Goal: Transaction & Acquisition: Purchase product/service

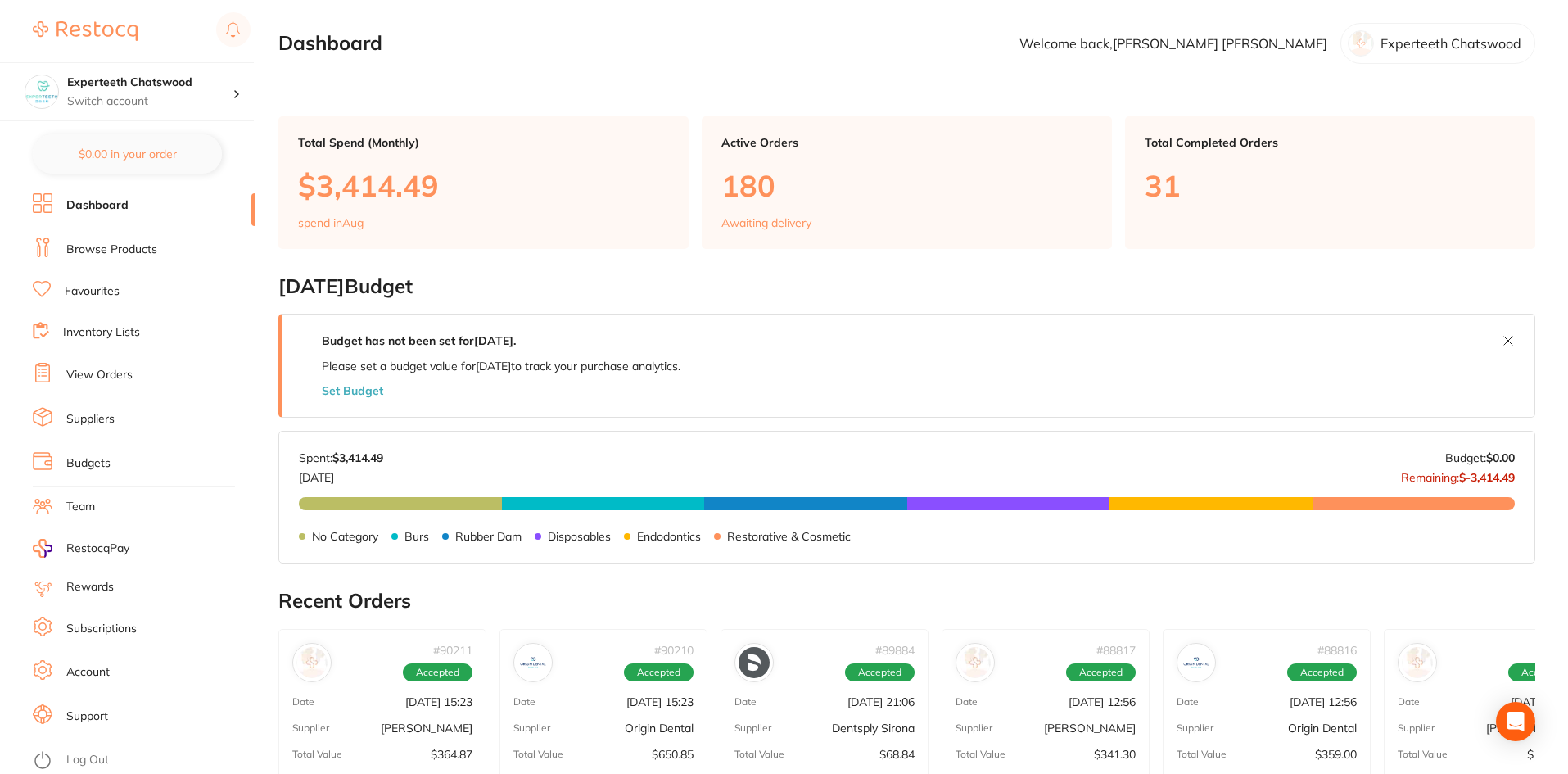
click at [109, 258] on li "Browse Products" at bounding box center [144, 250] width 222 height 25
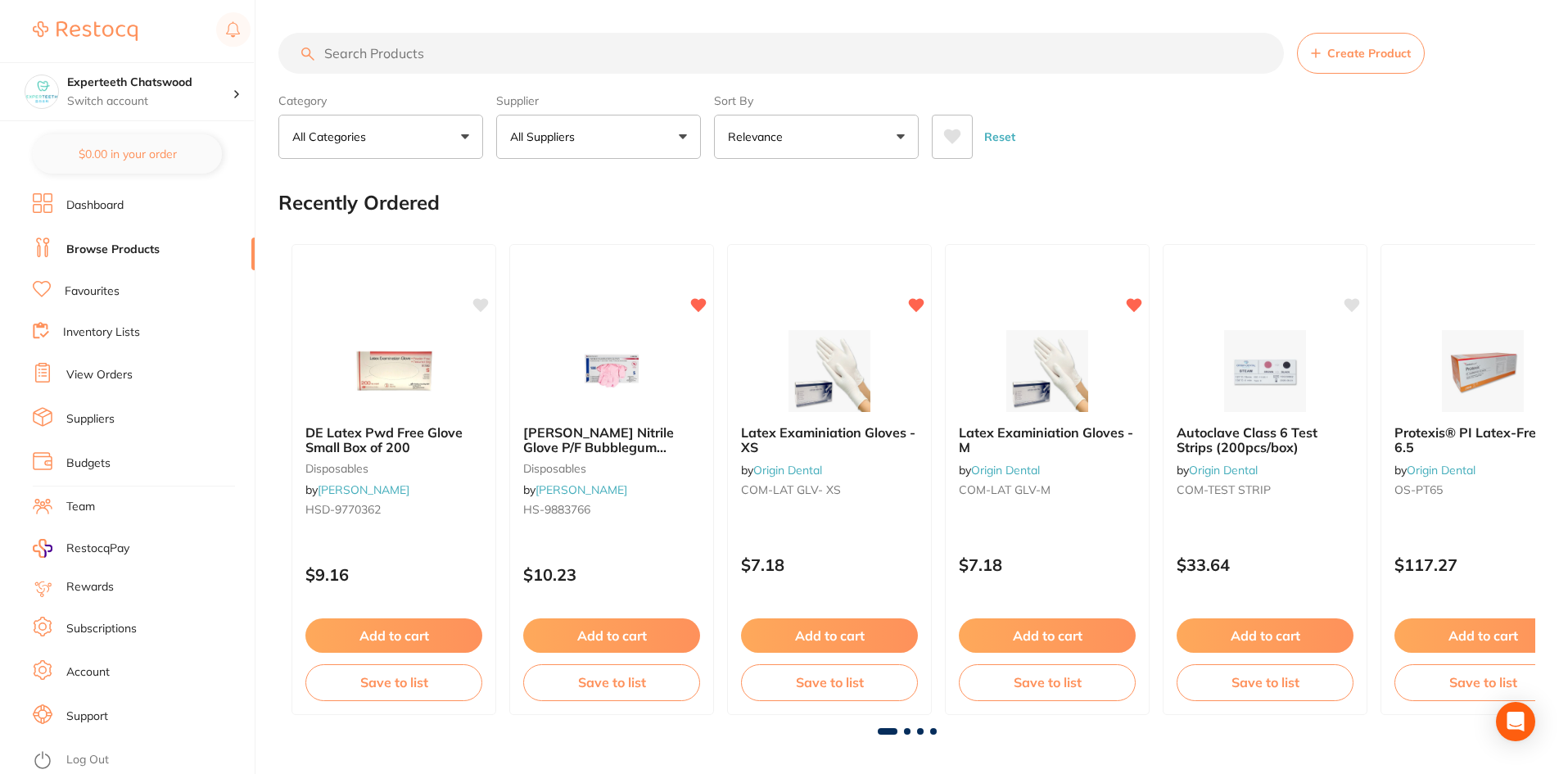
click at [99, 206] on link "Dashboard" at bounding box center [95, 205] width 57 height 16
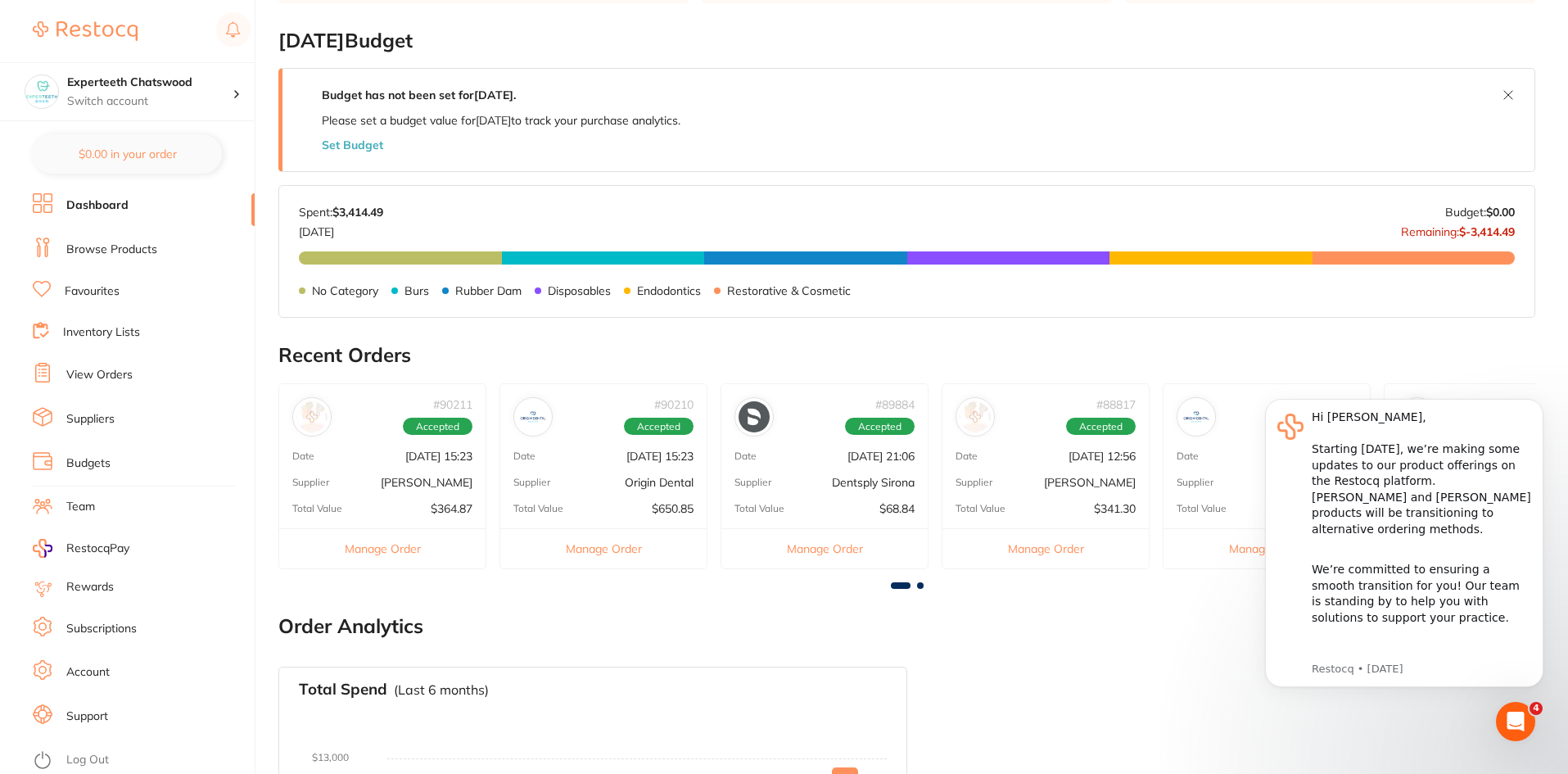
click at [848, 454] on p "Aug 11 2025, 21:06" at bounding box center [881, 456] width 67 height 13
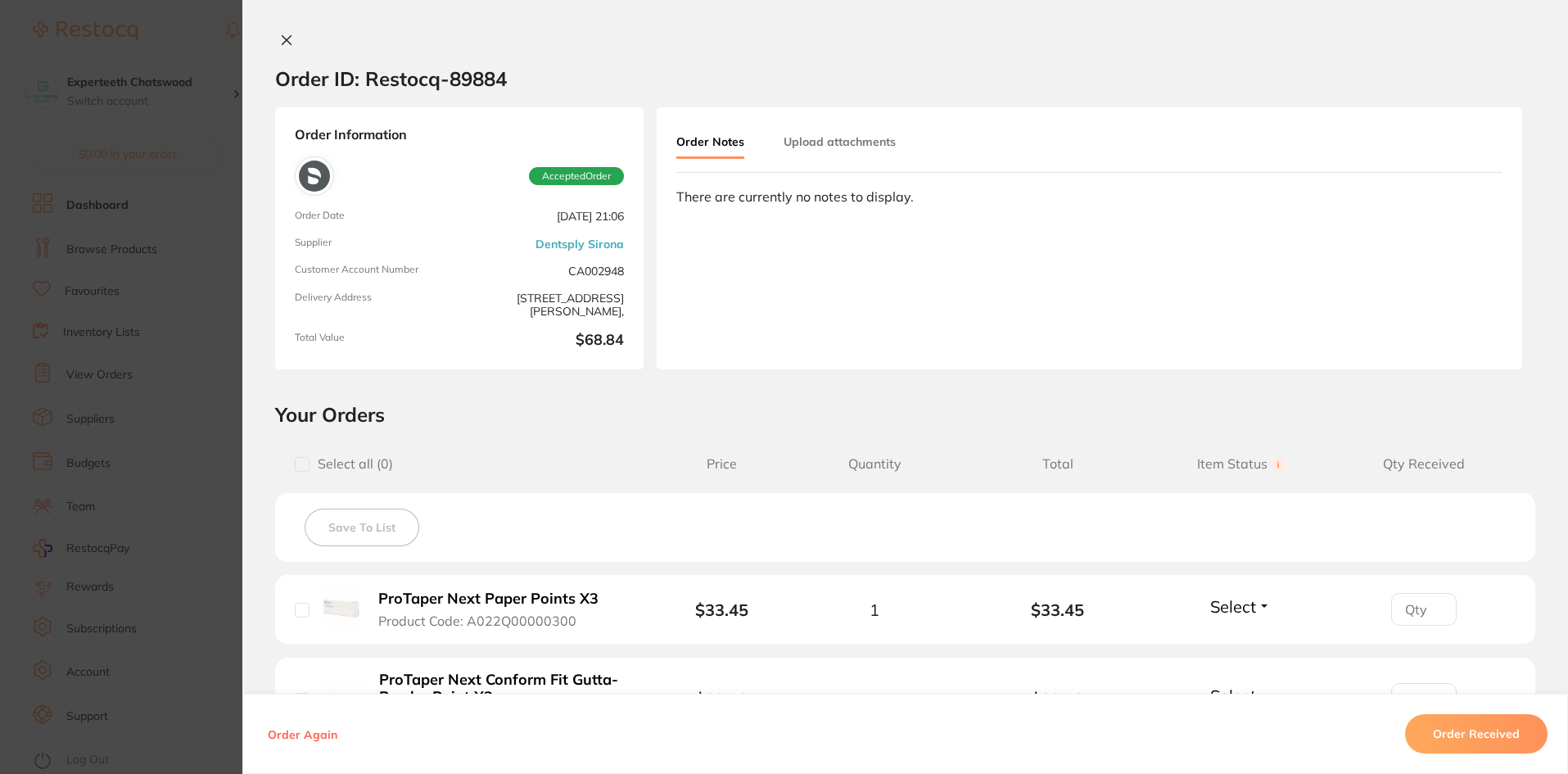
click at [283, 39] on icon at bounding box center [286, 40] width 9 height 9
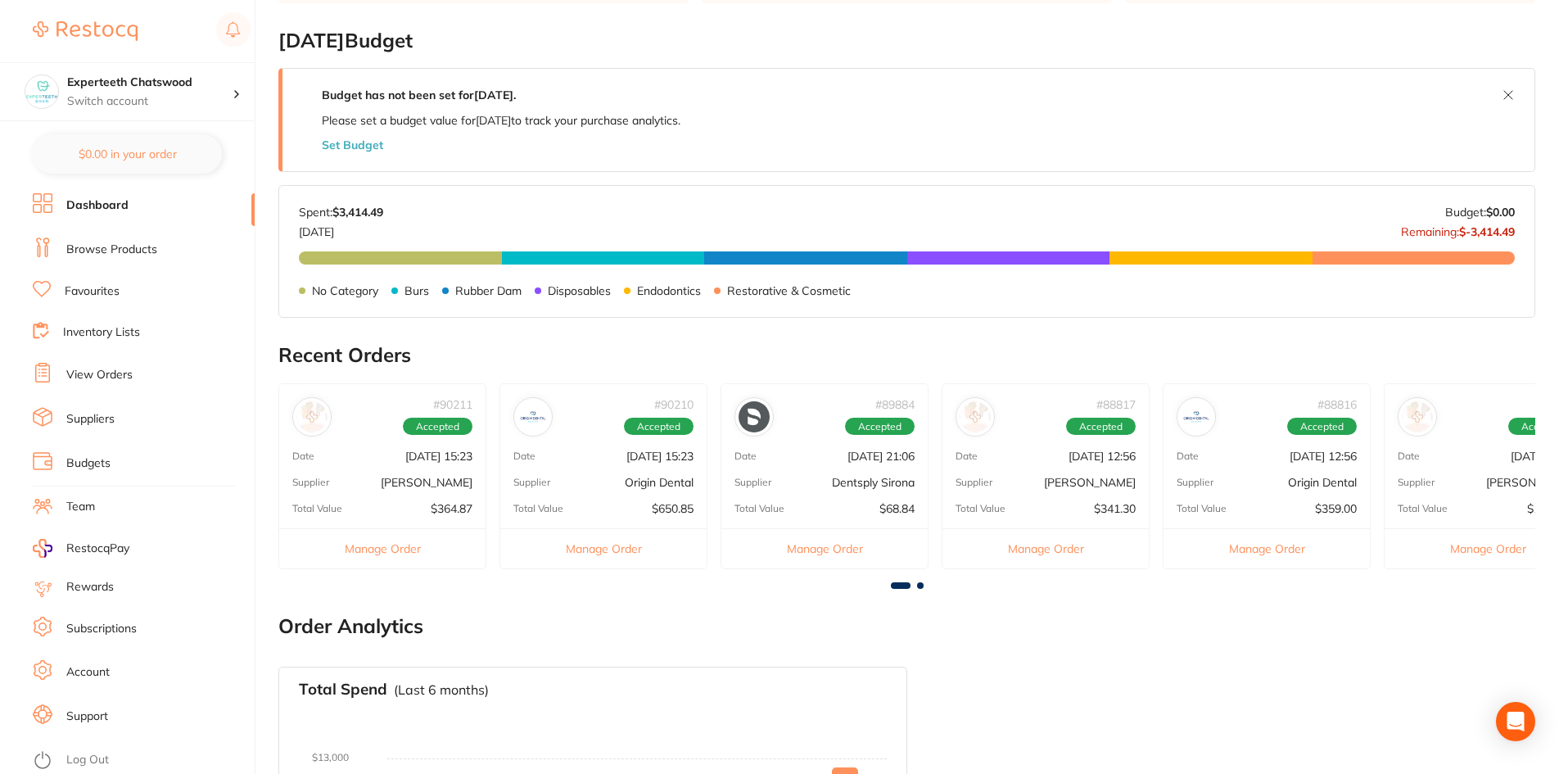
click at [619, 488] on div "Supplier Origin Dental" at bounding box center [602, 483] width 206 height 13
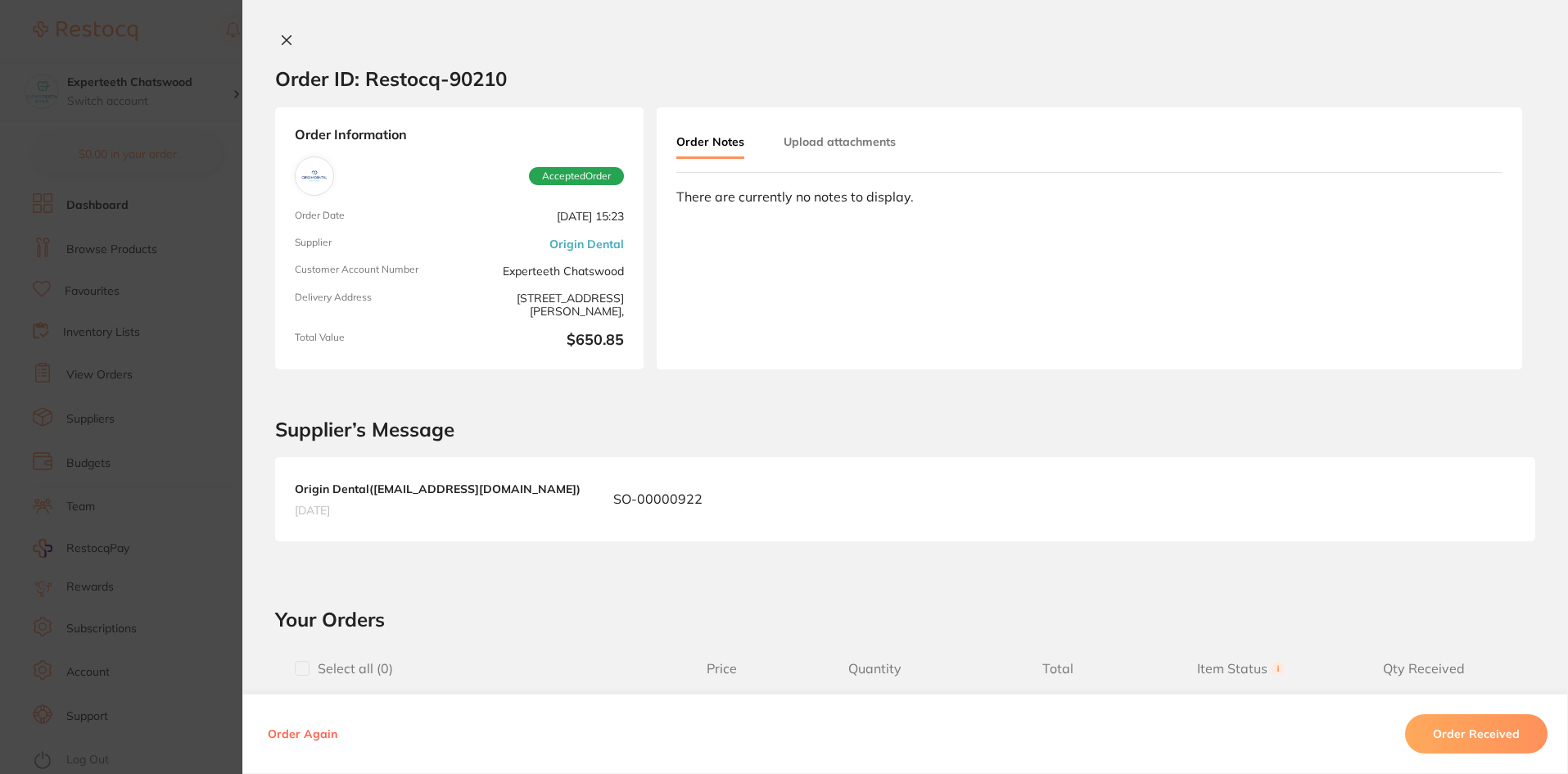
click at [281, 36] on icon at bounding box center [286, 40] width 13 height 13
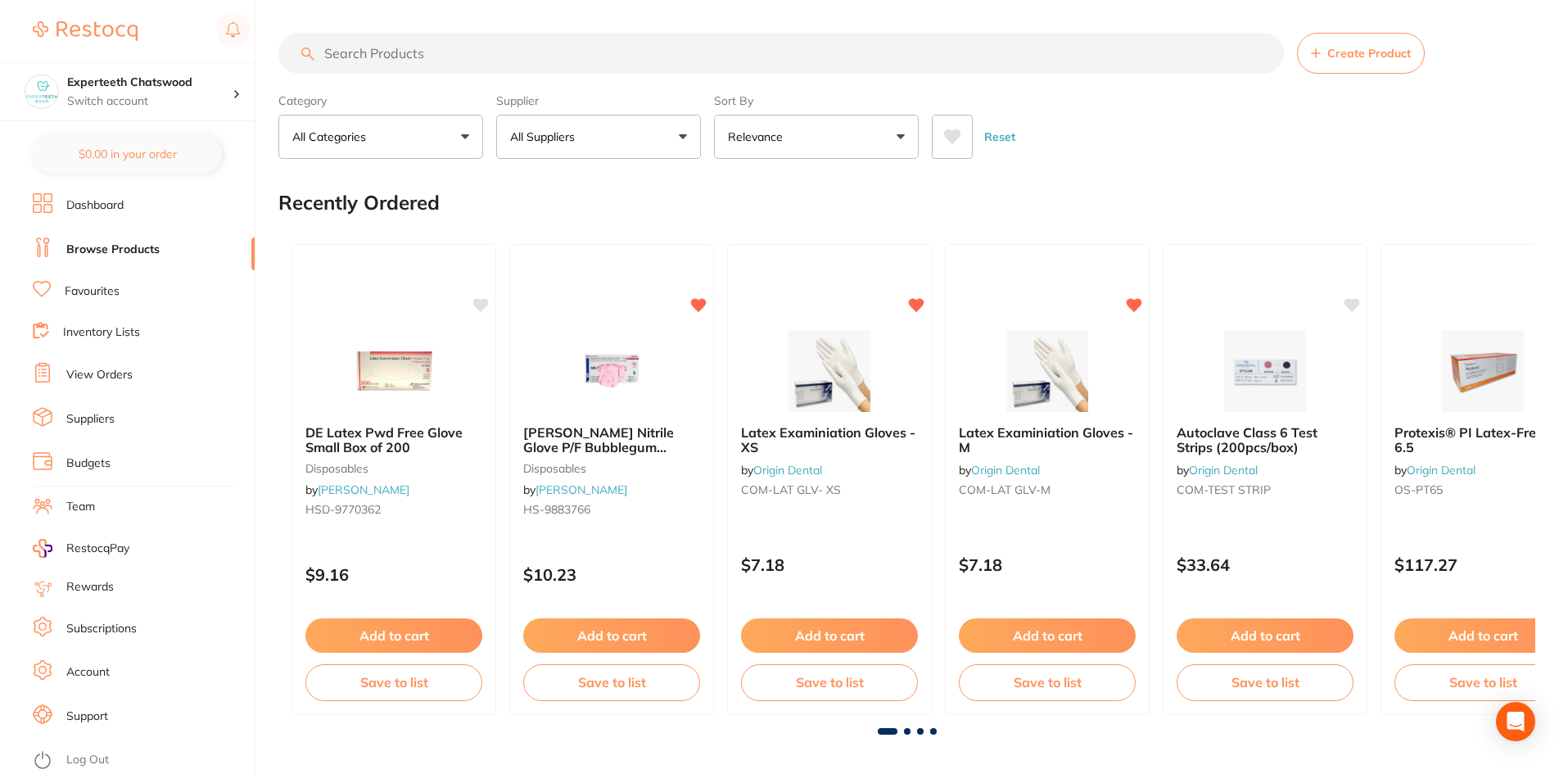
click at [425, 50] on input "search" at bounding box center [782, 53] width 1006 height 41
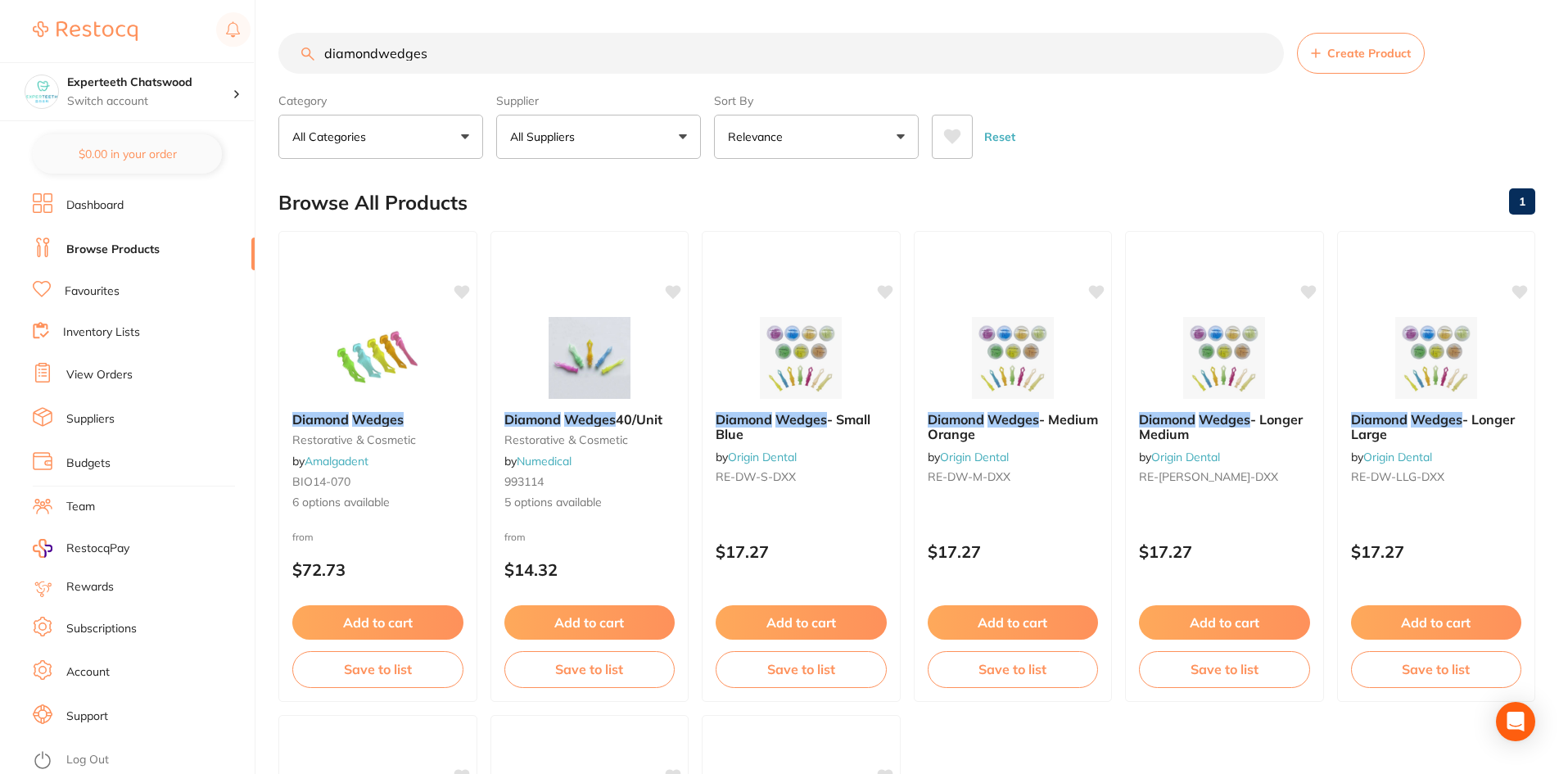
type input "diamondwedges"
click at [562, 131] on p "All Suppliers" at bounding box center [545, 136] width 71 height 16
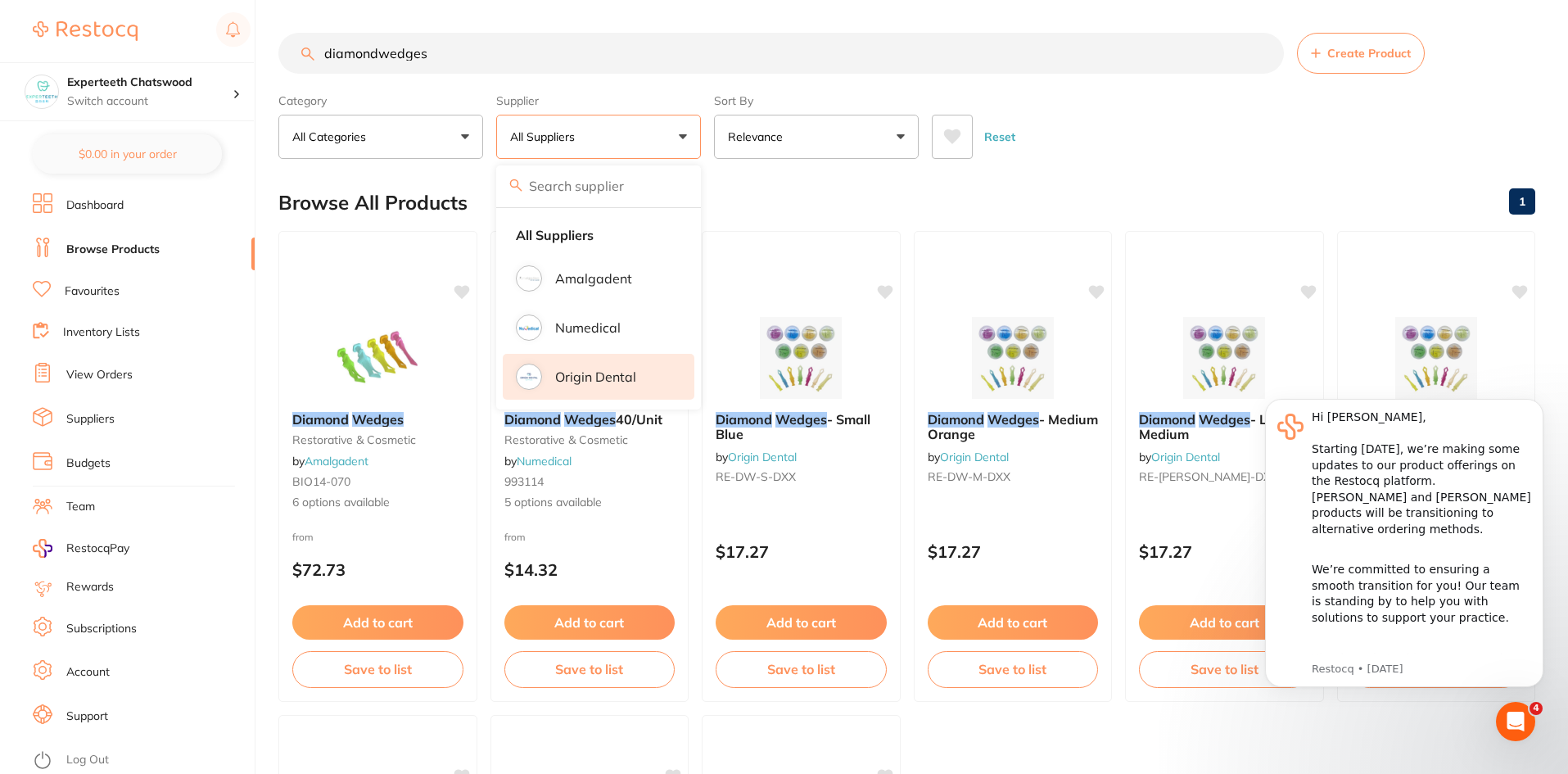
click at [602, 383] on p "Origin Dental" at bounding box center [595, 376] width 81 height 14
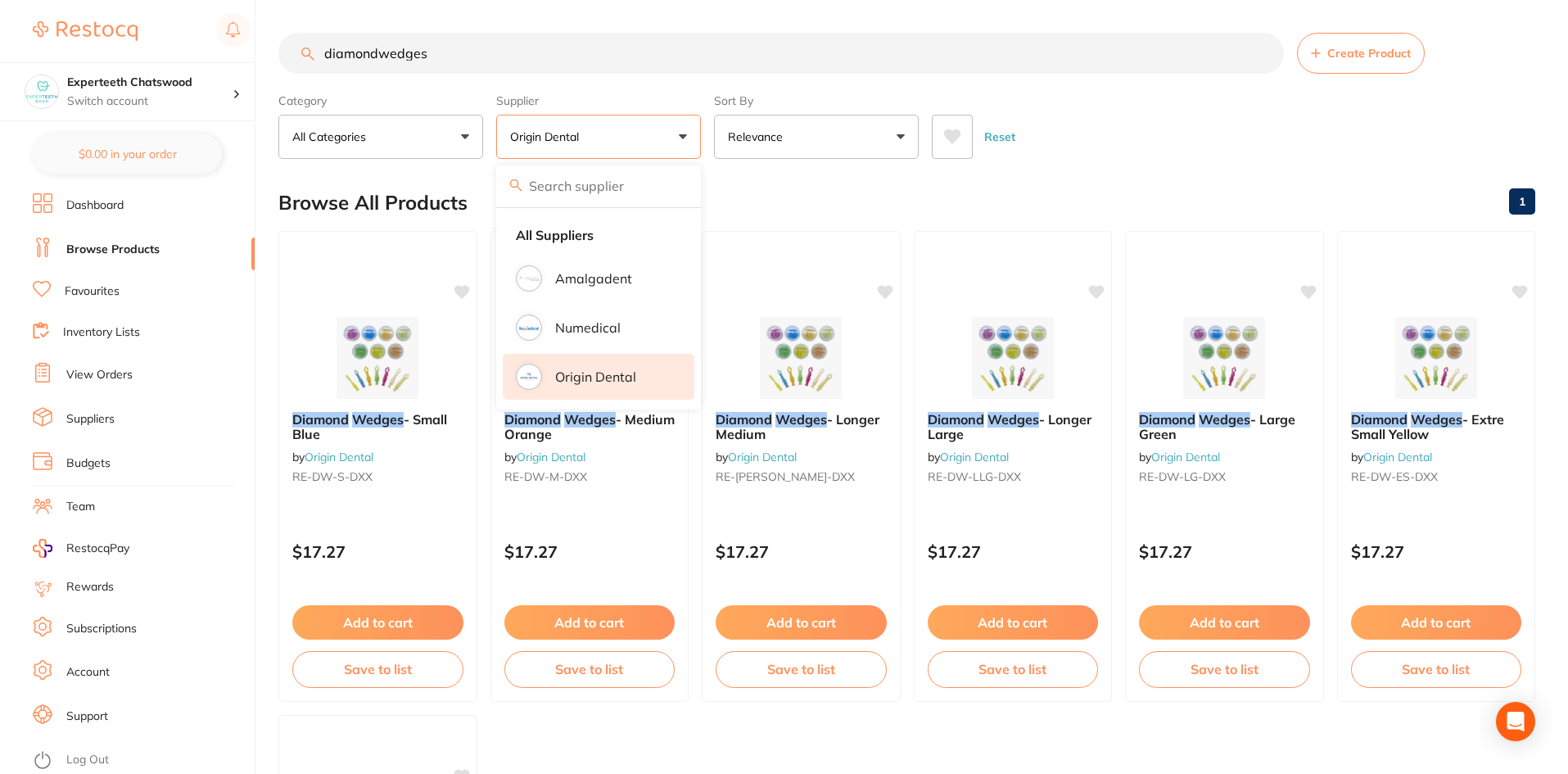
click at [514, 718] on ul "Diamond Wedges - Small Blue by Origin Dental RE-DW-S-DXX $17.27 Add to cart Sav…" at bounding box center [907, 708] width 1257 height 955
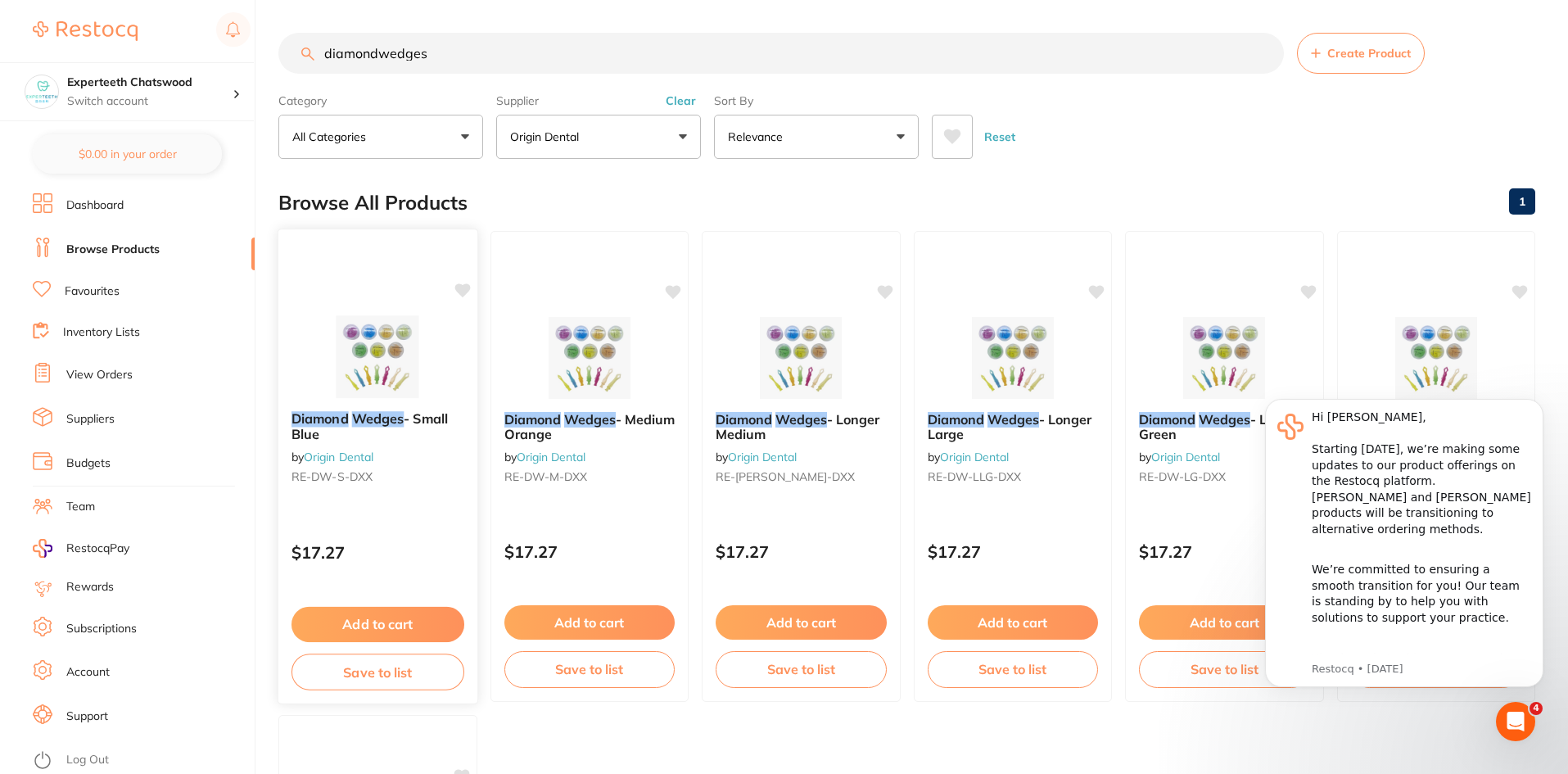
click at [346, 311] on div "Diamond Wedges - Small Blue by Origin Dental RE-DW-S-DXX $17.27 Add to cart Sav…" at bounding box center [377, 466] width 200 height 476
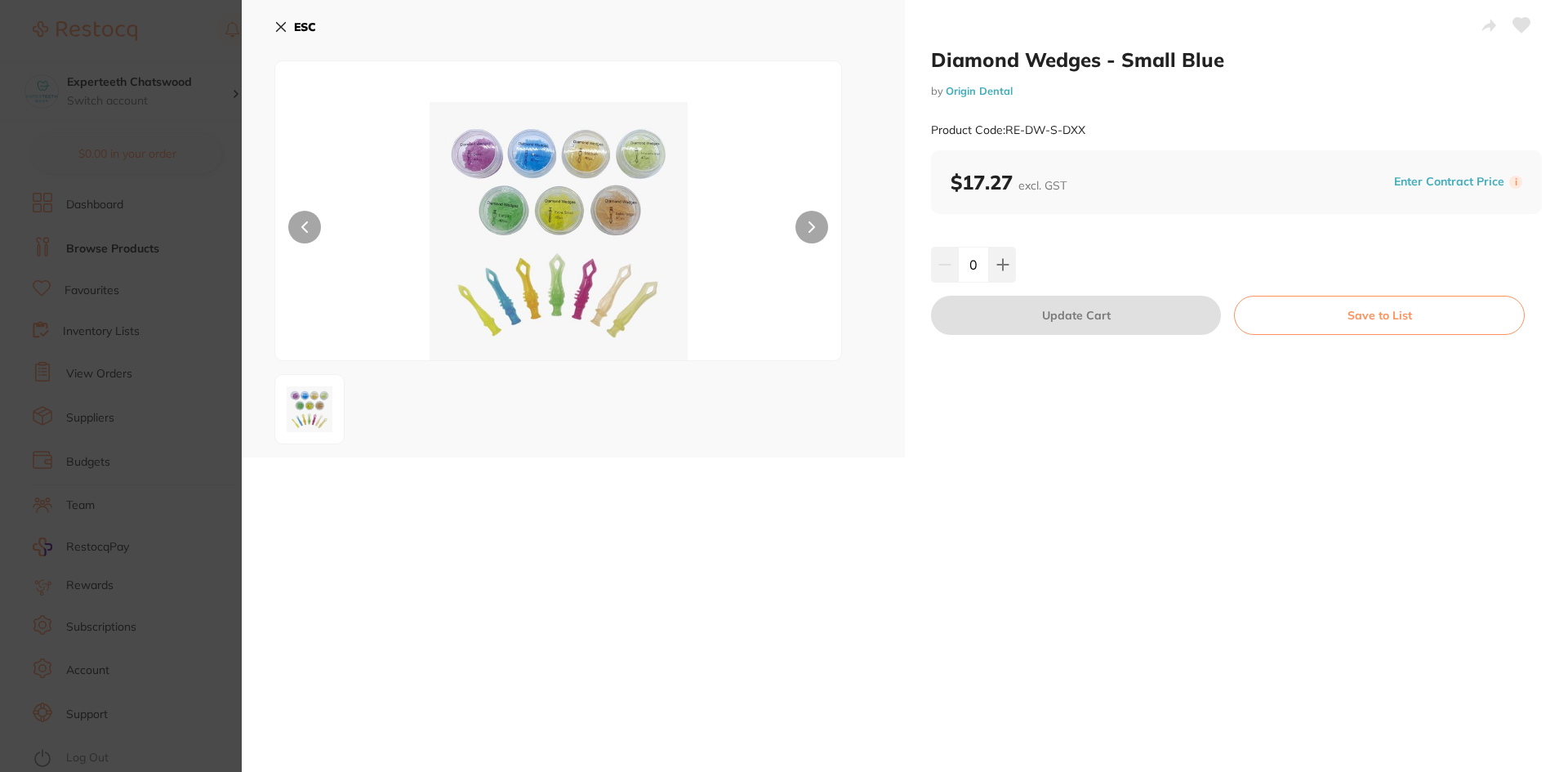
click at [285, 20] on button "ESC" at bounding box center [295, 27] width 42 height 28
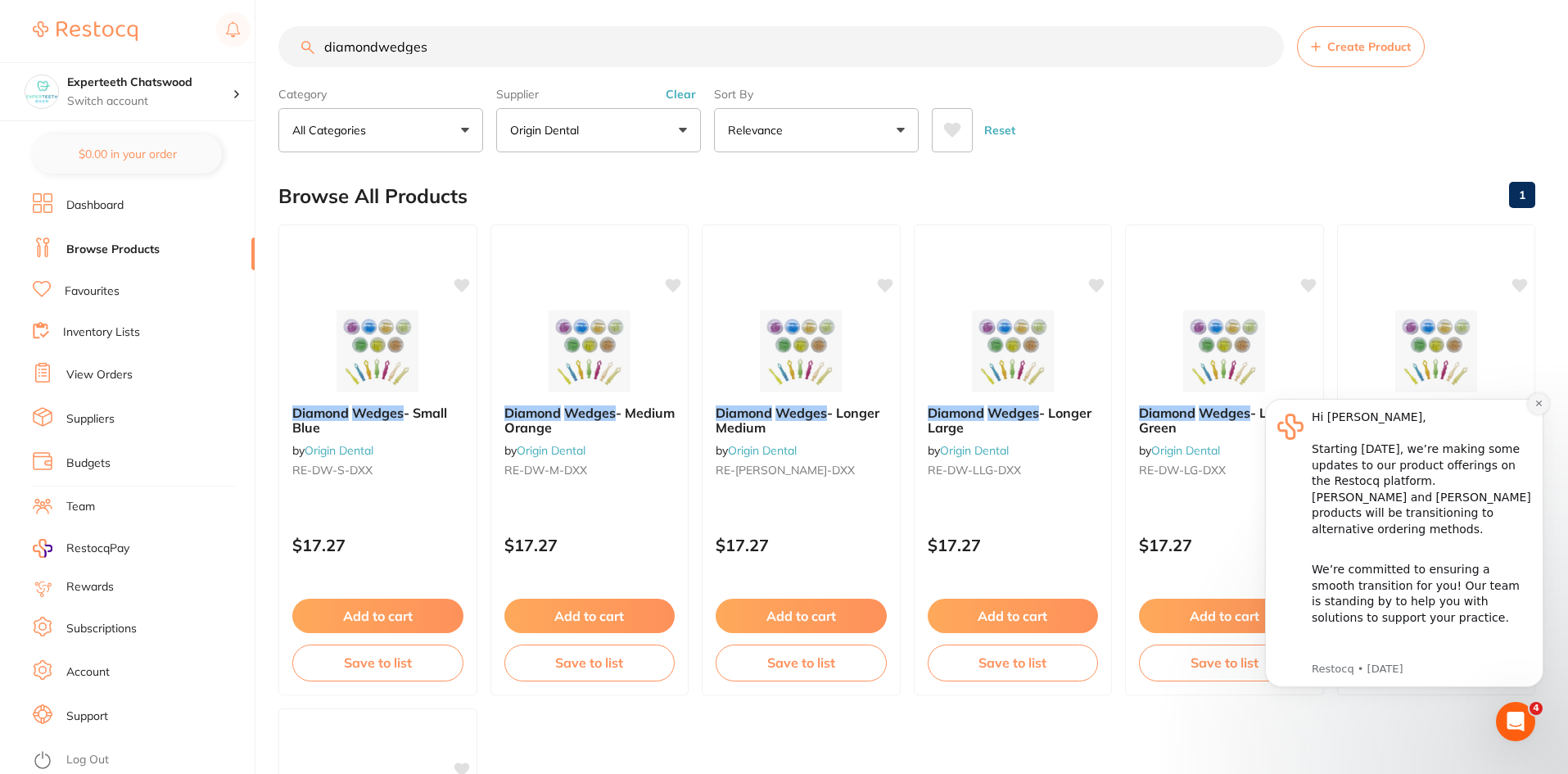
click at [1535, 403] on icon "Dismiss notification" at bounding box center [1538, 402] width 9 height 9
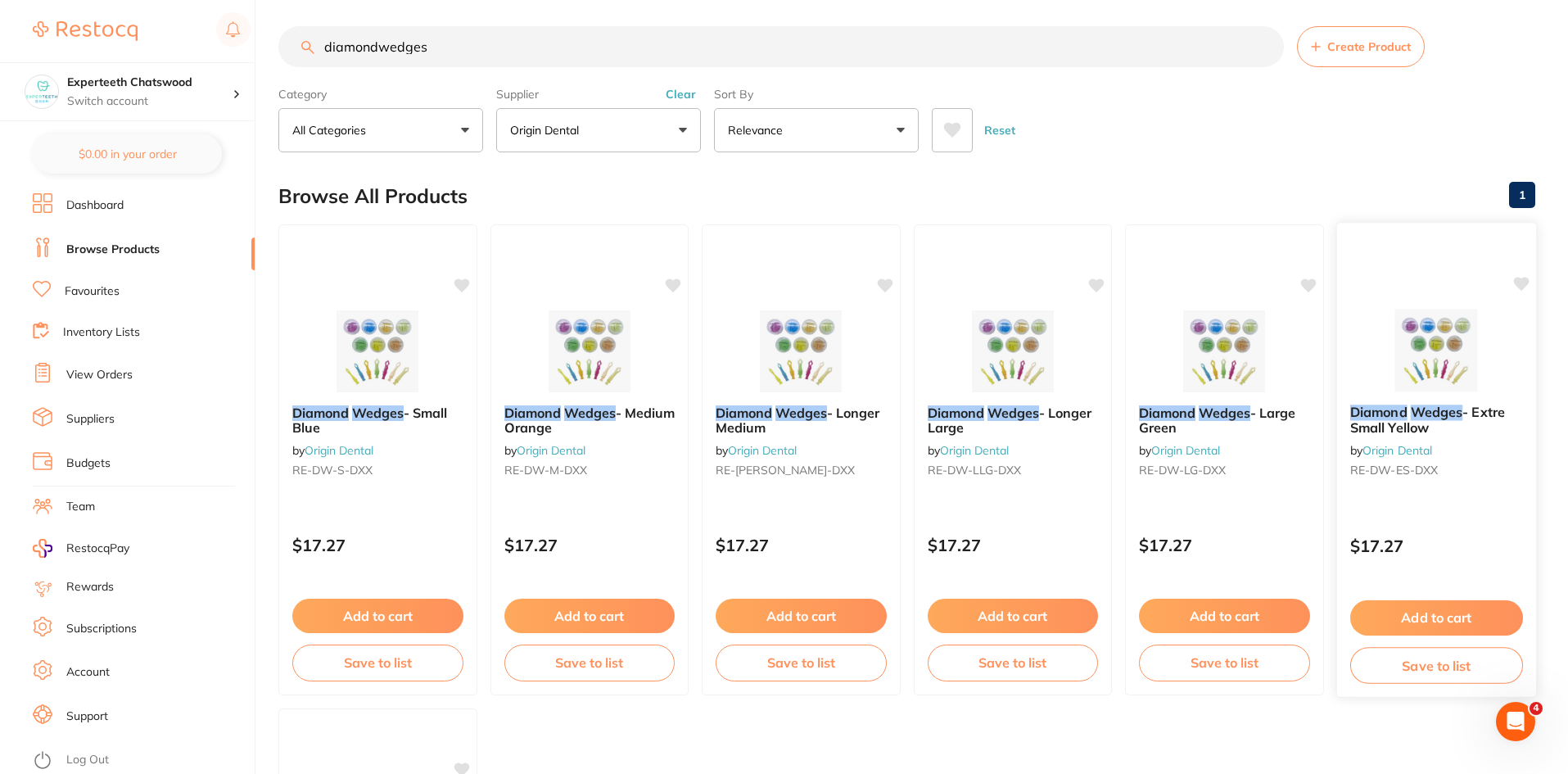
click at [1445, 616] on button "Add to cart" at bounding box center [1436, 617] width 172 height 35
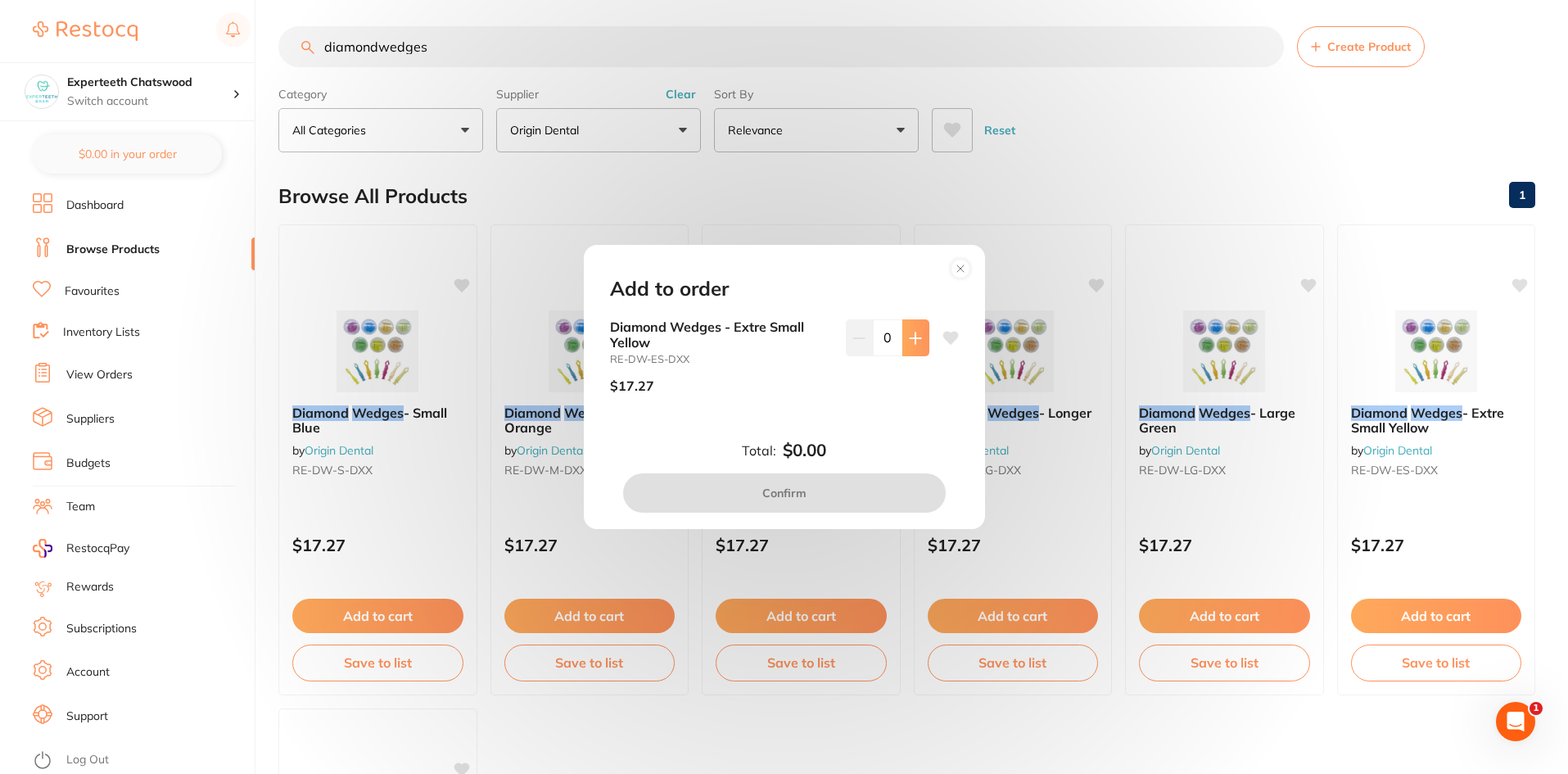
scroll to position [0, 0]
drag, startPoint x: 906, startPoint y: 344, endPoint x: 852, endPoint y: 482, distance: 148.2
click at [906, 347] on button at bounding box center [916, 337] width 27 height 36
type input "1"
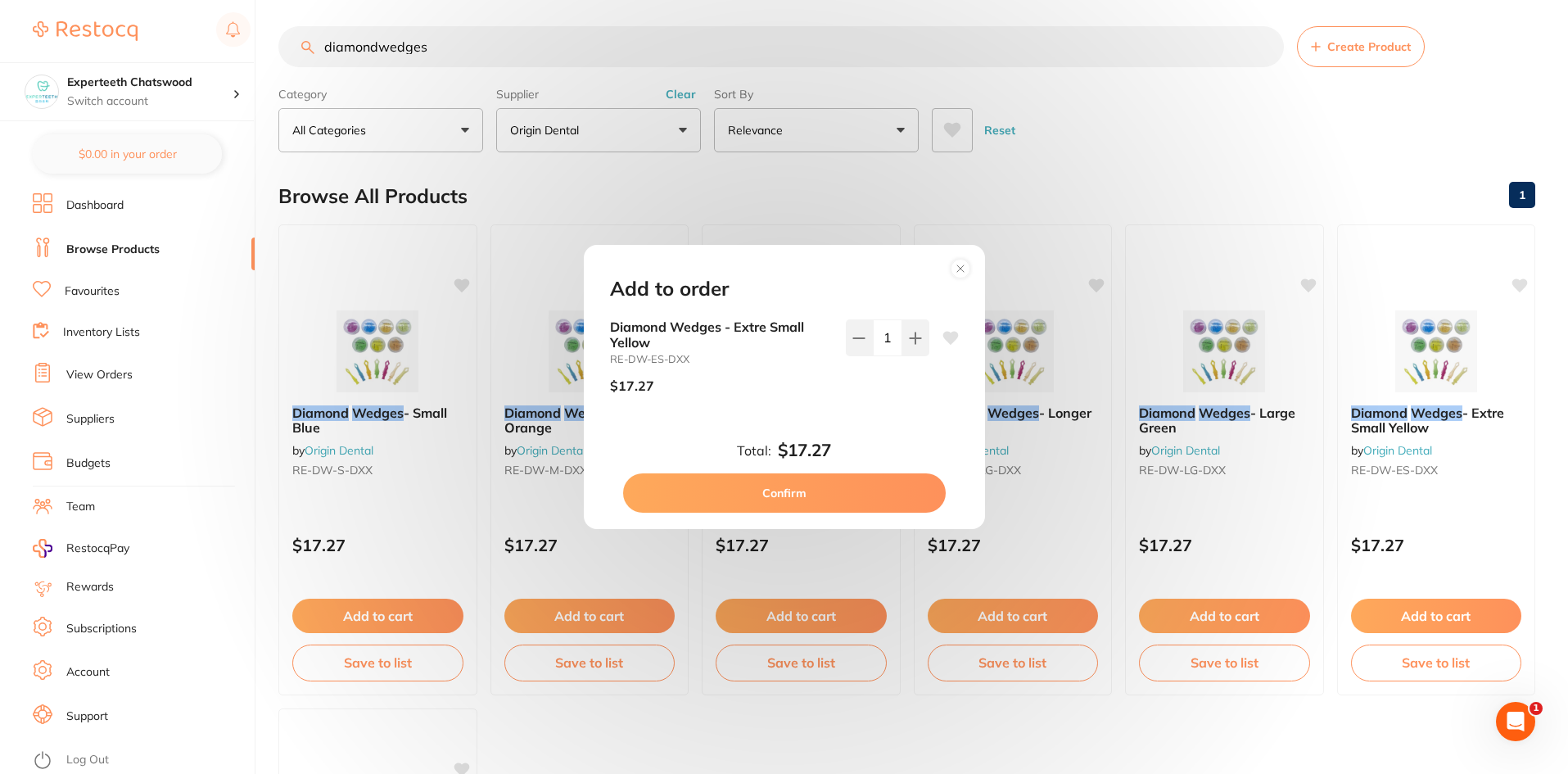
click at [826, 497] on button "Confirm" at bounding box center [784, 492] width 323 height 39
checkbox input "false"
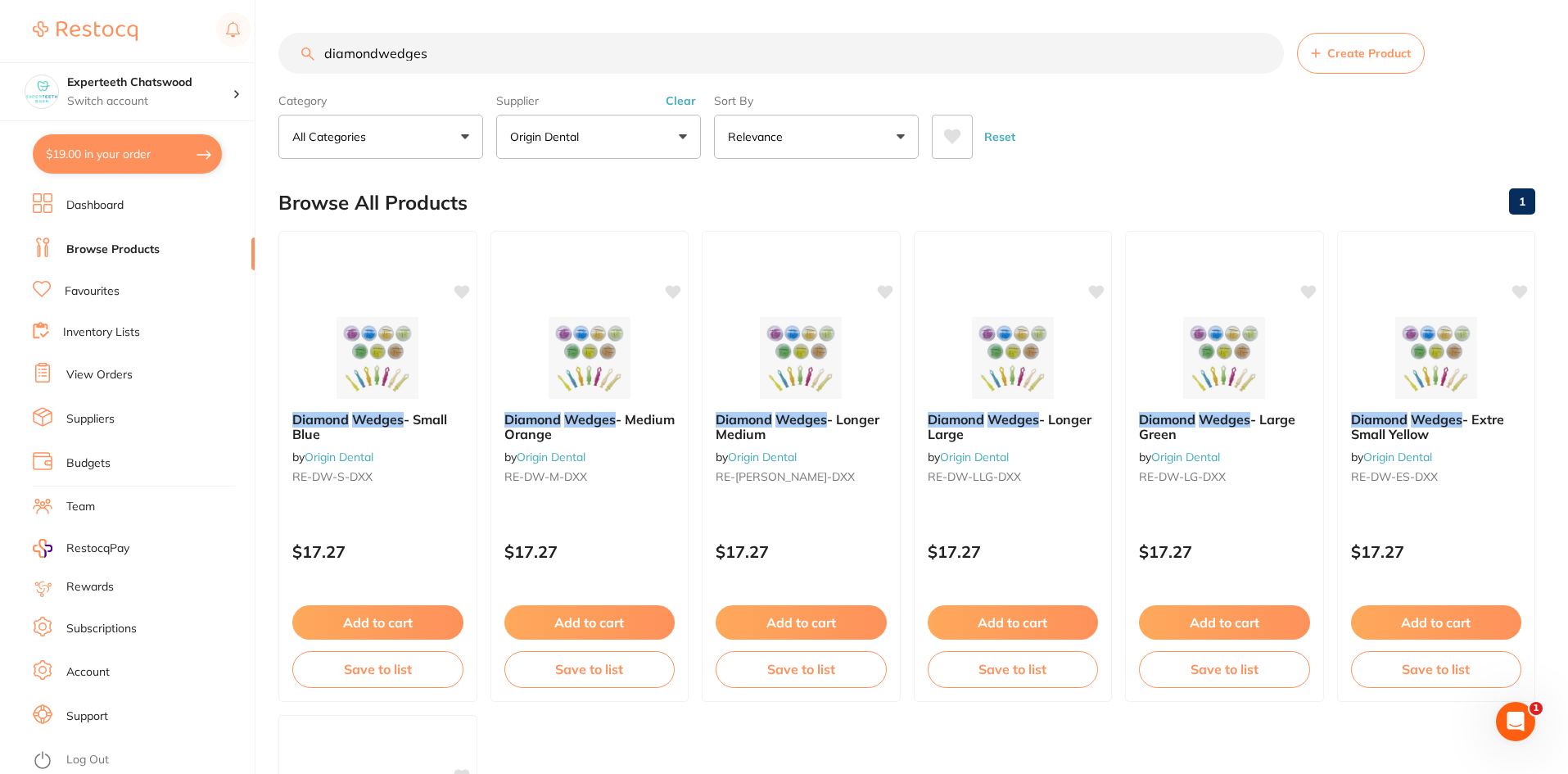
click at [455, 64] on input "diamondwedges" at bounding box center [782, 53] width 1006 height 41
drag, startPoint x: 492, startPoint y: 39, endPoint x: 255, endPoint y: 51, distance: 237.3
click at [255, 51] on div "$19.00 Experteeth Chatswood Switch account Experteeth Chatswood $19.00 in your …" at bounding box center [784, 387] width 1568 height 774
type input "3"
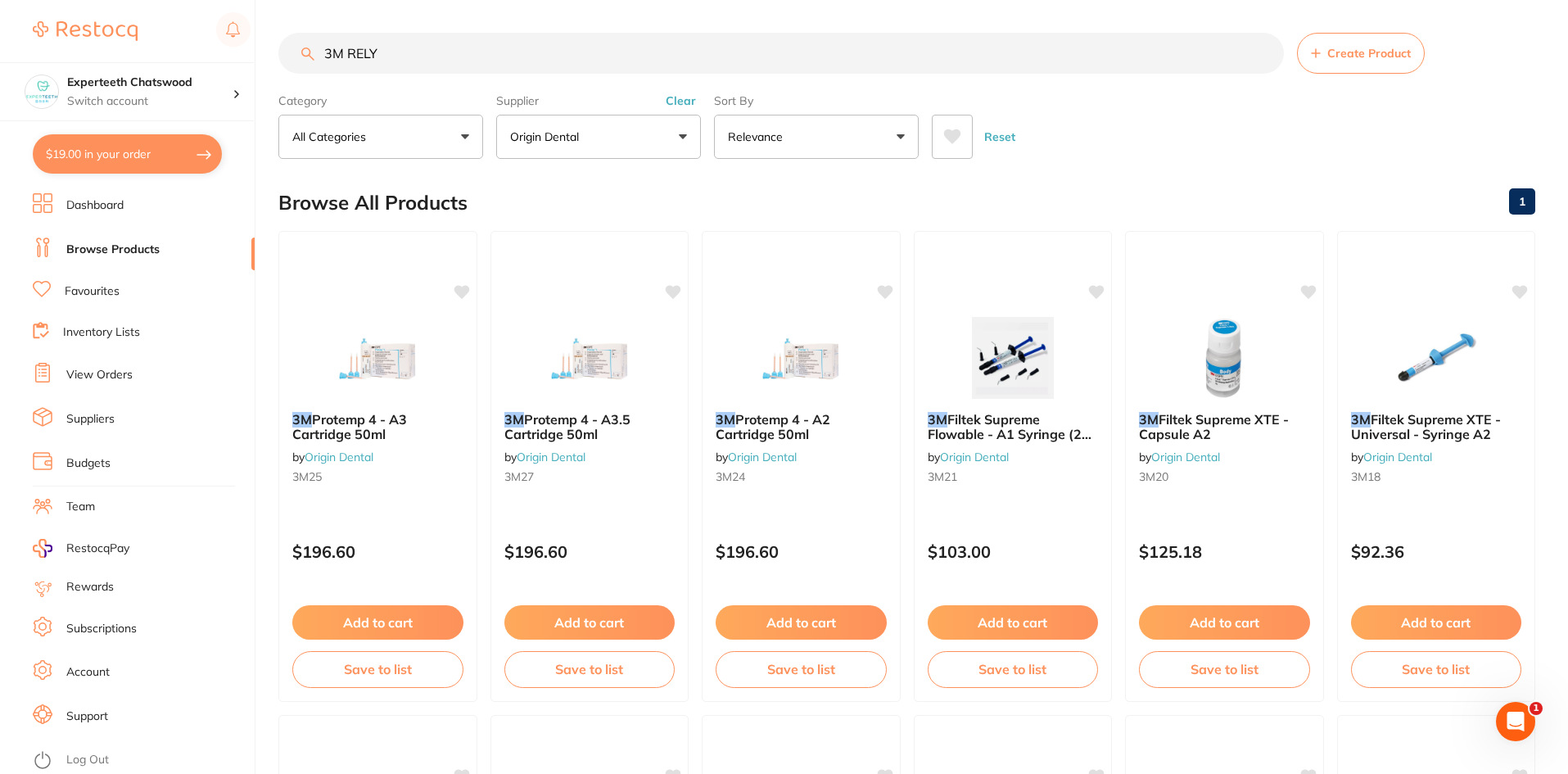
click at [586, 137] on span at bounding box center [588, 136] width 7 height 7
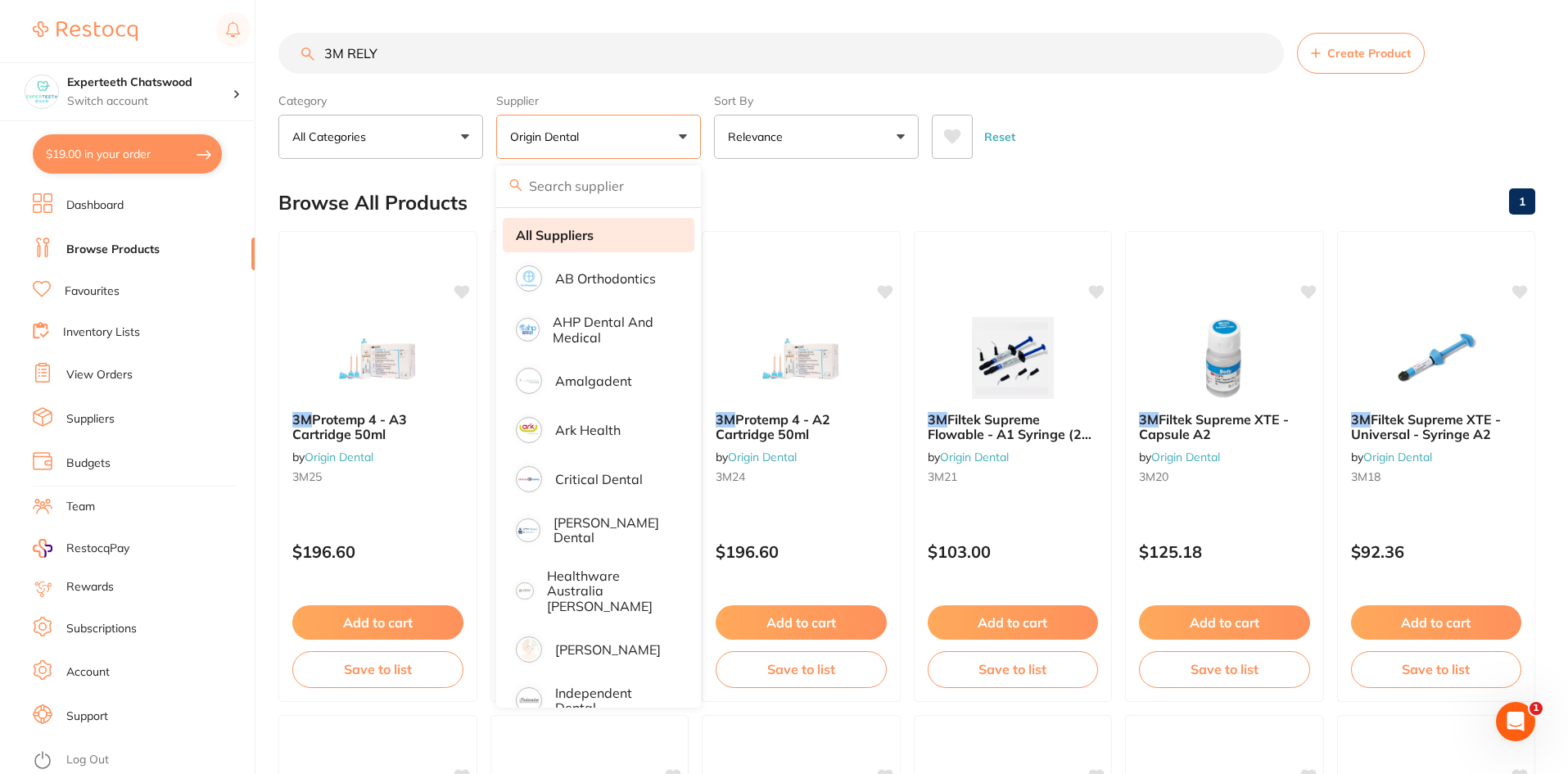
click at [571, 237] on strong "All Suppliers" at bounding box center [554, 235] width 78 height 14
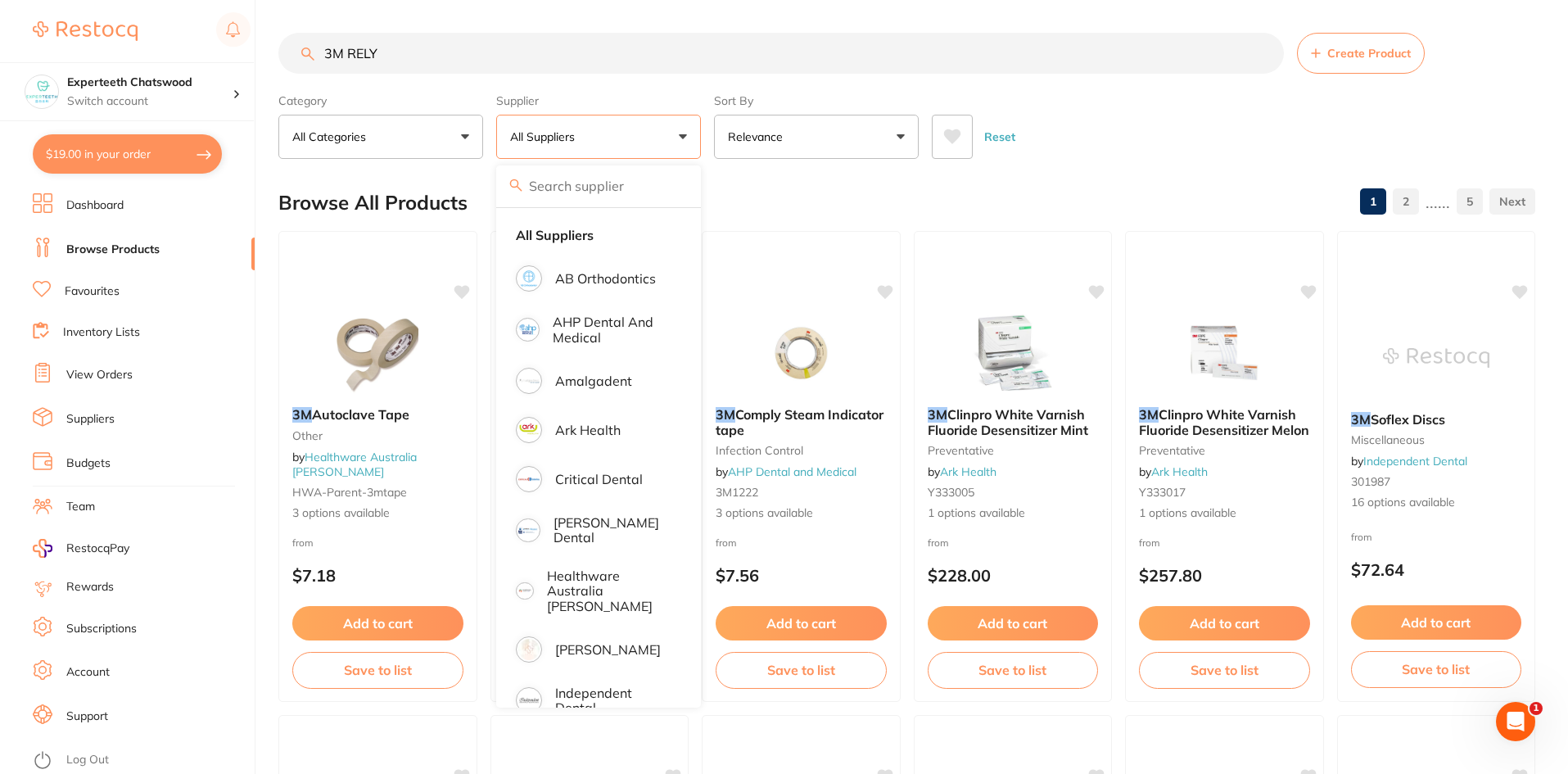
click at [420, 50] on input "3M RELY" at bounding box center [782, 53] width 1006 height 41
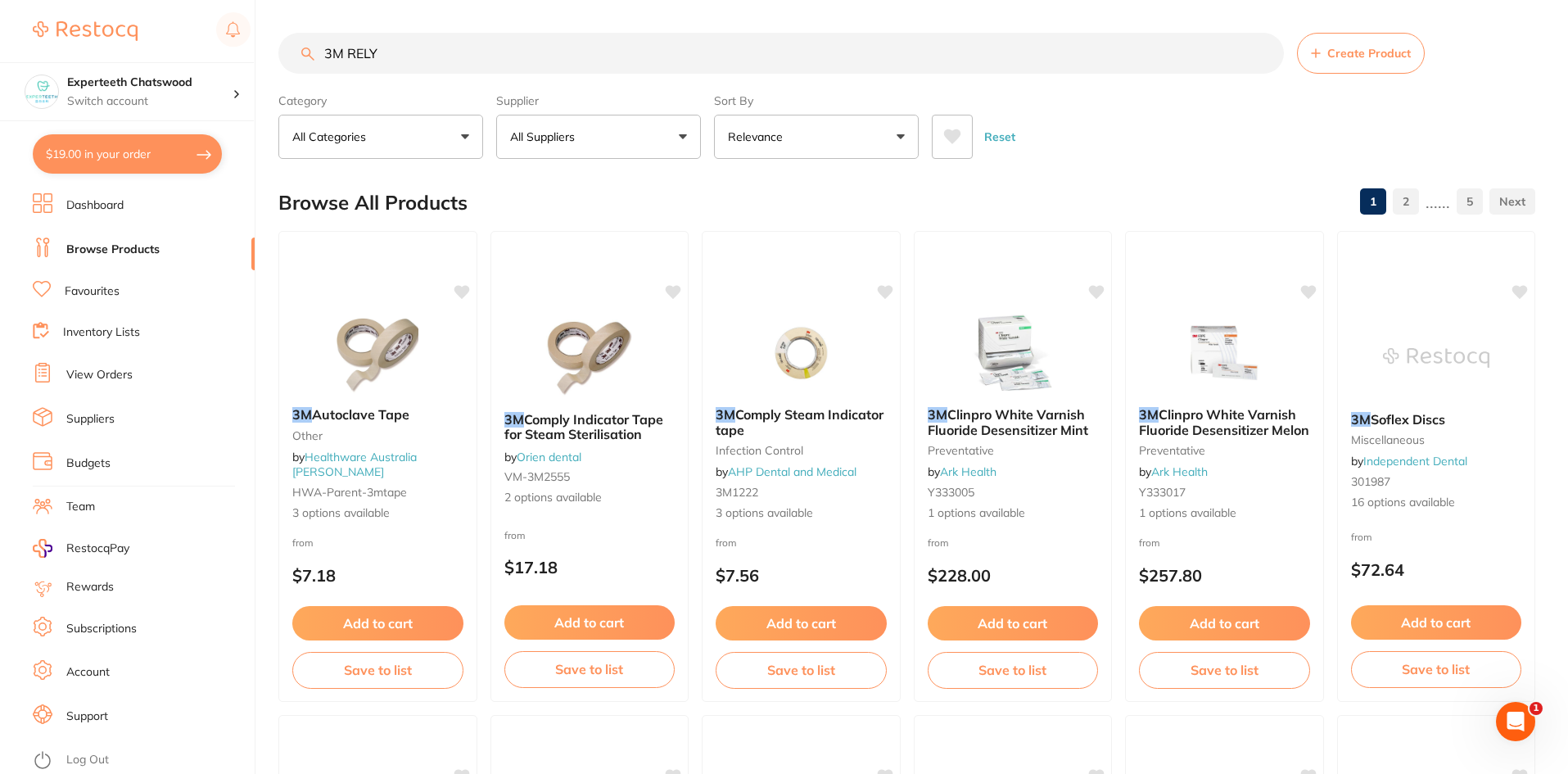
click at [465, 63] on input "3M RELY" at bounding box center [782, 53] width 1006 height 41
click at [443, 59] on input "3M RELY" at bounding box center [782, 53] width 1006 height 41
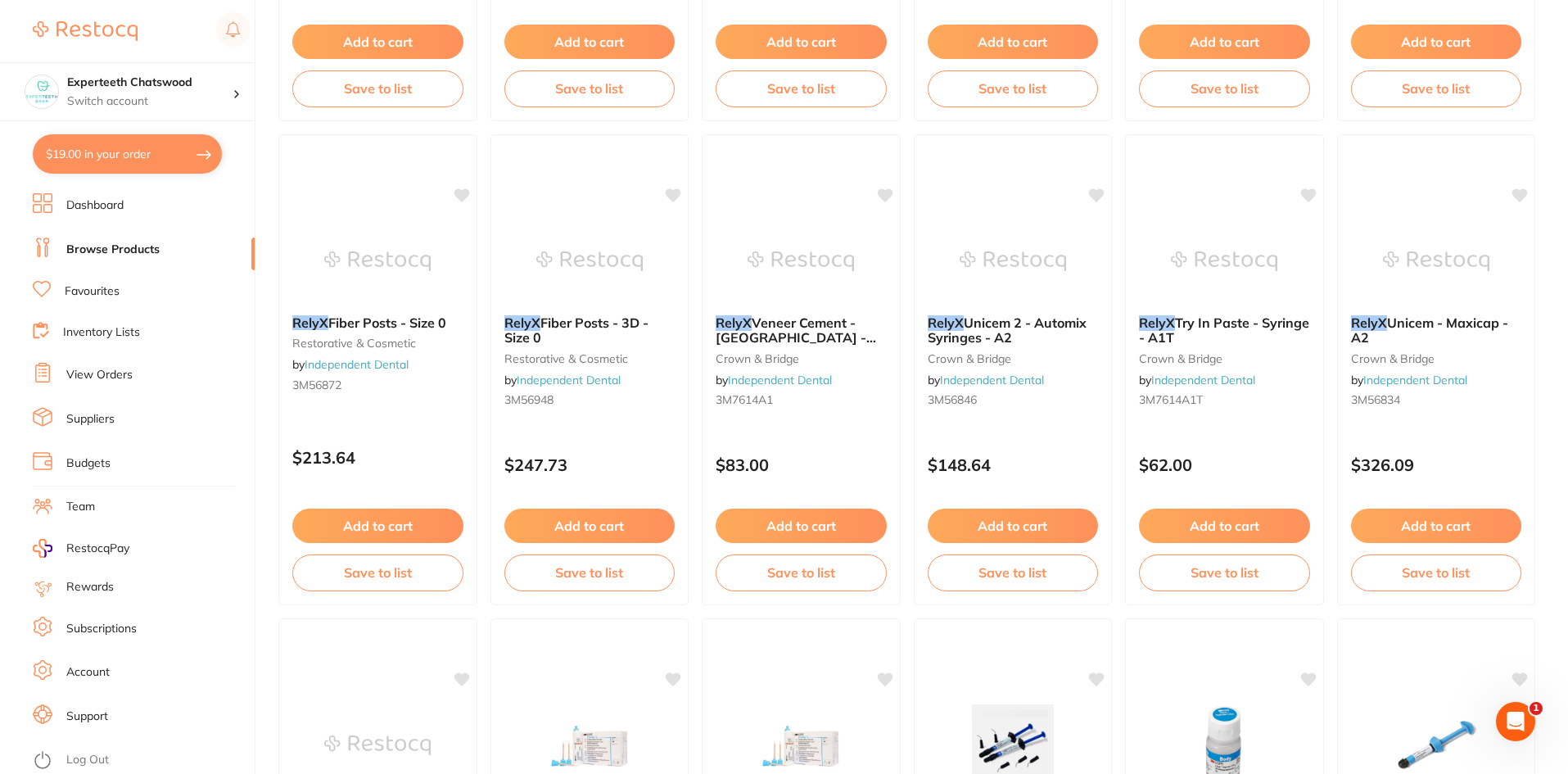
scroll to position [3311, 0]
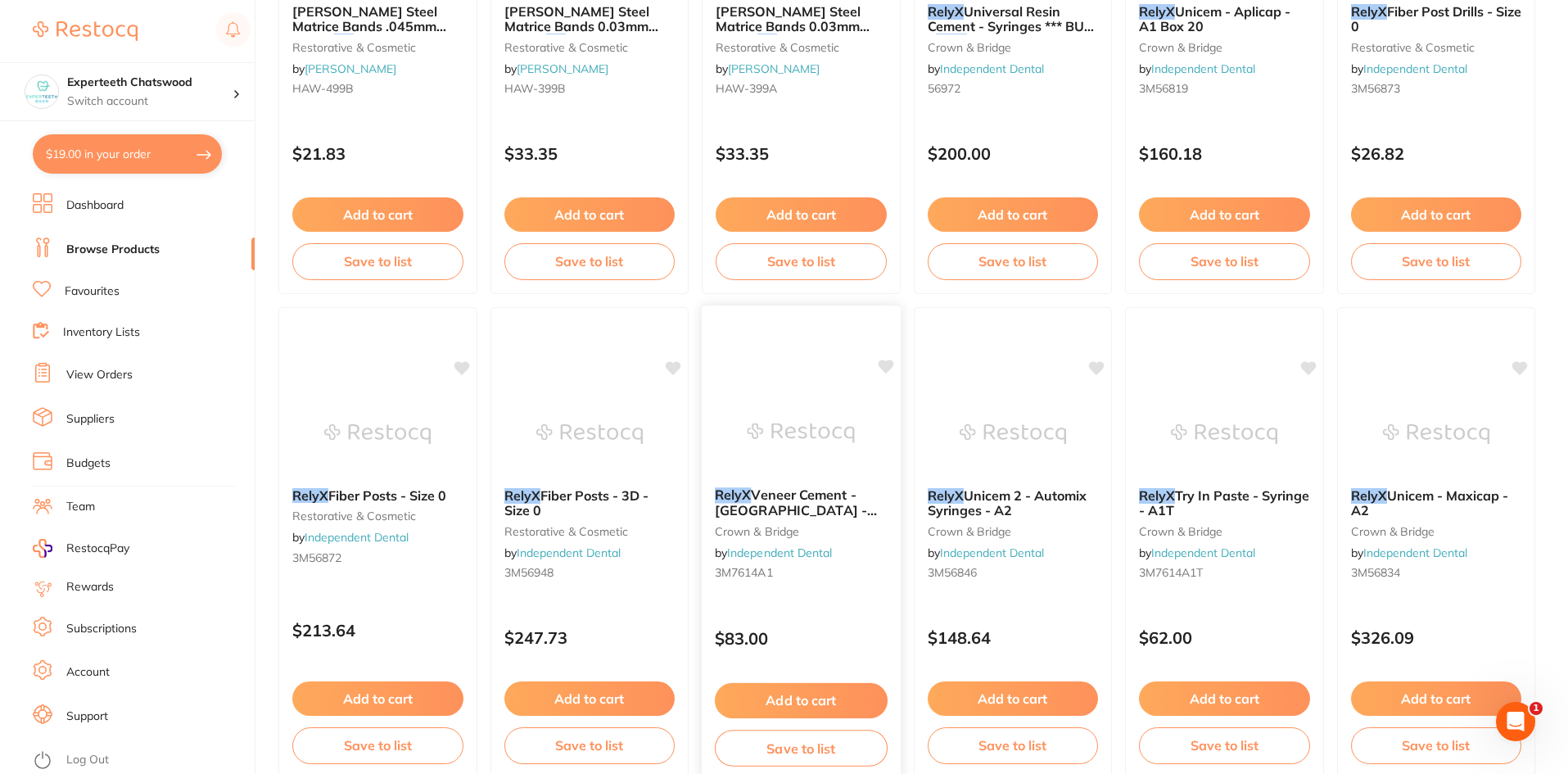
click at [779, 413] on img at bounding box center [801, 433] width 107 height 82
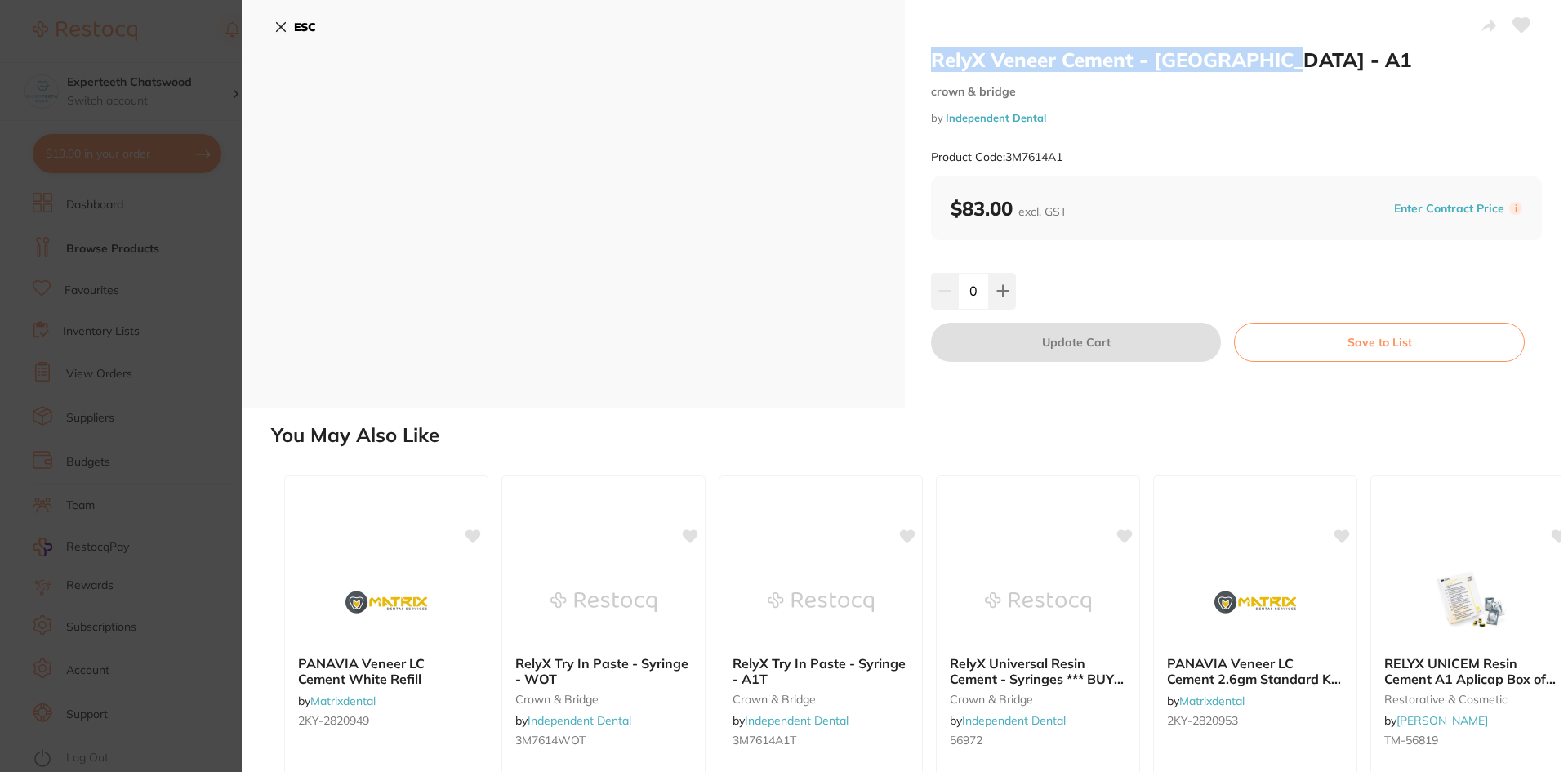
drag, startPoint x: 920, startPoint y: 51, endPoint x: 1253, endPoint y: 59, distance: 333.1
click at [1269, 55] on div "RelyX Veneer Cement - Syringe - A1 crown & bridge by Independent Dental Product…" at bounding box center [1236, 204] width 663 height 407
copy h2 "RelyX Veneer Cement - Syringe - A1"
click at [280, 25] on icon at bounding box center [281, 27] width 9 height 9
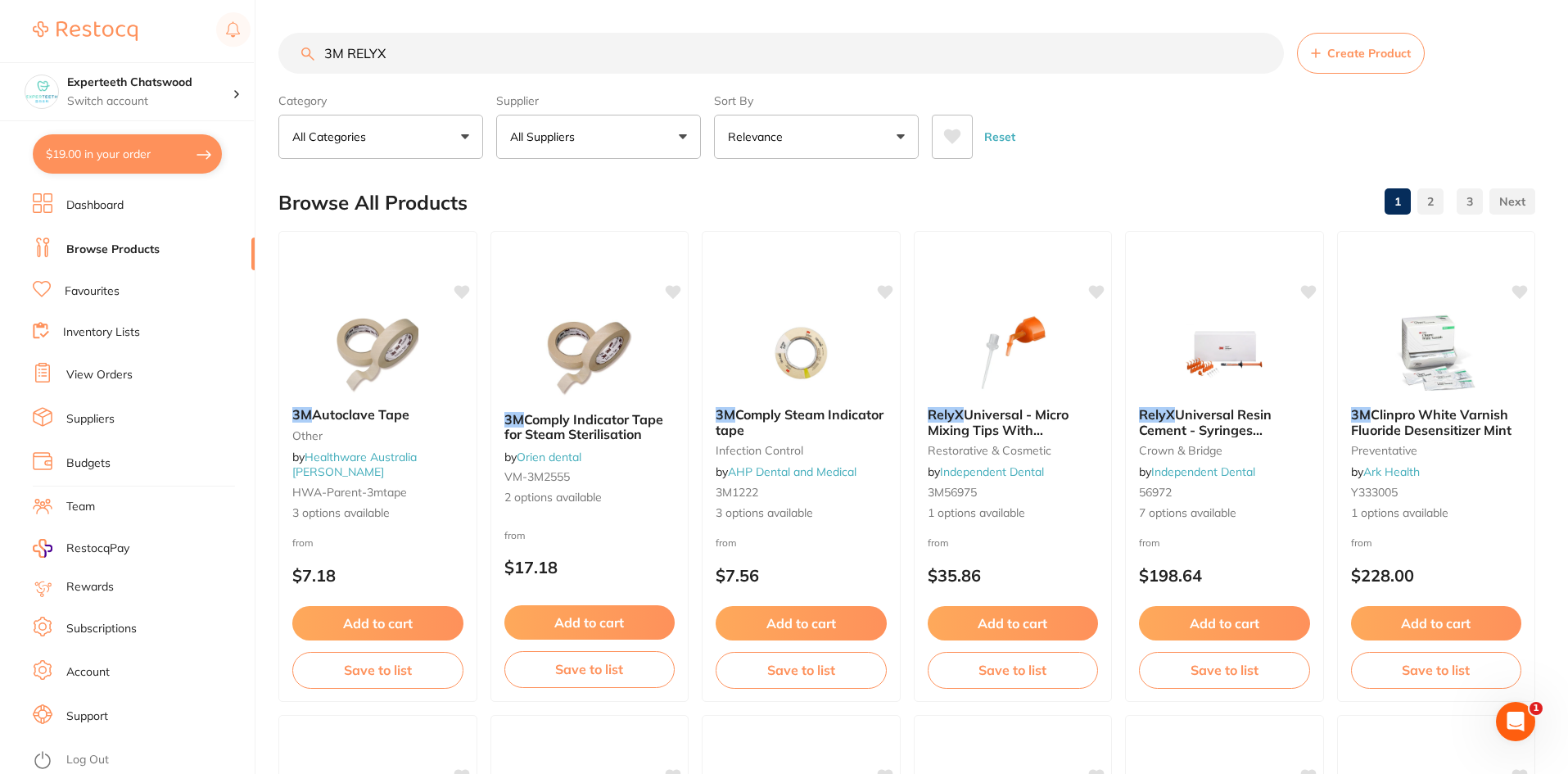
drag, startPoint x: 413, startPoint y: 65, endPoint x: 276, endPoint y: 50, distance: 137.8
click at [276, 50] on div "$19.00 Experteeth Chatswood Switch account Experteeth Chatswood $19.00 in your …" at bounding box center [784, 387] width 1568 height 774
paste input "RelyX Veneer Cement - Syringe - A1"
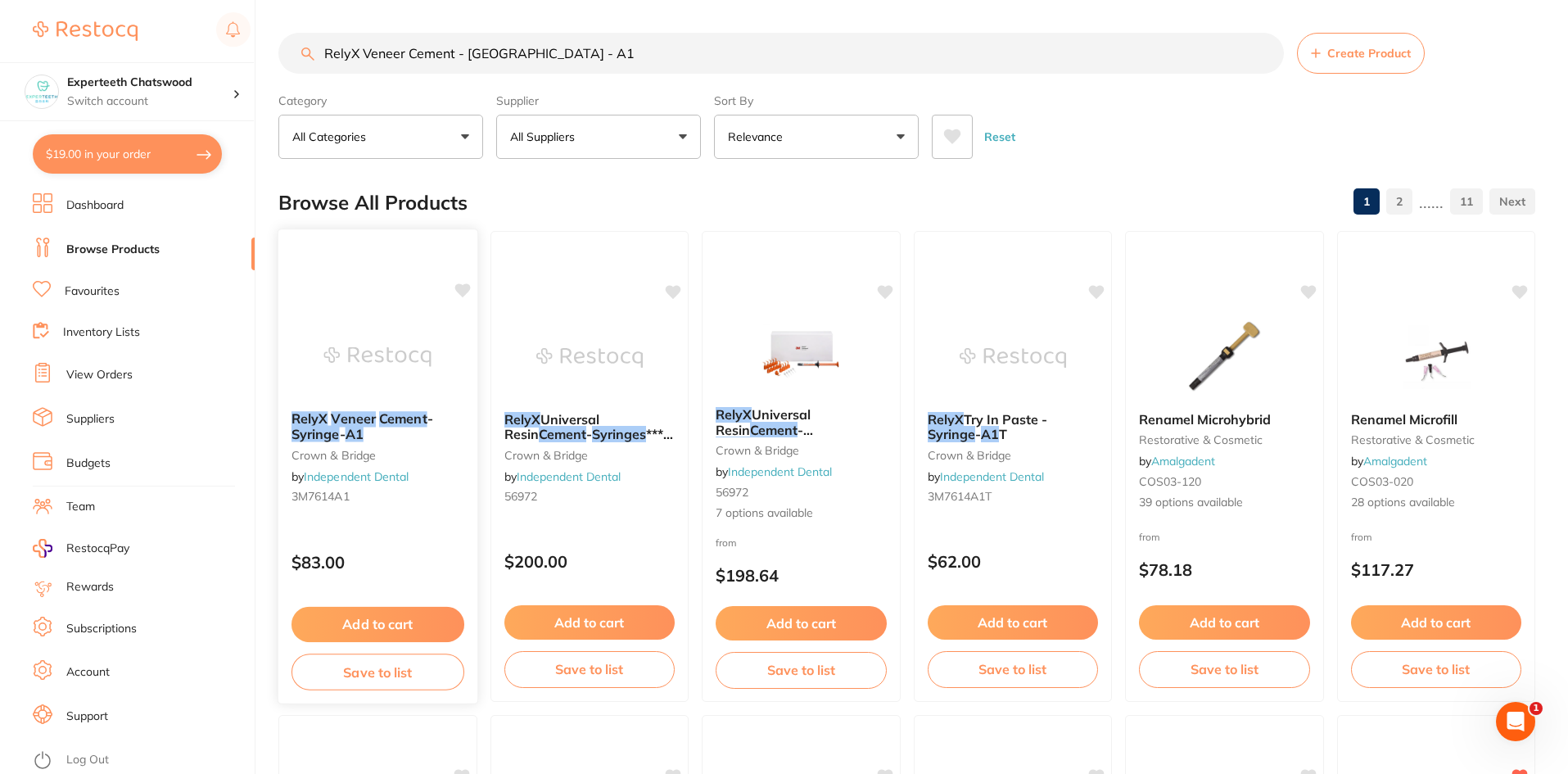
click at [372, 344] on img at bounding box center [377, 356] width 107 height 82
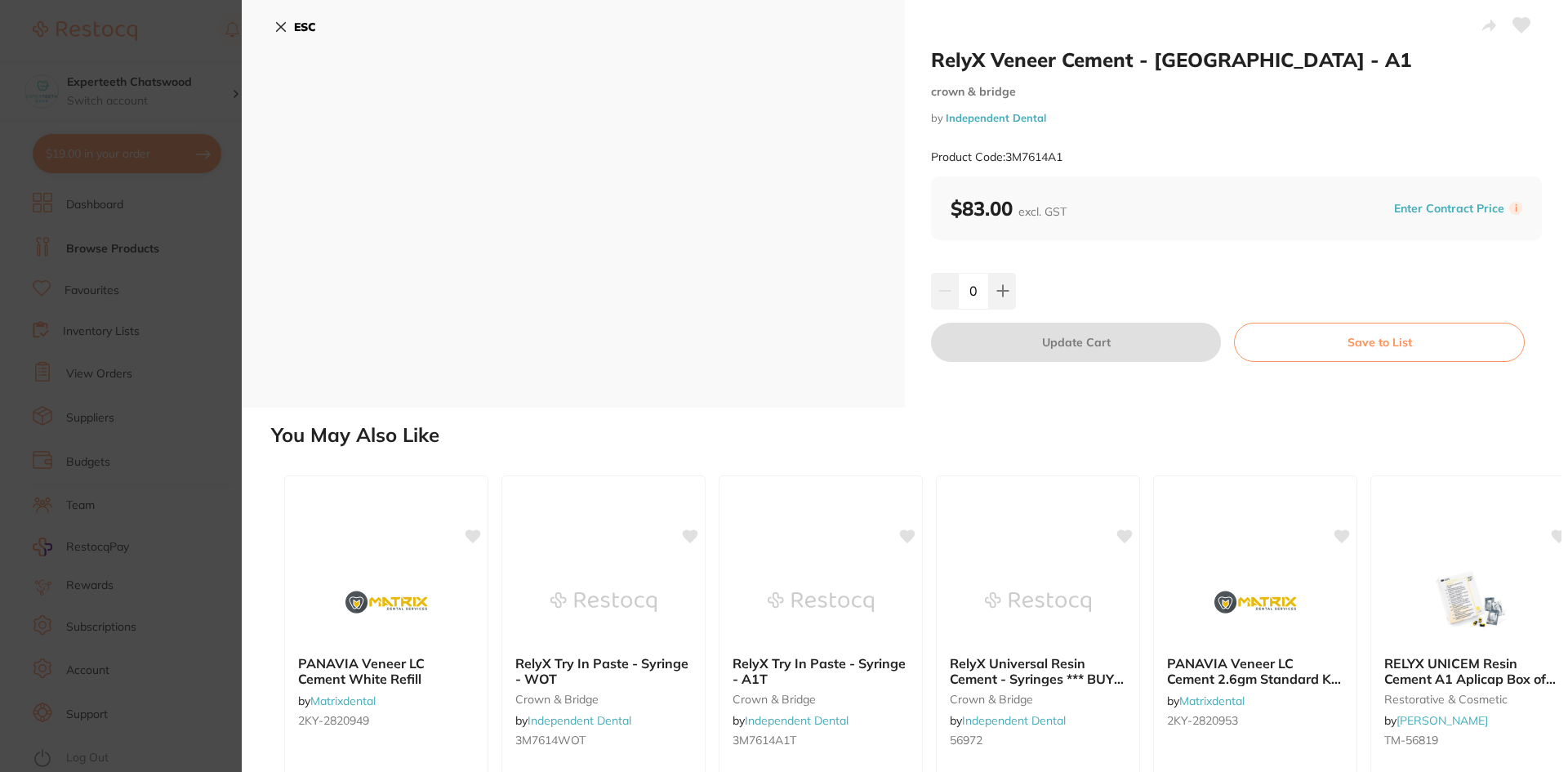
click at [278, 25] on icon at bounding box center [281, 27] width 13 height 13
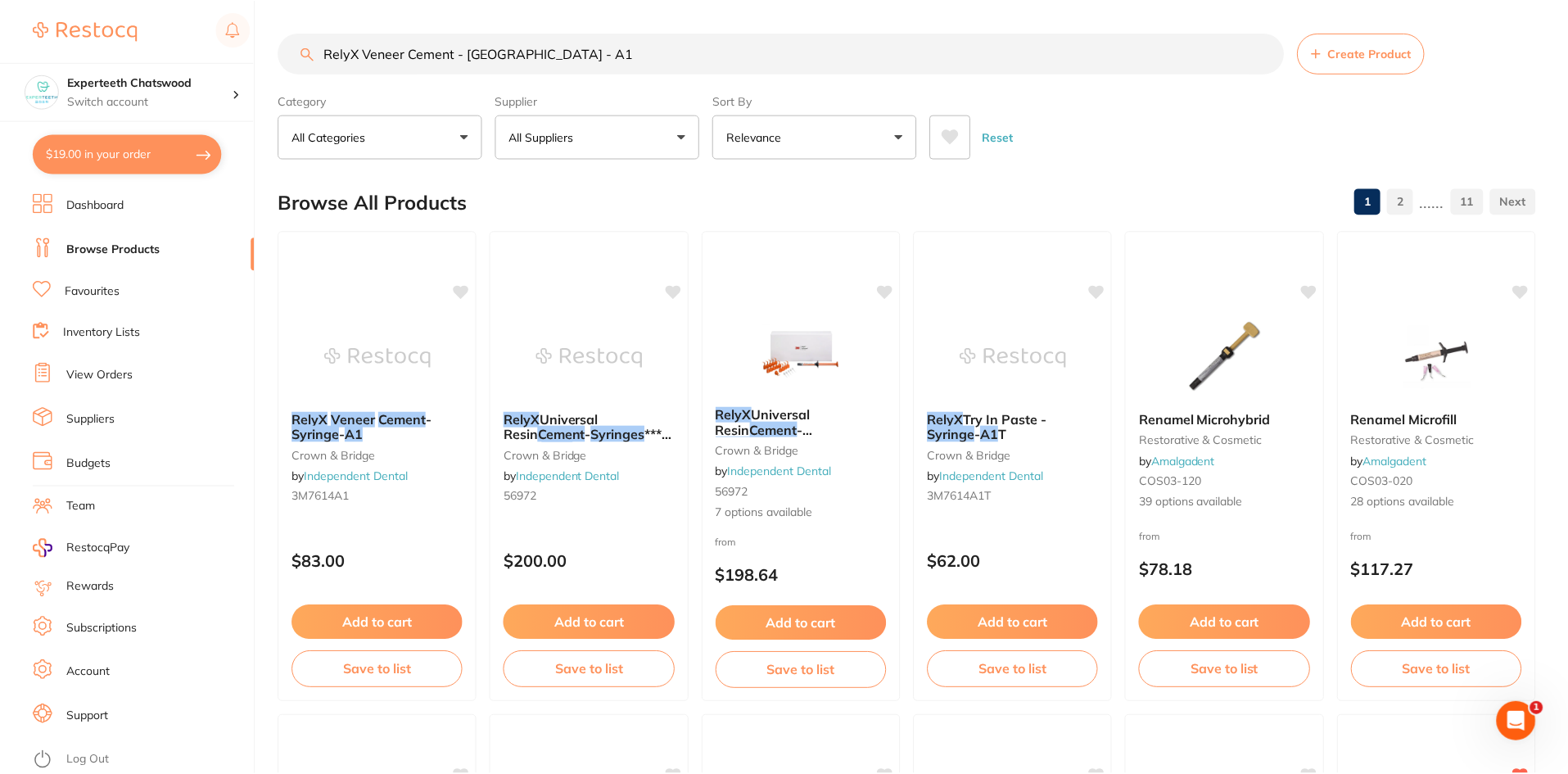
scroll to position [3, 0]
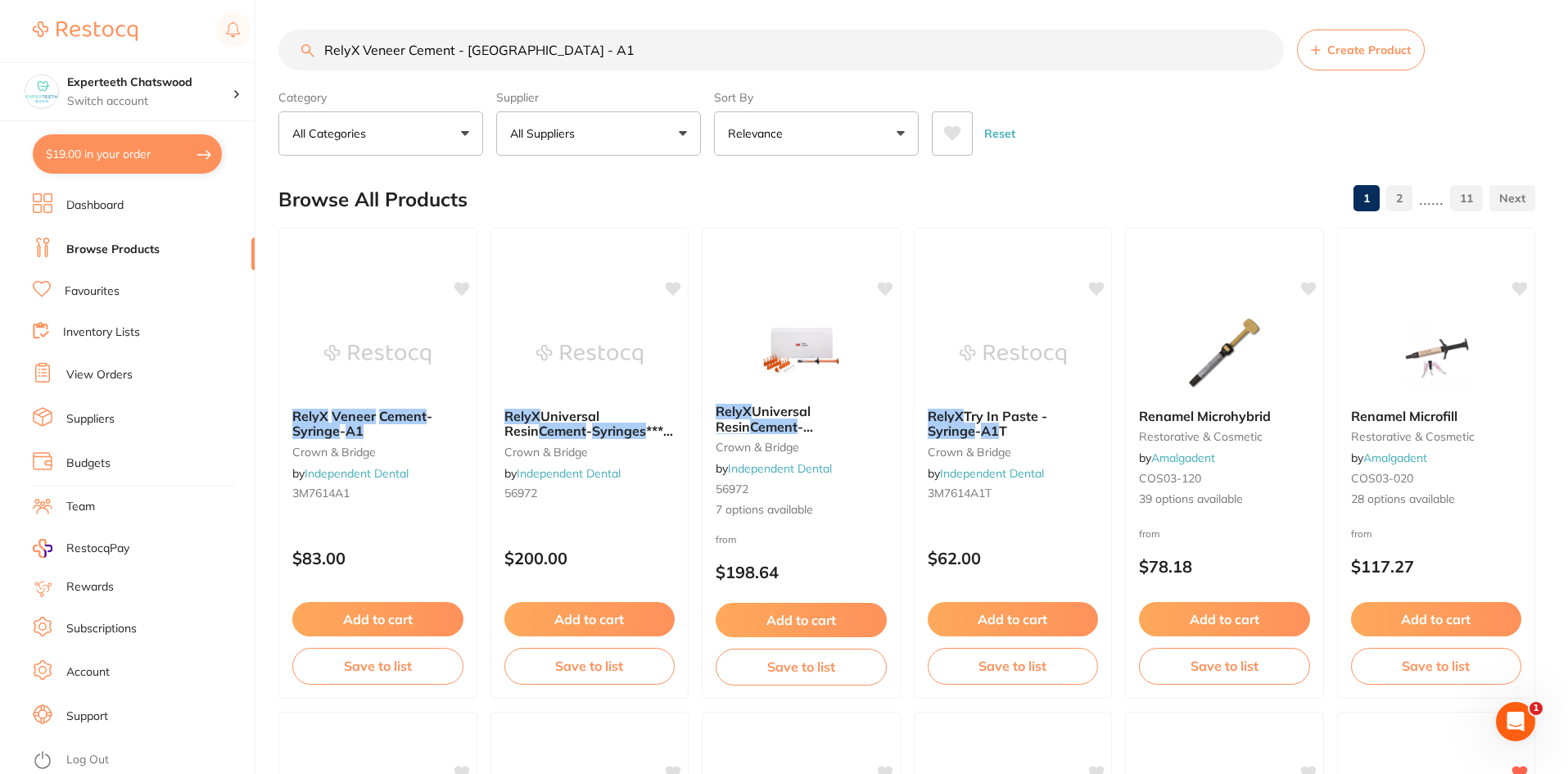
click at [594, 55] on input "RelyX Veneer Cement - Syringe - A1" at bounding box center [782, 50] width 1006 height 41
drag, startPoint x: 602, startPoint y: 54, endPoint x: 297, endPoint y: 59, distance: 305.0
click at [297, 59] on input "RelyX Veneer Cement - Syringe - A1" at bounding box center [782, 50] width 1006 height 41
paste input "3M ESPE | RelyX Veneer"
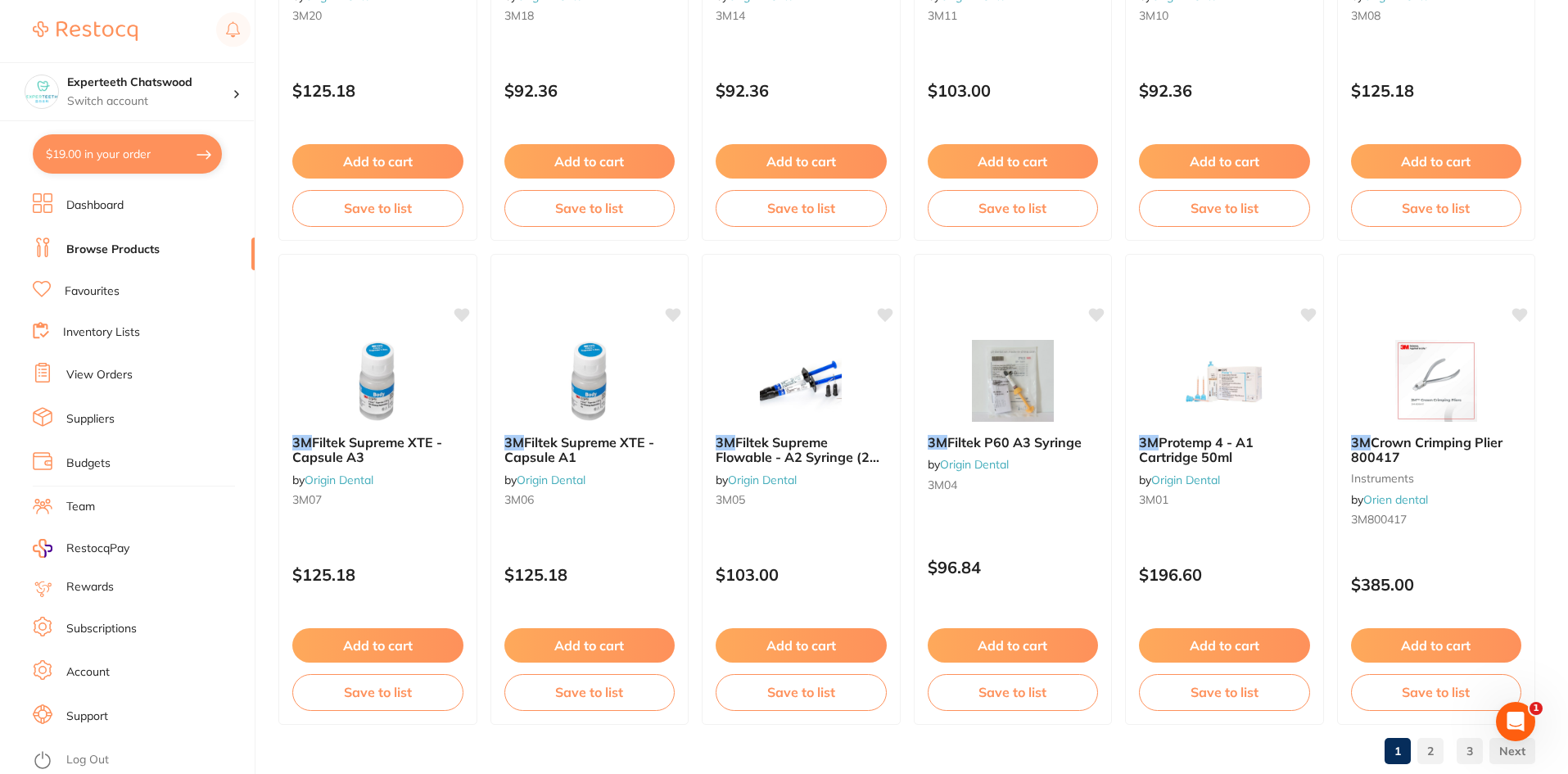
scroll to position [3884, 0]
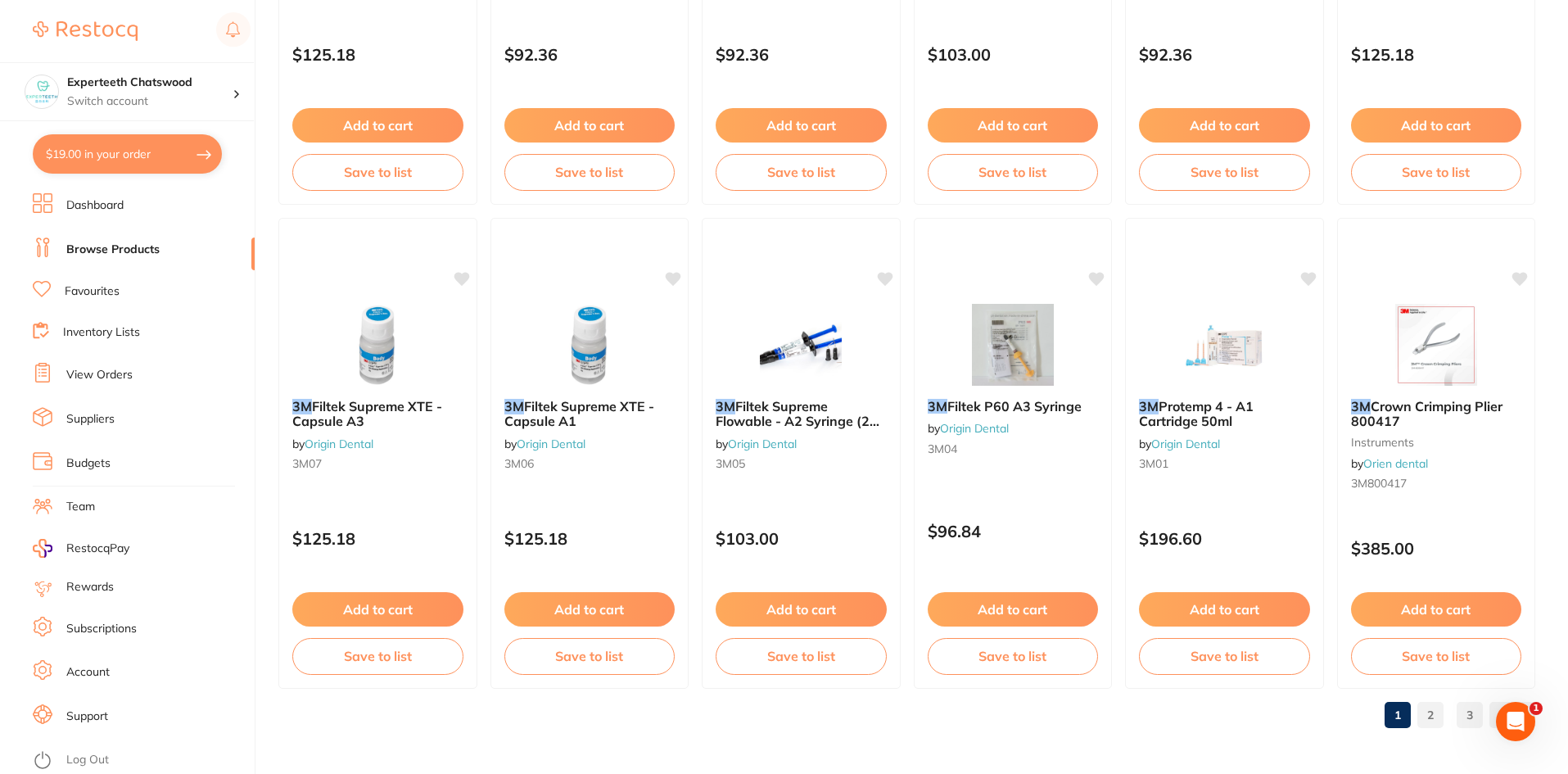
click at [1425, 717] on link "2" at bounding box center [1429, 715] width 26 height 33
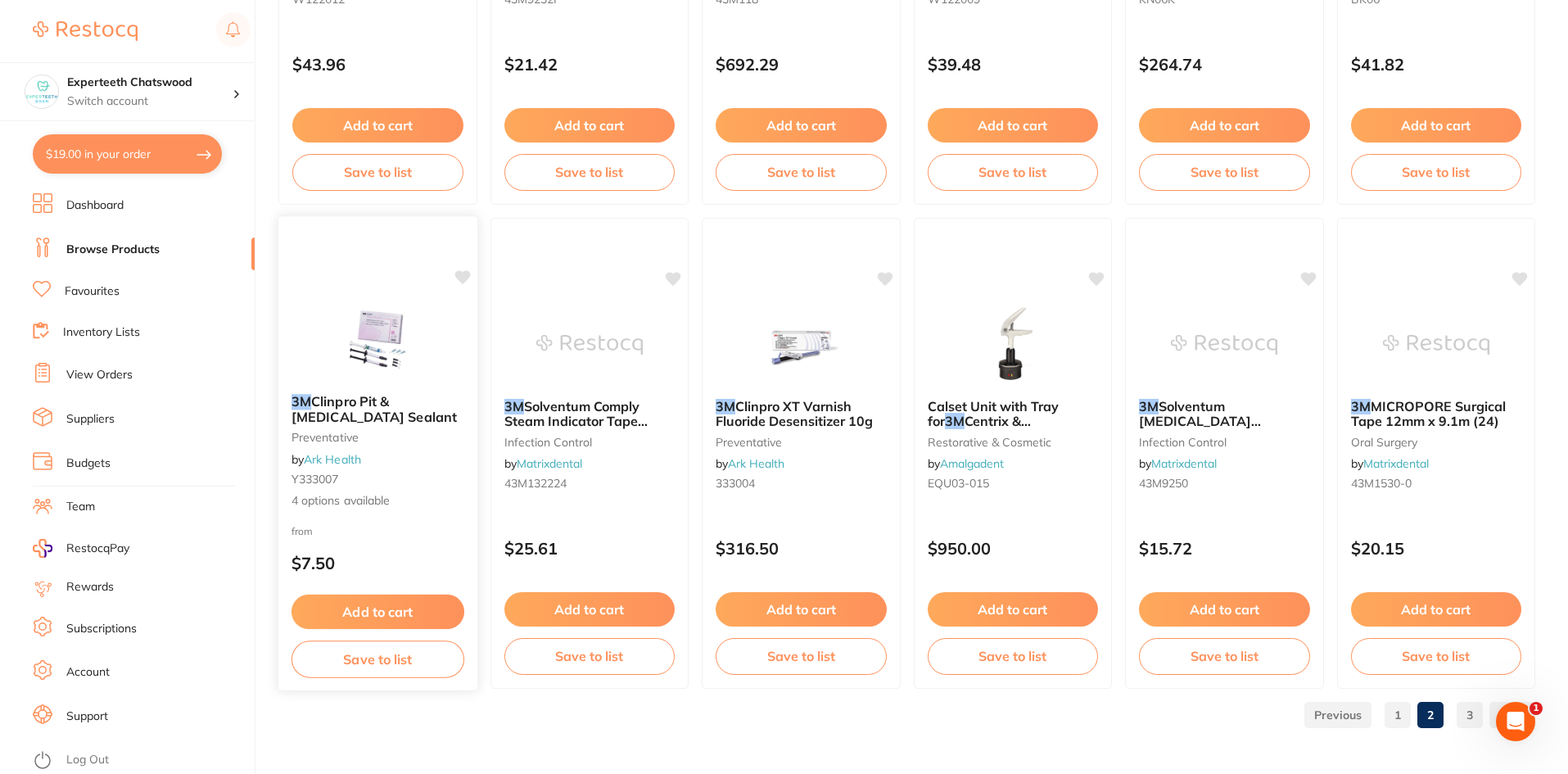
click at [376, 358] on img at bounding box center [377, 339] width 107 height 82
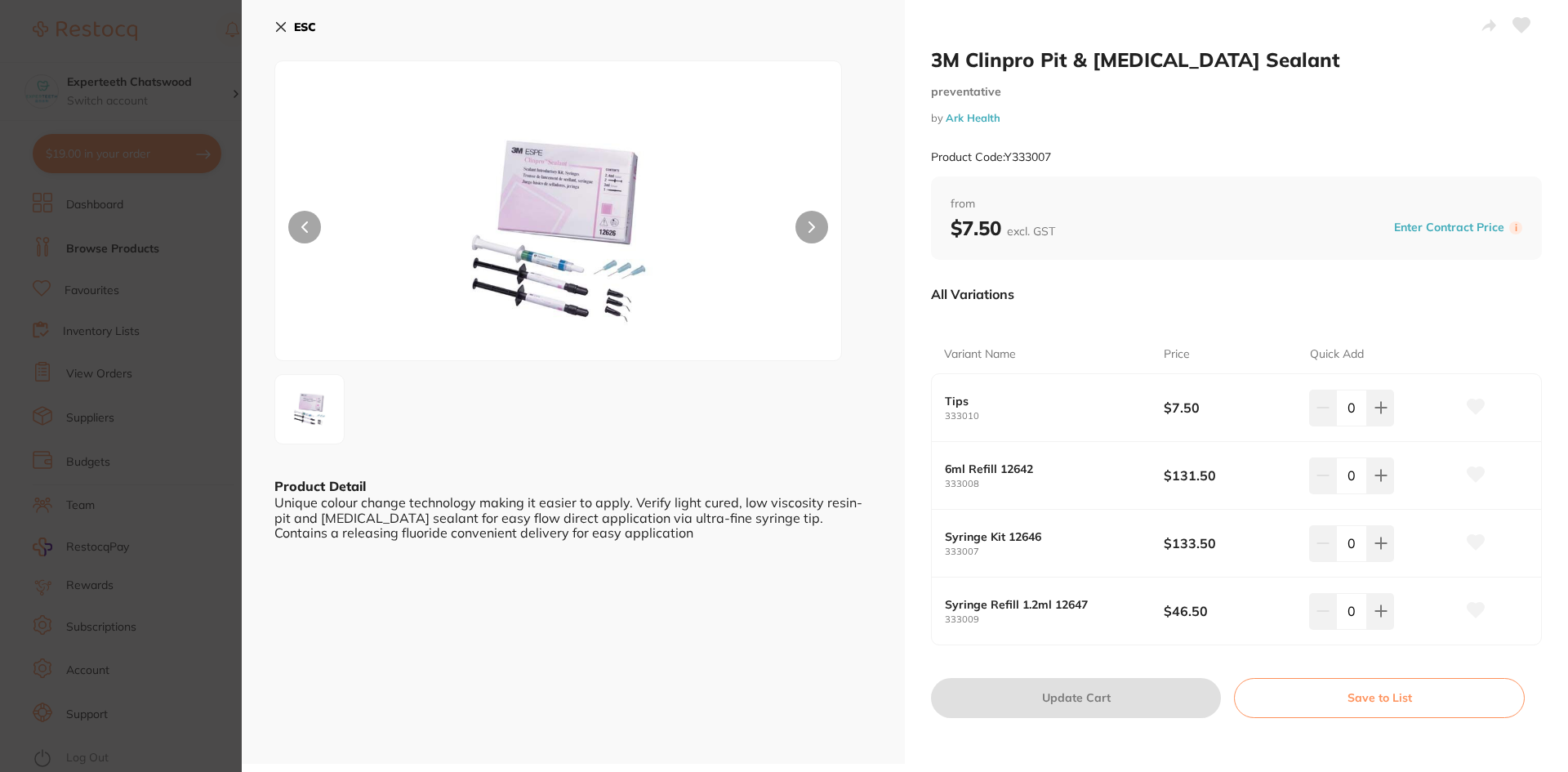
click at [272, 27] on div "ESC Product Detail Unique colour change technology making it easier to apply. V…" at bounding box center [573, 381] width 663 height 763
click at [280, 28] on icon at bounding box center [281, 27] width 9 height 9
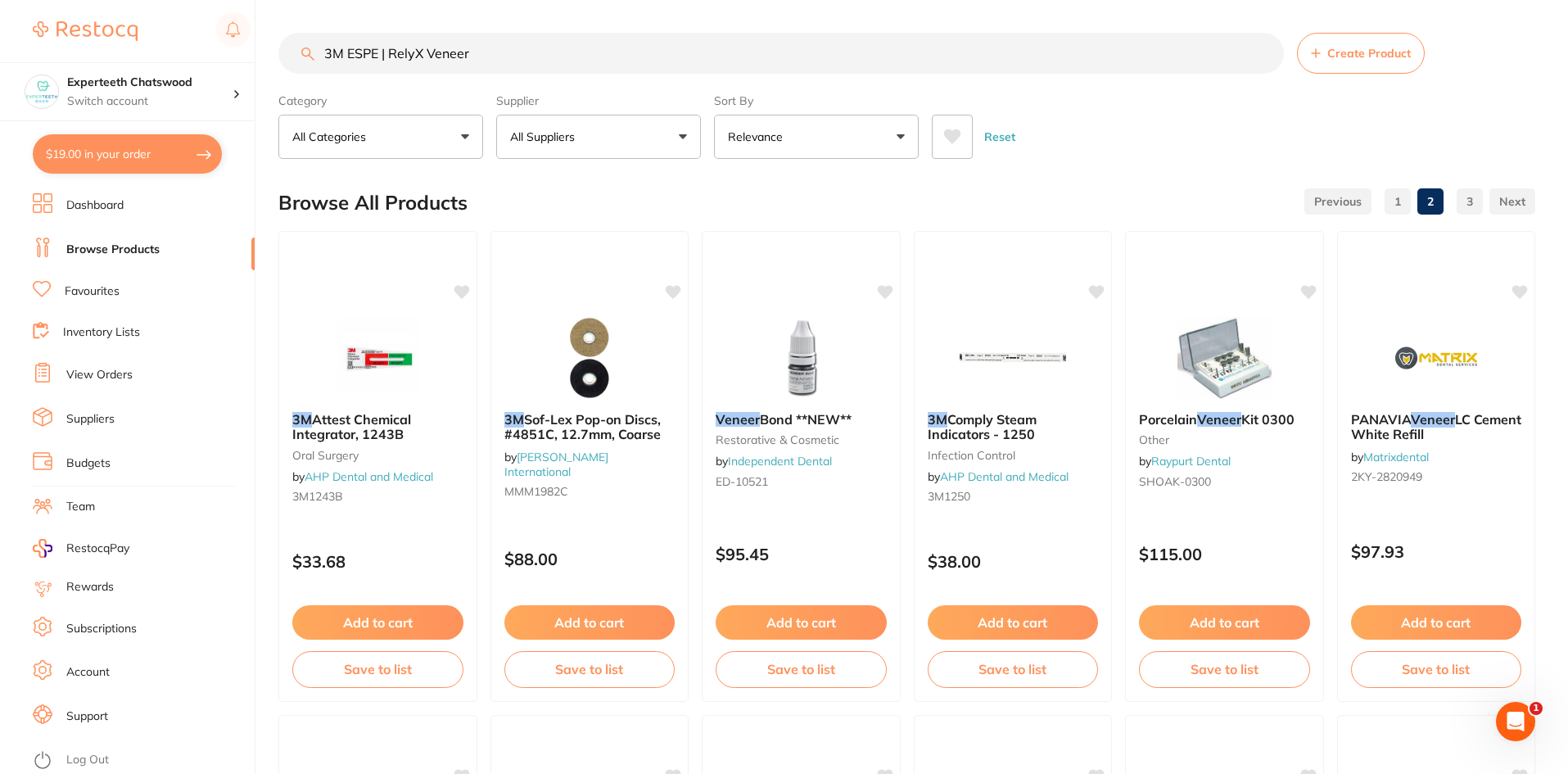
click at [615, 132] on button "All Suppliers" at bounding box center [599, 137] width 205 height 44
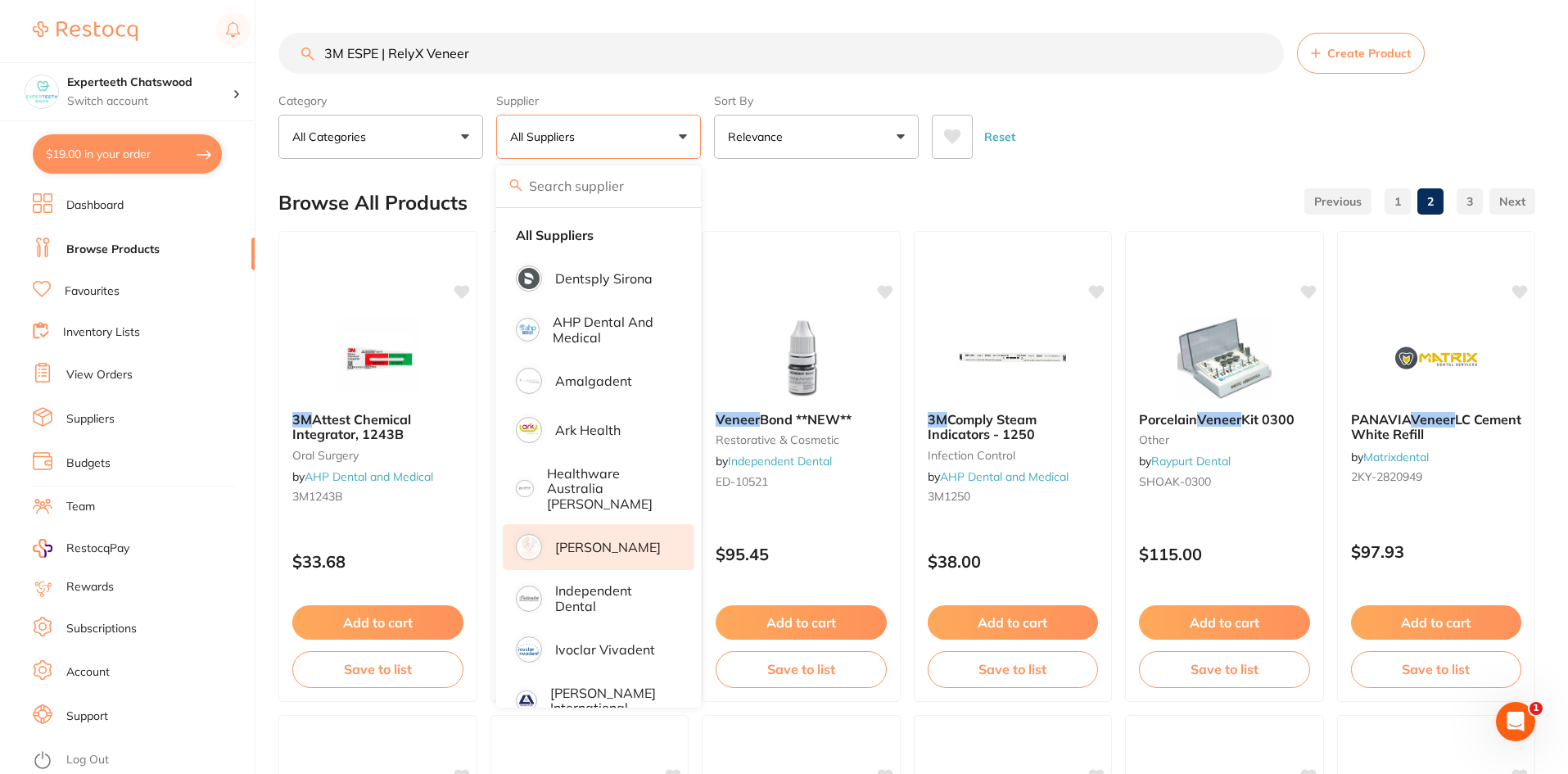
click at [593, 539] on p "[PERSON_NAME]" at bounding box center [607, 546] width 105 height 14
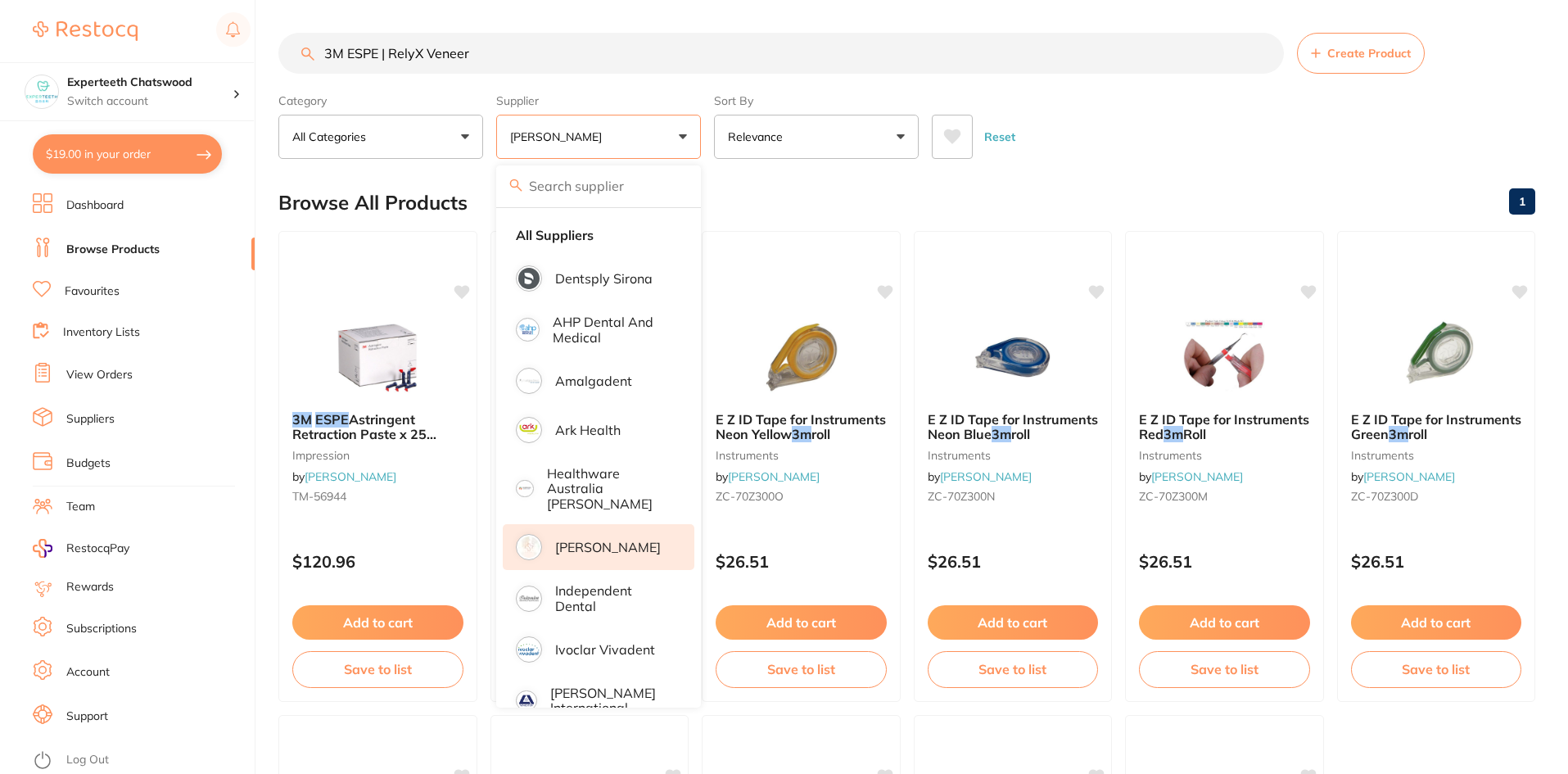
click at [1107, 144] on div "Reset" at bounding box center [1227, 130] width 590 height 57
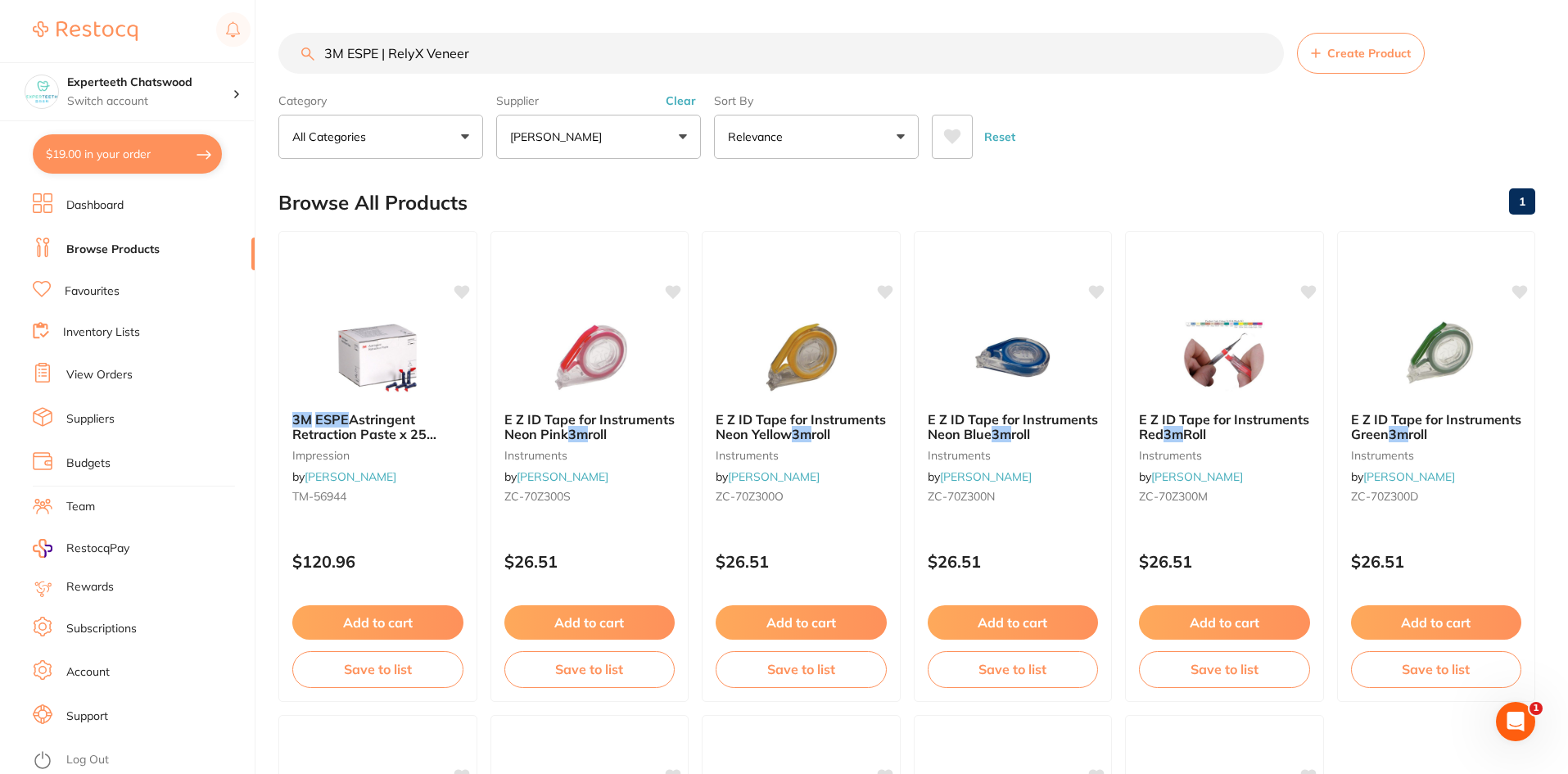
click at [511, 52] on input "3M ESPE | RelyX Veneer" at bounding box center [782, 53] width 1006 height 41
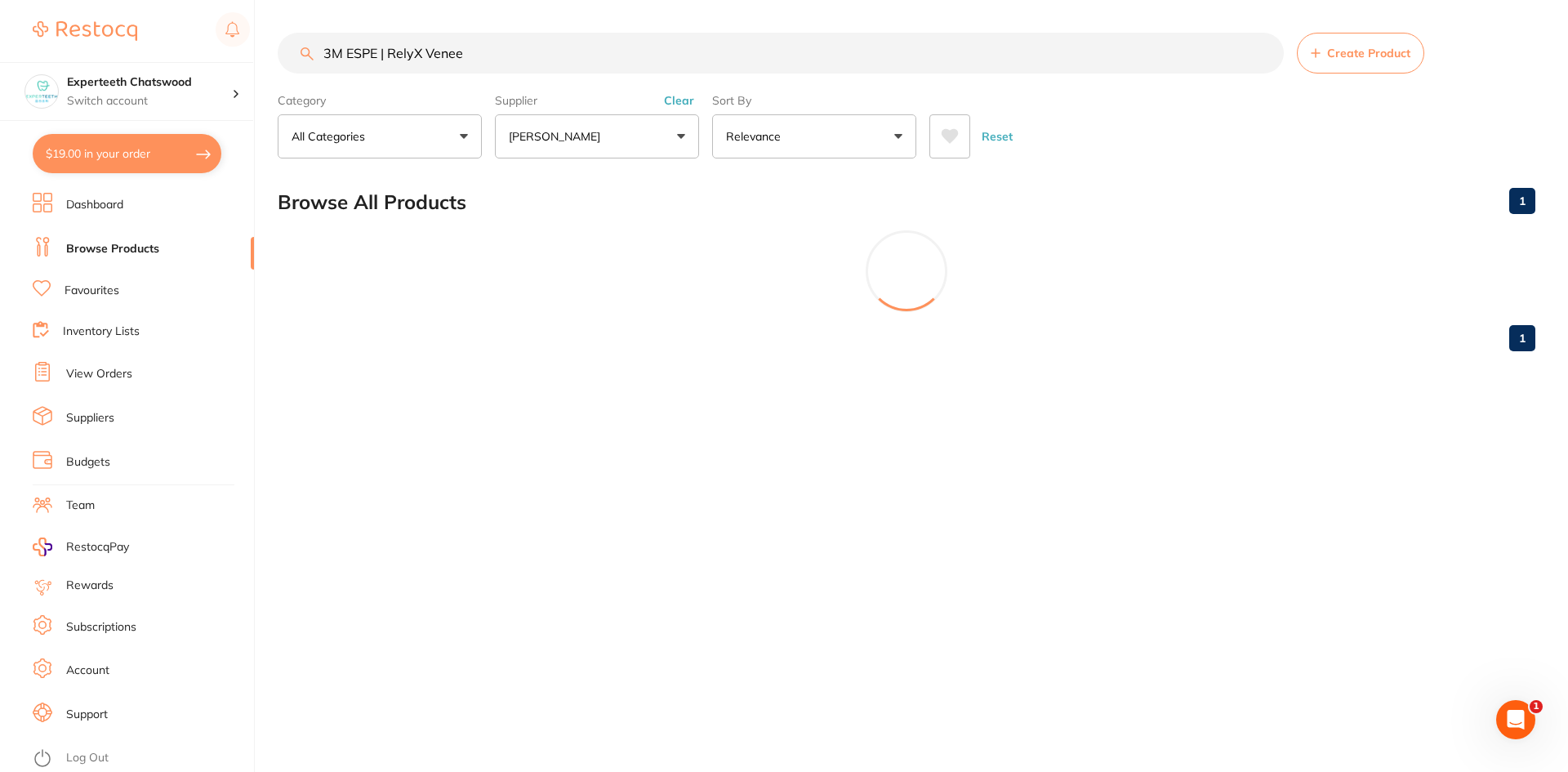
click at [384, 50] on input "3M ESPE | RelyX Venee" at bounding box center [781, 53] width 1006 height 41
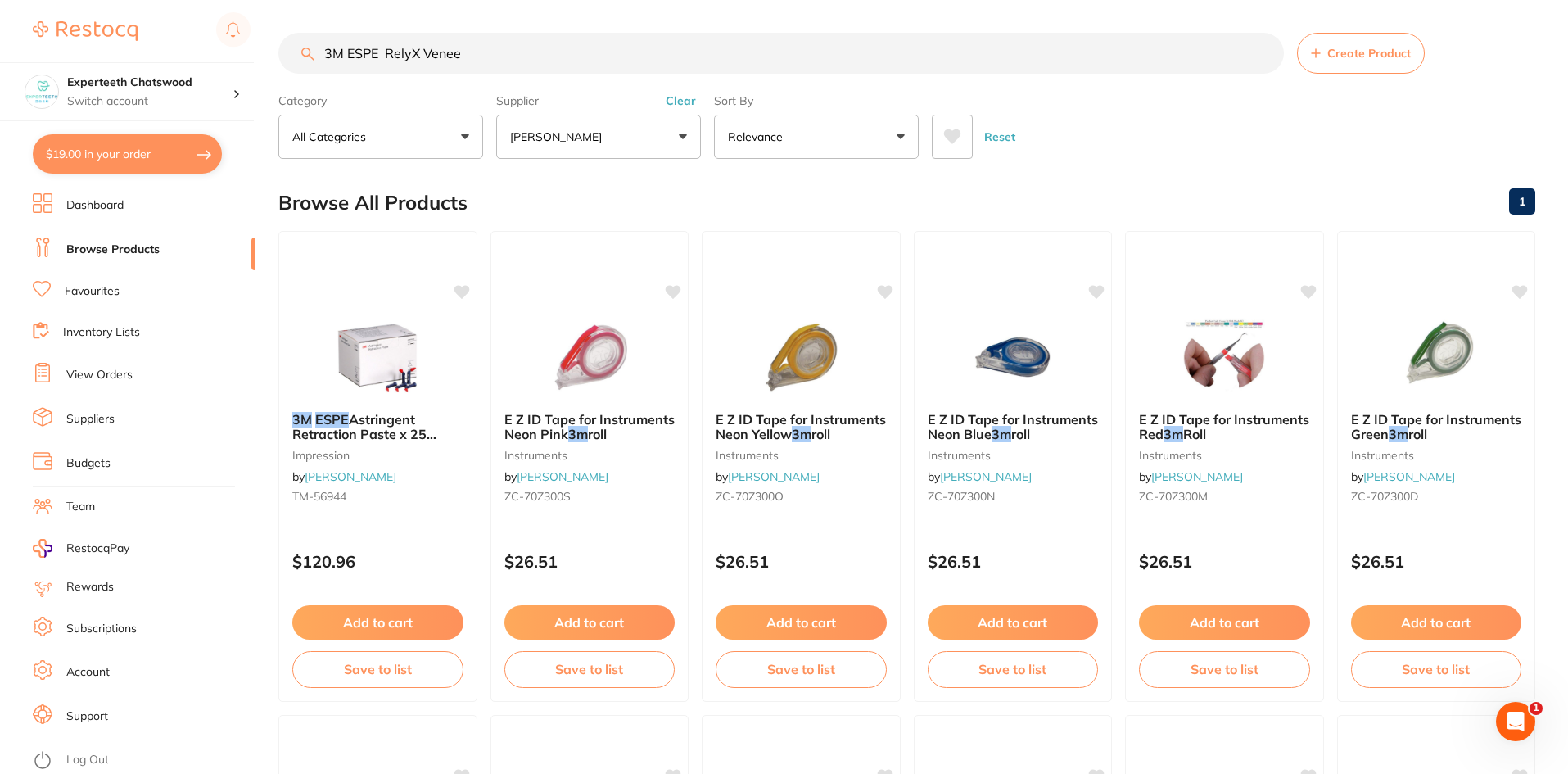
click at [420, 63] on input "3M ESPE RelyX Venee" at bounding box center [782, 53] width 1006 height 41
drag, startPoint x: 421, startPoint y: 47, endPoint x: 510, endPoint y: 54, distance: 89.3
click at [510, 54] on input "3M ESPE RelyX Venee" at bounding box center [782, 53] width 1006 height 41
click at [431, 54] on input "3M ESPE RelyX" at bounding box center [782, 53] width 1006 height 41
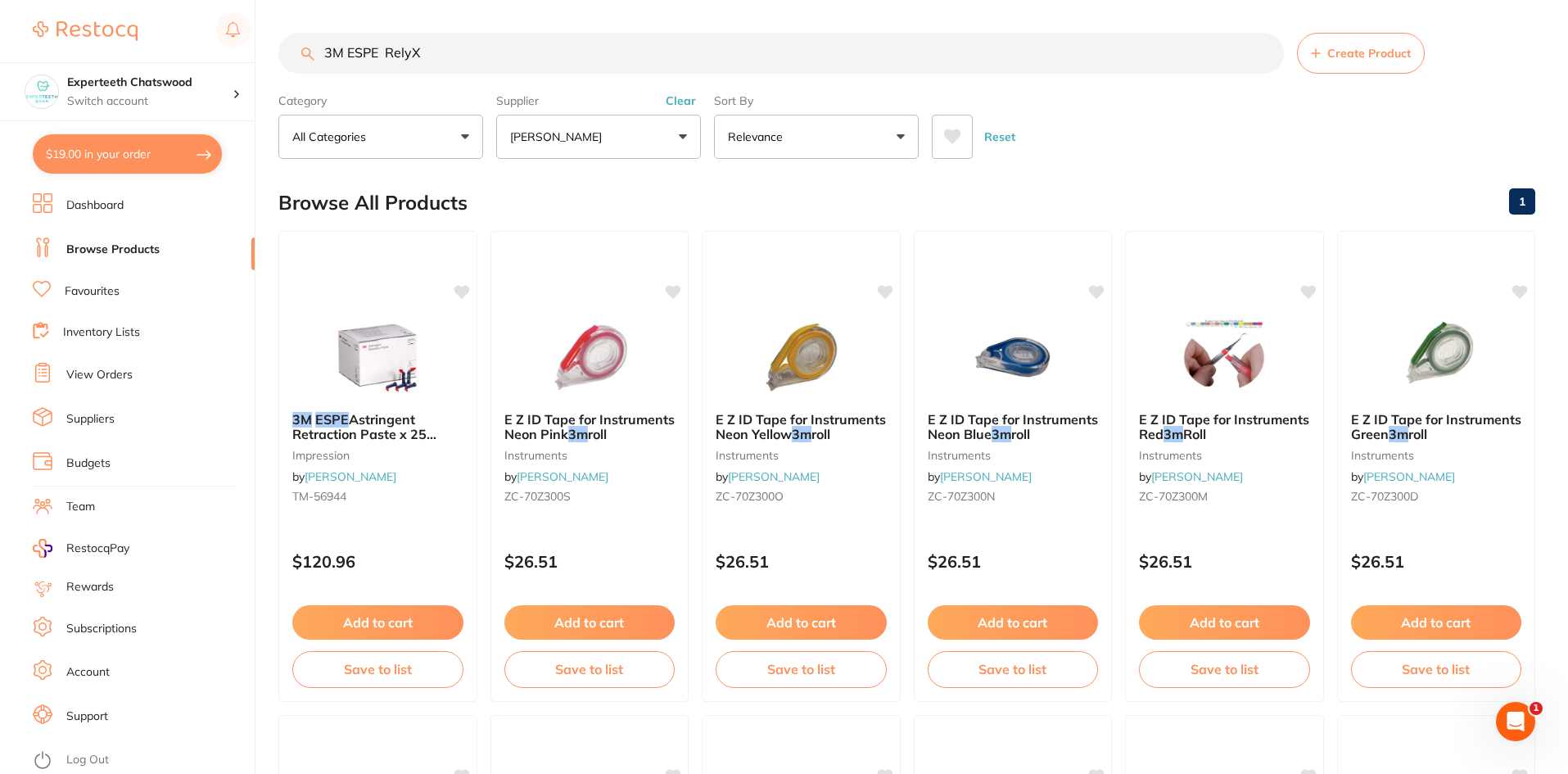
drag, startPoint x: 443, startPoint y: 54, endPoint x: 311, endPoint y: 63, distance: 132.3
click at [311, 63] on input "3M ESPE RelyX" at bounding box center [782, 53] width 1006 height 41
paste input "RelyX Veneer Cement"
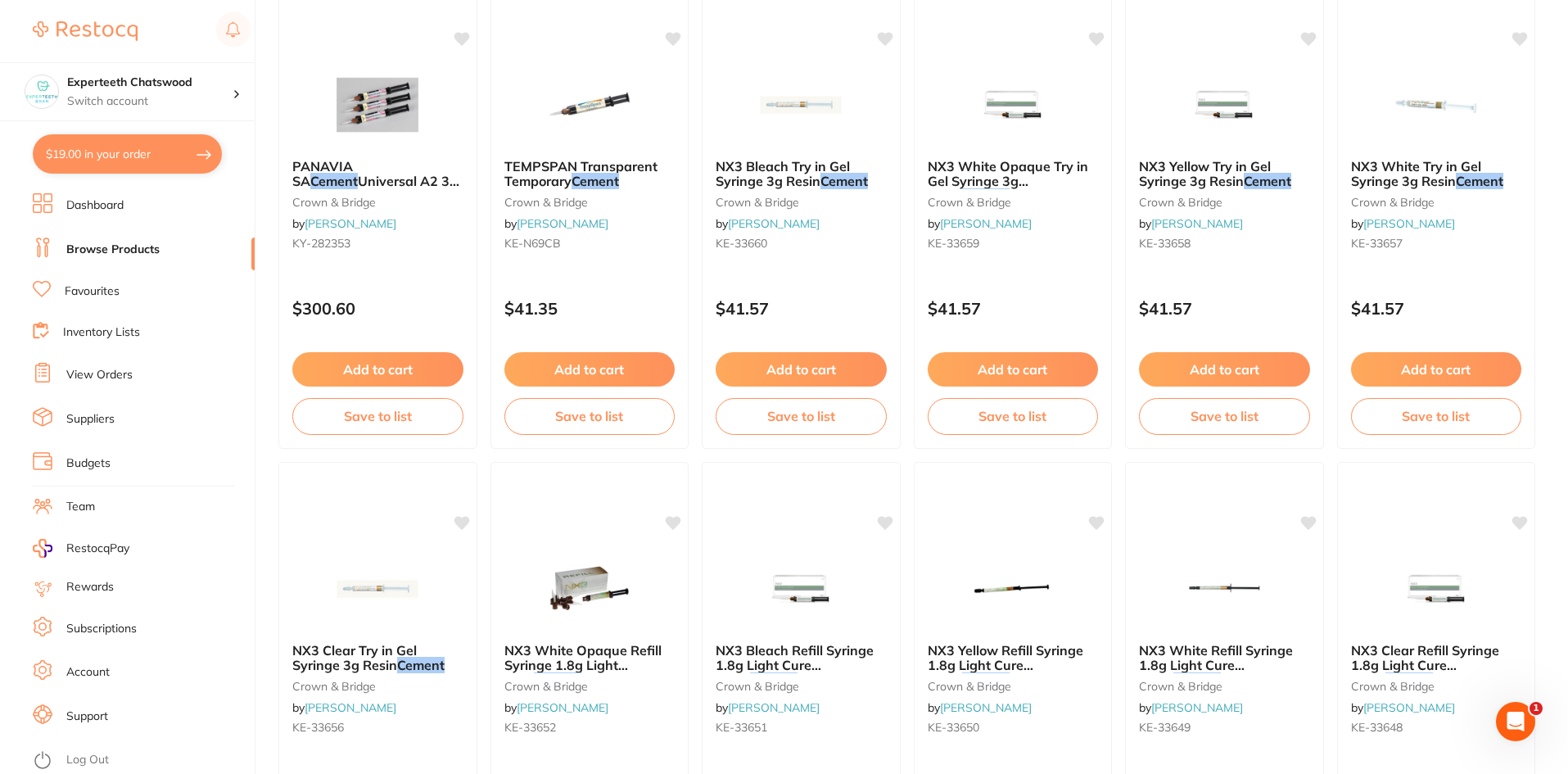
scroll to position [1392, 0]
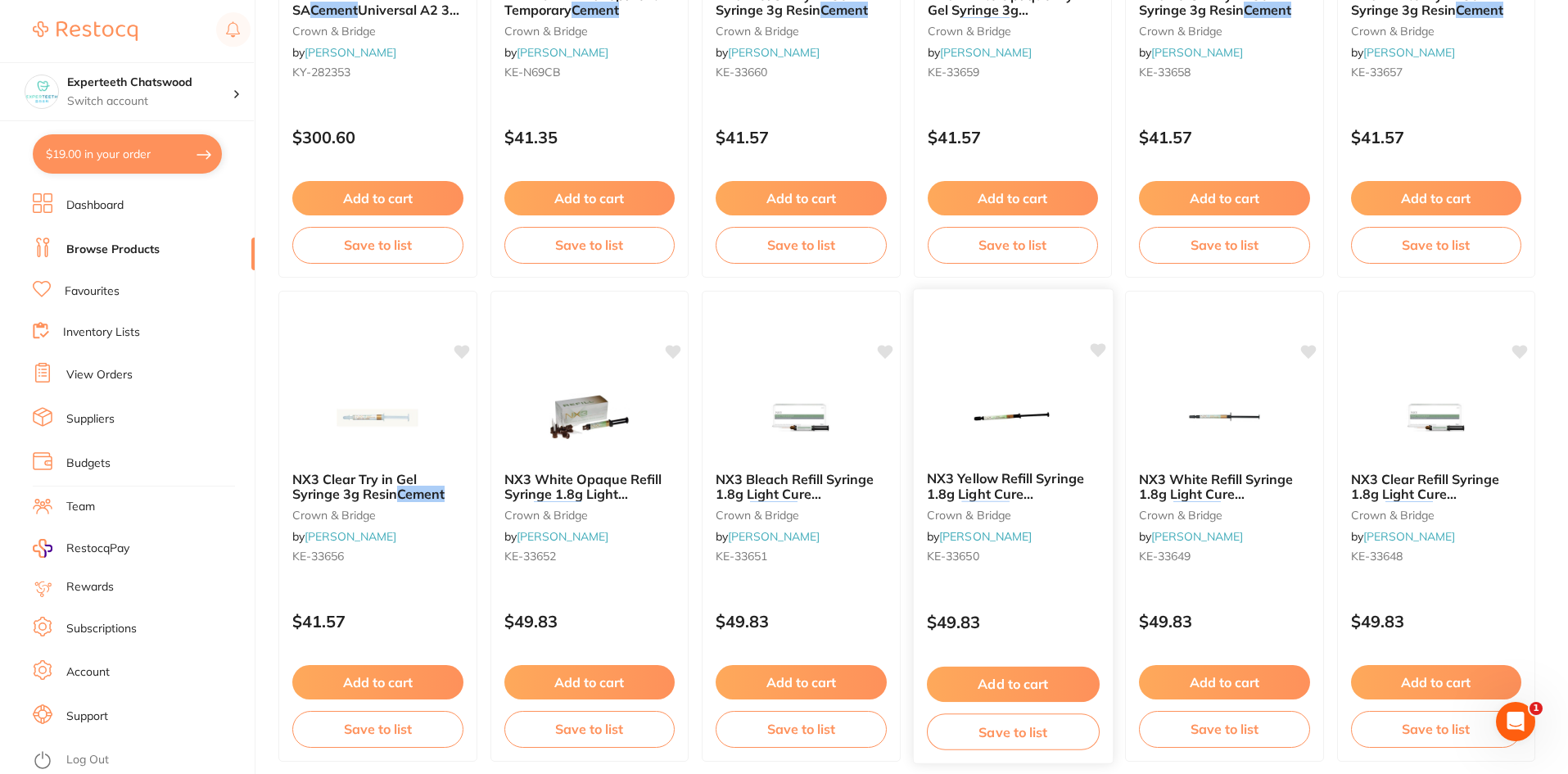
type input "3M RelyX Veneer Cement"
click at [1011, 414] on img at bounding box center [1012, 416] width 107 height 82
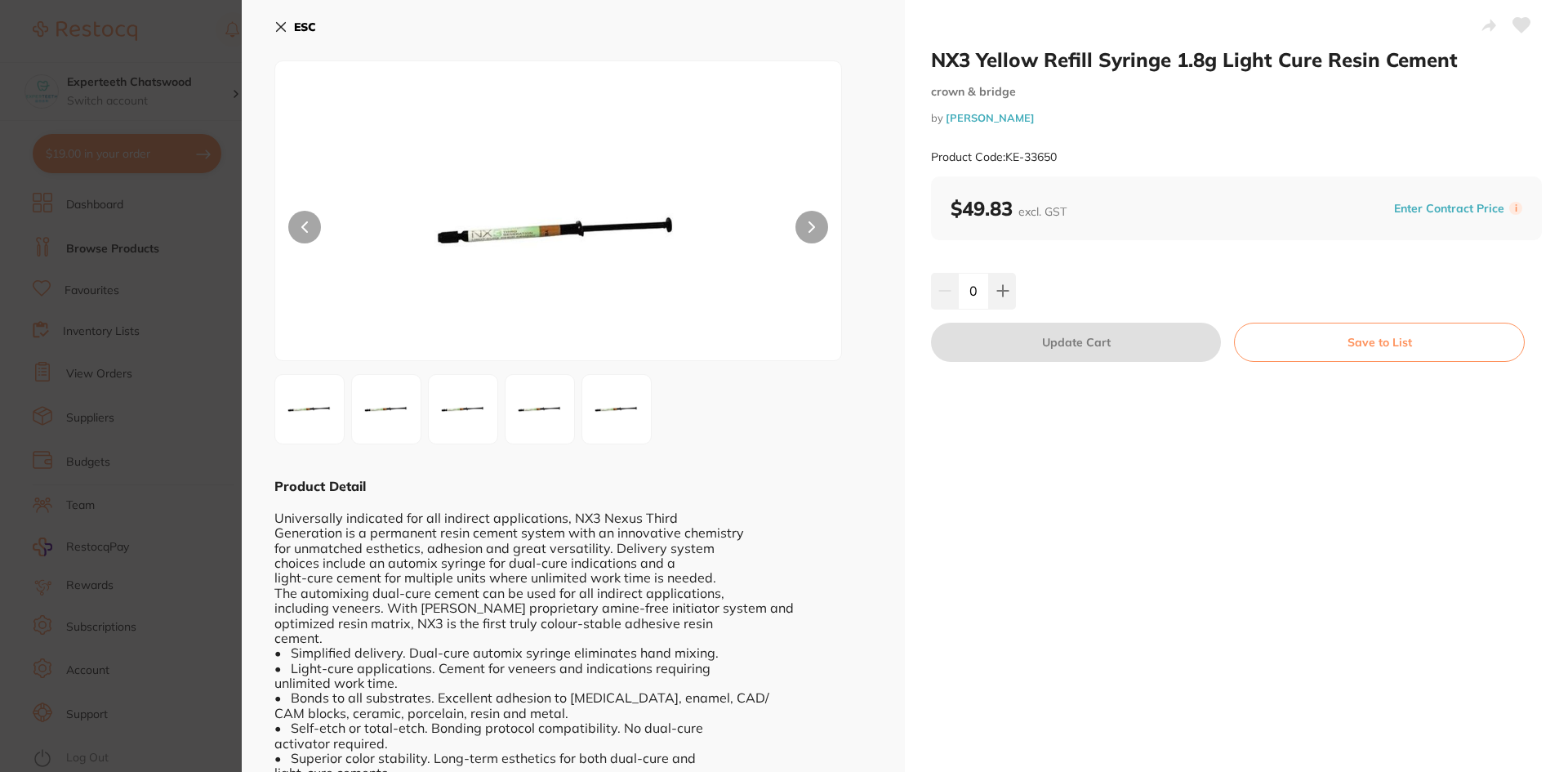
click at [280, 21] on icon at bounding box center [281, 27] width 13 height 13
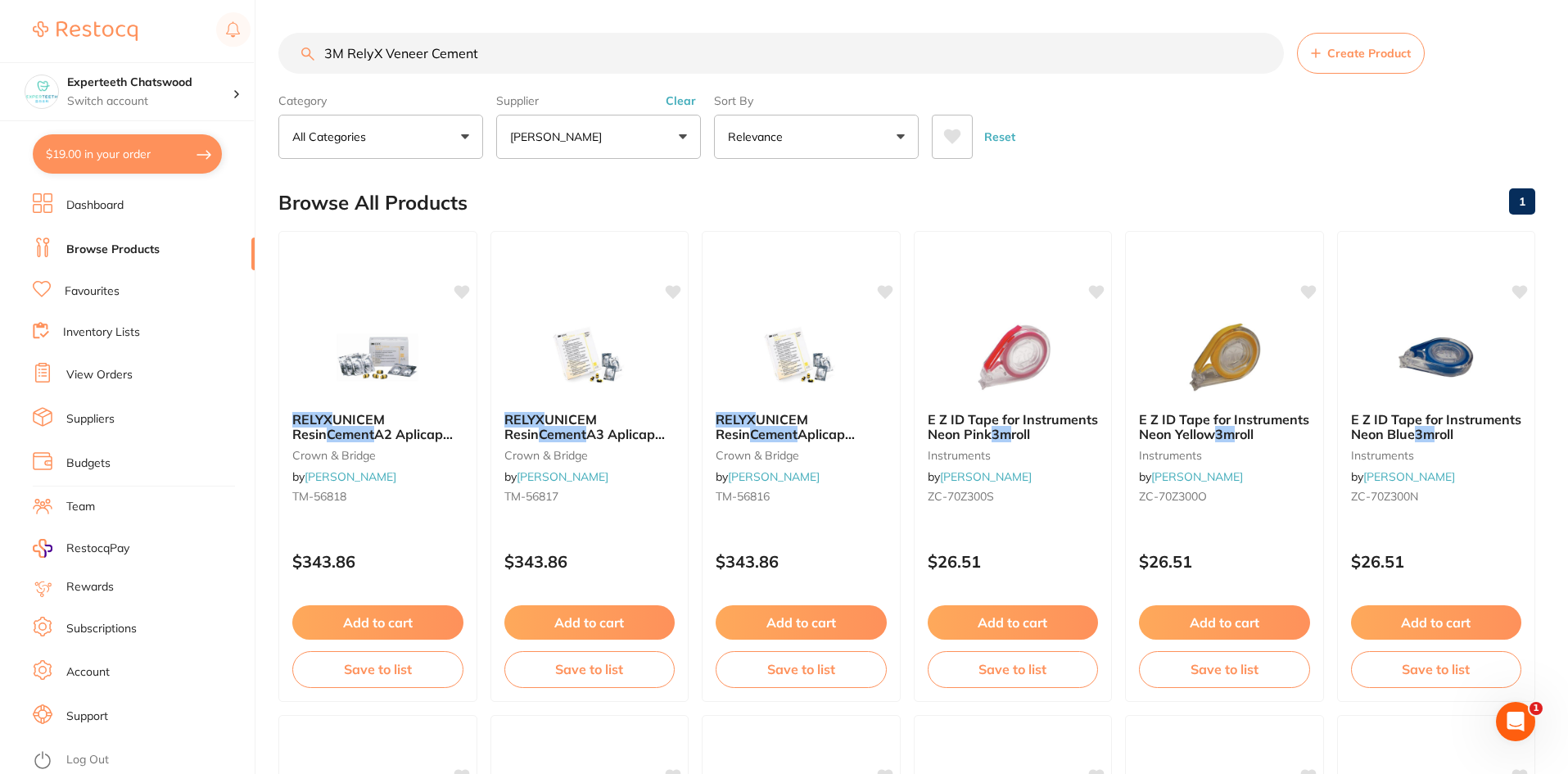
click at [463, 58] on input "3M RelyX Veneer Cement" at bounding box center [782, 53] width 1006 height 41
click at [578, 129] on p "[PERSON_NAME]" at bounding box center [558, 136] width 99 height 16
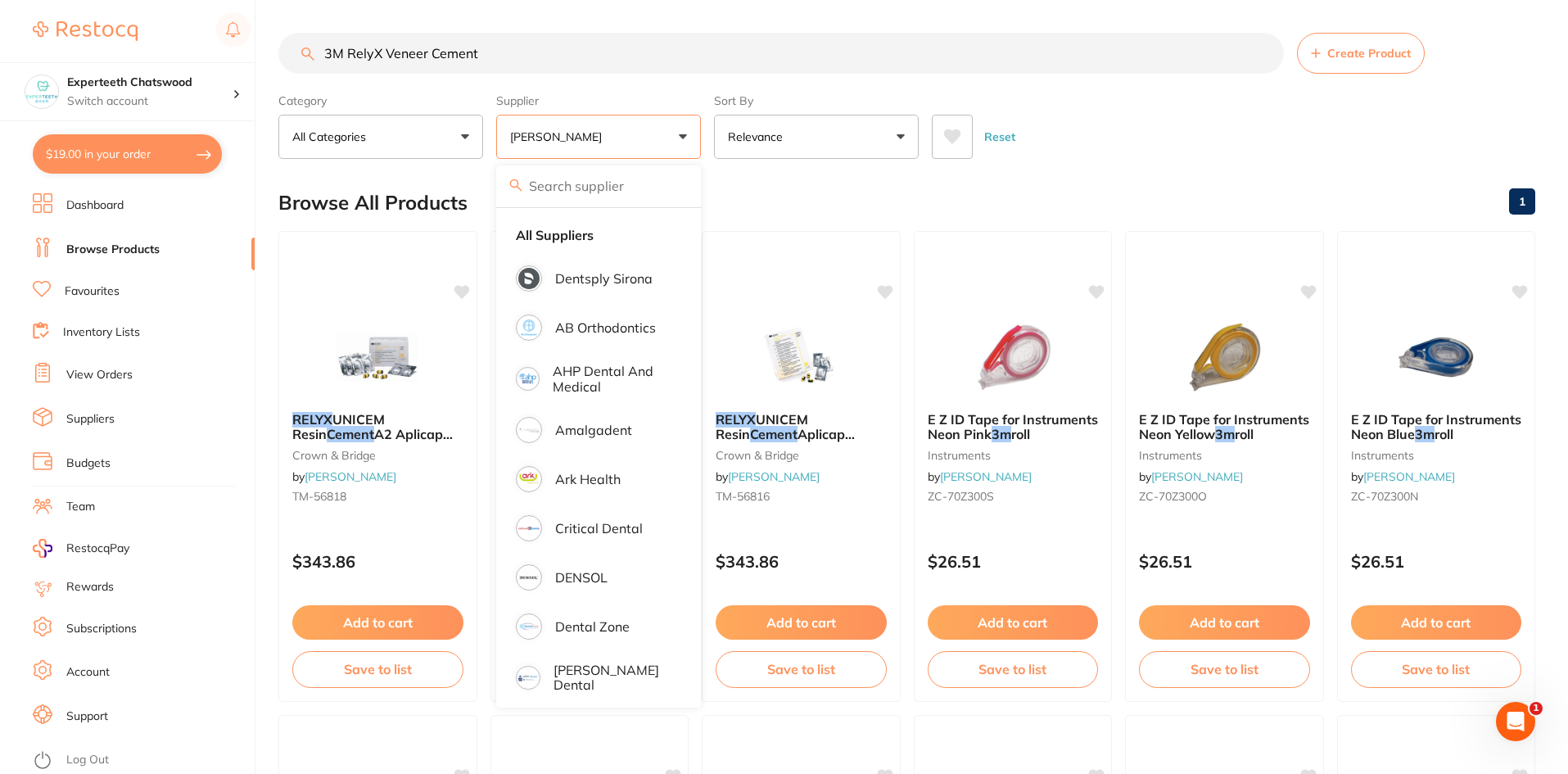
type input "3"
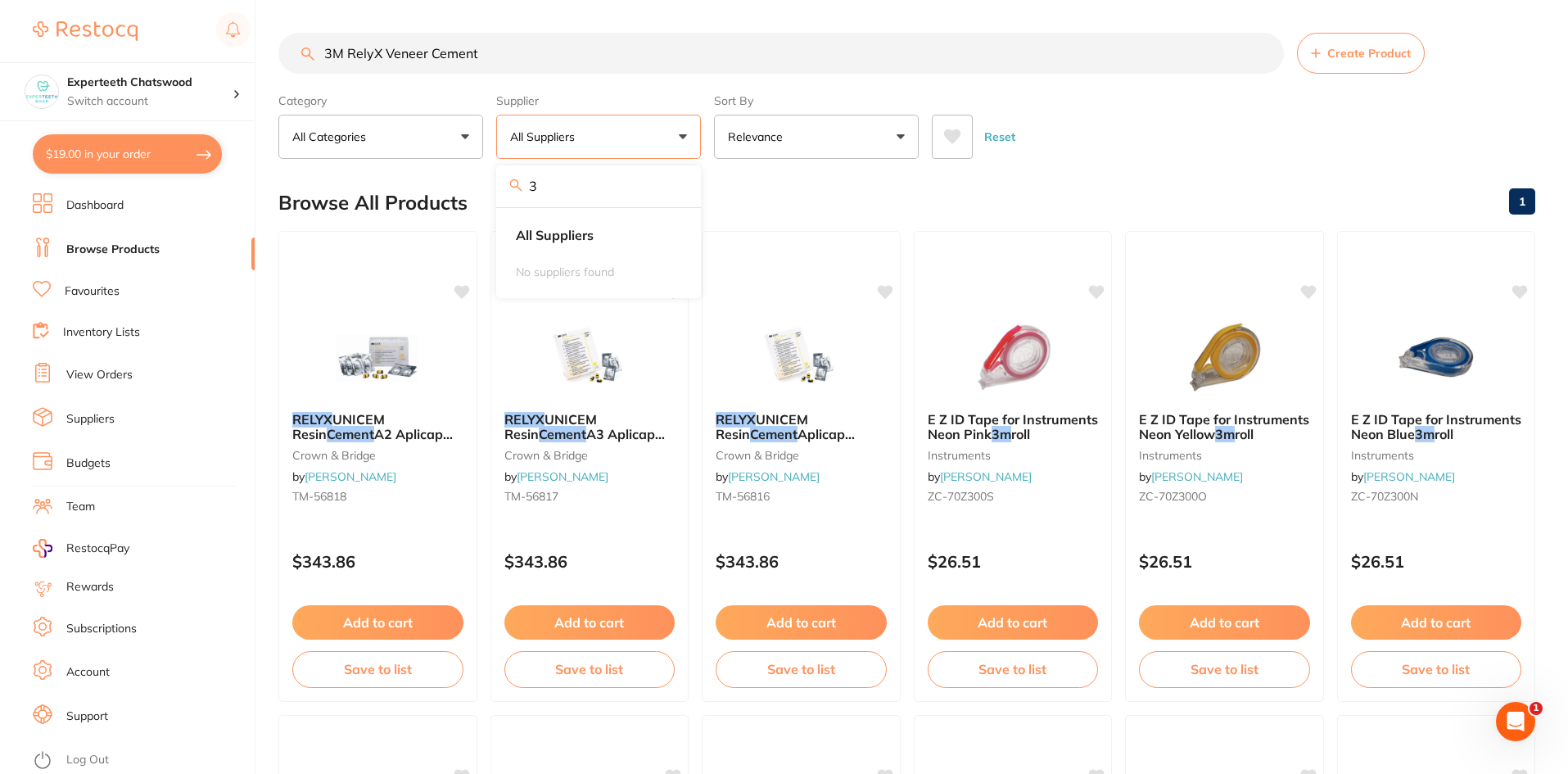
click at [675, 183] on input "3" at bounding box center [599, 186] width 205 height 41
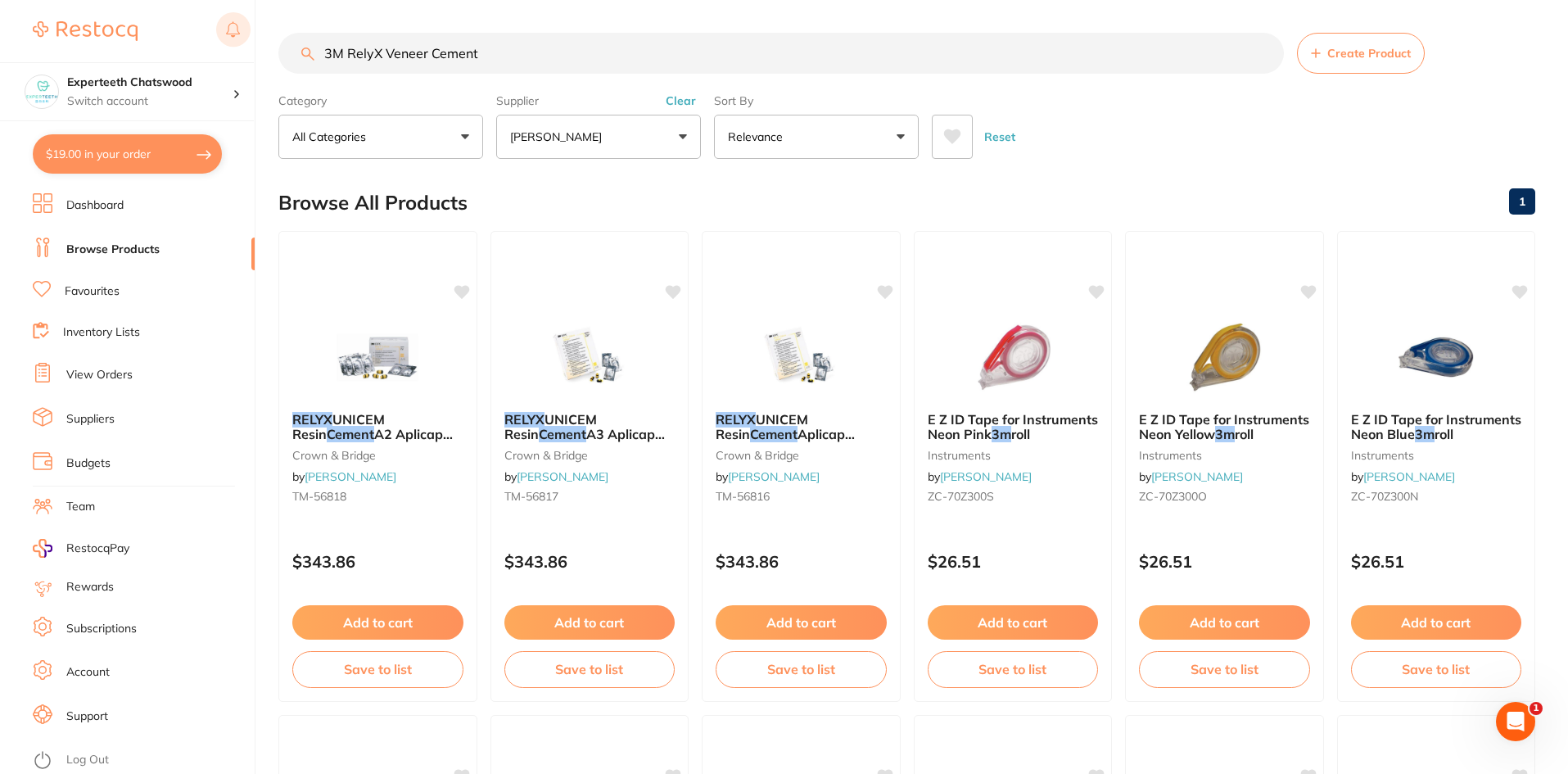
drag, startPoint x: 517, startPoint y: 53, endPoint x: 243, endPoint y: 44, distance: 274.1
click at [243, 44] on div "$19.00 Experteeth Chatswood Switch account Experteeth Chatswood $19.00 in your …" at bounding box center [784, 387] width 1568 height 774
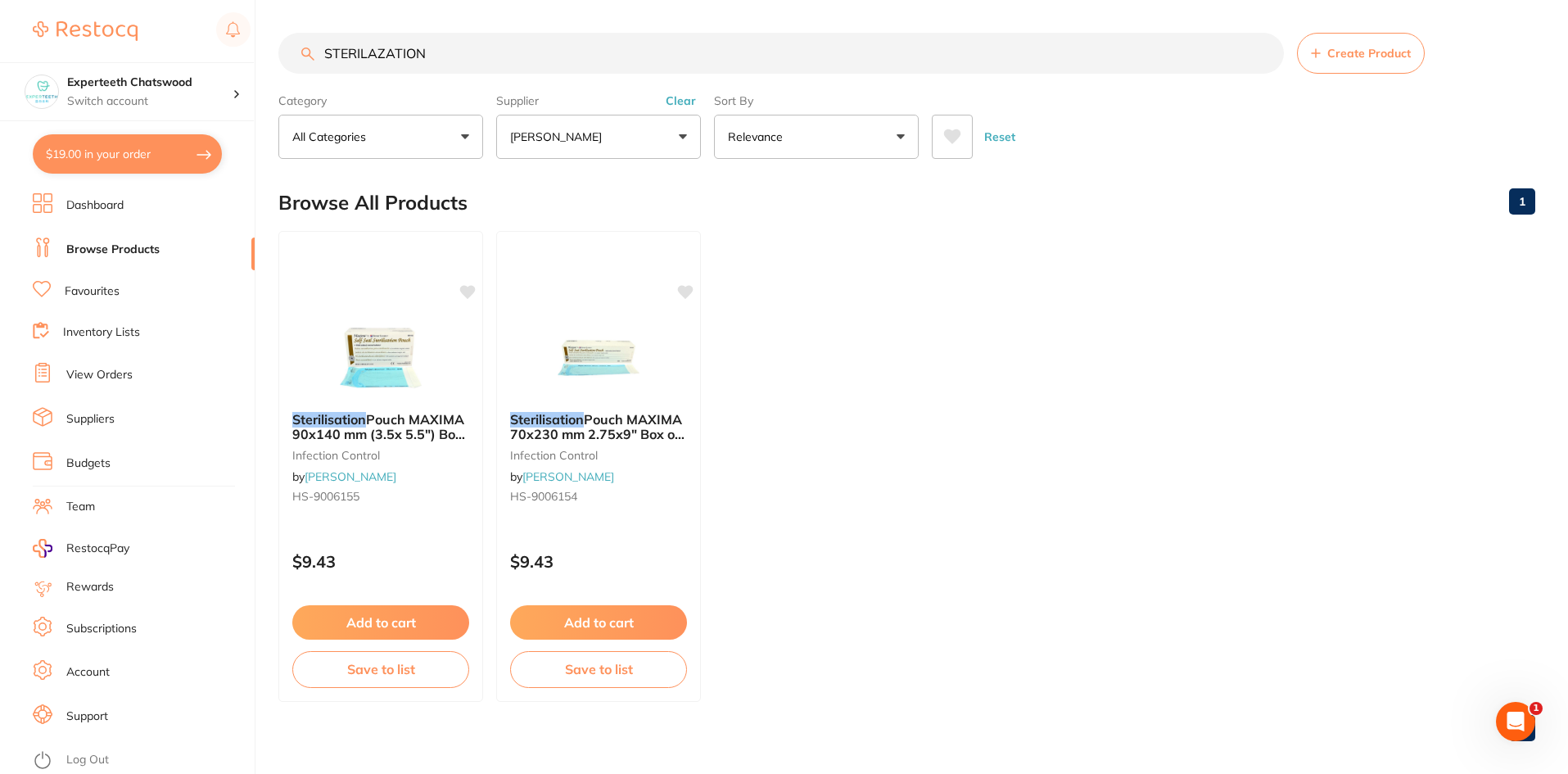
type input "STERILAZATION"
click at [648, 142] on button "[PERSON_NAME]" at bounding box center [599, 137] width 205 height 44
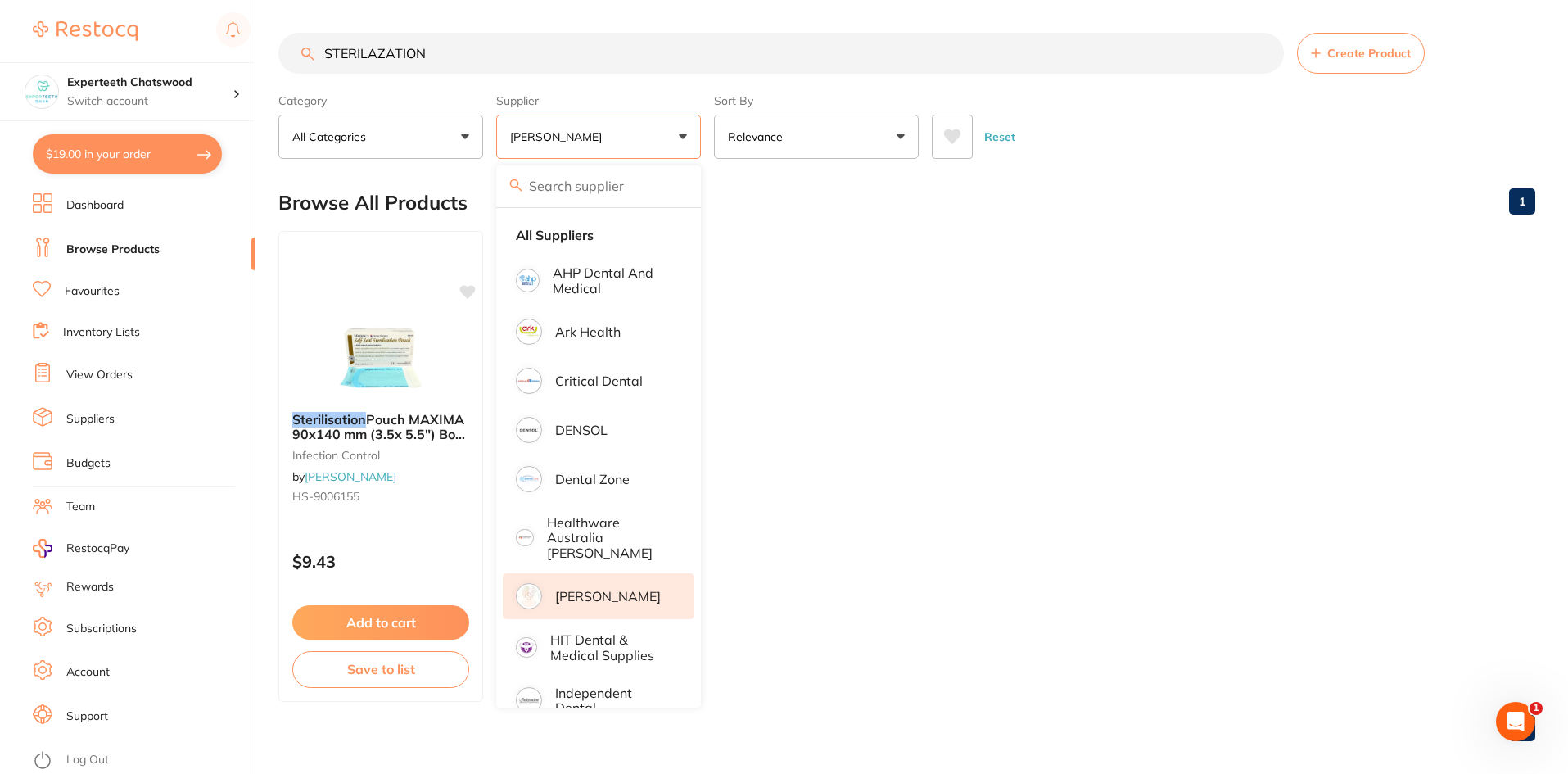
click at [595, 190] on input "search" at bounding box center [599, 186] width 205 height 41
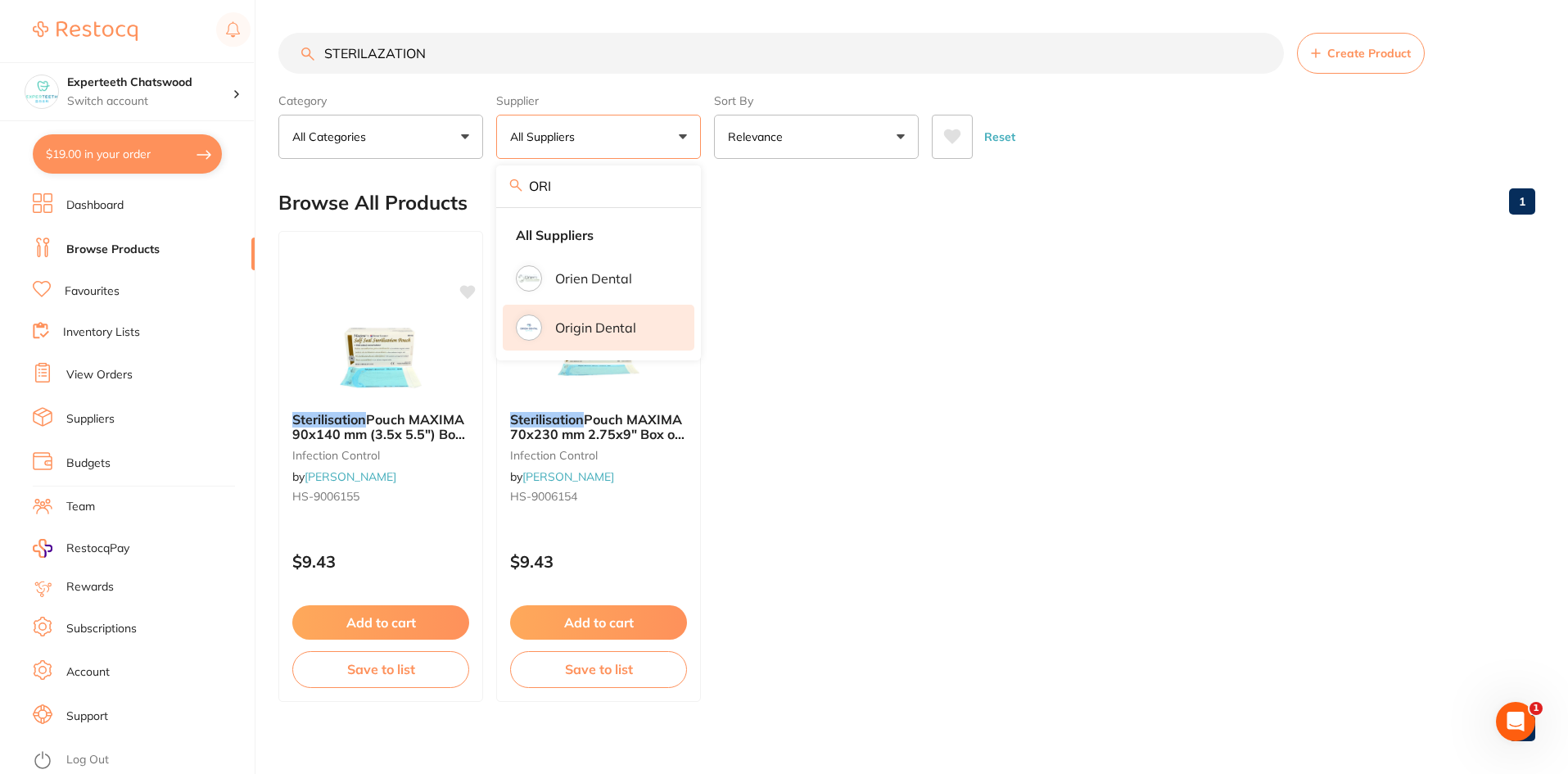
type input "ORI"
click at [554, 344] on li "Origin Dental" at bounding box center [599, 328] width 192 height 46
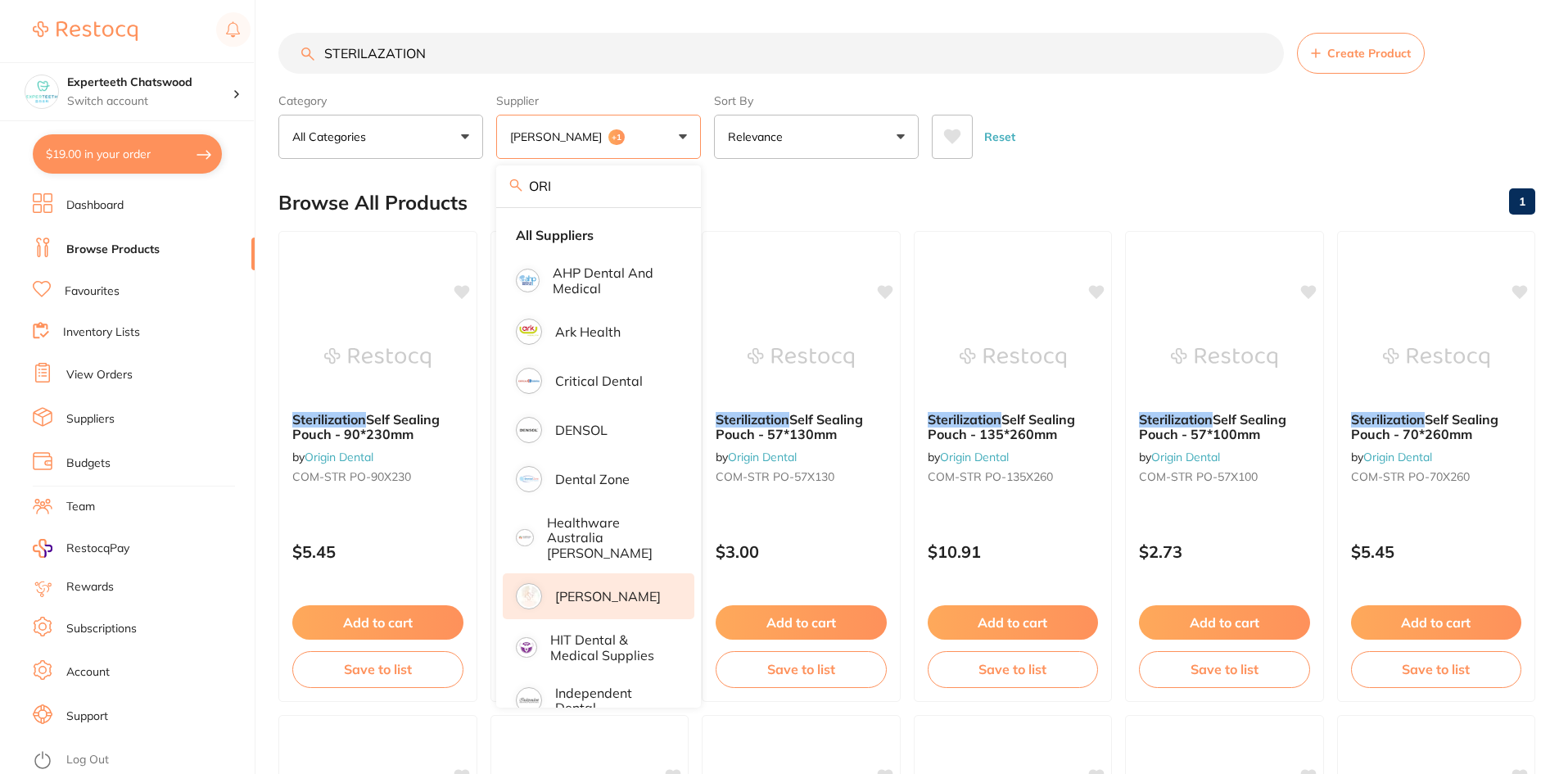
click at [1084, 217] on div "Browse All Products 1" at bounding box center [907, 202] width 1257 height 55
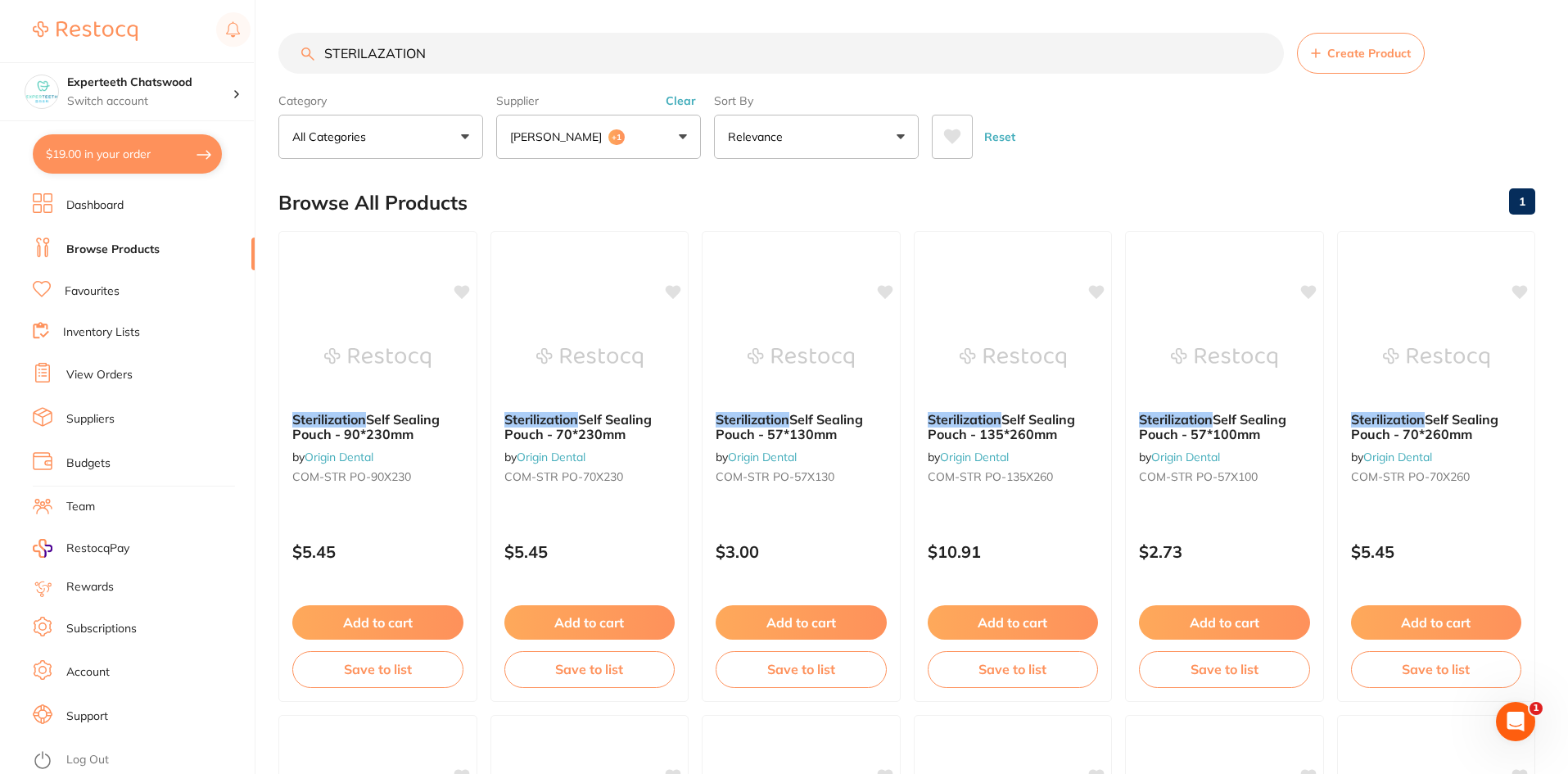
click at [386, 626] on button "Add to cart" at bounding box center [377, 623] width 171 height 34
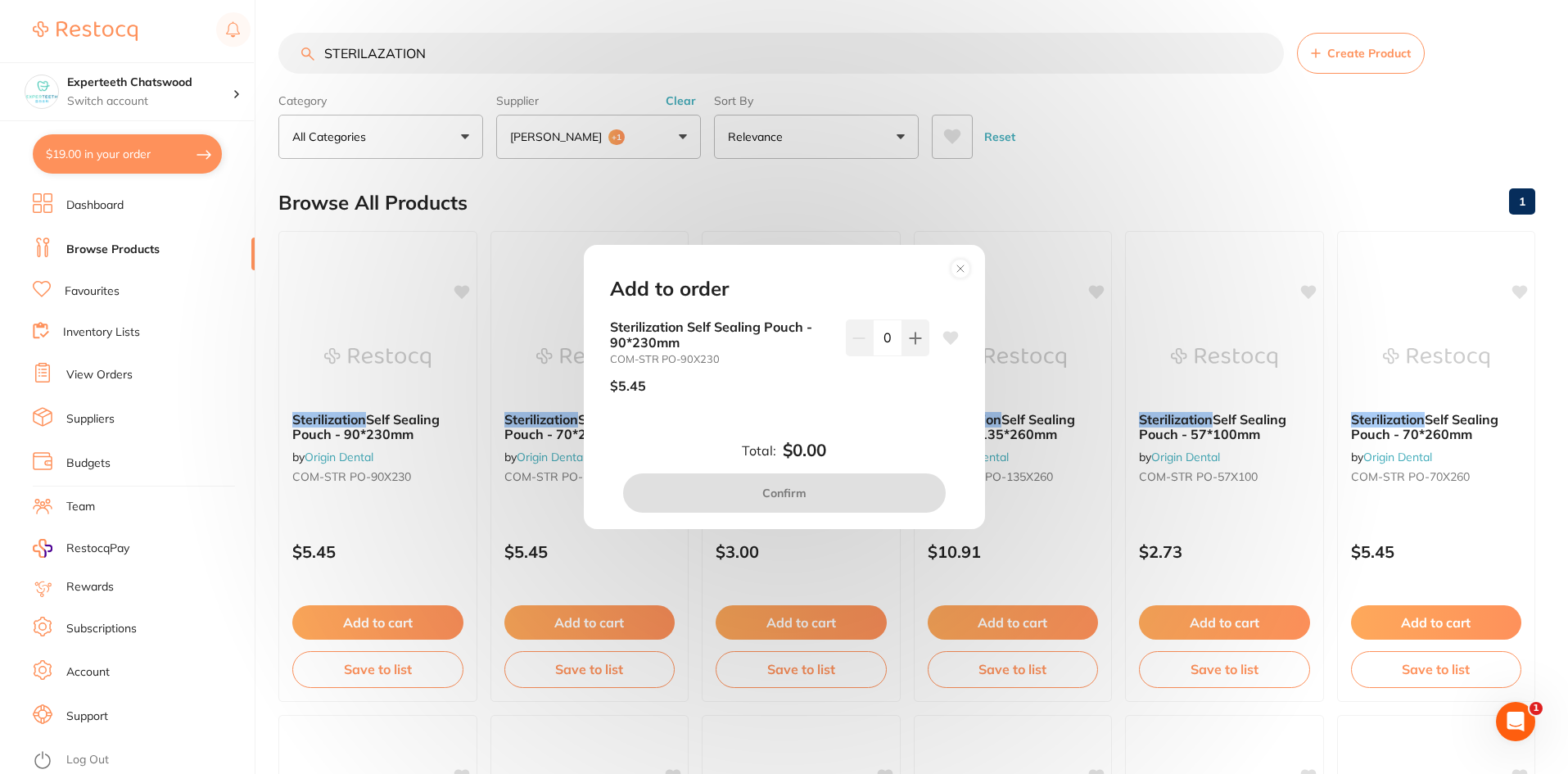
click at [868, 334] on div "0" at bounding box center [887, 337] width 83 height 36
type input "8"
click at [902, 418] on div "Sterilization Self Sealing Pouch - 90*230mm COM-STR PO-90X230 $5.45 8" at bounding box center [784, 376] width 388 height 113
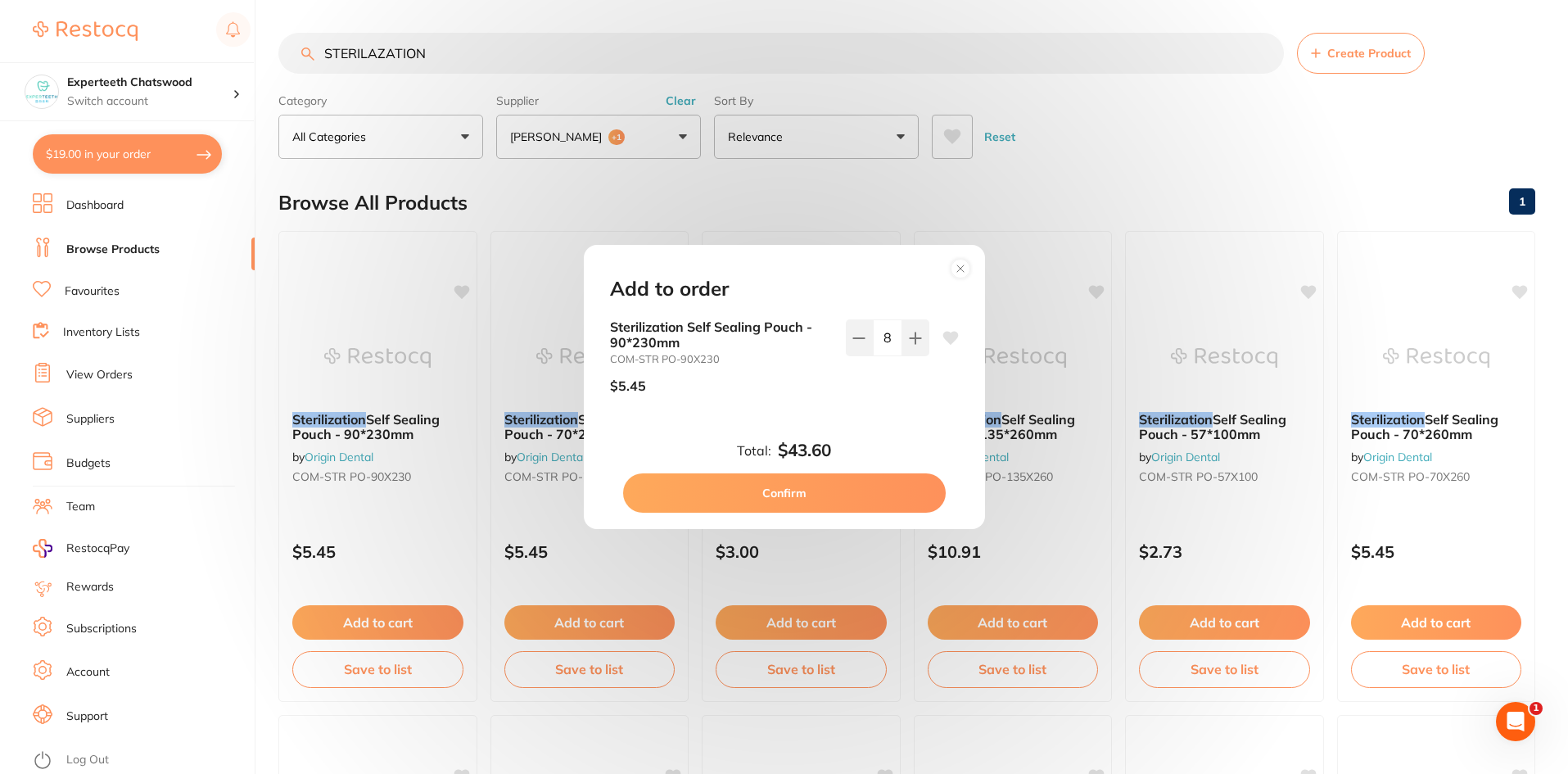
click at [955, 273] on circle at bounding box center [960, 268] width 19 height 19
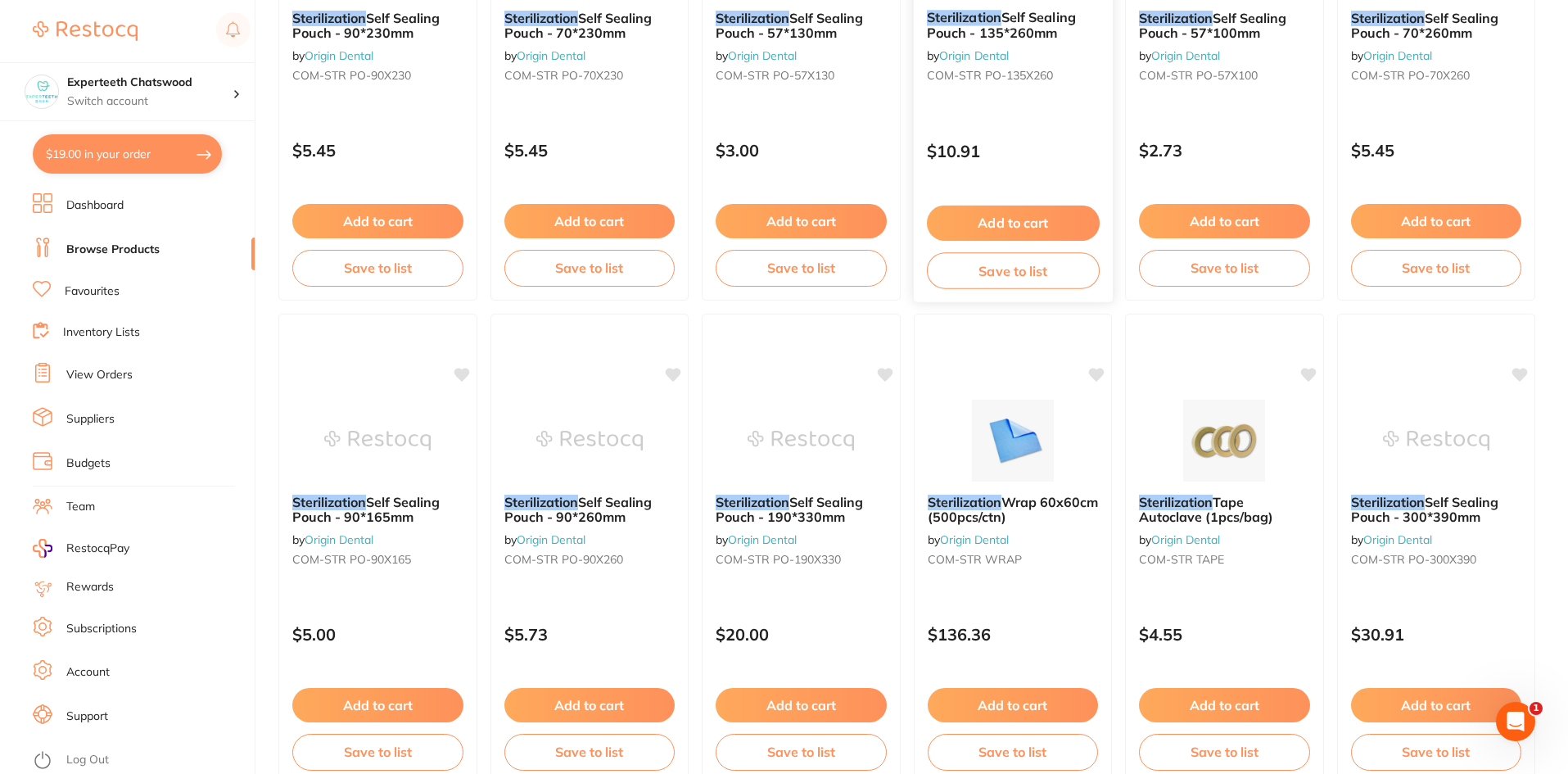
scroll to position [409, 0]
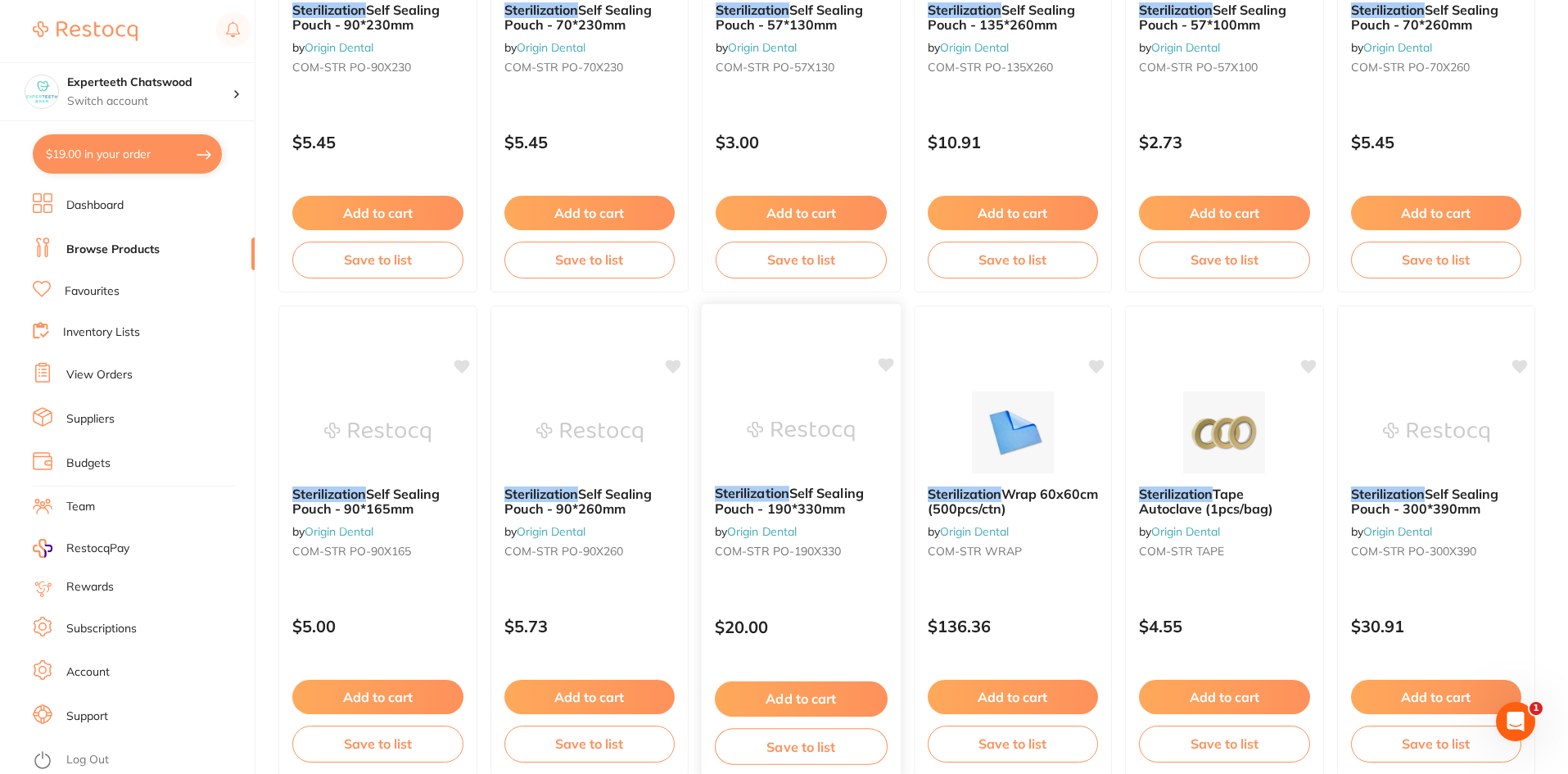
click at [797, 704] on button "Add to cart" at bounding box center [801, 698] width 172 height 35
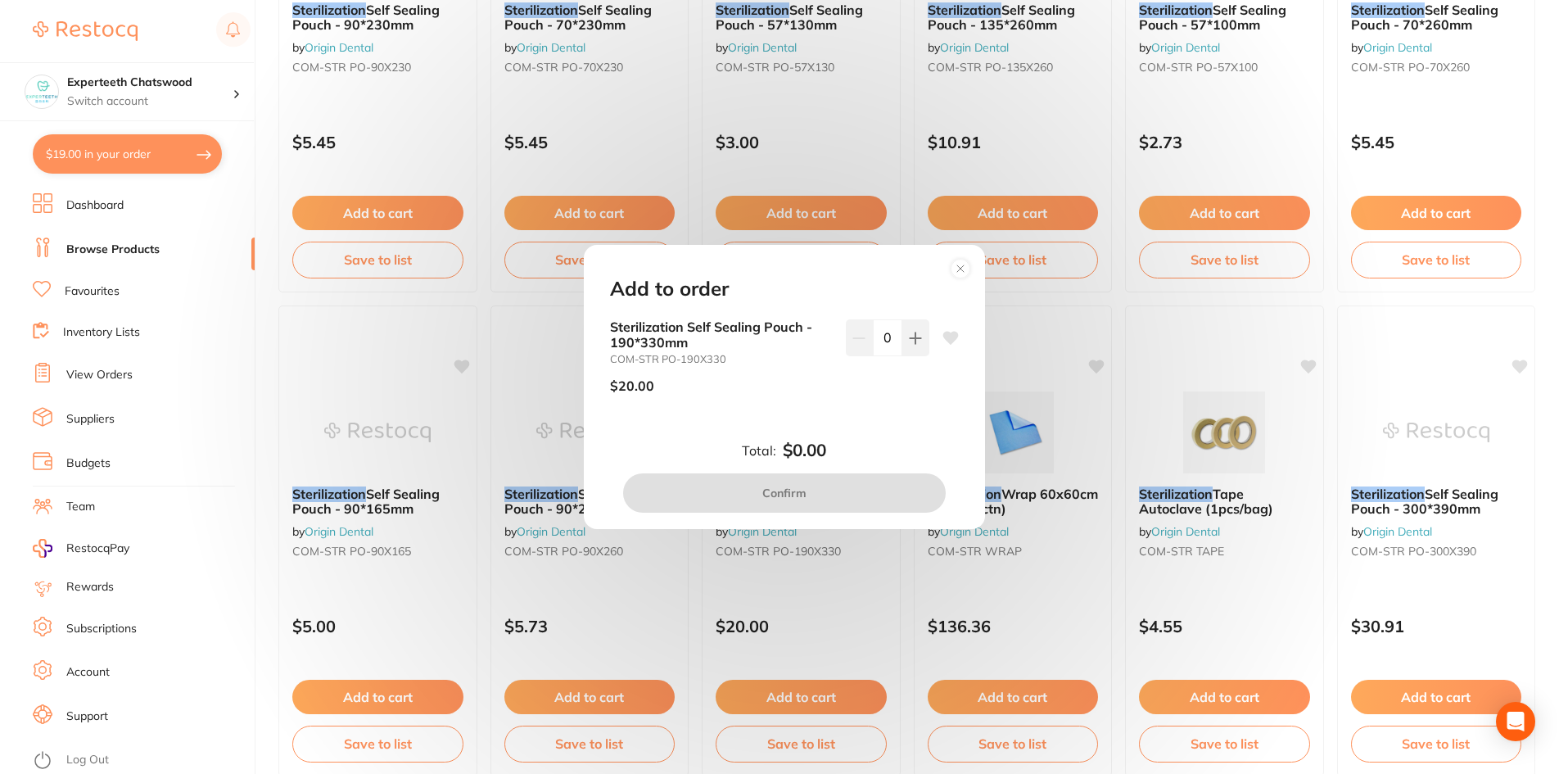
drag, startPoint x: 887, startPoint y: 341, endPoint x: 875, endPoint y: 338, distance: 12.4
click at [875, 338] on input "0" at bounding box center [887, 337] width 30 height 36
type input "5"
click at [879, 408] on div "Sterilization Self Sealing Pouch - 190*330mm COM-STR PO-190X330 $20.00 5" at bounding box center [784, 376] width 388 height 113
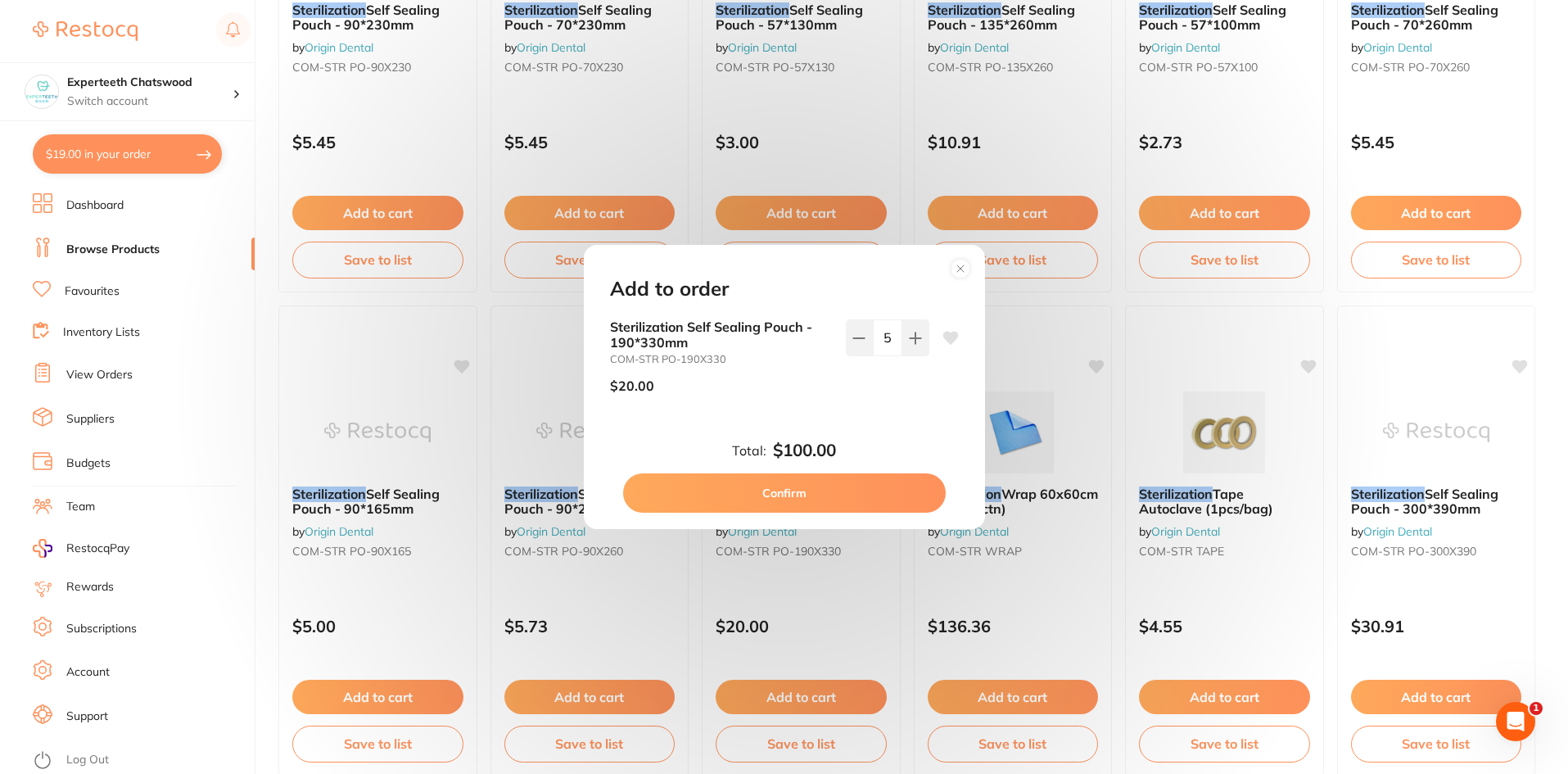
click at [800, 510] on button "Confirm" at bounding box center [784, 492] width 323 height 39
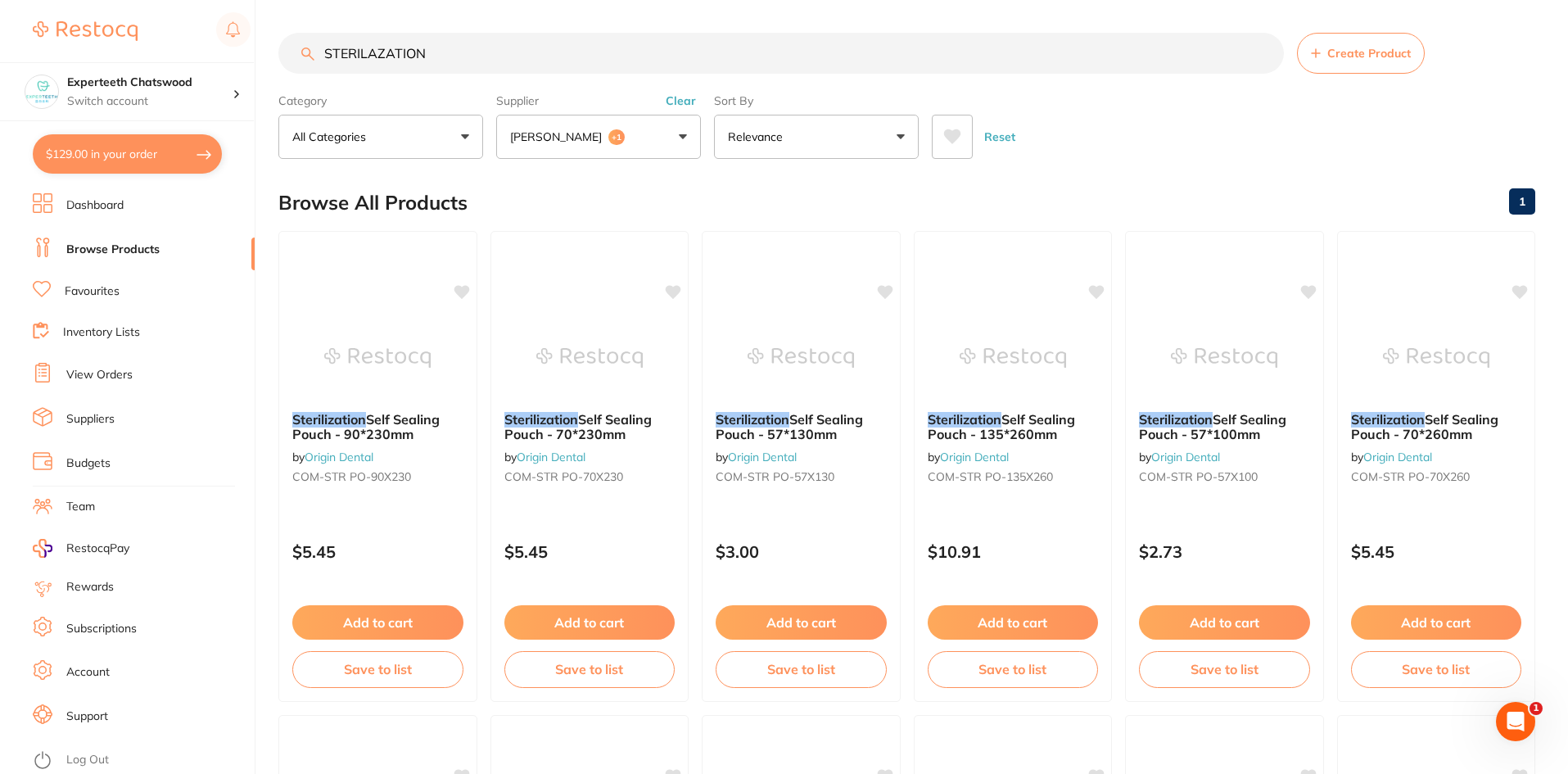
drag, startPoint x: 441, startPoint y: 54, endPoint x: 261, endPoint y: 55, distance: 180.0
click at [261, 55] on div "$129.00 Experteeth Chatswood Switch account Experteeth Chatswood $129.00 in you…" at bounding box center [784, 387] width 1568 height 774
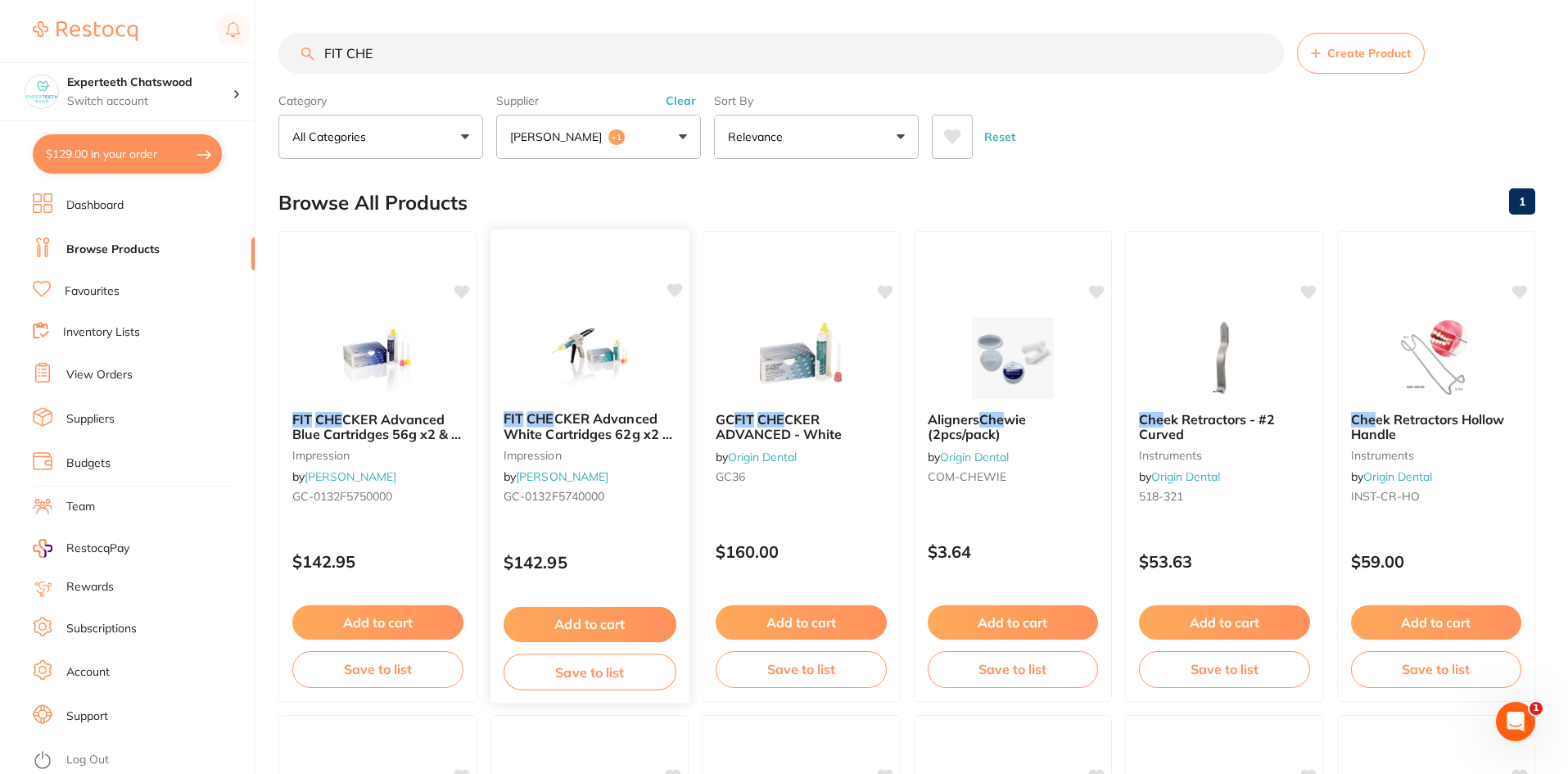
type input "FIT CHE"
click at [584, 341] on img at bounding box center [589, 356] width 107 height 82
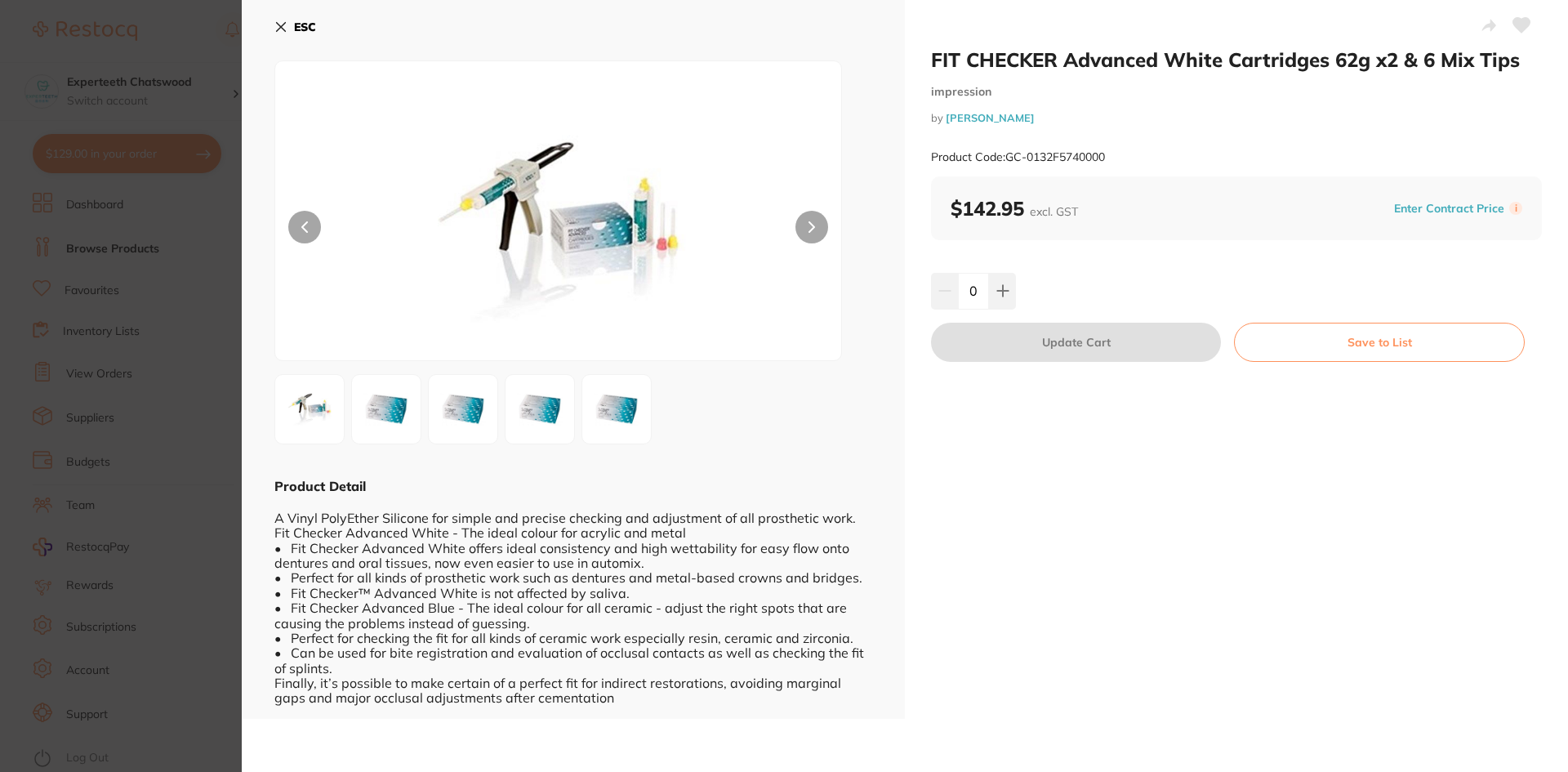
click at [546, 410] on img at bounding box center [540, 409] width 59 height 59
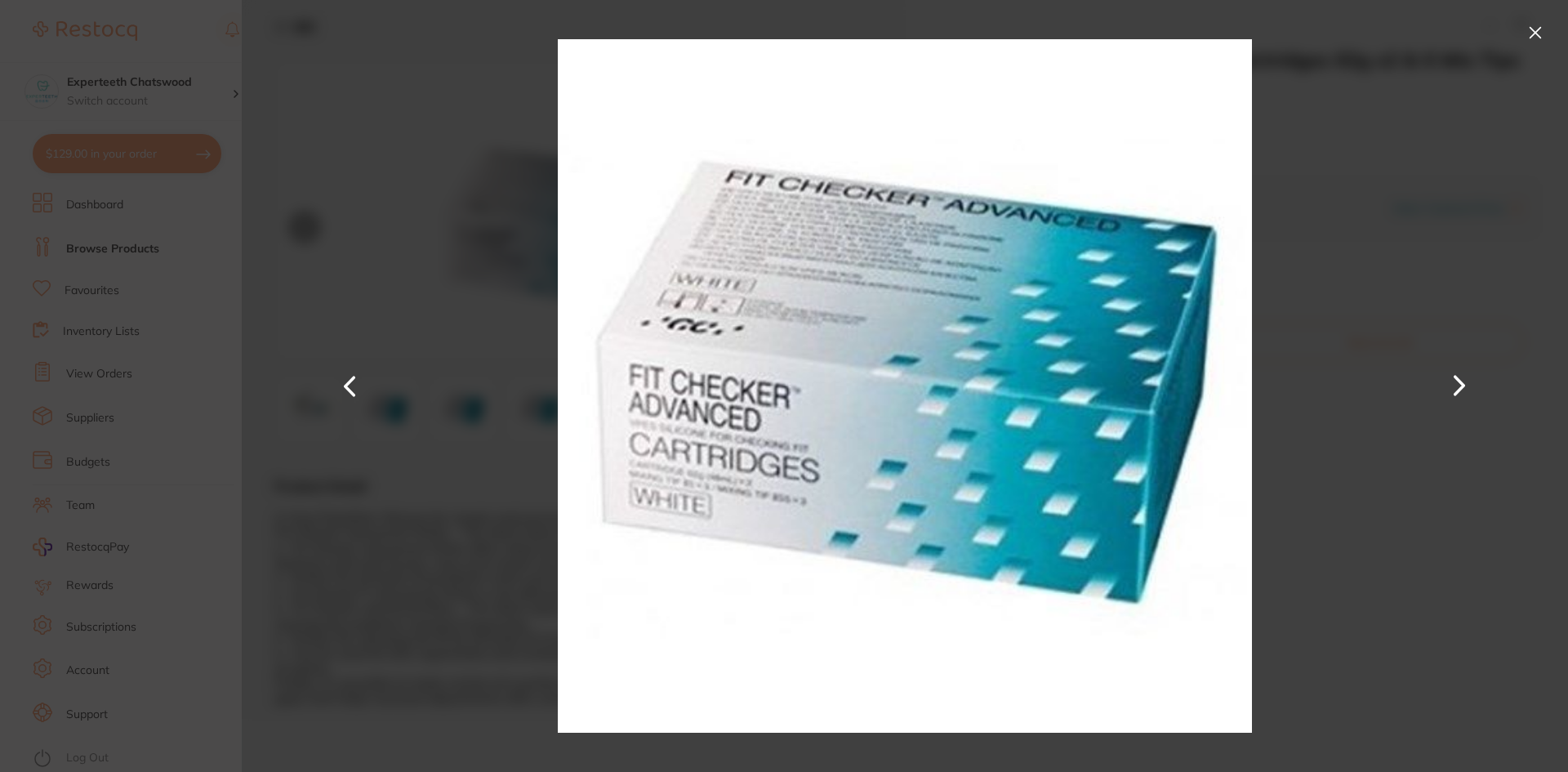
click at [1532, 27] on button at bounding box center [1535, 32] width 26 height 26
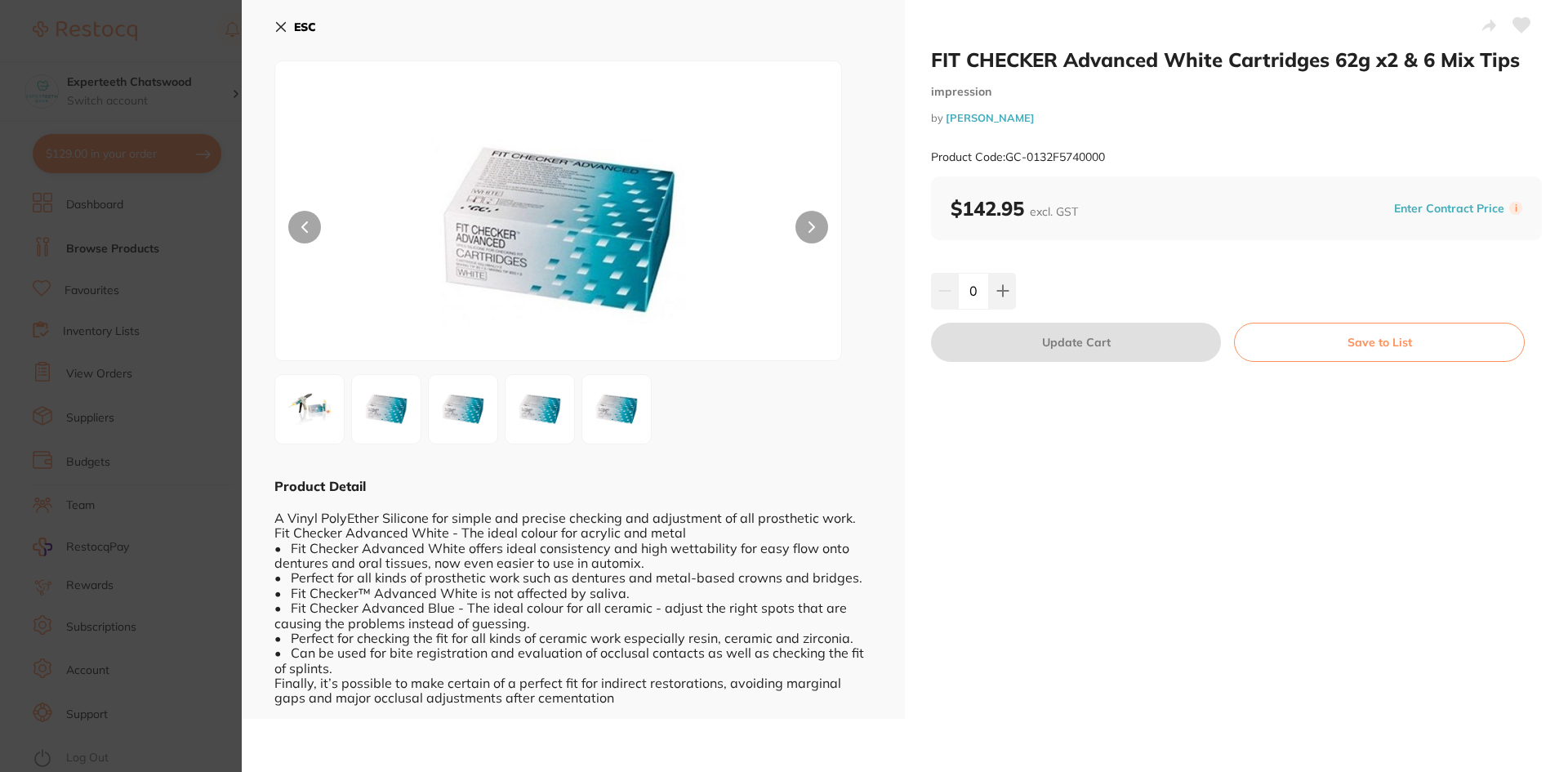
click at [285, 31] on icon at bounding box center [281, 27] width 9 height 9
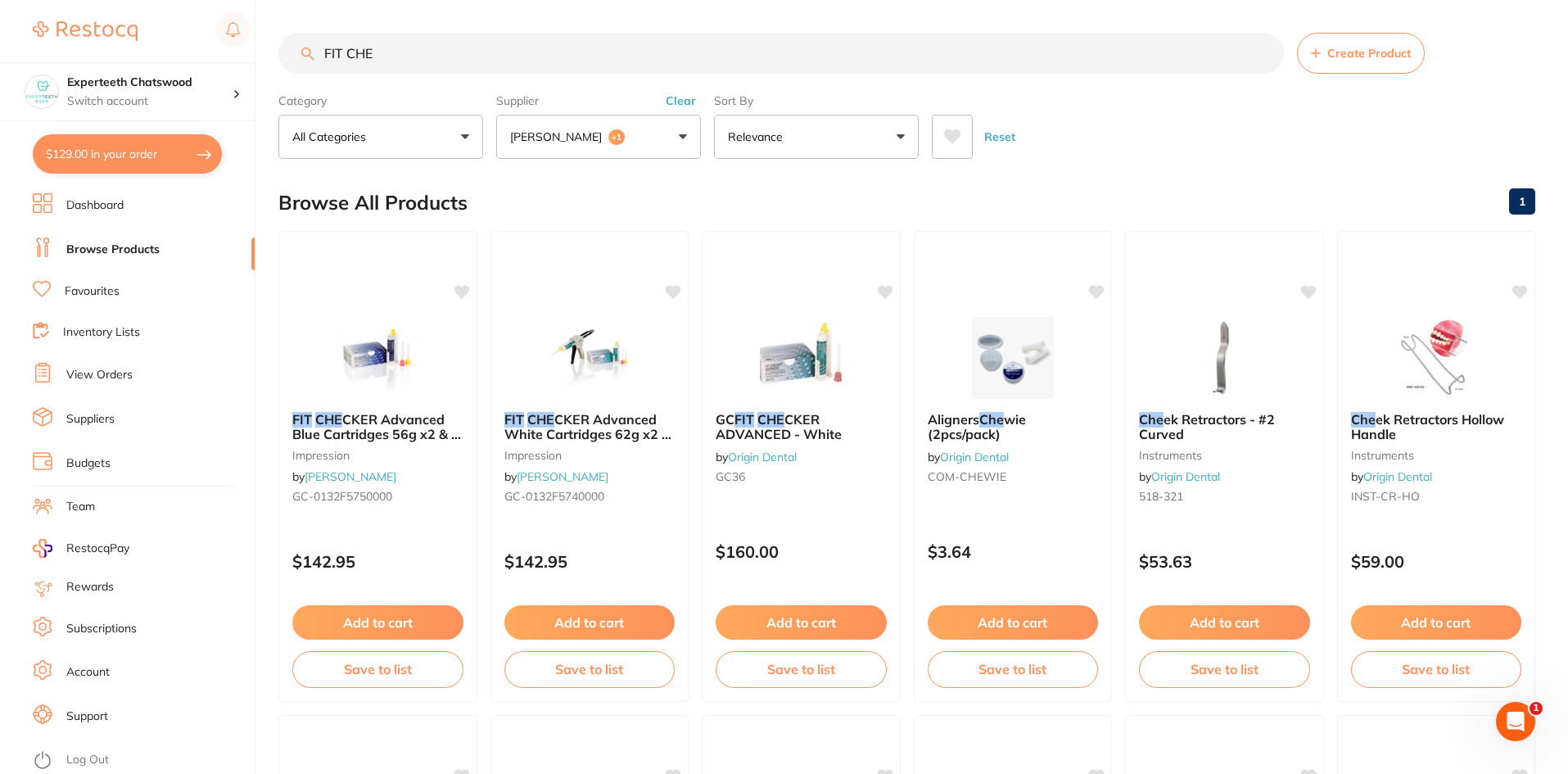
click at [391, 48] on input "FIT CHE" at bounding box center [782, 53] width 1006 height 41
drag, startPoint x: 425, startPoint y: 57, endPoint x: 235, endPoint y: 58, distance: 190.0
click at [235, 58] on div "$129.00 Experteeth Chatswood Switch account Experteeth Chatswood $129.00 in you…" at bounding box center [784, 387] width 1568 height 774
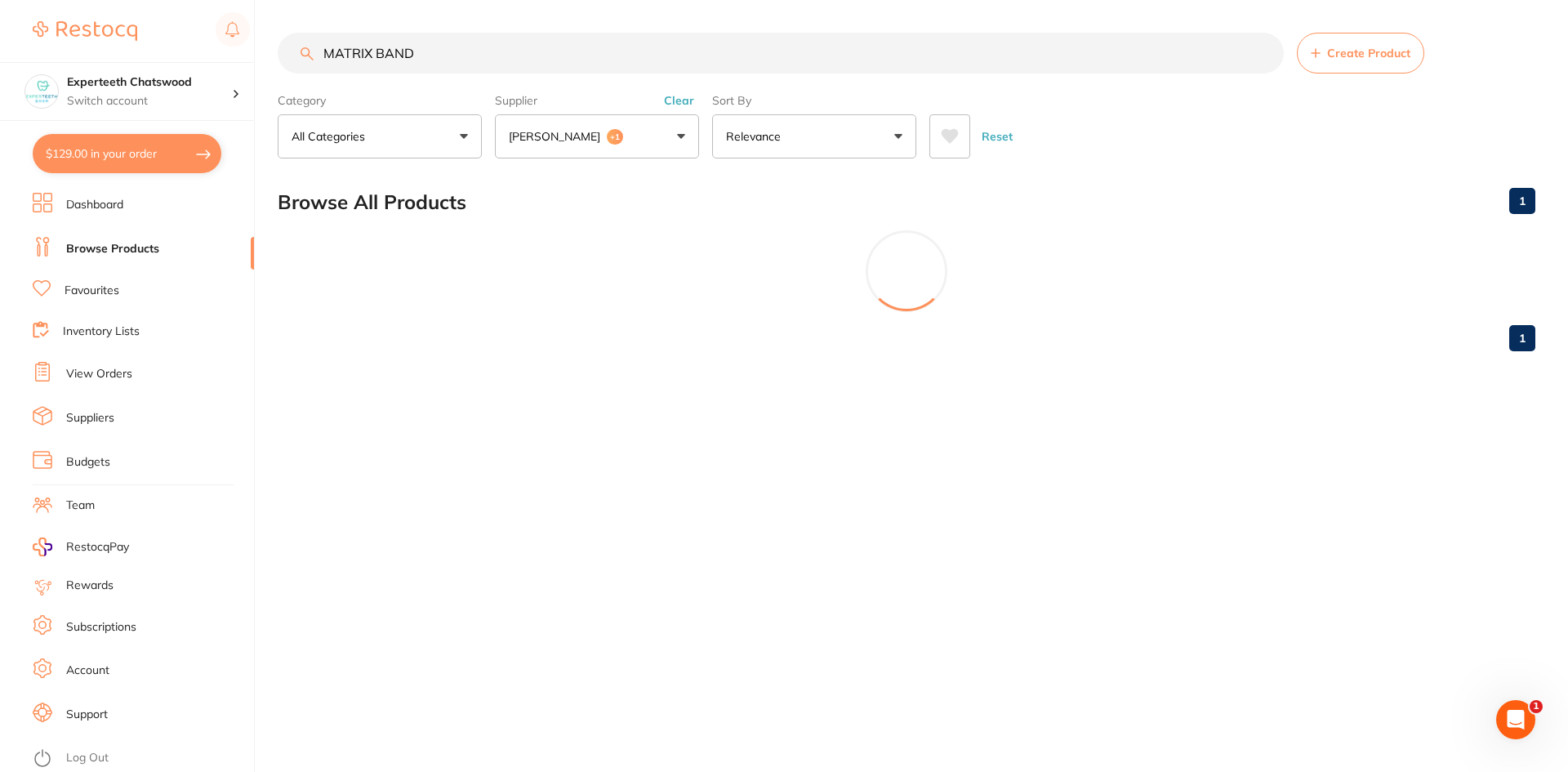
type input "MATRIX BAND"
click at [606, 145] on button "Henry Schein Halas +1" at bounding box center [597, 137] width 204 height 44
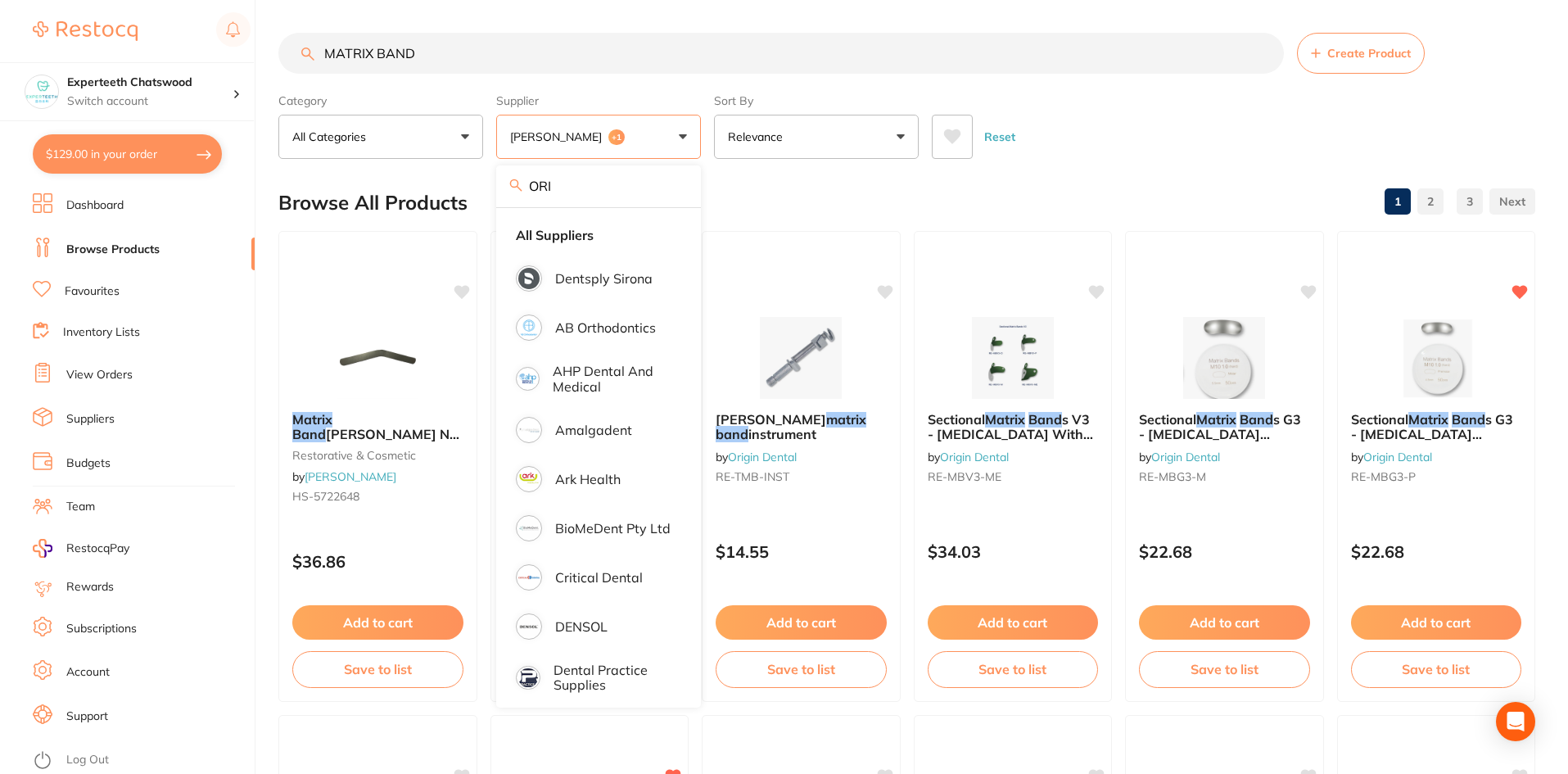
drag, startPoint x: 583, startPoint y: 188, endPoint x: 510, endPoint y: 183, distance: 73.2
click at [510, 183] on div "ORI" at bounding box center [599, 187] width 205 height 42
type input "origin"
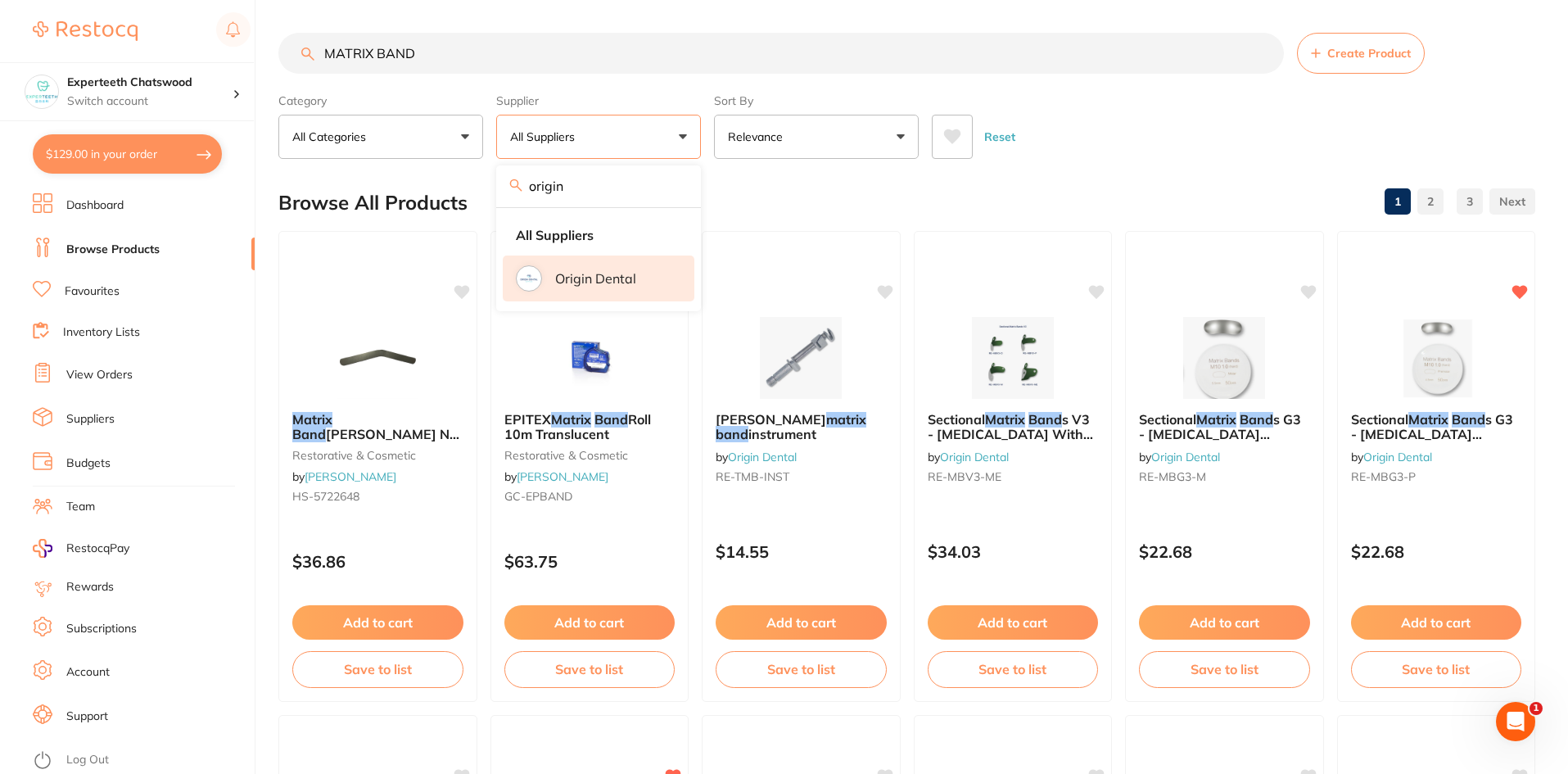
click at [612, 269] on li "Origin Dental" at bounding box center [599, 279] width 192 height 46
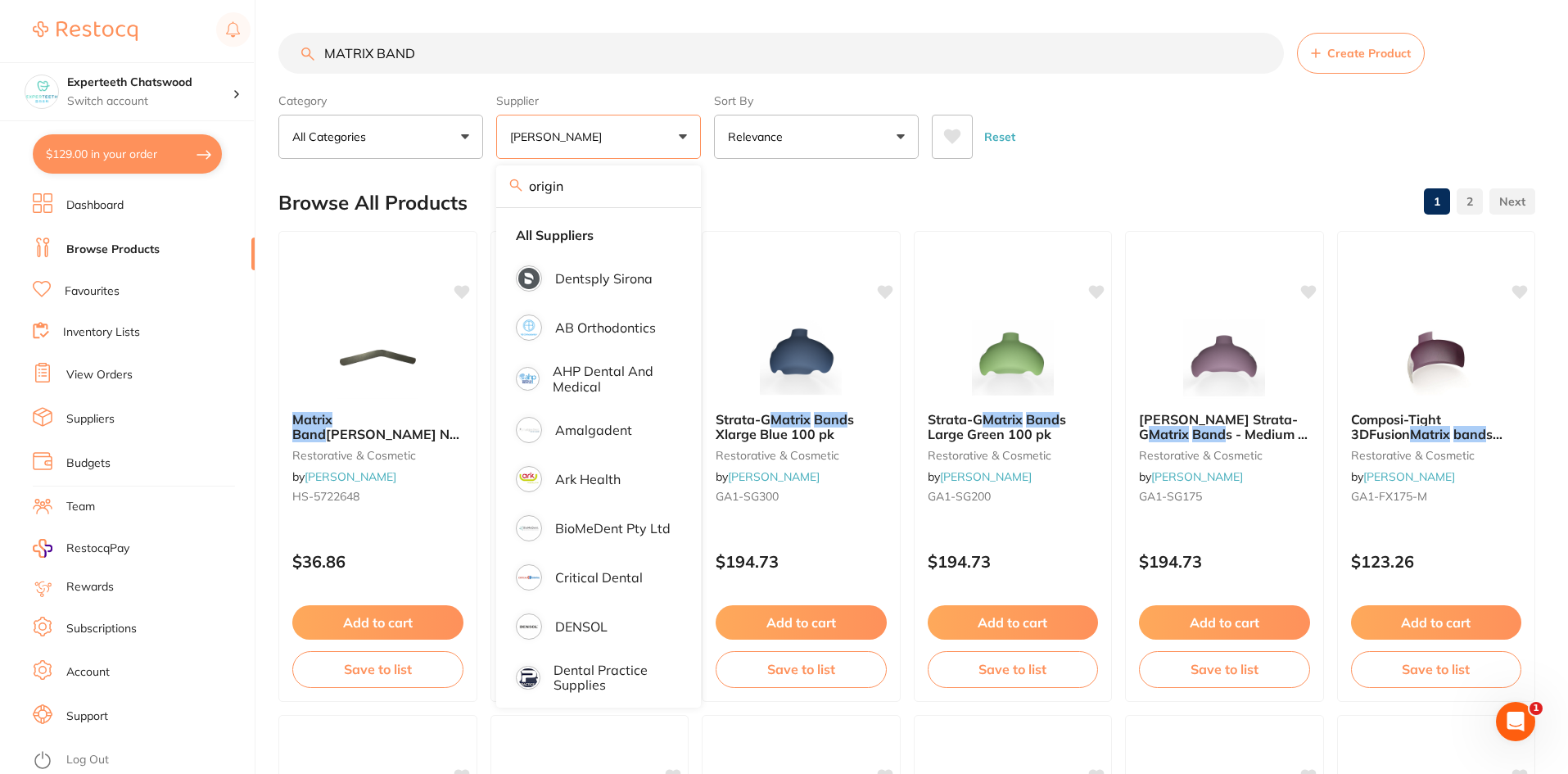
click at [1113, 150] on div "Reset" at bounding box center [1227, 130] width 590 height 57
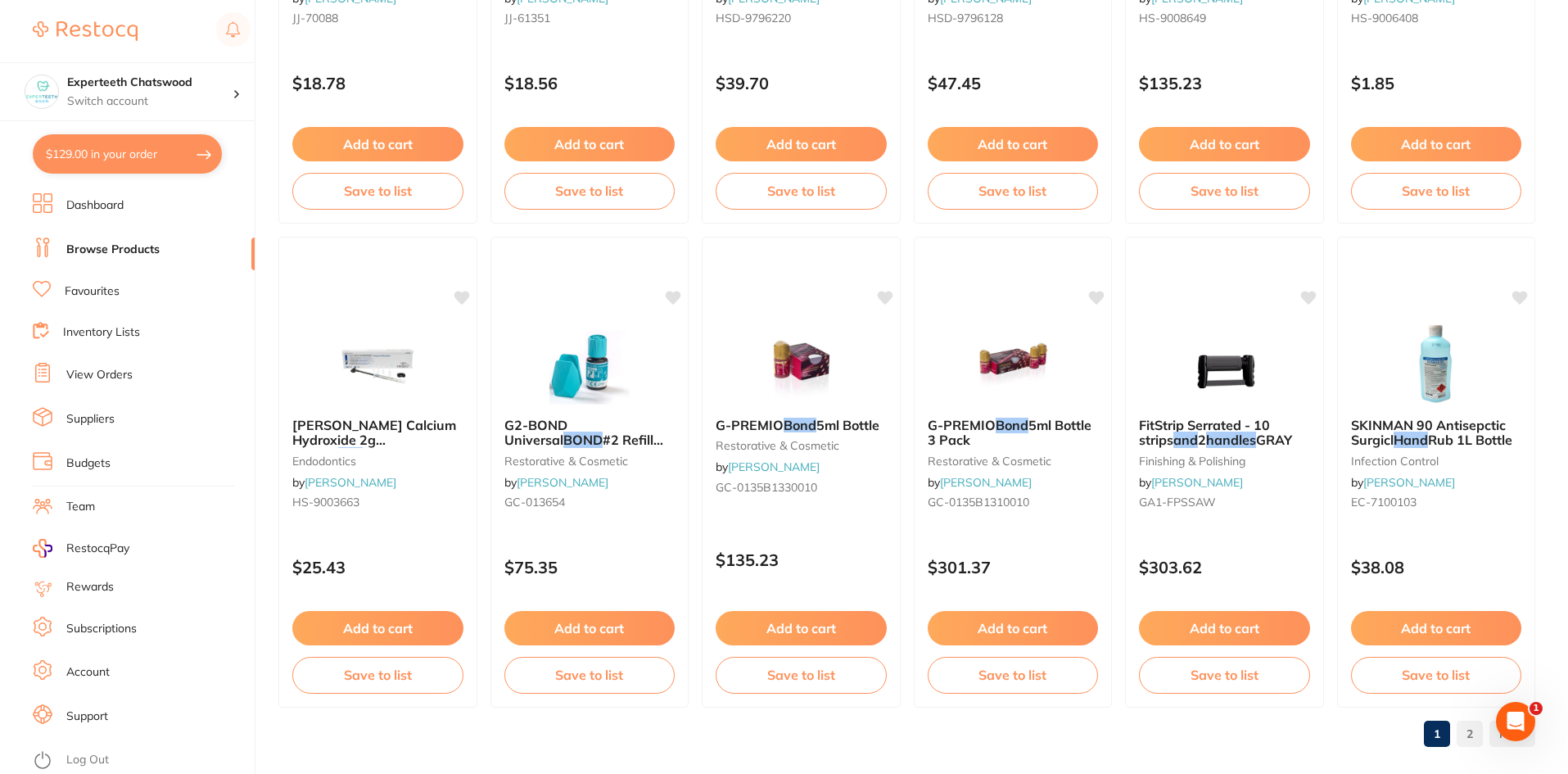
scroll to position [3884, 0]
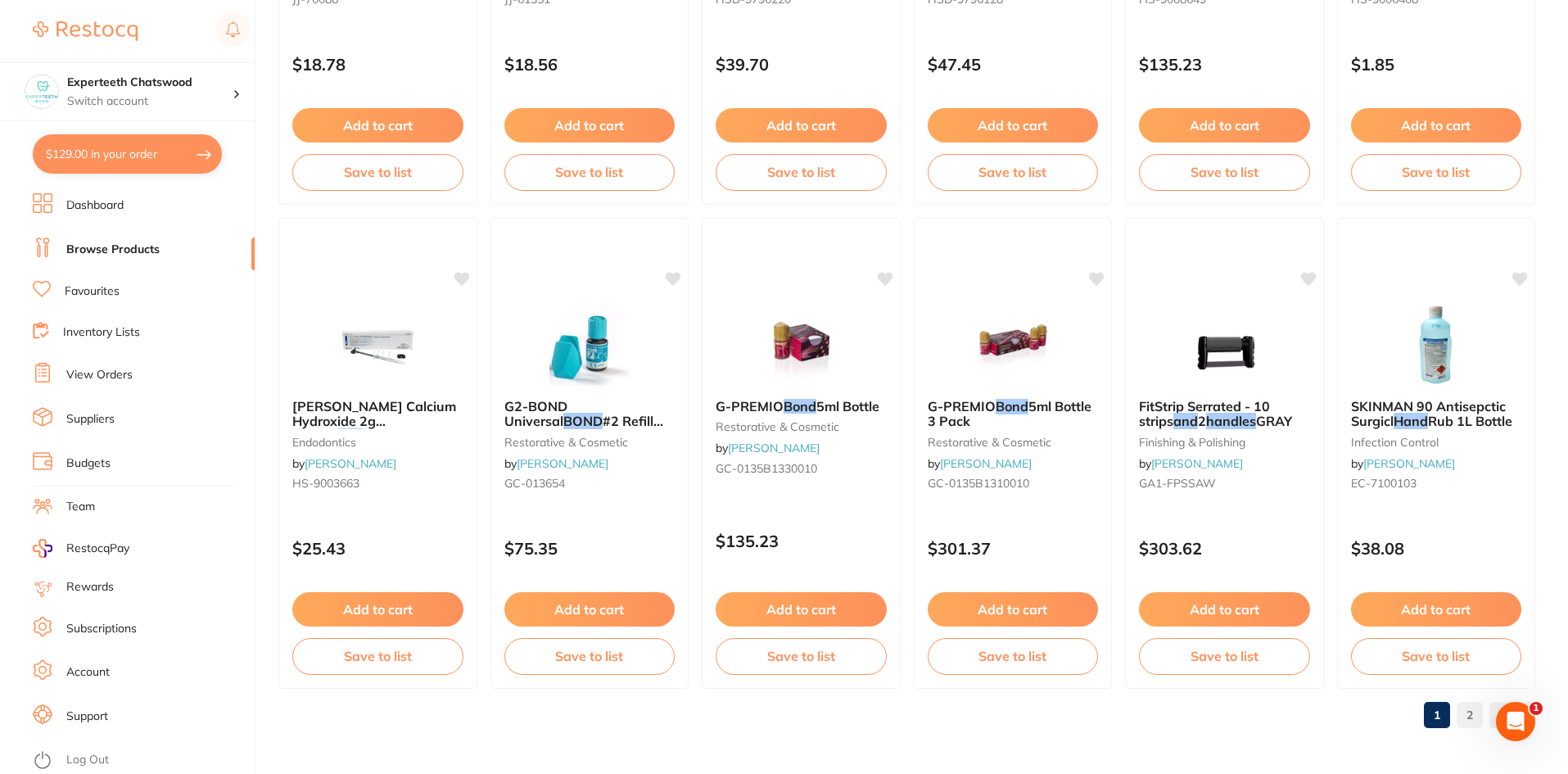
click at [1462, 713] on link "2" at bounding box center [1469, 715] width 26 height 33
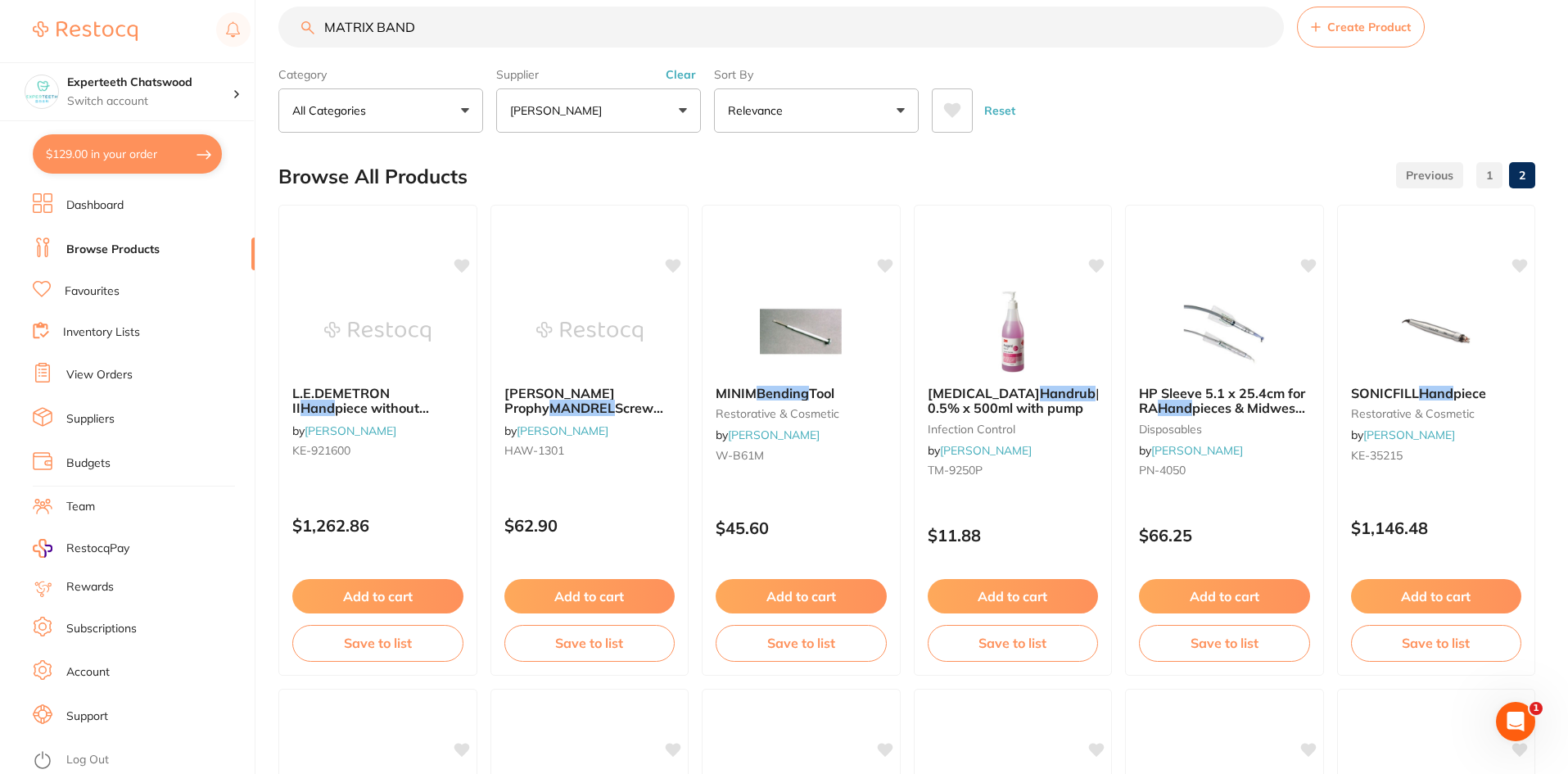
scroll to position [0, 0]
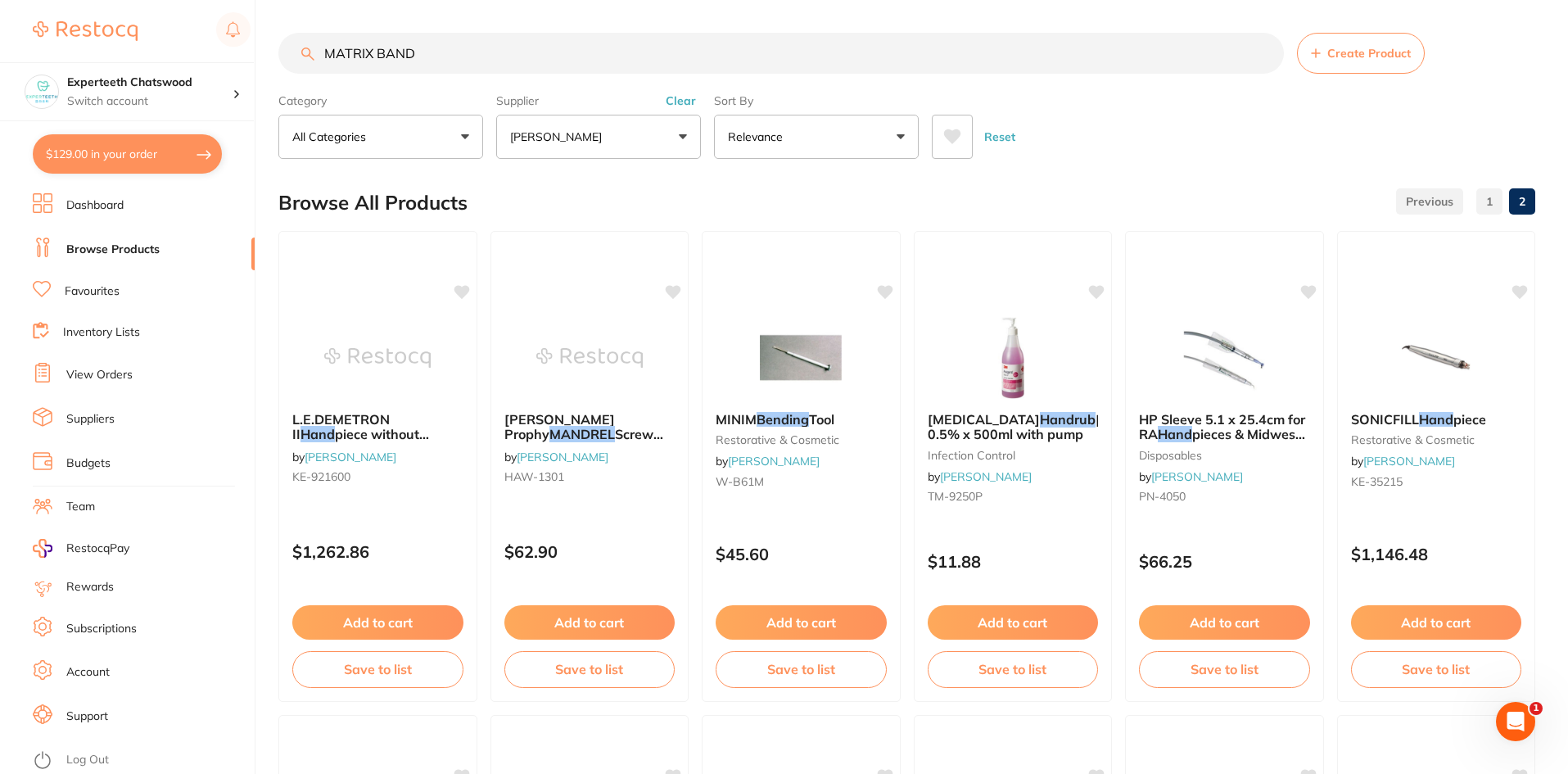
click at [444, 46] on input "MATRIX BAND" at bounding box center [782, 53] width 1006 height 41
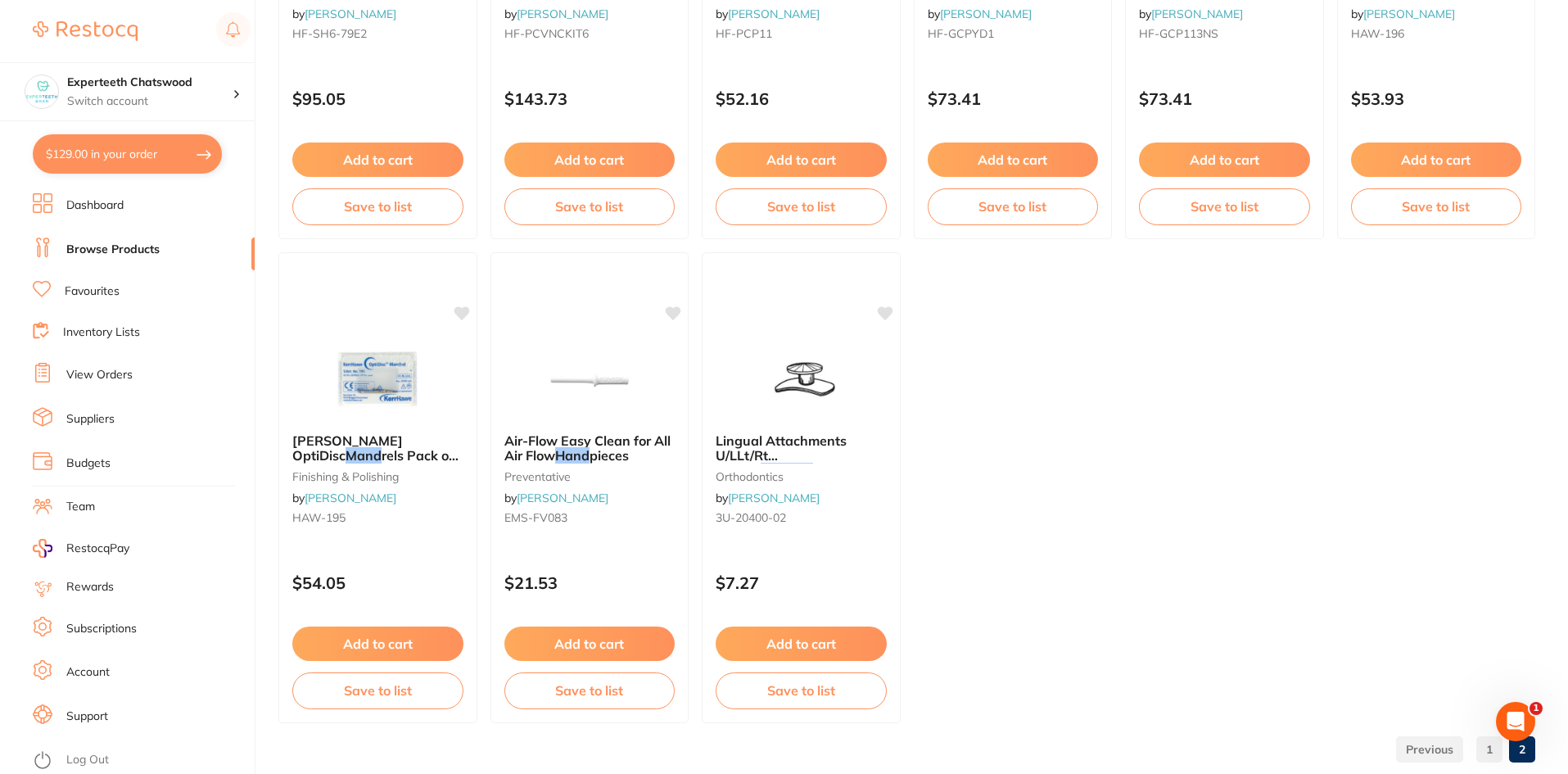
scroll to position [1465, 0]
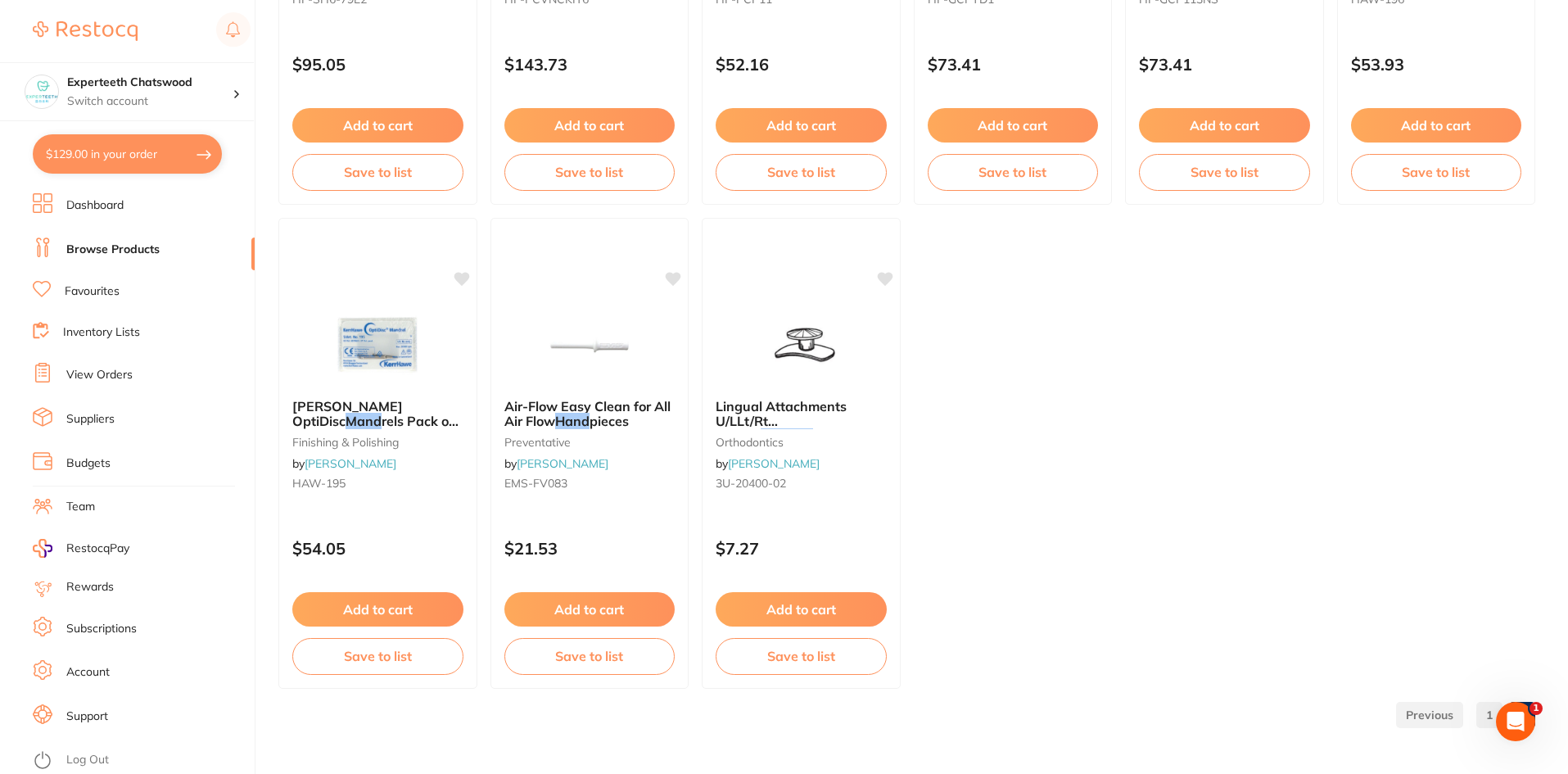
click at [1428, 713] on link at bounding box center [1429, 715] width 67 height 33
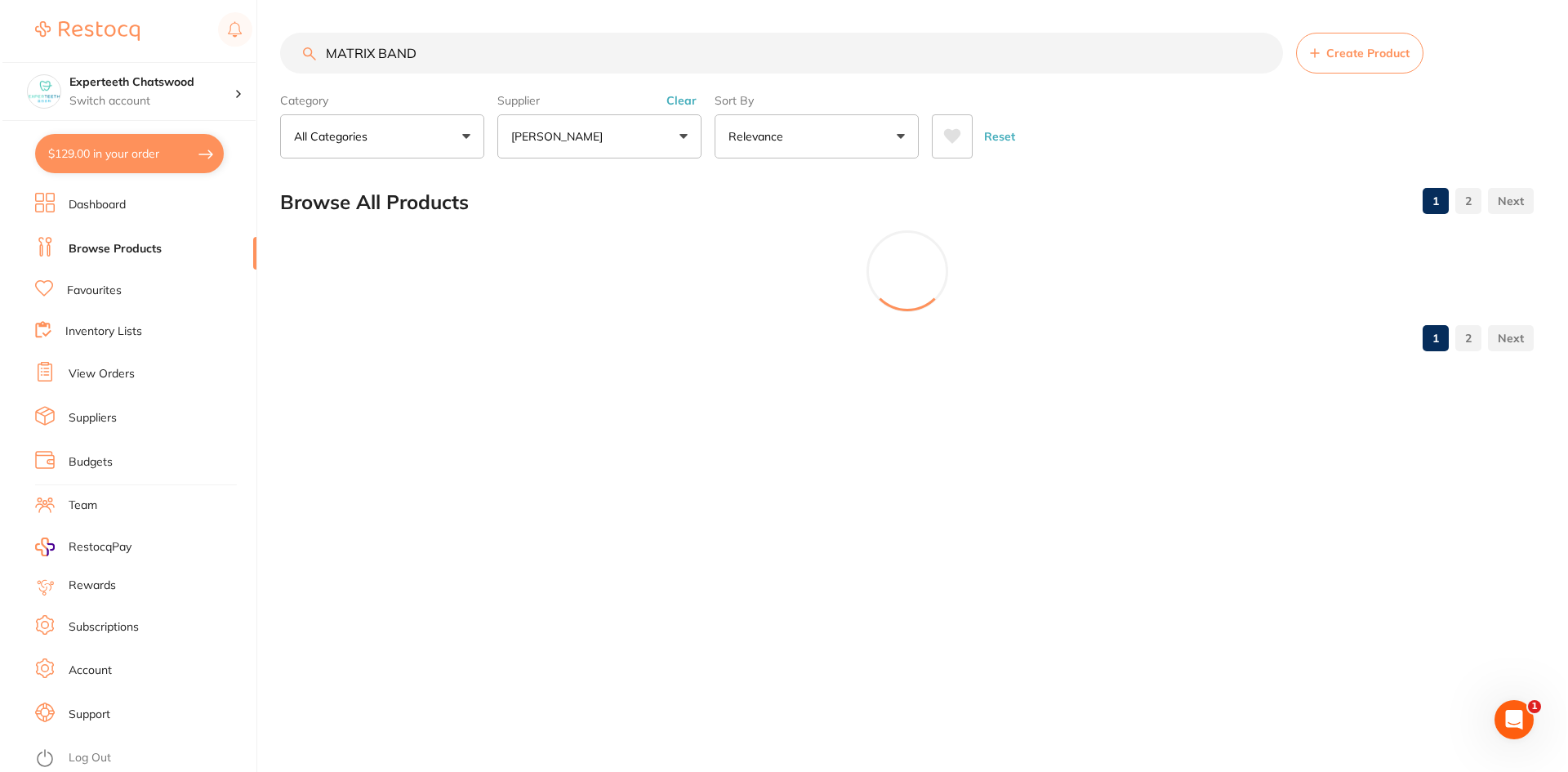
scroll to position [0, 0]
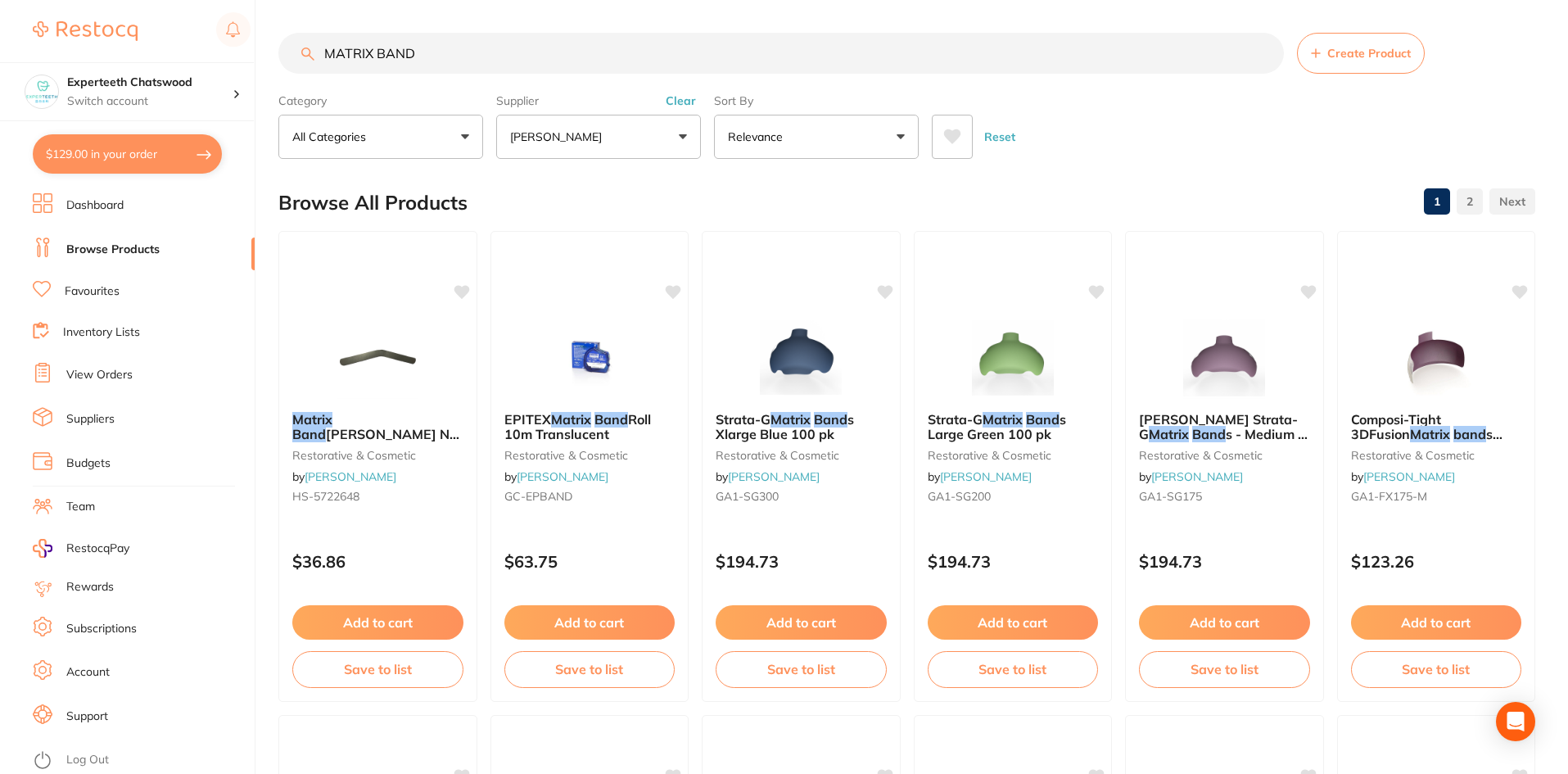
click at [373, 425] on span "HENRY SCHEIN No. 1 Tofflemire 0.002 pk of 144" at bounding box center [375, 448] width 168 height 47
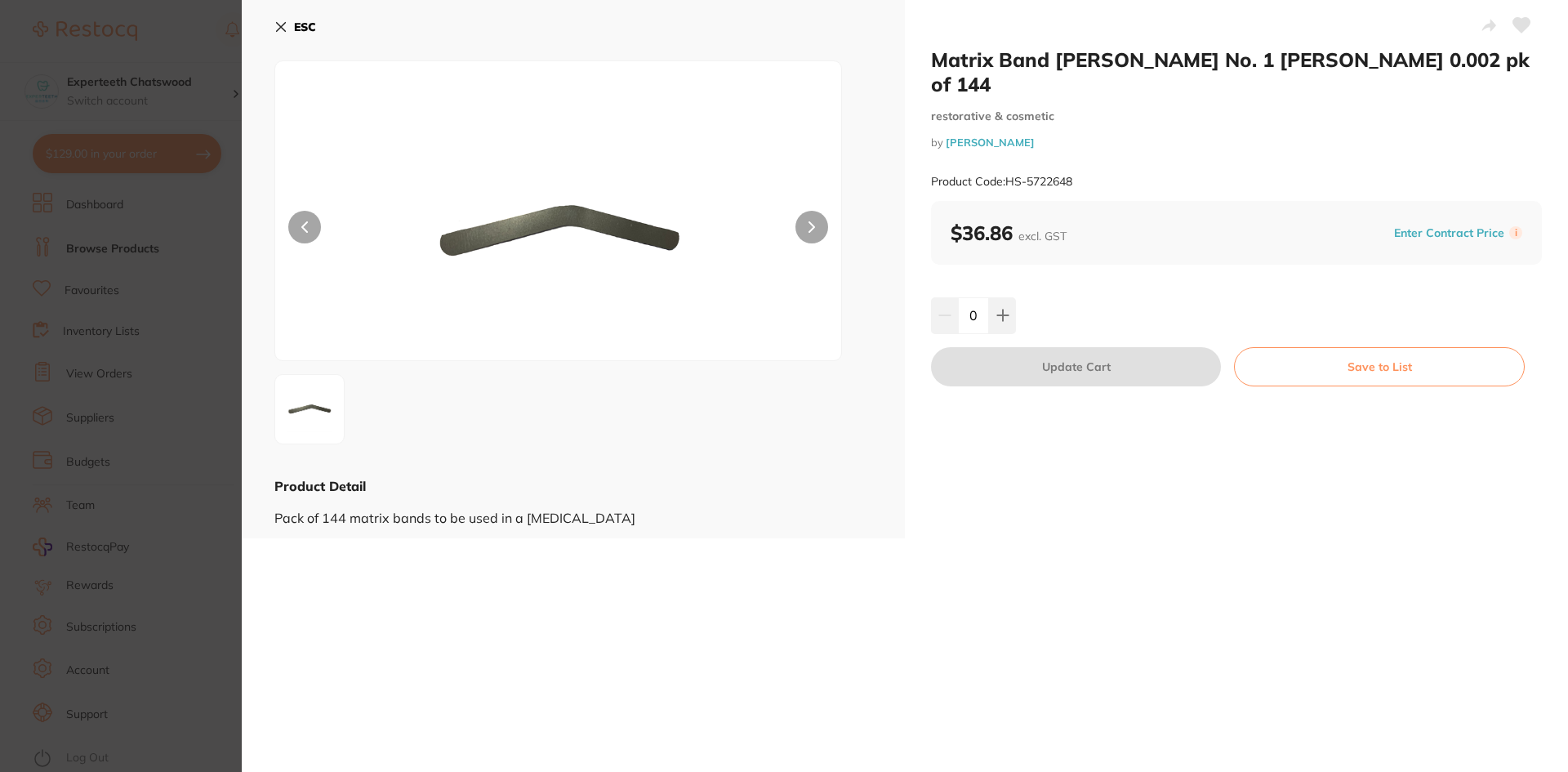
click at [281, 22] on icon at bounding box center [281, 27] width 13 height 13
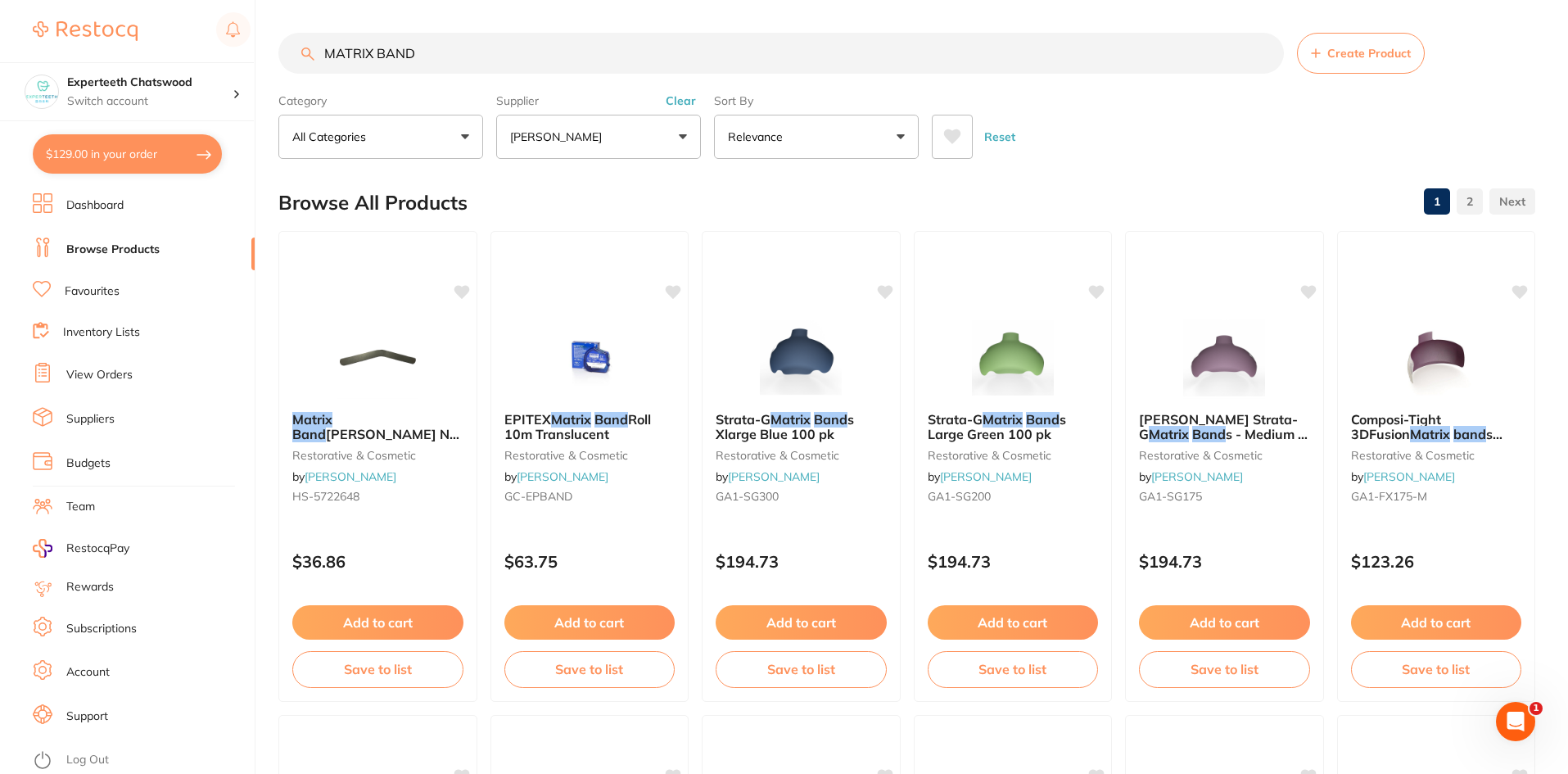
click at [443, 54] on input "MATRIX BAND" at bounding box center [782, 53] width 1006 height 41
drag, startPoint x: 437, startPoint y: 54, endPoint x: 294, endPoint y: 54, distance: 143.0
click at [294, 54] on input "MATRIX BAND" at bounding box center [782, 53] width 1006 height 41
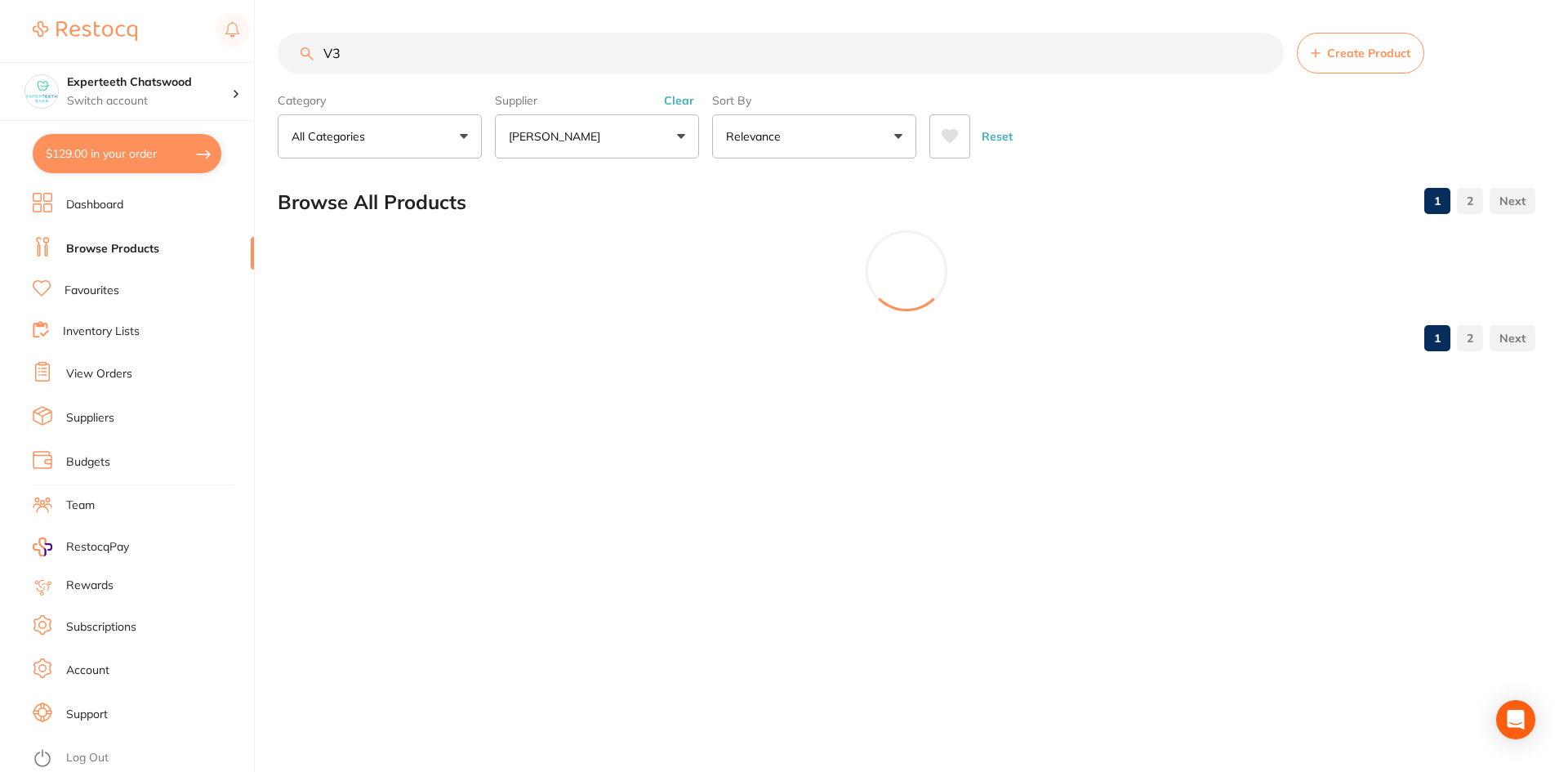
type input "V3"
click at [565, 122] on button "[PERSON_NAME]" at bounding box center [597, 137] width 204 height 44
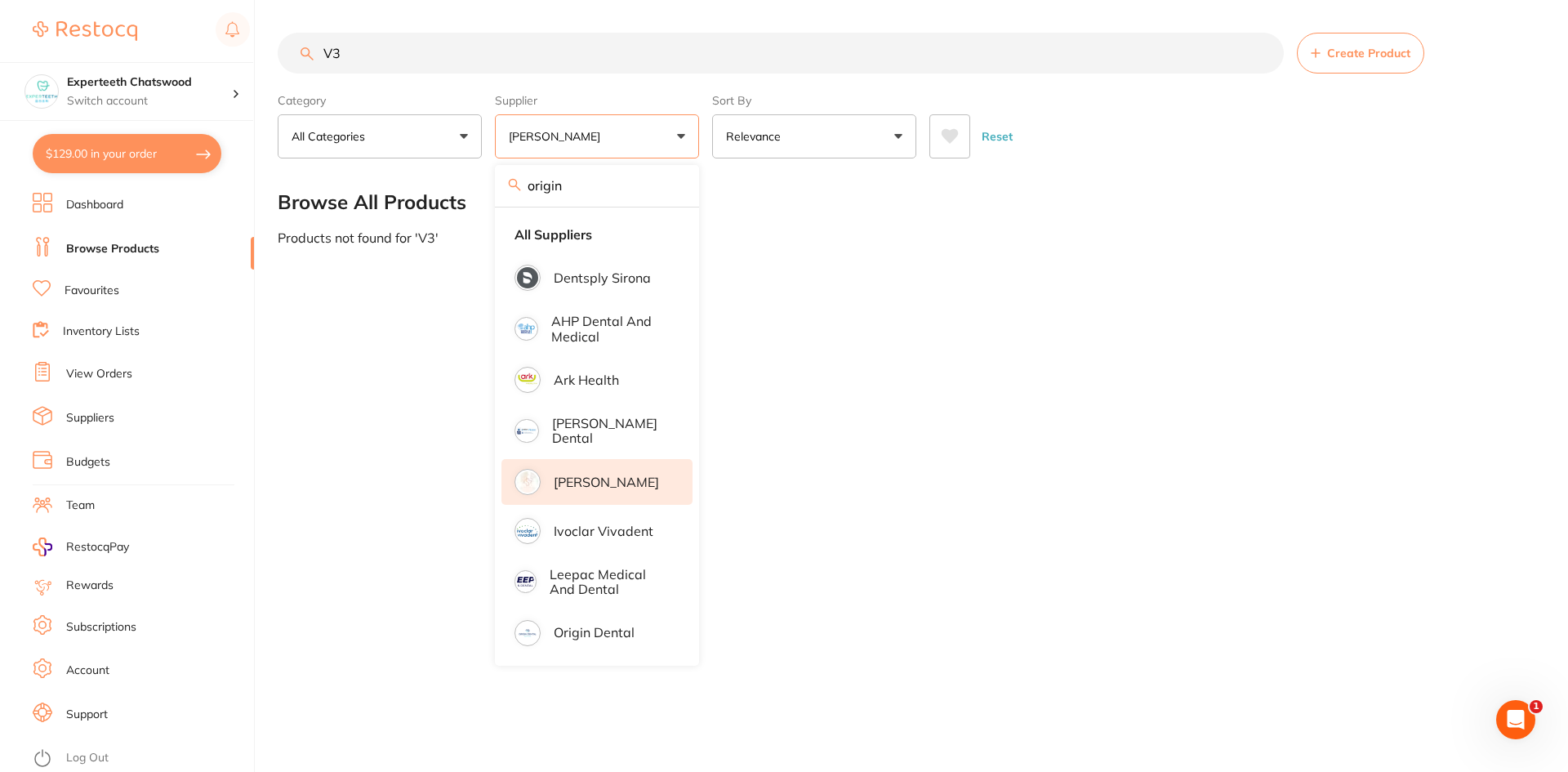
click at [598, 188] on input "origin" at bounding box center [597, 185] width 204 height 41
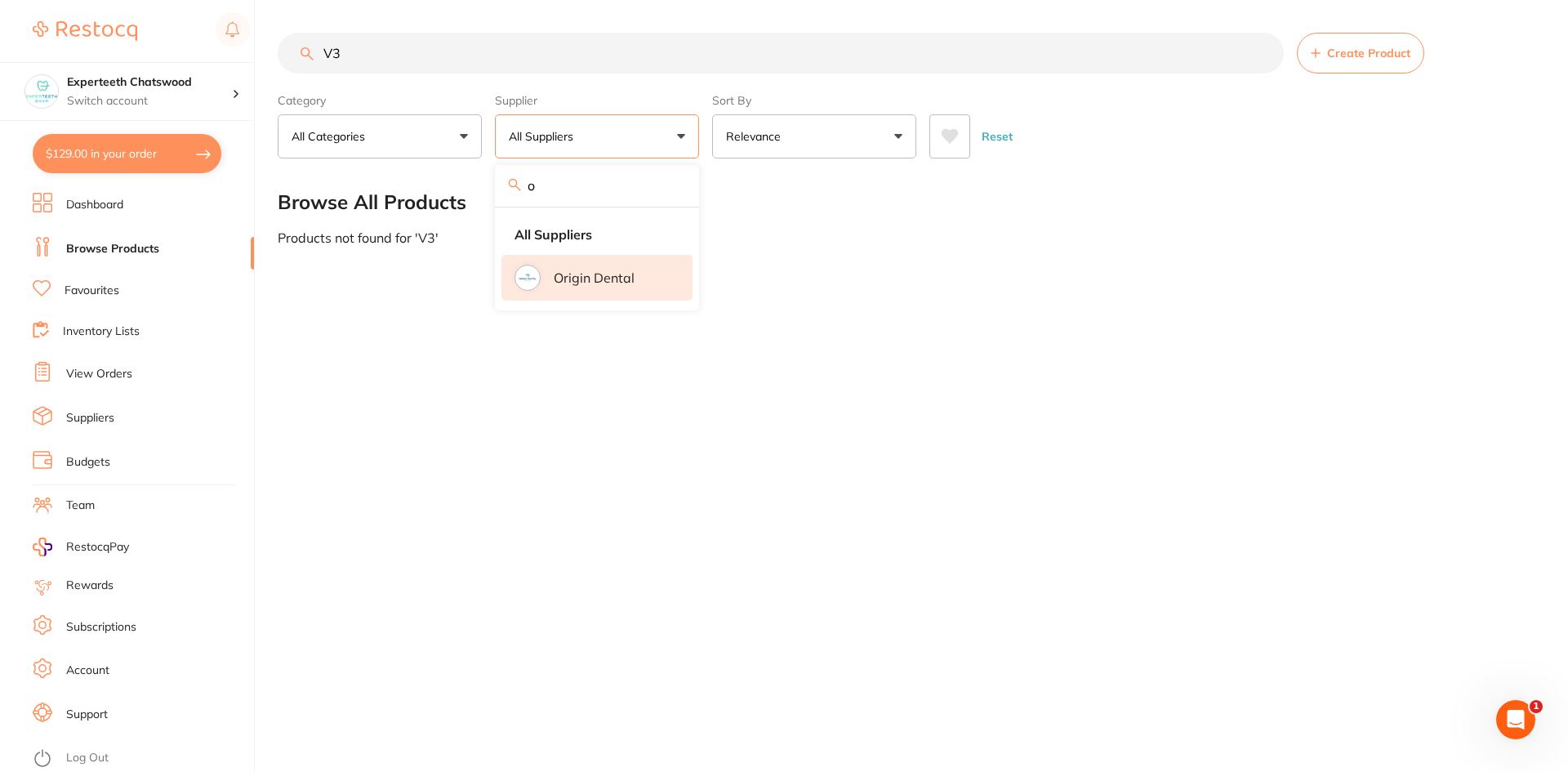
click at [540, 286] on li "Origin Dental" at bounding box center [597, 278] width 191 height 46
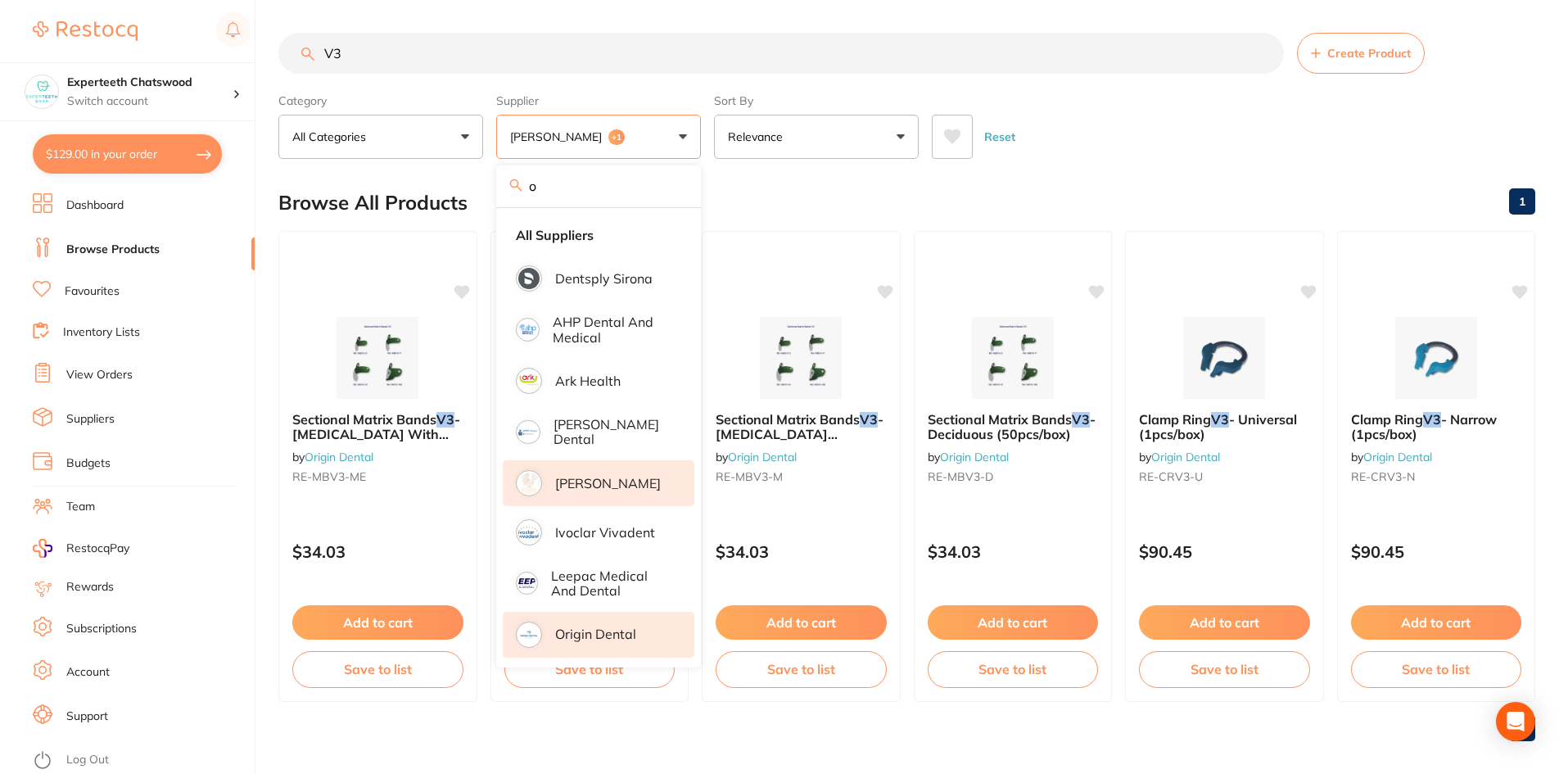
click at [1107, 174] on main "V3 Create Product Category All Categories All Categories No categories found Cl…" at bounding box center [923, 393] width 1289 height 786
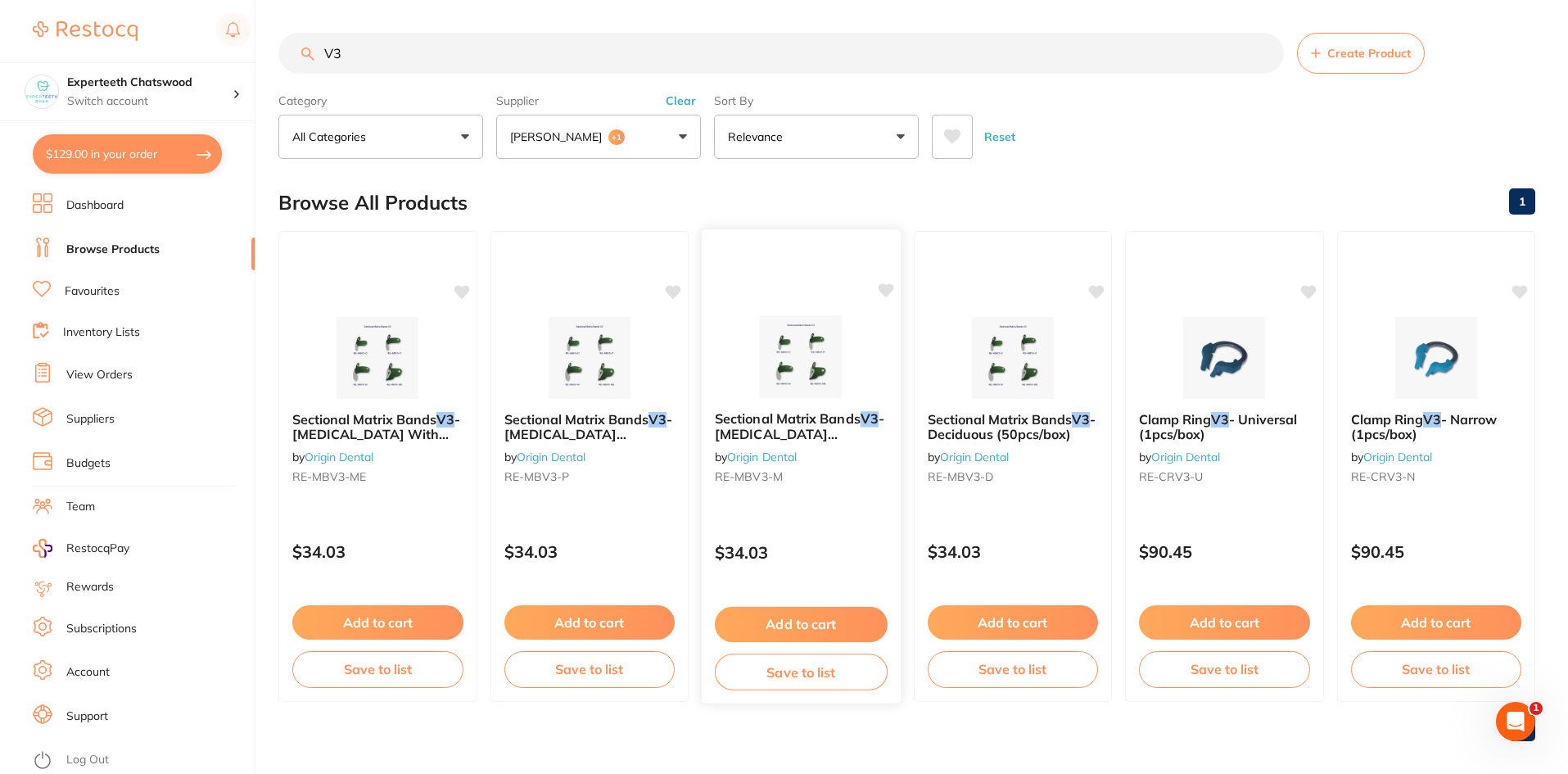
scroll to position [13, 0]
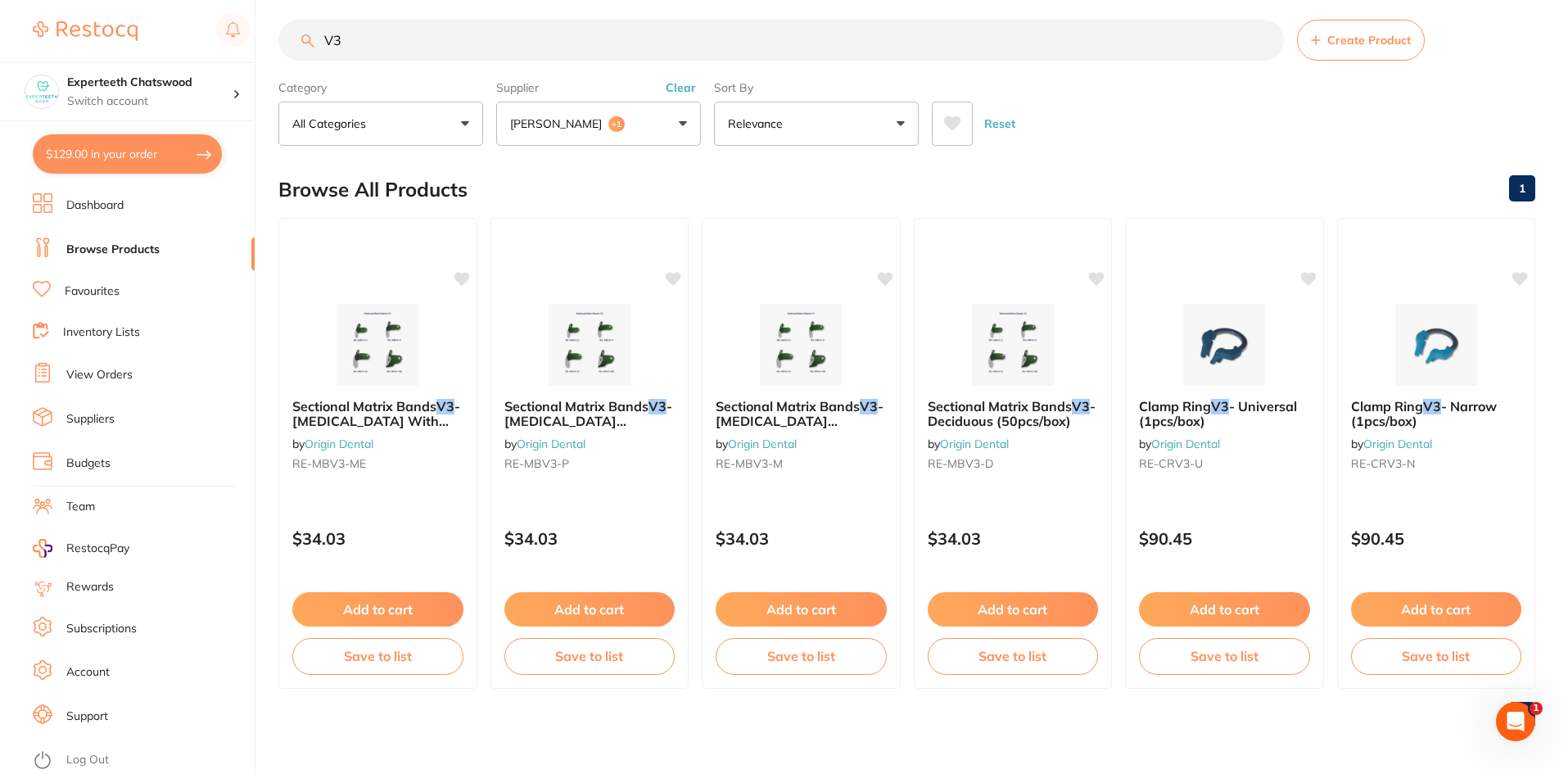
click at [646, 99] on div "Supplier Henry Schein Halas +1 o All Suppliers Dentsply Sirona AHP Dental and M…" at bounding box center [599, 109] width 205 height 72
click at [625, 125] on span "+1" at bounding box center [616, 124] width 16 height 16
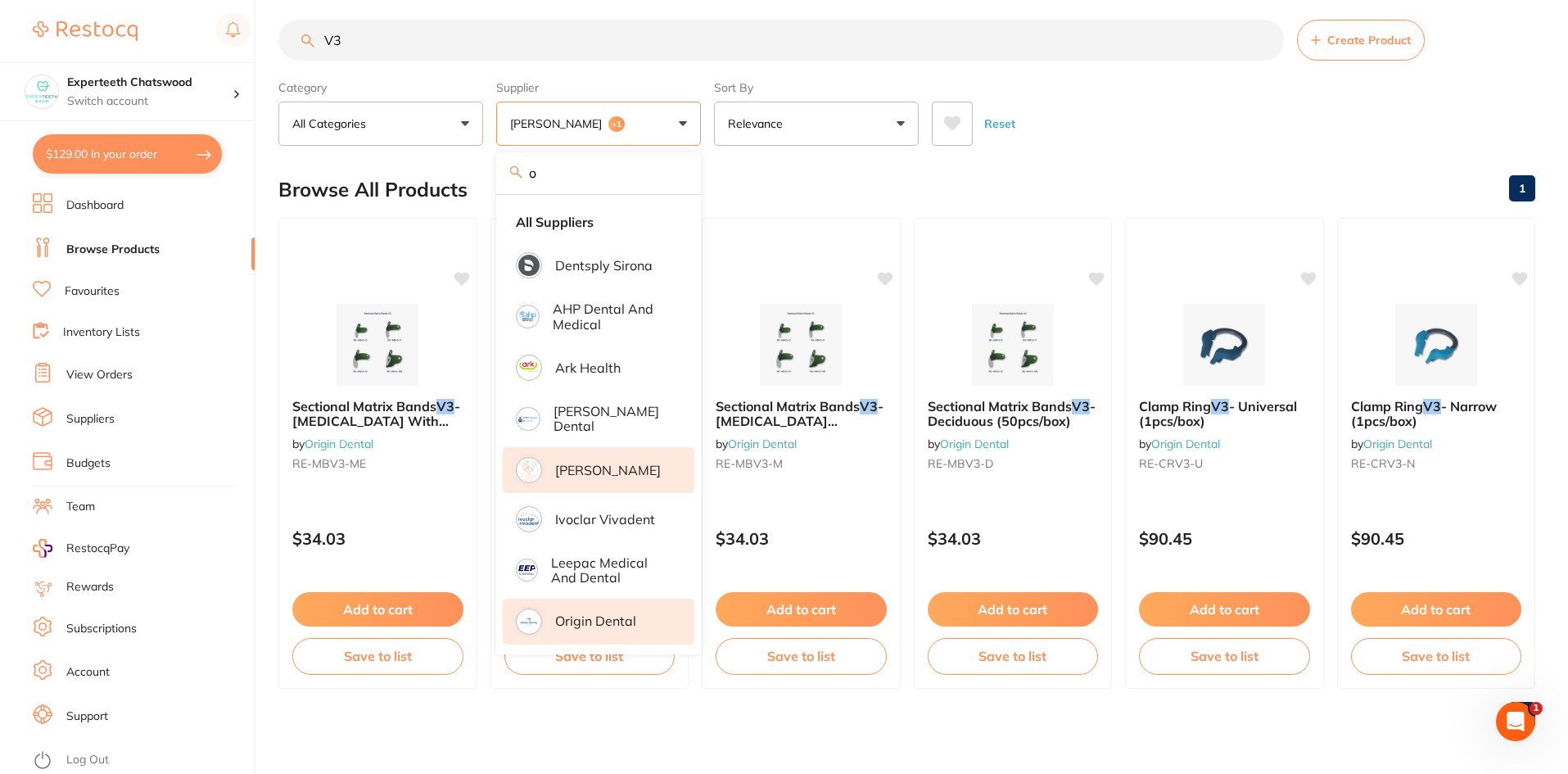
click at [581, 177] on input "o" at bounding box center [599, 172] width 205 height 41
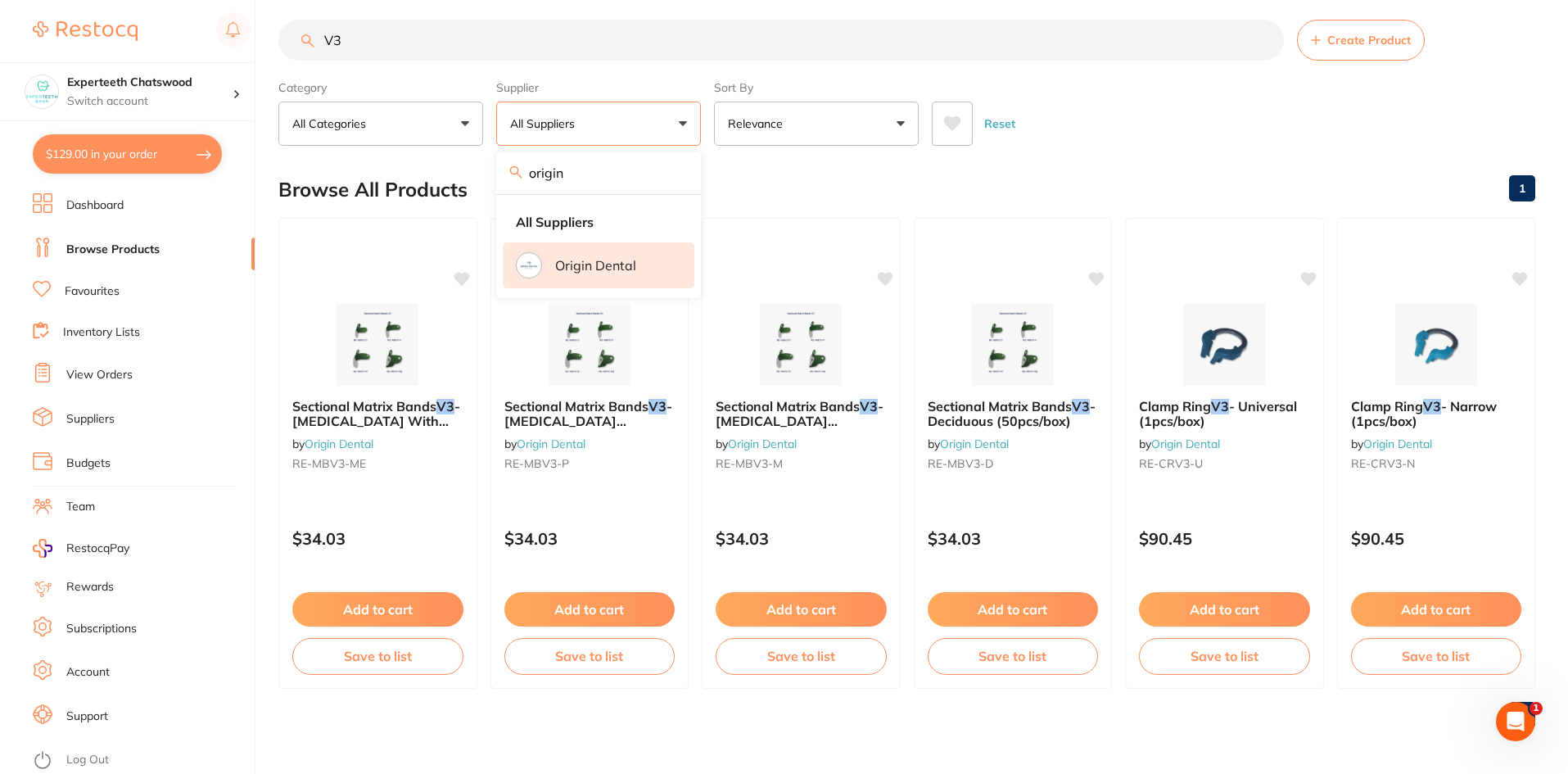
click at [583, 266] on p "Origin Dental" at bounding box center [595, 264] width 81 height 14
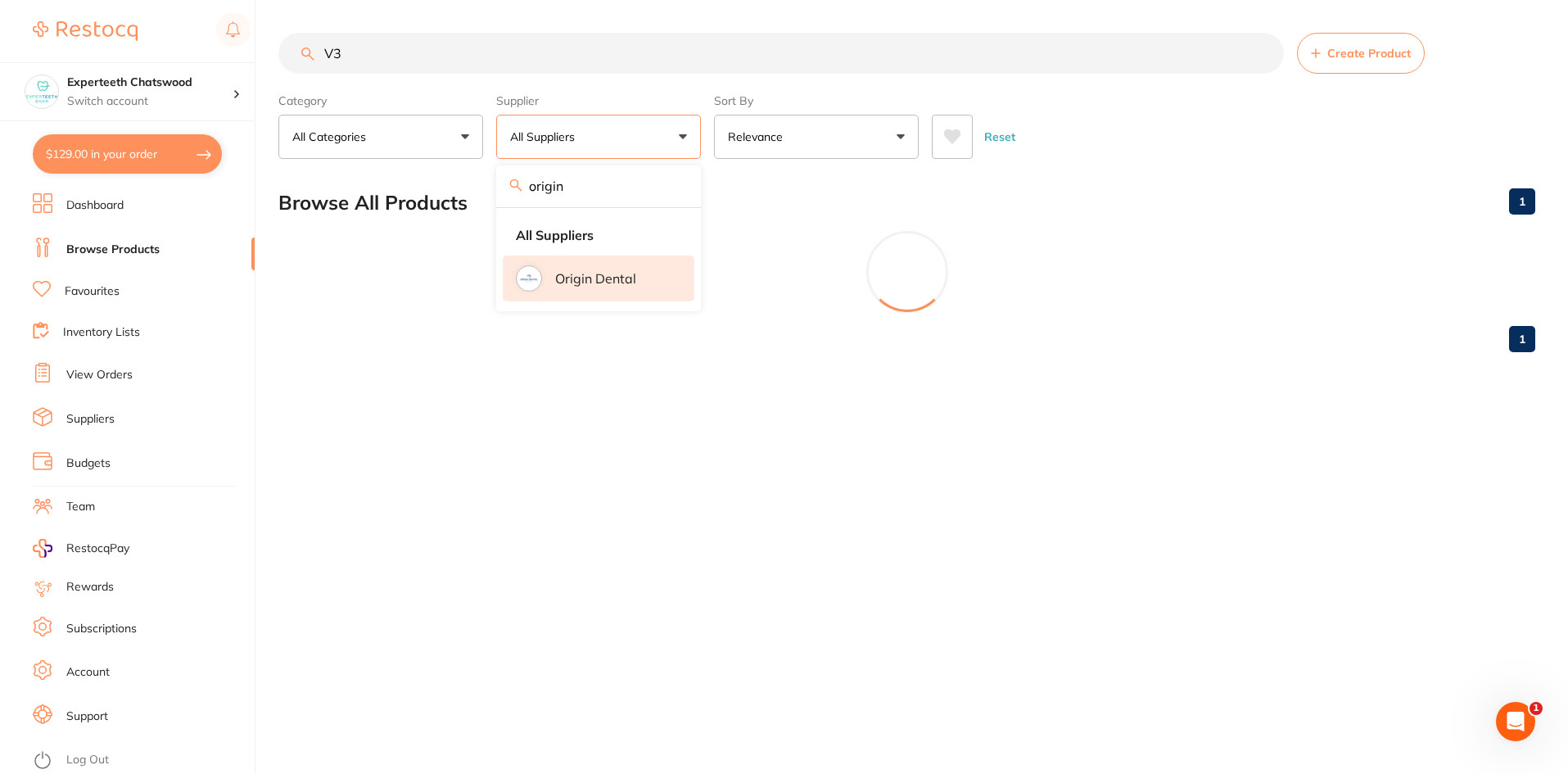
scroll to position [0, 0]
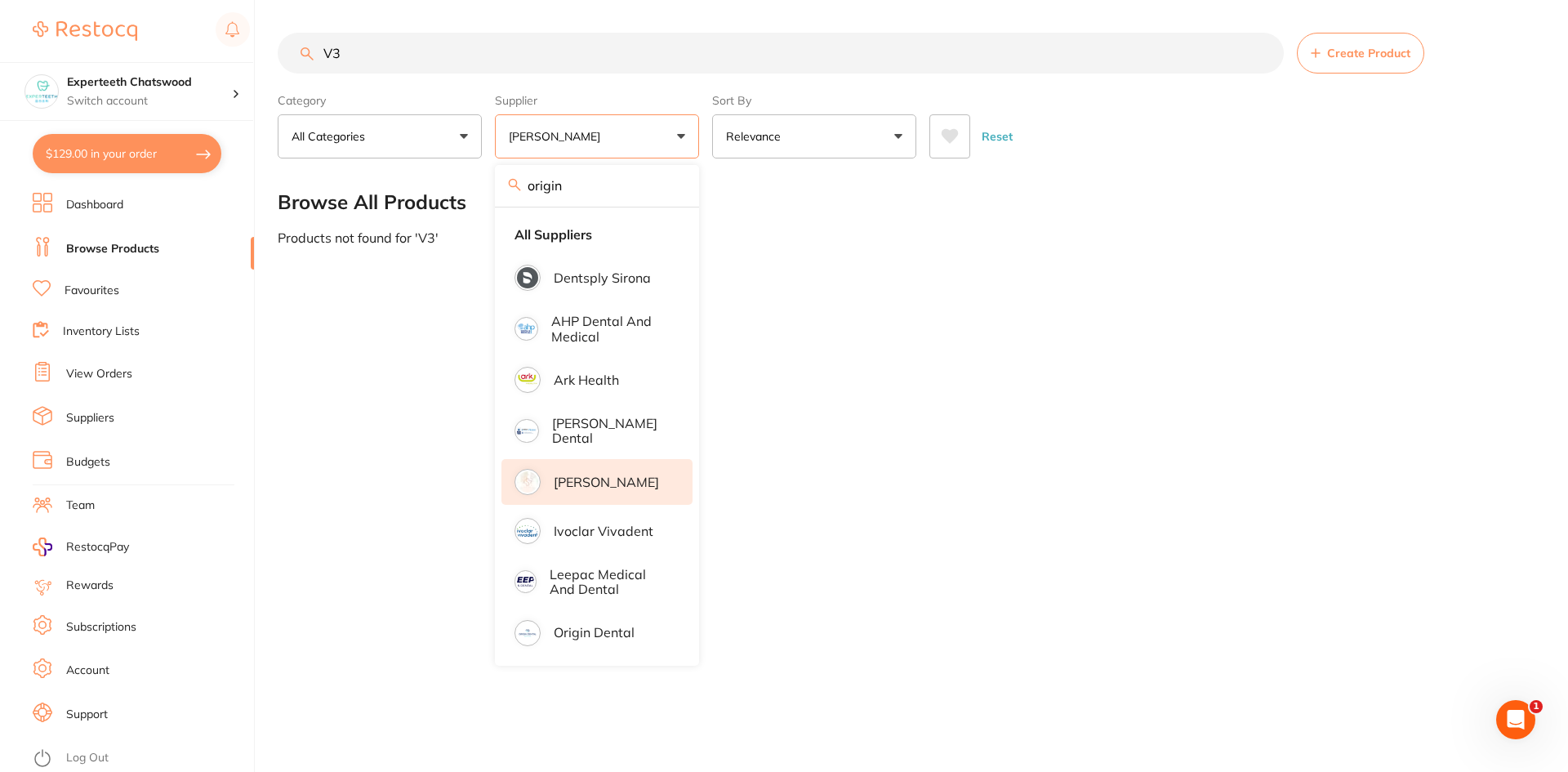
click at [579, 132] on p "[PERSON_NAME]" at bounding box center [557, 136] width 98 height 16
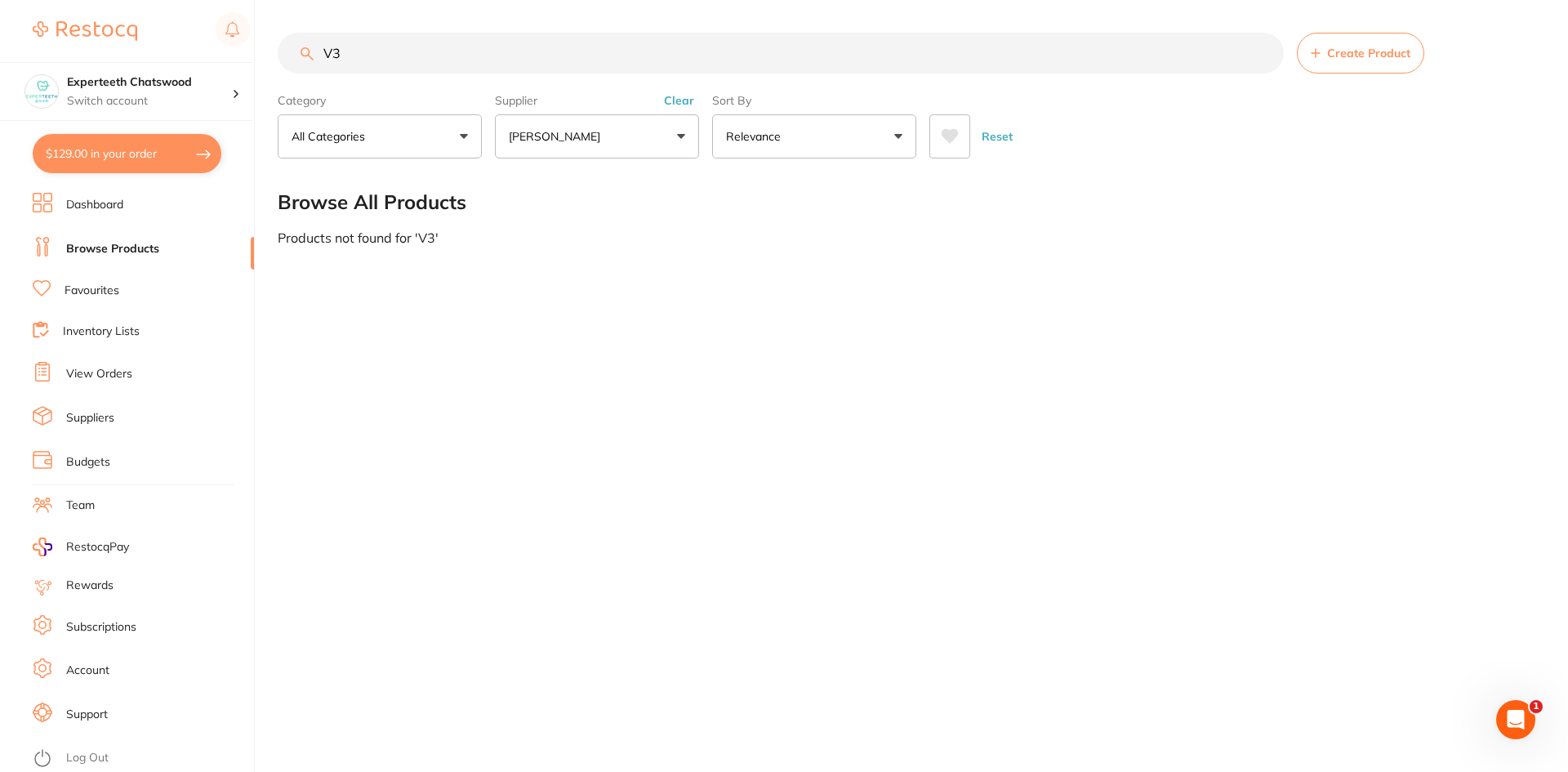
click at [588, 132] on p "[PERSON_NAME]" at bounding box center [557, 136] width 98 height 16
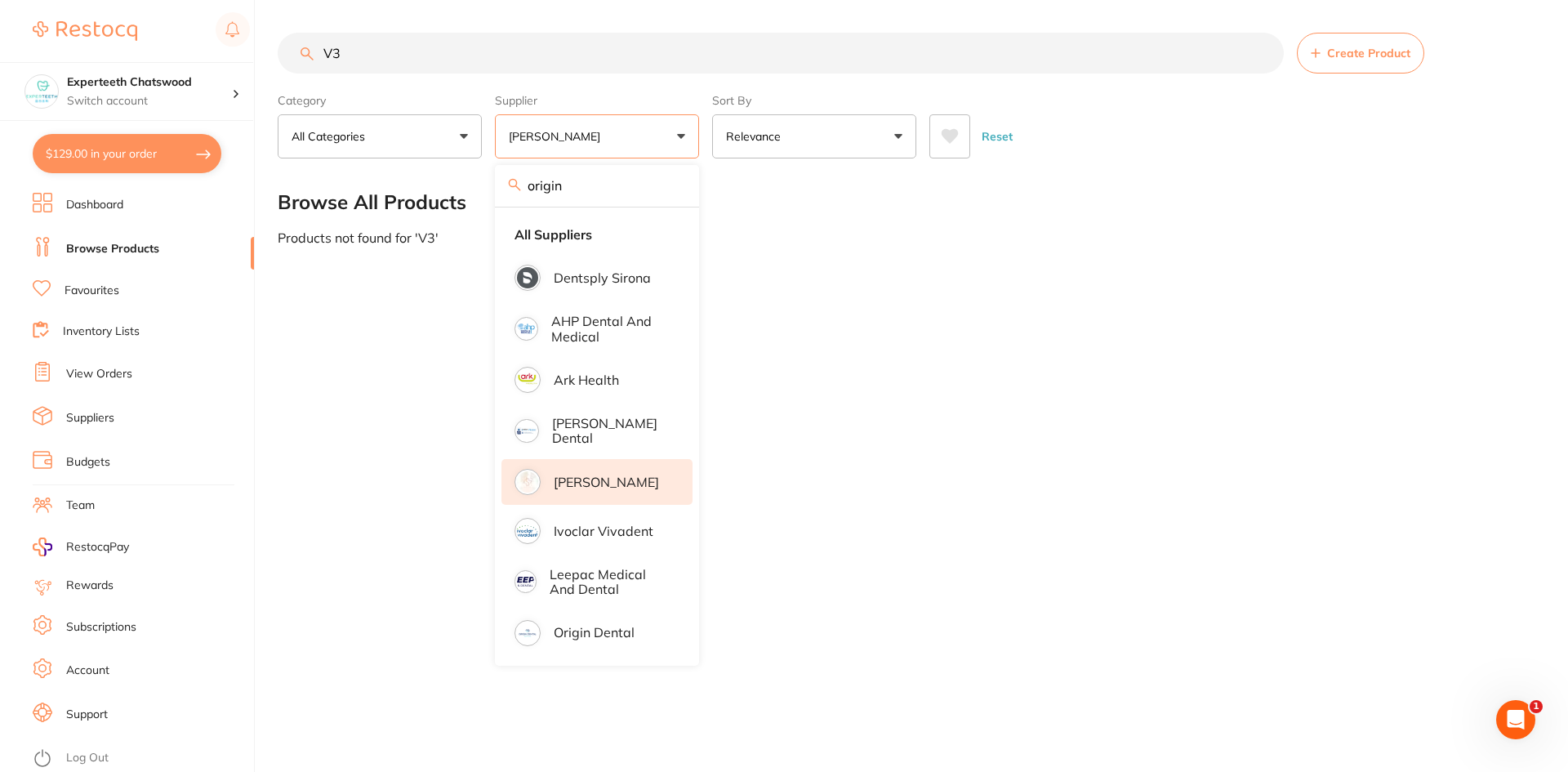
click at [588, 194] on input "origin" at bounding box center [597, 185] width 204 height 41
type input "o"
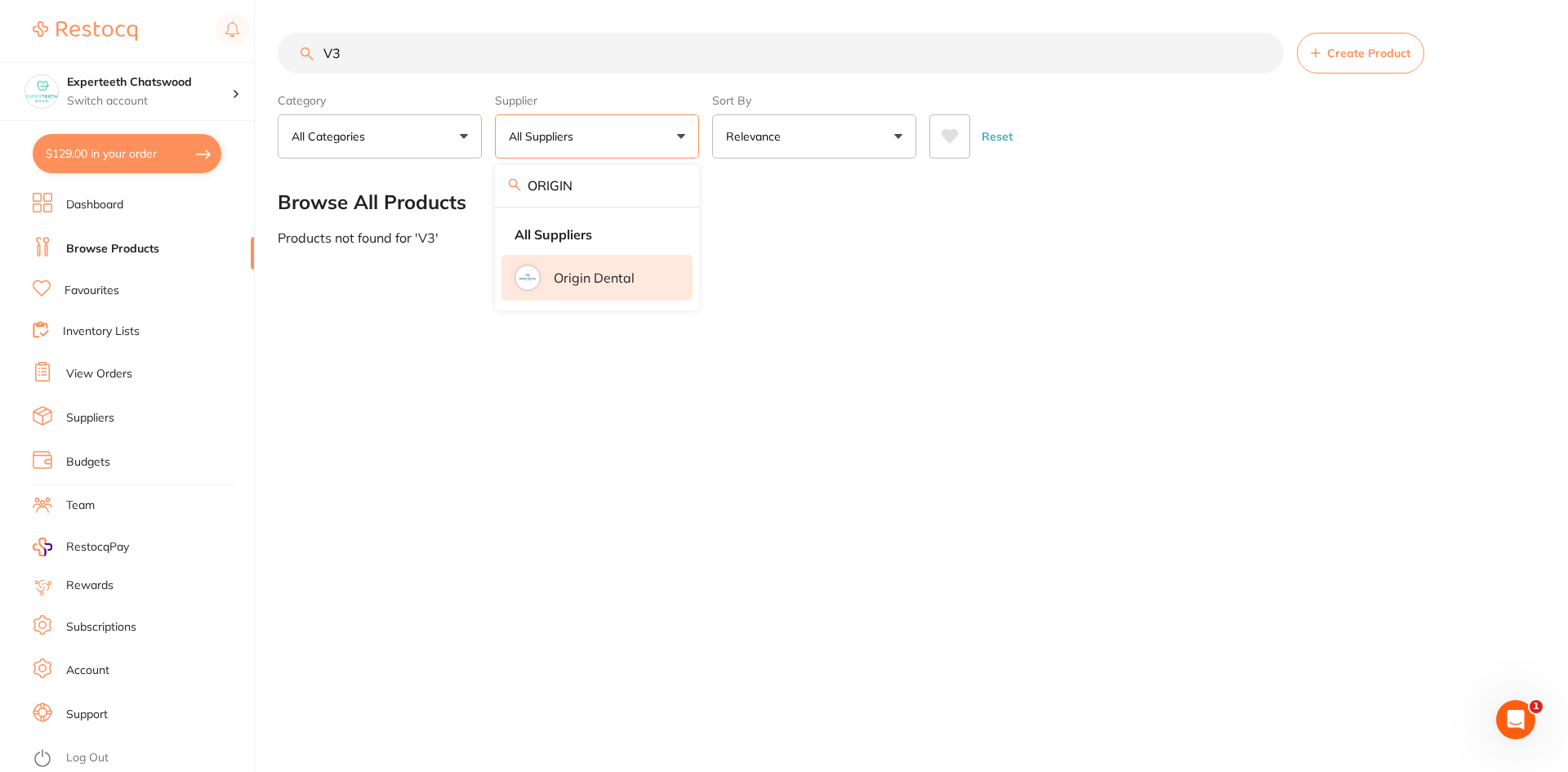
type input "ORIGIN"
click at [583, 276] on p "Origin Dental" at bounding box center [593, 277] width 81 height 14
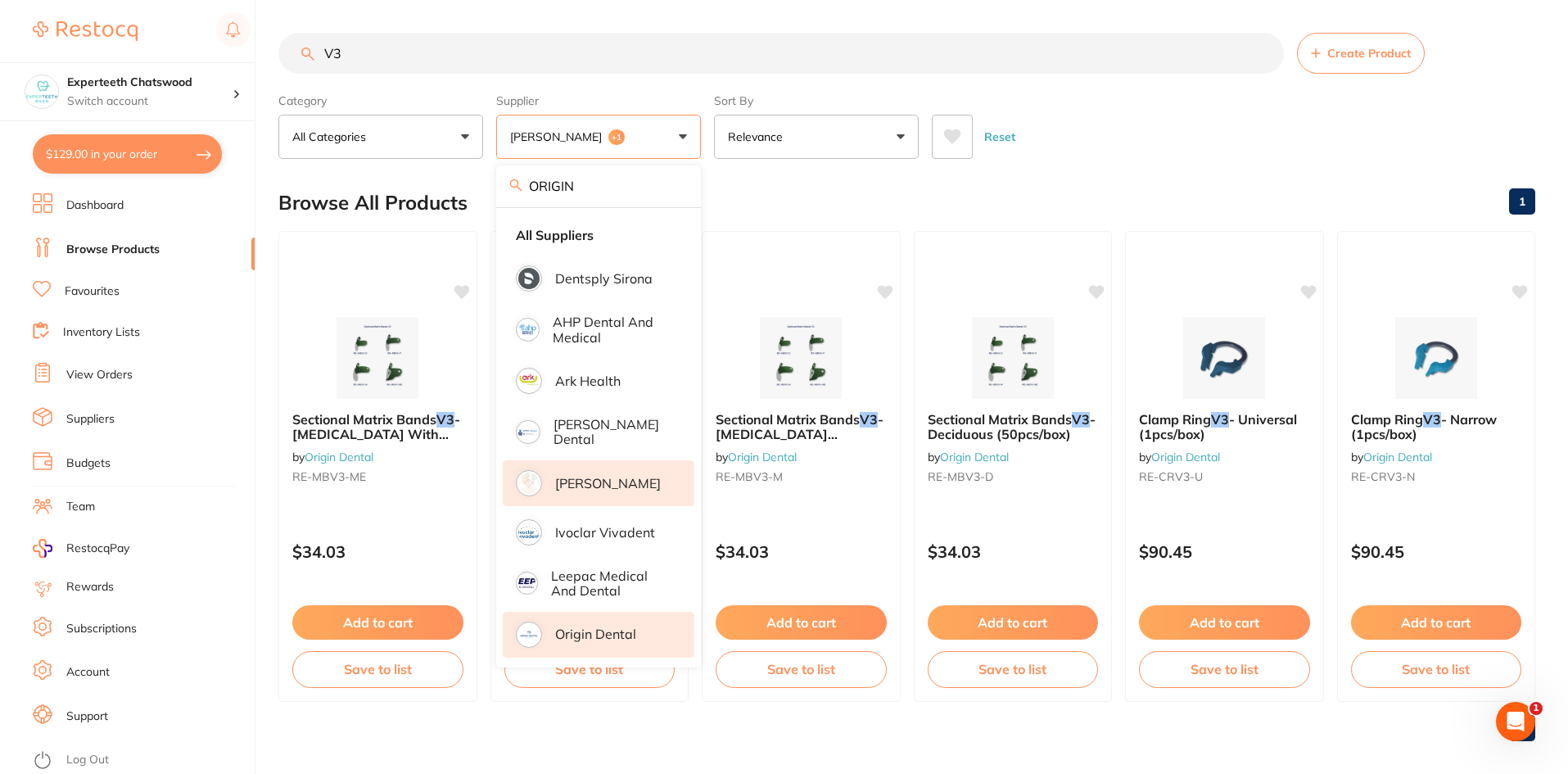
click at [1109, 122] on div "Reset" at bounding box center [1227, 130] width 590 height 57
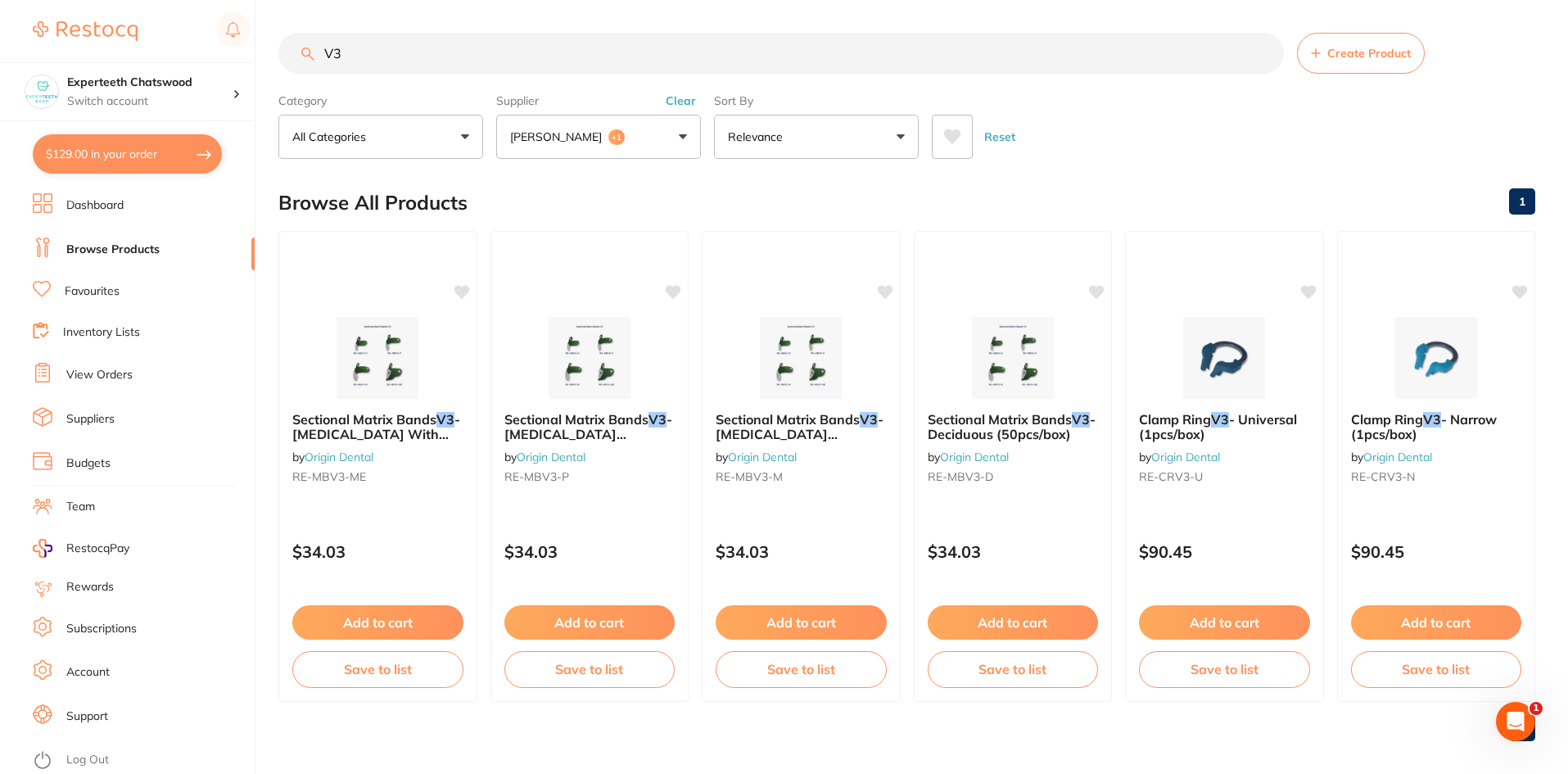
click at [110, 167] on button "$129.00 in your order" at bounding box center [126, 153] width 189 height 39
checkbox input "true"
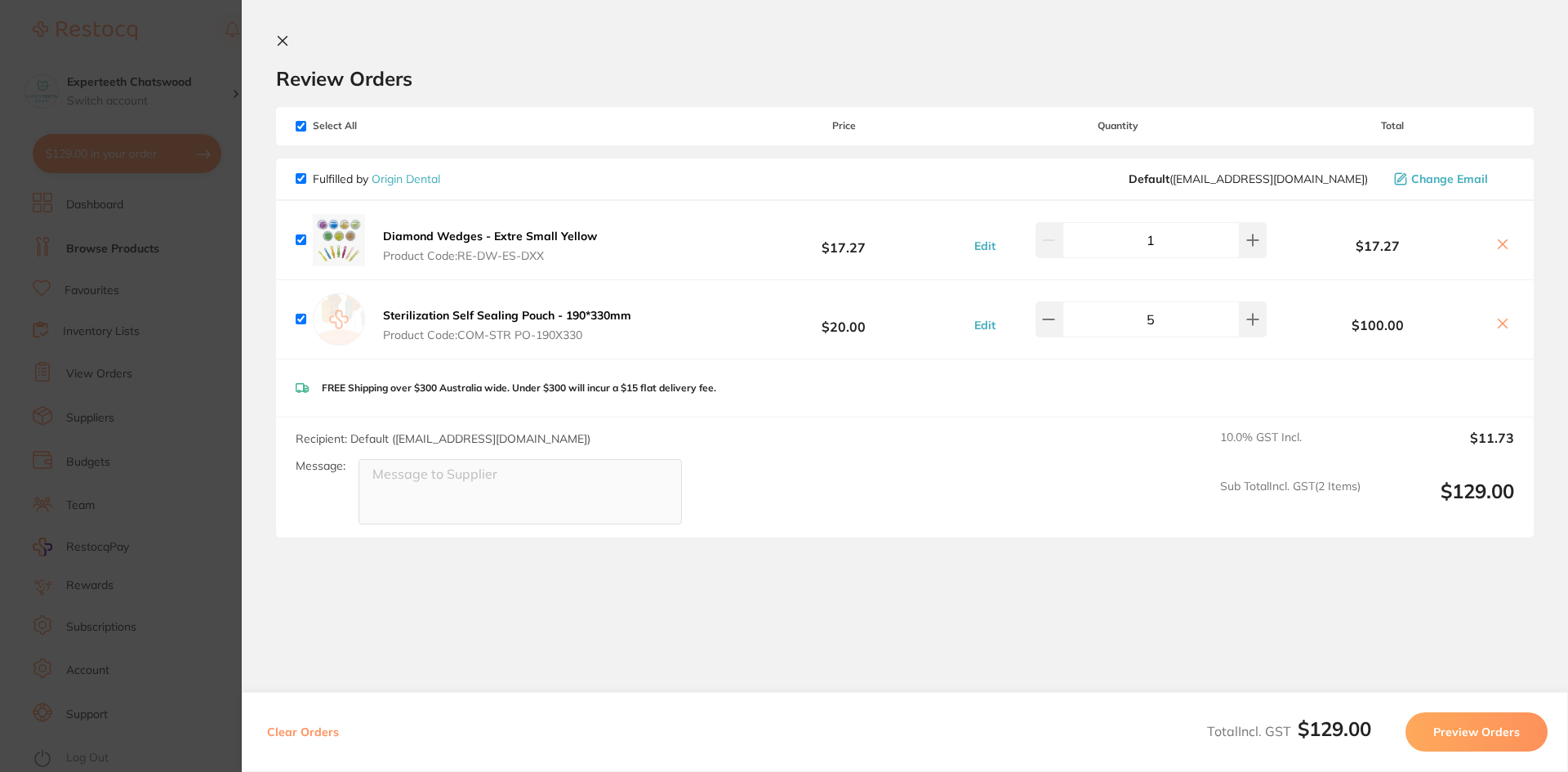
click at [108, 203] on section "Update RRP Set your pre negotiated price for this item. Item Agreed RRP (excl. …" at bounding box center [784, 386] width 1568 height 772
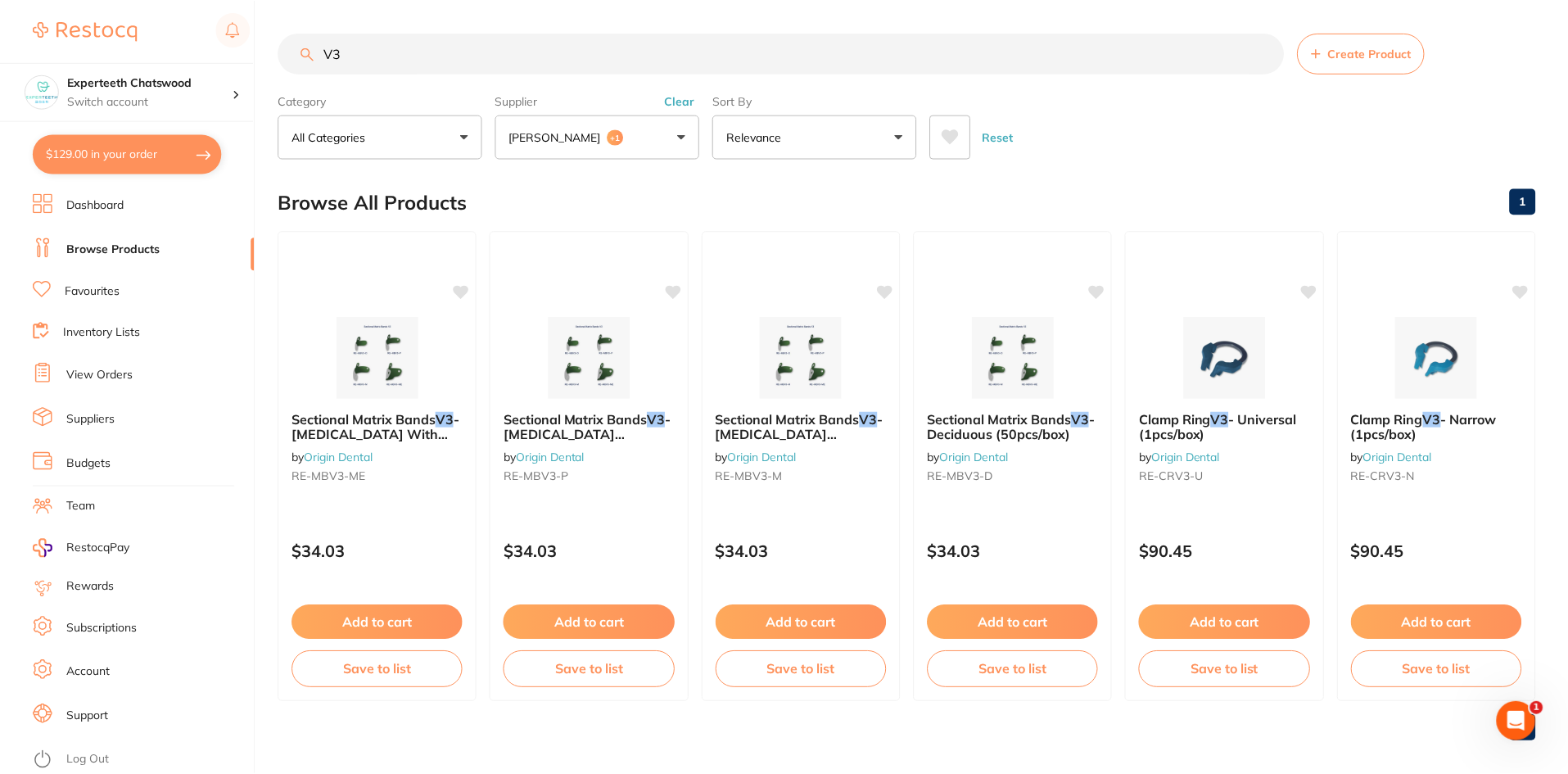
scroll to position [13, 0]
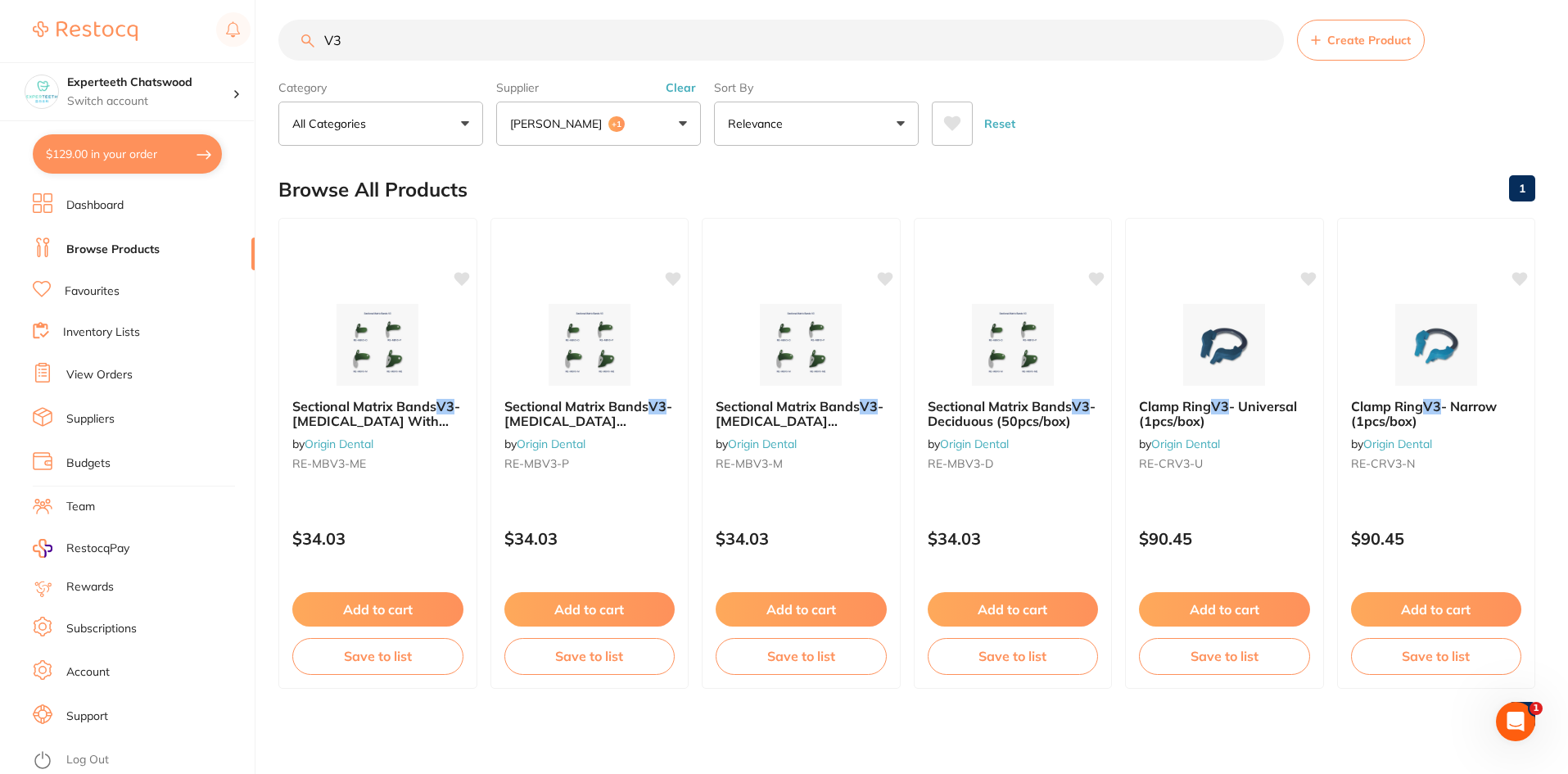
click at [128, 212] on li "Dashboard" at bounding box center [144, 206] width 222 height 25
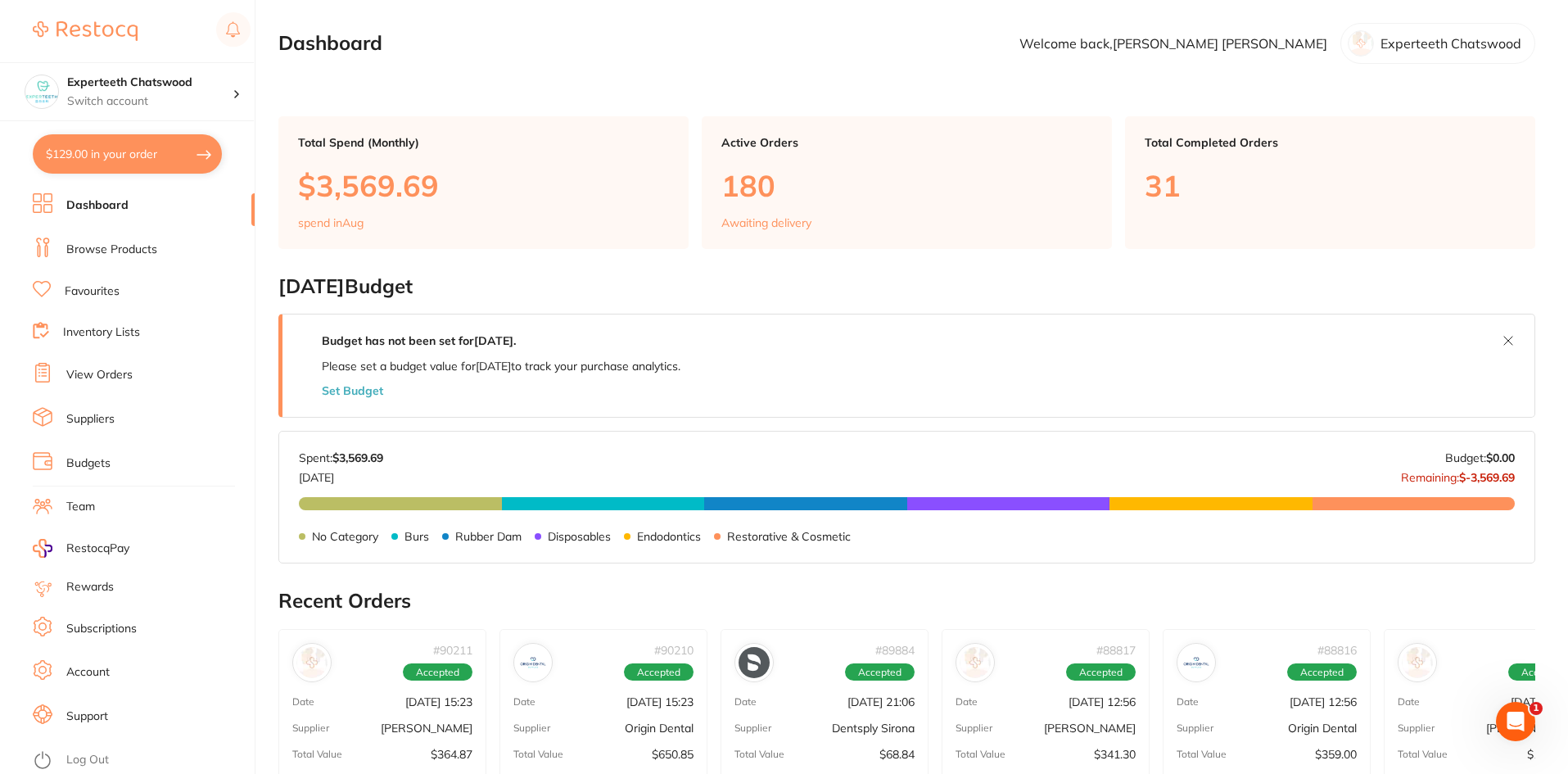
click at [99, 257] on link "Browse Products" at bounding box center [111, 249] width 91 height 16
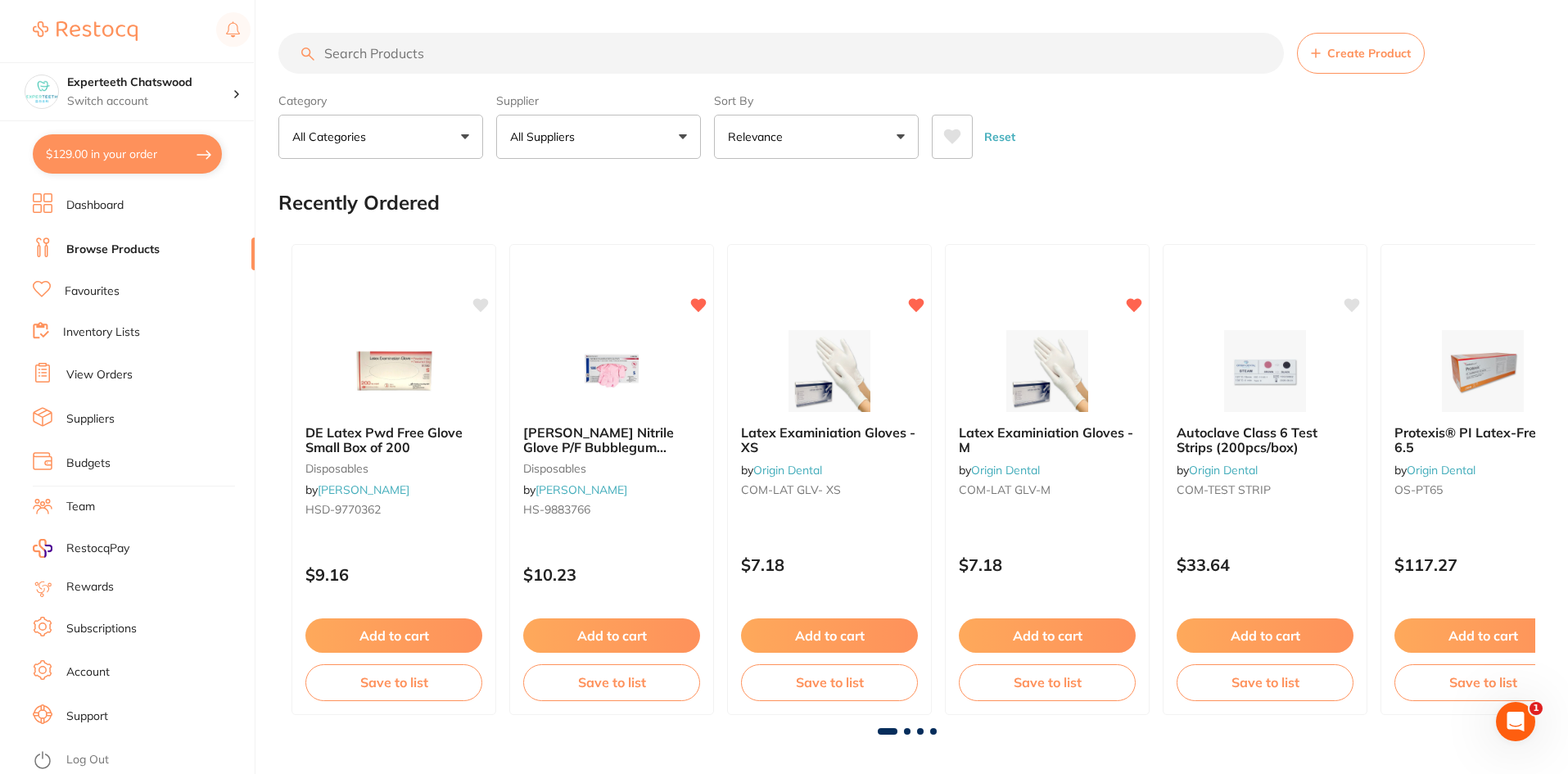
click at [420, 53] on input "search" at bounding box center [782, 53] width 1006 height 41
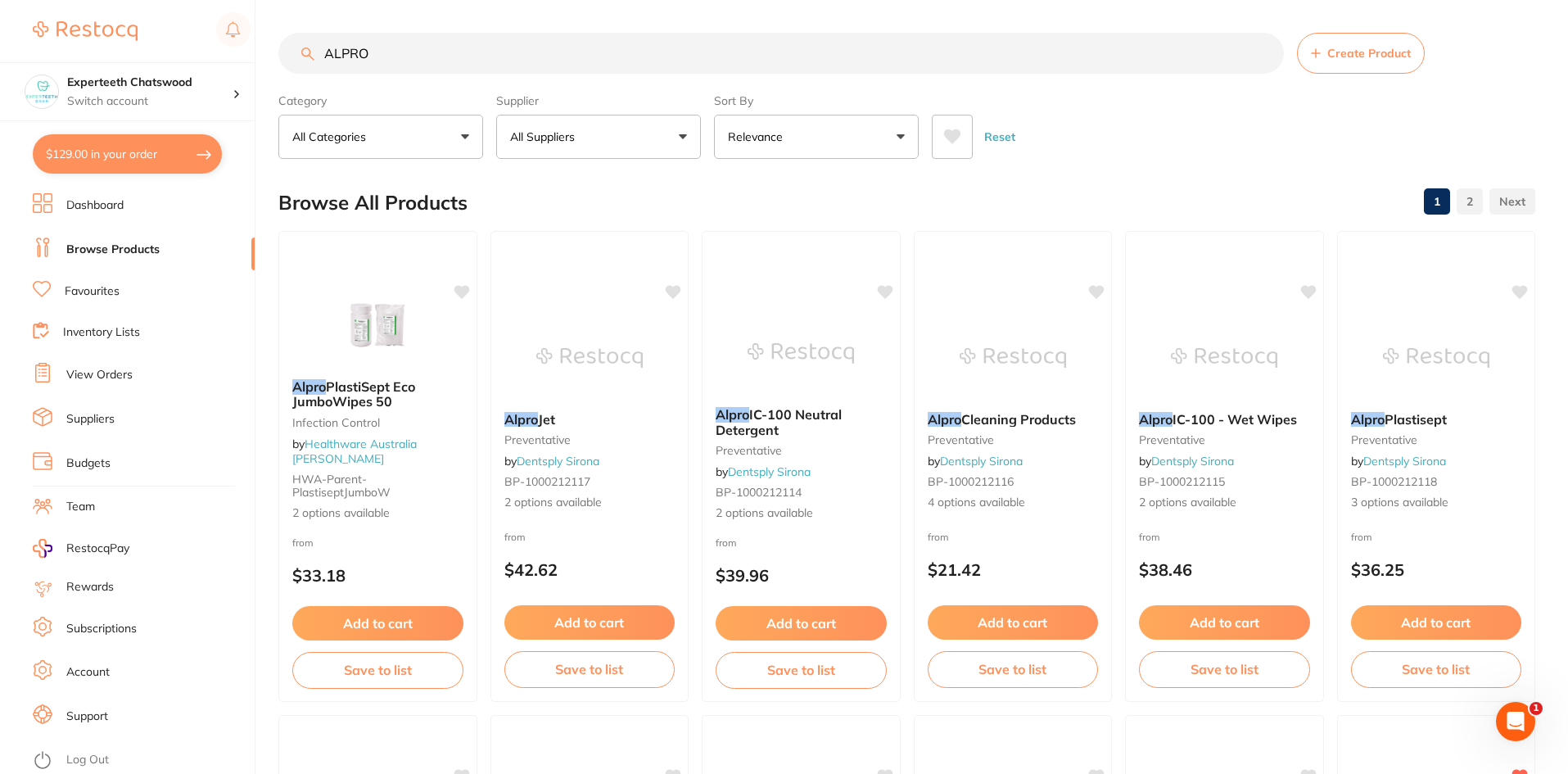
type input "ALPRO"
click at [596, 341] on img at bounding box center [589, 357] width 106 height 81
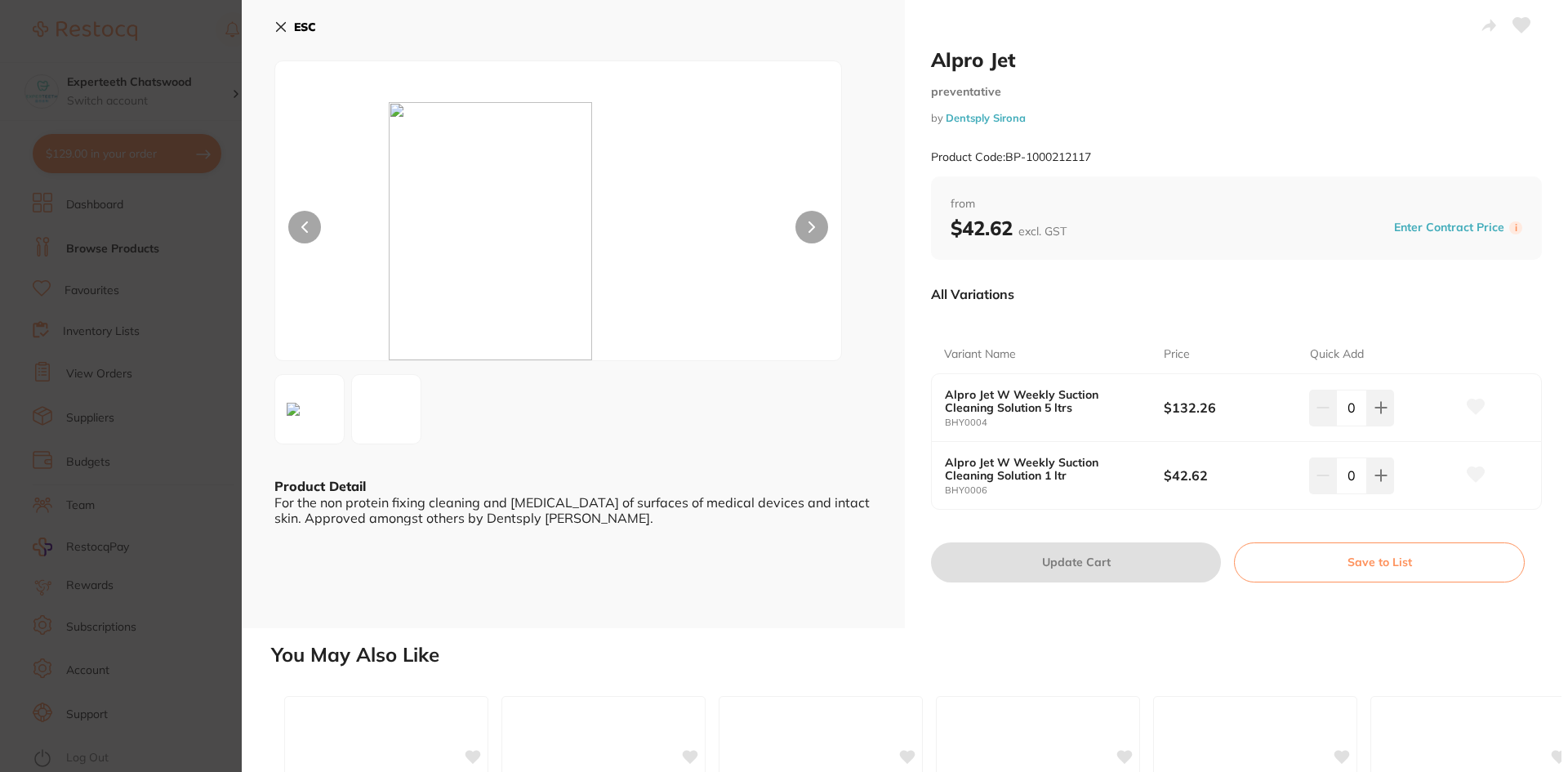
click at [278, 25] on icon at bounding box center [281, 27] width 13 height 13
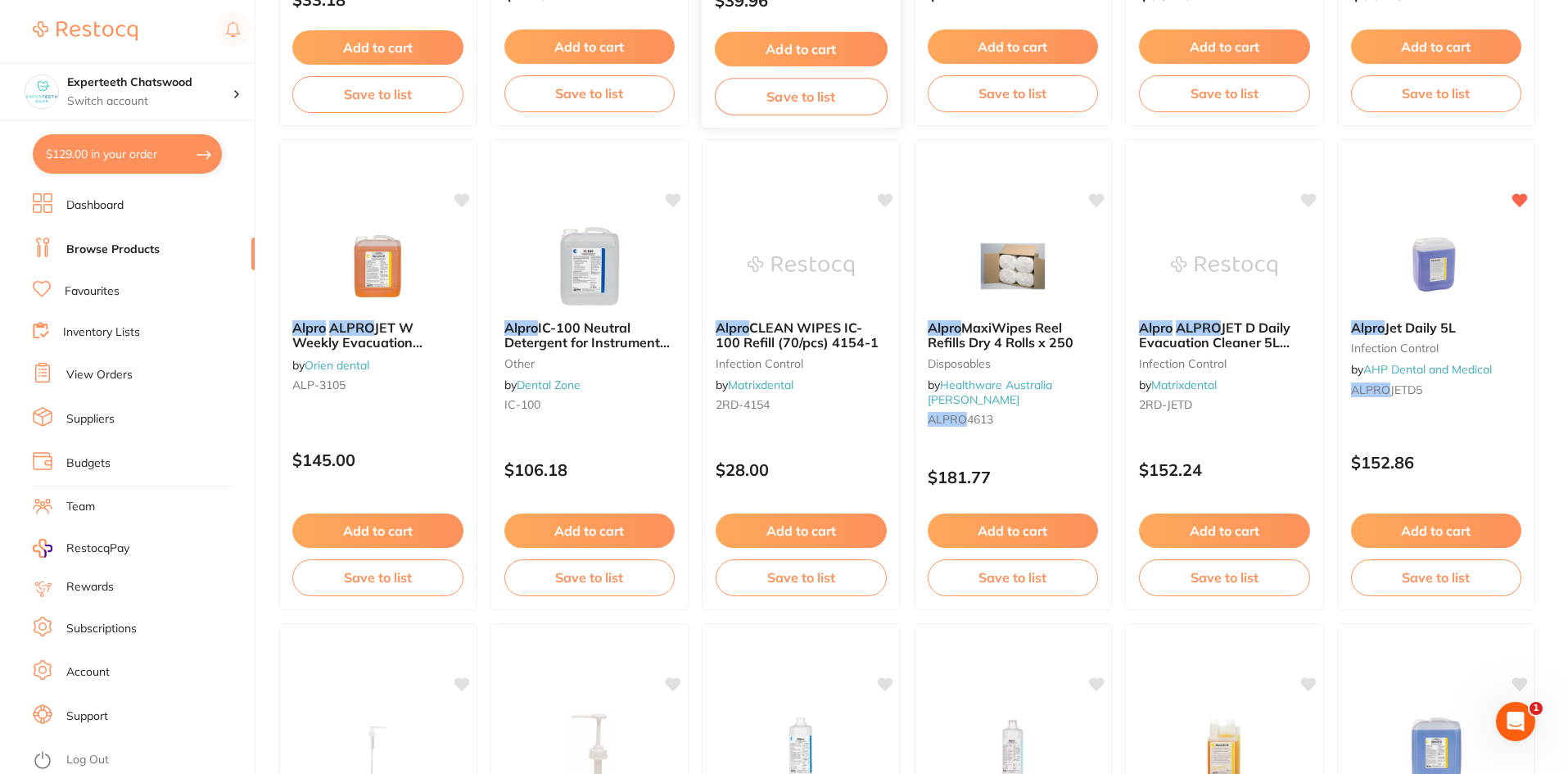
scroll to position [586, 0]
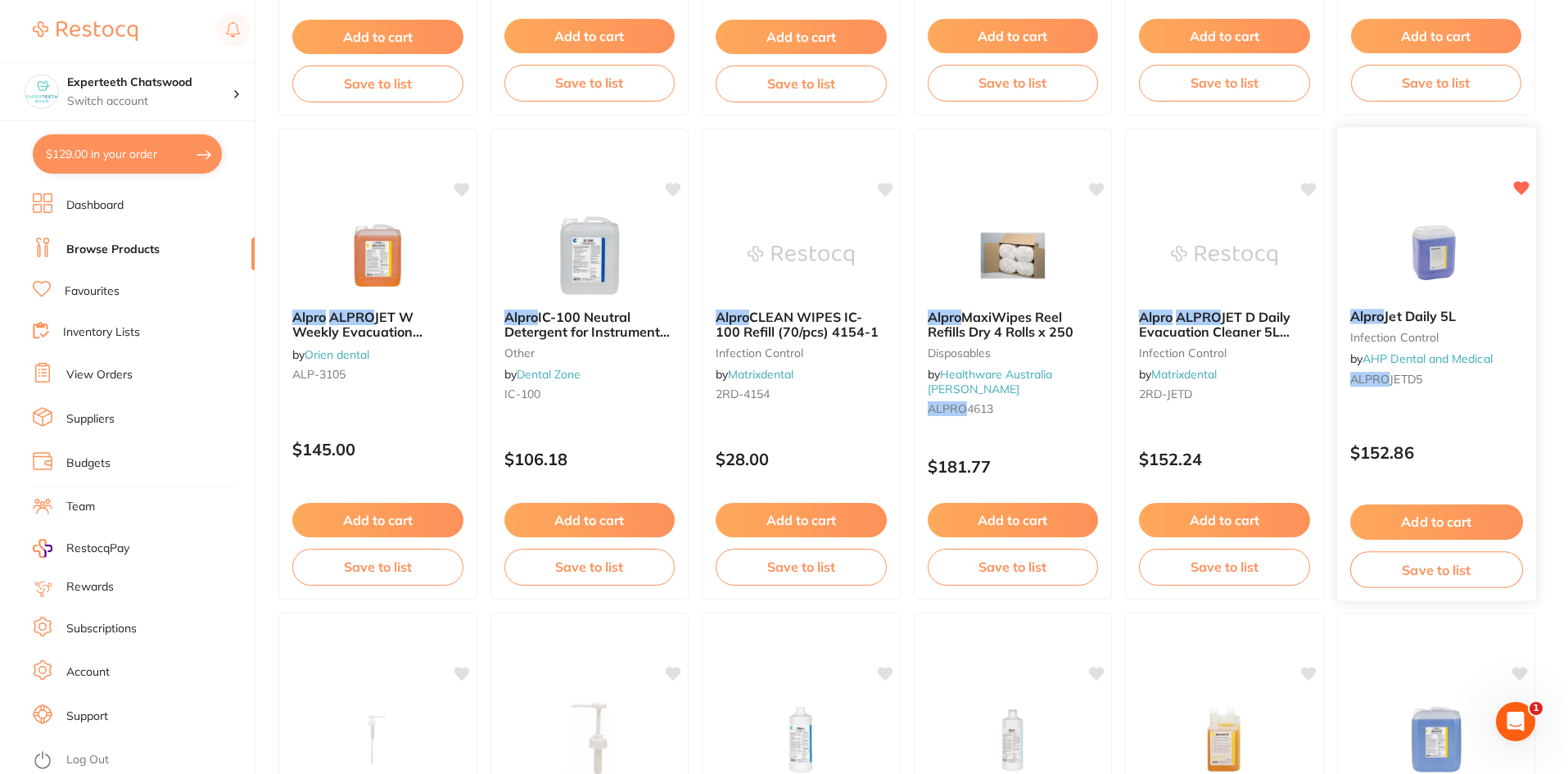
click at [1422, 525] on button "Add to cart" at bounding box center [1436, 521] width 172 height 35
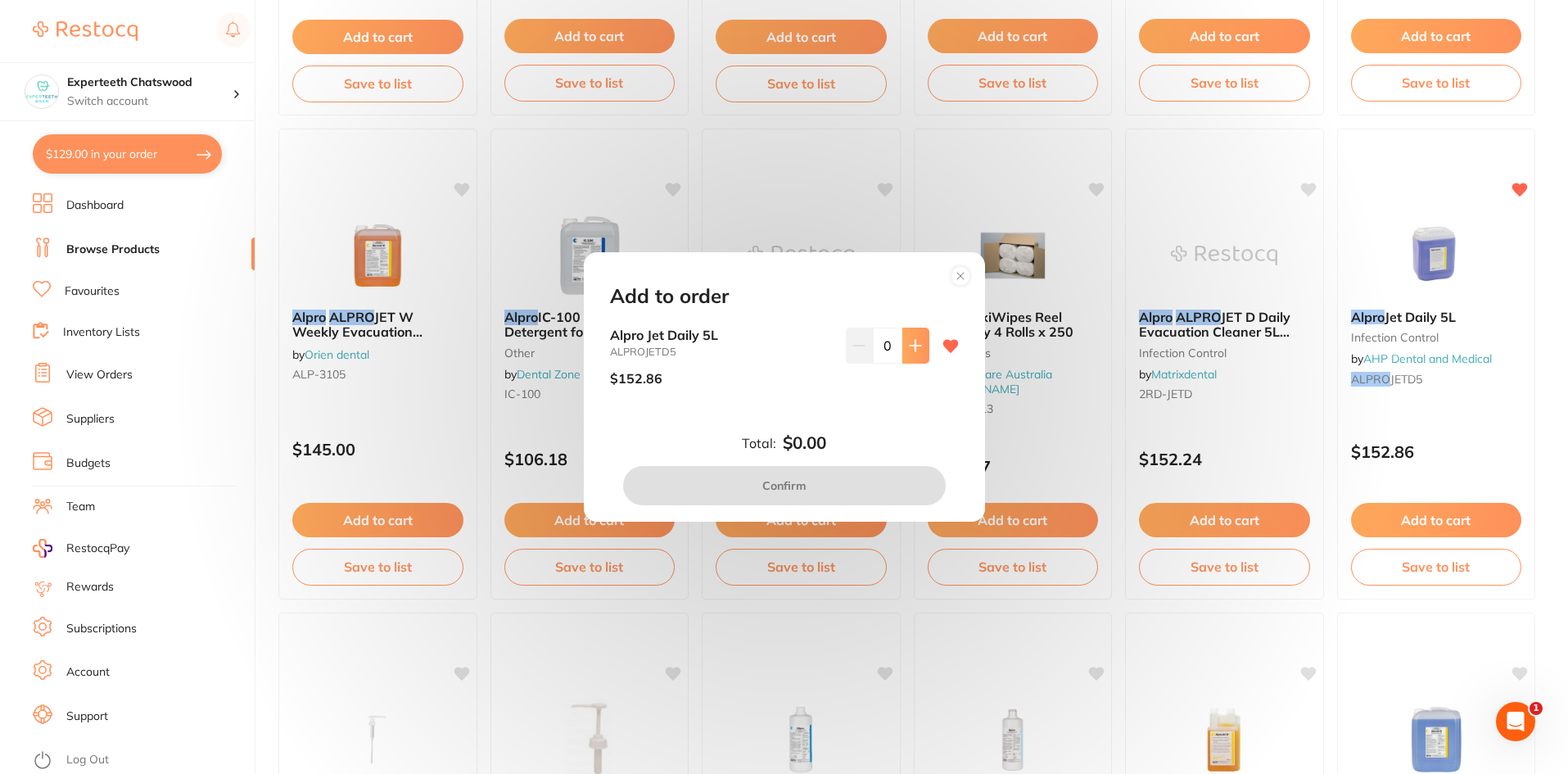
scroll to position [0, 0]
click at [904, 351] on button at bounding box center [916, 346] width 27 height 36
drag, startPoint x: 909, startPoint y: 340, endPoint x: 904, endPoint y: 356, distance: 16.8
click at [909, 341] on icon at bounding box center [916, 346] width 13 height 13
type input "2"
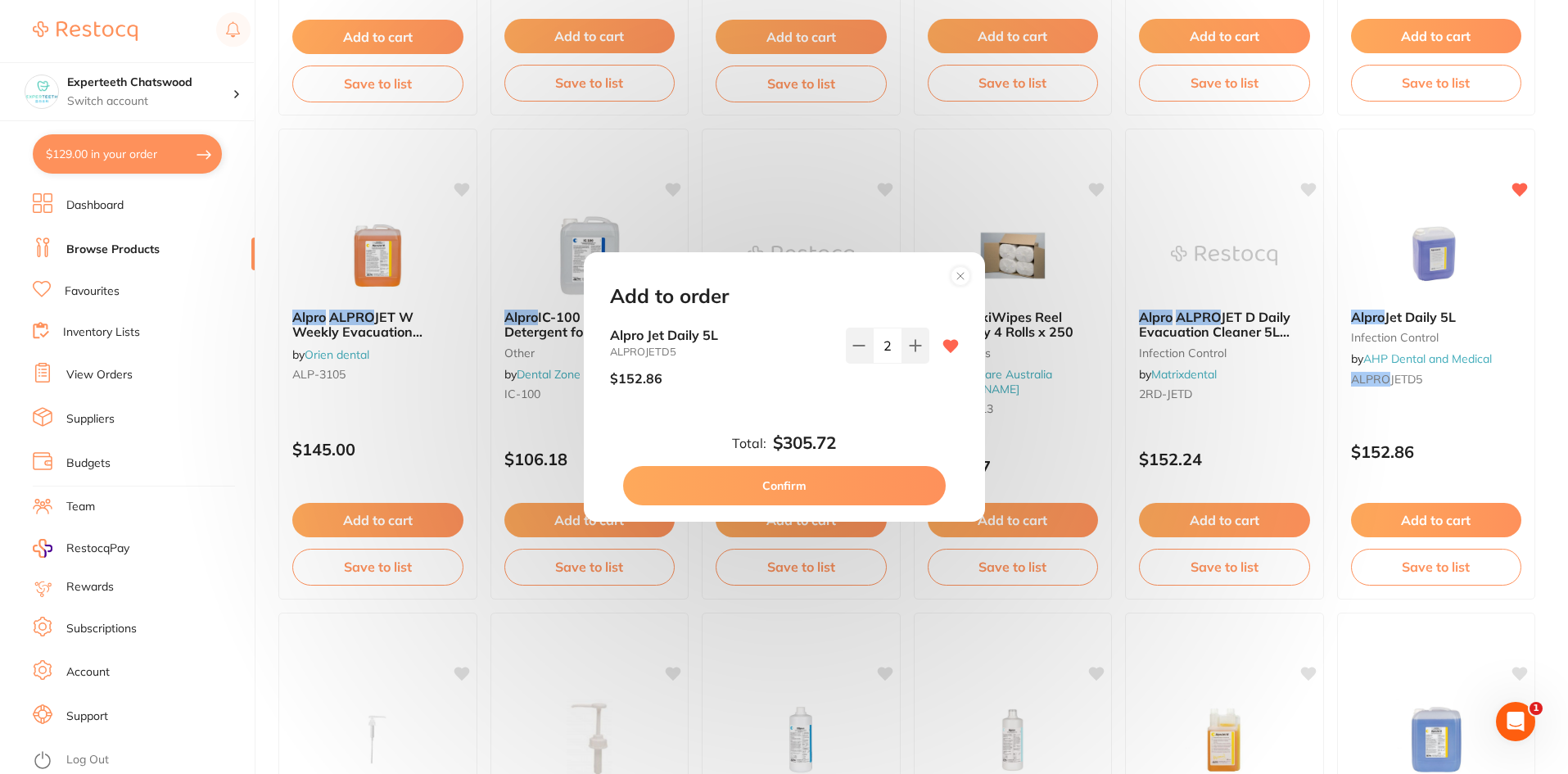
click at [823, 480] on button "Confirm" at bounding box center [784, 485] width 323 height 39
checkbox input "false"
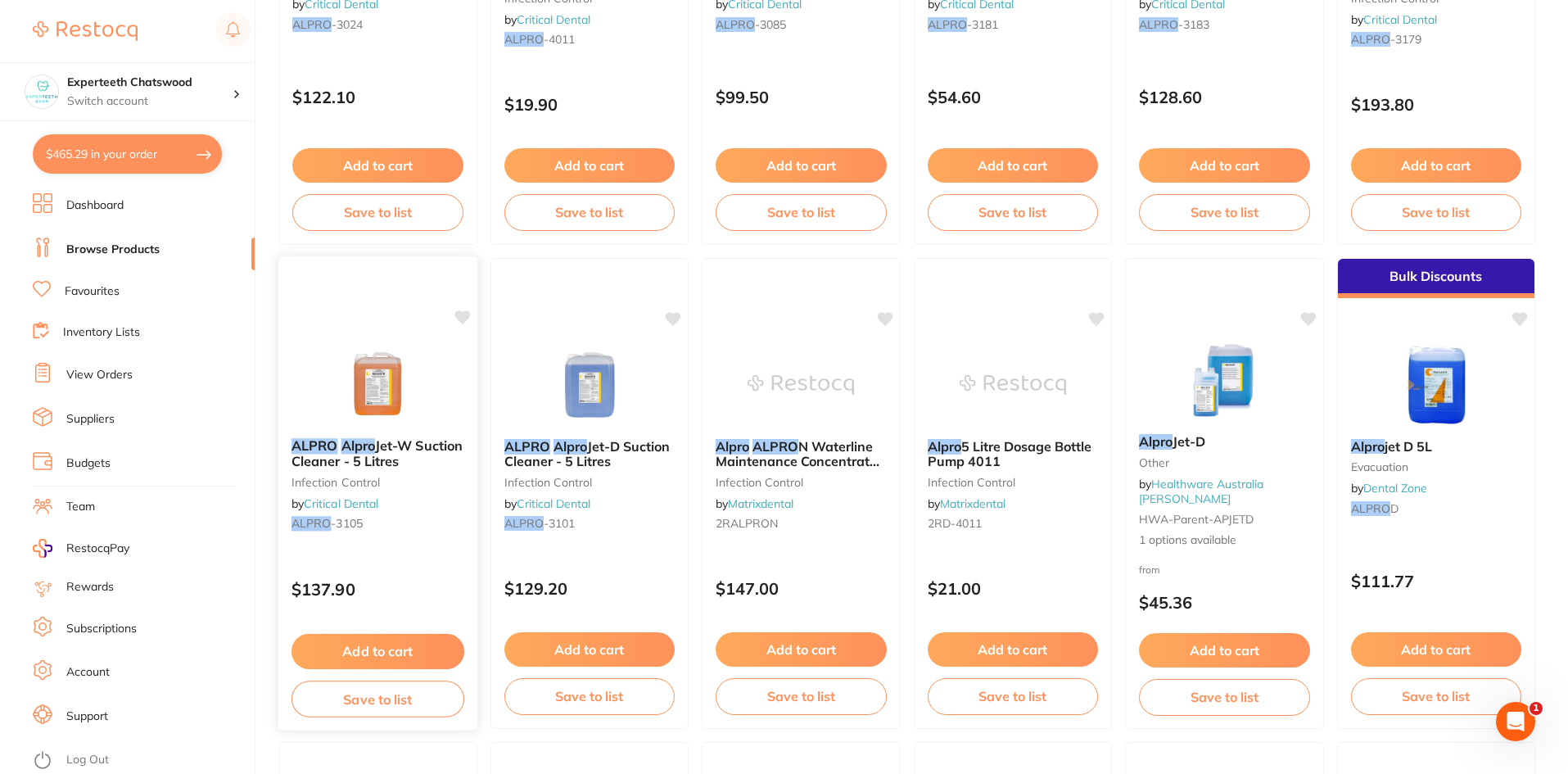
scroll to position [2879, 0]
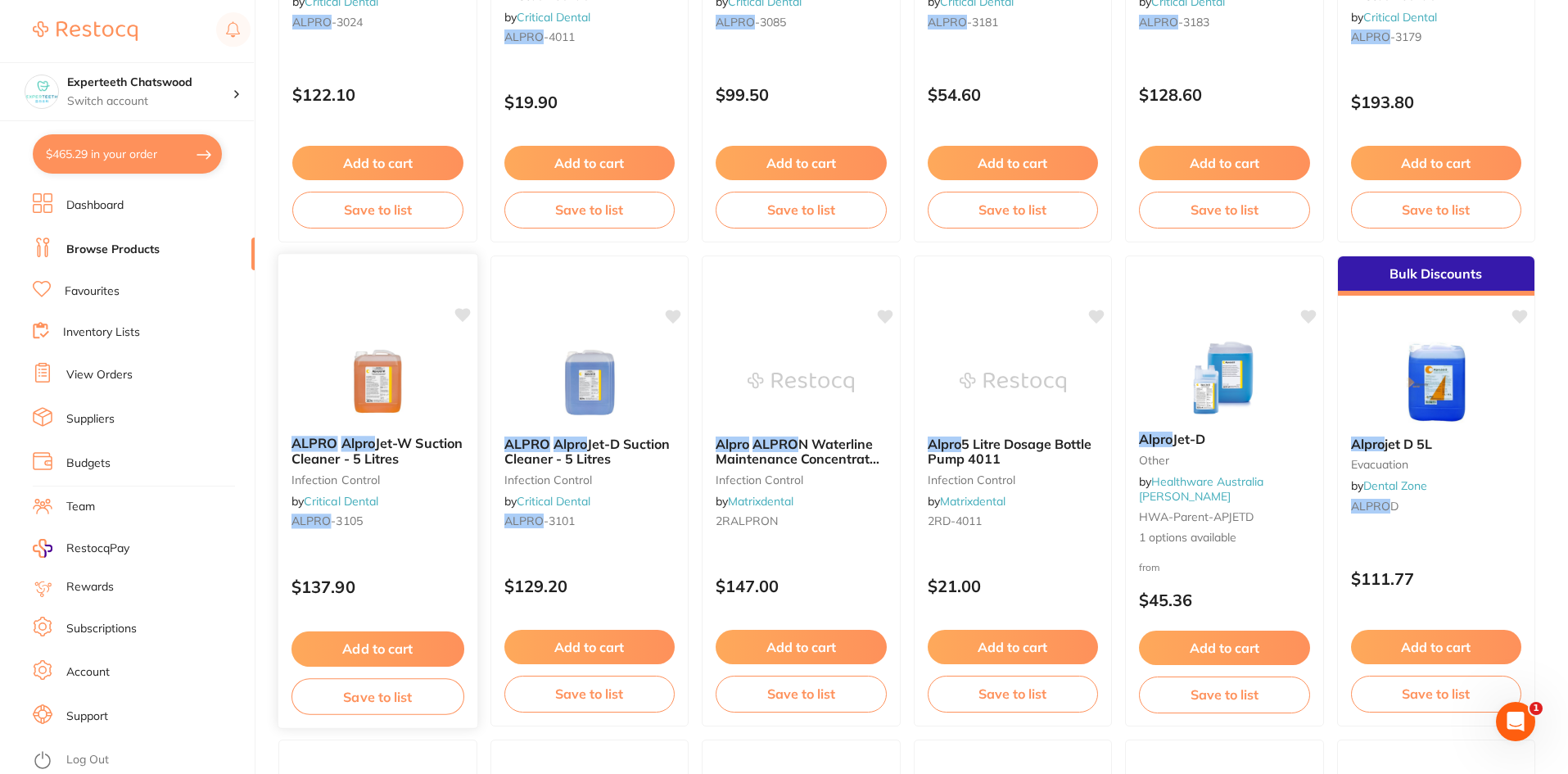
click at [364, 431] on div "ALPRO Alpro Jet-W Suction Cleaner - 5 Litres infection control by Critical Dent…" at bounding box center [378, 485] width 199 height 125
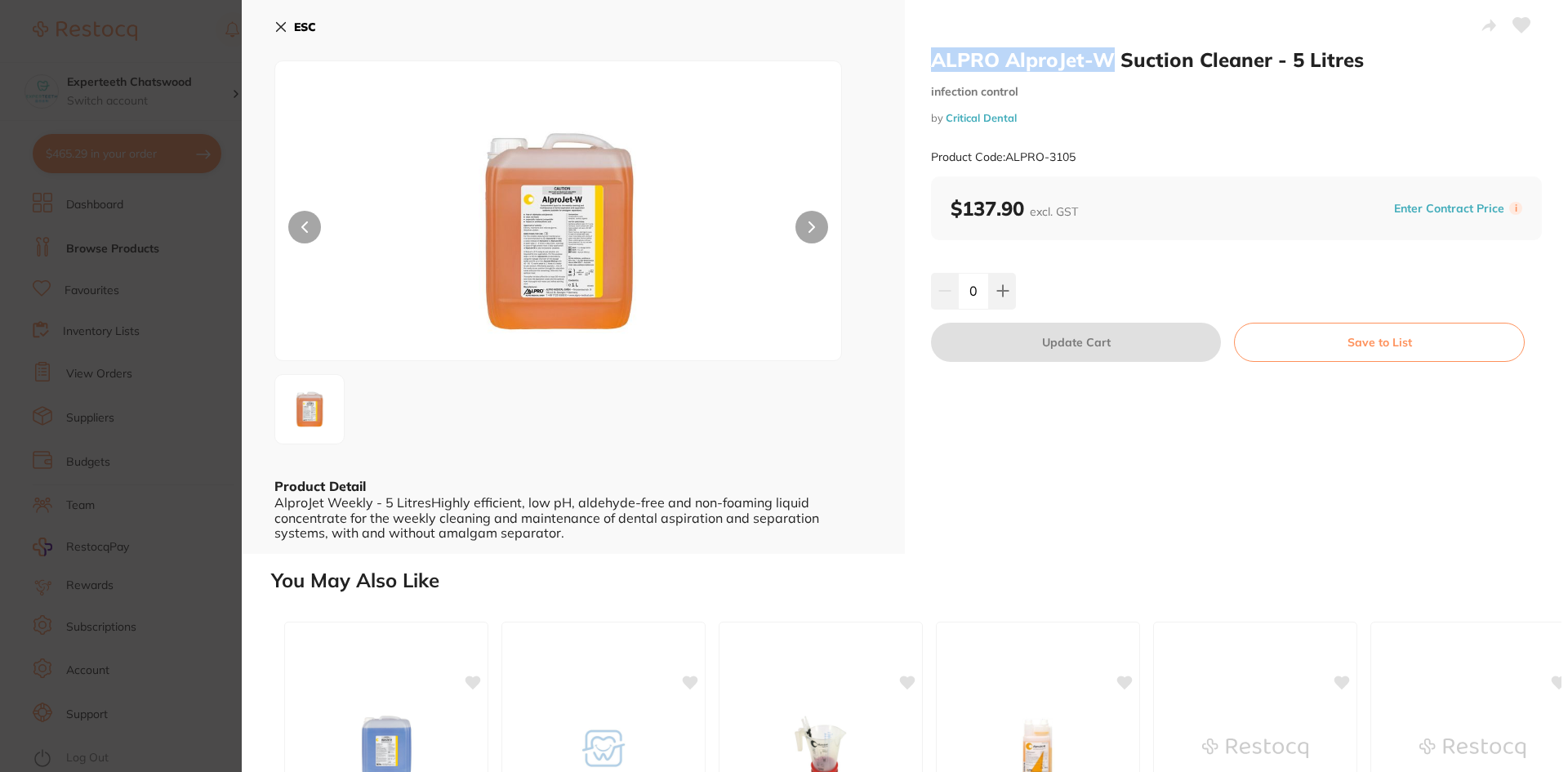
drag, startPoint x: 1028, startPoint y: 49, endPoint x: 1109, endPoint y: 57, distance: 81.4
click at [1109, 57] on div "ALPRO AlproJet-W Suction Cleaner - 5 Litres infection control by Critical Denta…" at bounding box center [1236, 276] width 663 height 553
copy h2 "ALPRO AlproJet-W"
drag, startPoint x: 284, startPoint y: 20, endPoint x: 301, endPoint y: 35, distance: 22.7
click at [284, 22] on icon at bounding box center [281, 27] width 13 height 13
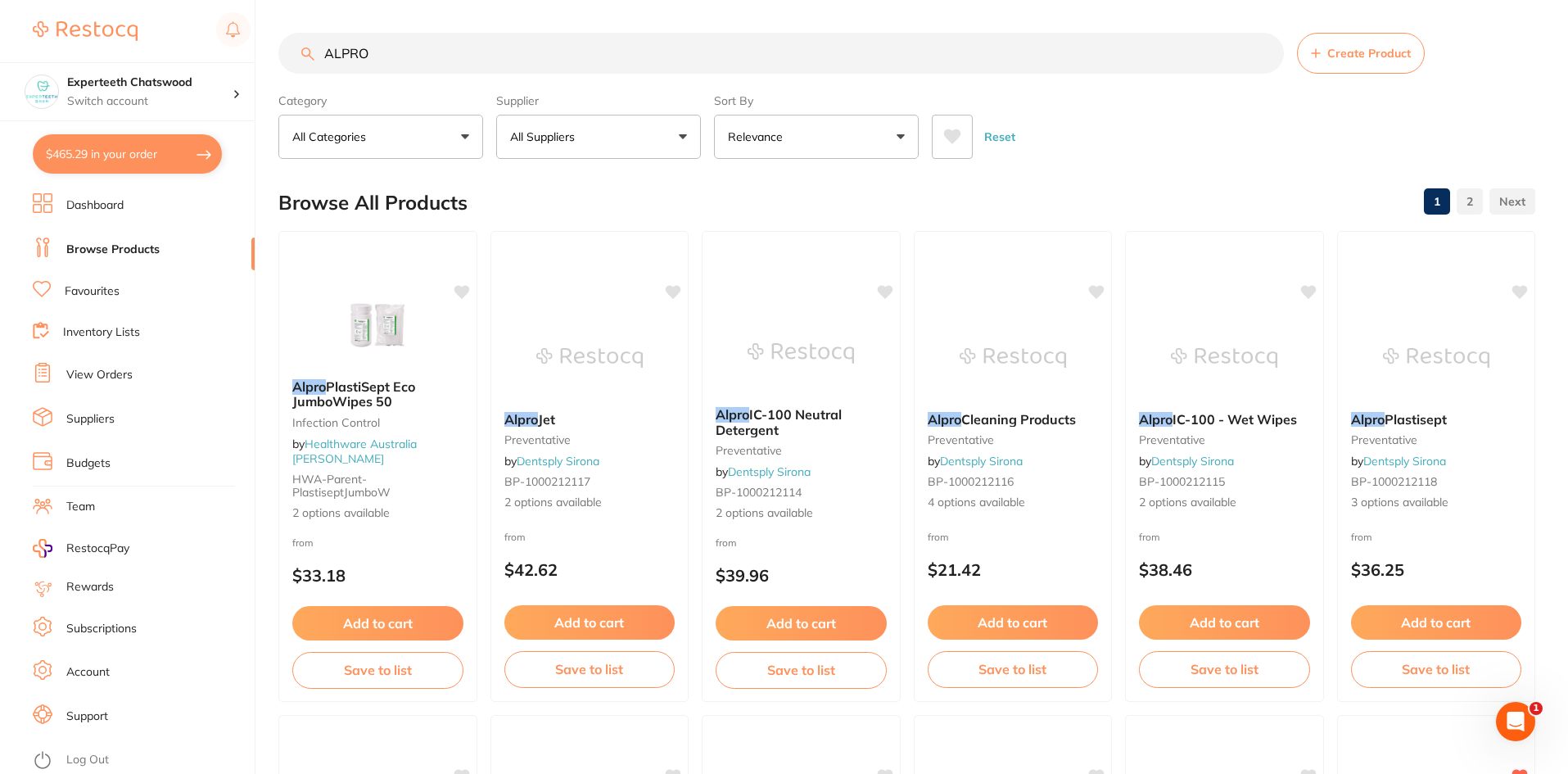
drag, startPoint x: 403, startPoint y: 45, endPoint x: 292, endPoint y: 40, distance: 111.1
click at [292, 40] on input "ALPRO" at bounding box center [782, 53] width 1006 height 41
paste input "AlproJet-W"
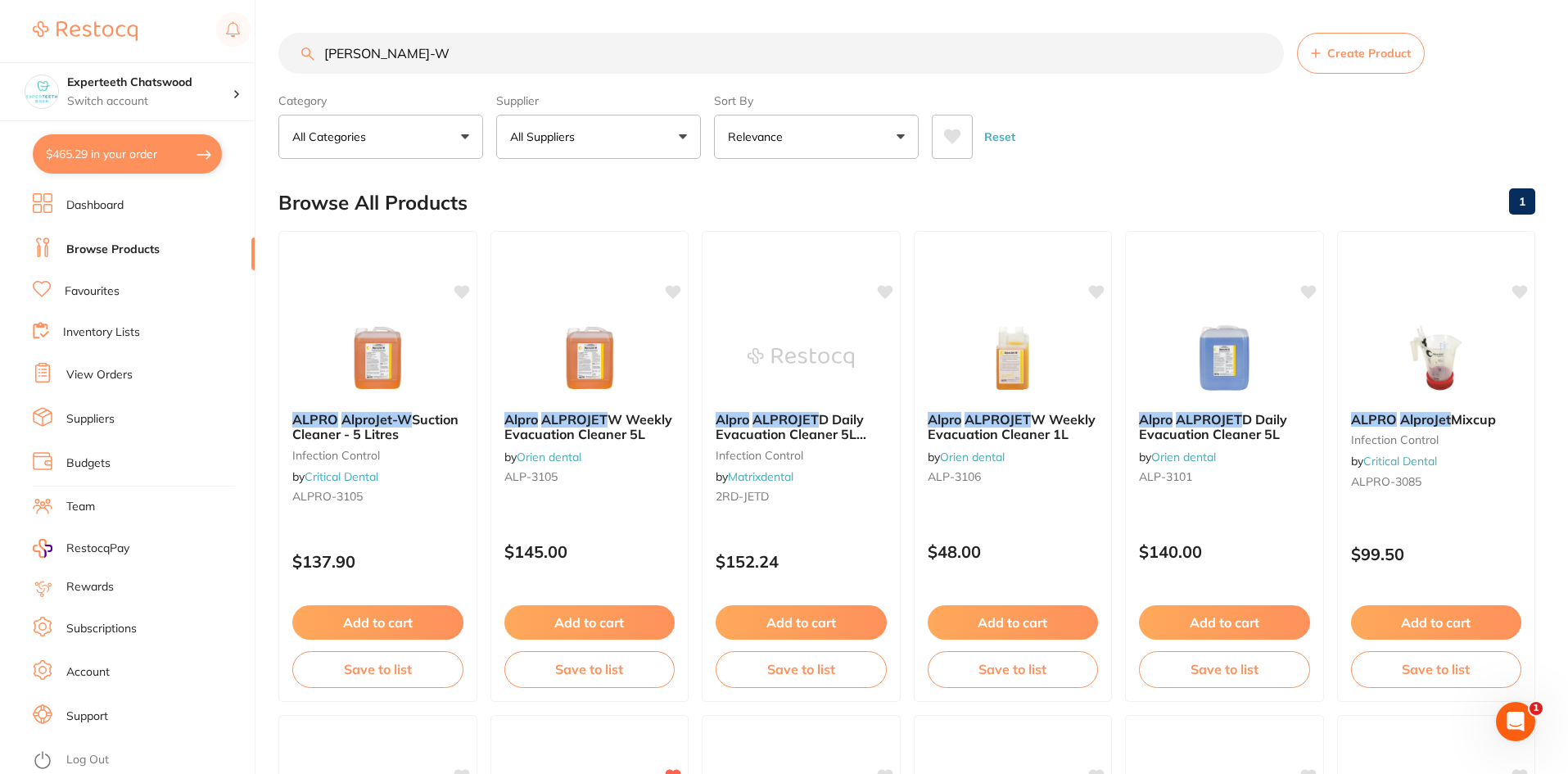
type input "ALPRO AlproJet-W"
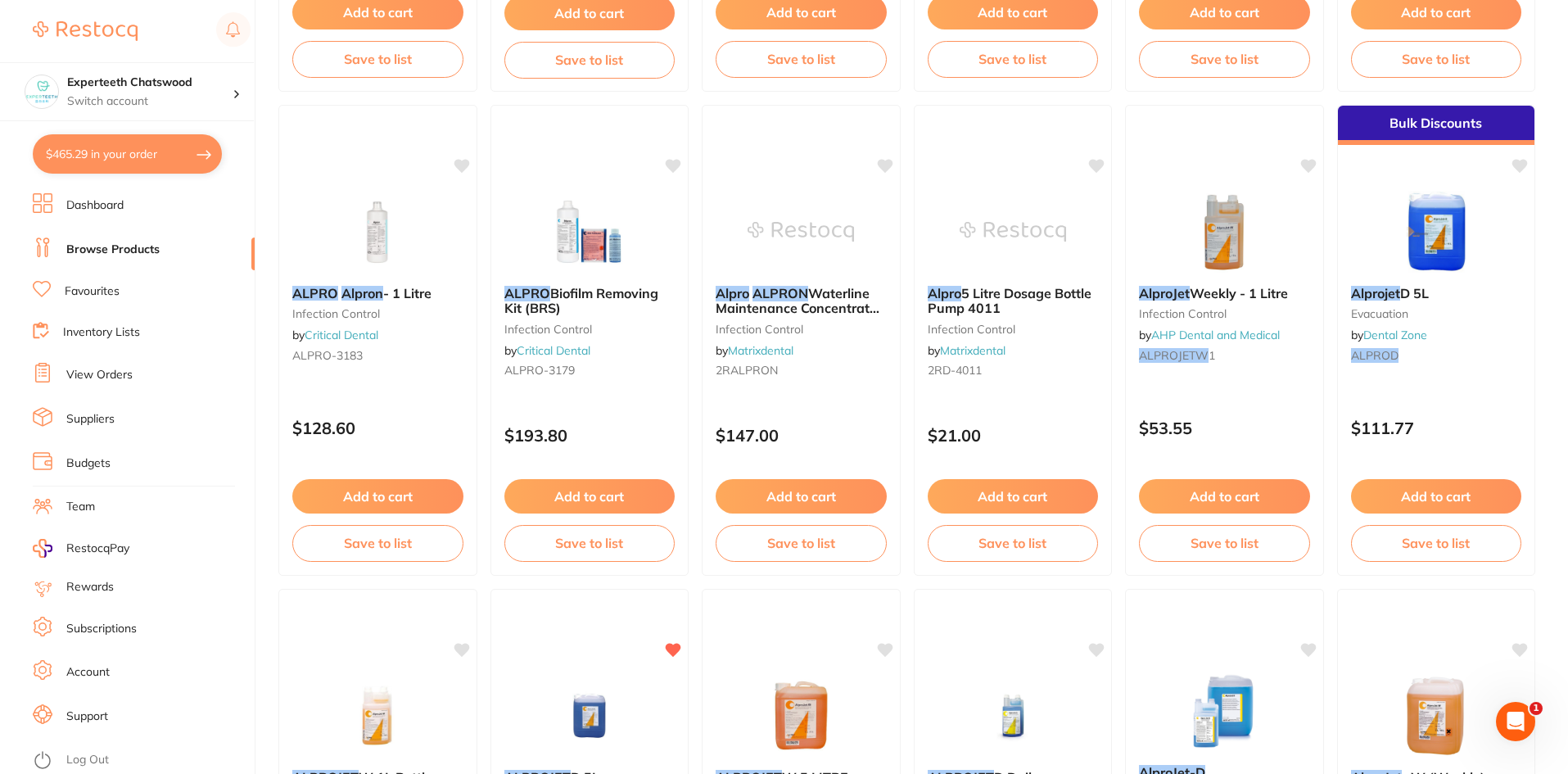
scroll to position [3439, 0]
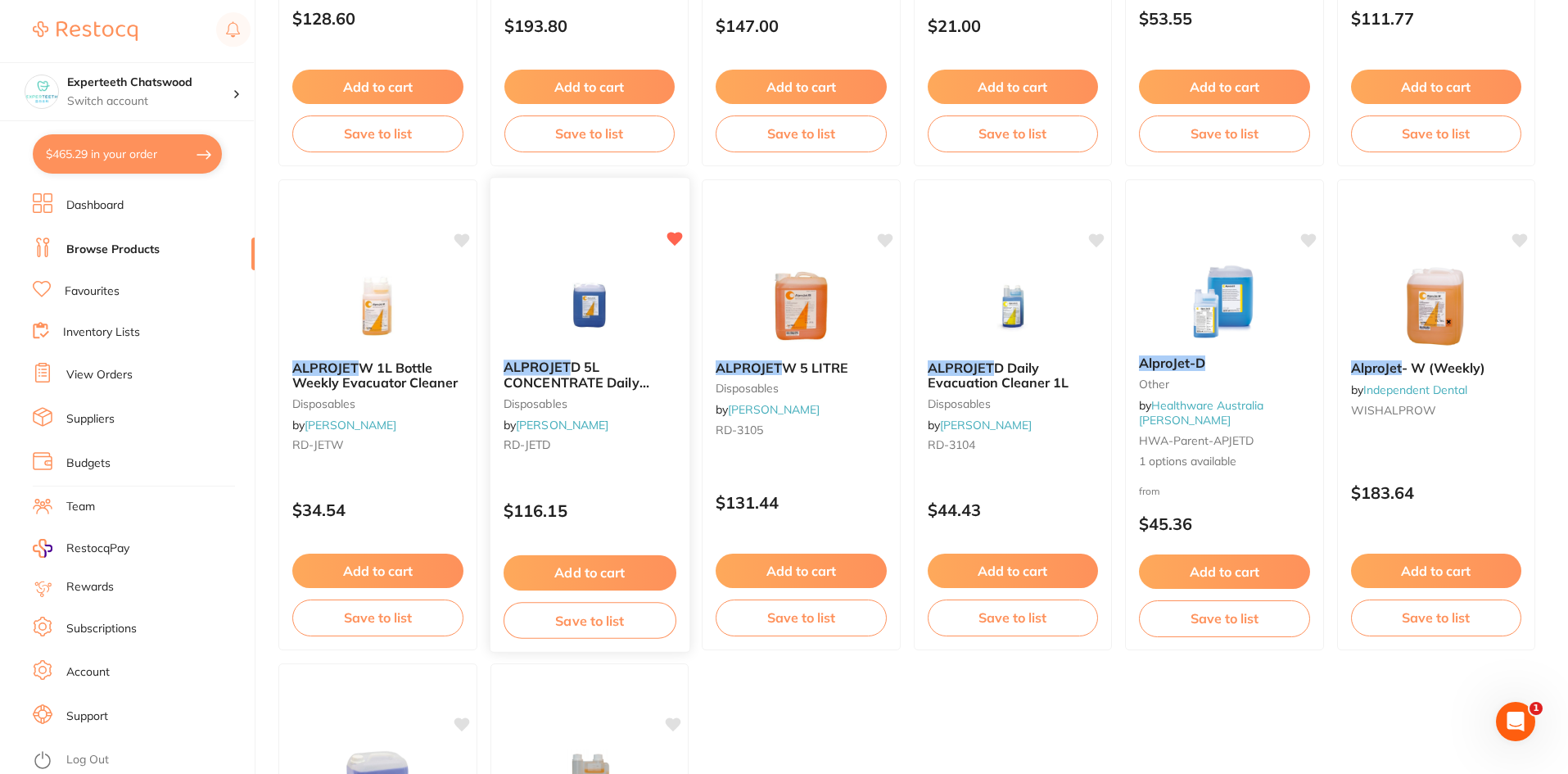
click at [641, 580] on button "Add to cart" at bounding box center [589, 572] width 172 height 35
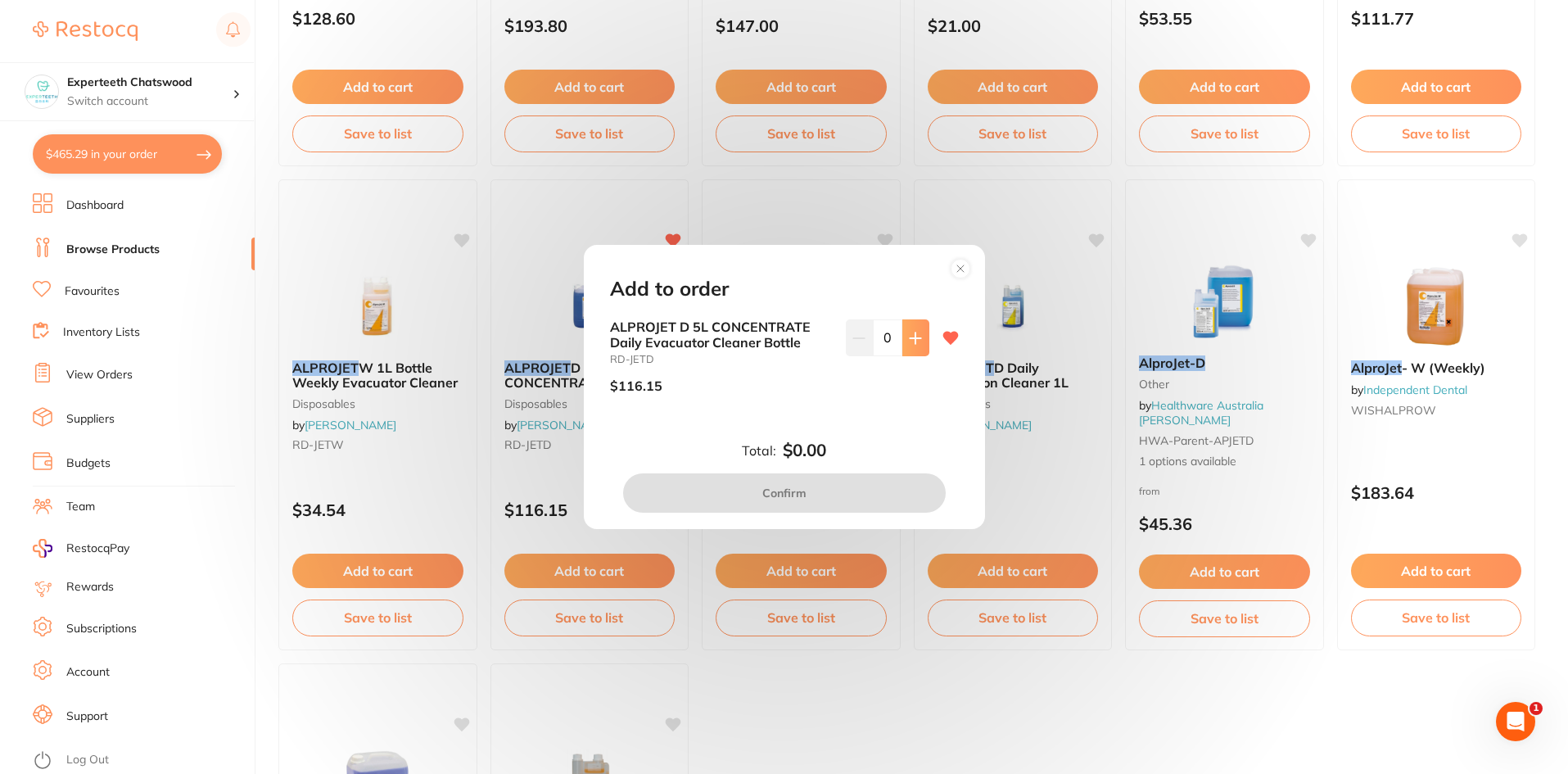
click at [907, 349] on button at bounding box center [916, 337] width 27 height 36
click at [908, 348] on button at bounding box center [916, 337] width 27 height 36
type input "2"
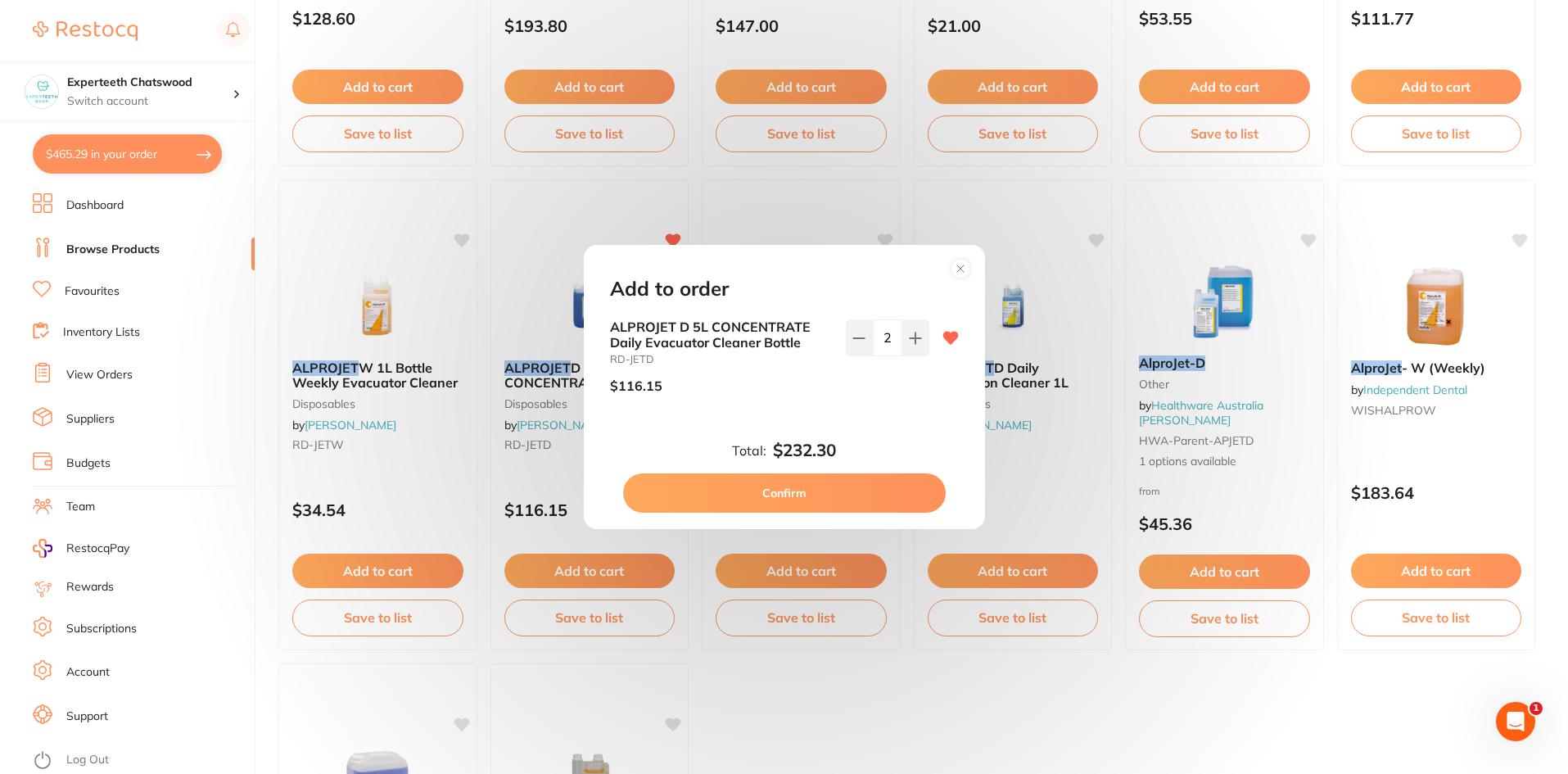
click at [814, 499] on button "Confirm" at bounding box center [784, 492] width 323 height 39
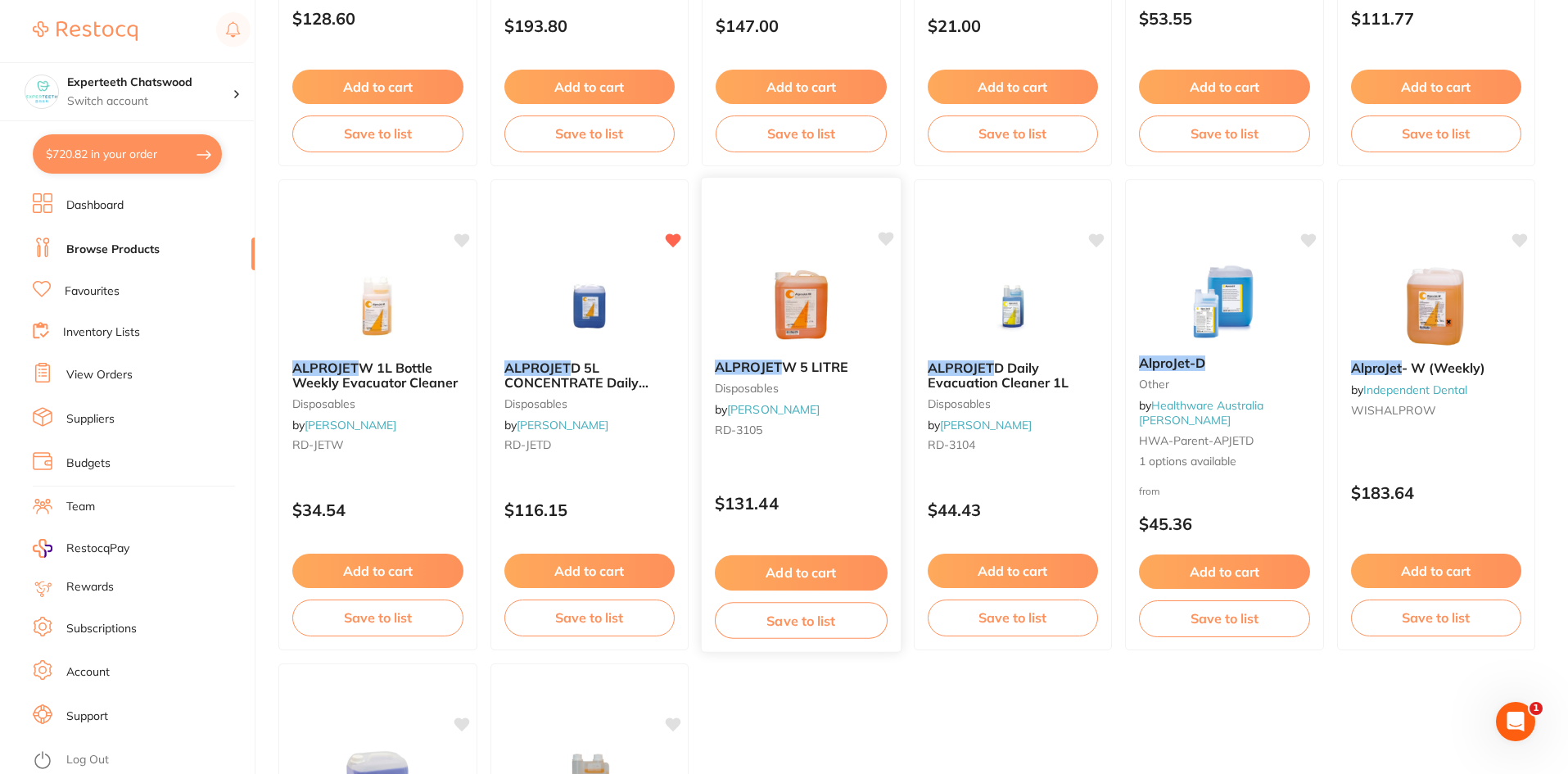
click at [811, 565] on button "Add to cart" at bounding box center [801, 572] width 172 height 35
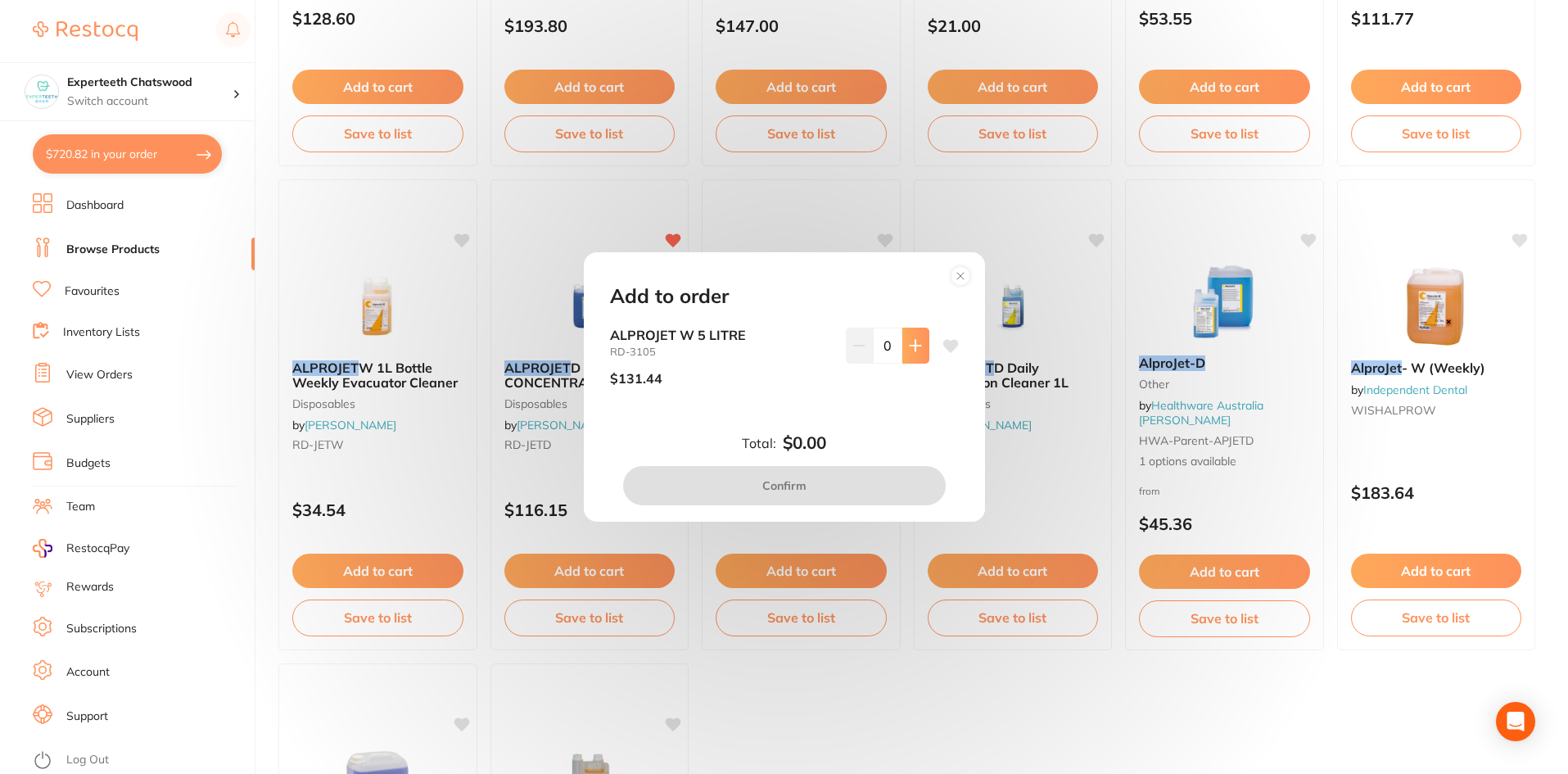
click at [918, 346] on button at bounding box center [916, 346] width 27 height 36
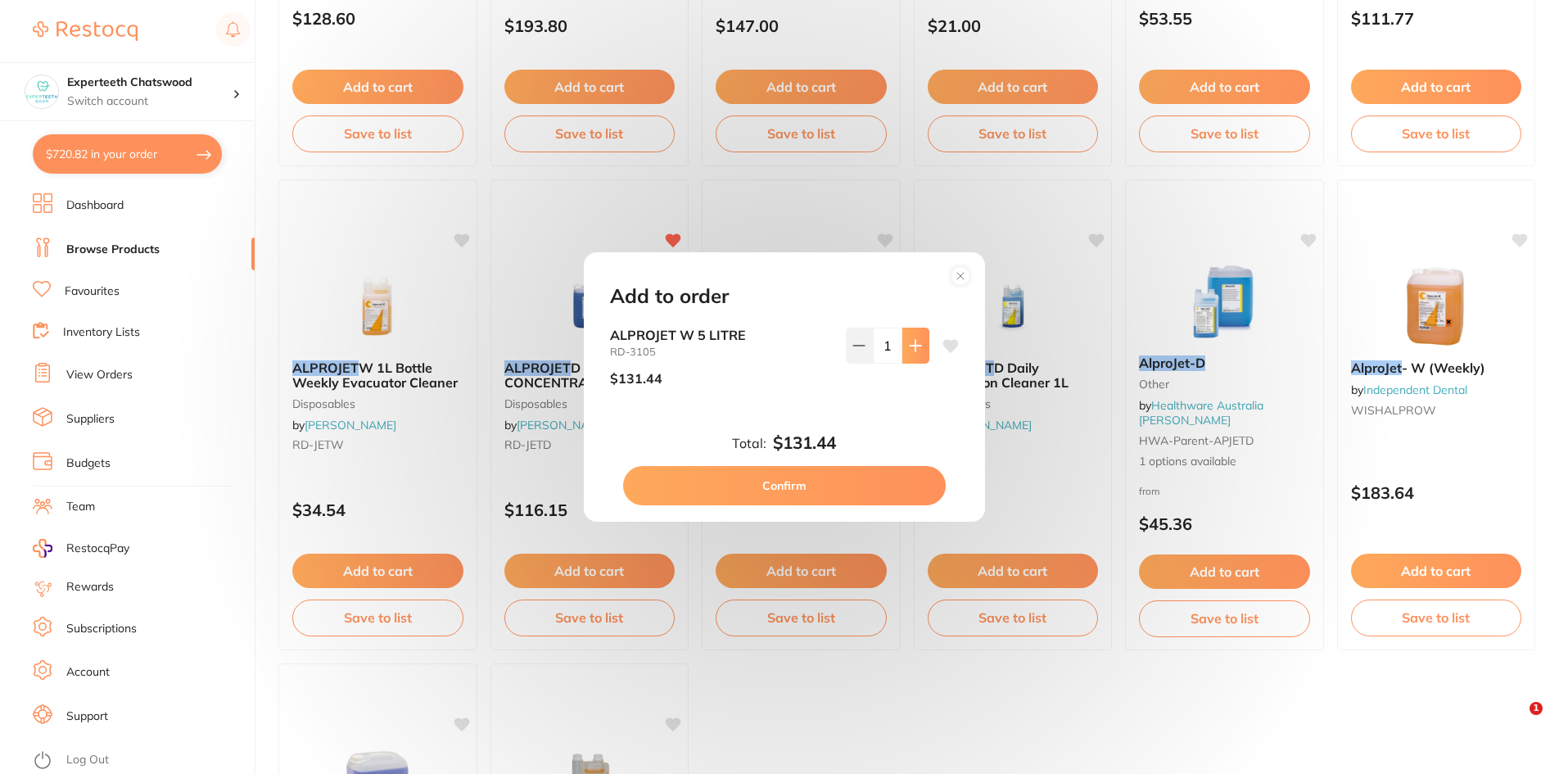
type input "1"
click at [797, 487] on button "Confirm" at bounding box center [784, 485] width 323 height 39
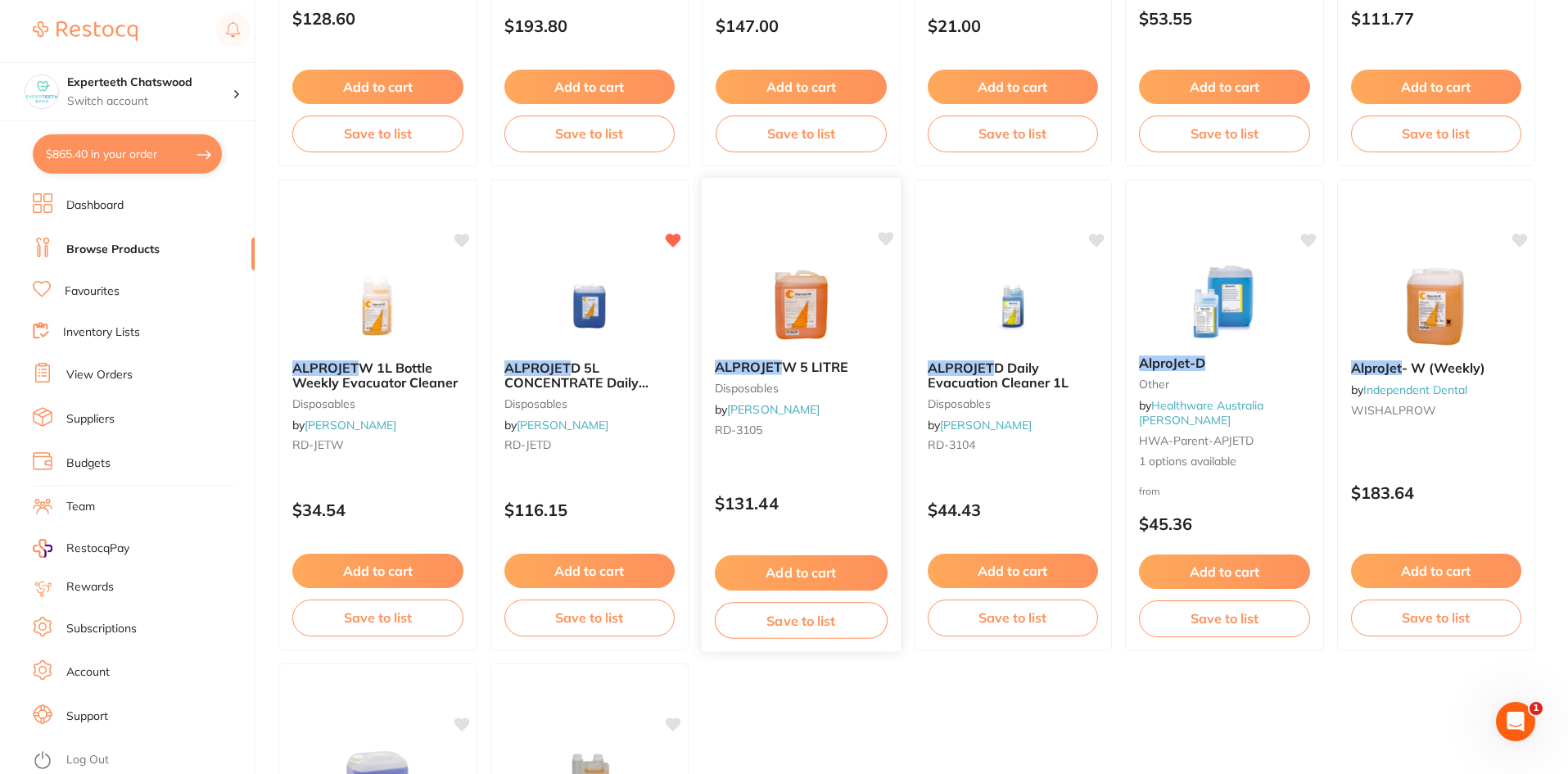
click at [802, 309] on img at bounding box center [801, 305] width 107 height 82
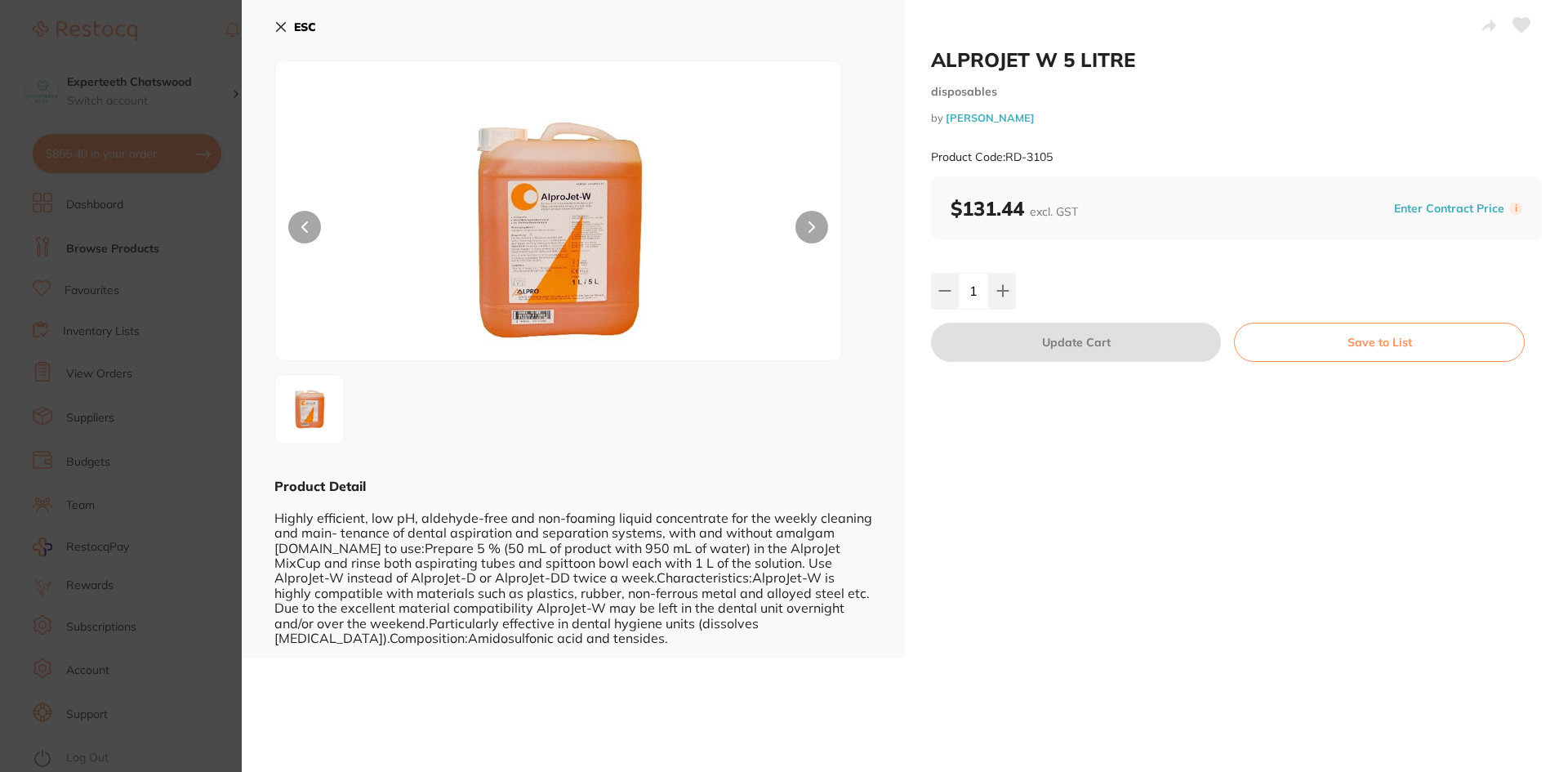
click at [275, 23] on icon at bounding box center [281, 27] width 13 height 13
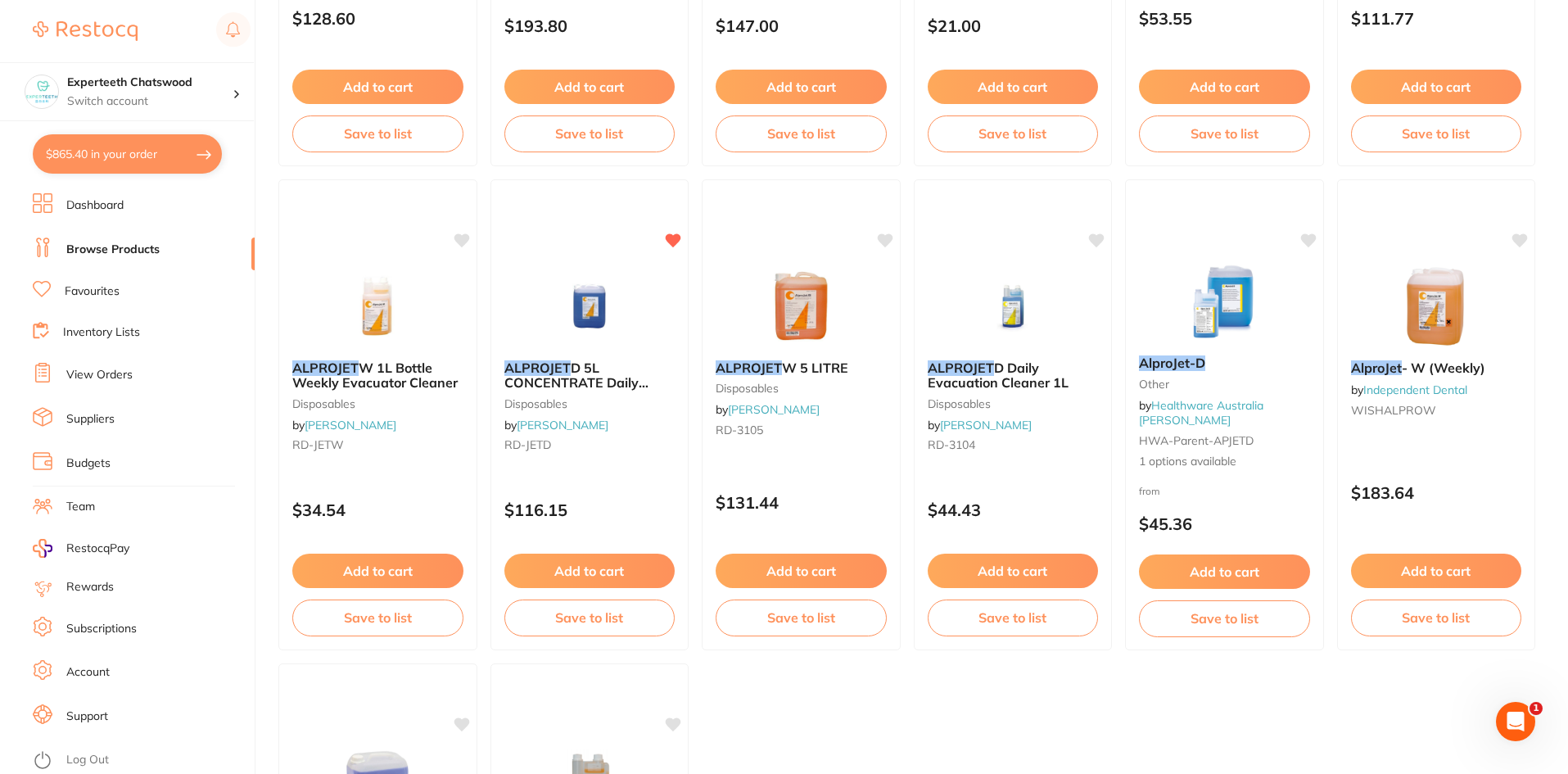
click at [123, 132] on section "Experteeth Chatswood Switch account Experteeth Chatswood $865.40 in your order …" at bounding box center [127, 387] width 256 height 774
click at [123, 155] on button "$865.40 in your order" at bounding box center [126, 153] width 189 height 39
checkbox input "true"
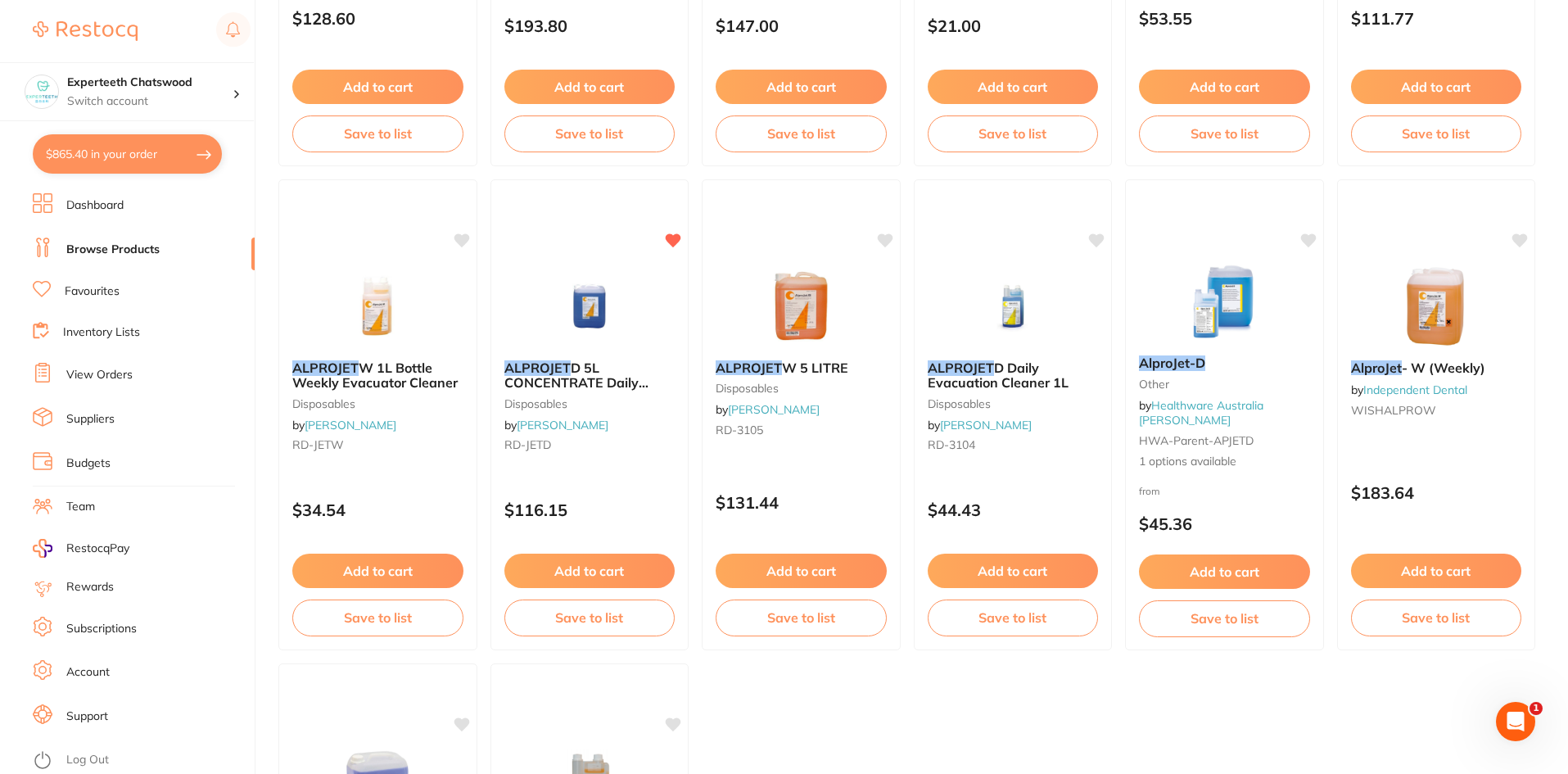
checkbox input "true"
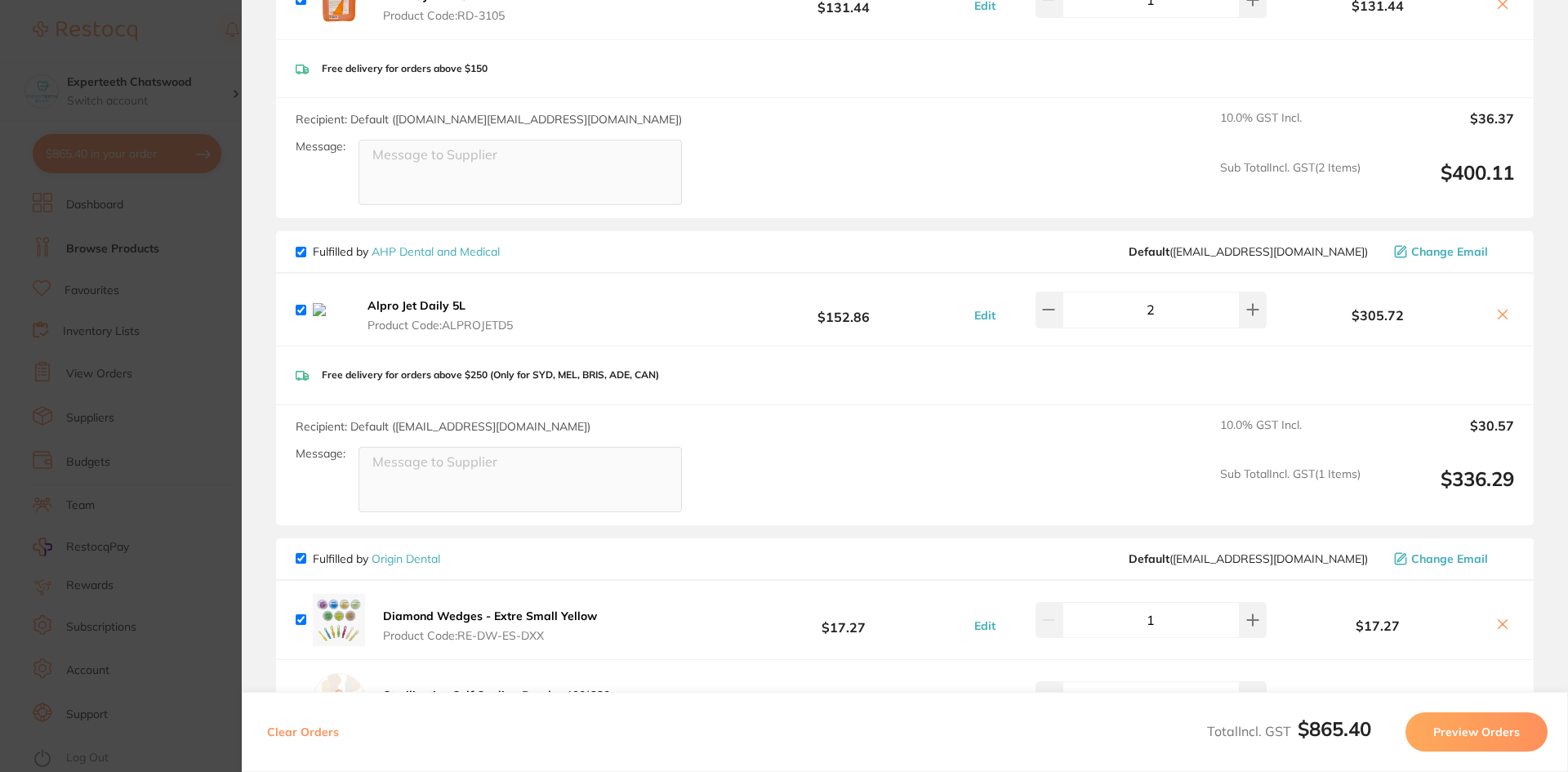
scroll to position [327, 0]
click at [1499, 311] on icon at bounding box center [1503, 313] width 13 height 13
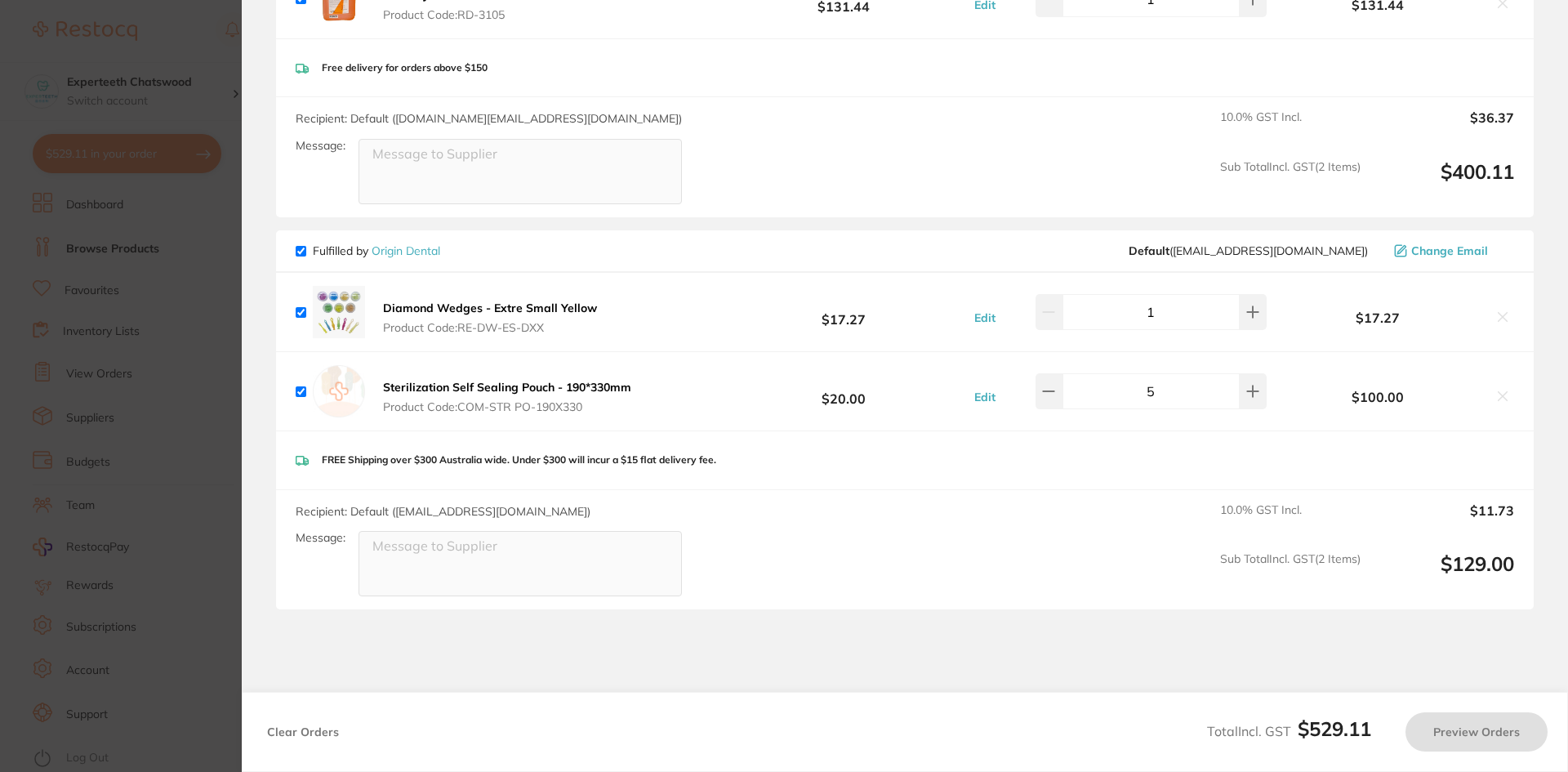
checkbox input "true"
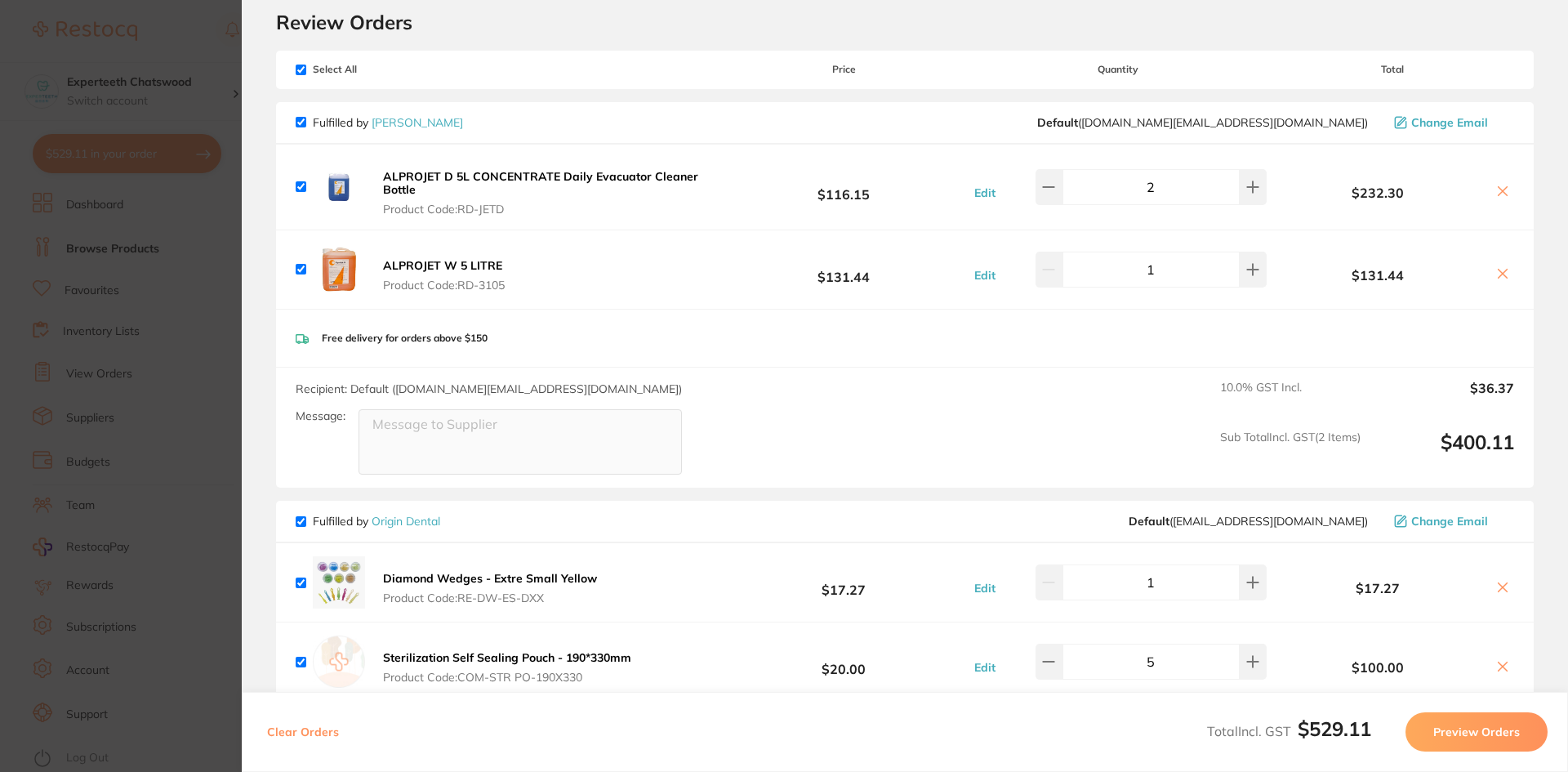
scroll to position [0, 0]
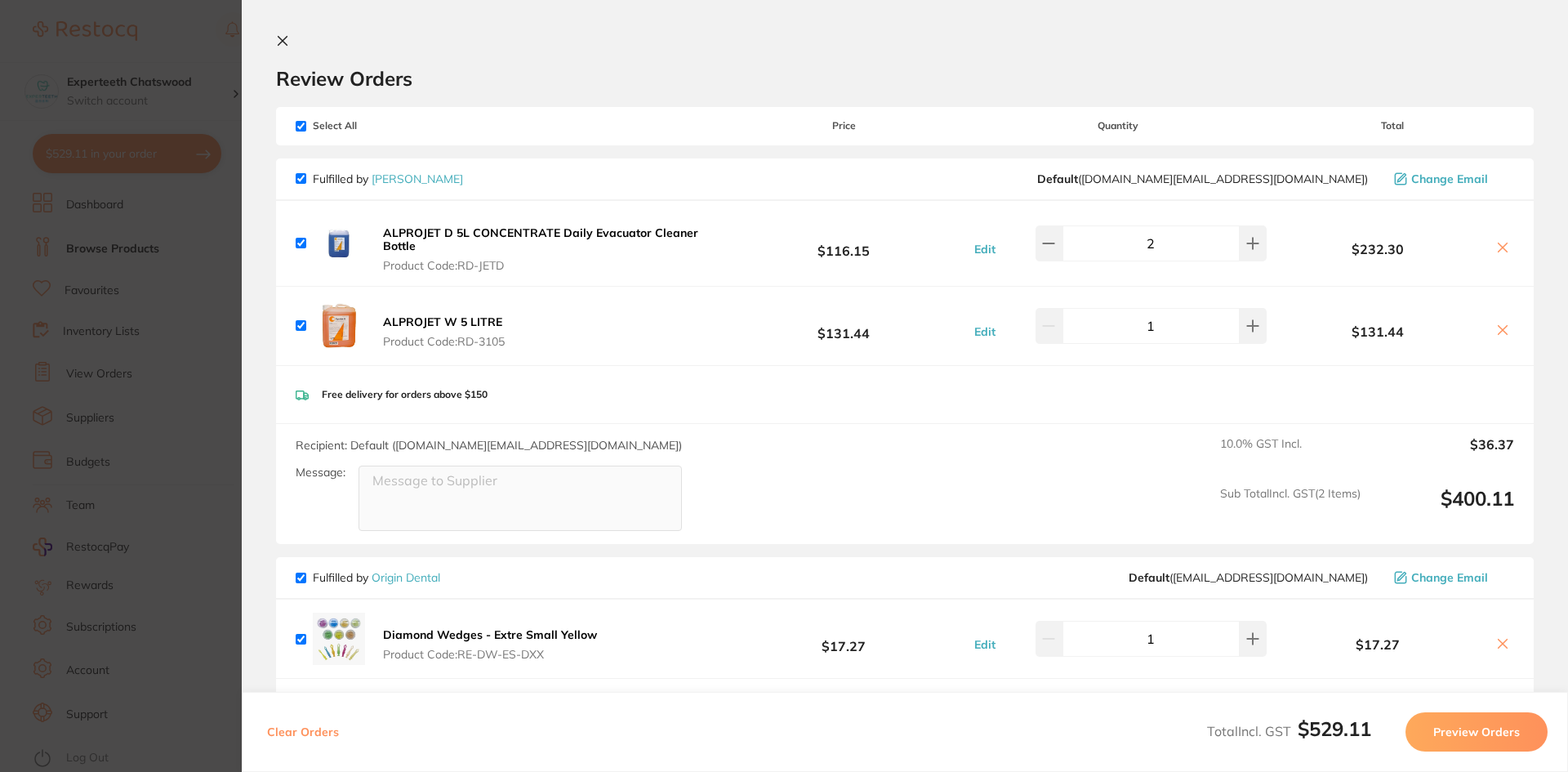
click at [278, 44] on icon at bounding box center [283, 41] width 13 height 13
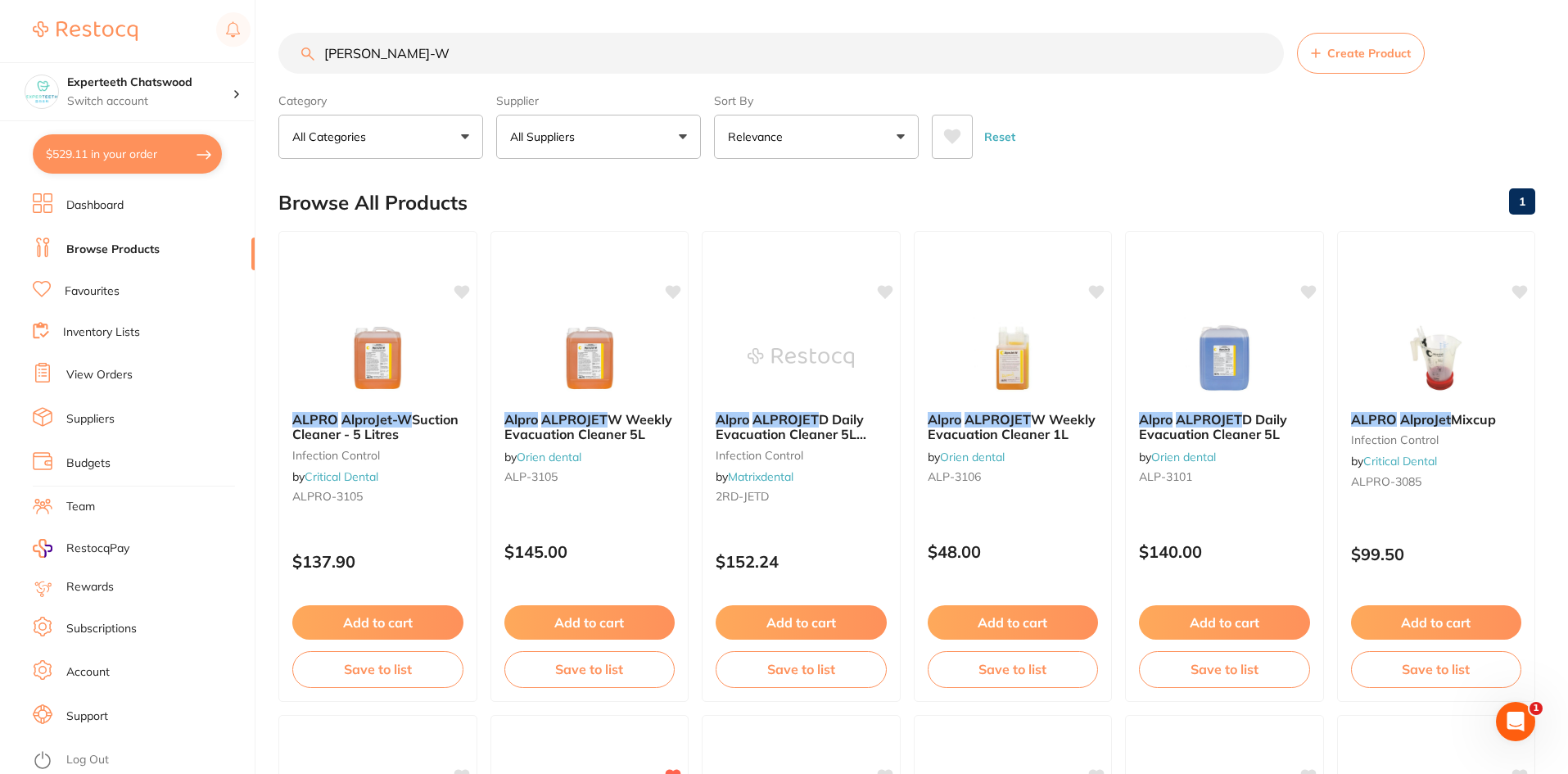
click at [457, 51] on input "ALPRO AlproJet-W" at bounding box center [782, 53] width 1006 height 41
click at [535, 120] on button "All Suppliers" at bounding box center [599, 137] width 205 height 44
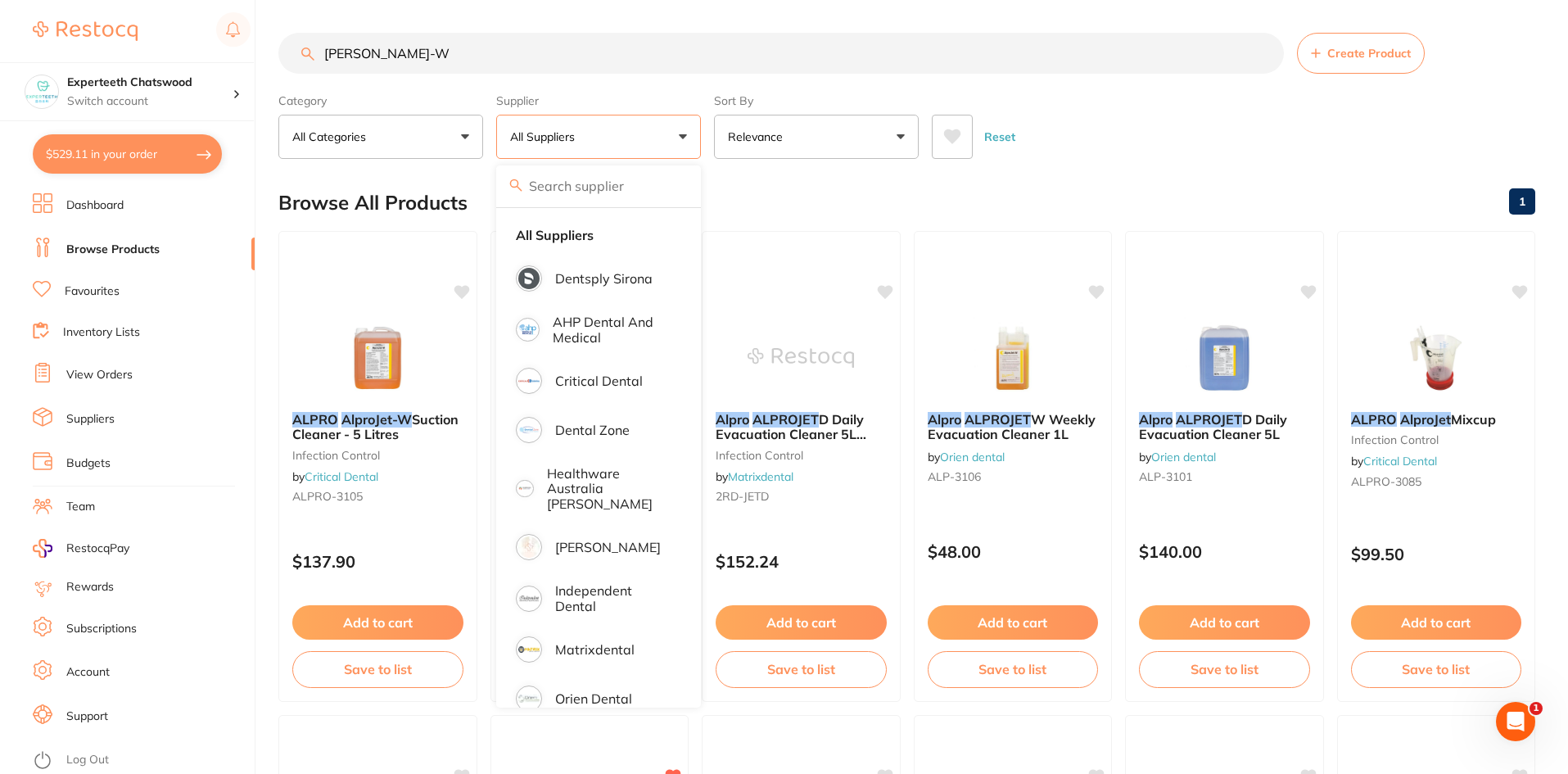
drag, startPoint x: 547, startPoint y: 184, endPoint x: 431, endPoint y: 60, distance: 169.8
click at [547, 183] on input "search" at bounding box center [599, 186] width 205 height 41
drag, startPoint x: 451, startPoint y: 54, endPoint x: 313, endPoint y: 55, distance: 138.0
click at [313, 55] on div "ALPRO AlproJet-W Create Product" at bounding box center [907, 53] width 1257 height 41
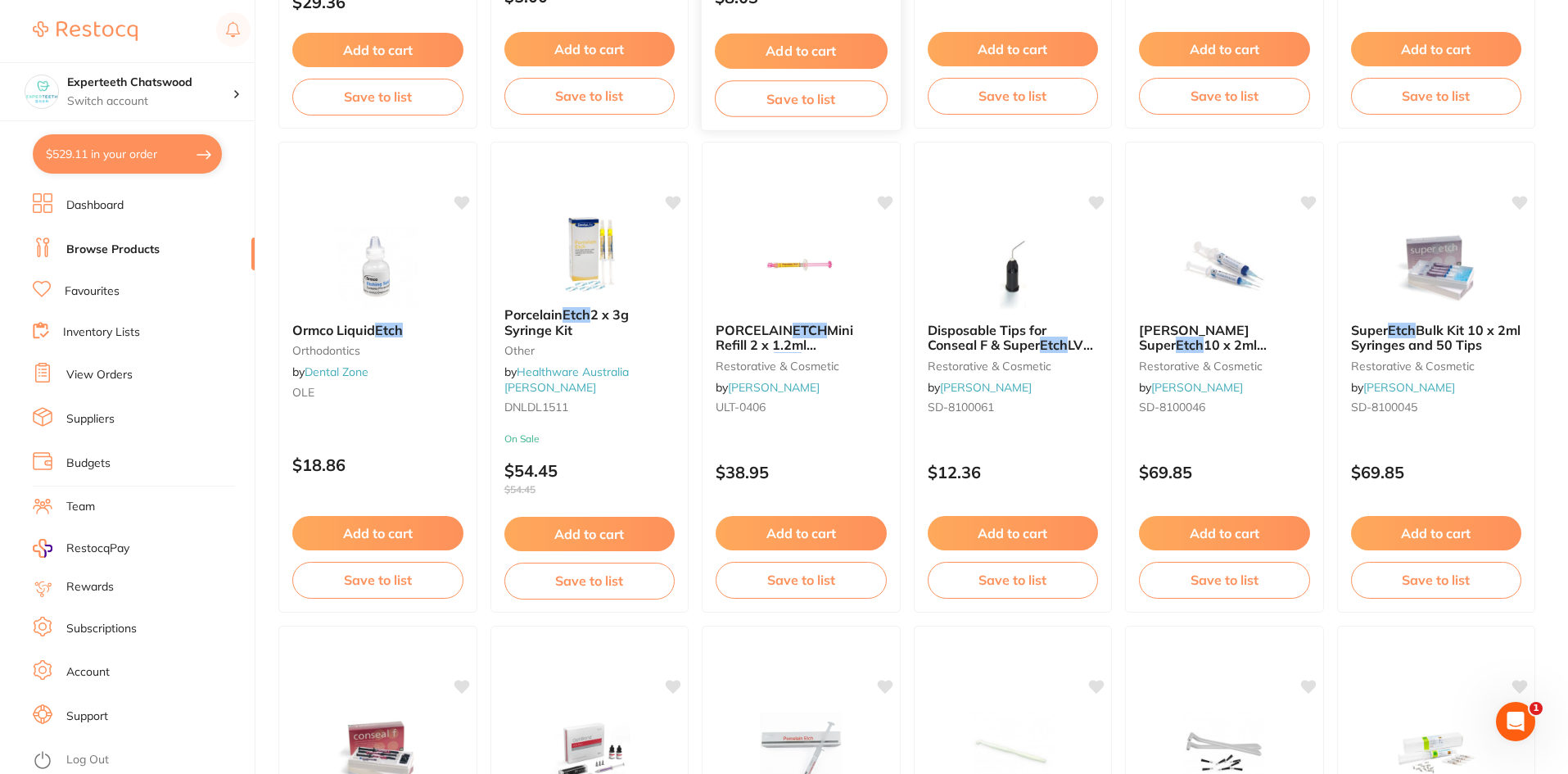
scroll to position [81, 0]
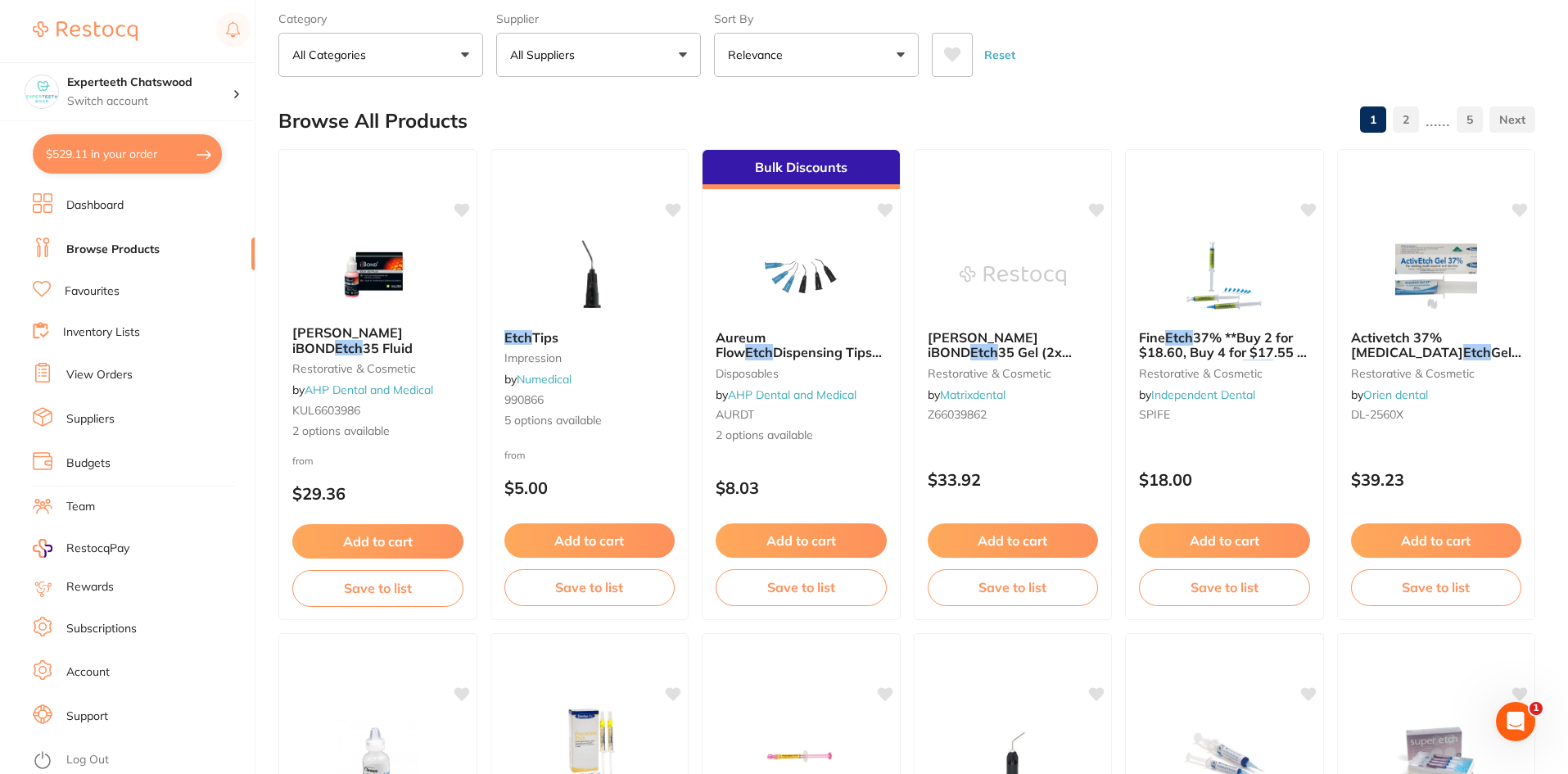
click at [1439, 342] on span "Activetch 37% Phosphoric Acid" at bounding box center [1406, 345] width 112 height 31
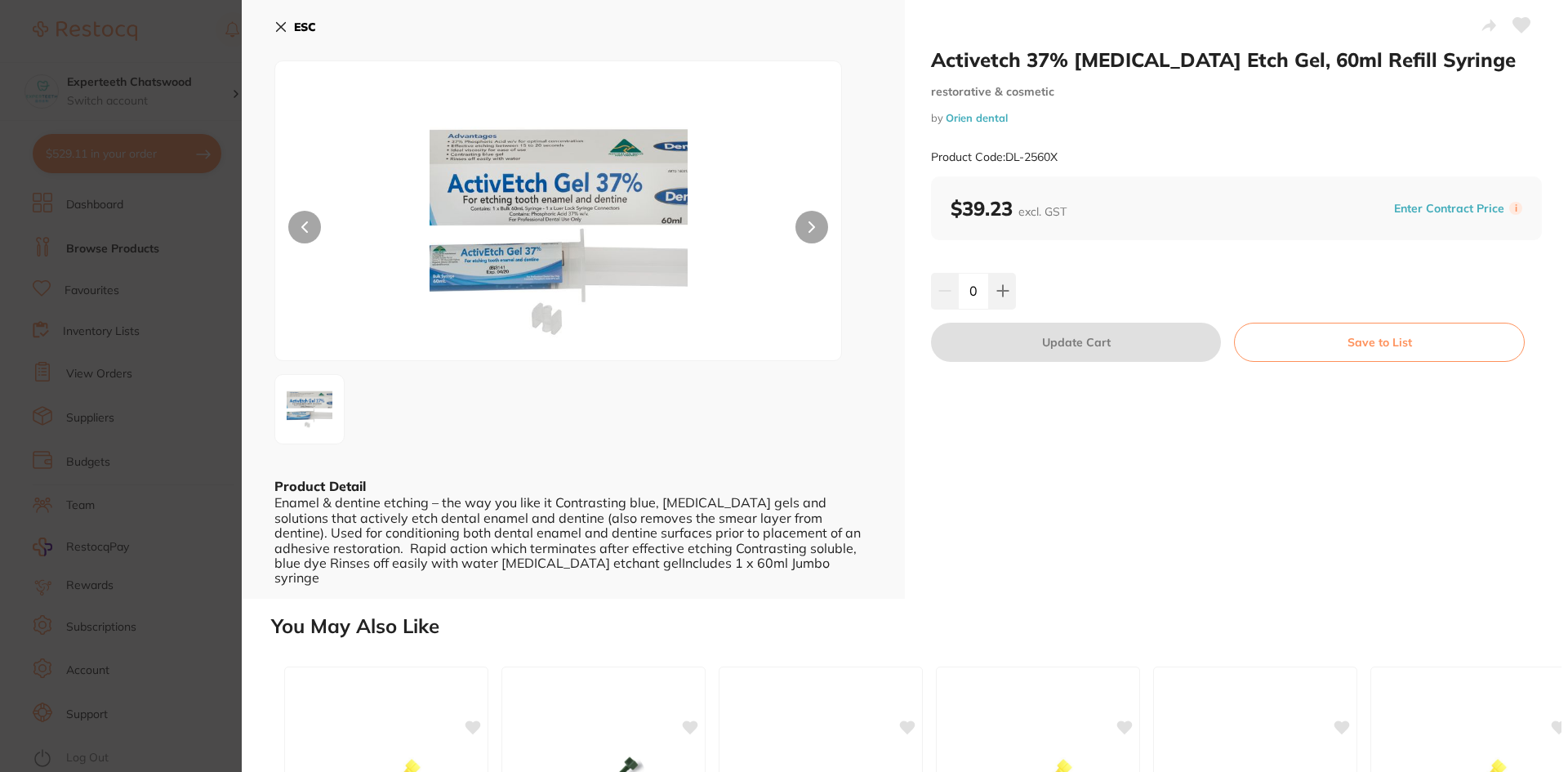
click at [274, 20] on button "ESC" at bounding box center [295, 27] width 42 height 28
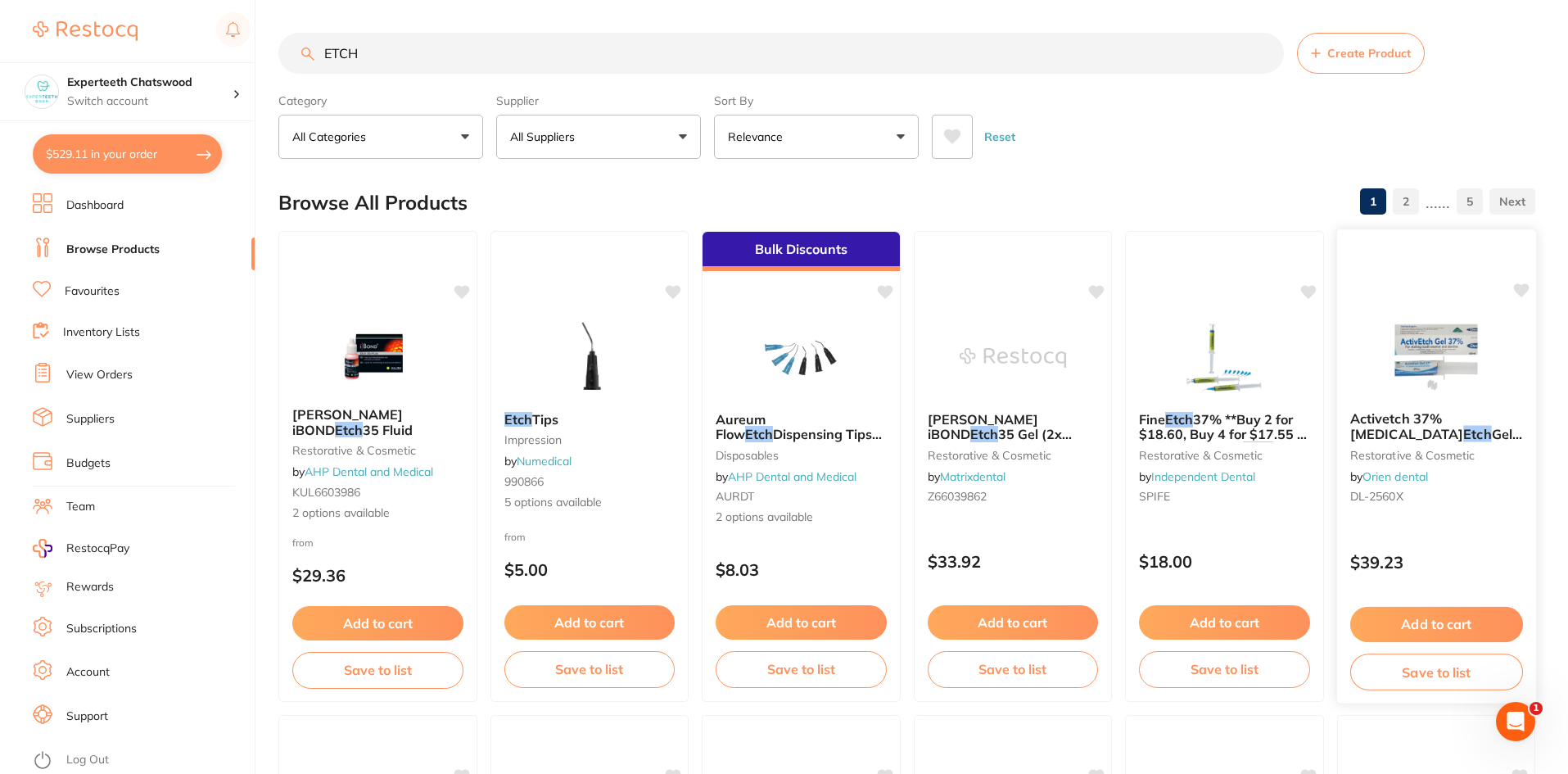
click at [1435, 436] on span "Gel, 60ml Refill Syringe" at bounding box center [1435, 441] width 171 height 32
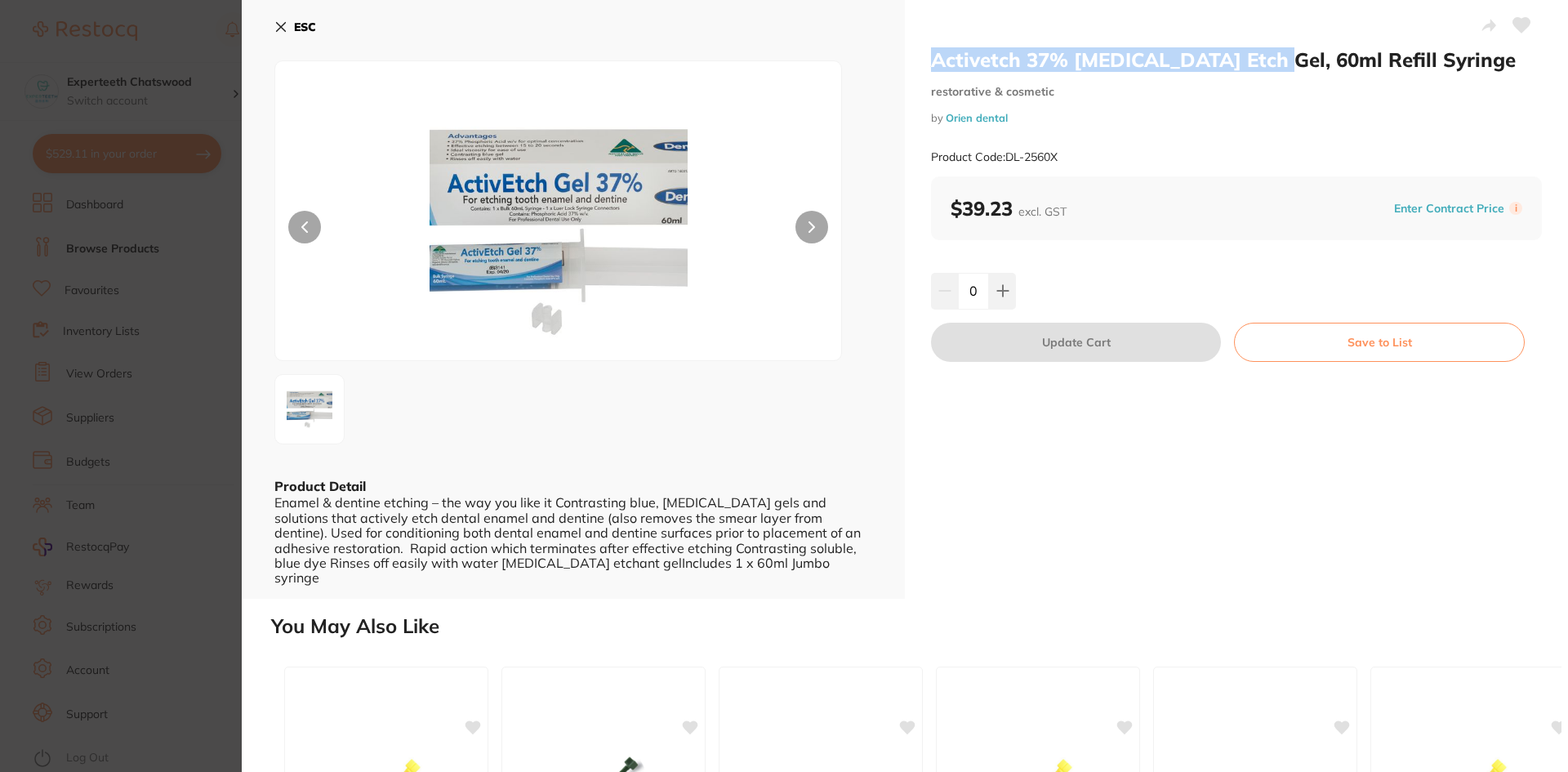
drag, startPoint x: 932, startPoint y: 54, endPoint x: 1264, endPoint y: 58, distance: 332.0
click at [1269, 55] on div "Activetch 37% Phosphoric Acid Etch Gel, 60ml Refill Syringe restorative & cosme…" at bounding box center [1236, 299] width 663 height 598
click at [282, 26] on icon at bounding box center [281, 27] width 9 height 9
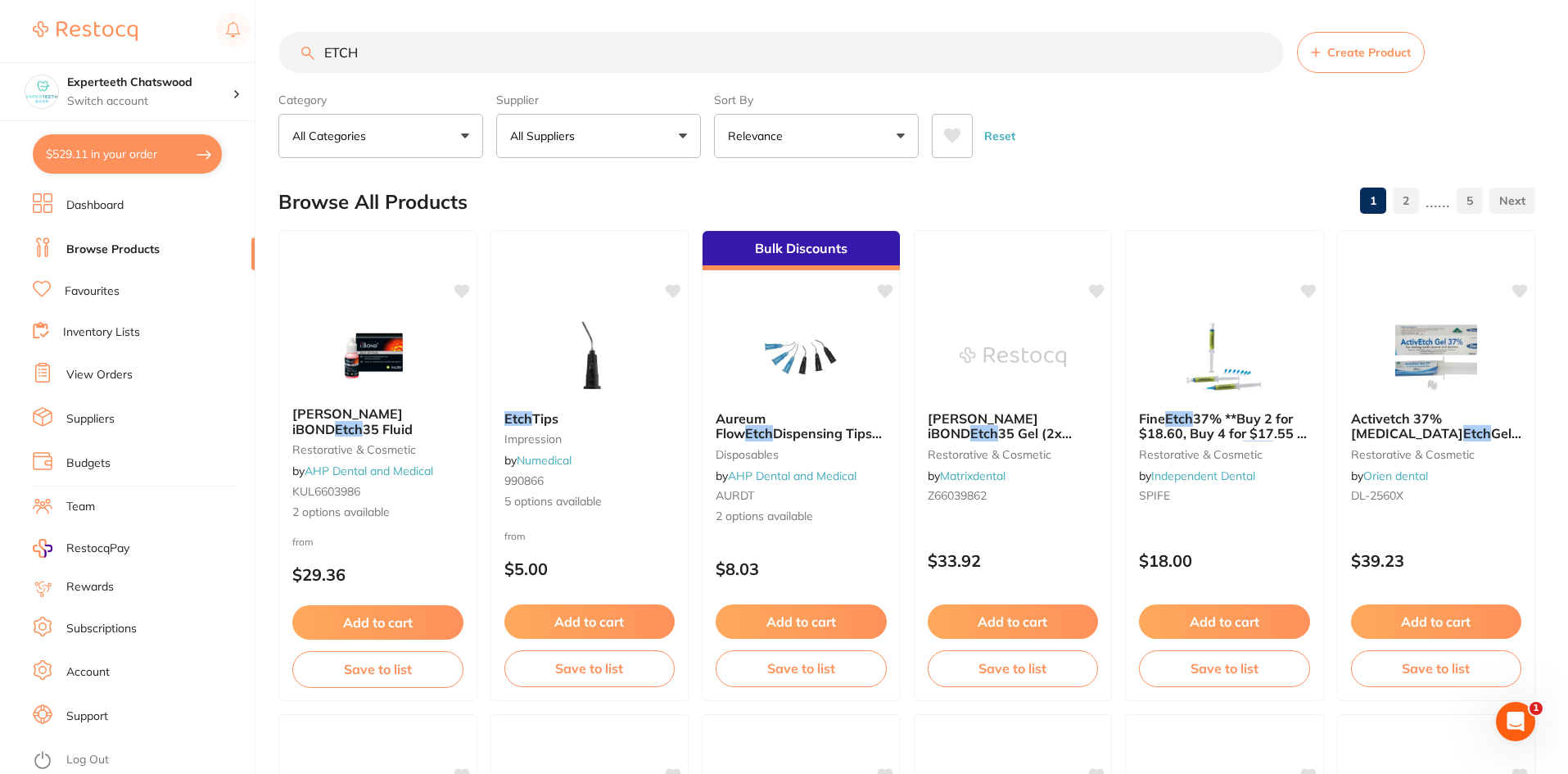
click at [410, 60] on input "ETCH" at bounding box center [782, 52] width 1006 height 41
drag, startPoint x: 324, startPoint y: 56, endPoint x: 277, endPoint y: 56, distance: 47.0
click at [277, 56] on div "$529.11 Experteeth Chatswood Switch account Experteeth Chatswood $529.11 in you…" at bounding box center [784, 386] width 1568 height 774
click at [1430, 421] on span "Activetch 37% Phosphoric Acid" at bounding box center [1406, 424] width 113 height 32
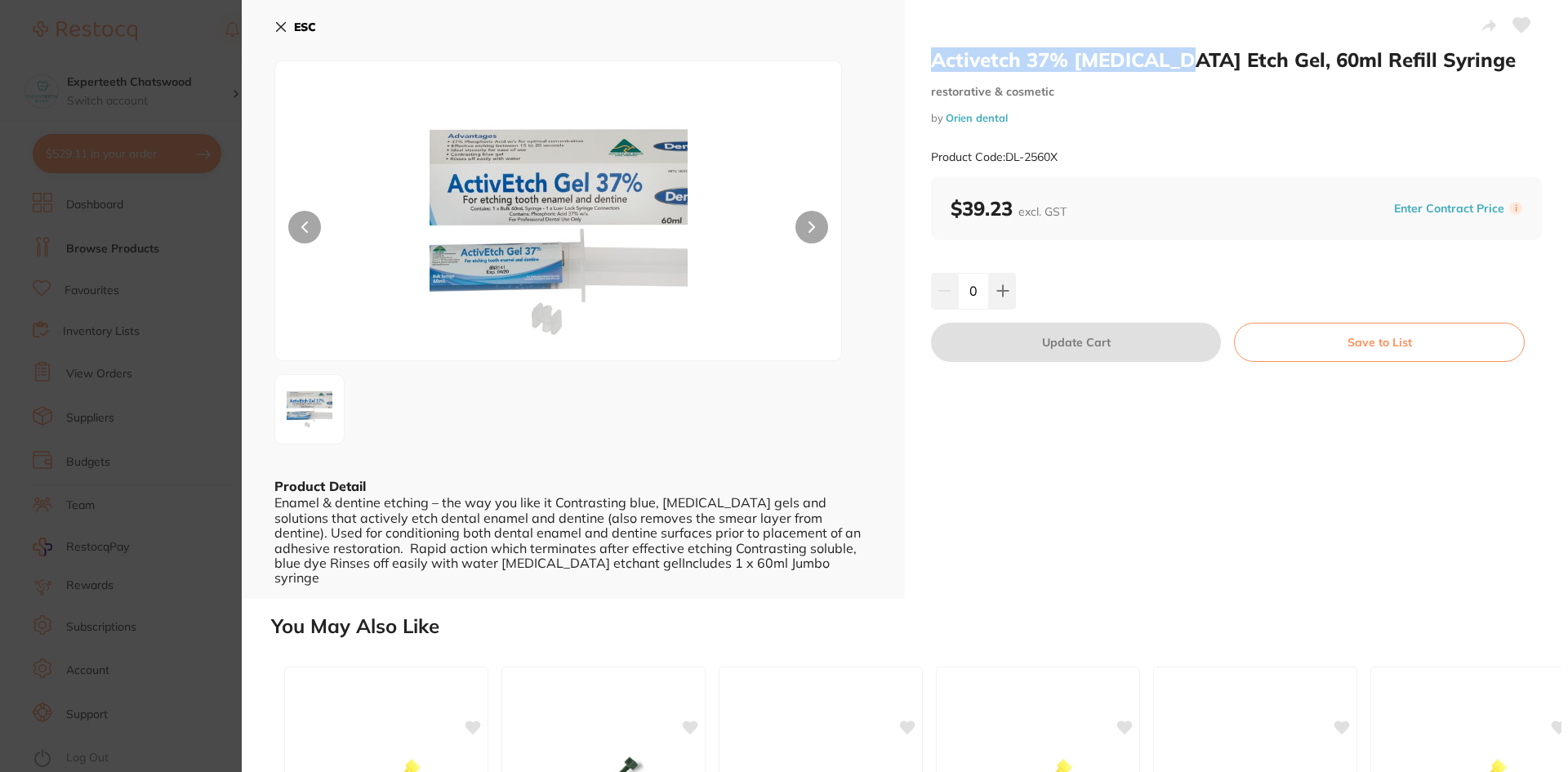
drag, startPoint x: 973, startPoint y: 56, endPoint x: 1162, endPoint y: 59, distance: 189.0
click at [1172, 58] on div "Activetch 37% Phosphoric Acid Etch Gel, 60ml Refill Syringe restorative & cosme…" at bounding box center [1236, 299] width 663 height 598
copy h2 "Activetch 37% Phosphori"
click at [286, 29] on icon at bounding box center [281, 27] width 13 height 13
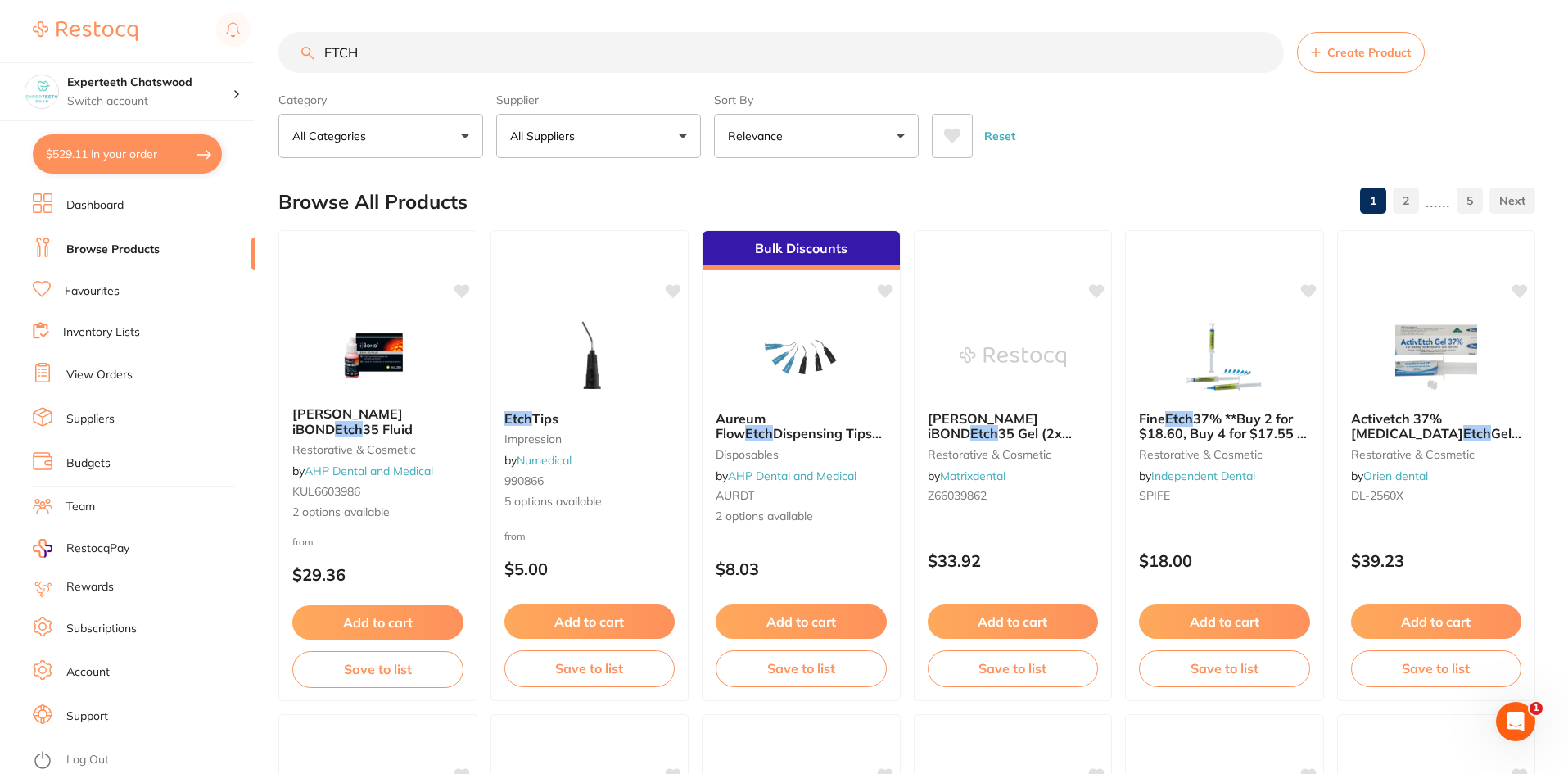
scroll to position [1, 0]
click at [276, 61] on div "$529.11 Experteeth Chatswood Switch account Experteeth Chatswood $529.11 in you…" at bounding box center [784, 386] width 1568 height 774
paste input "Activetch 37% Phosphori"
type input "Activetch 37% Phosphori"
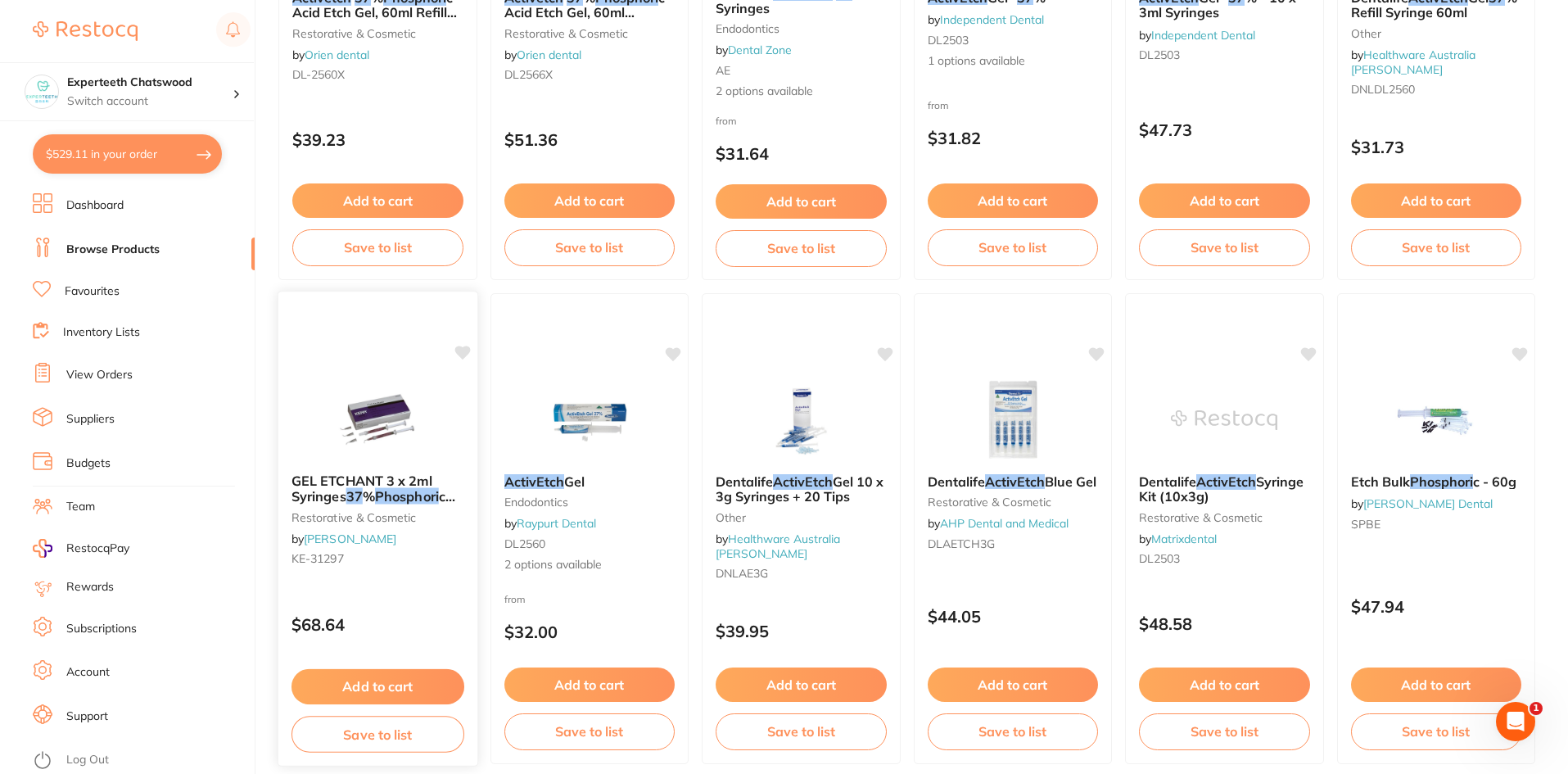
scroll to position [393, 0]
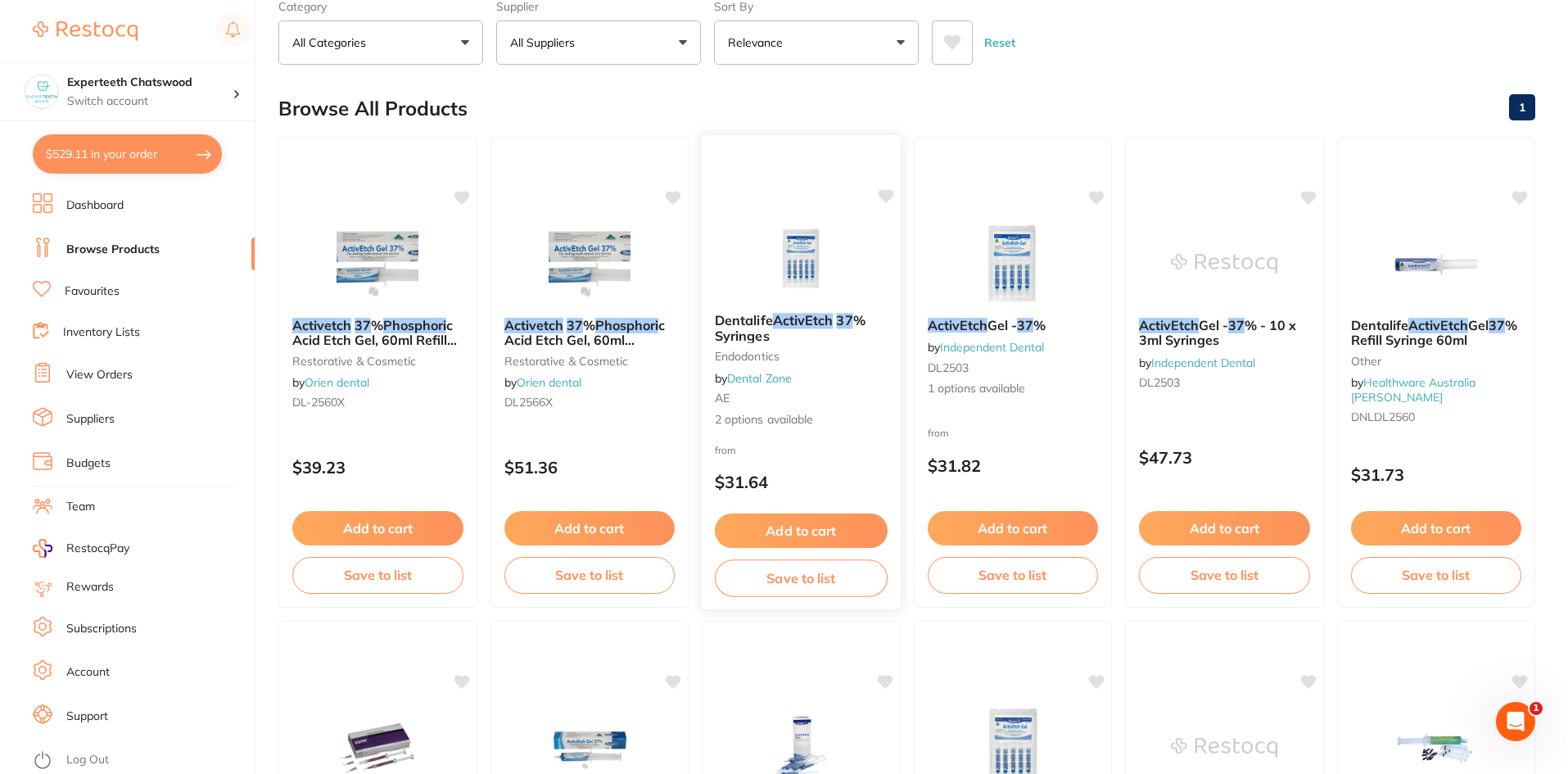
scroll to position [65, 0]
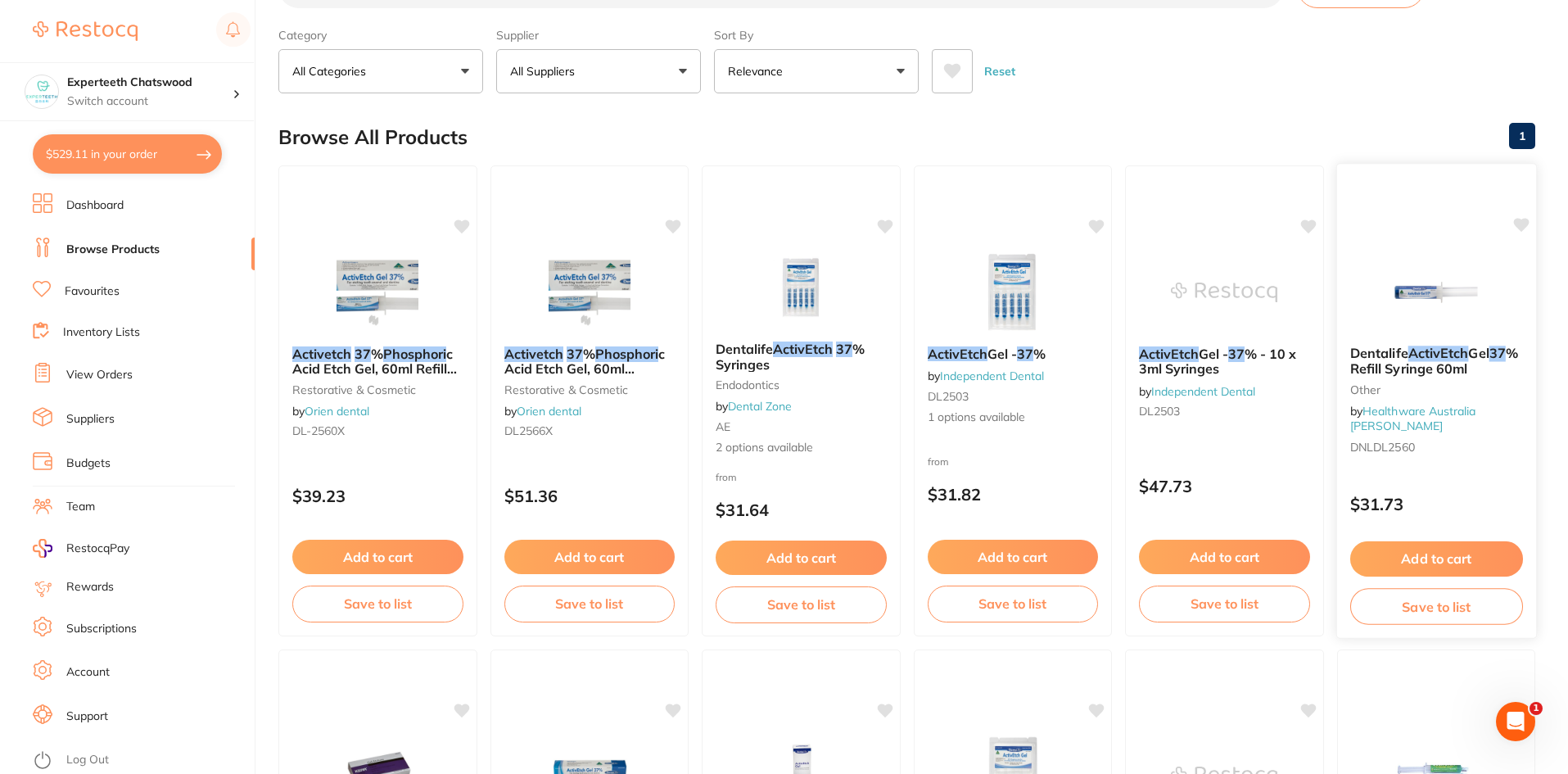
type input "Activetch 37% Phosphori"
click at [1443, 557] on button "Add to cart" at bounding box center [1436, 558] width 172 height 35
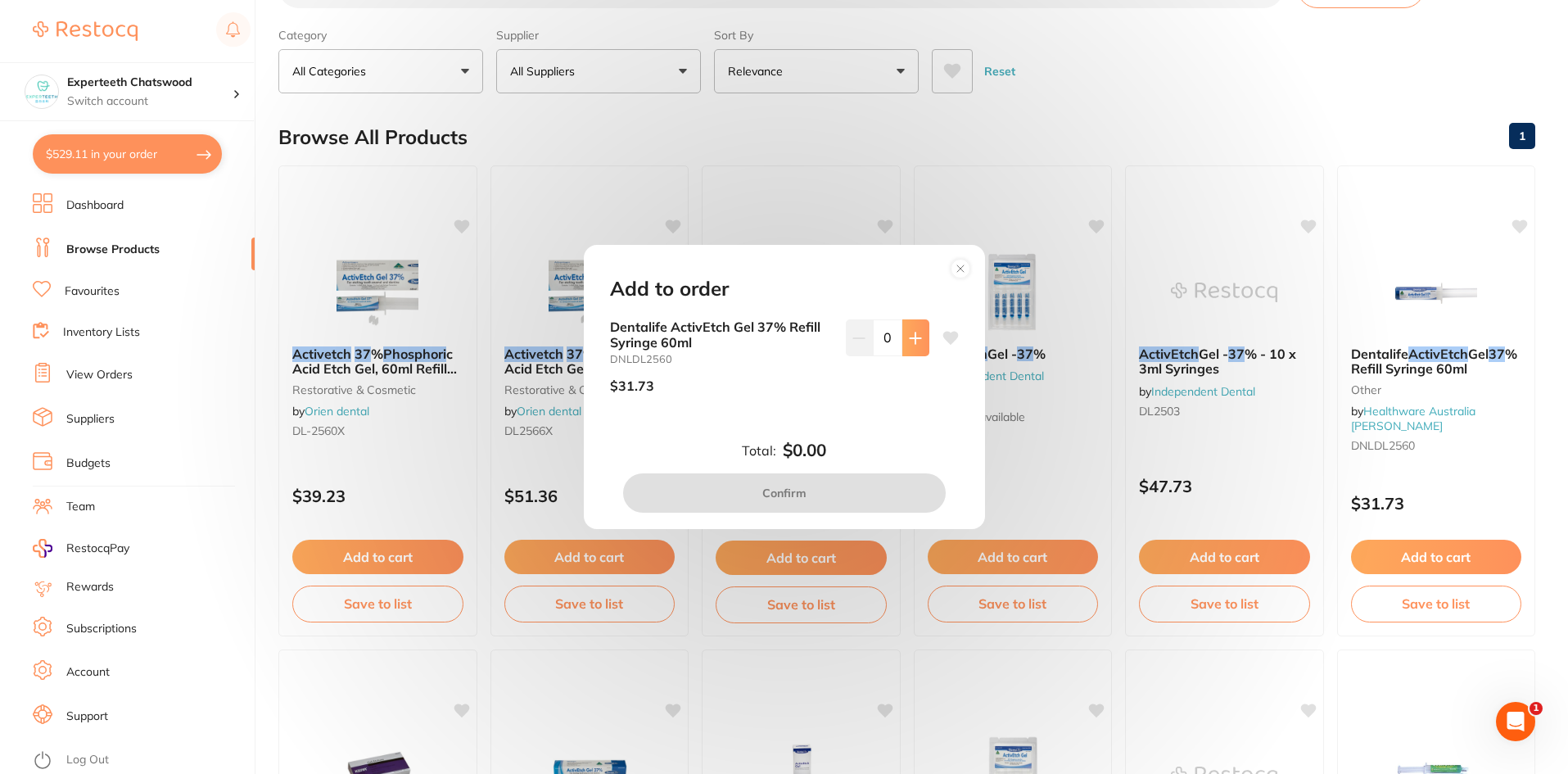
scroll to position [0, 0]
click at [905, 330] on button at bounding box center [916, 337] width 27 height 36
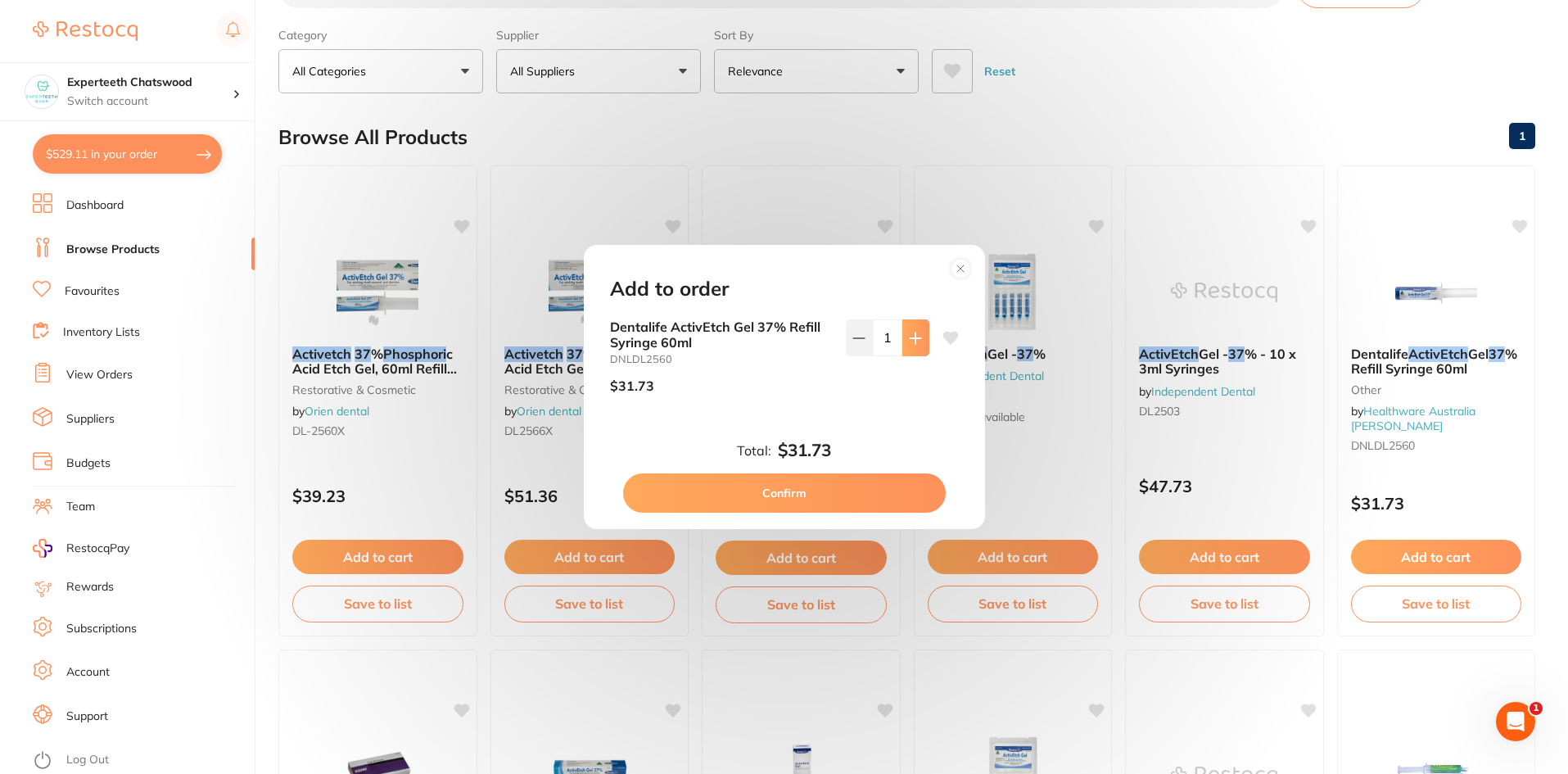
click at [903, 338] on button at bounding box center [916, 337] width 27 height 36
type input "2"
click at [823, 484] on button "Confirm" at bounding box center [784, 492] width 323 height 39
checkbox input "false"
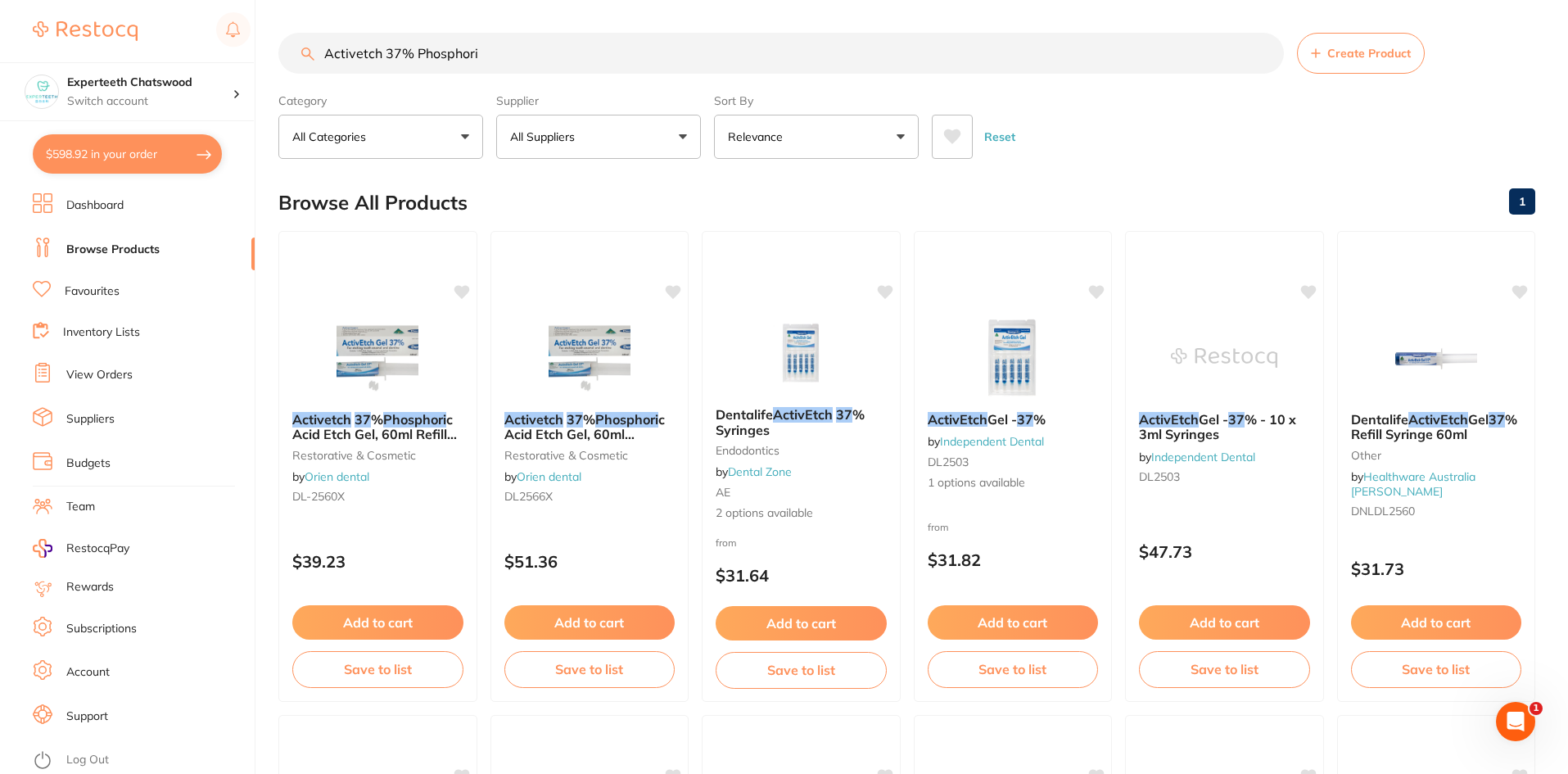
drag, startPoint x: 447, startPoint y: 45, endPoint x: 256, endPoint y: 36, distance: 191.2
click at [256, 36] on div "$598.92 Experteeth Chatswood Switch account Experteeth Chatswood $598.92 in you…" at bounding box center [784, 387] width 1568 height 774
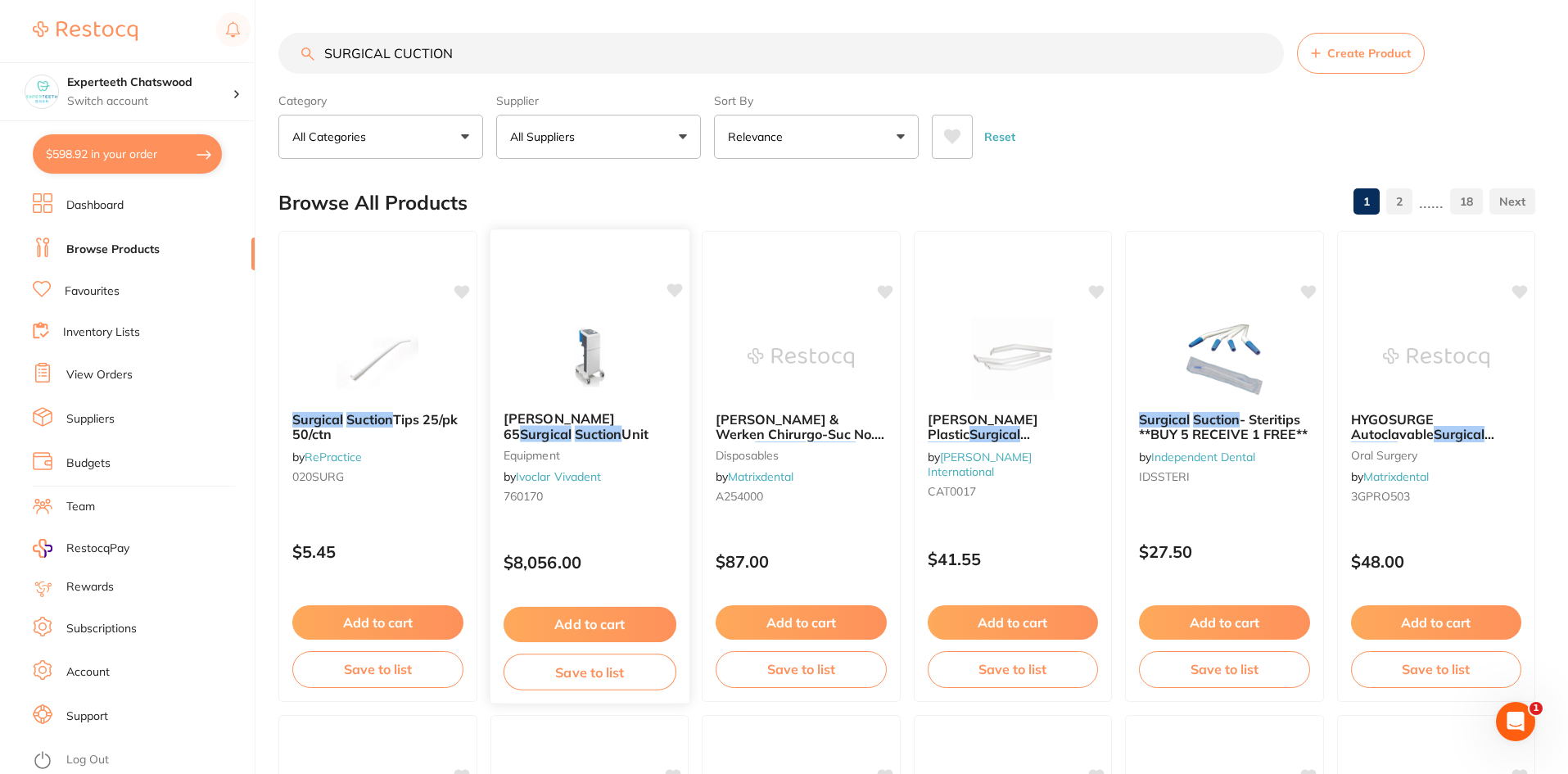
click at [622, 430] on span "Unit" at bounding box center [634, 433] width 26 height 16
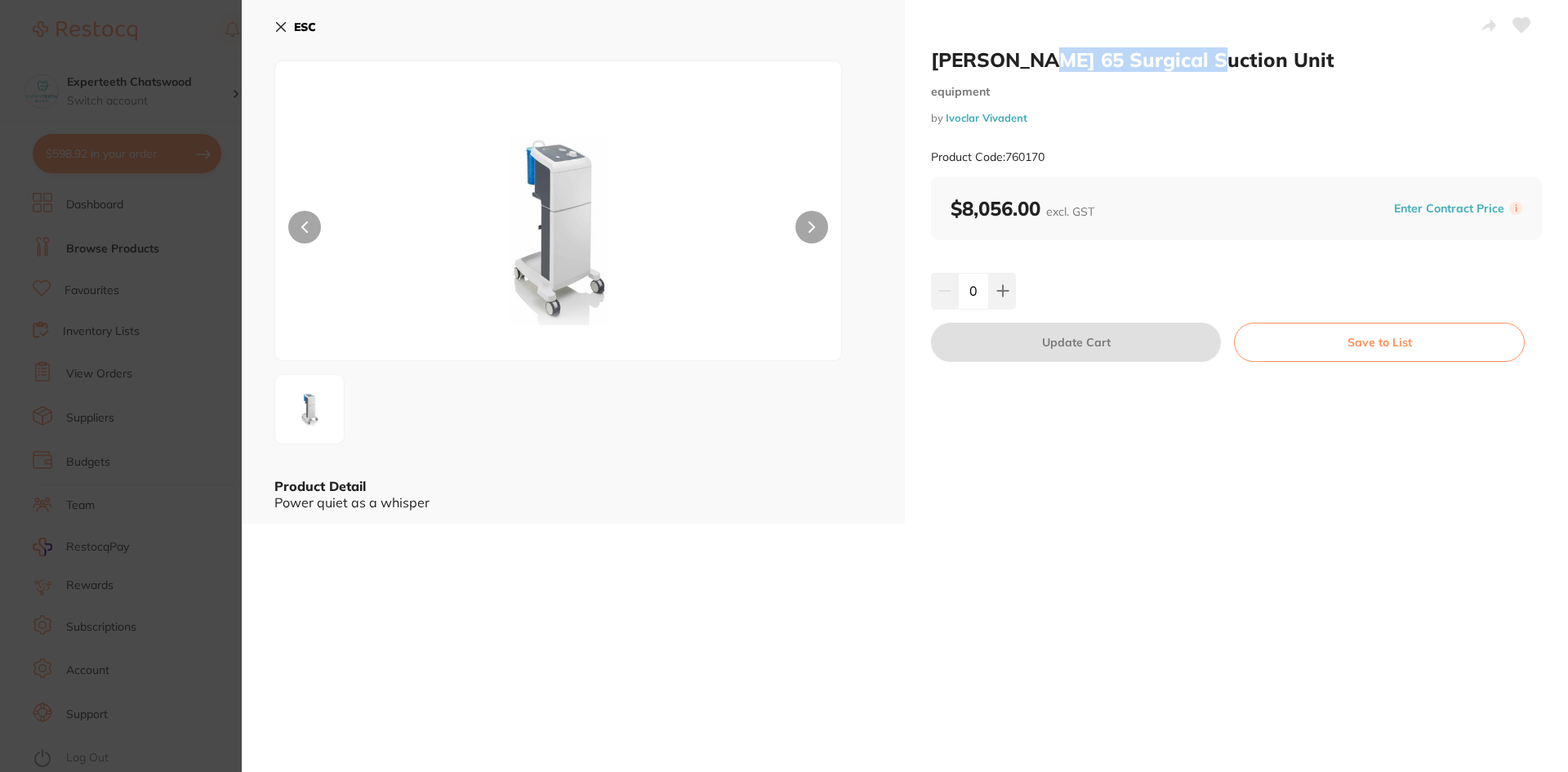
drag, startPoint x: 1037, startPoint y: 59, endPoint x: 1194, endPoint y: 59, distance: 157.0
click at [1194, 59] on h2 "Dürr VC 65 Surgical Suction Unit" at bounding box center [1235, 60] width 611 height 25
drag, startPoint x: 278, startPoint y: 26, endPoint x: 295, endPoint y: 67, distance: 44.4
click at [278, 26] on icon at bounding box center [281, 27] width 13 height 13
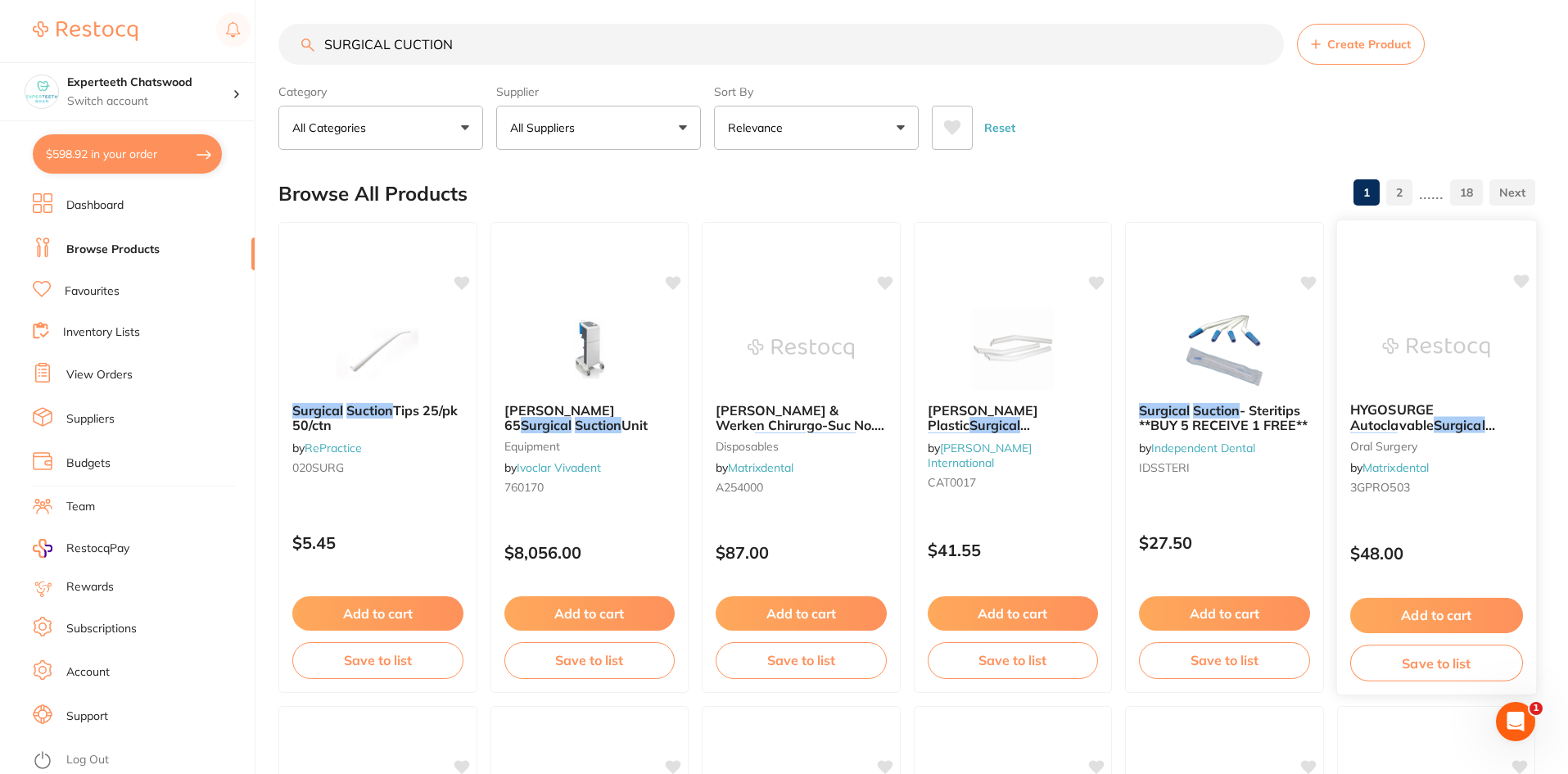
scroll to position [255, 0]
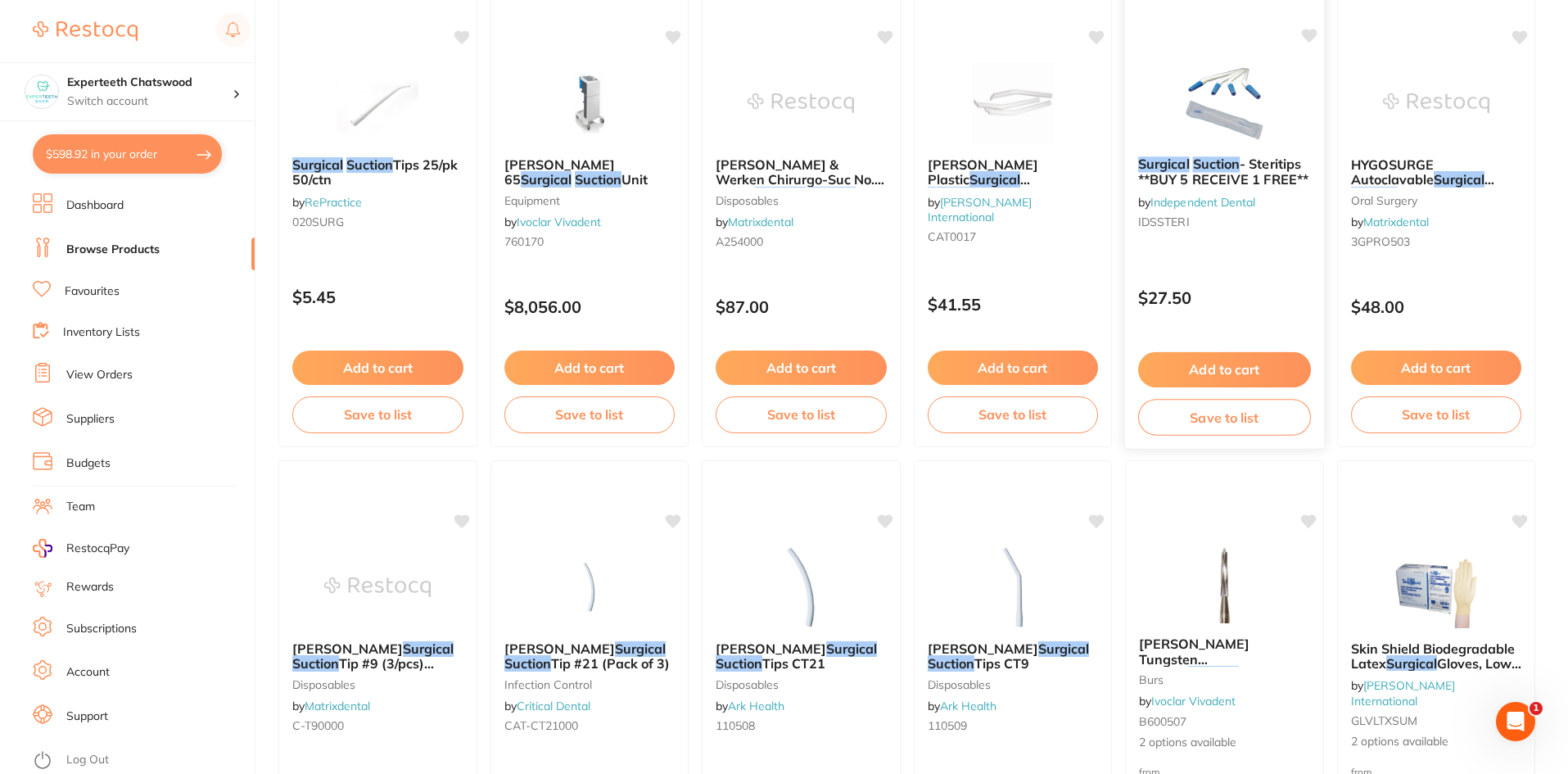
click at [1216, 149] on div "Surgical Suction - Steritips **BUY 5 RECEIVE 1 FREE** by Independent Dental IDS…" at bounding box center [1224, 196] width 199 height 105
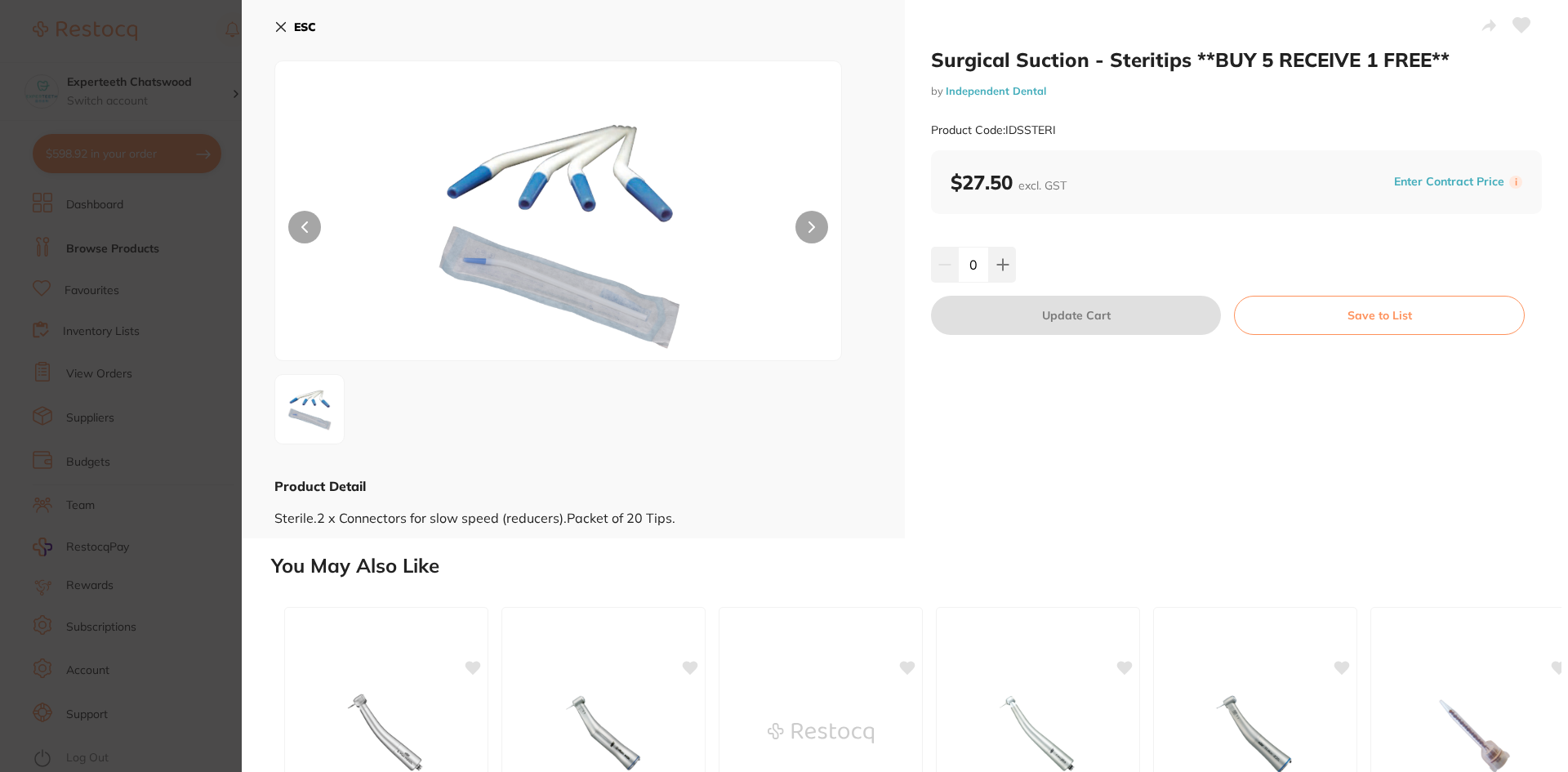
drag, startPoint x: 919, startPoint y: 56, endPoint x: 1041, endPoint y: 60, distance: 122.1
click at [1071, 54] on div "Surgical Suction - Steritips **BUY 5 RECEIVE 1 FREE** by Independent Dental Pro…" at bounding box center [1236, 268] width 663 height 538
click at [933, 54] on h2 "Surgical Suction - Steritips **BUY 5 RECEIVE 1 FREE**" at bounding box center [1235, 60] width 611 height 25
drag, startPoint x: 930, startPoint y: 55, endPoint x: 1079, endPoint y: 64, distance: 149.3
click at [1079, 64] on h2 "Surgical Suction - Steritips **BUY 5 RECEIVE 1 FREE**" at bounding box center [1235, 60] width 611 height 25
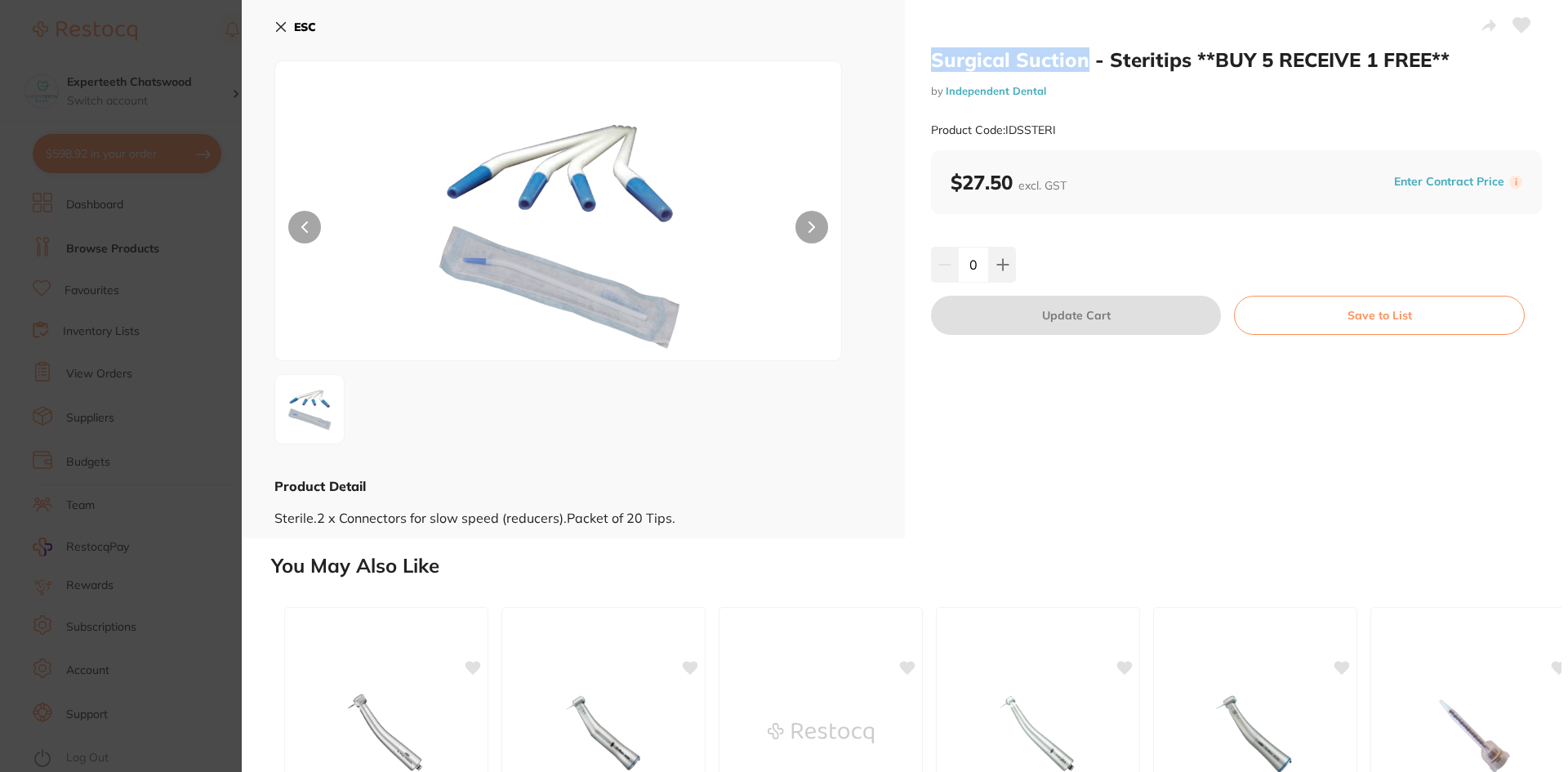
copy h2 "Surgical Suction"
click at [281, 25] on icon at bounding box center [281, 27] width 13 height 13
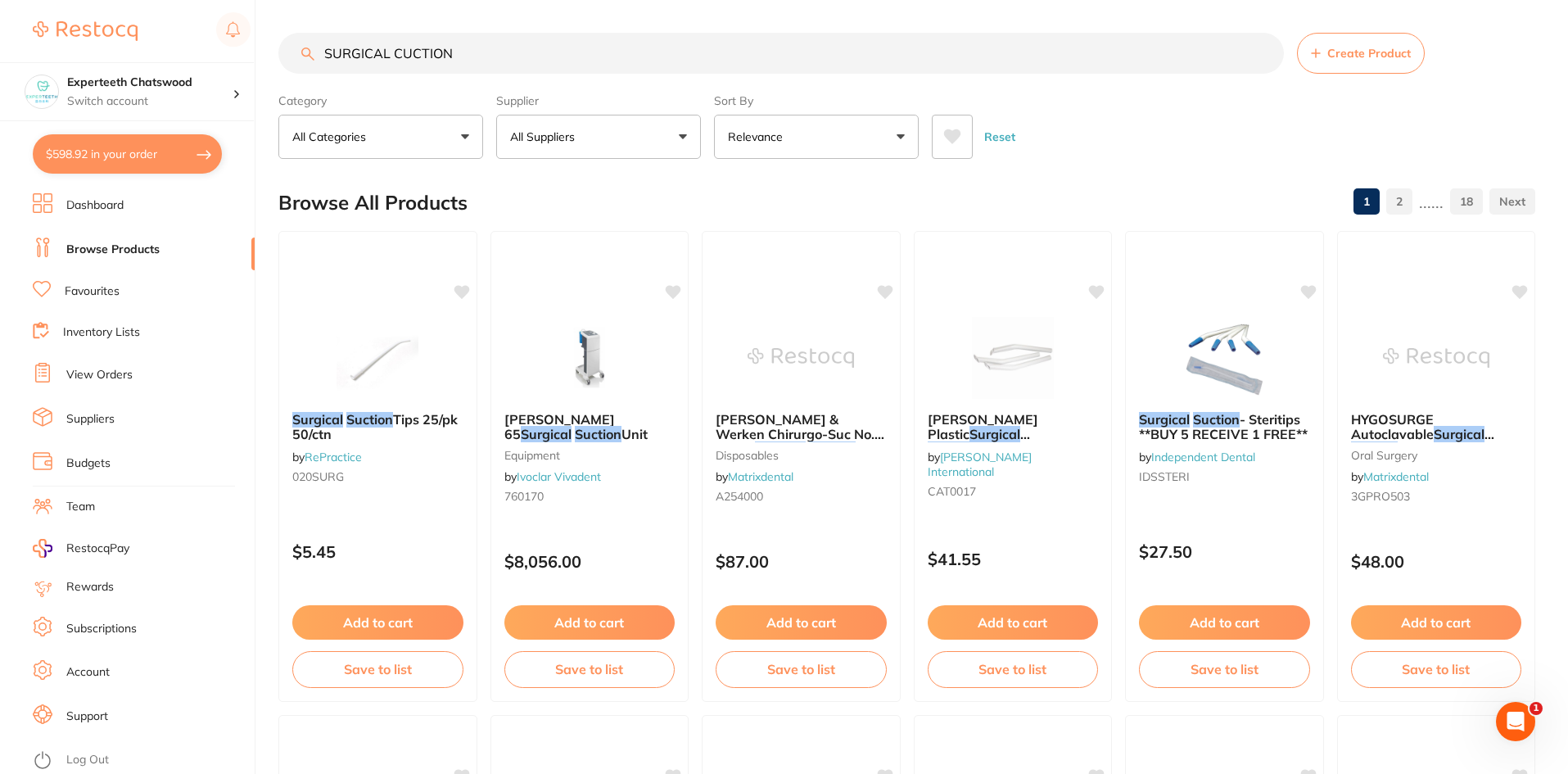
drag, startPoint x: 482, startPoint y: 55, endPoint x: 233, endPoint y: 55, distance: 249.0
click at [233, 55] on div "$598.92 Experteeth Chatswood Switch account Experteeth Chatswood $598.92 in you…" at bounding box center [784, 387] width 1568 height 774
paste input "urgical Suction"
type input "Surgical Suction"
click at [555, 137] on p "All Suppliers" at bounding box center [545, 136] width 71 height 16
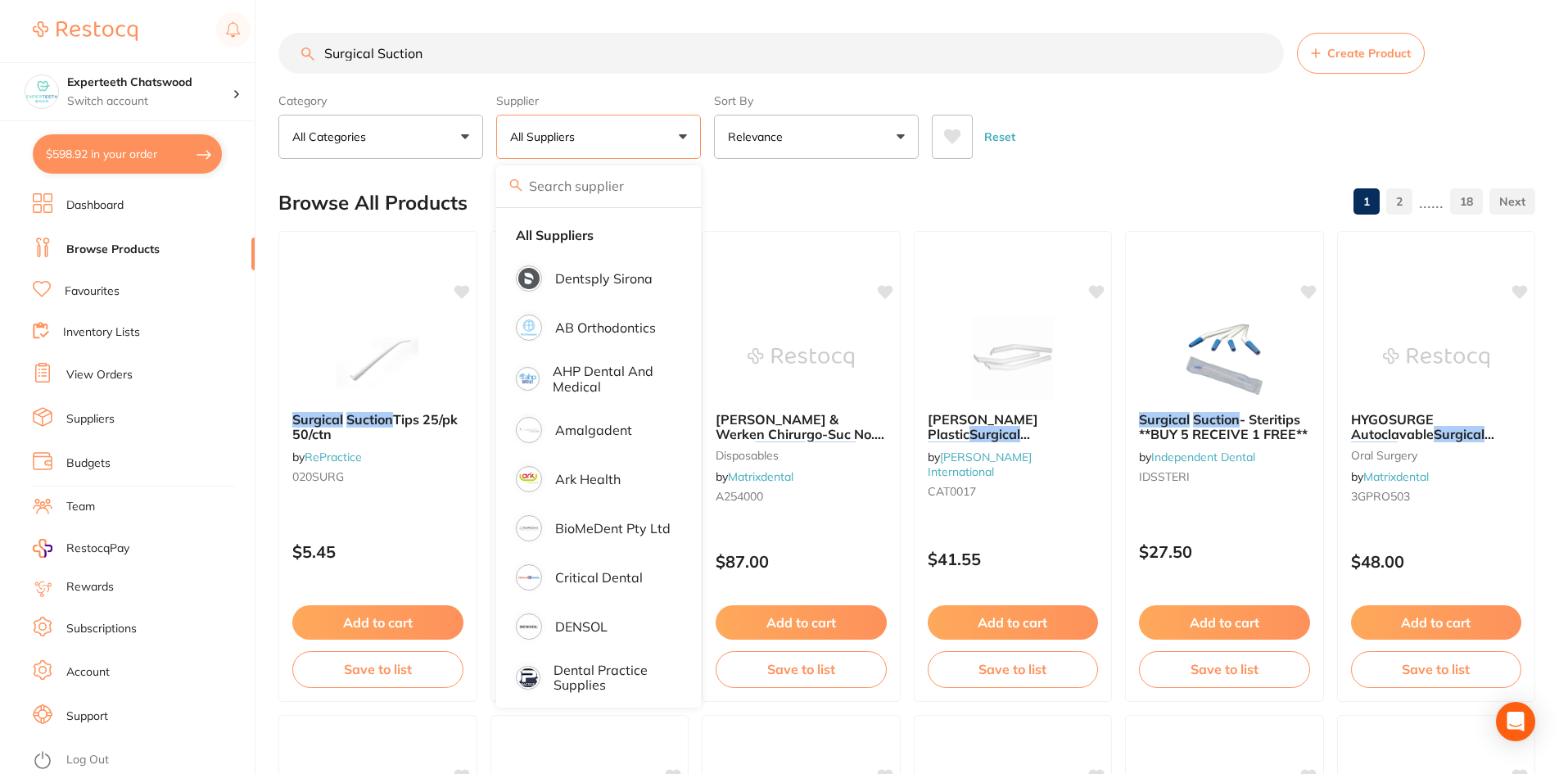
click at [559, 188] on input "search" at bounding box center [599, 186] width 205 height 41
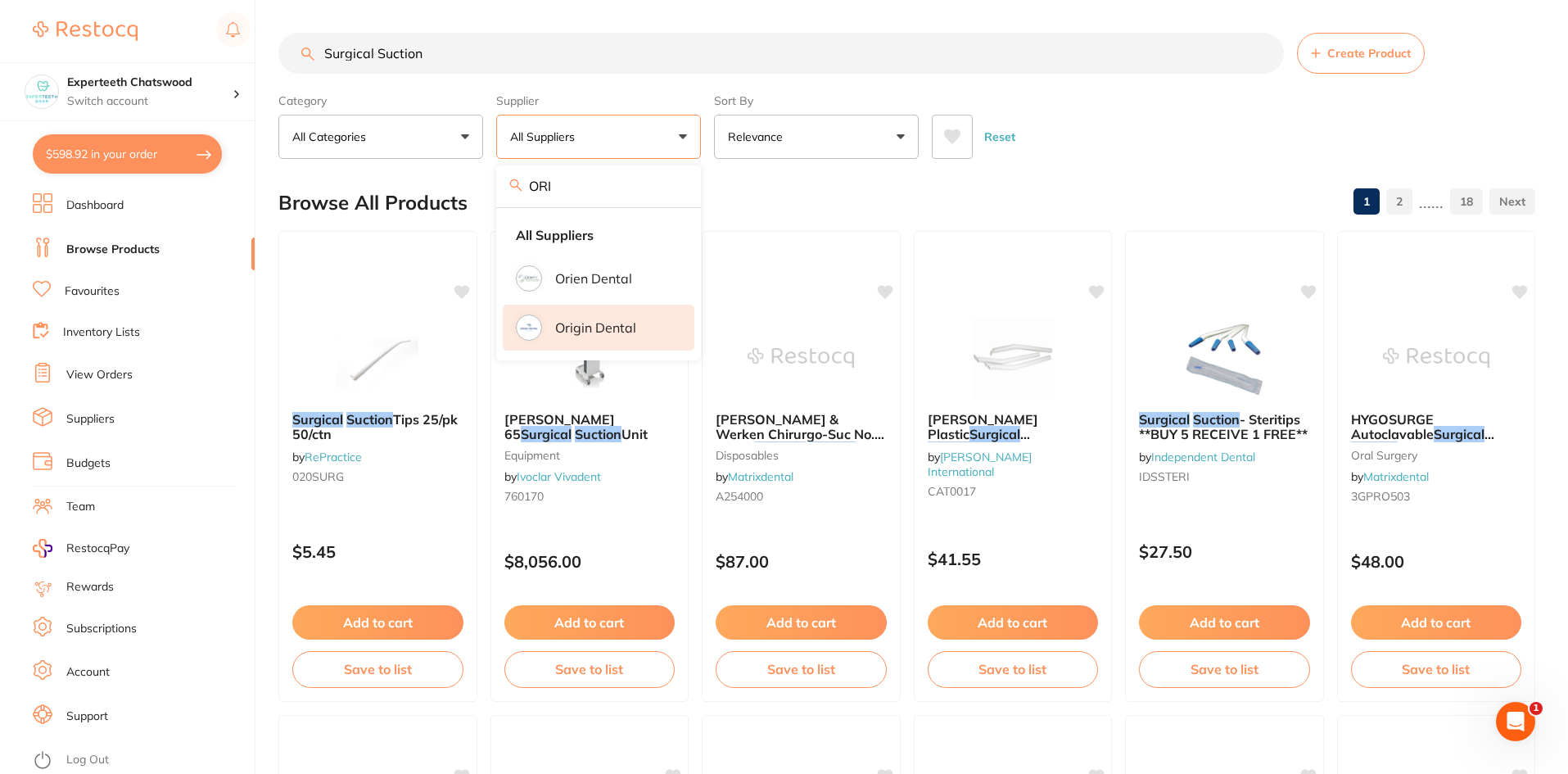
type input "ORI"
click at [558, 327] on p "Origin Dental" at bounding box center [595, 327] width 81 height 14
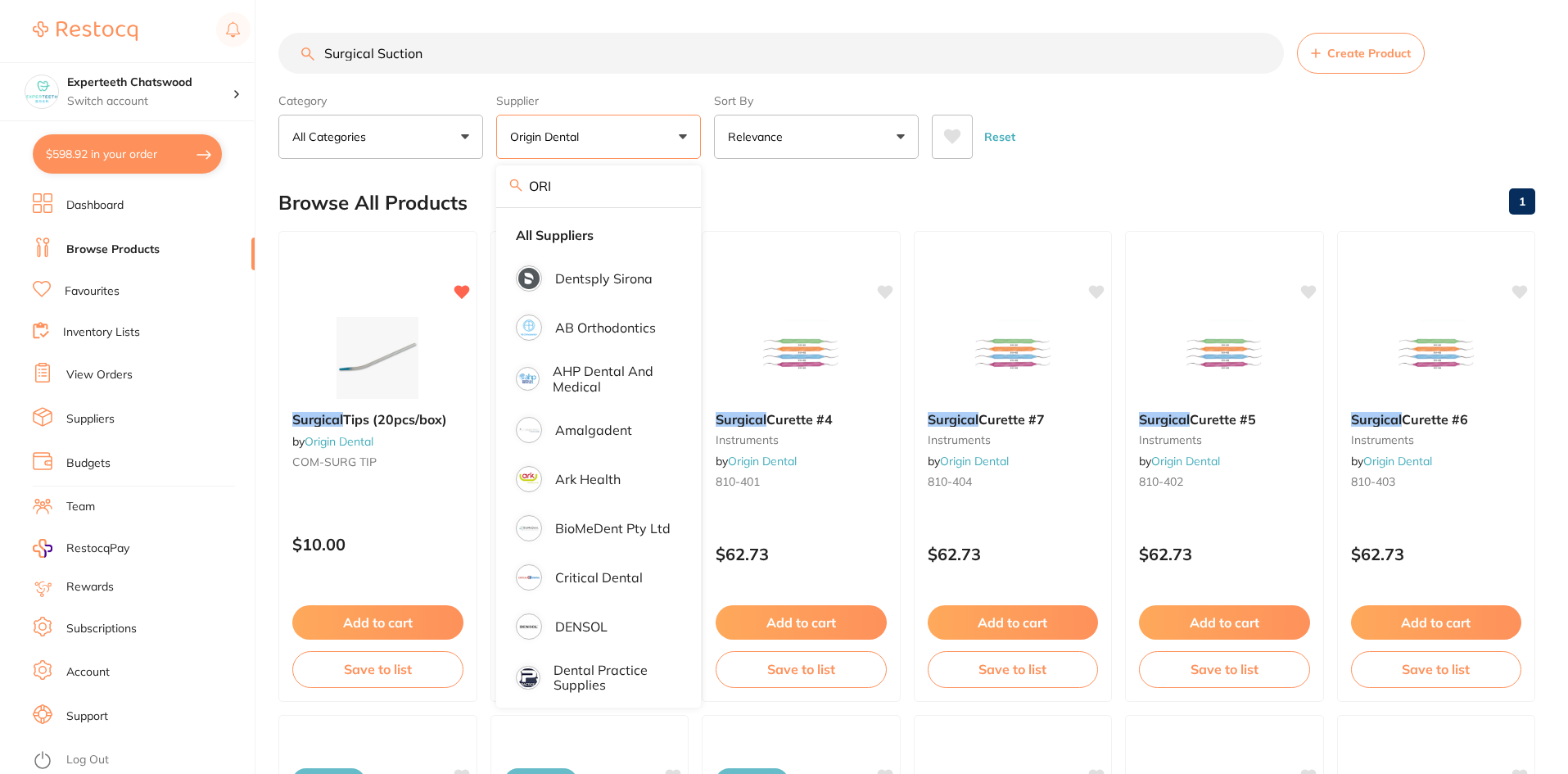
click at [1227, 138] on div "Reset" at bounding box center [1227, 130] width 590 height 57
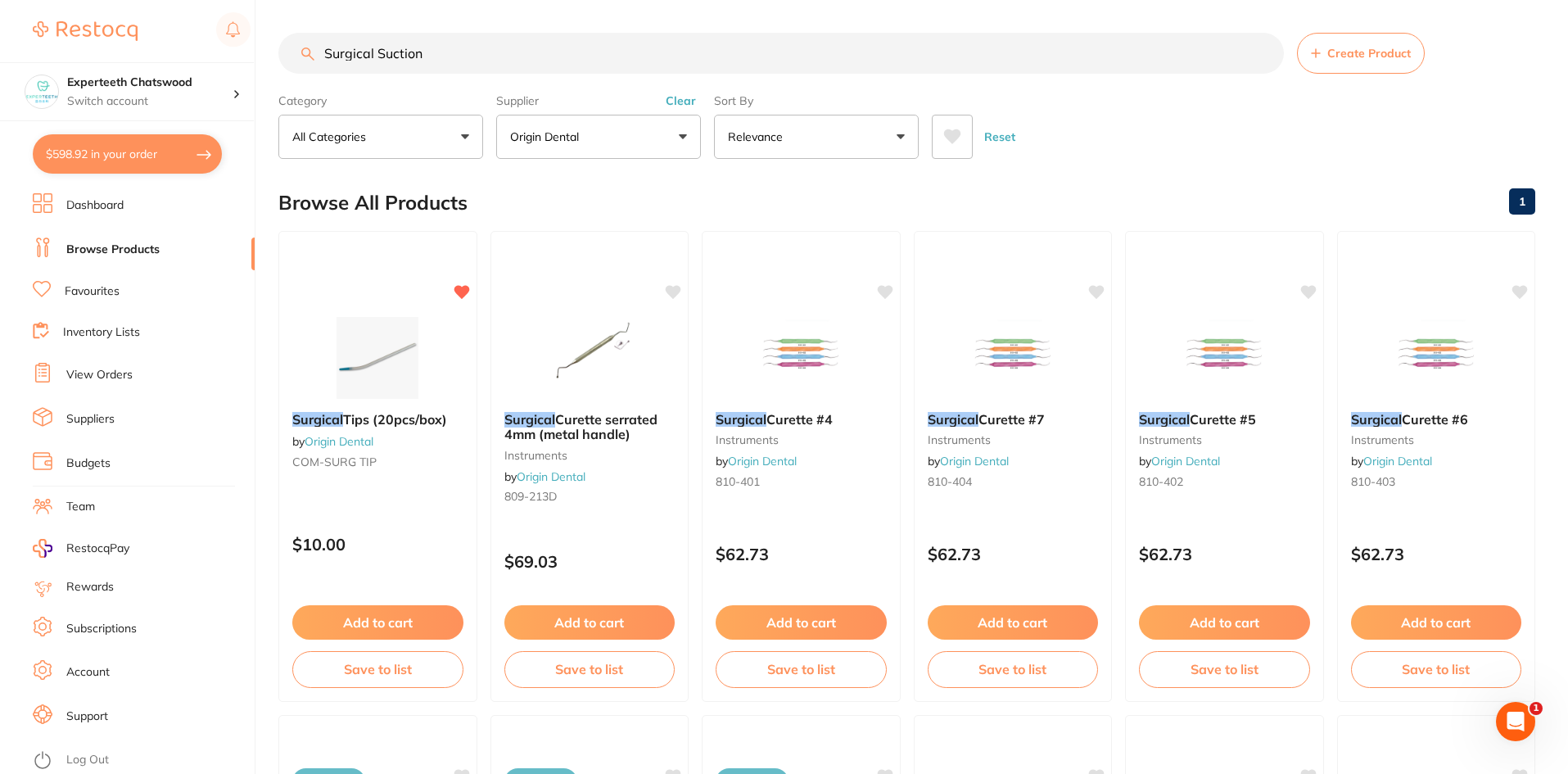
click at [384, 626] on button "Add to cart" at bounding box center [377, 623] width 171 height 34
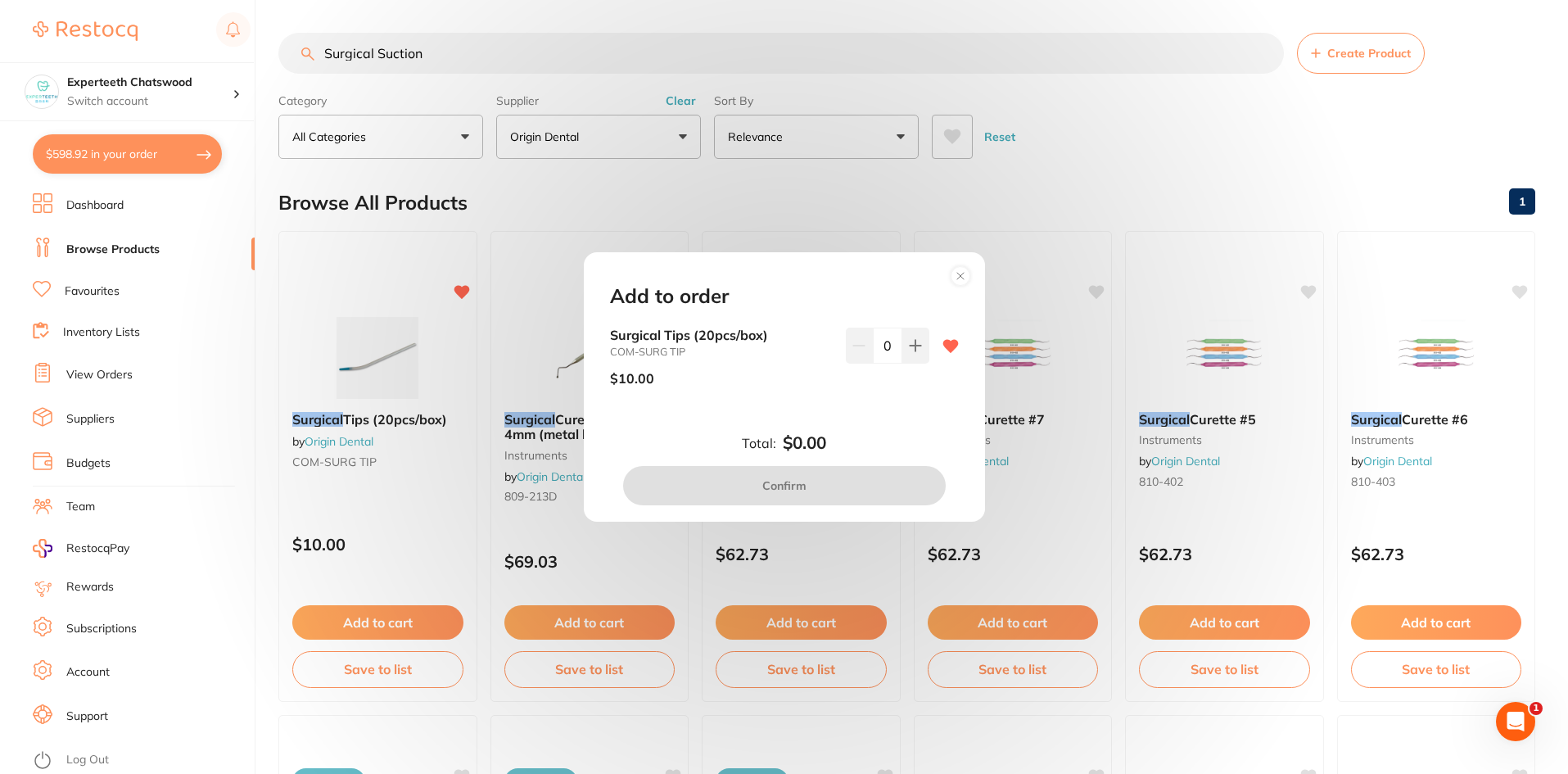
click at [857, 347] on div "0" at bounding box center [887, 346] width 83 height 36
type input "5"
click at [919, 410] on div "Surgical Tips (20pcs/box) COM-SURG TIP $10.00 5" at bounding box center [784, 376] width 388 height 98
click at [811, 479] on button "Confirm" at bounding box center [784, 485] width 323 height 39
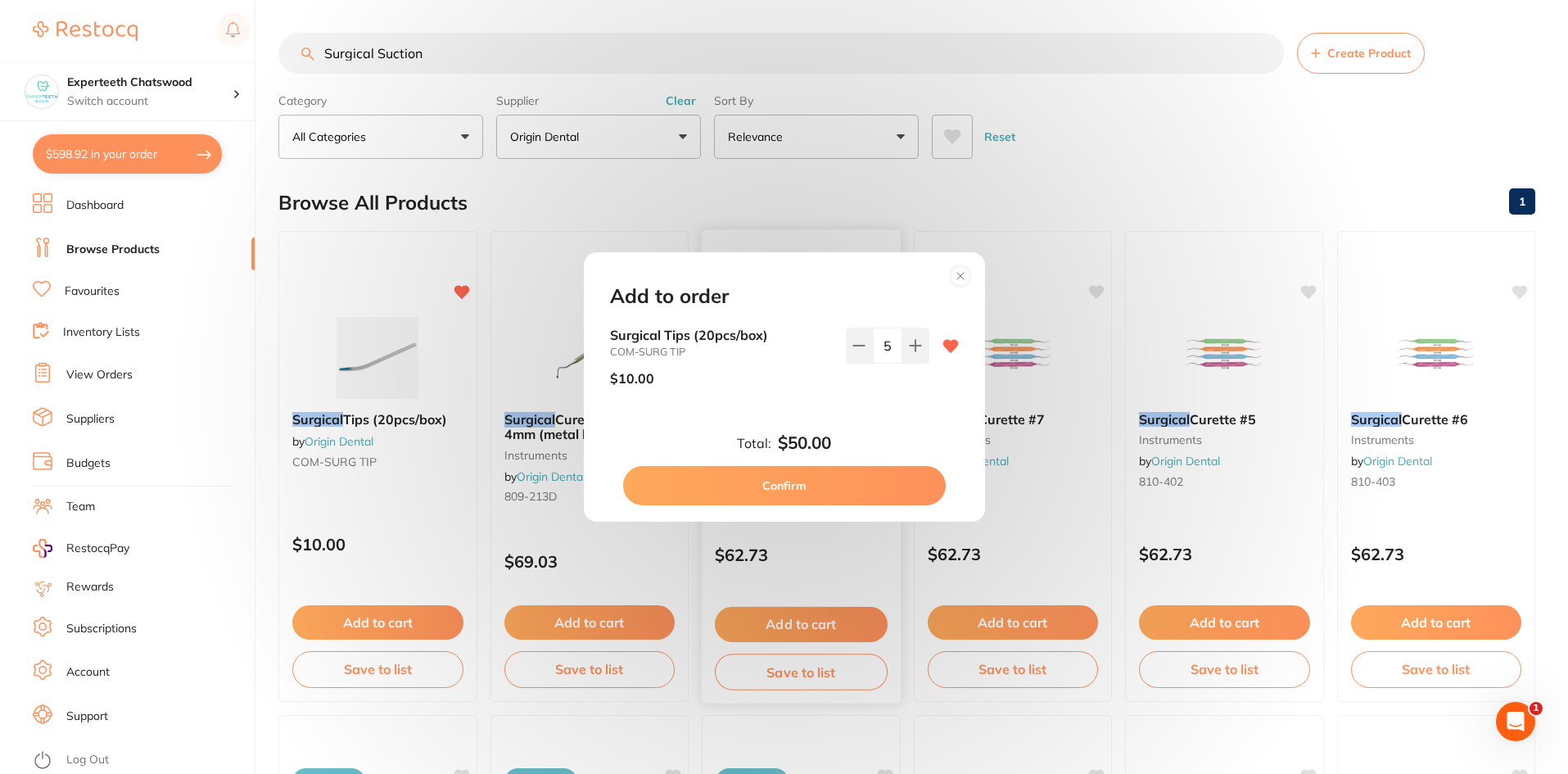
checkbox input "false"
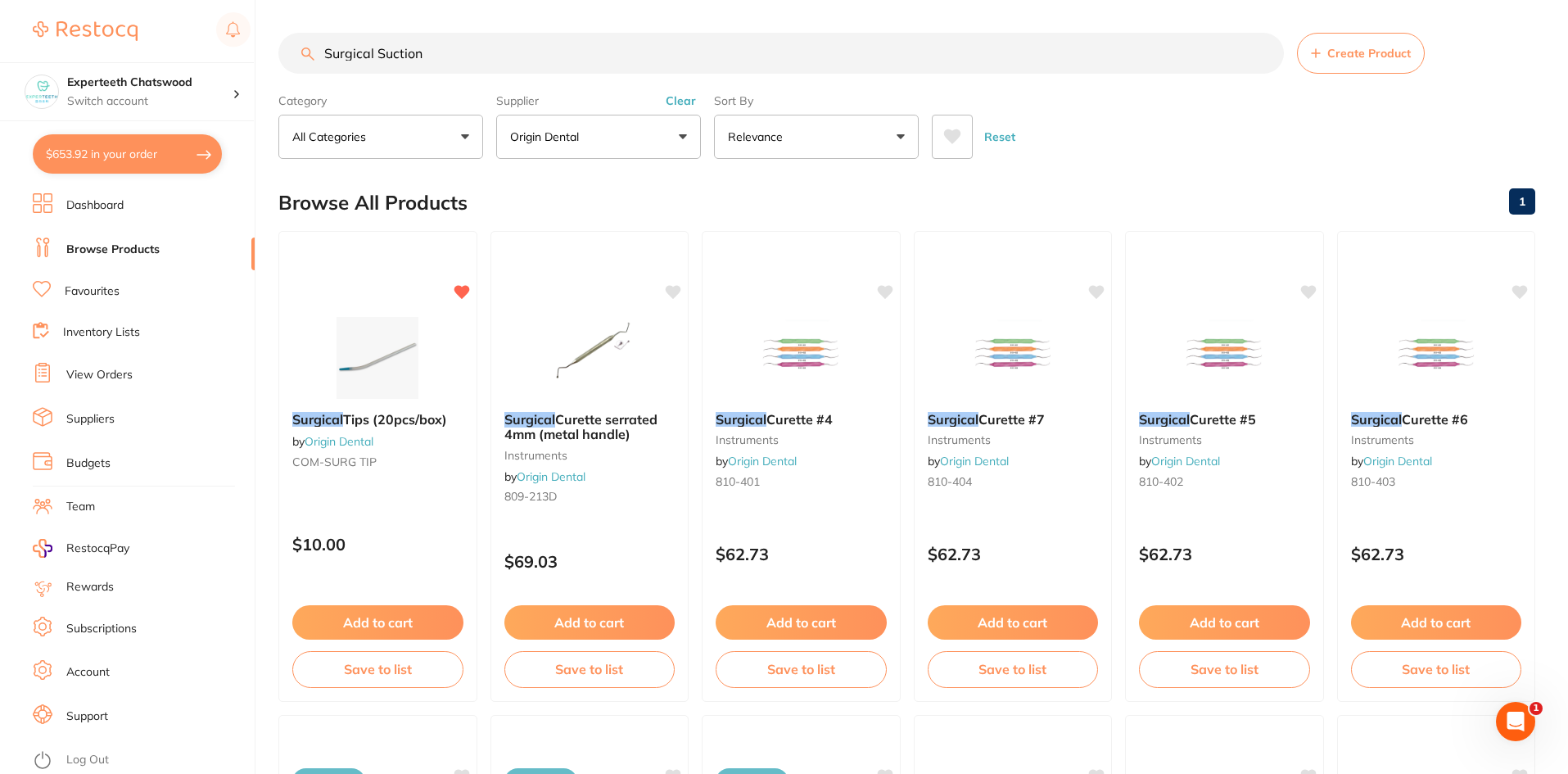
click at [436, 55] on input "Surgical Suction" at bounding box center [782, 53] width 1006 height 41
drag, startPoint x: 484, startPoint y: 55, endPoint x: 307, endPoint y: 41, distance: 177.6
click at [307, 41] on input "Surgical Suction" at bounding box center [782, 53] width 1006 height 41
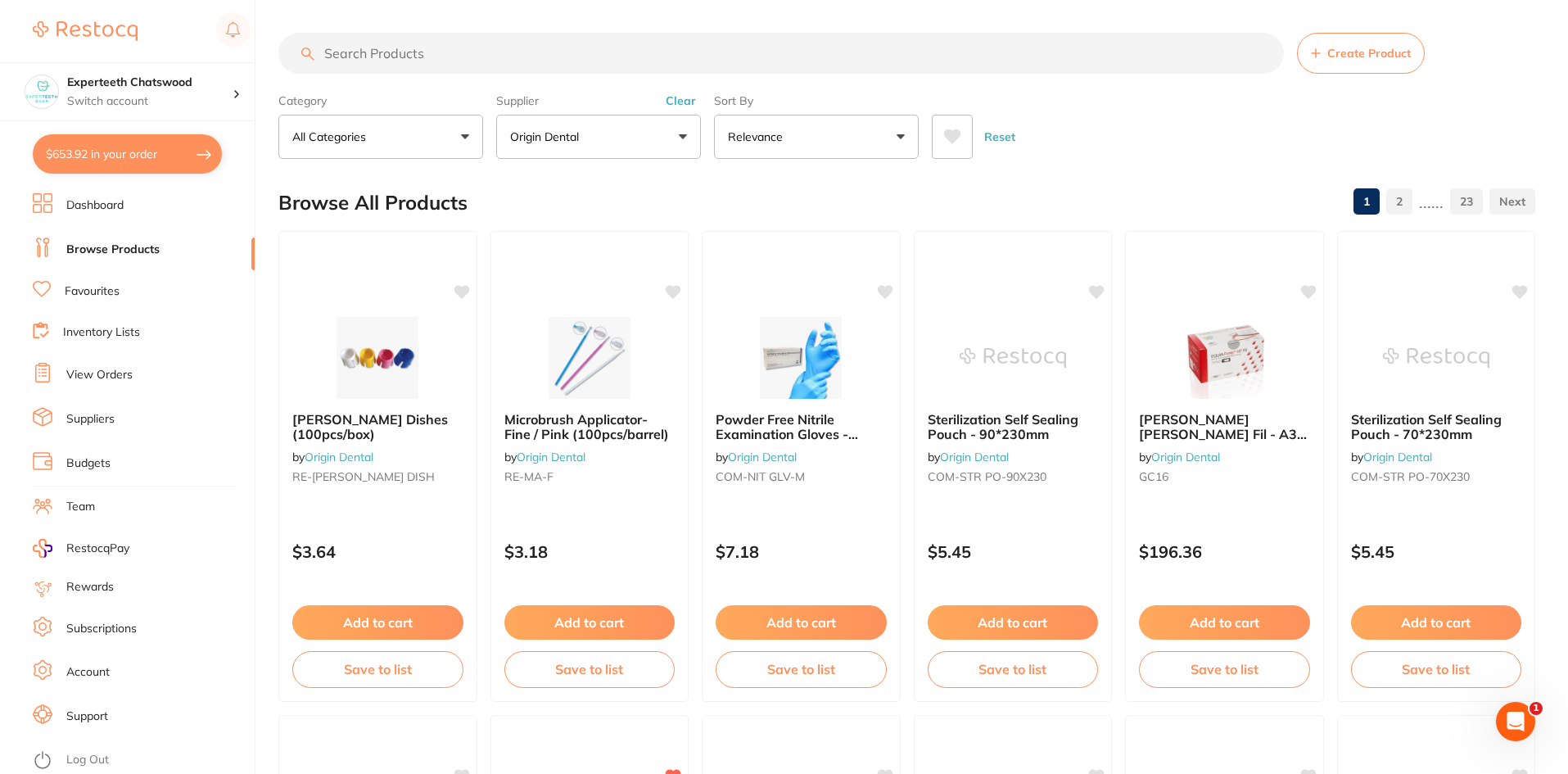
click at [109, 158] on button "$653.92 in your order" at bounding box center [126, 153] width 189 height 39
checkbox input "true"
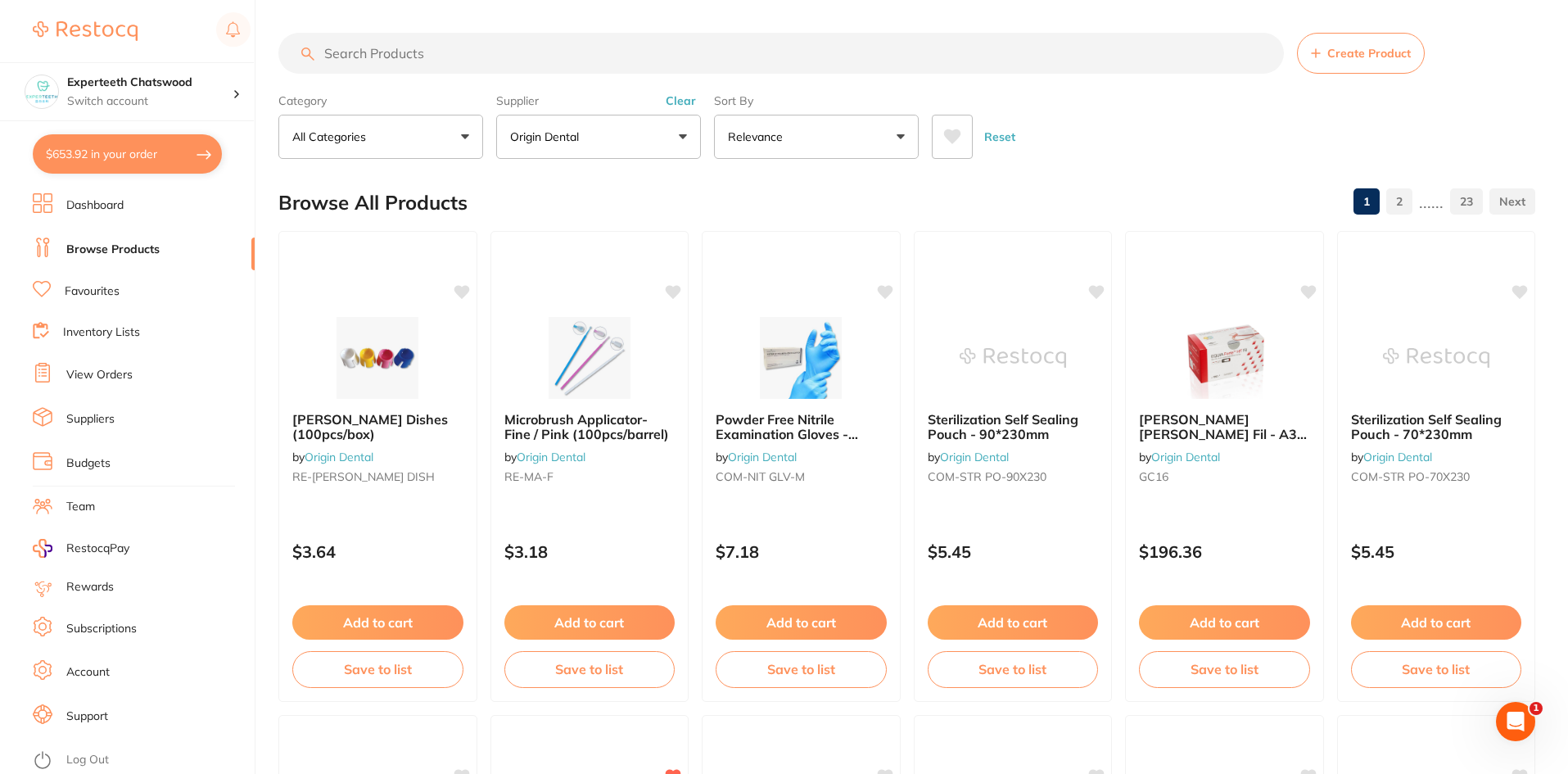
checkbox input "true"
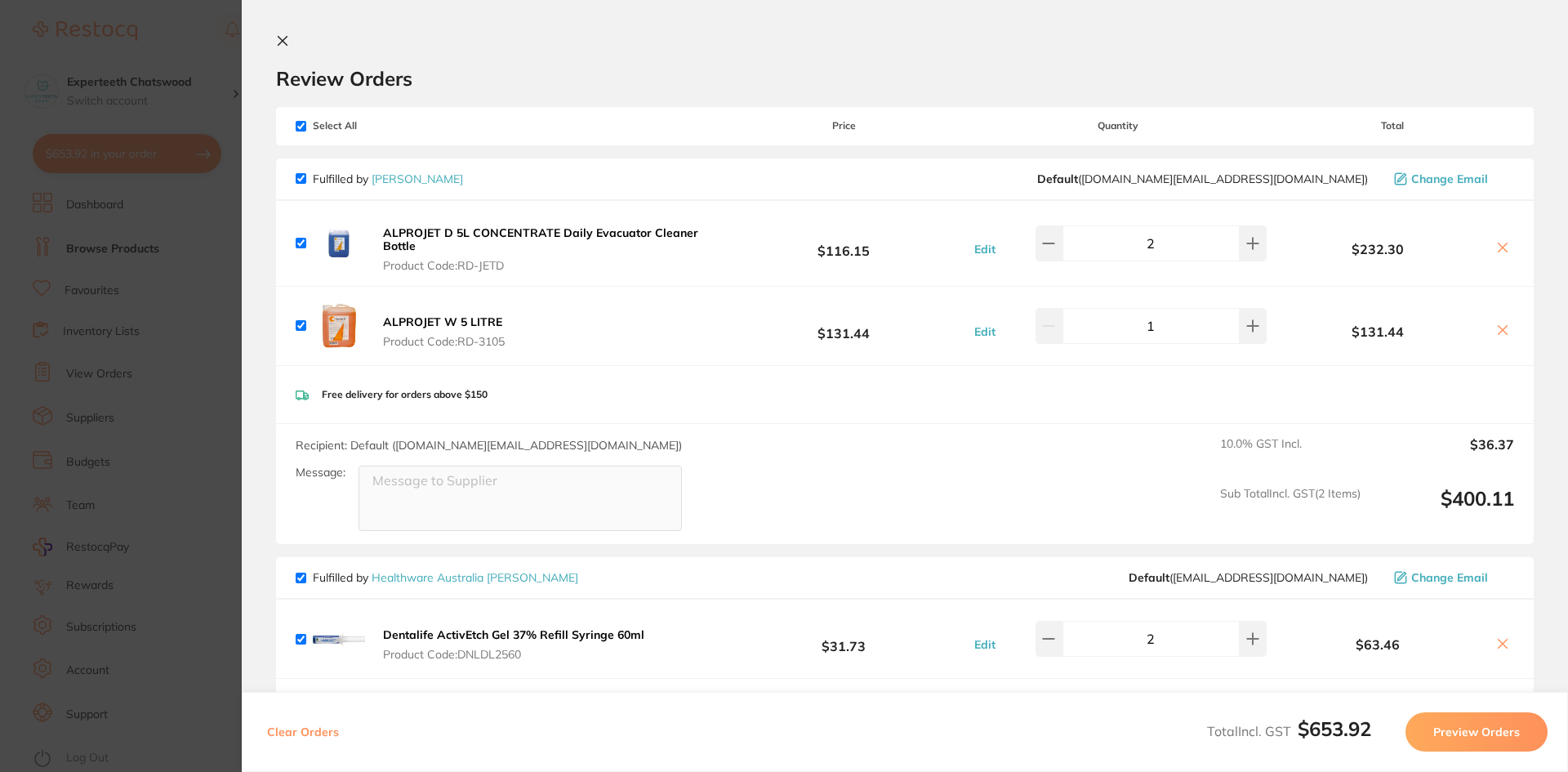
click at [278, 36] on icon at bounding box center [282, 40] width 9 height 9
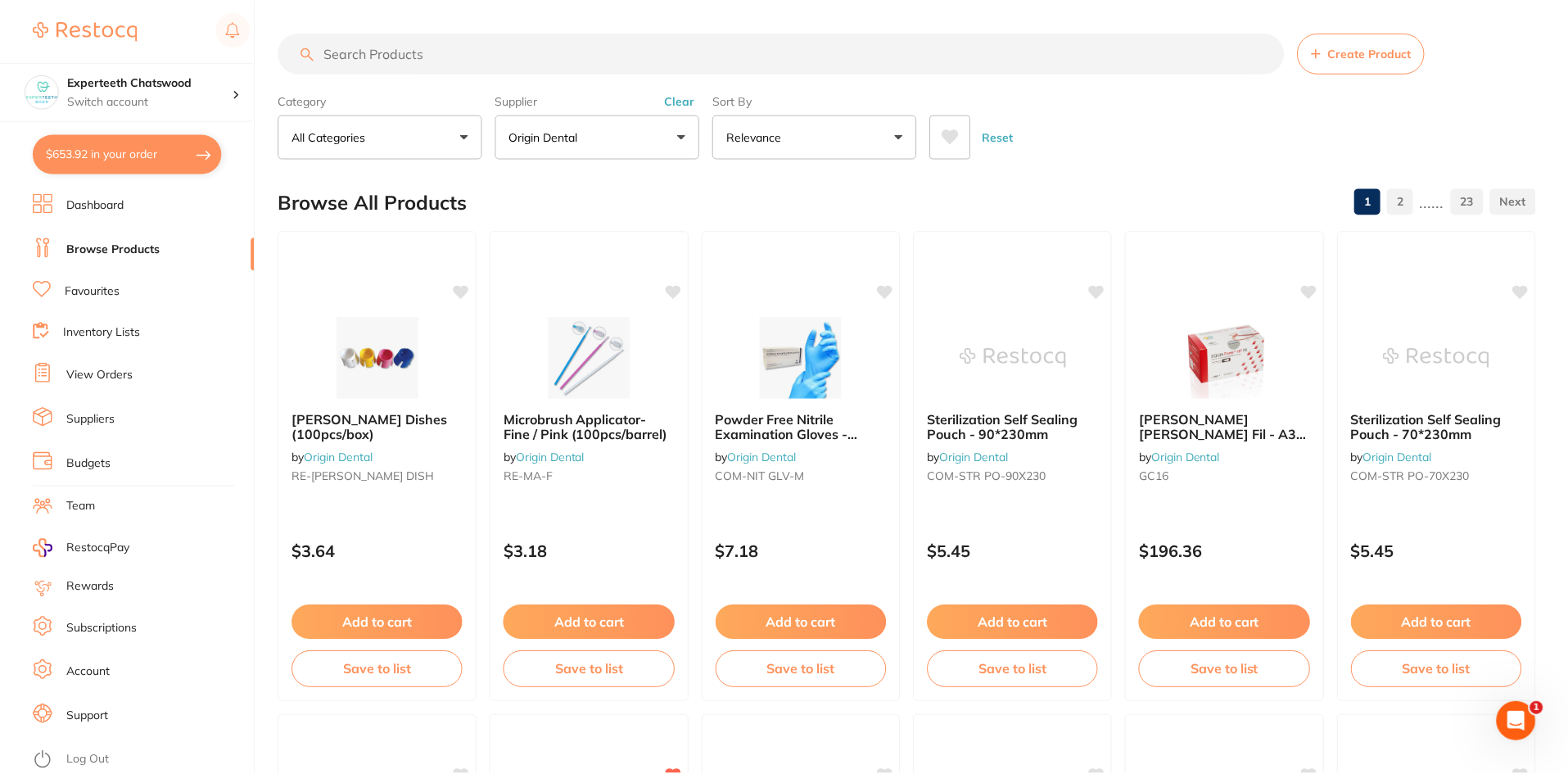
scroll to position [1, 0]
click at [85, 211] on link "Dashboard" at bounding box center [95, 205] width 57 height 16
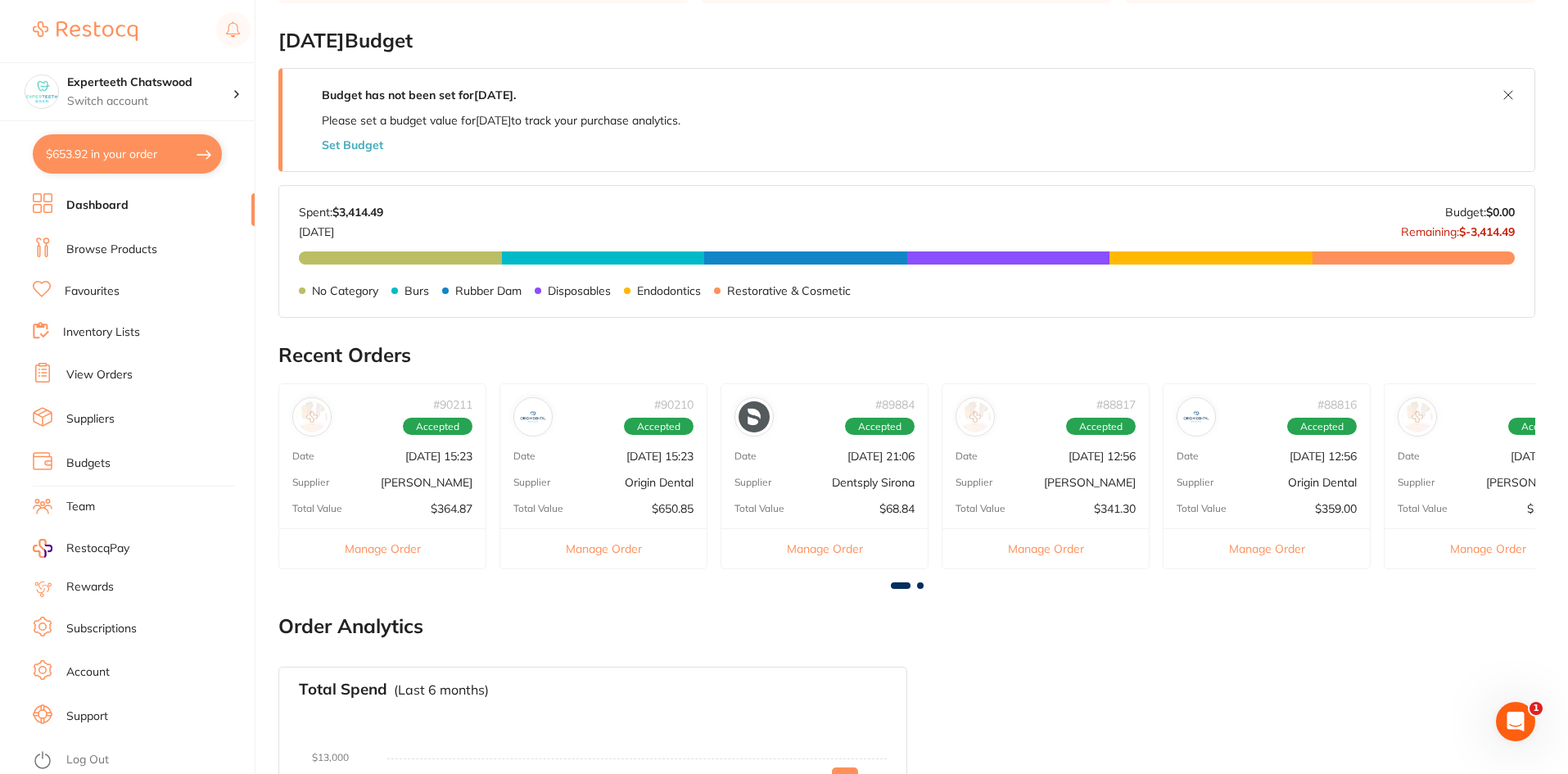
click at [402, 478] on p "[PERSON_NAME]" at bounding box center [426, 483] width 92 height 13
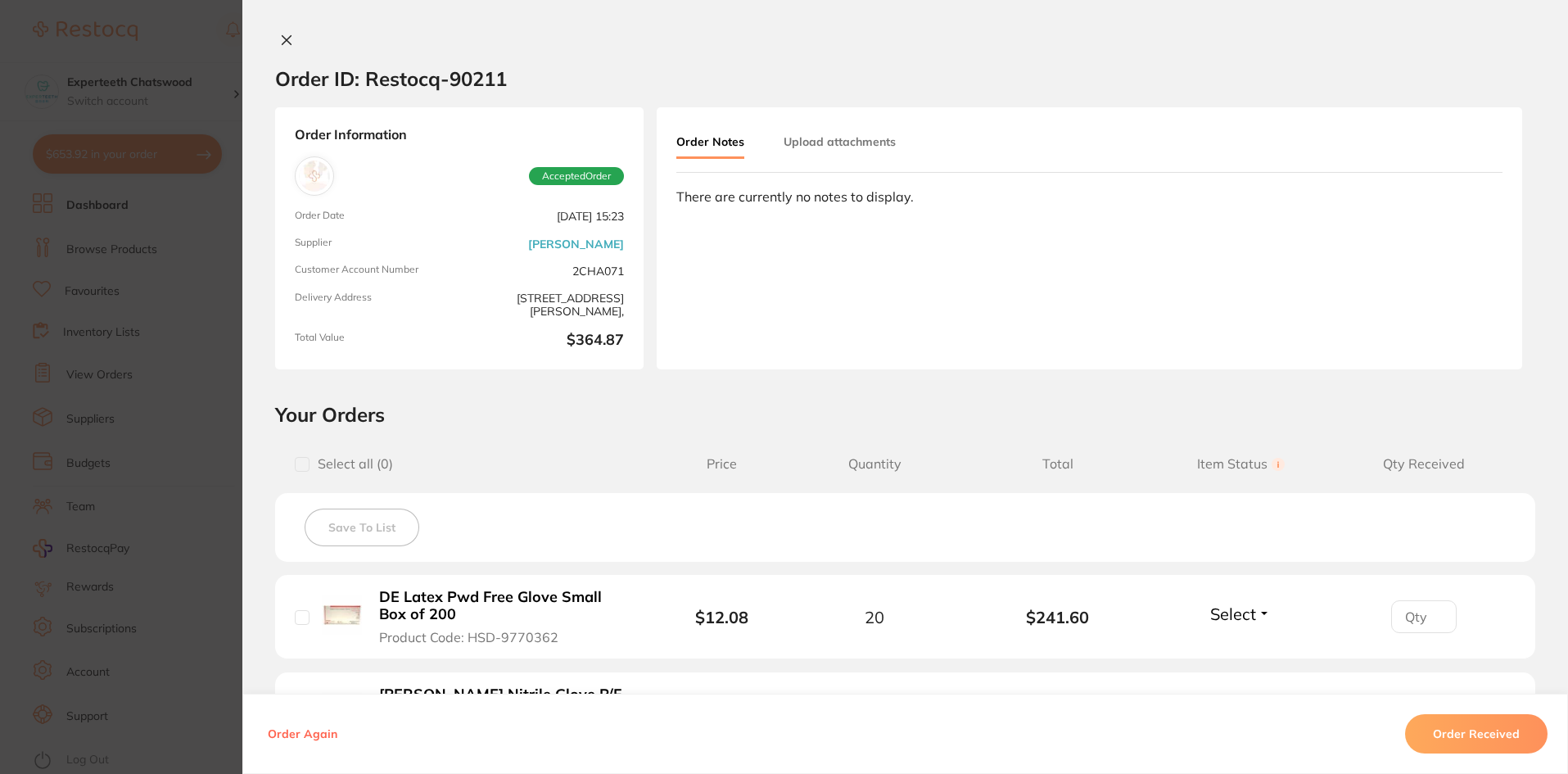
click at [285, 38] on icon at bounding box center [286, 40] width 13 height 13
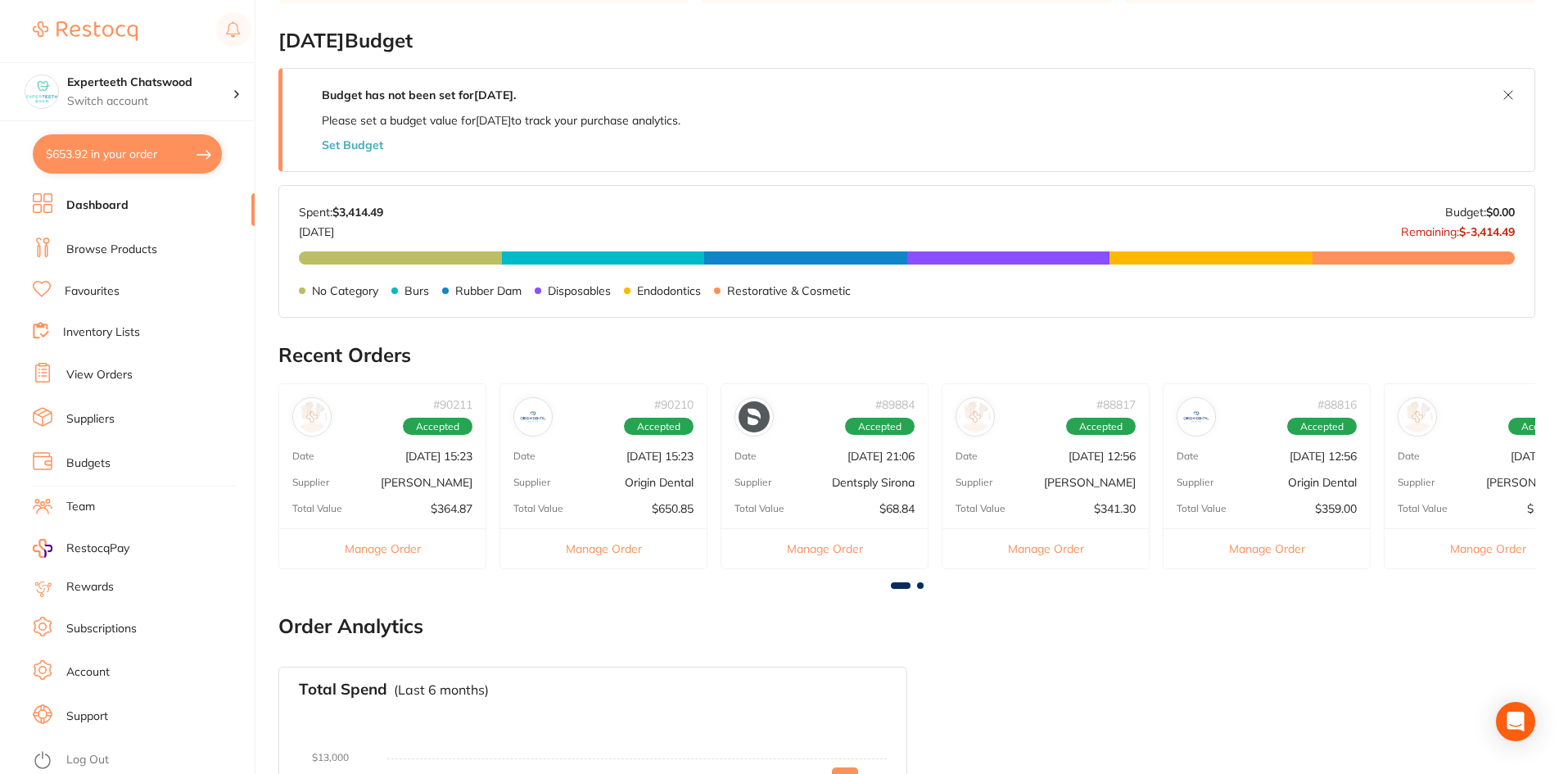
click at [618, 490] on div "# 90210 Accepted Date Aug 13 2025, 15:23 Supplier Origin Dental Total Value $65…" at bounding box center [602, 476] width 208 height 186
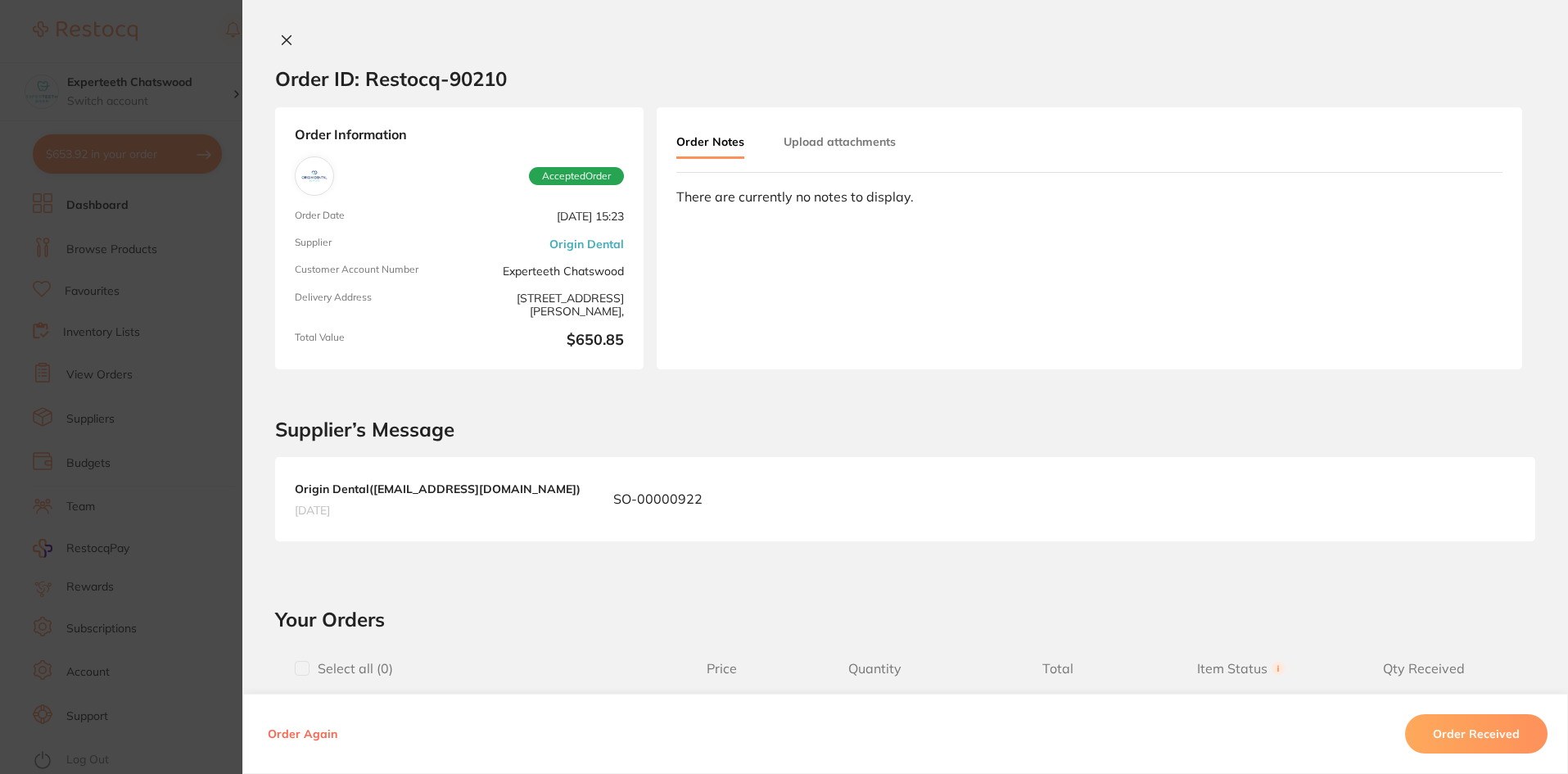
click at [281, 36] on icon at bounding box center [286, 40] width 13 height 13
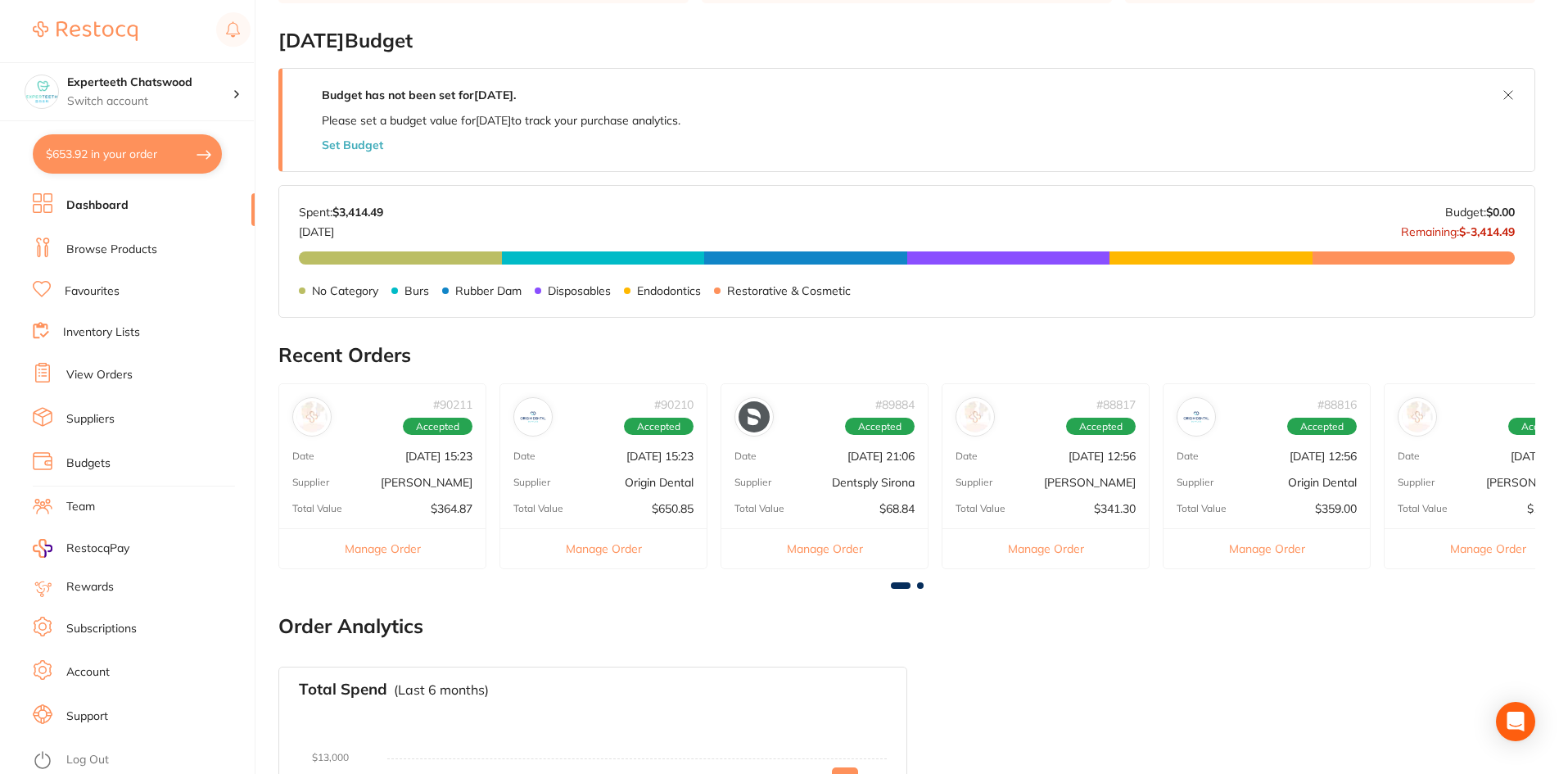
click at [788, 467] on div "# 89884 Accepted Date Aug 11 2025, 21:06 Supplier Dentsply Sirona Total Value $…" at bounding box center [824, 476] width 208 height 186
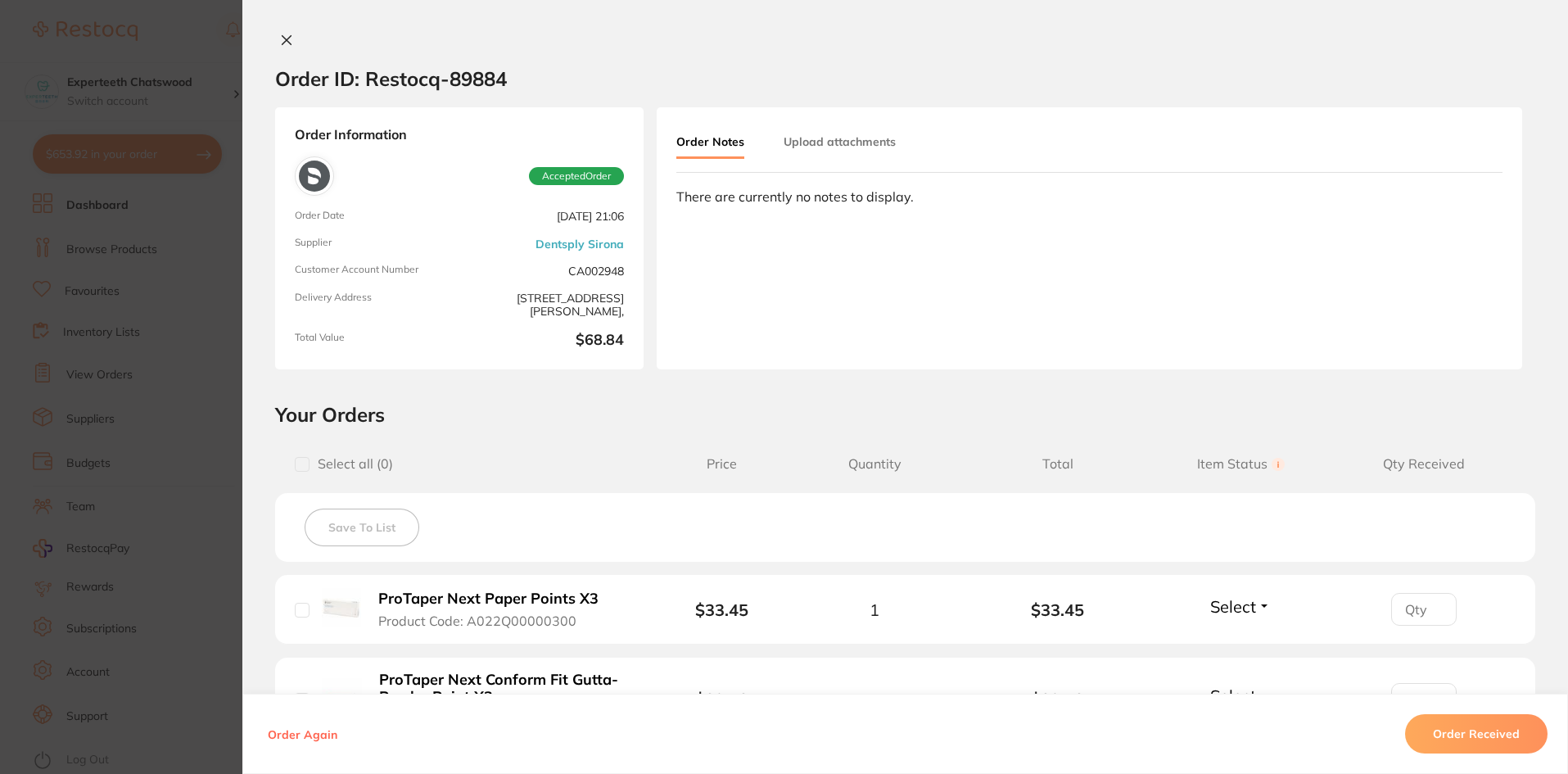
click at [283, 36] on icon at bounding box center [286, 40] width 9 height 9
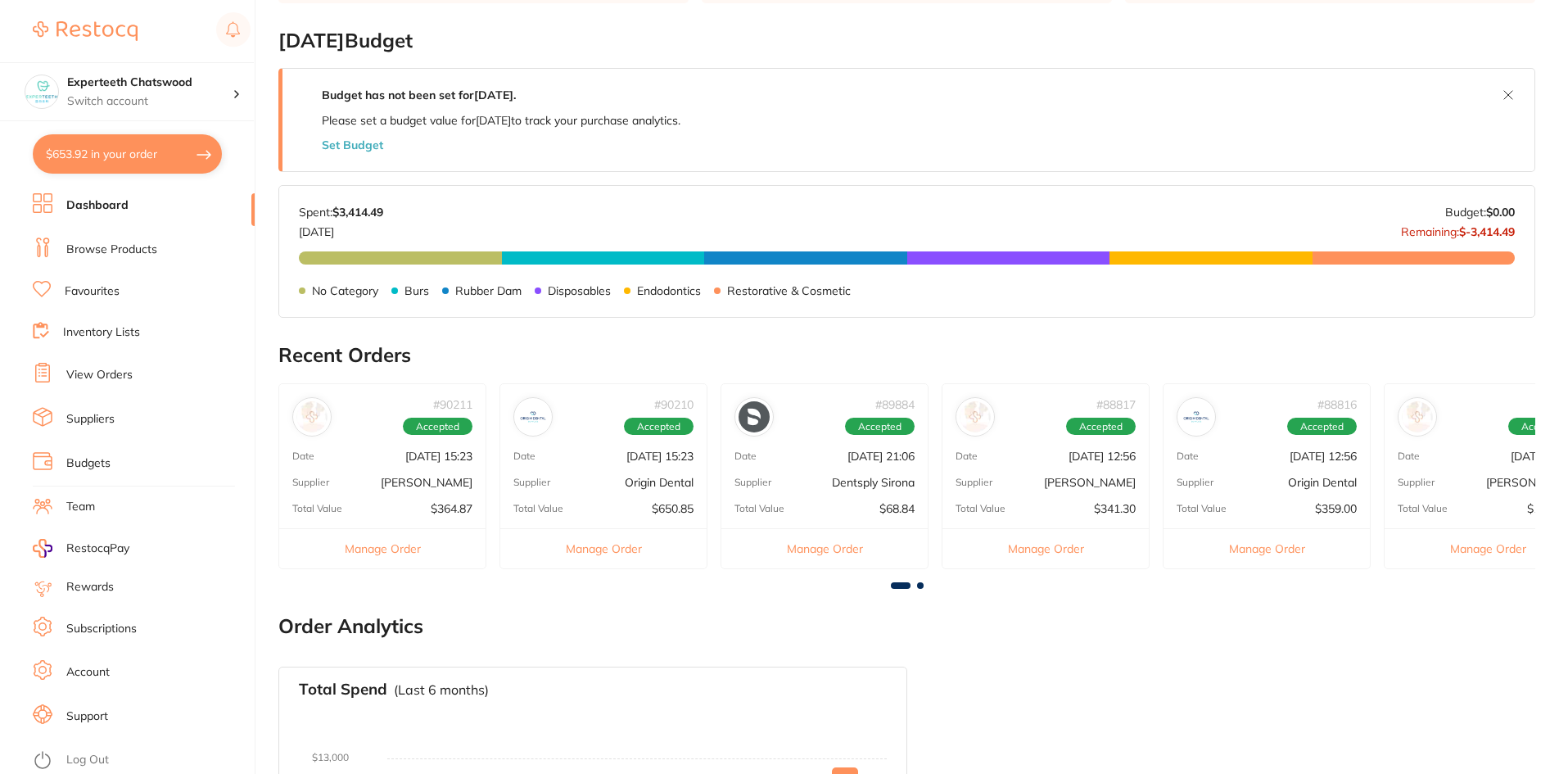
click at [1113, 491] on div "# 88817 Accepted Date Aug 4 2025, 12:56 Supplier Adam Dental Total Value $341.3…" at bounding box center [1045, 476] width 208 height 186
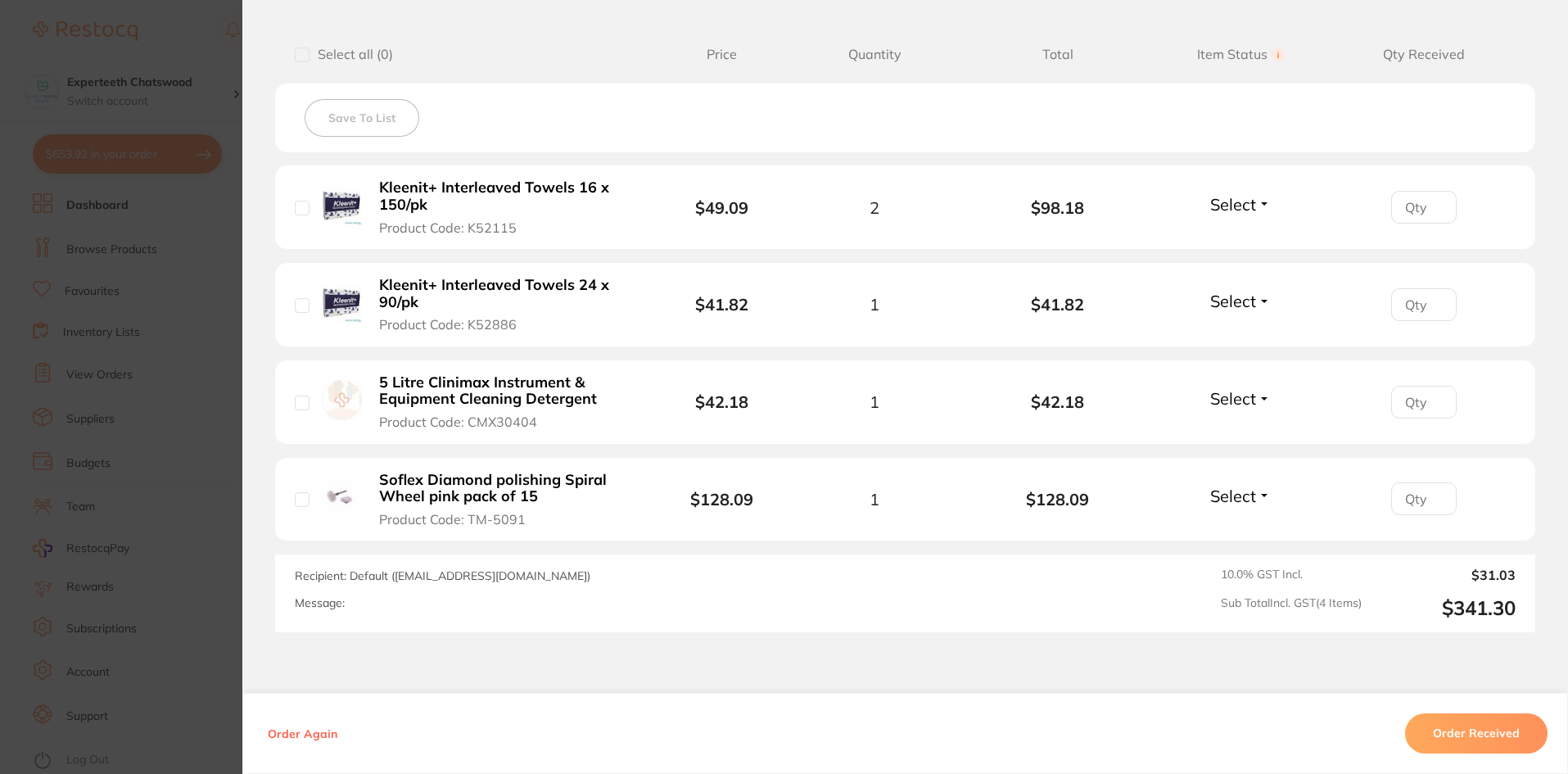
click at [406, 484] on b "Soflex Diamond polishing Spiral Wheel pink pack of 15" at bounding box center [506, 488] width 253 height 34
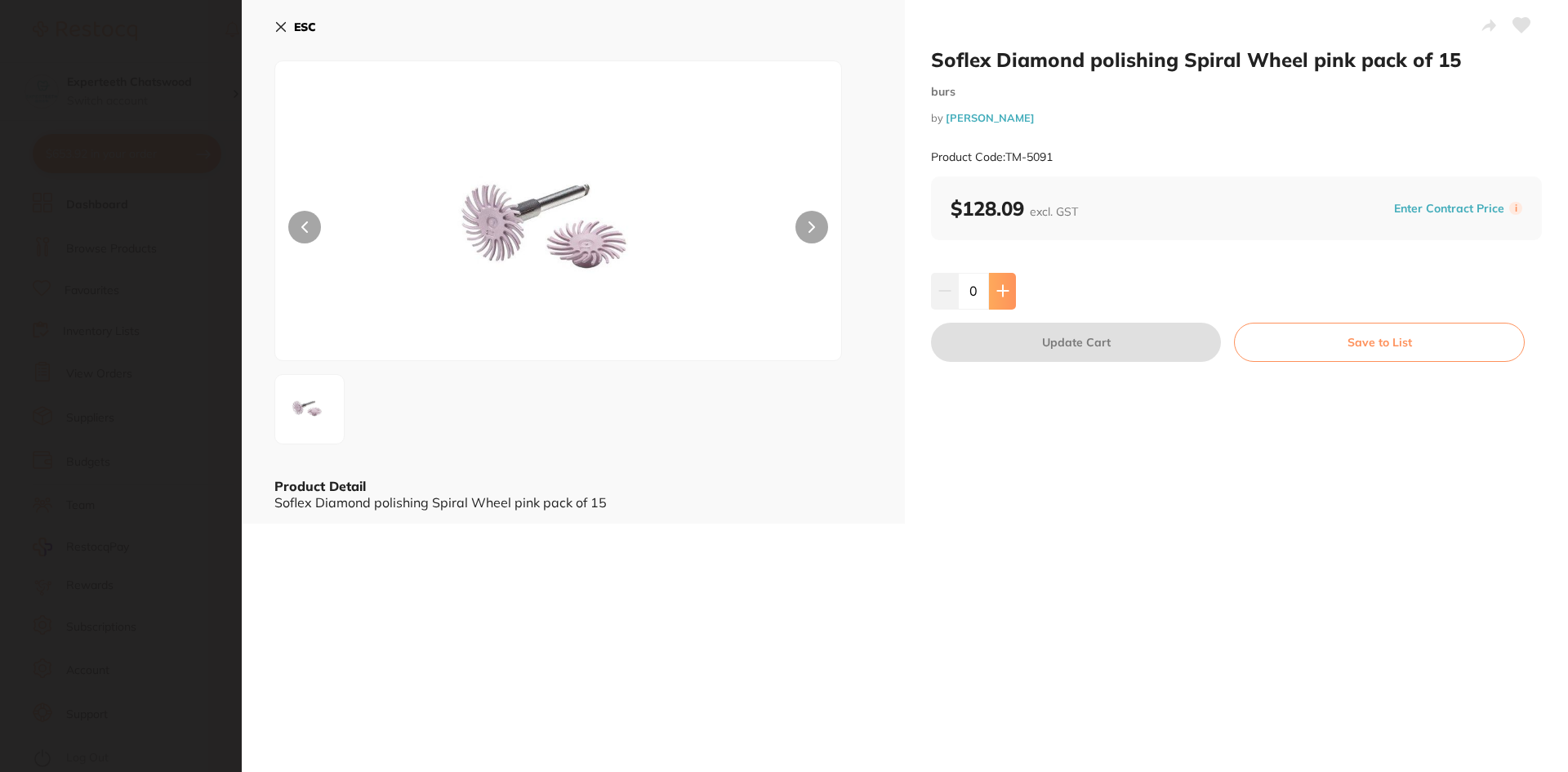
click at [998, 285] on icon at bounding box center [1003, 290] width 13 height 13
type input "1"
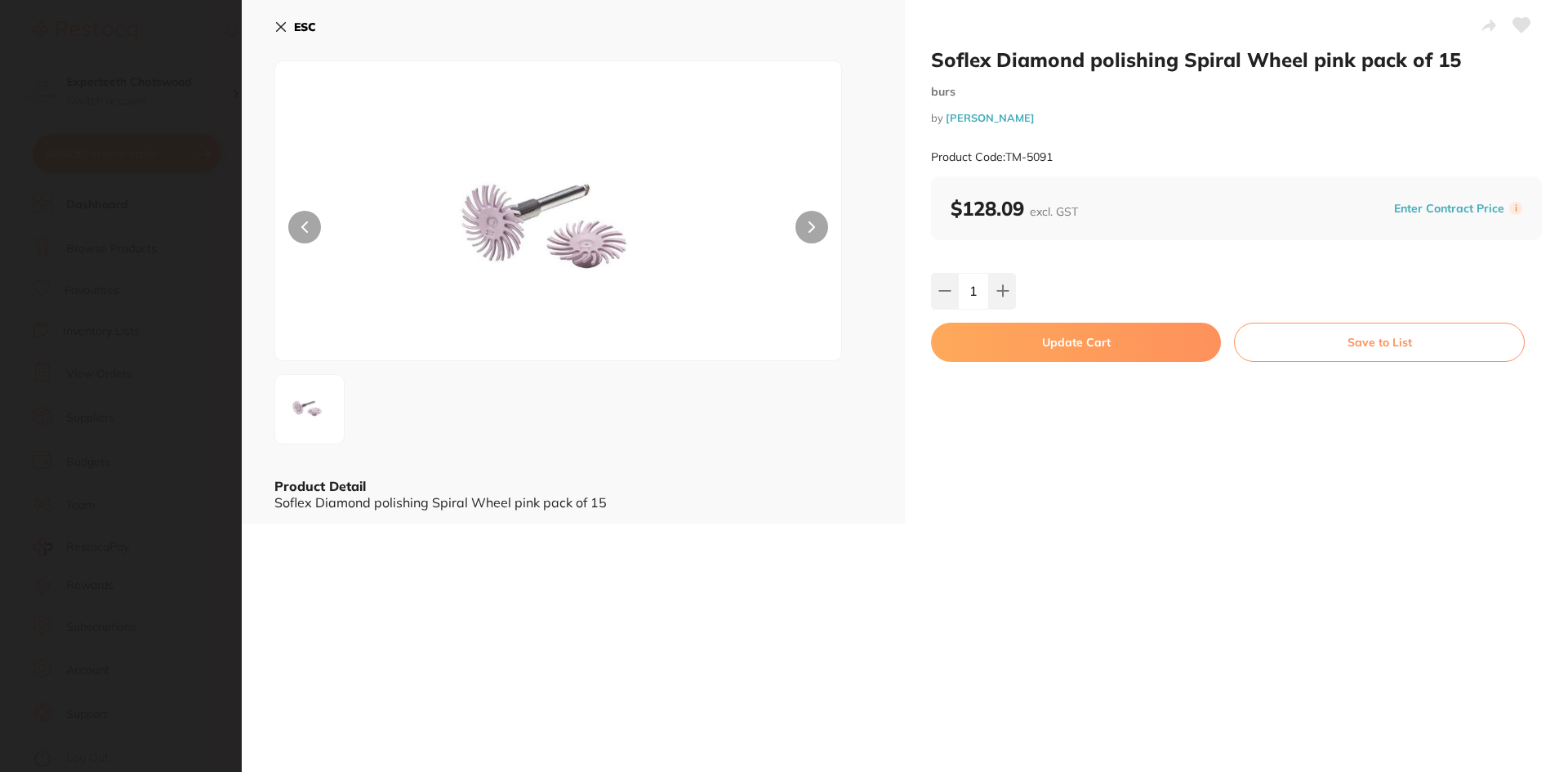
click at [272, 27] on div "ESC Product Detail Soflex Diamond polishing Spiral Wheel pink pack of 15" at bounding box center [573, 262] width 663 height 524
click at [285, 26] on icon at bounding box center [281, 27] width 13 height 13
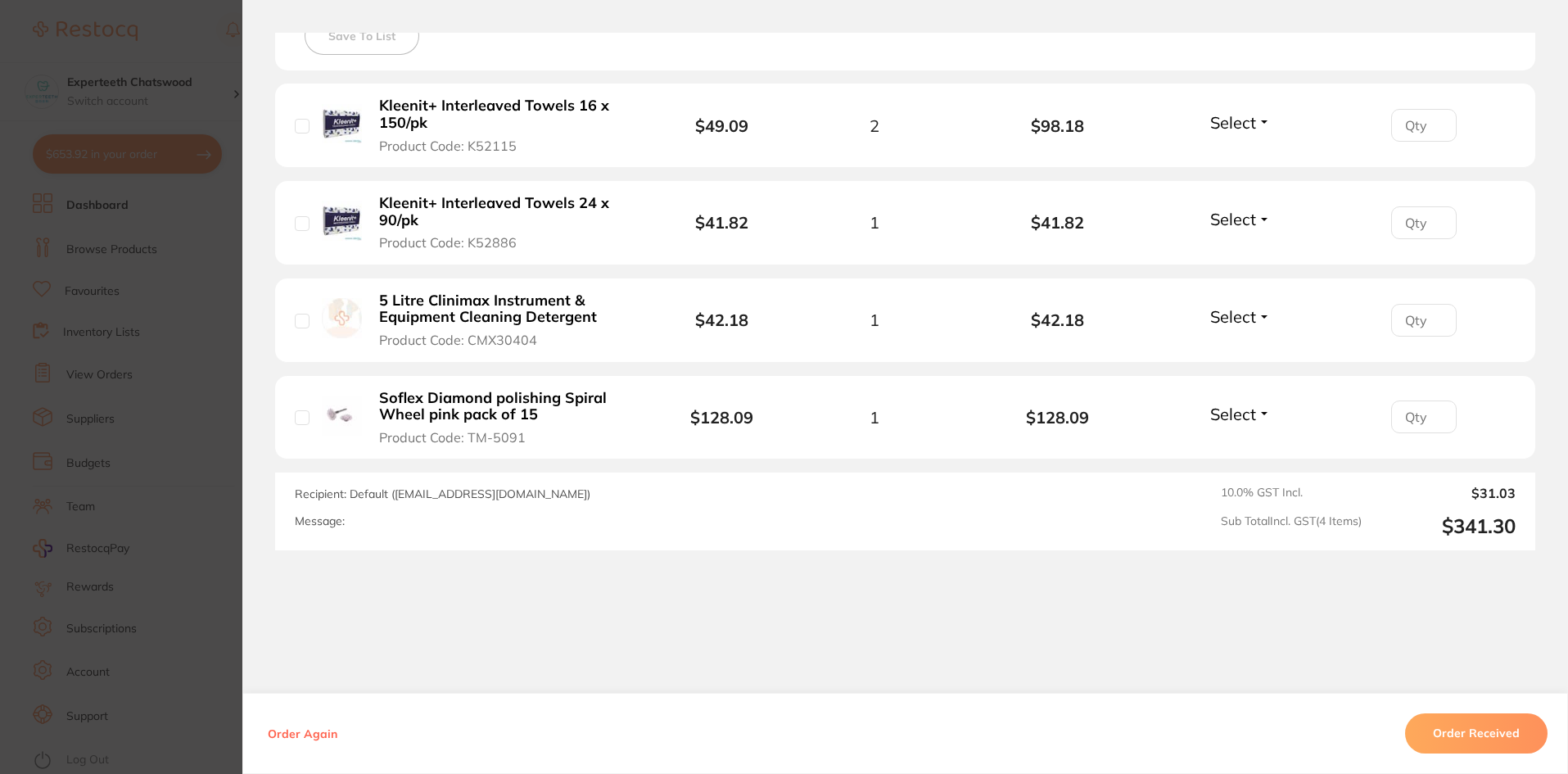
click at [399, 393] on b "Soflex Diamond polishing Spiral Wheel pink pack of 15" at bounding box center [506, 406] width 253 height 34
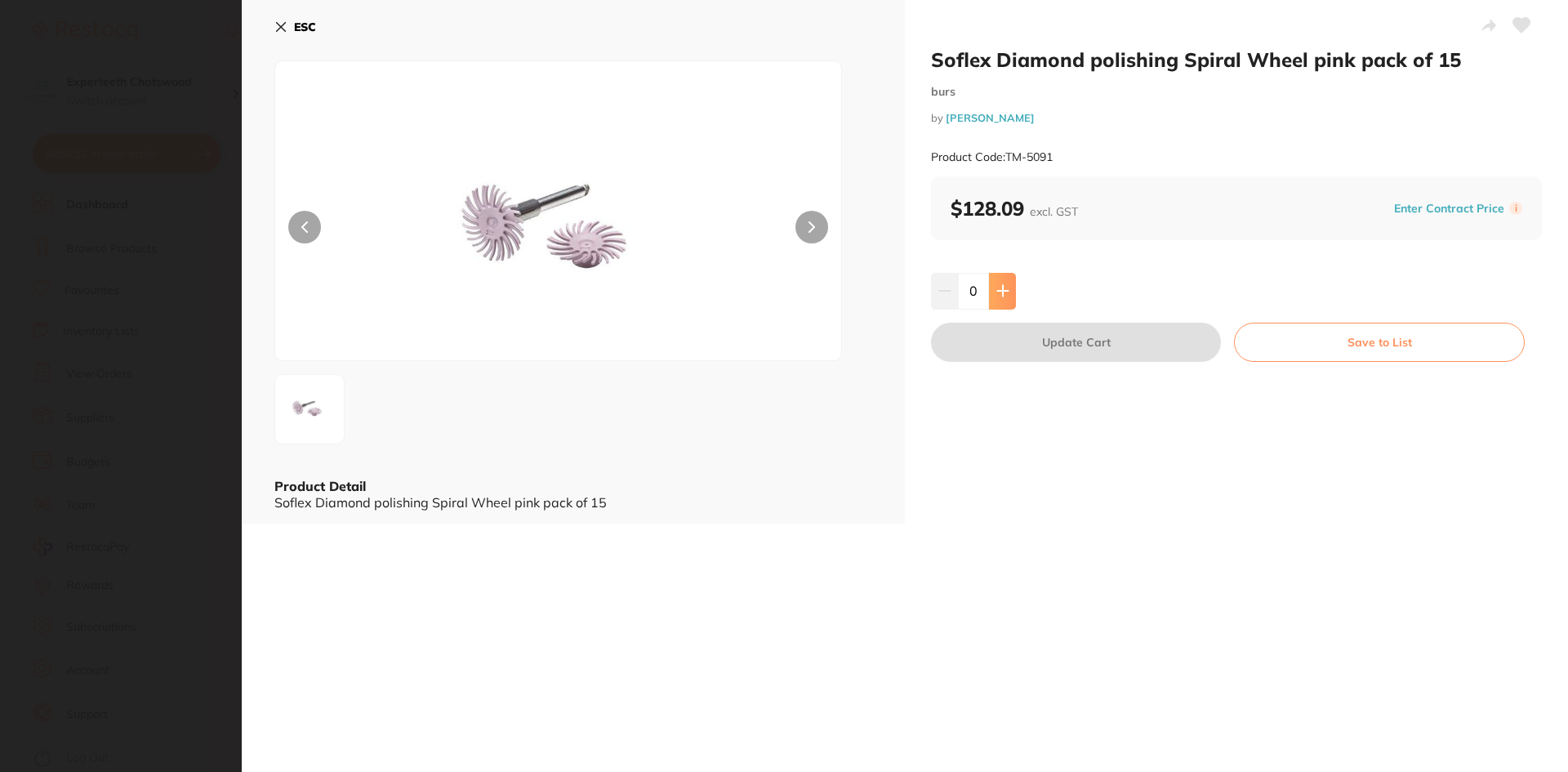
click at [1006, 296] on icon at bounding box center [1003, 290] width 13 height 13
type input "1"
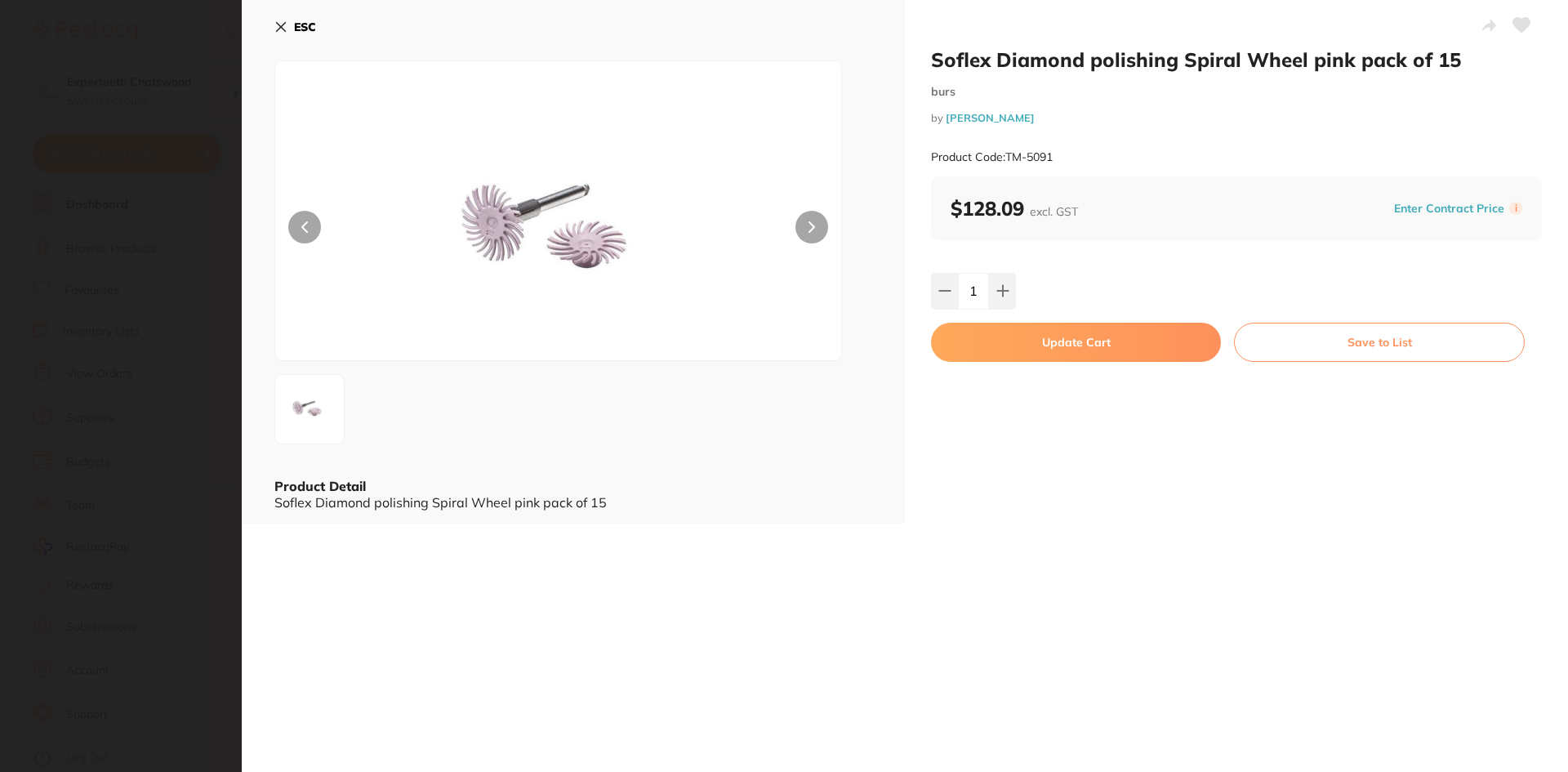
click at [1026, 343] on button "Update Cart" at bounding box center [1075, 342] width 290 height 39
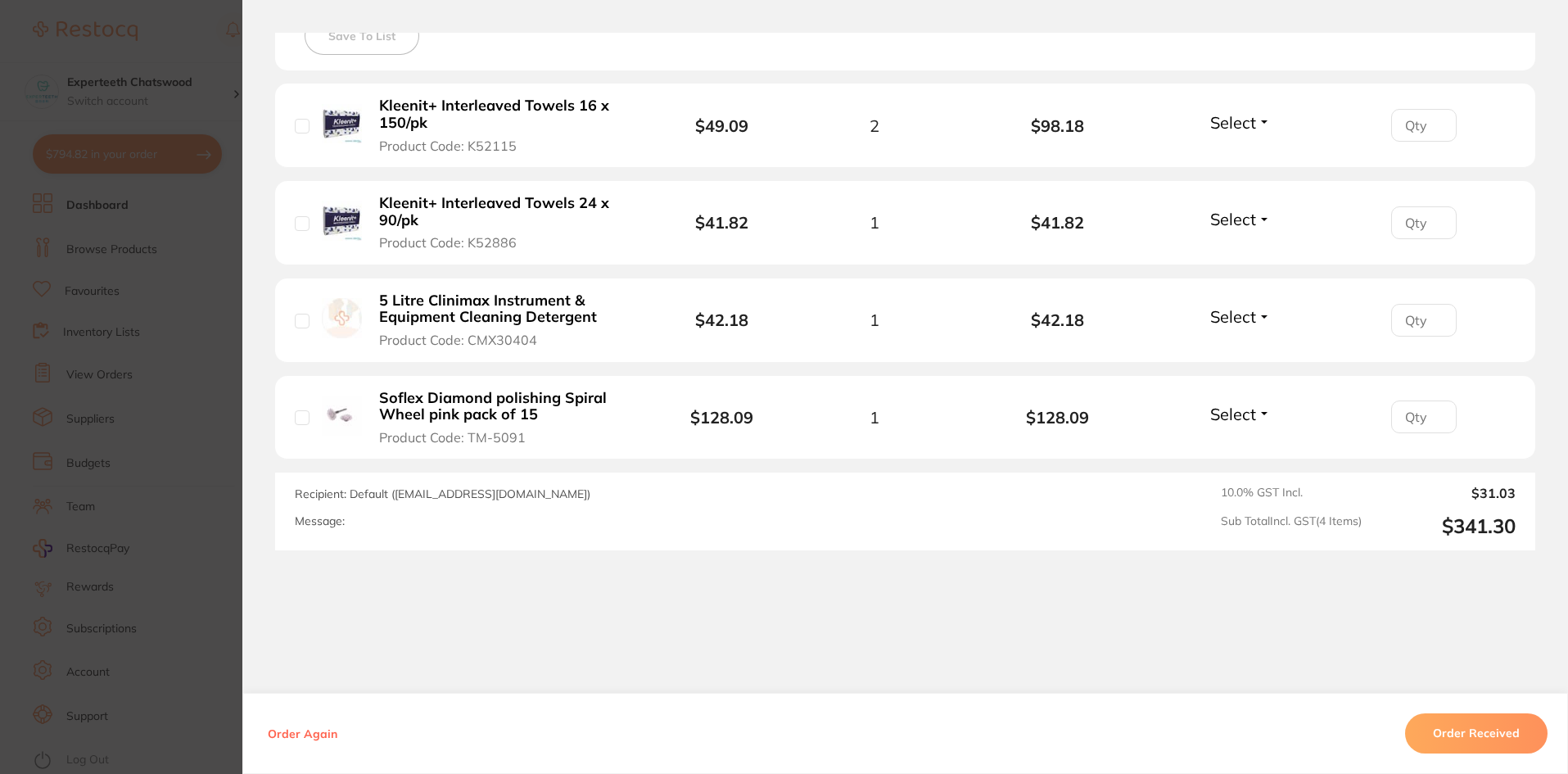
click at [463, 303] on b "5 Litre Clinimax Instrument & Equipment Cleaning Detergent" at bounding box center [506, 308] width 253 height 34
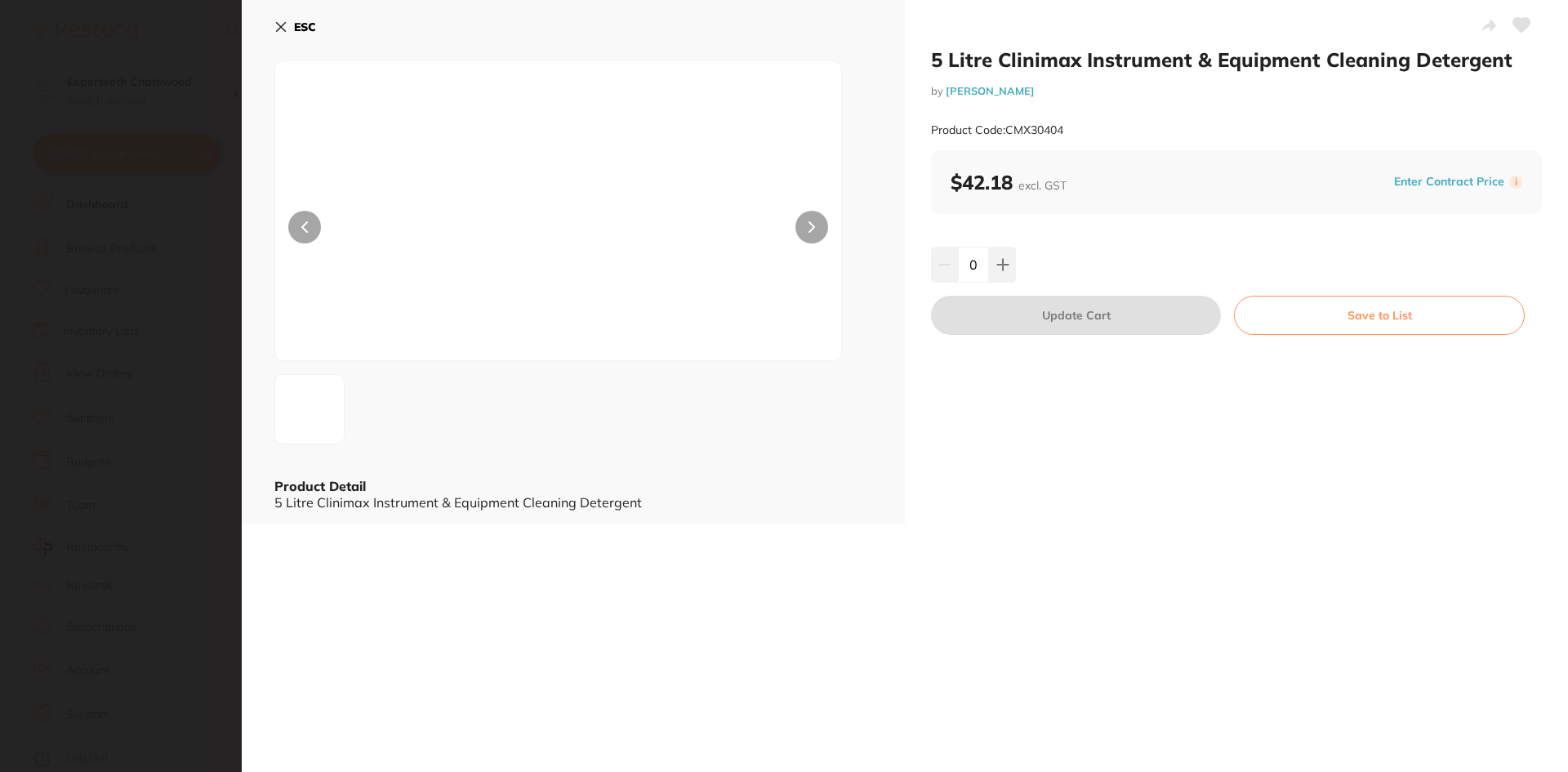
click at [267, 26] on div "ESC Product Detail 5 Litre Clinimax Instrument & Equipment Cleaning Detergent" at bounding box center [573, 262] width 663 height 524
click at [270, 27] on div "ESC Product Detail 5 Litre Clinimax Instrument & Equipment Cleaning Detergent" at bounding box center [573, 262] width 663 height 524
click at [279, 26] on icon at bounding box center [281, 27] width 9 height 9
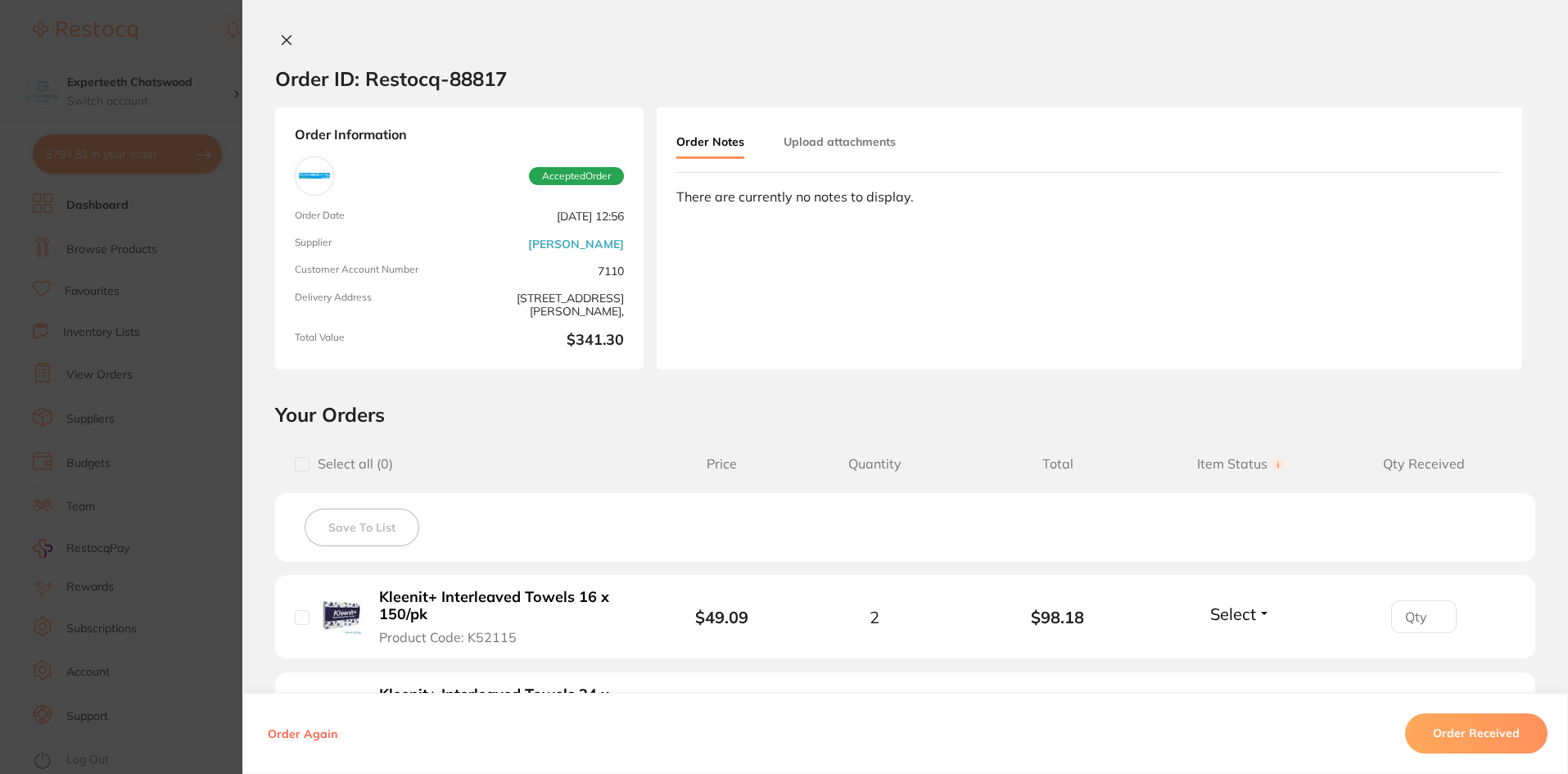
click at [282, 34] on icon at bounding box center [286, 40] width 13 height 13
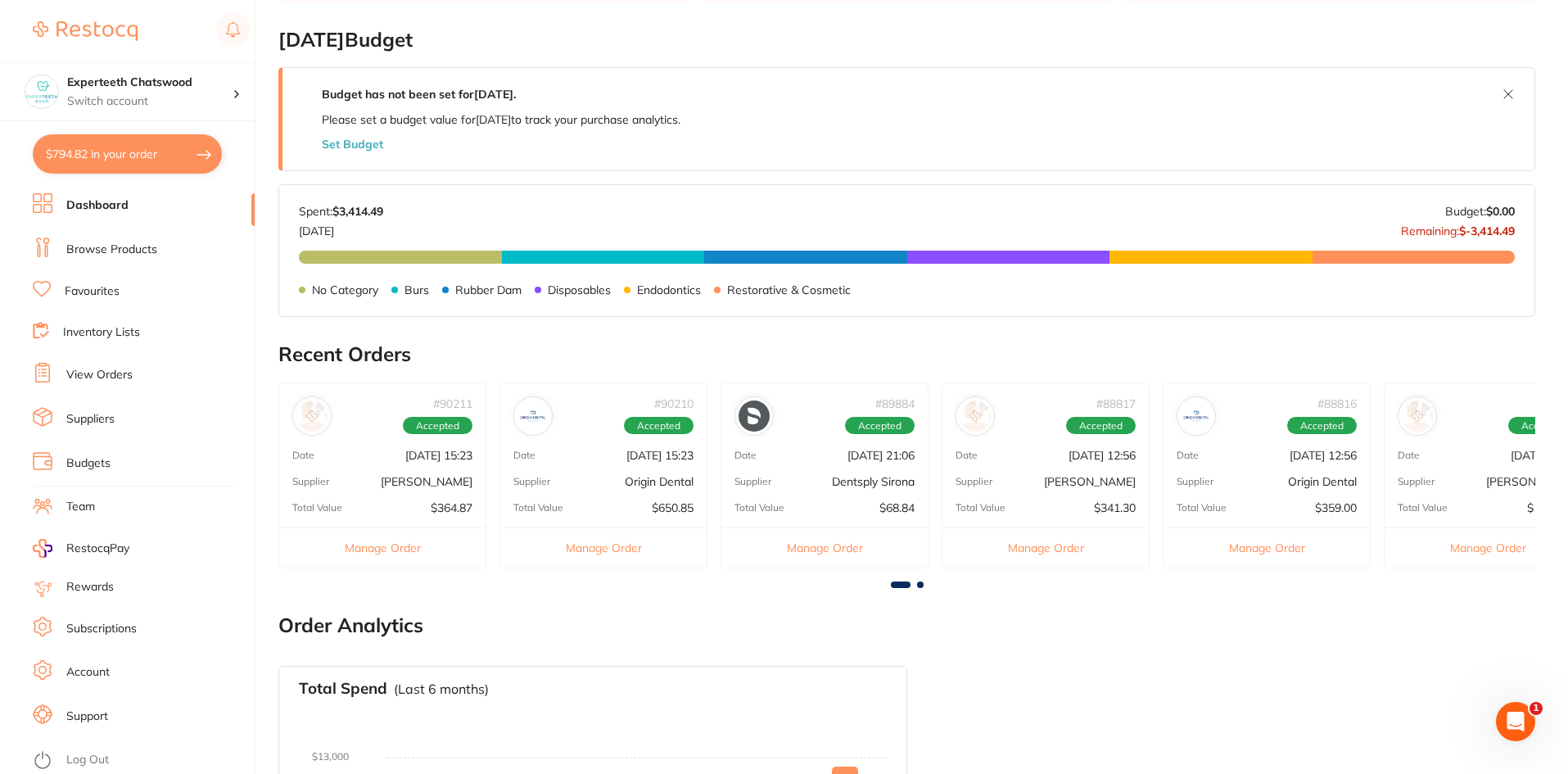
click at [1441, 462] on div "# 88815 Accepted Date Aug 4 2025, 12:56 Supplier Henry Schein Halas Total Value…" at bounding box center [1487, 475] width 208 height 186
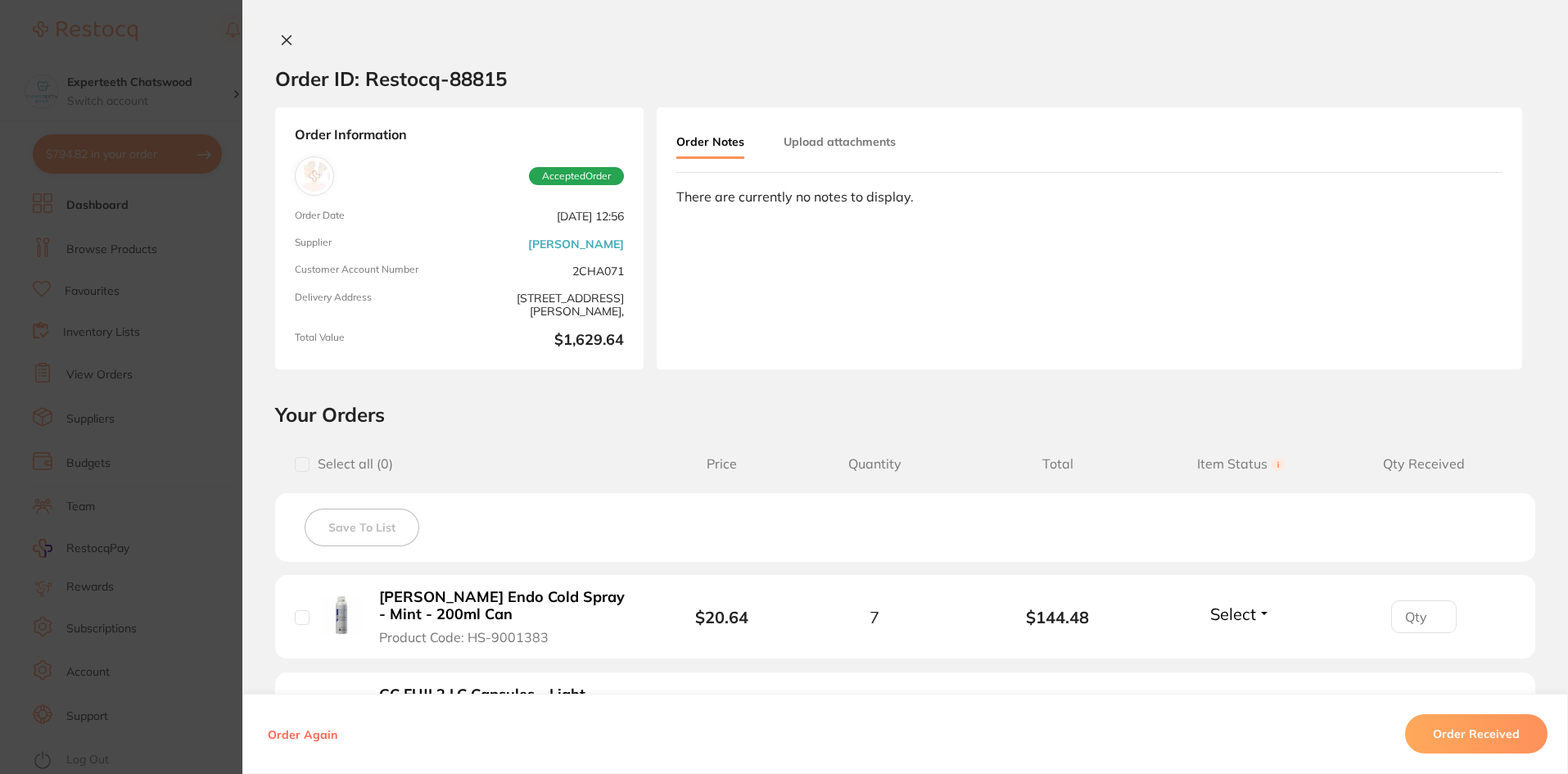
click at [283, 43] on icon at bounding box center [286, 40] width 9 height 9
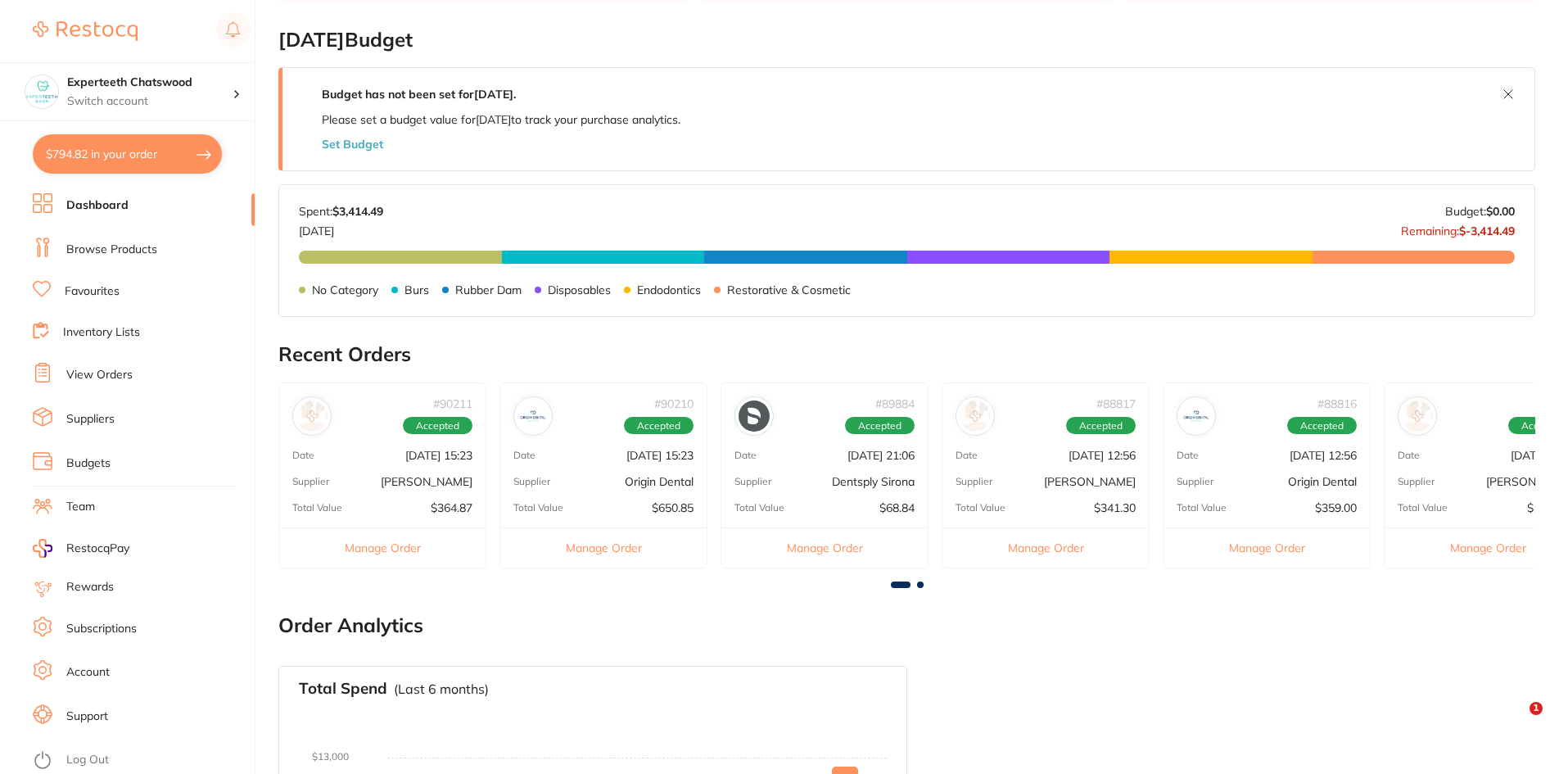
click at [1017, 426] on div "# 88817 Accepted" at bounding box center [1045, 409] width 206 height 53
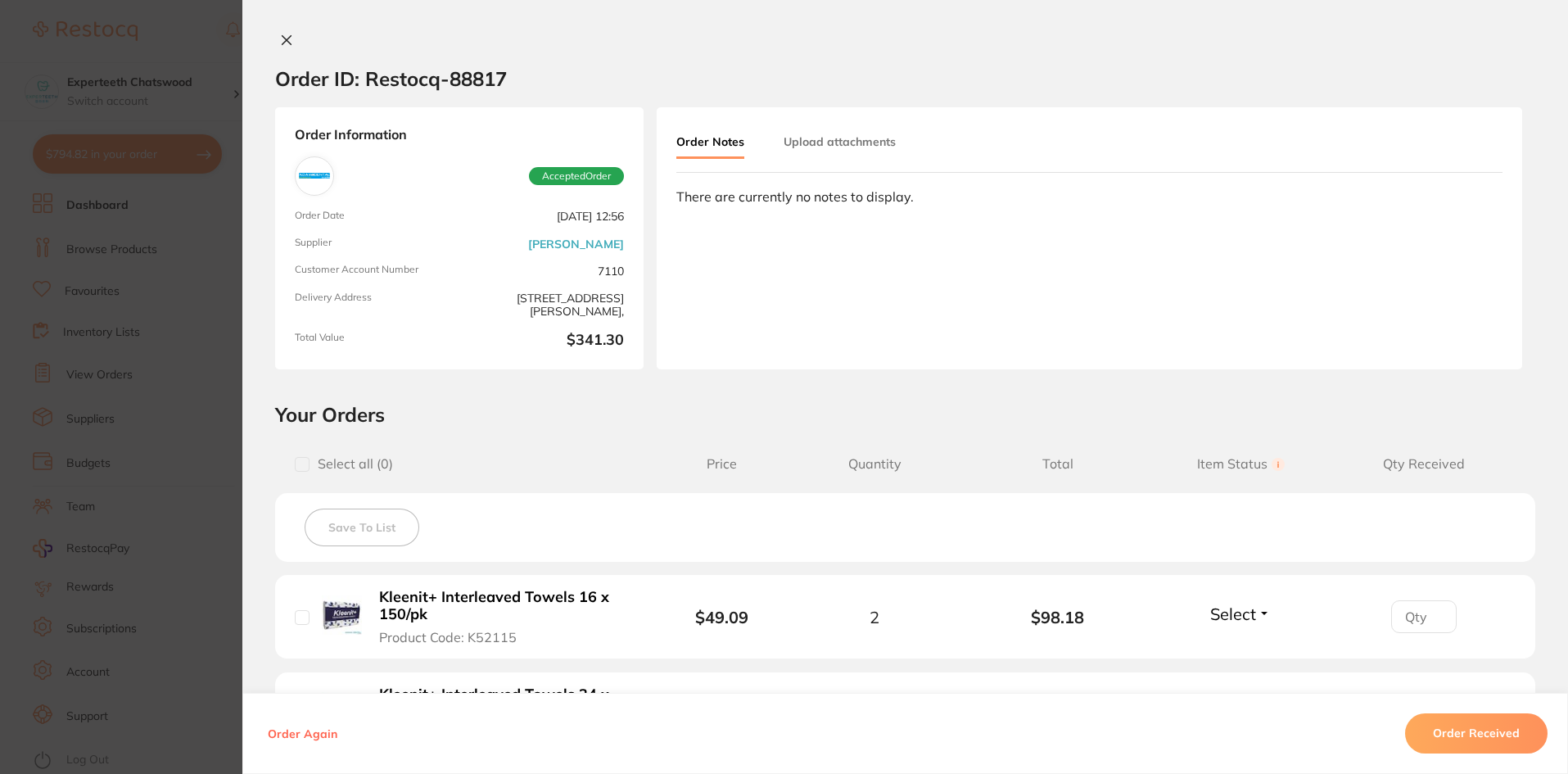
click at [273, 30] on div "Order ID: Restocq- 88817 Order Information Accepted Order Order Date Aug 4 2025…" at bounding box center [905, 387] width 1326 height 774
click at [283, 44] on icon at bounding box center [286, 40] width 9 height 9
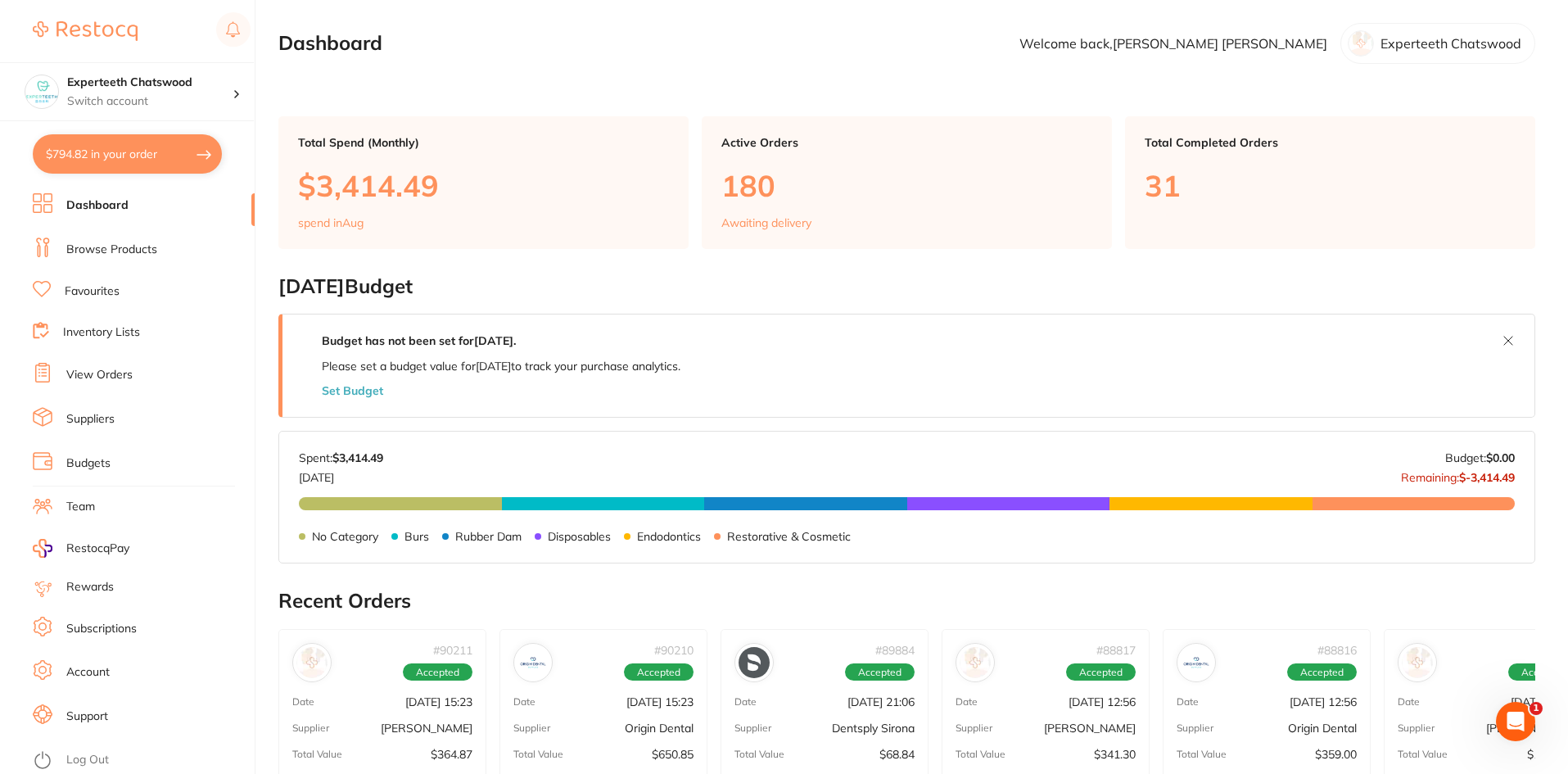
click at [129, 196] on li "Dashboard" at bounding box center [144, 206] width 222 height 25
click at [146, 153] on button "$794.82 in your order" at bounding box center [126, 153] width 189 height 39
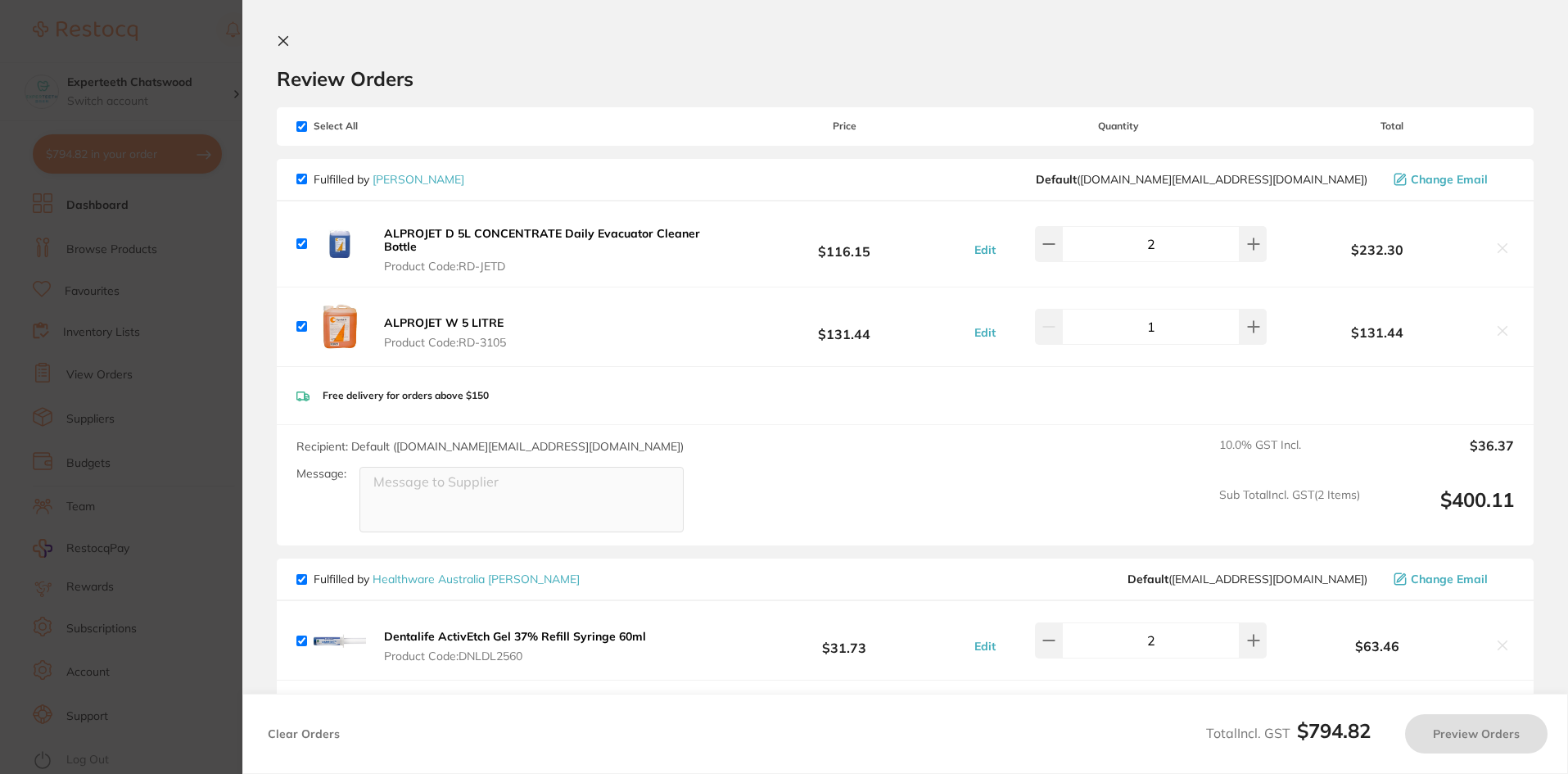
checkbox input "true"
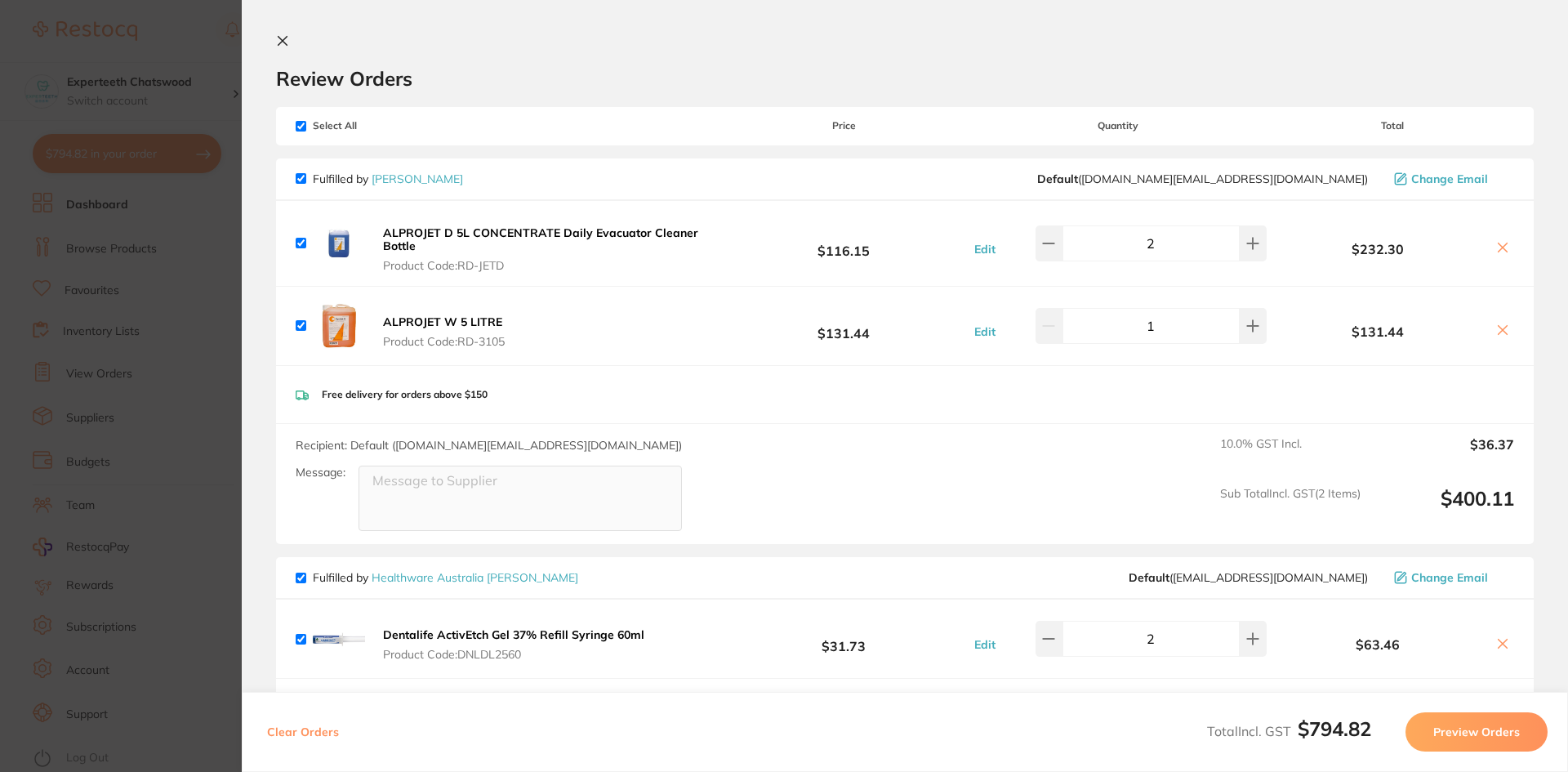
click at [278, 38] on icon at bounding box center [283, 41] width 13 height 13
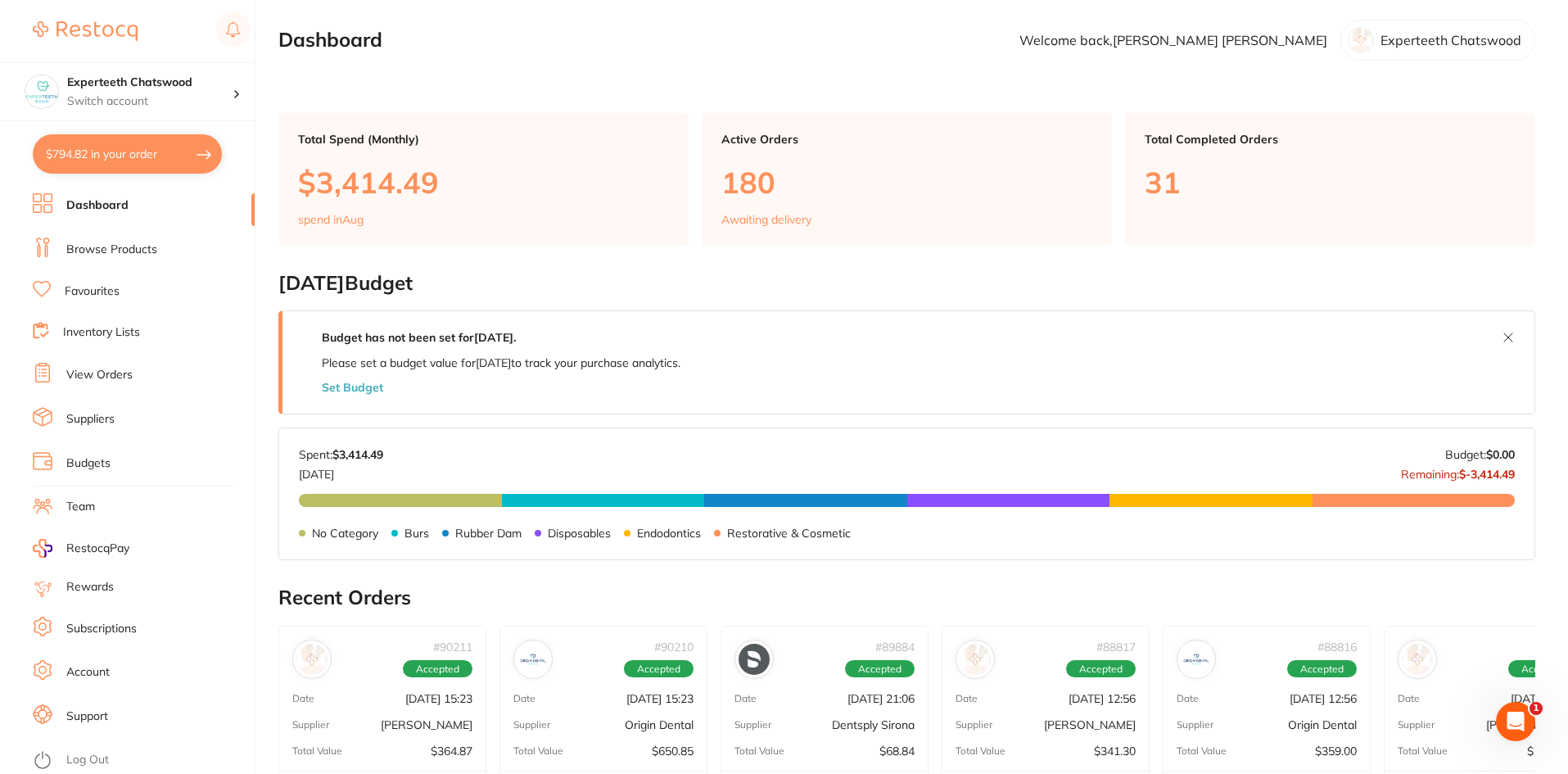
click at [129, 262] on ul "Dashboard Browse Products Favourites Inventory Lists View Orders Suppliers Budg…" at bounding box center [144, 484] width 222 height 580
click at [125, 249] on link "Browse Products" at bounding box center [111, 249] width 91 height 16
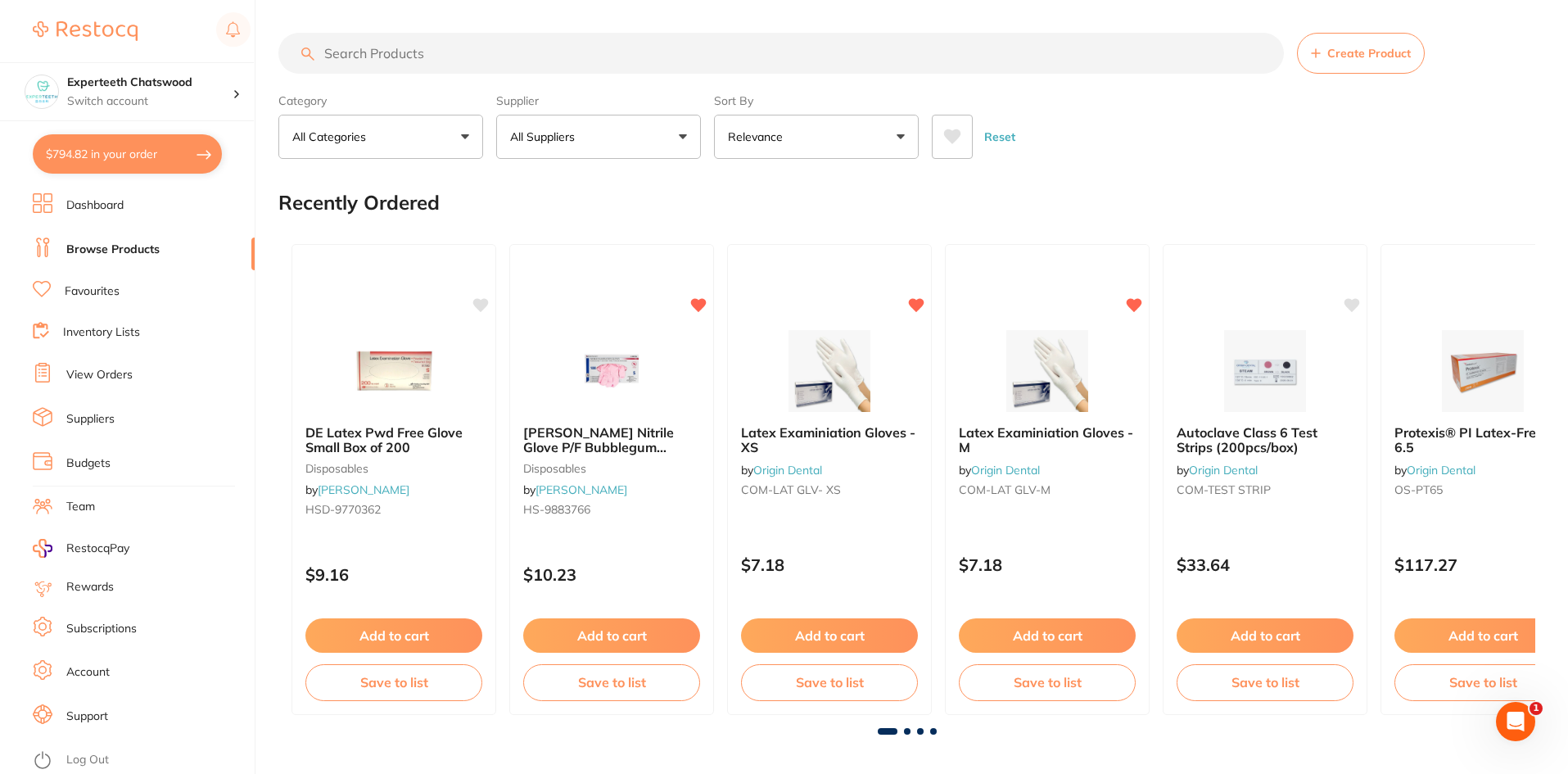
click at [420, 49] on input "search" at bounding box center [782, 53] width 1006 height 41
paste input "Surgical Suction"
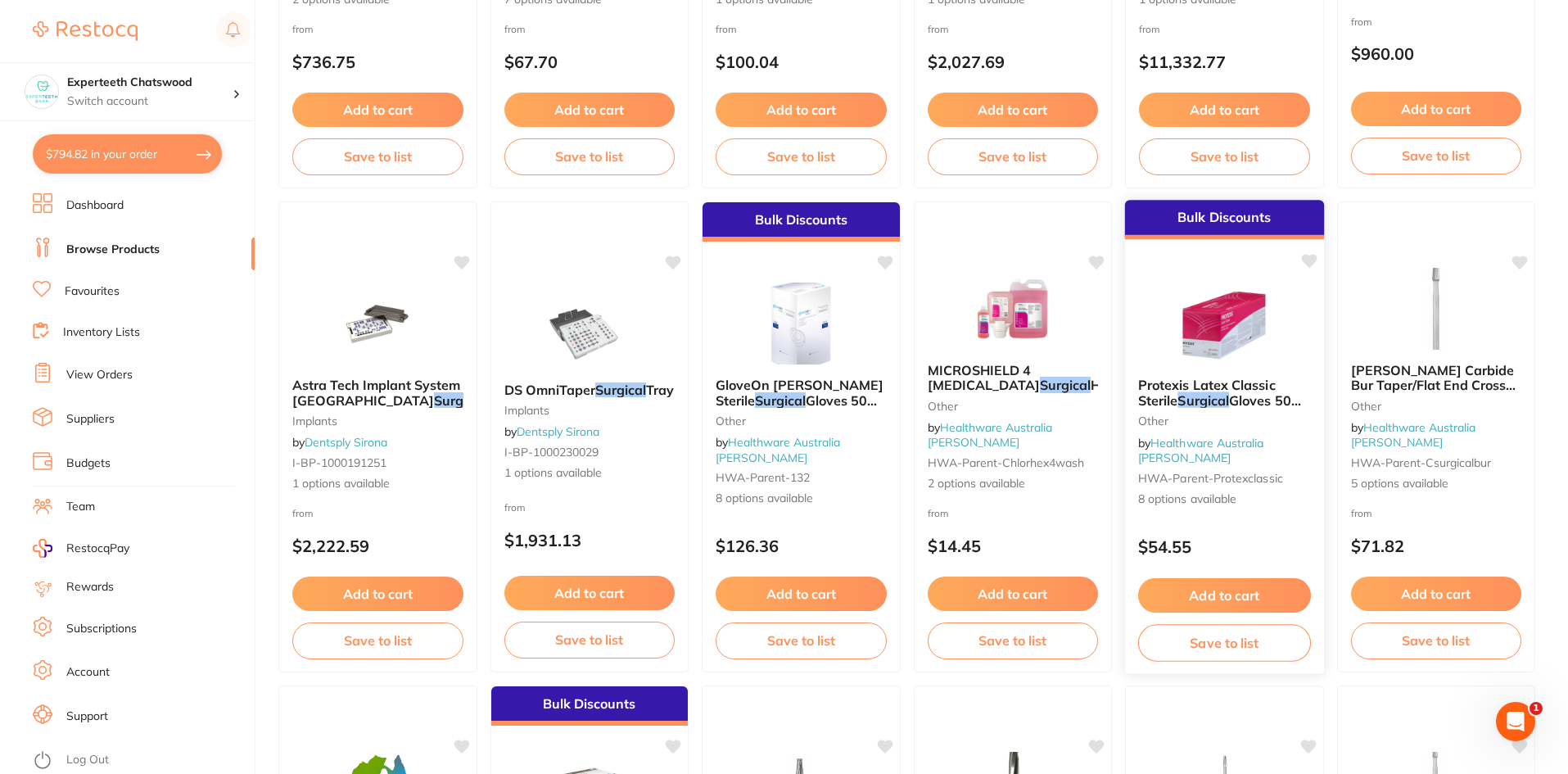
type input "Surgical Suction"
click at [1245, 403] on span "Gloves 50 Pairs/Box" at bounding box center [1219, 407] width 163 height 32
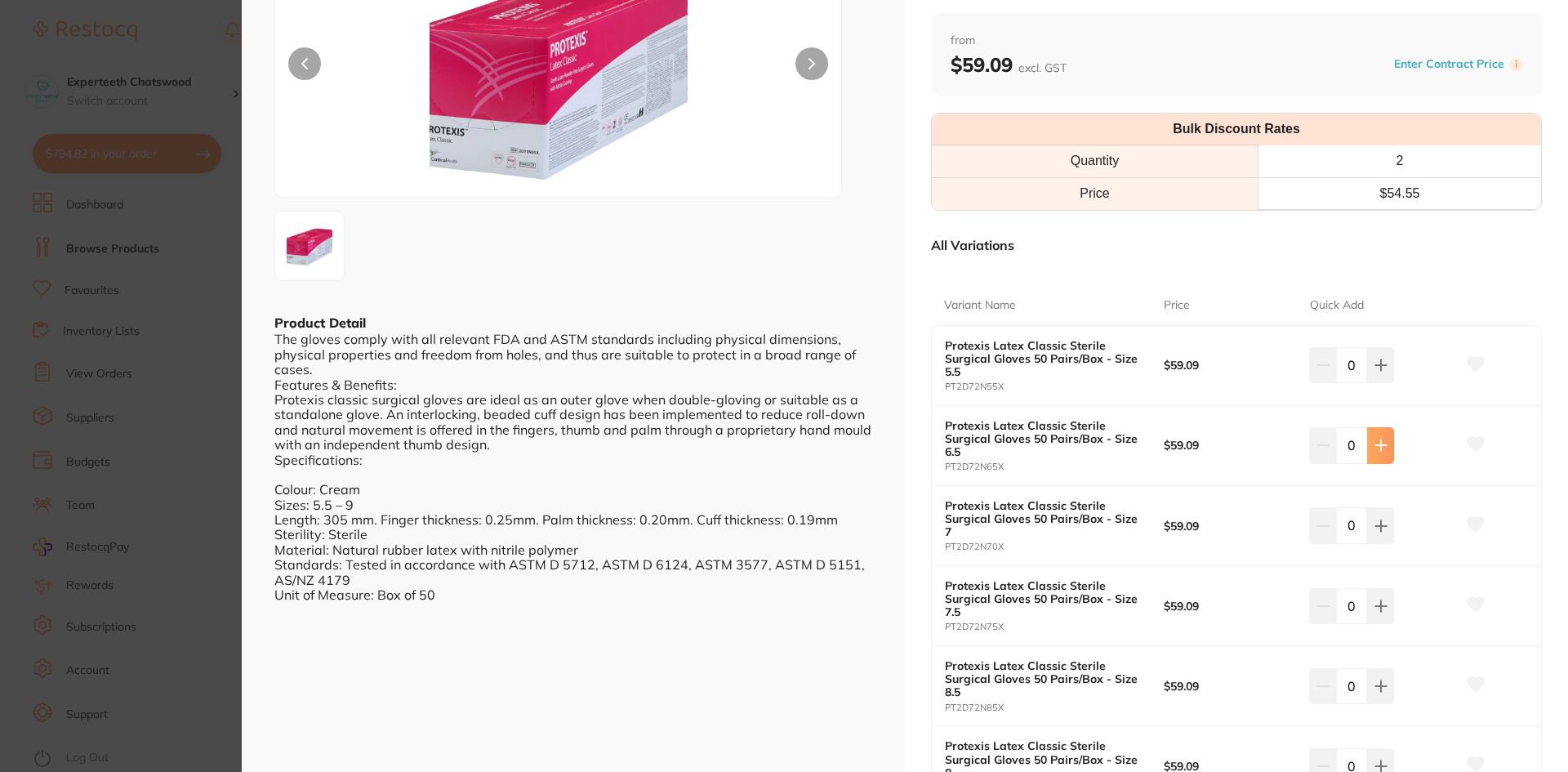
click at [1369, 383] on button at bounding box center [1381, 365] width 27 height 36
type input "1"
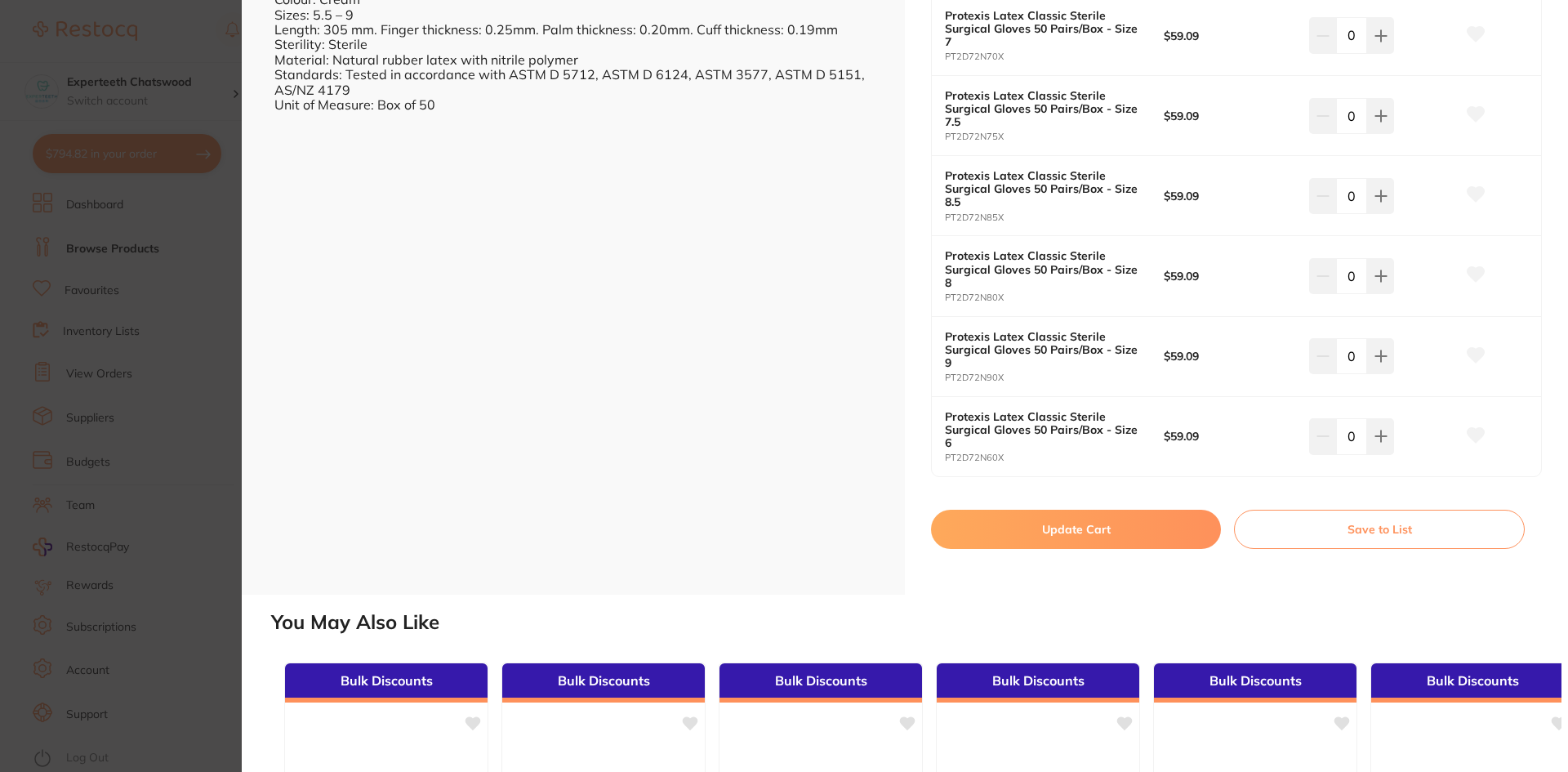
click at [1092, 543] on button "Update Cart" at bounding box center [1075, 528] width 290 height 39
checkbox input "false"
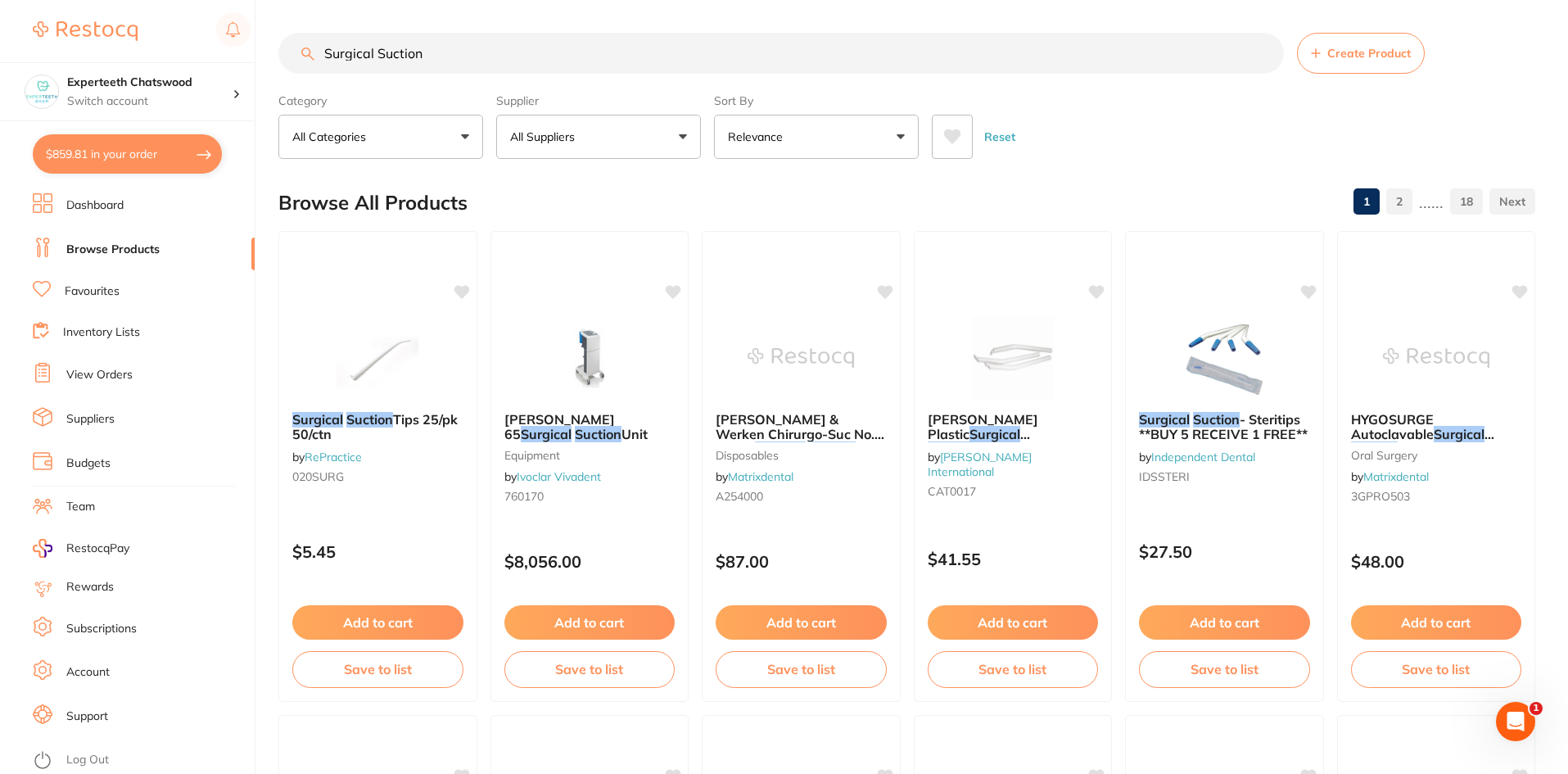
click at [121, 195] on li "Dashboard" at bounding box center [144, 206] width 222 height 25
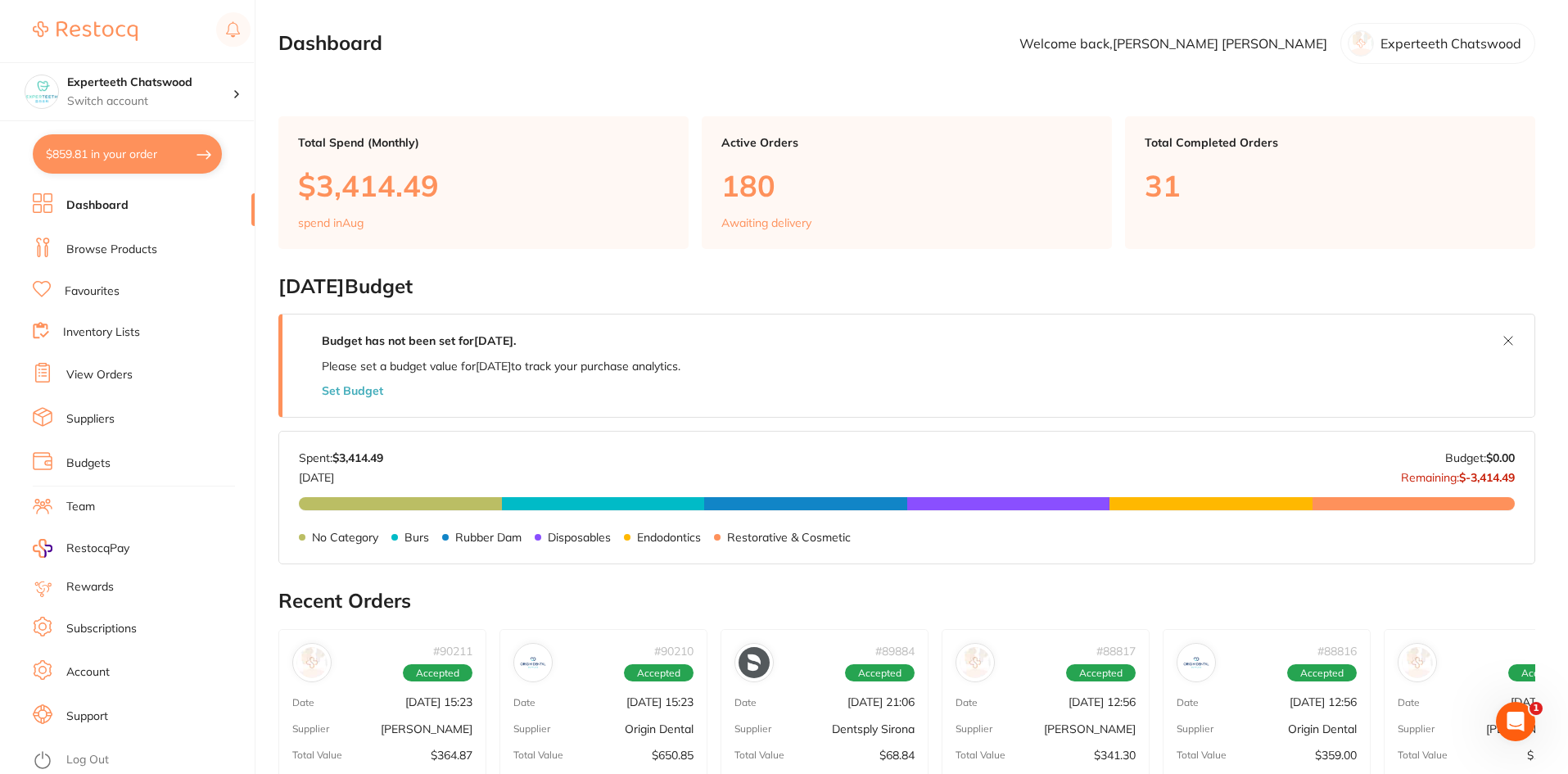
click at [104, 216] on li "Dashboard" at bounding box center [144, 206] width 222 height 25
click at [106, 206] on link "Dashboard" at bounding box center [97, 205] width 62 height 16
click at [108, 242] on link "Browse Products" at bounding box center [111, 249] width 91 height 16
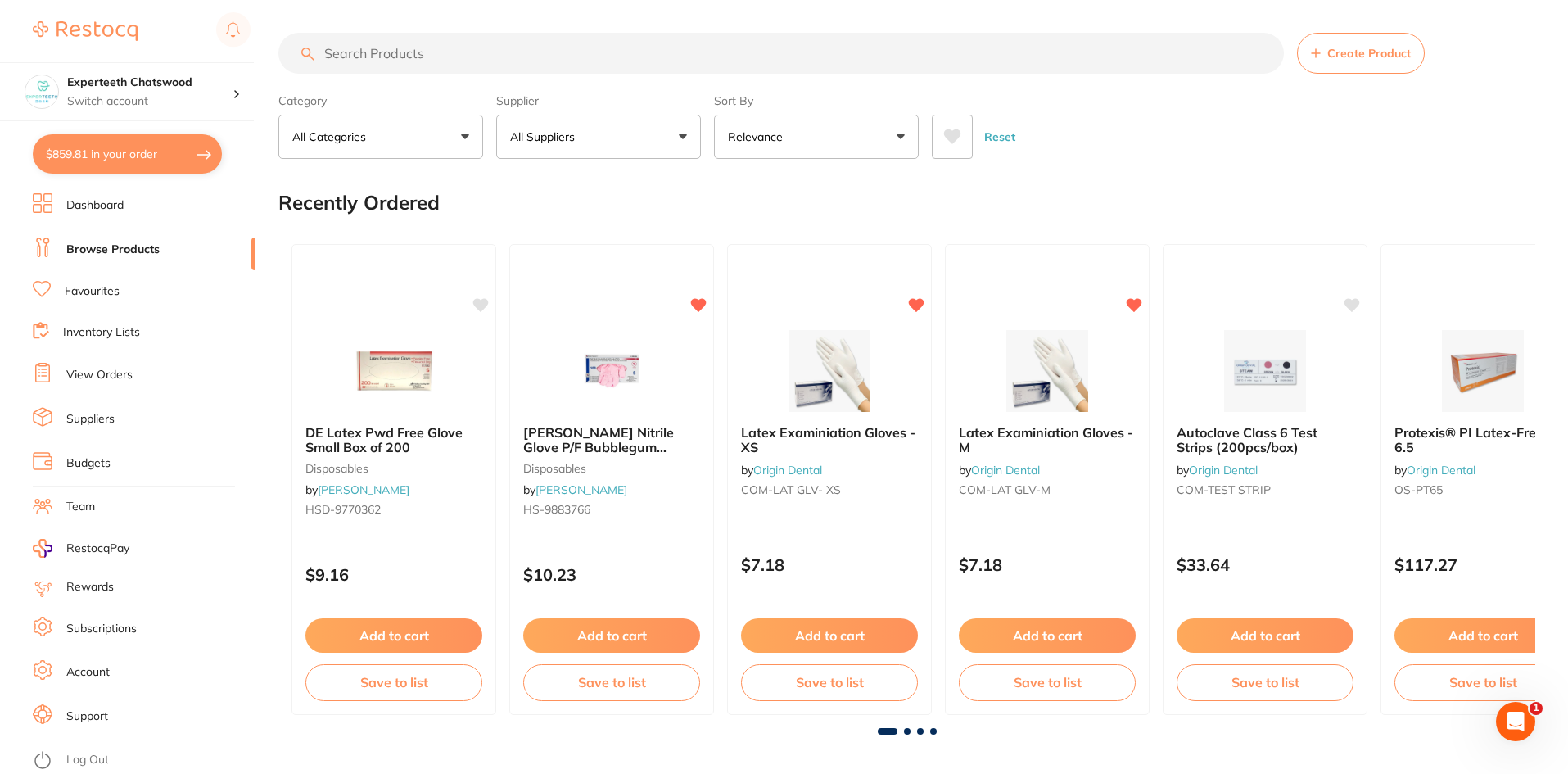
click at [617, 125] on button "All Suppliers" at bounding box center [599, 137] width 205 height 44
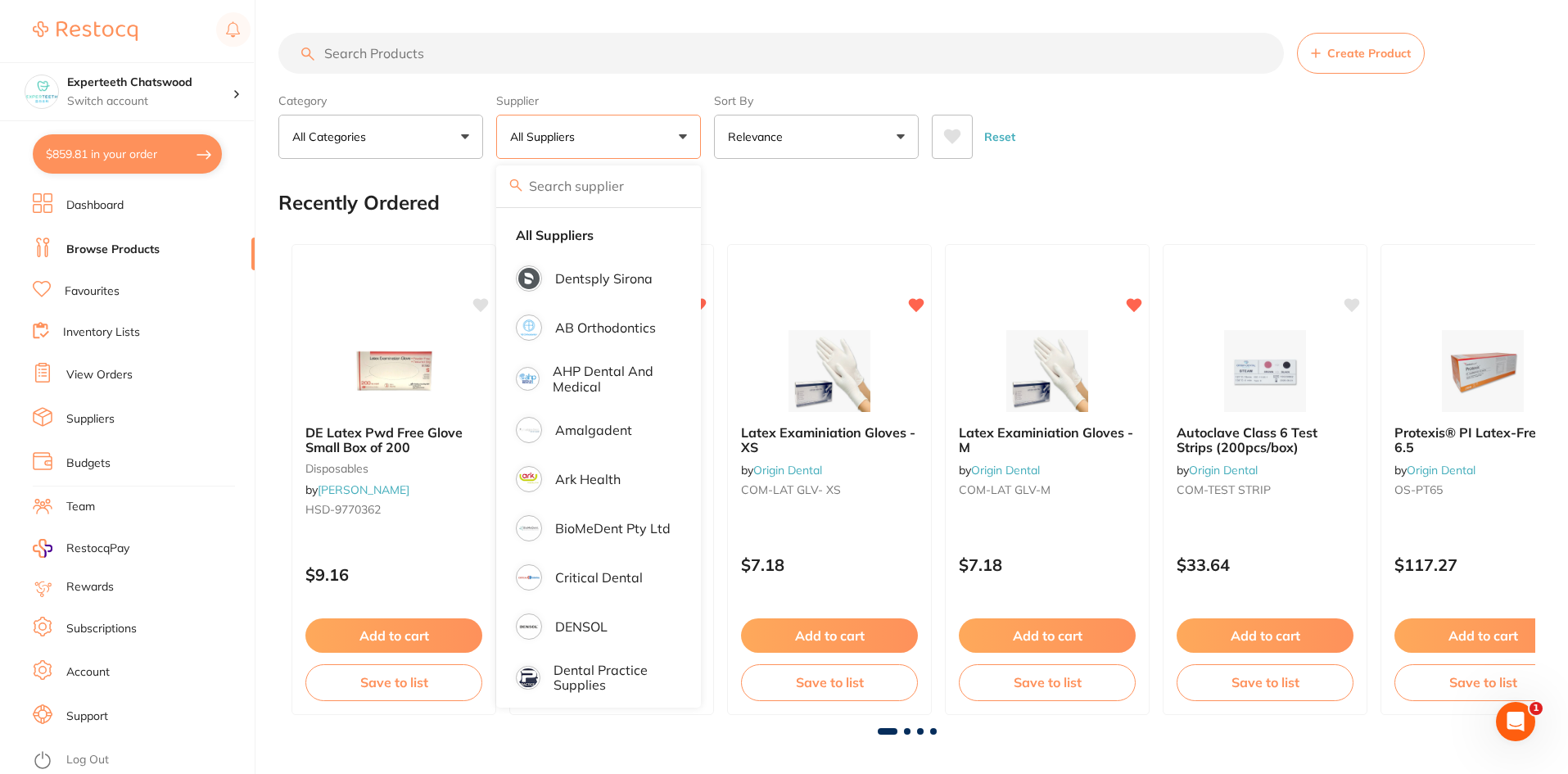
click at [603, 138] on button "All Suppliers" at bounding box center [599, 137] width 205 height 44
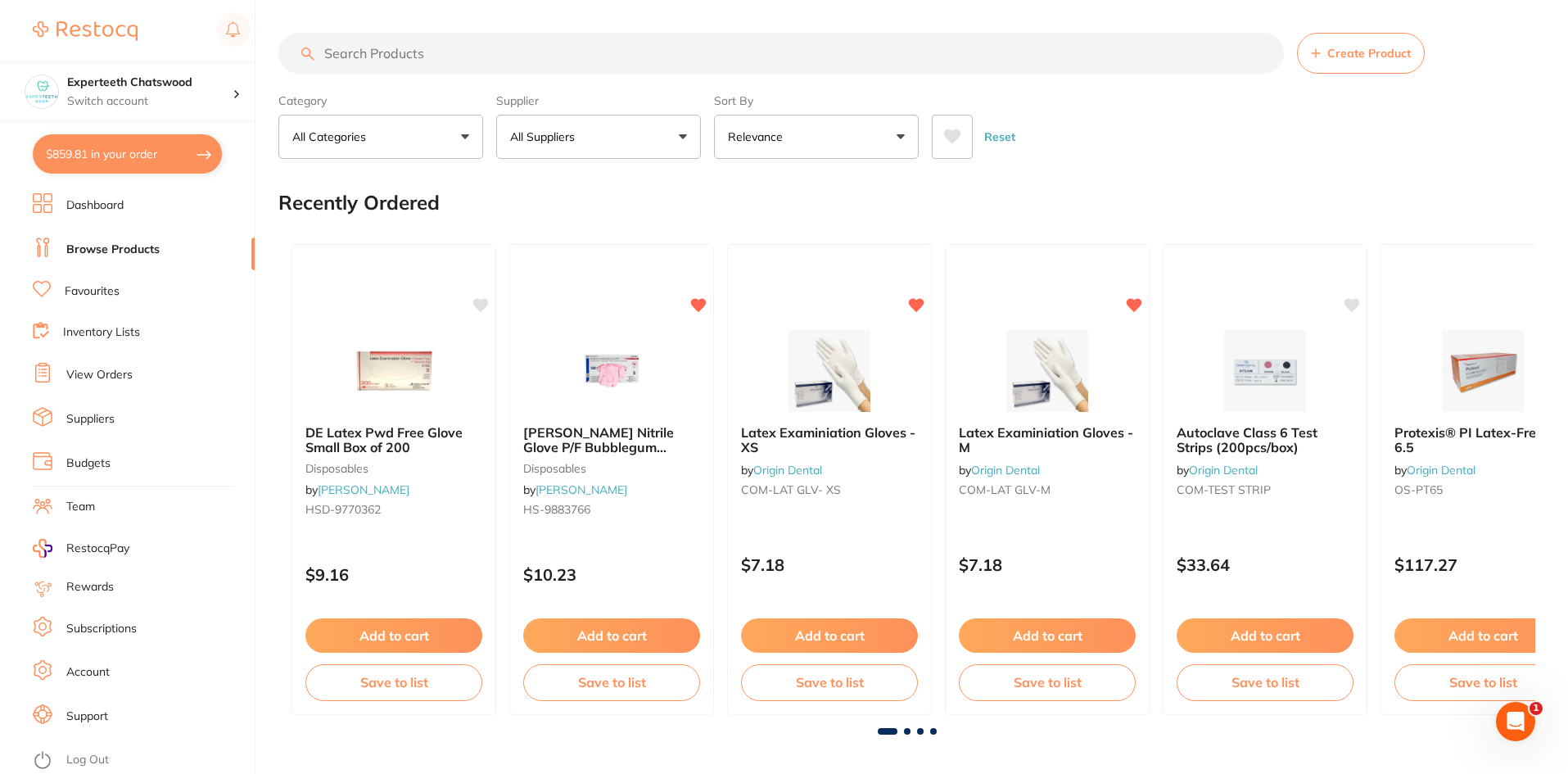
click at [470, 67] on input "search" at bounding box center [782, 53] width 1006 height 41
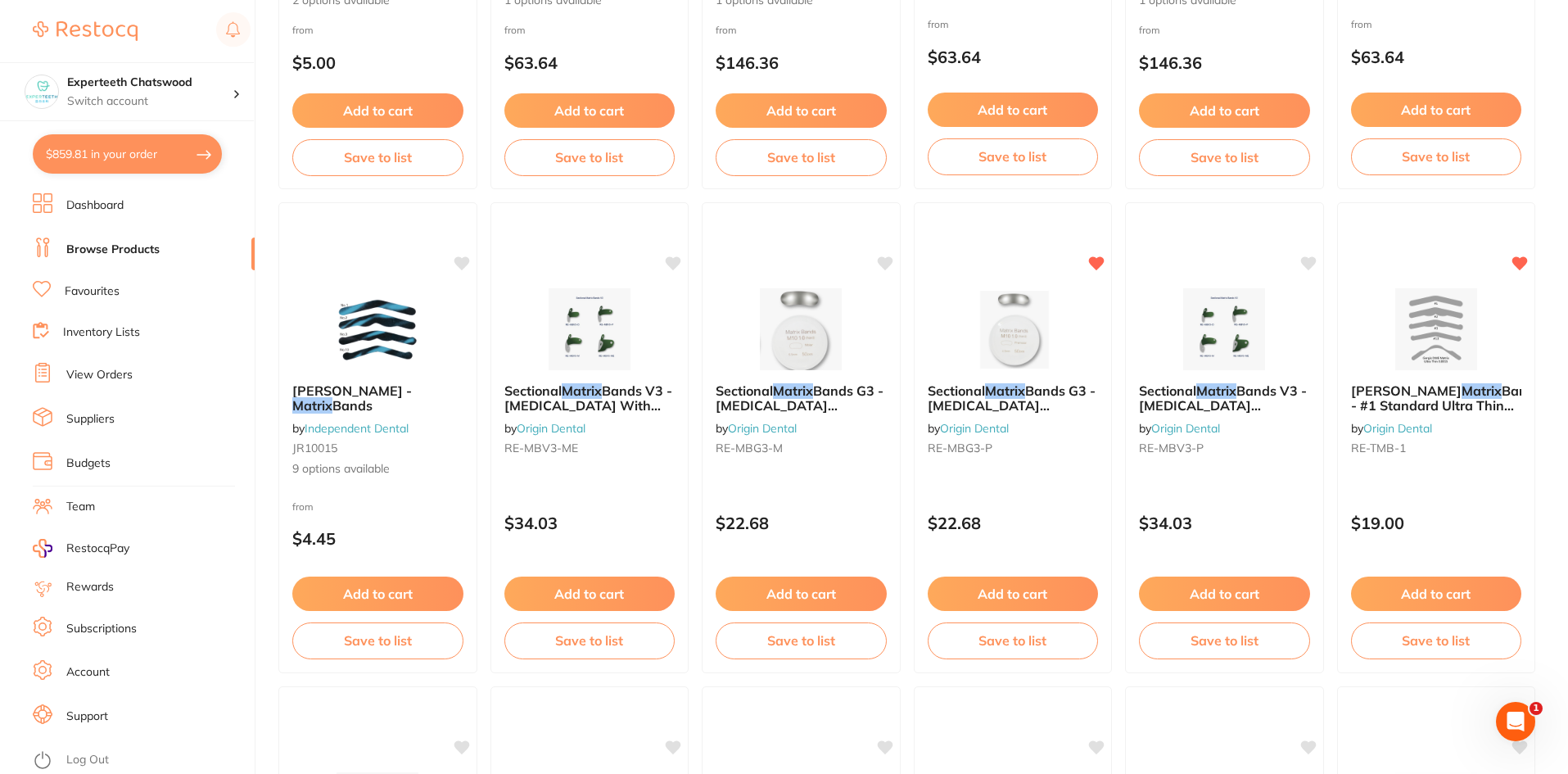
scroll to position [2948, 0]
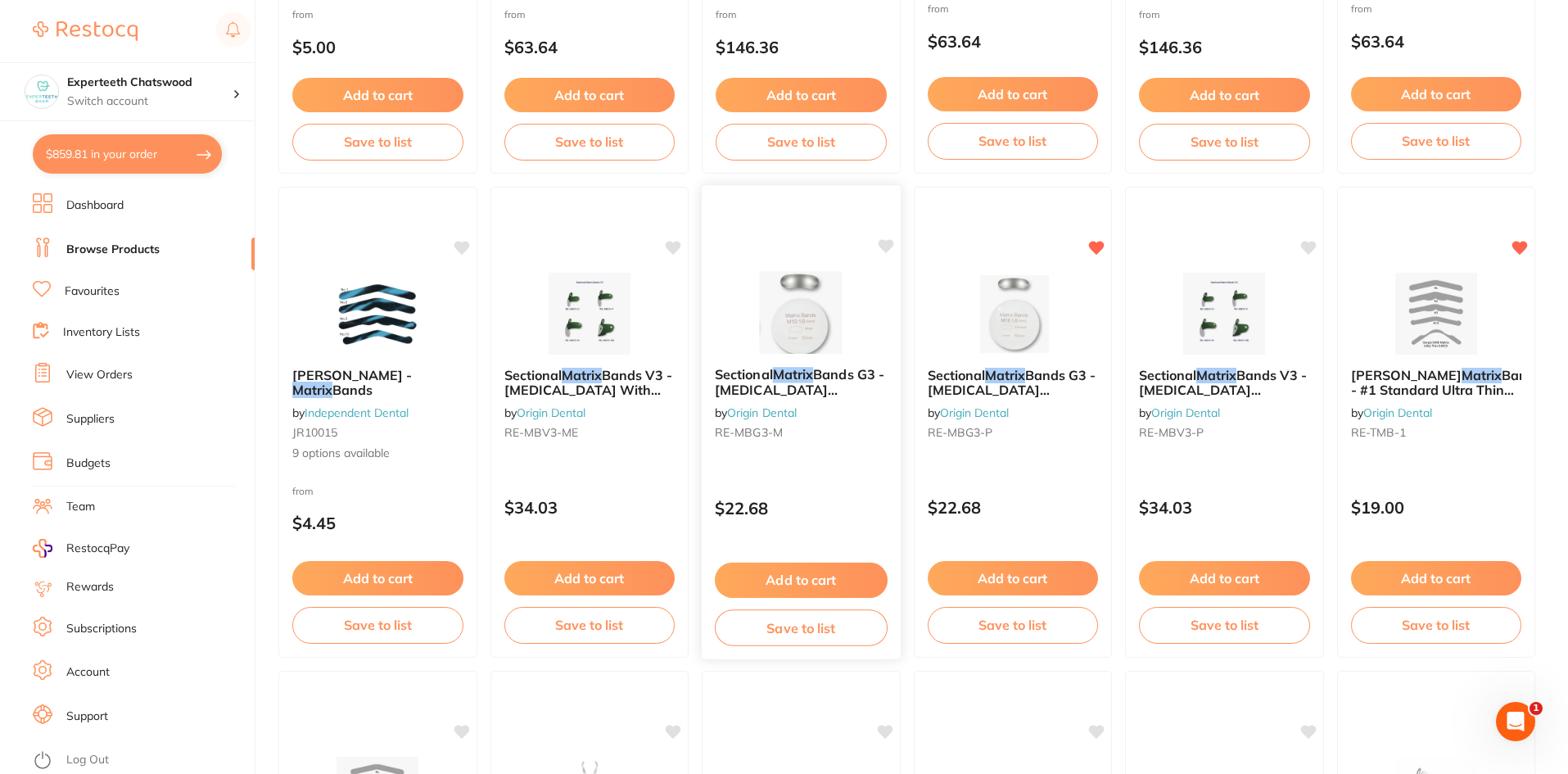
type input "MATRIX"
click at [800, 335] on img at bounding box center [801, 312] width 107 height 82
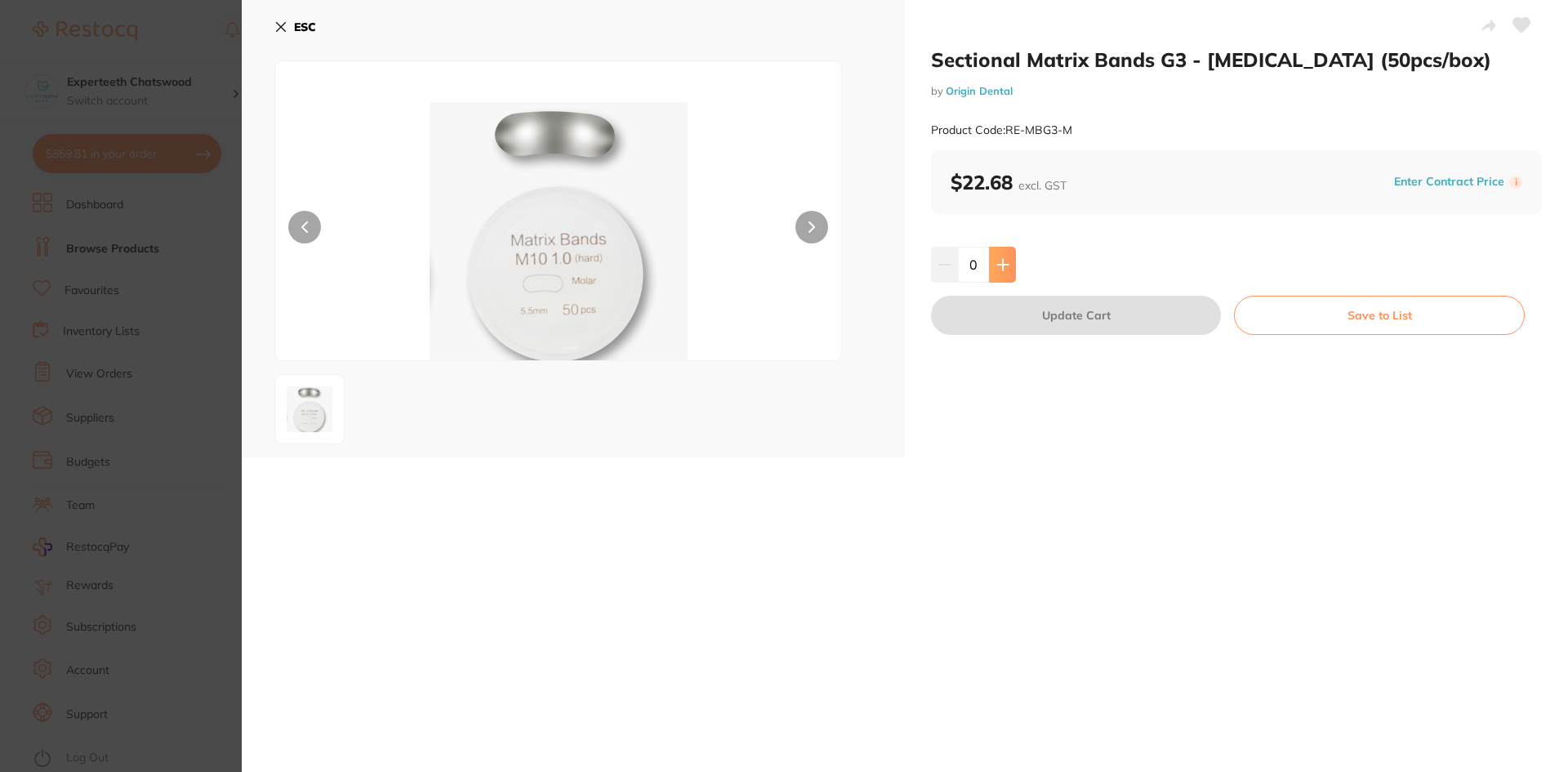
click at [1003, 267] on icon at bounding box center [1003, 265] width 13 height 13
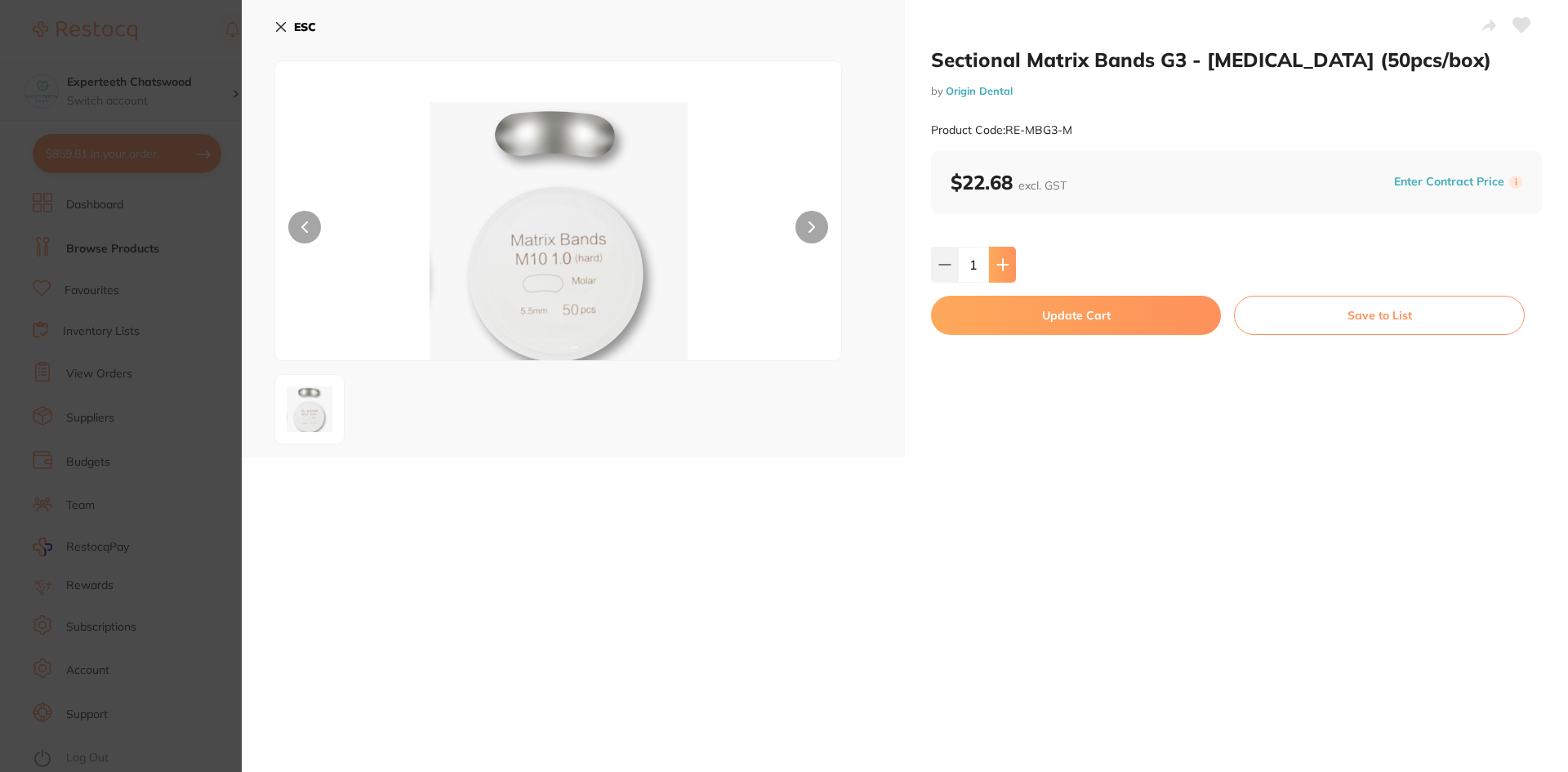
click at [1003, 260] on icon at bounding box center [1003, 265] width 13 height 13
type input "2"
click at [1039, 315] on button "Update Cart" at bounding box center [1075, 314] width 290 height 39
checkbox input "false"
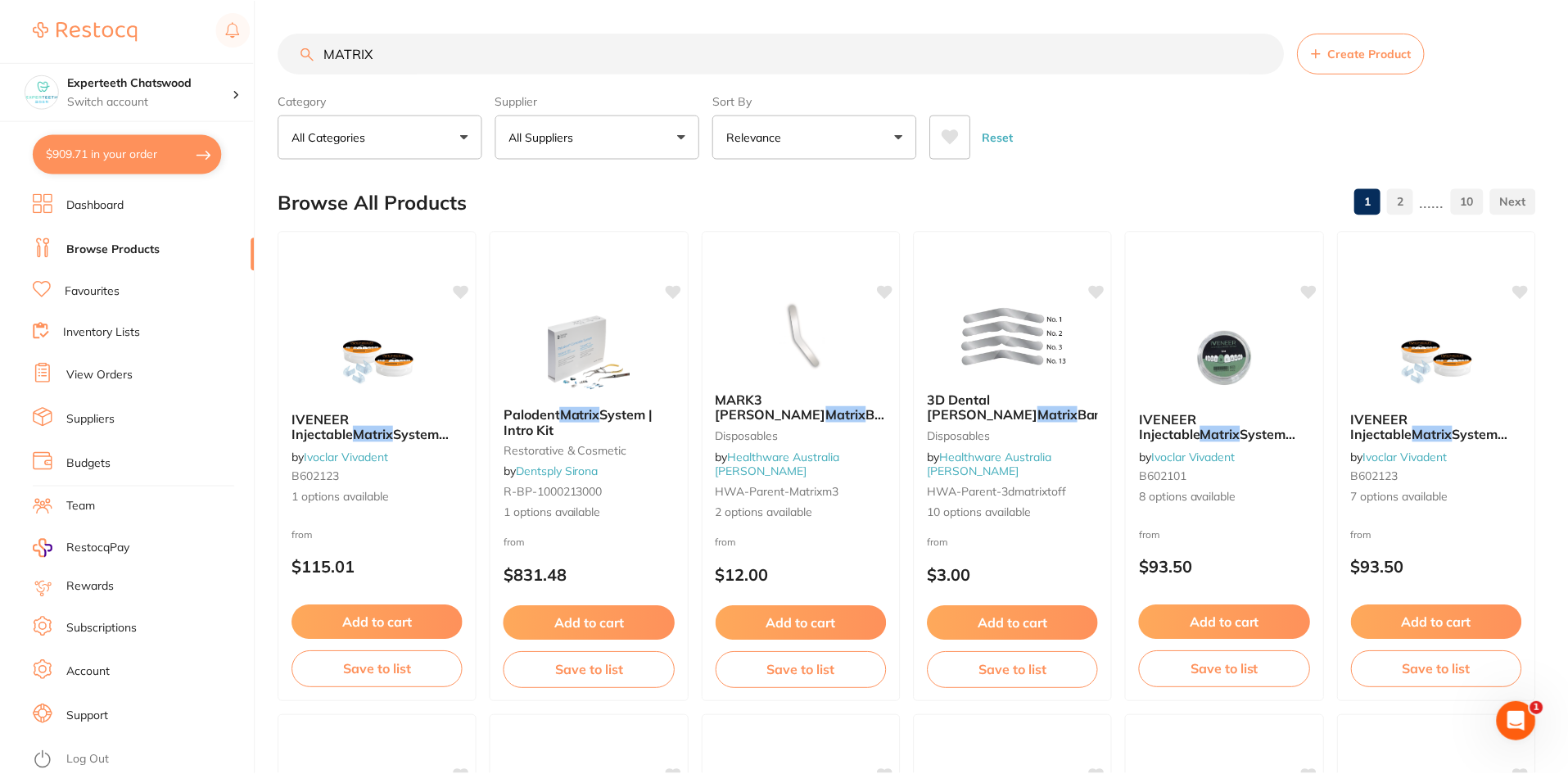
scroll to position [2948, 0]
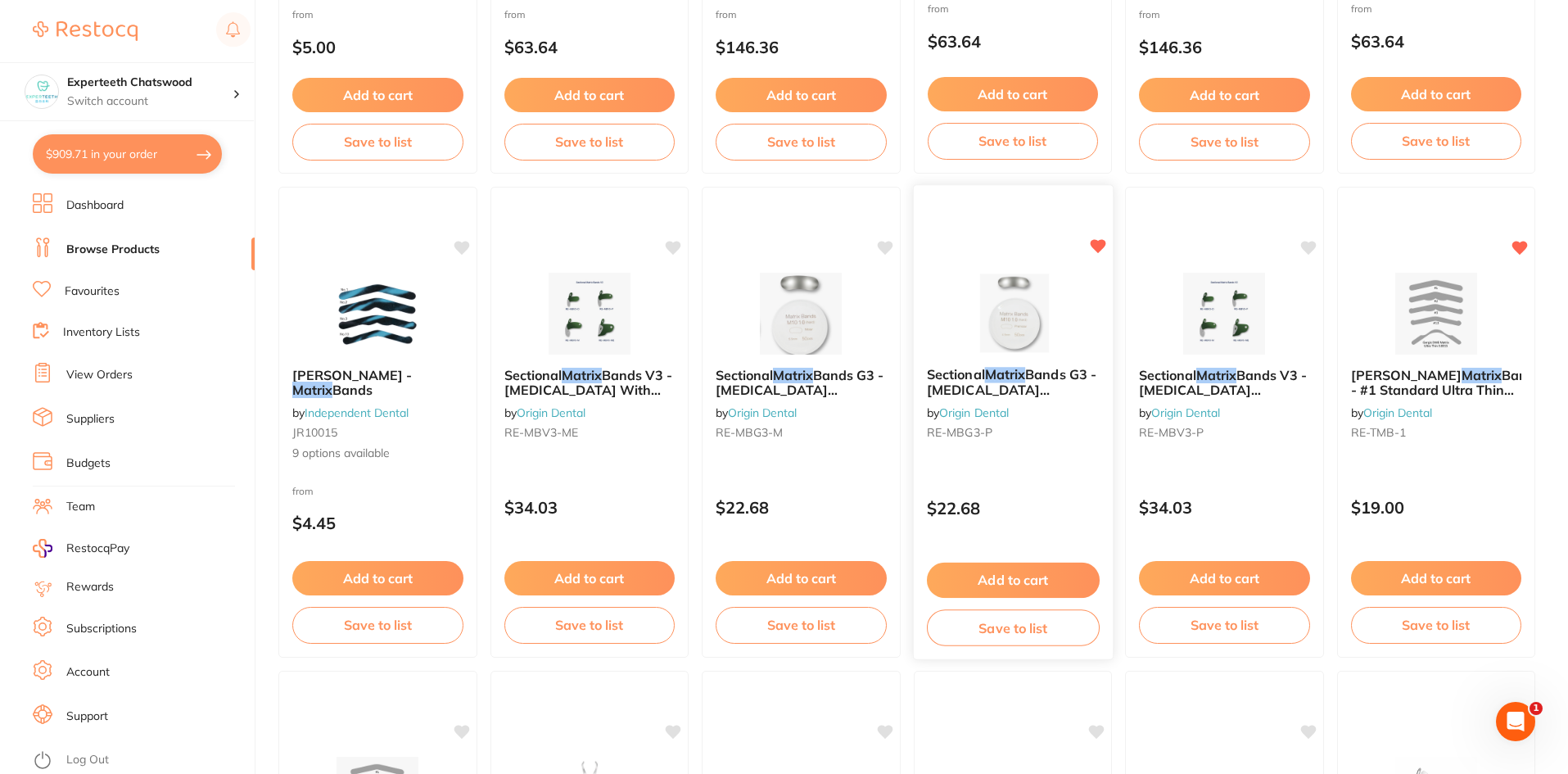
click at [1025, 574] on button "Add to cart" at bounding box center [1012, 580] width 172 height 35
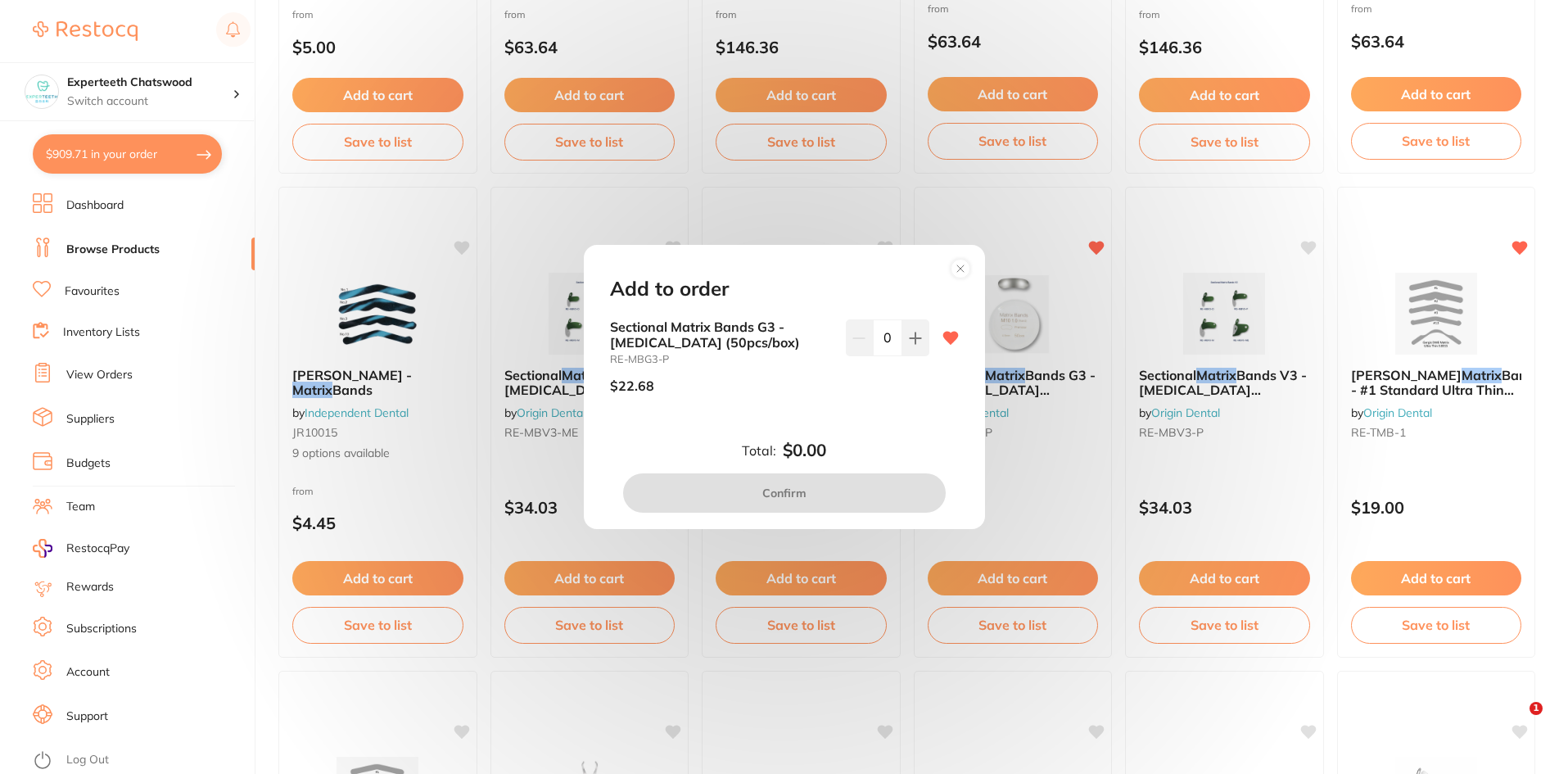
click at [964, 269] on circle at bounding box center [960, 268] width 19 height 19
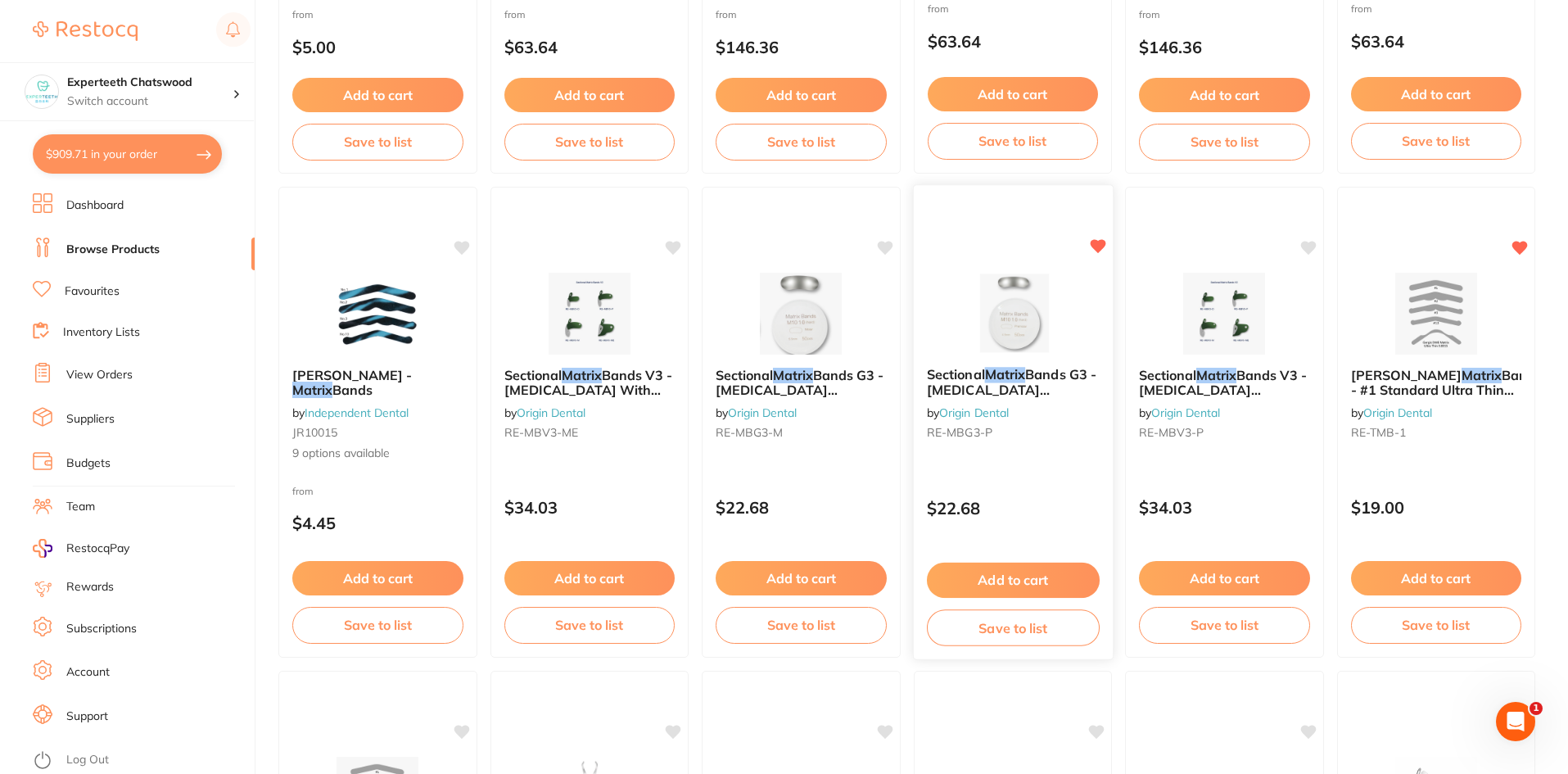
click at [1003, 343] on img at bounding box center [1012, 312] width 107 height 82
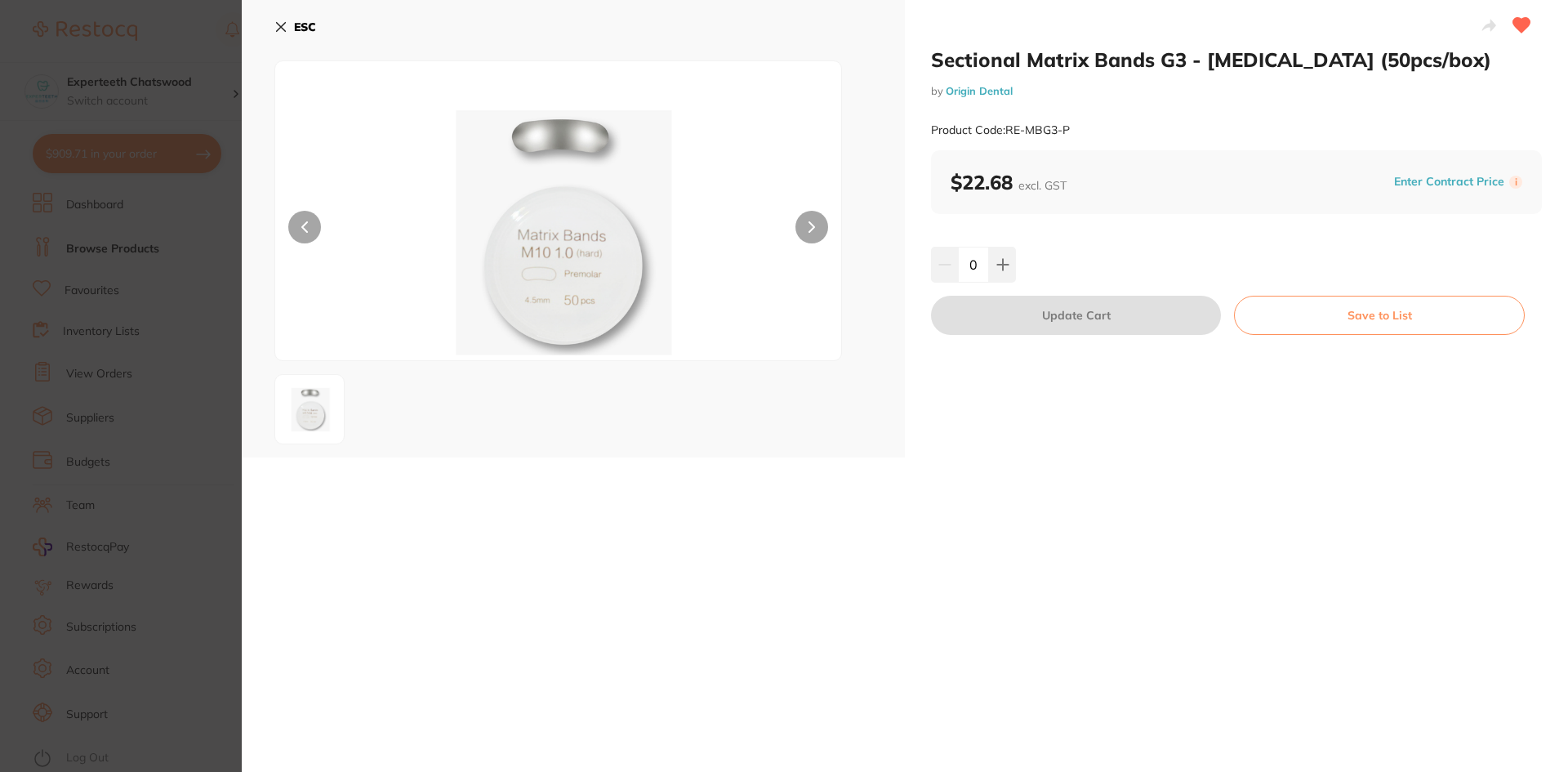
click at [286, 24] on icon at bounding box center [281, 27] width 13 height 13
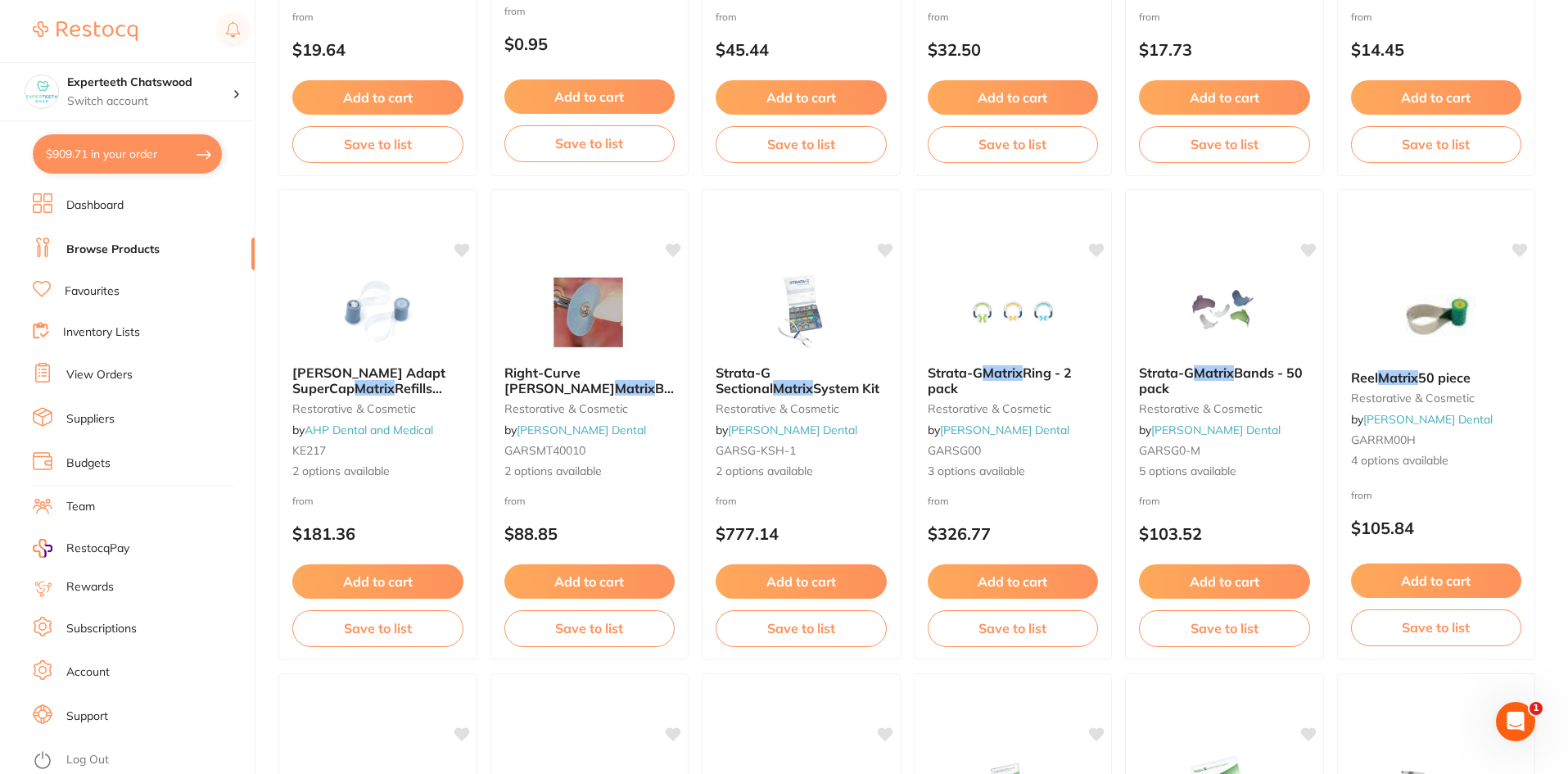
scroll to position [854, 0]
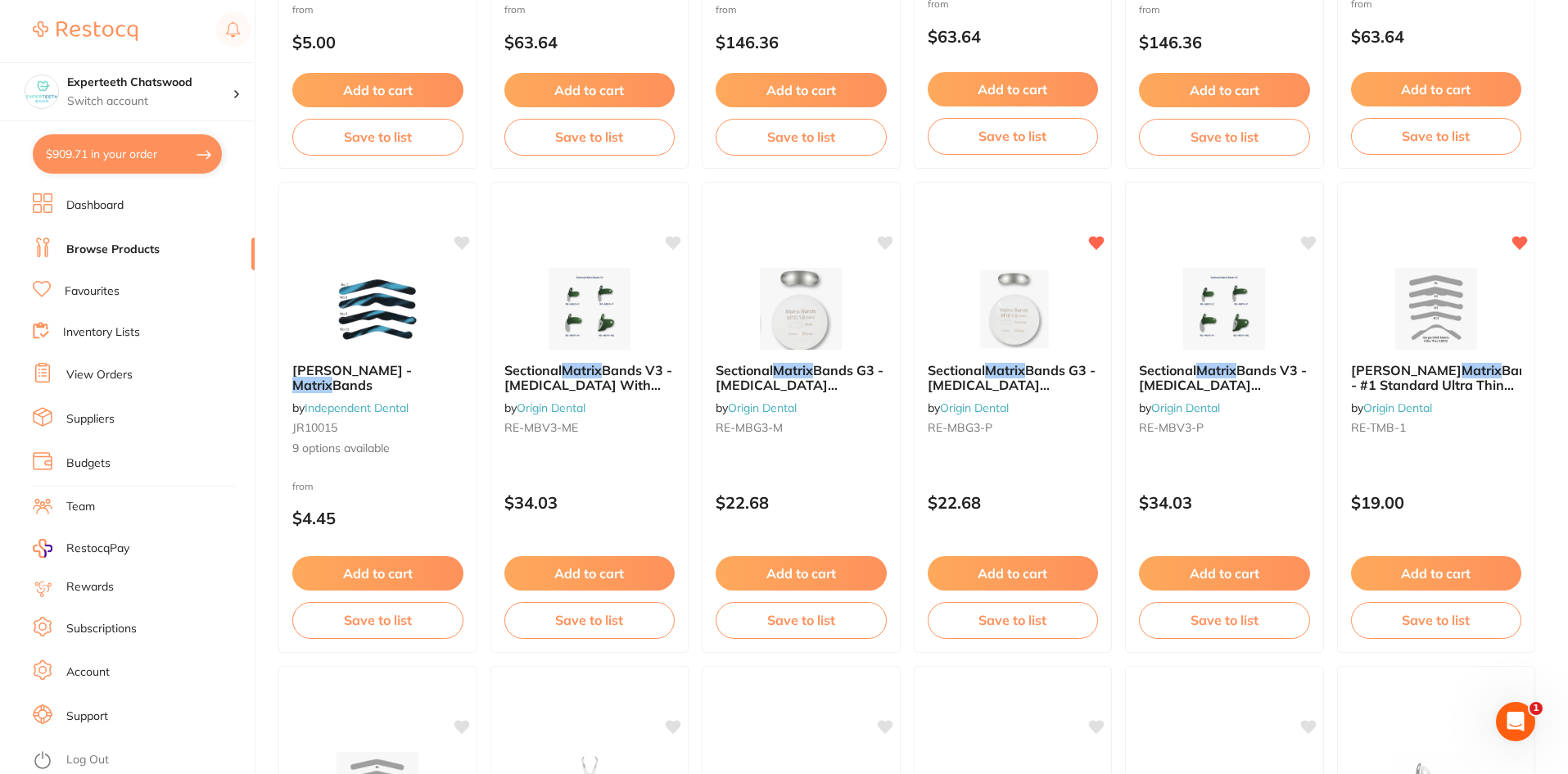
scroll to position [3111, 0]
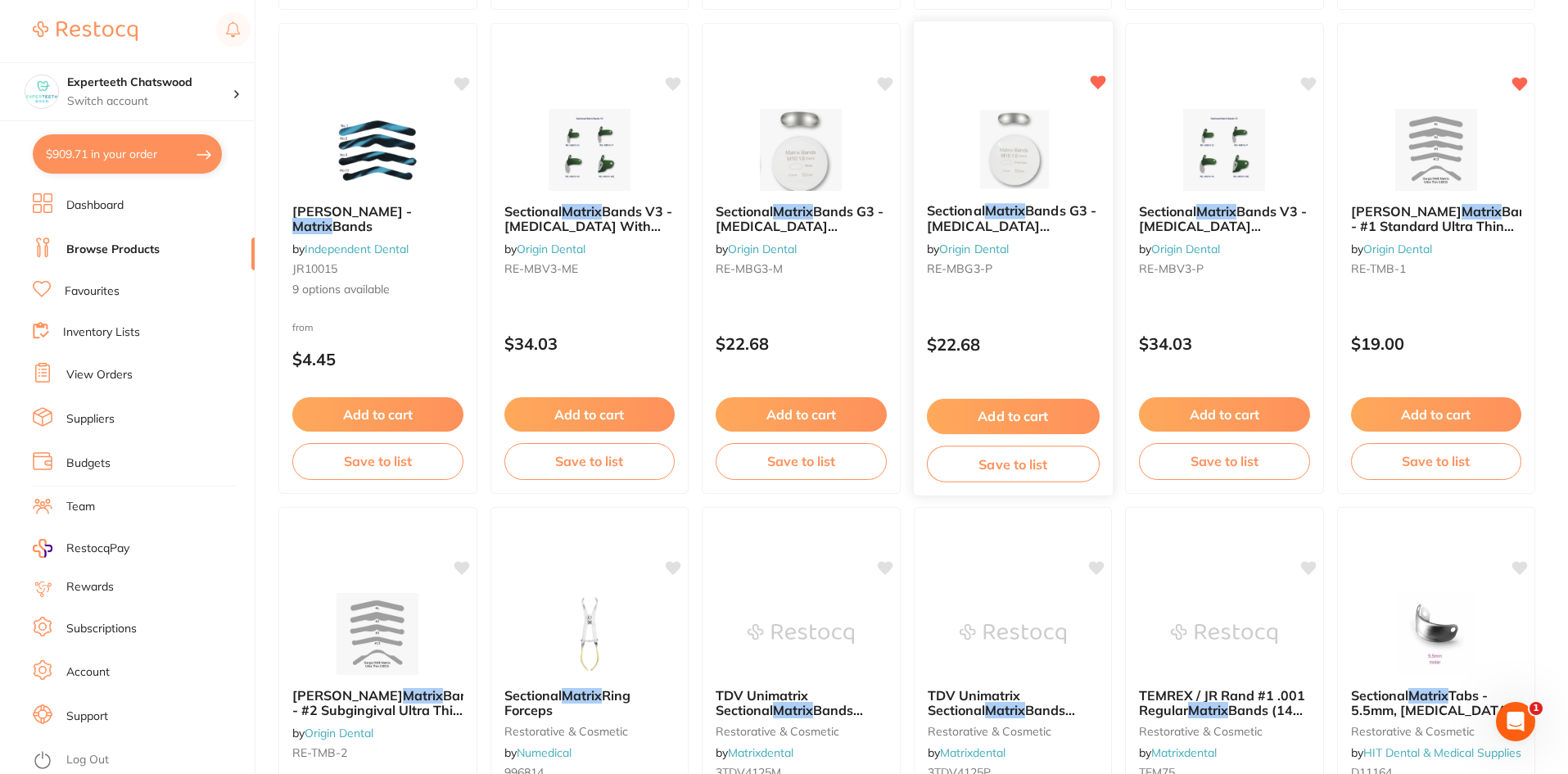
click at [1015, 166] on img at bounding box center [1012, 148] width 107 height 82
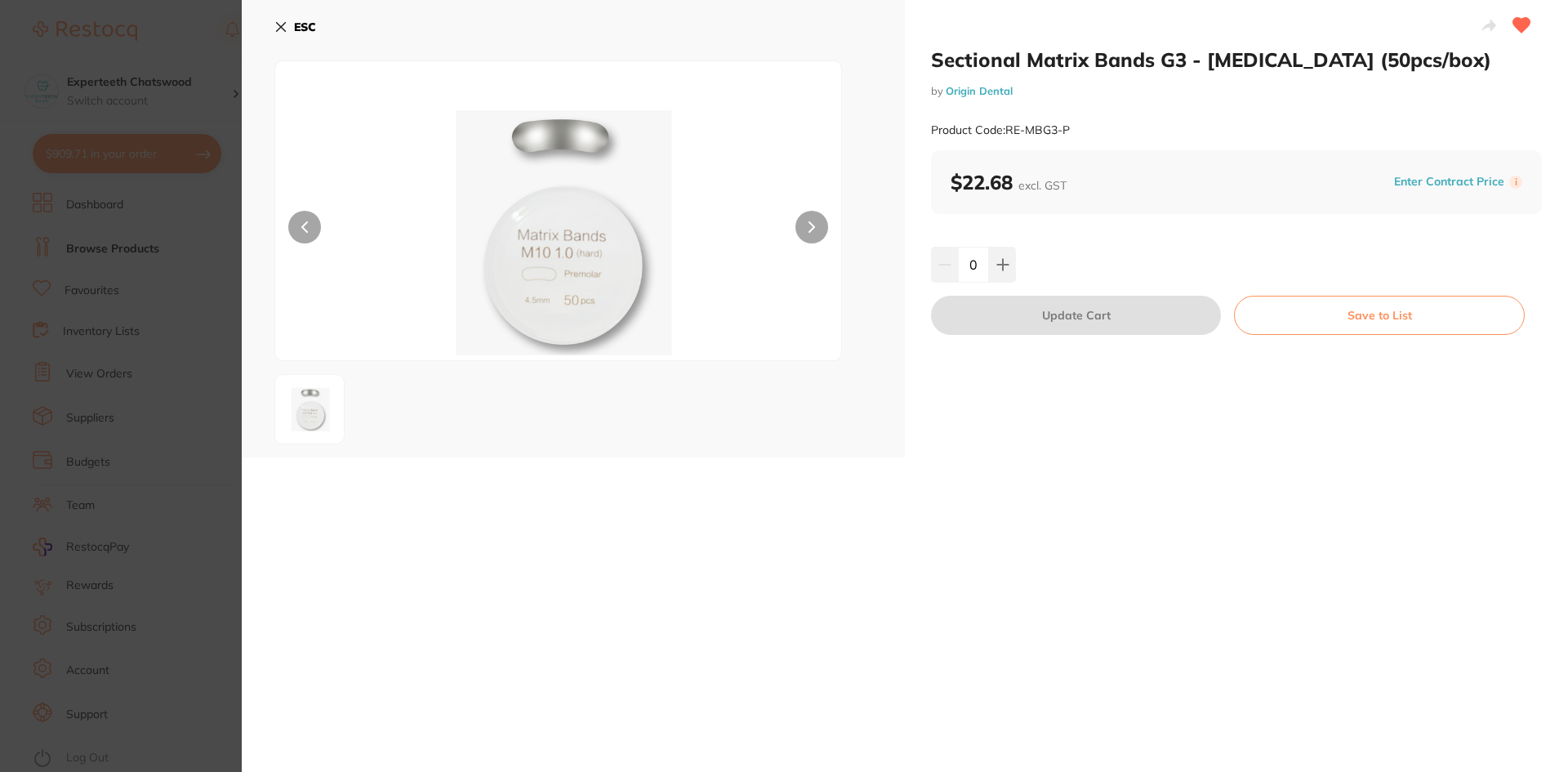
click at [278, 24] on icon at bounding box center [281, 27] width 9 height 9
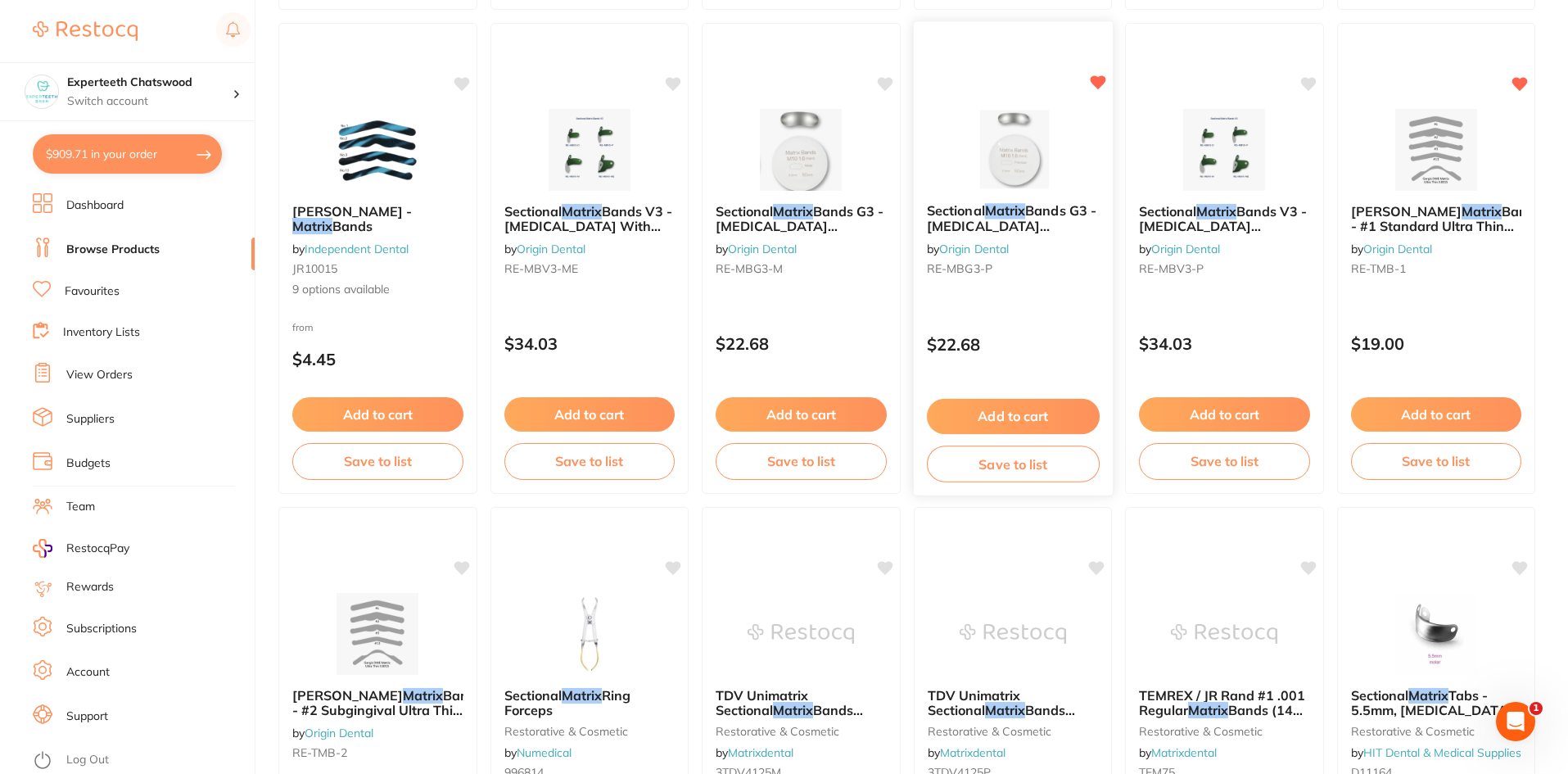
click at [995, 405] on button "Add to cart" at bounding box center [1012, 416] width 172 height 35
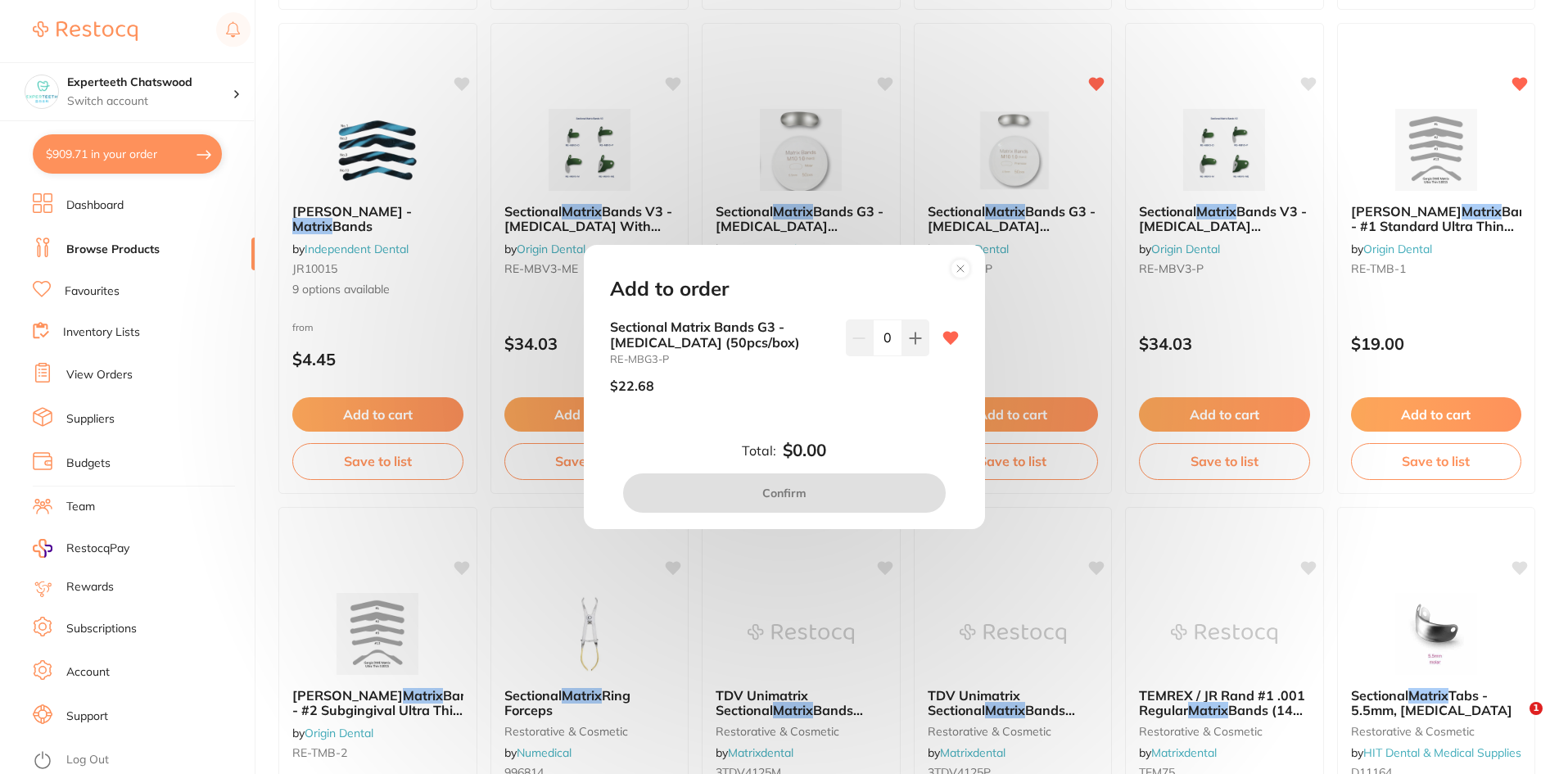
drag, startPoint x: 911, startPoint y: 343, endPoint x: 859, endPoint y: 463, distance: 130.8
click at [910, 343] on icon at bounding box center [915, 337] width 11 height 11
type input "1"
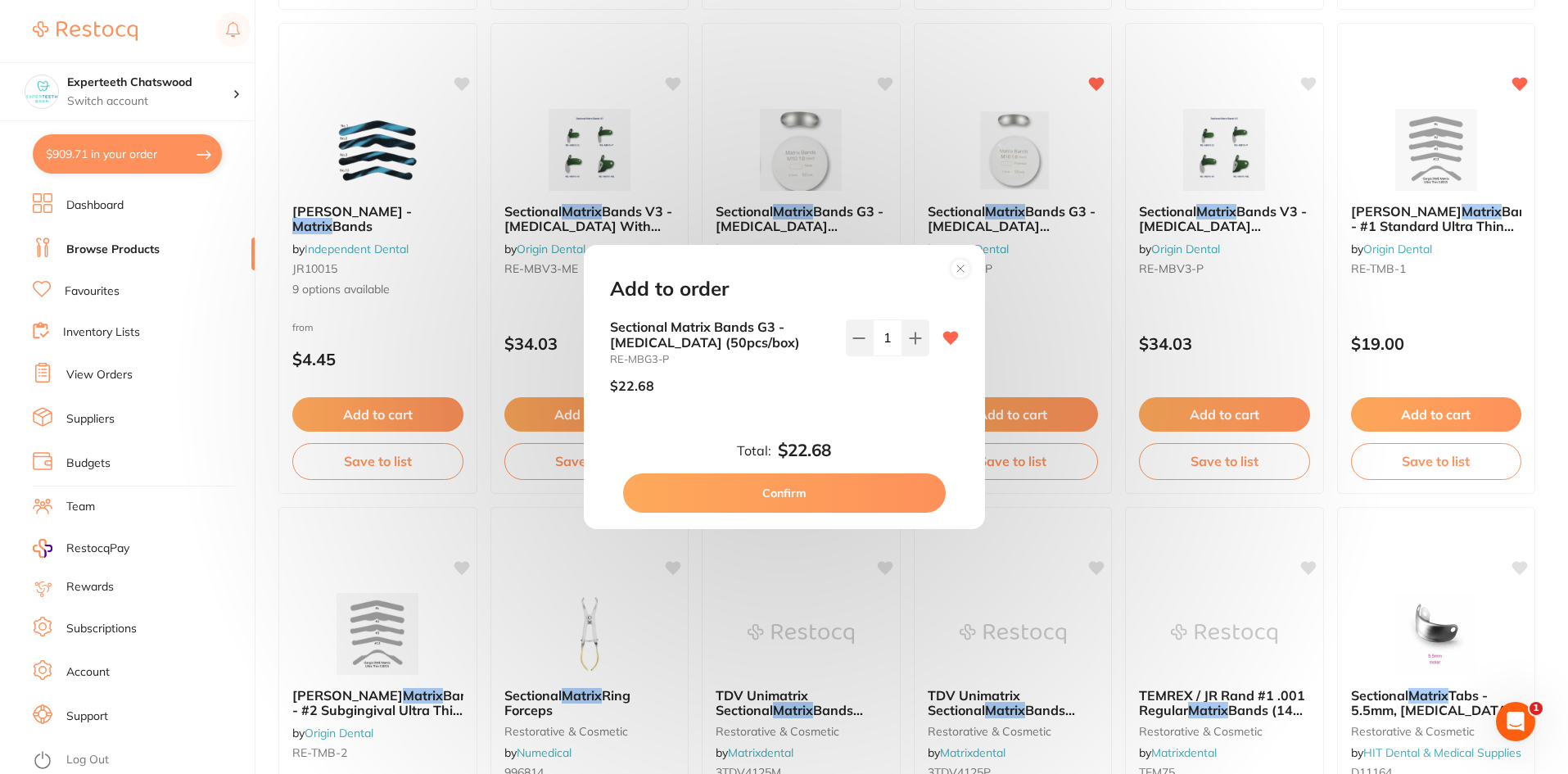
click at [848, 496] on button "Confirm" at bounding box center [784, 492] width 323 height 39
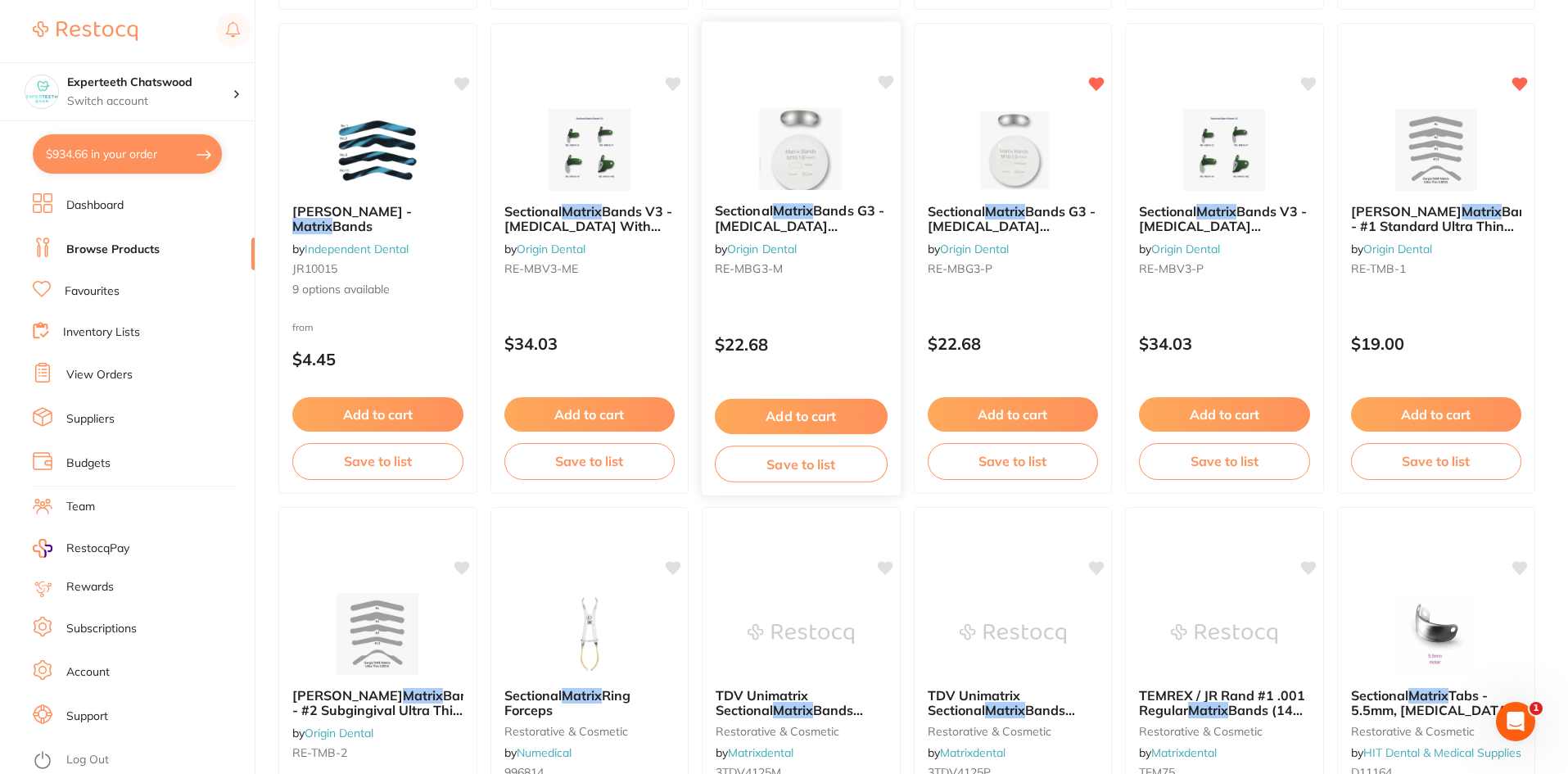
click at [822, 167] on img at bounding box center [801, 148] width 107 height 82
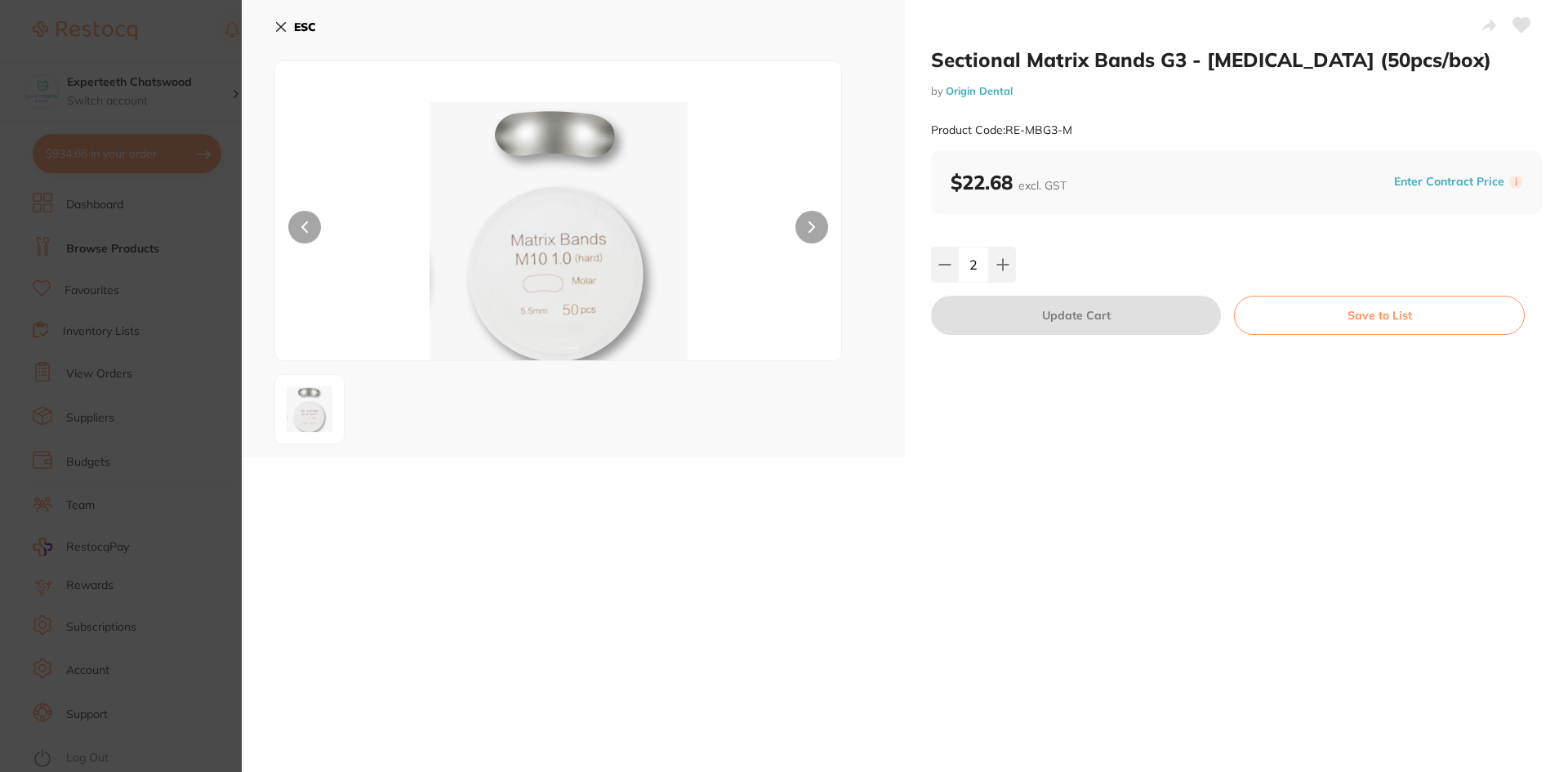
click at [275, 24] on icon at bounding box center [281, 27] width 13 height 13
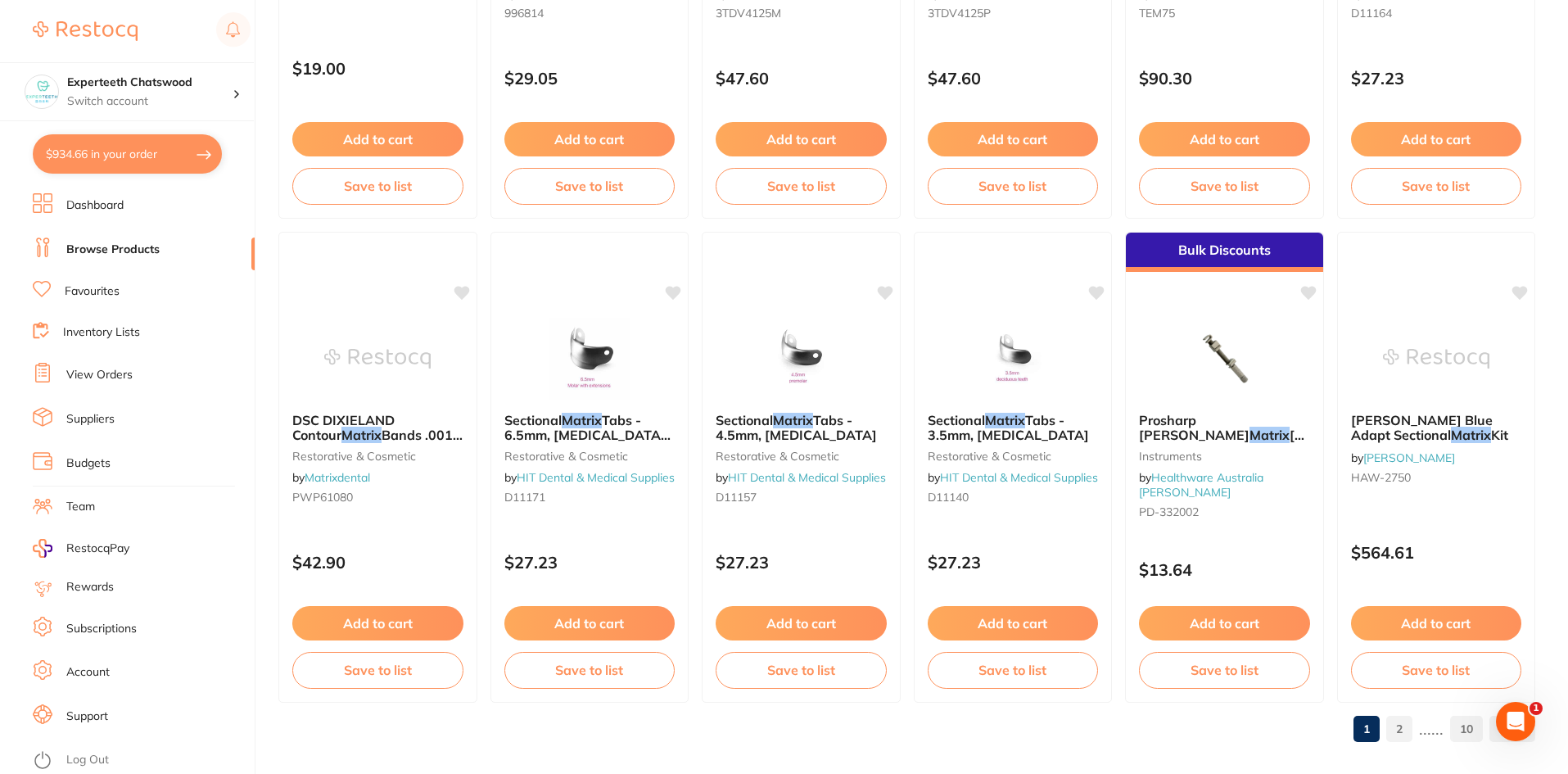
scroll to position [3884, 0]
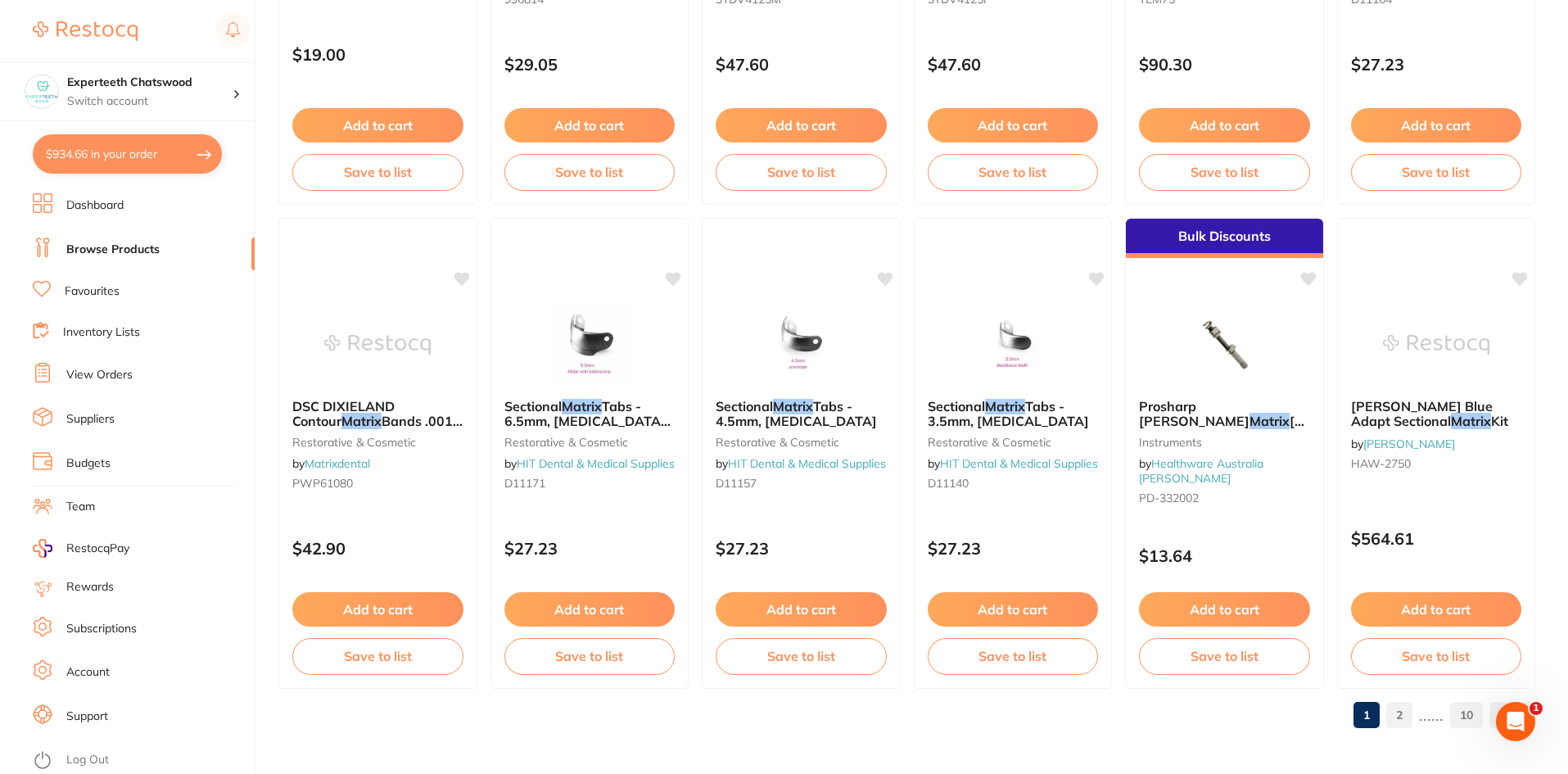
click at [1403, 721] on link "2" at bounding box center [1398, 715] width 26 height 33
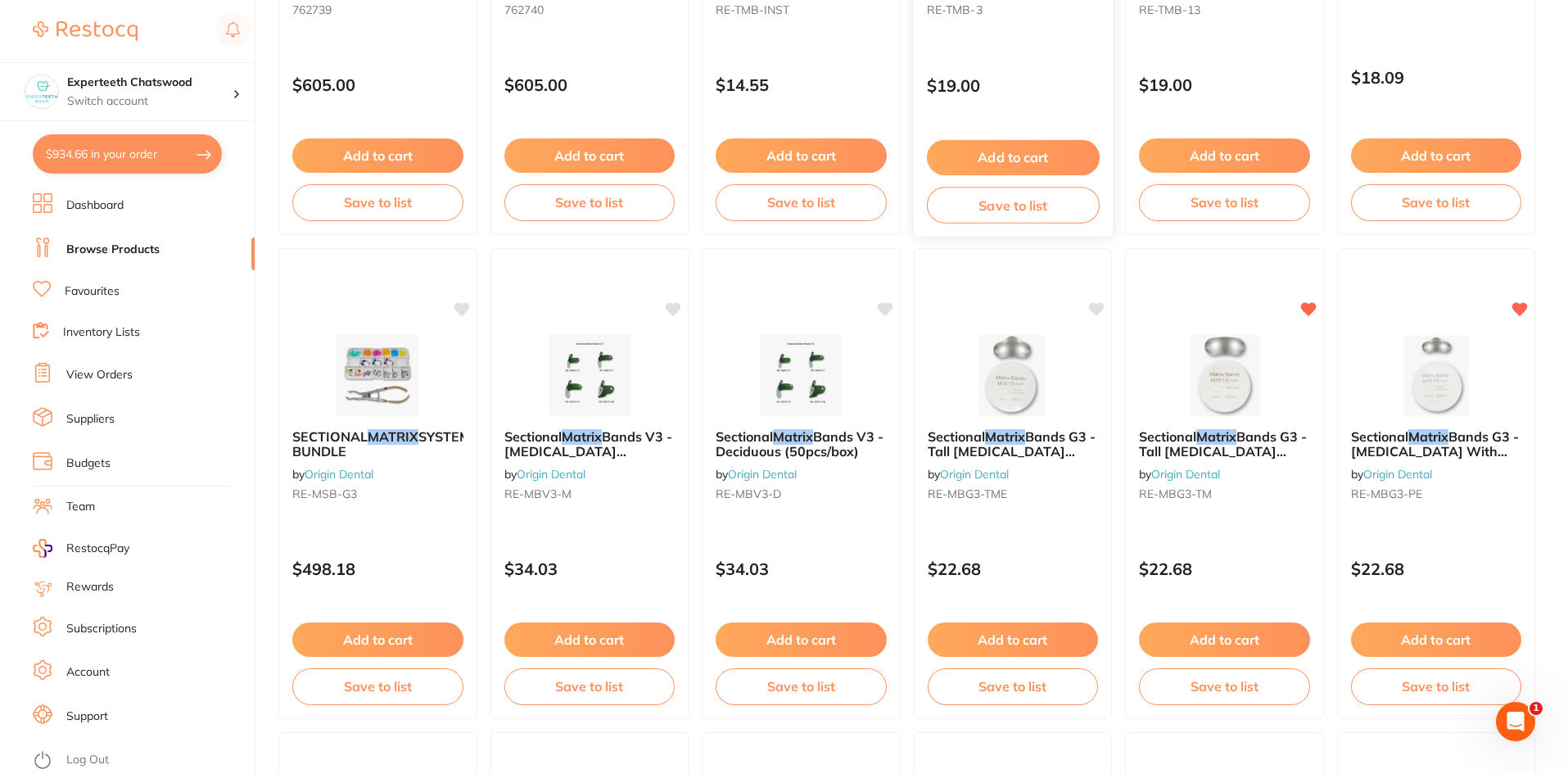
scroll to position [1473, 0]
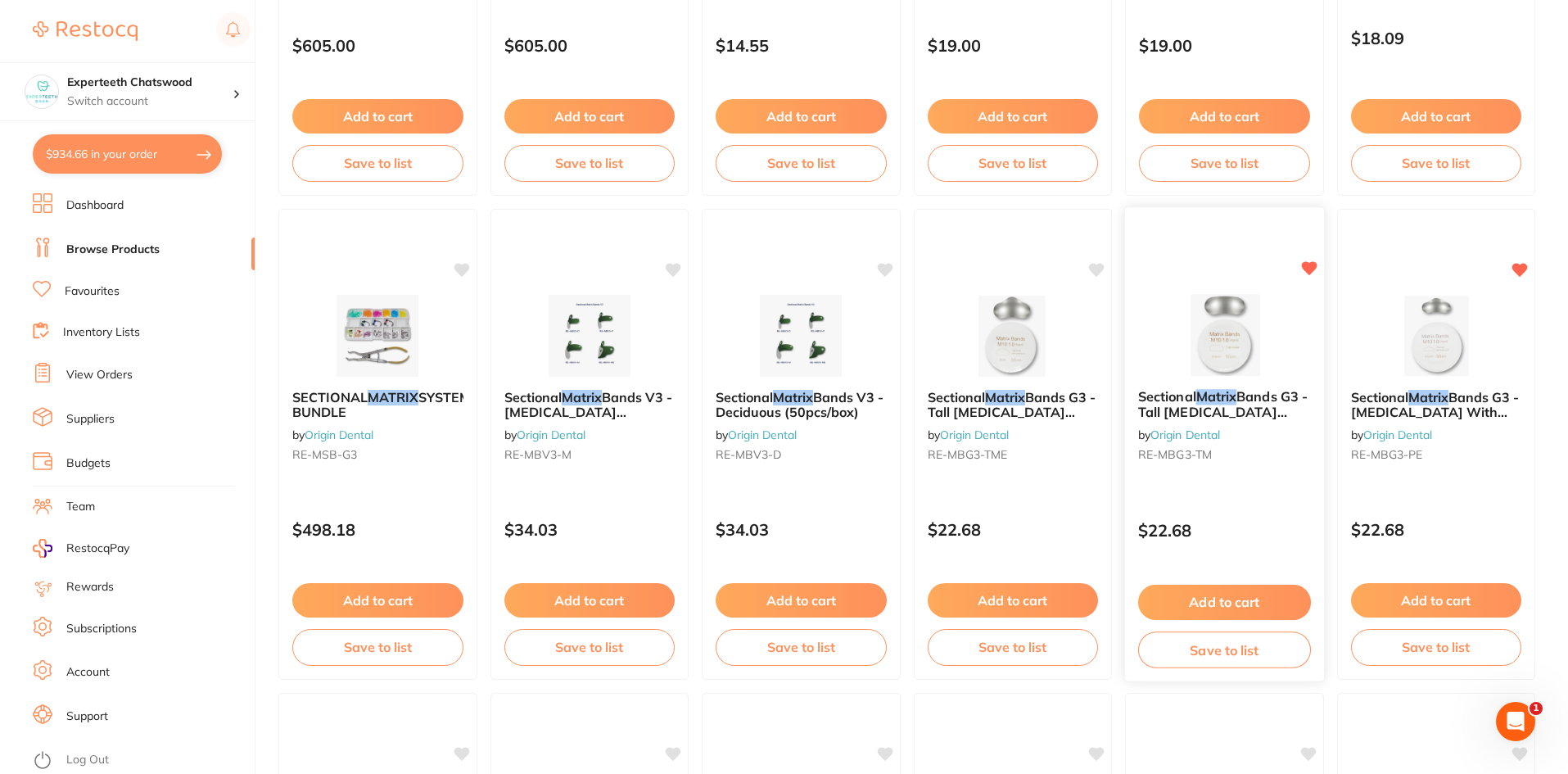
click at [1230, 342] on img at bounding box center [1224, 334] width 107 height 82
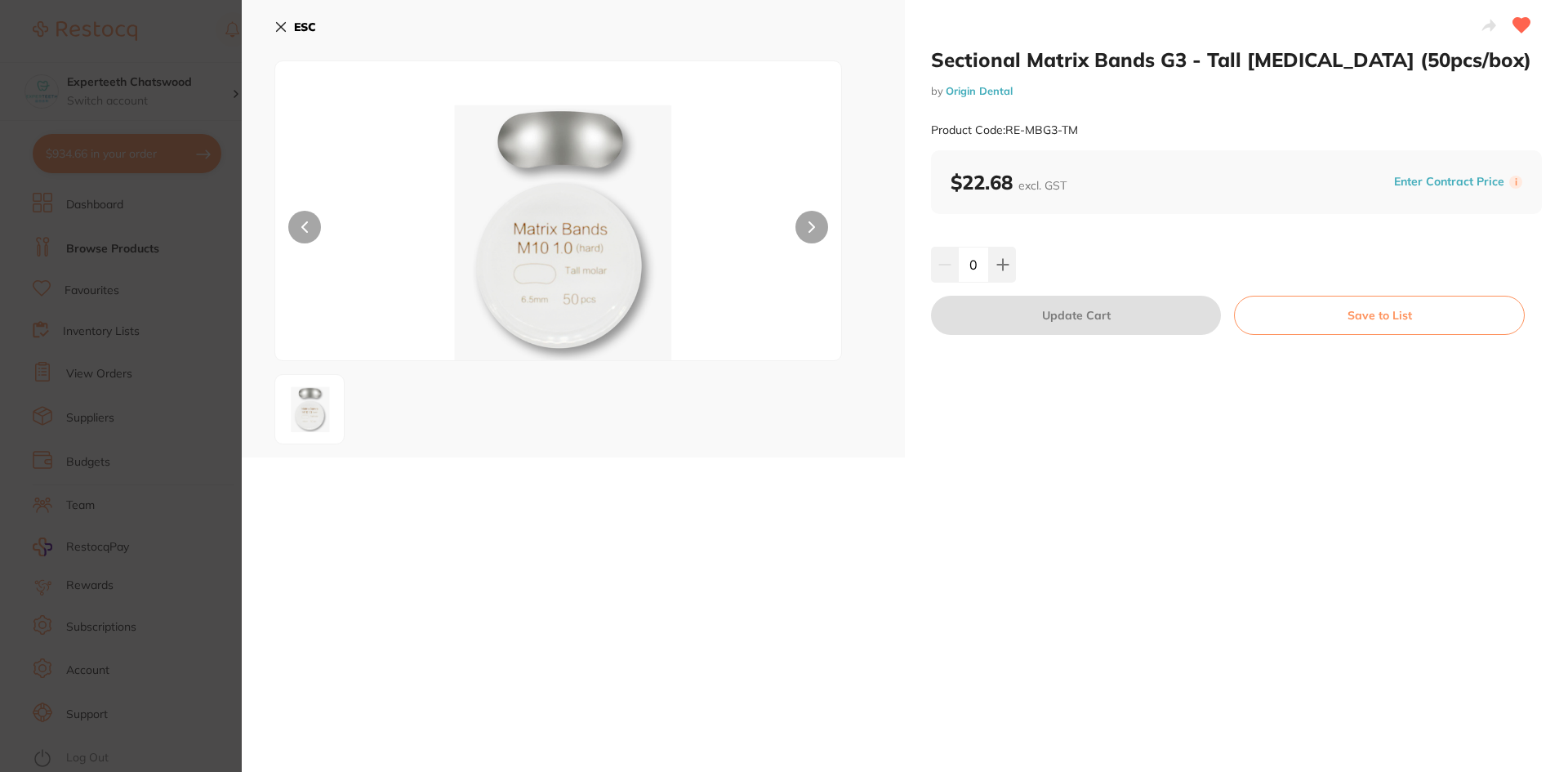
click at [1017, 261] on div "0" at bounding box center [1235, 265] width 611 height 36
click at [997, 270] on icon at bounding box center [1003, 265] width 13 height 13
type input "1"
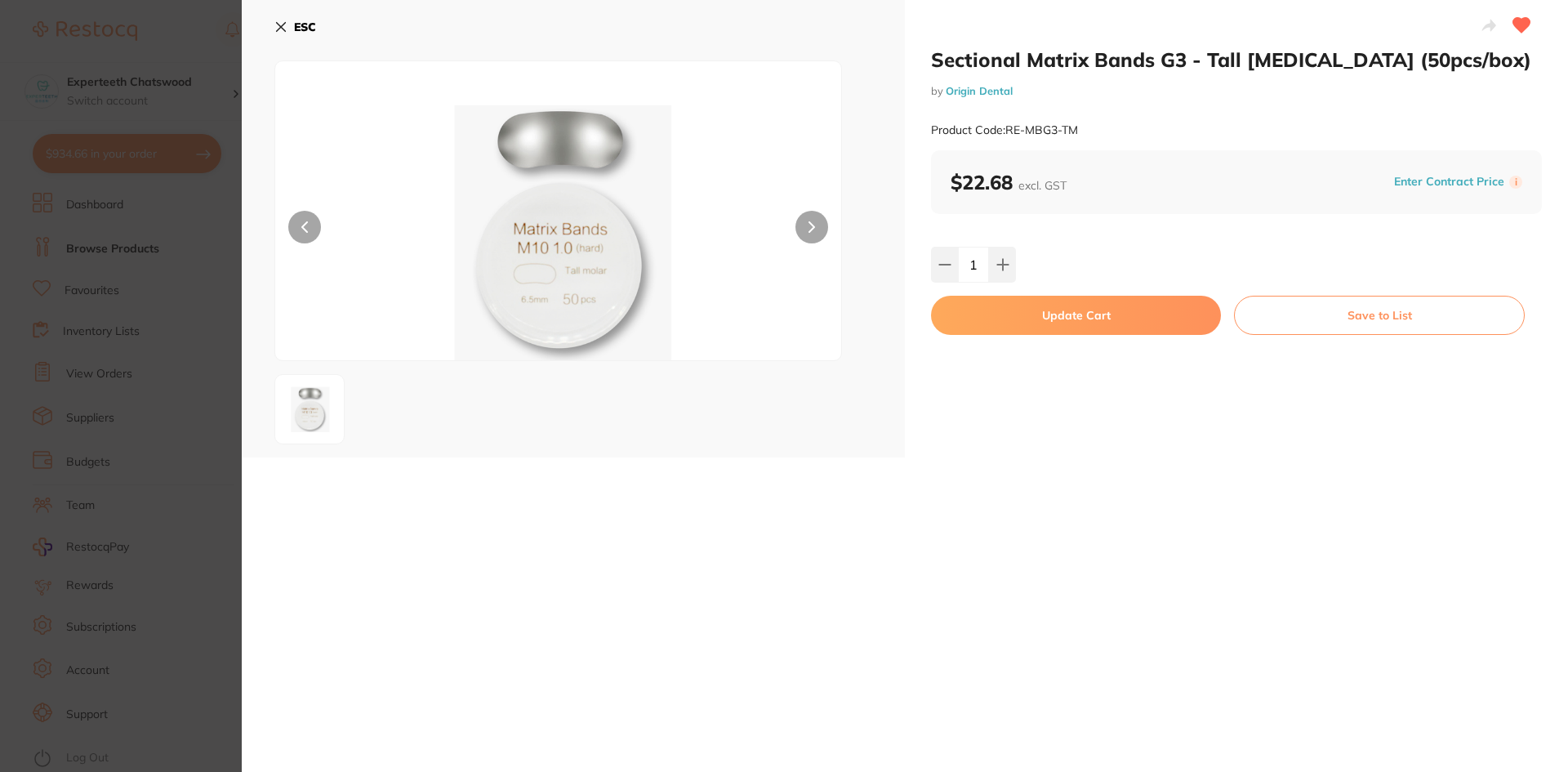
drag, startPoint x: 1031, startPoint y: 307, endPoint x: 354, endPoint y: 98, distance: 708.5
click at [1028, 307] on button "Update Cart" at bounding box center [1075, 314] width 290 height 39
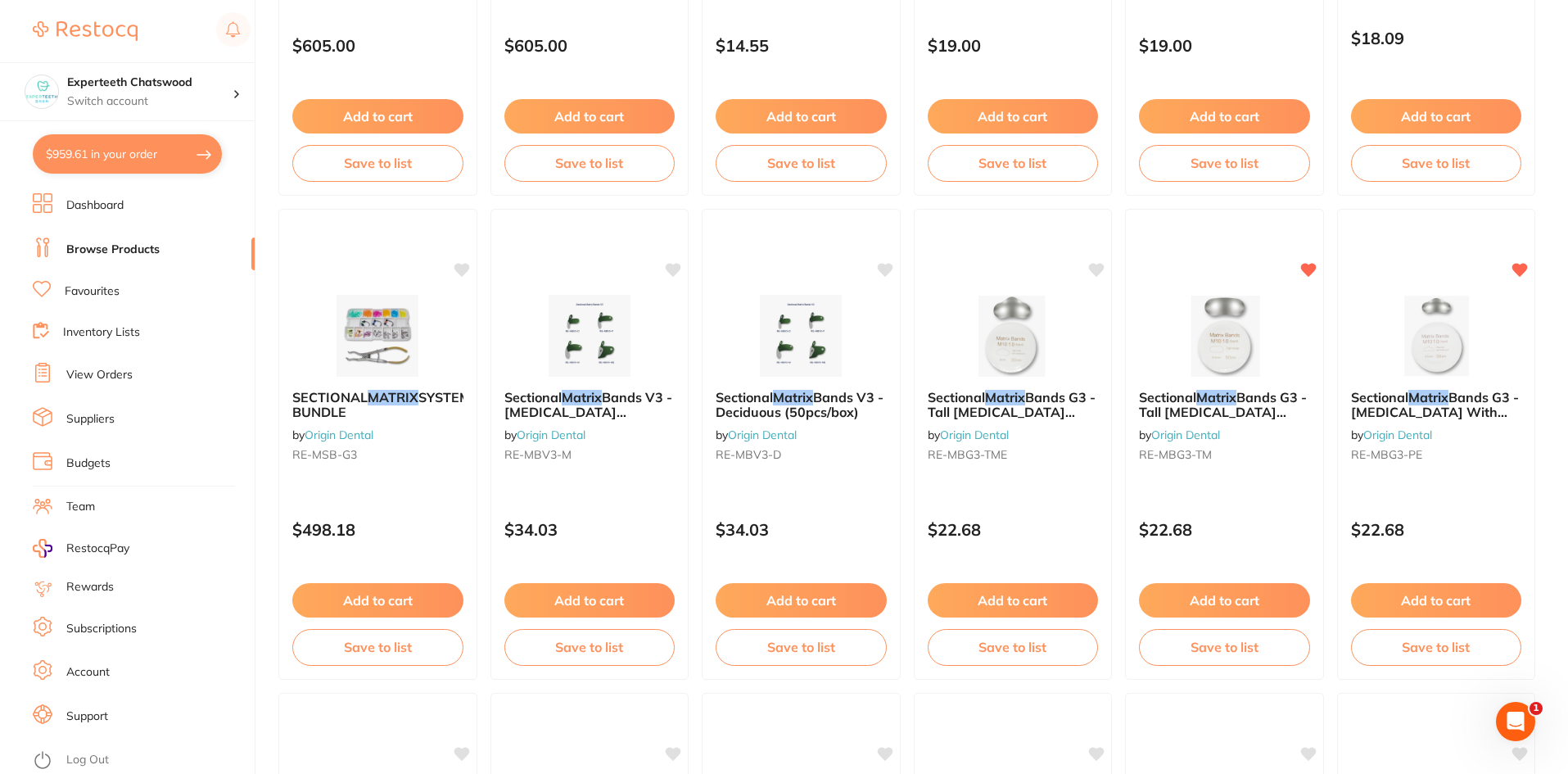
click at [121, 169] on button "$959.61 in your order" at bounding box center [126, 153] width 189 height 39
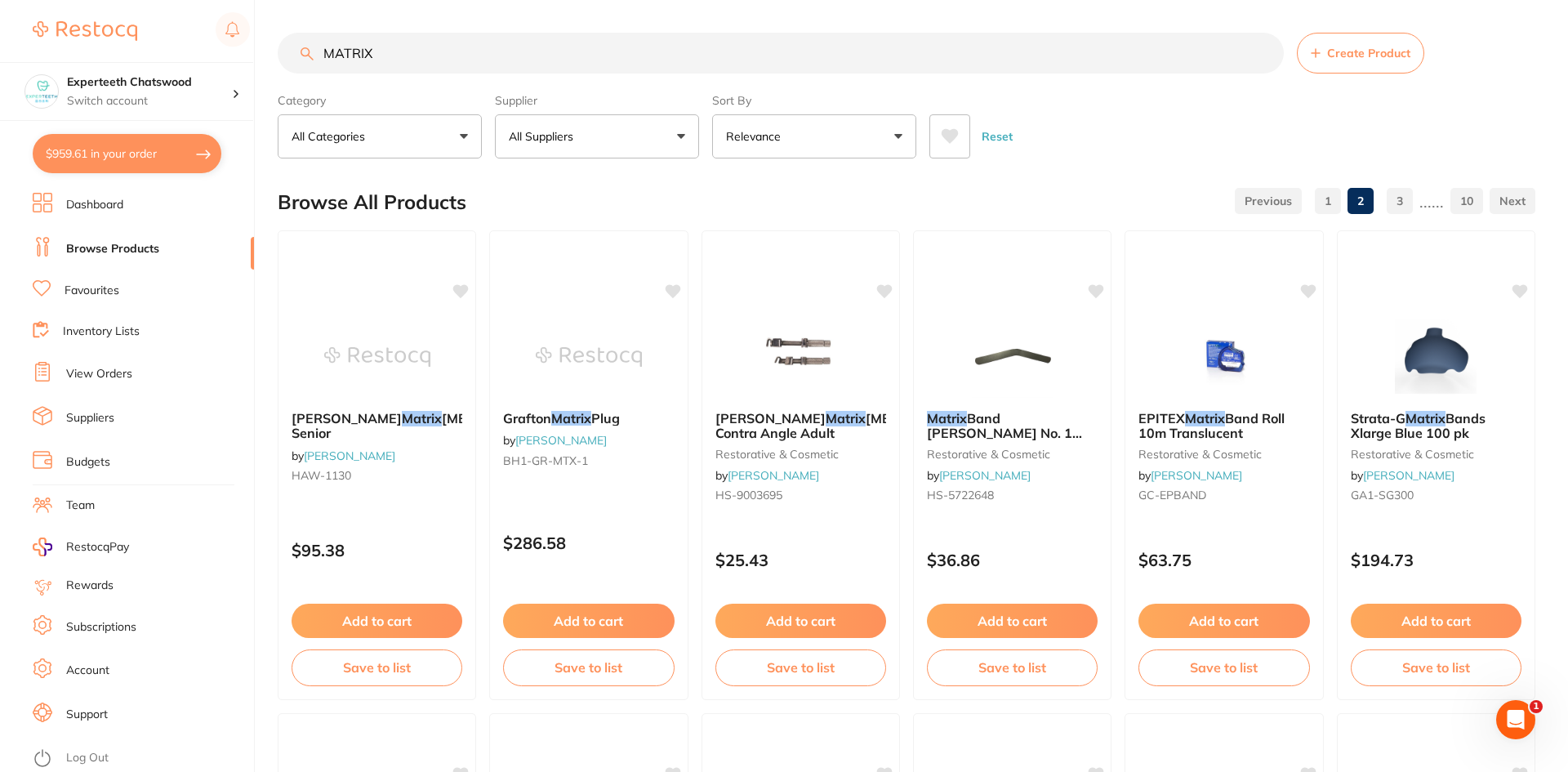
checkbox input "true"
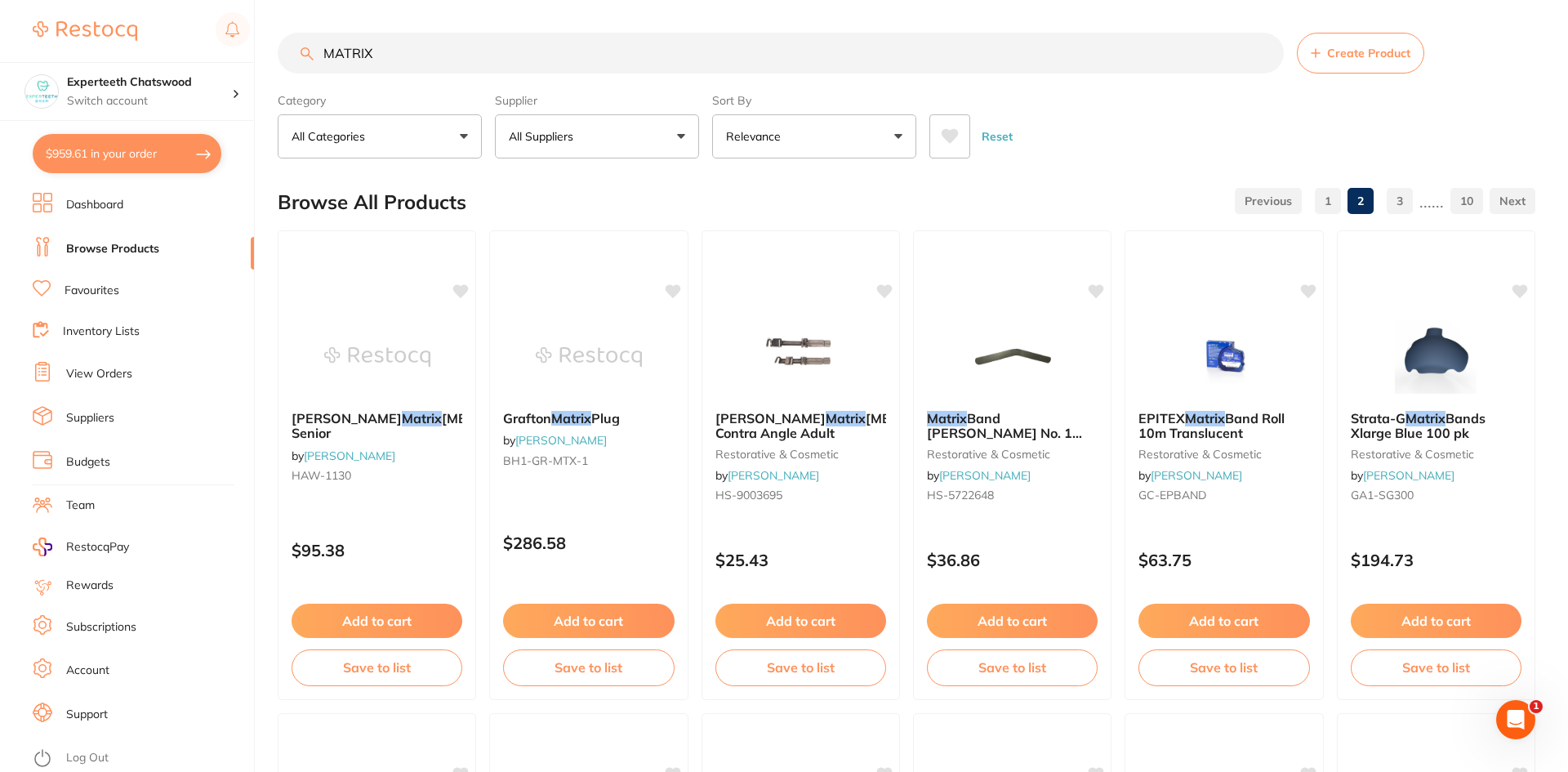
checkbox input "true"
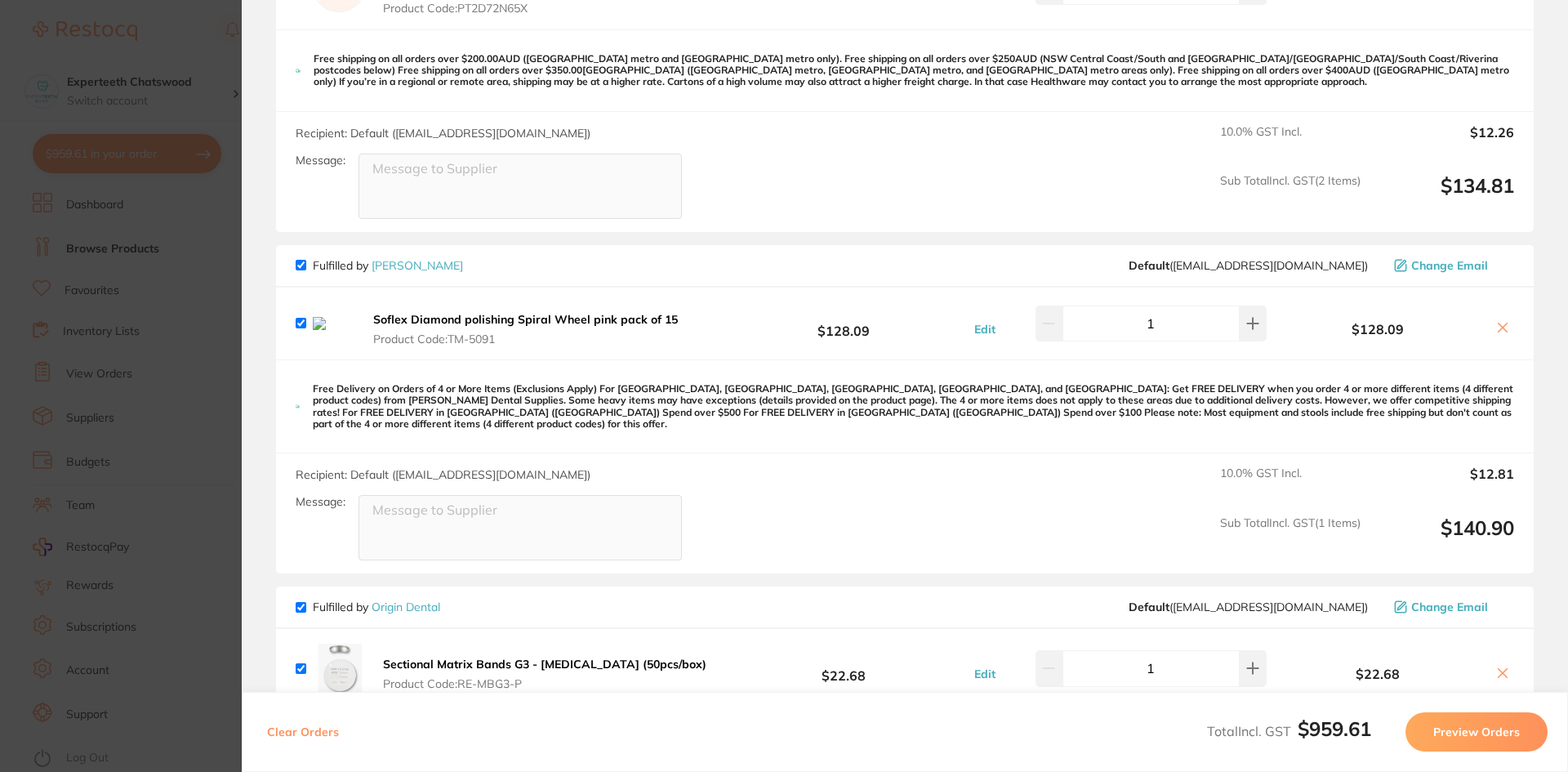
scroll to position [898, 0]
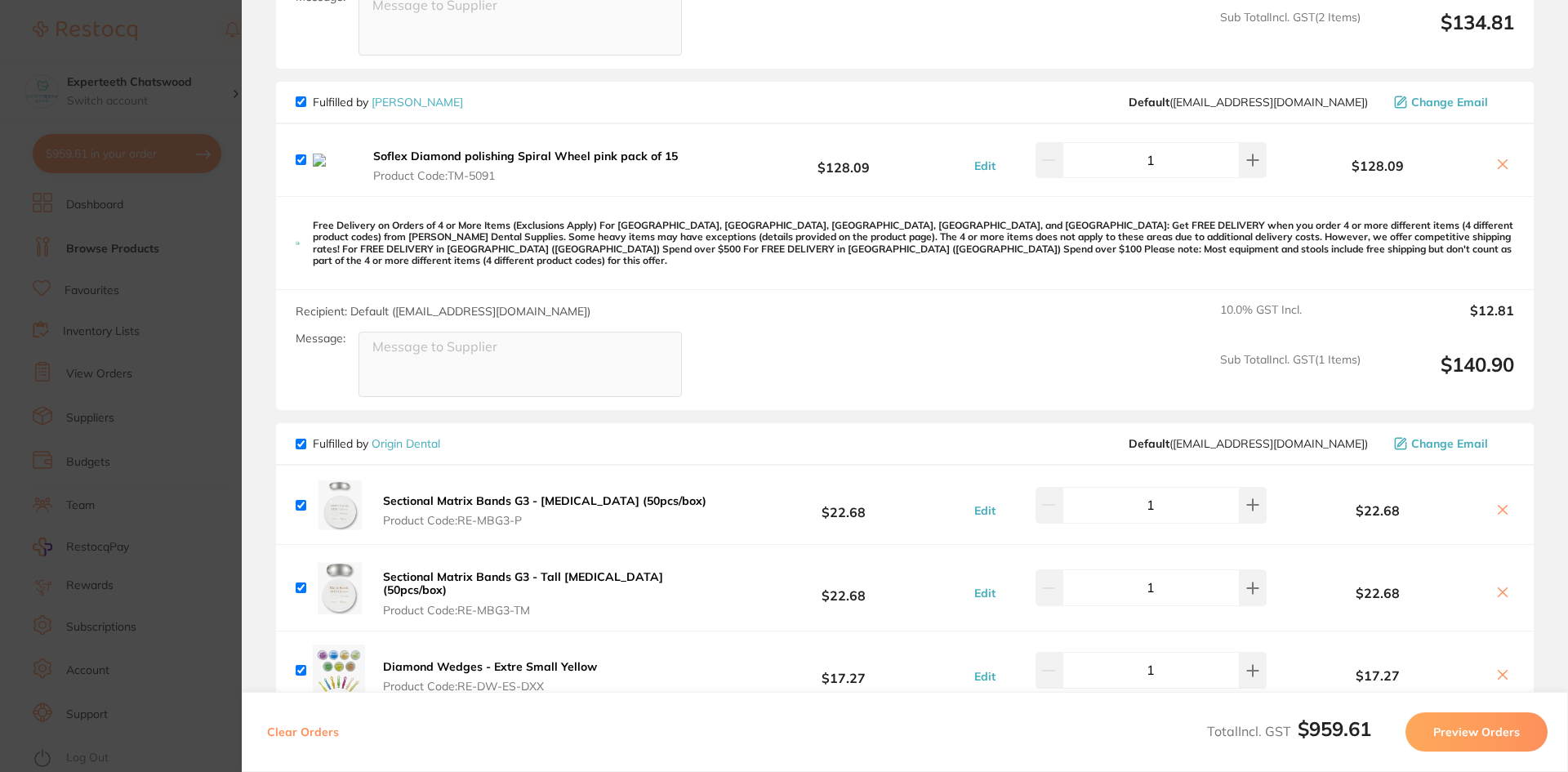
click at [1497, 165] on icon at bounding box center [1503, 164] width 13 height 13
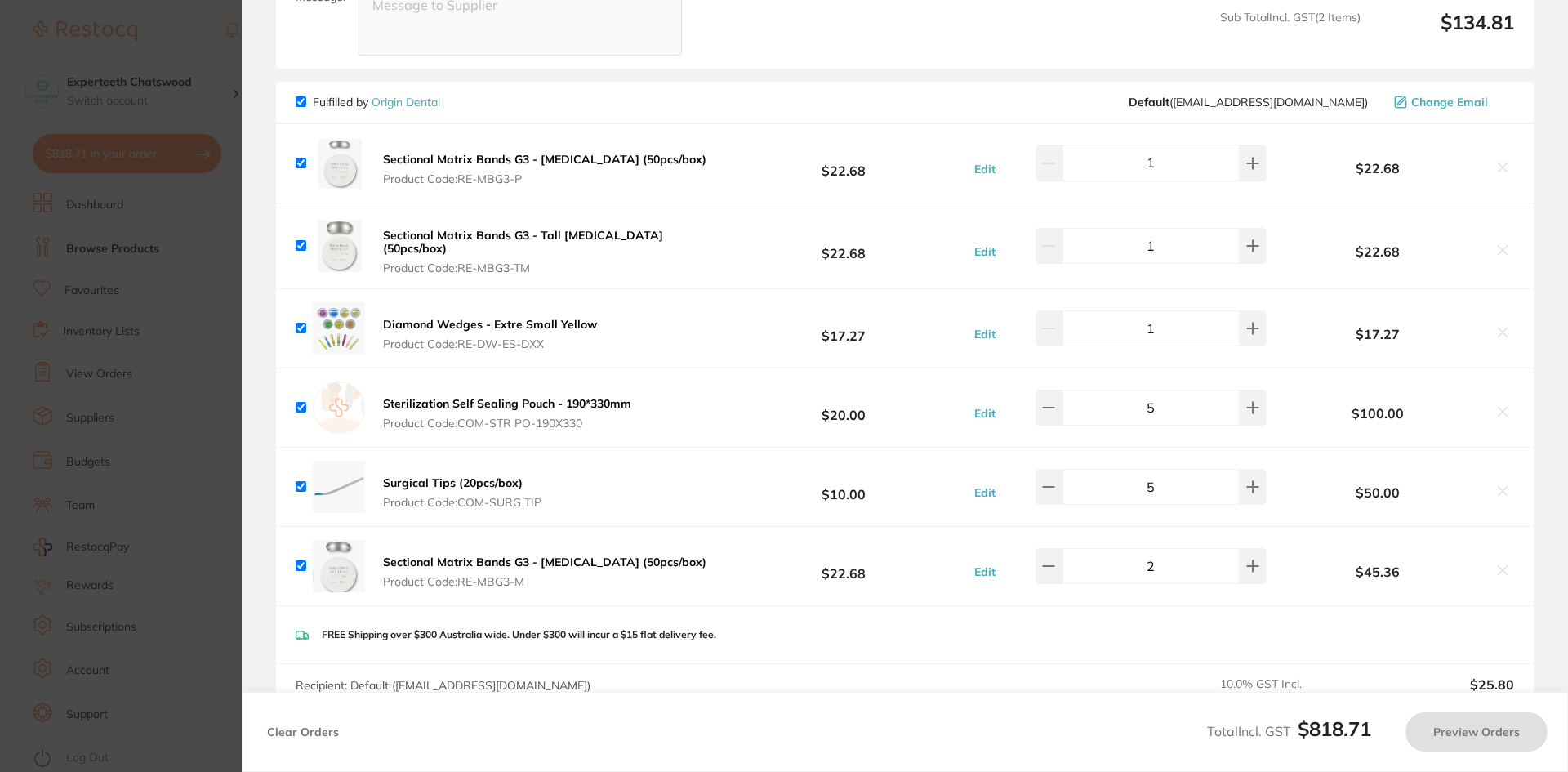
checkbox input "true"
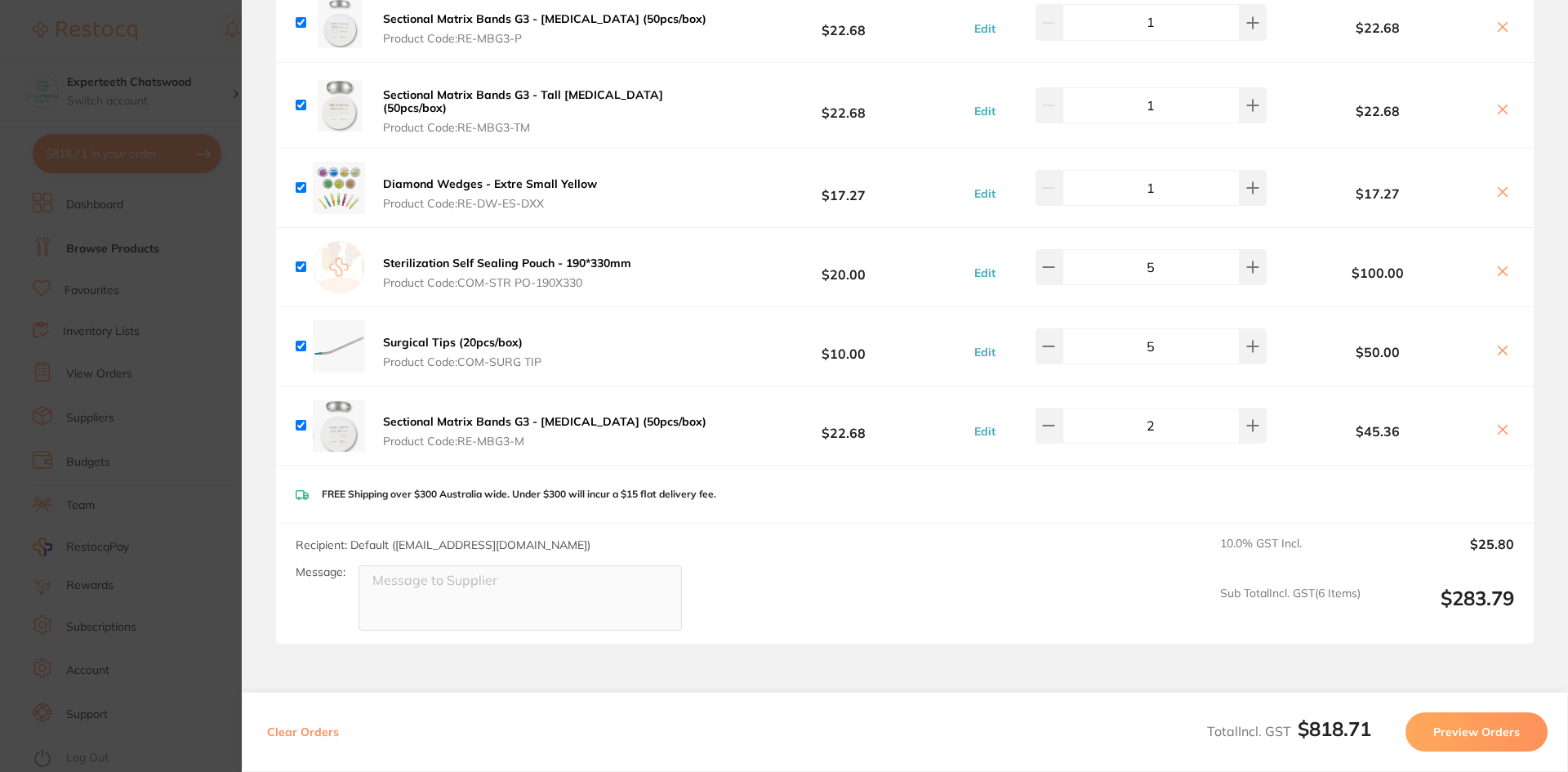
scroll to position [1062, 0]
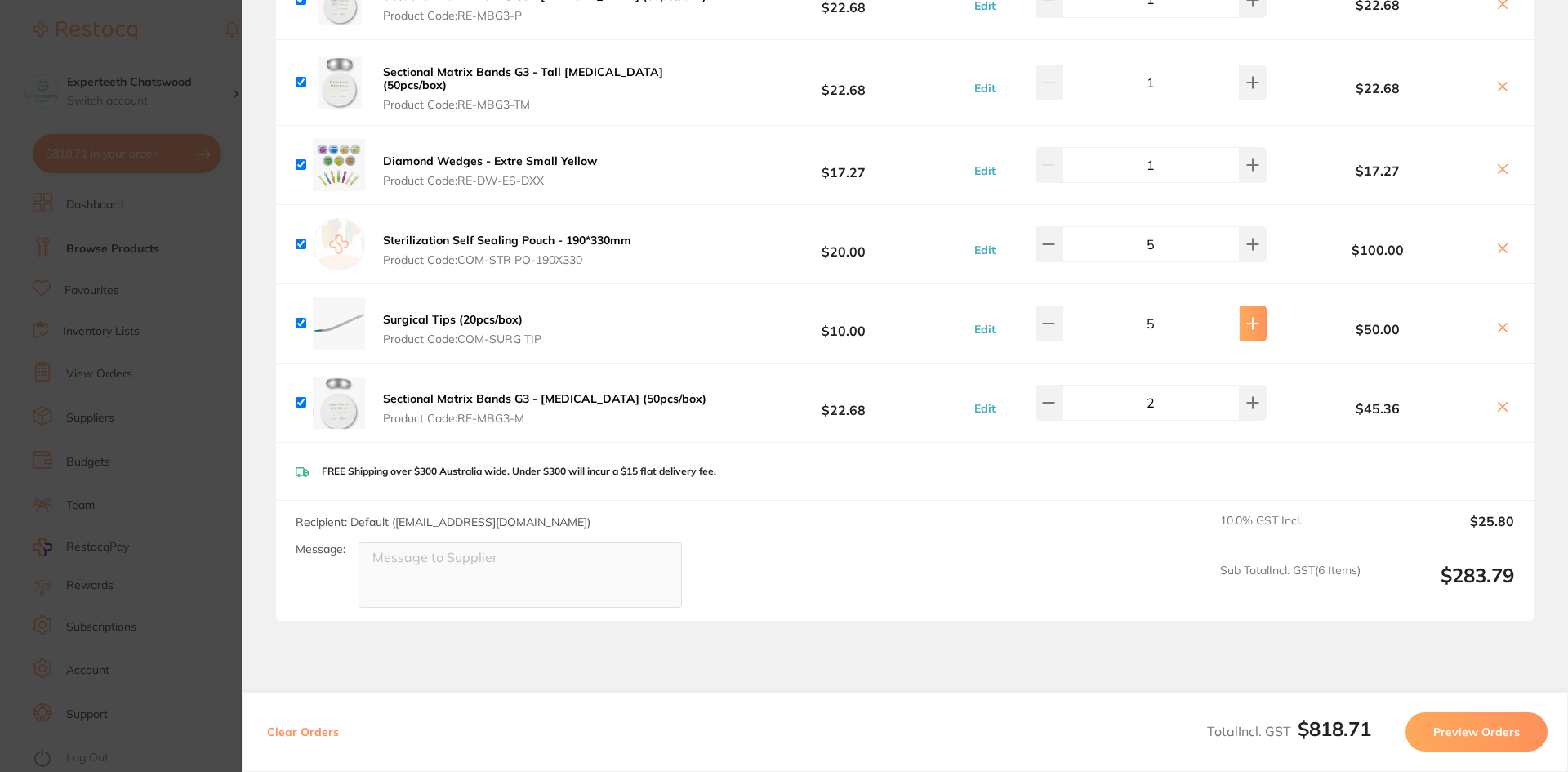
type input "6"
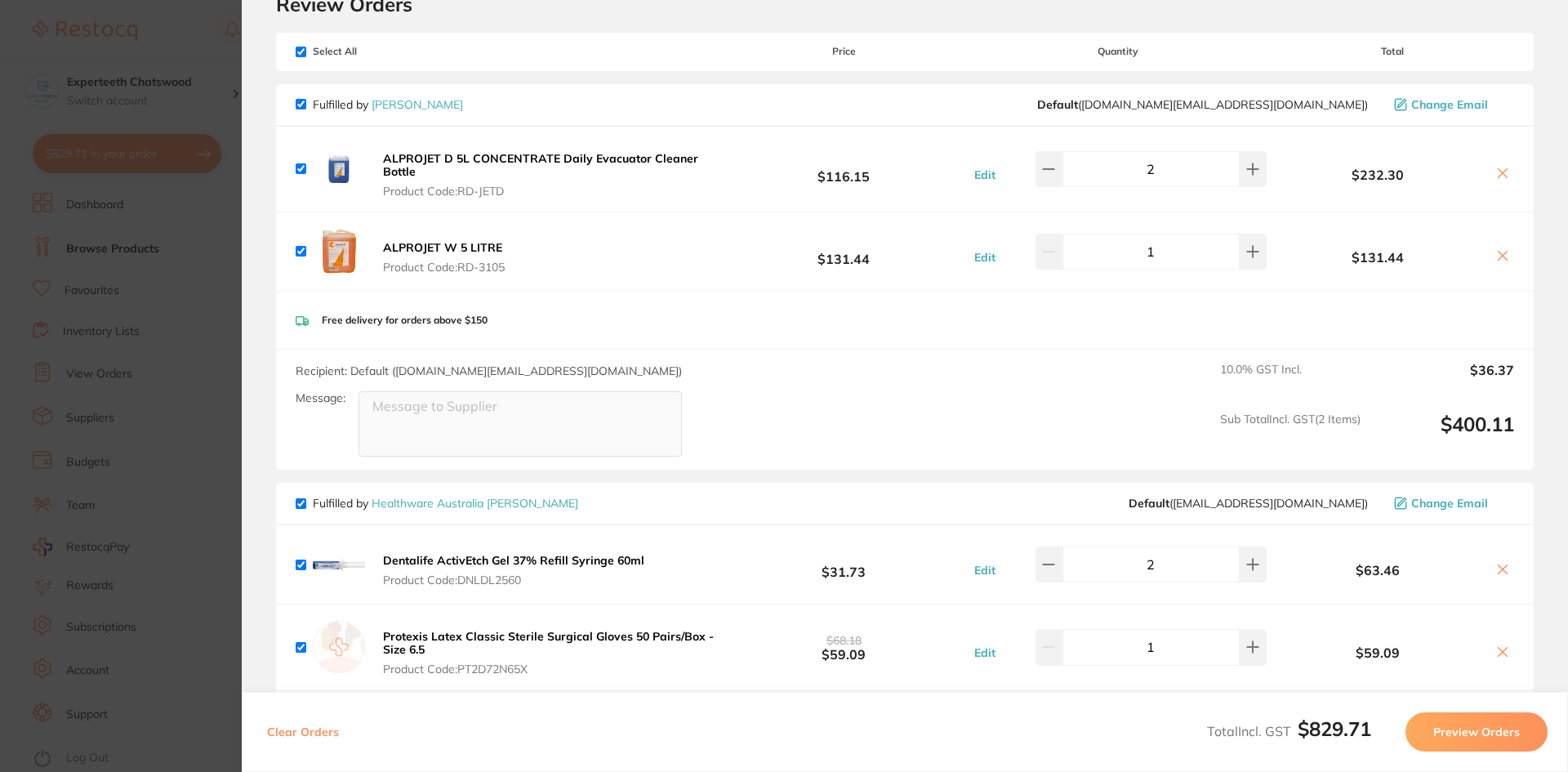
scroll to position [0, 0]
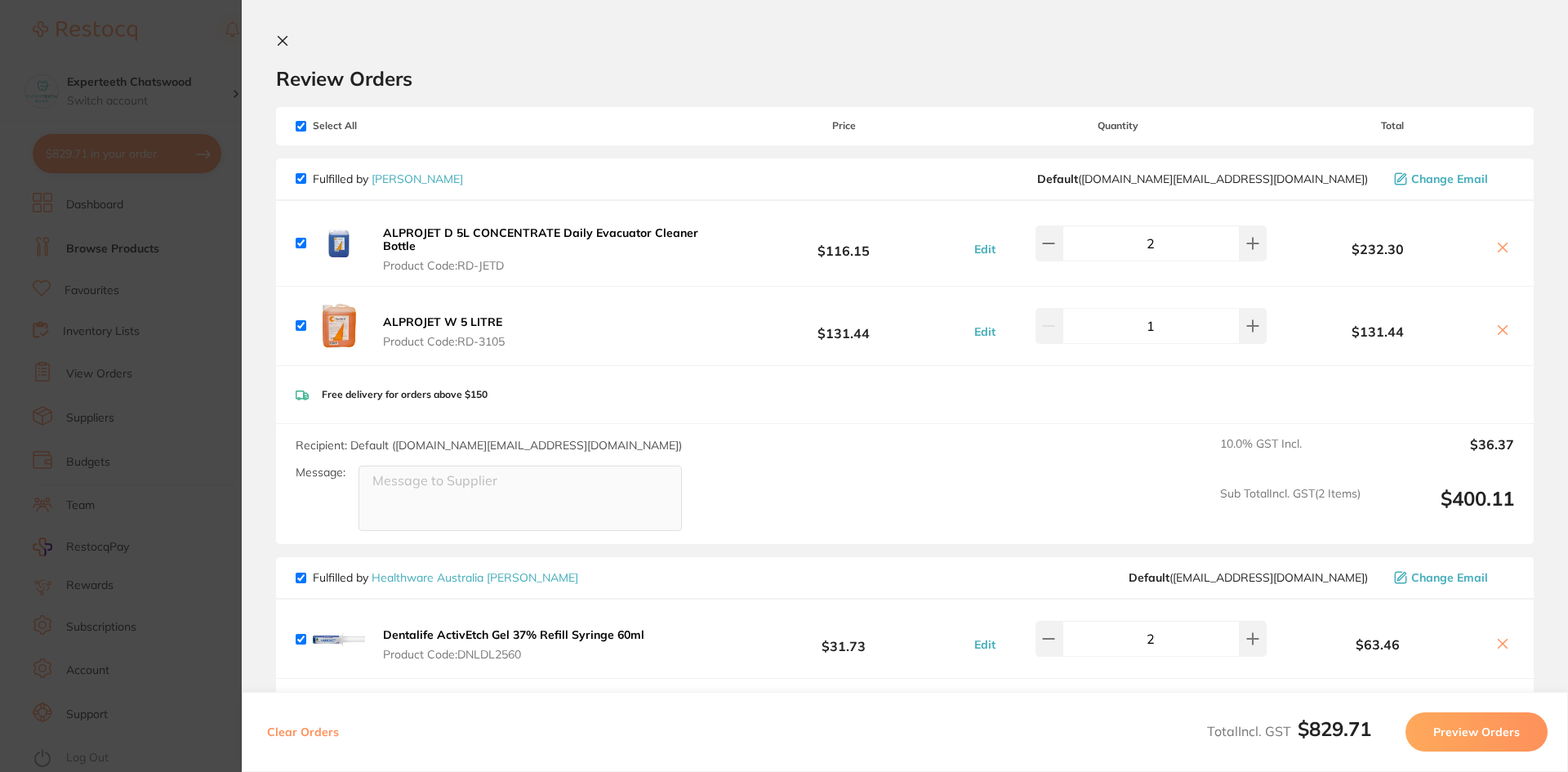
click at [278, 42] on icon at bounding box center [283, 41] width 13 height 13
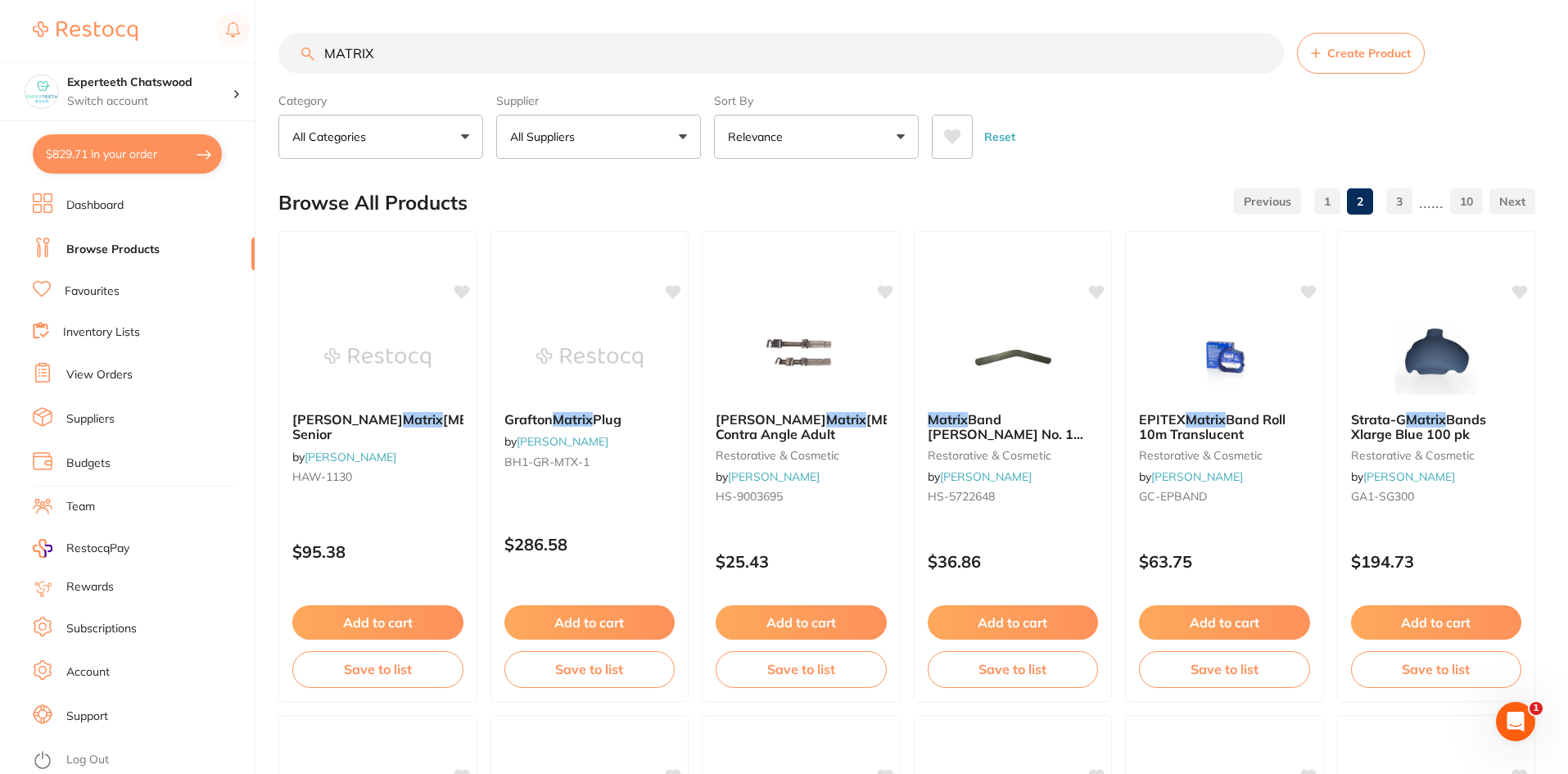
click at [413, 43] on input "MATRIX" at bounding box center [782, 53] width 1006 height 41
drag, startPoint x: 408, startPoint y: 51, endPoint x: 300, endPoint y: 51, distance: 108.0
click at [304, 49] on div "MATRIX Create Product" at bounding box center [907, 53] width 1257 height 41
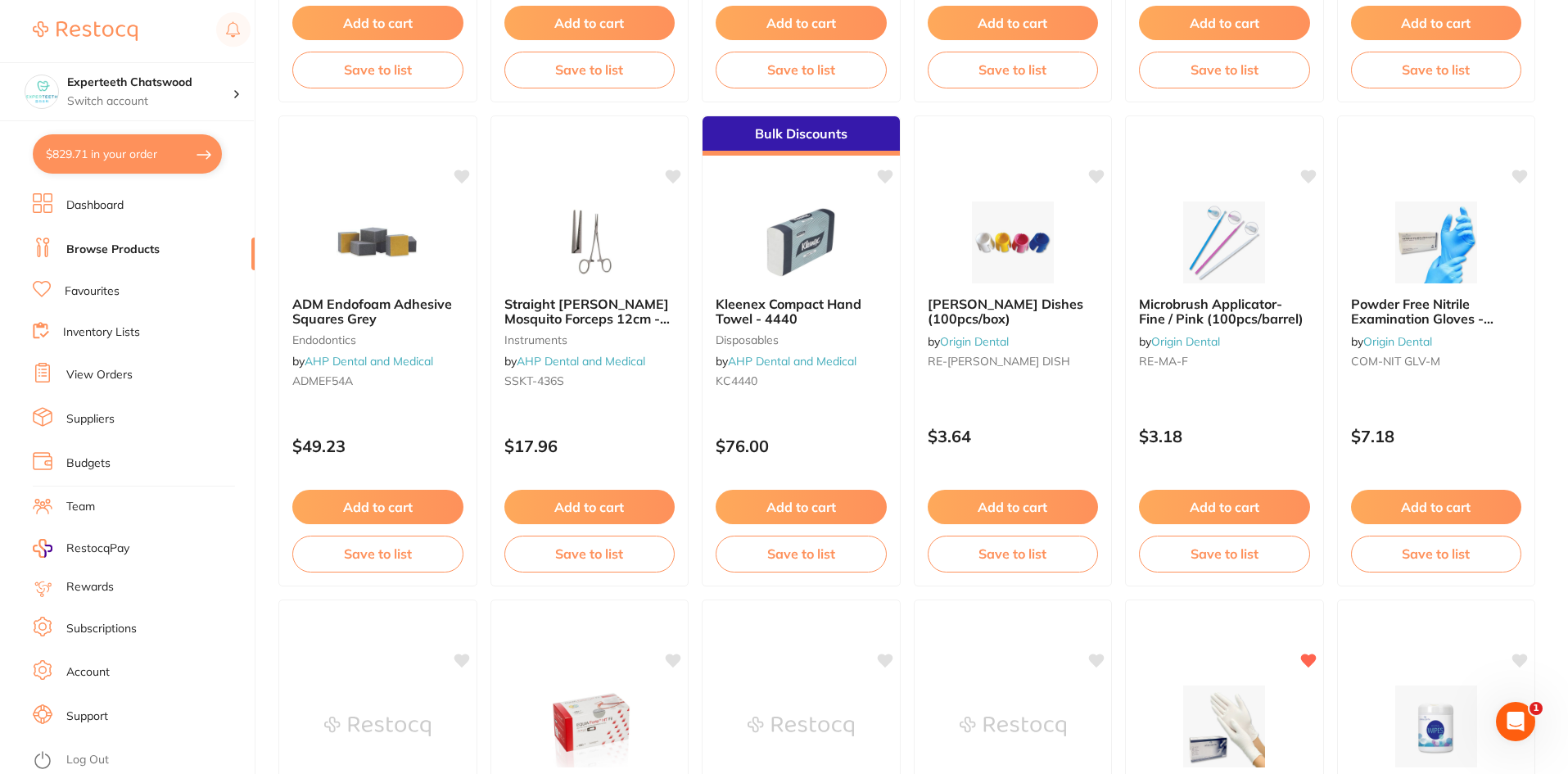
scroll to position [1064, 0]
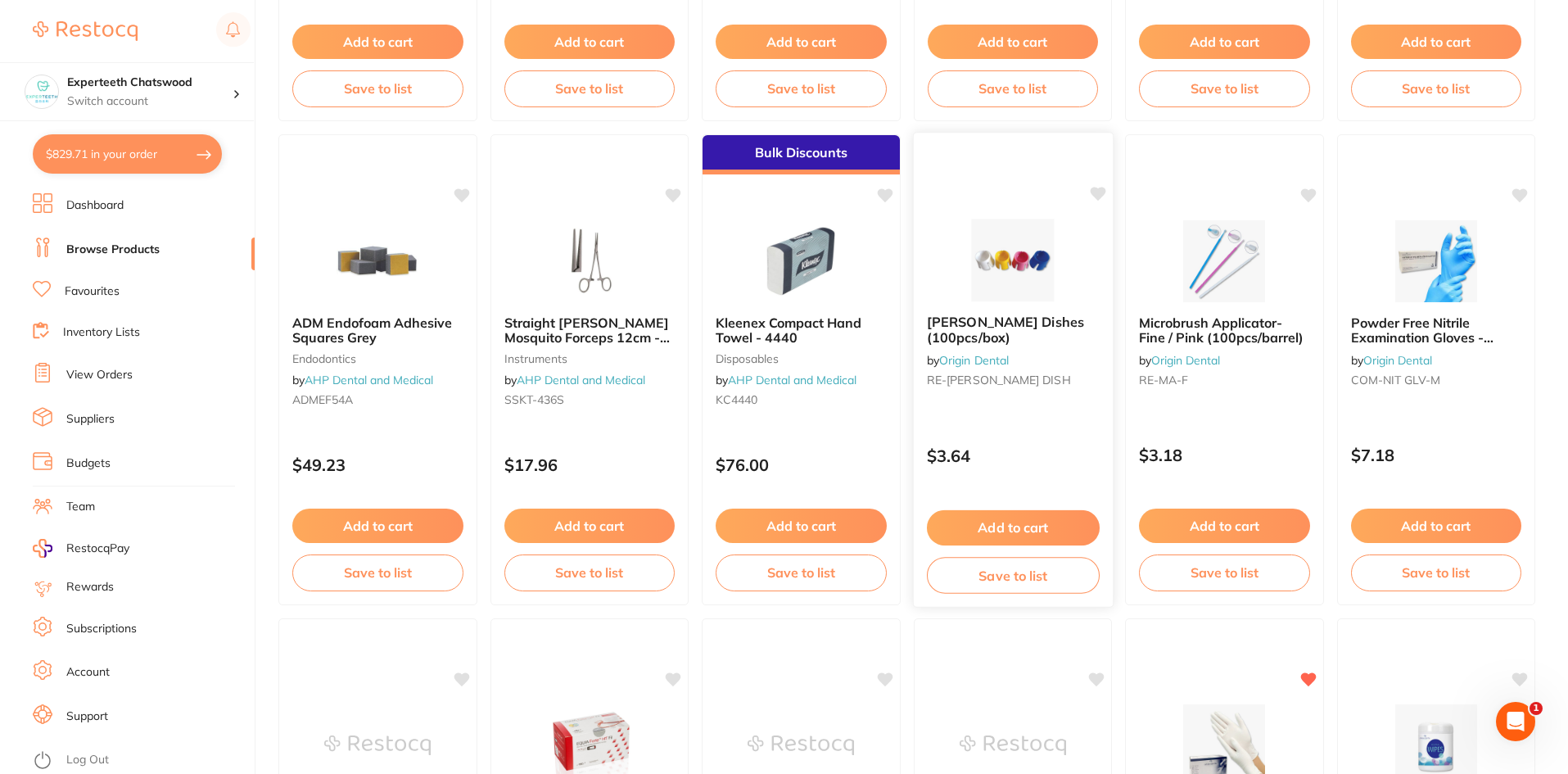
click at [995, 519] on button "Add to cart" at bounding box center [1012, 527] width 172 height 35
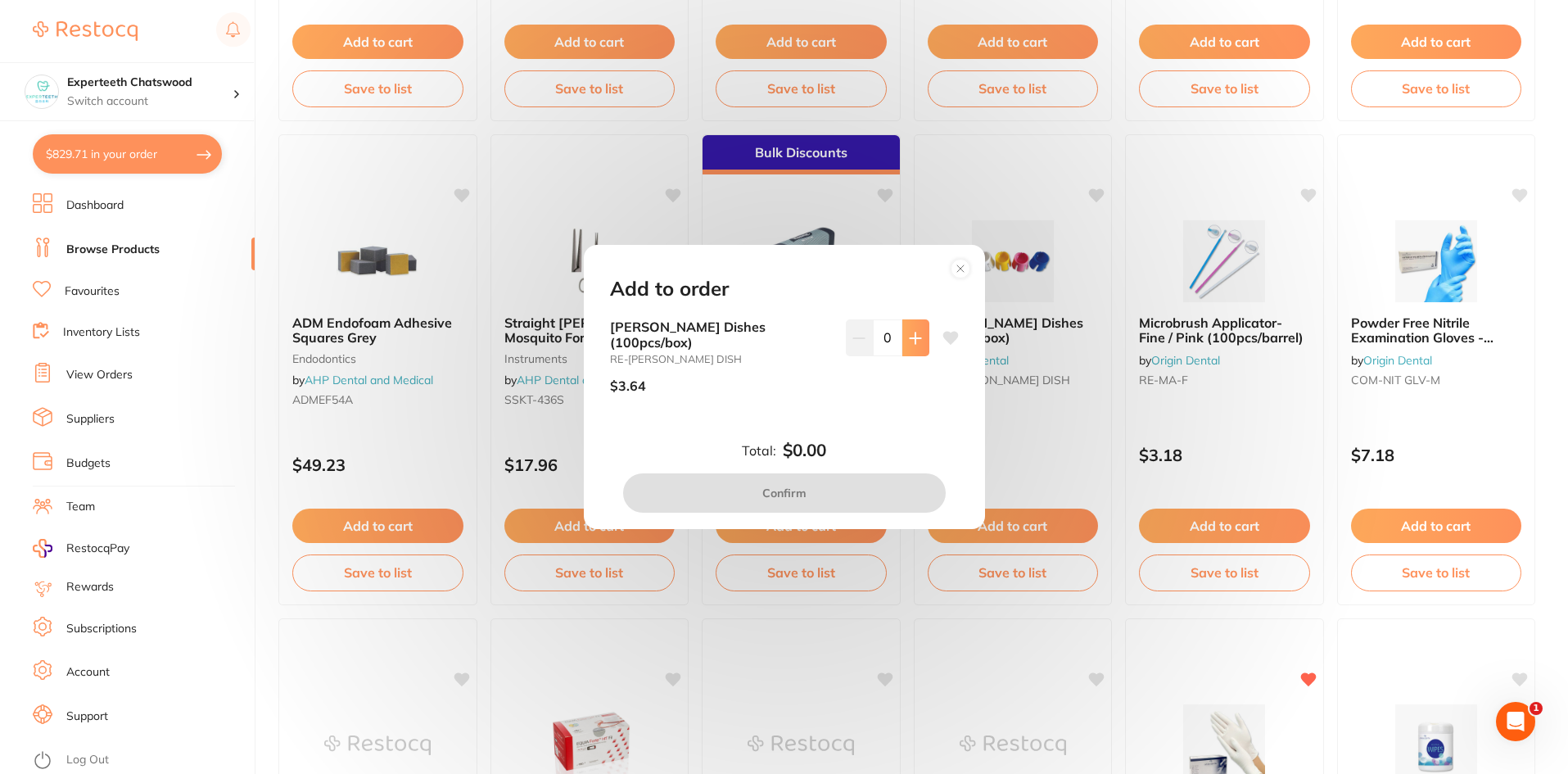
scroll to position [0, 0]
click at [909, 334] on button at bounding box center [916, 337] width 27 height 36
type input "1"
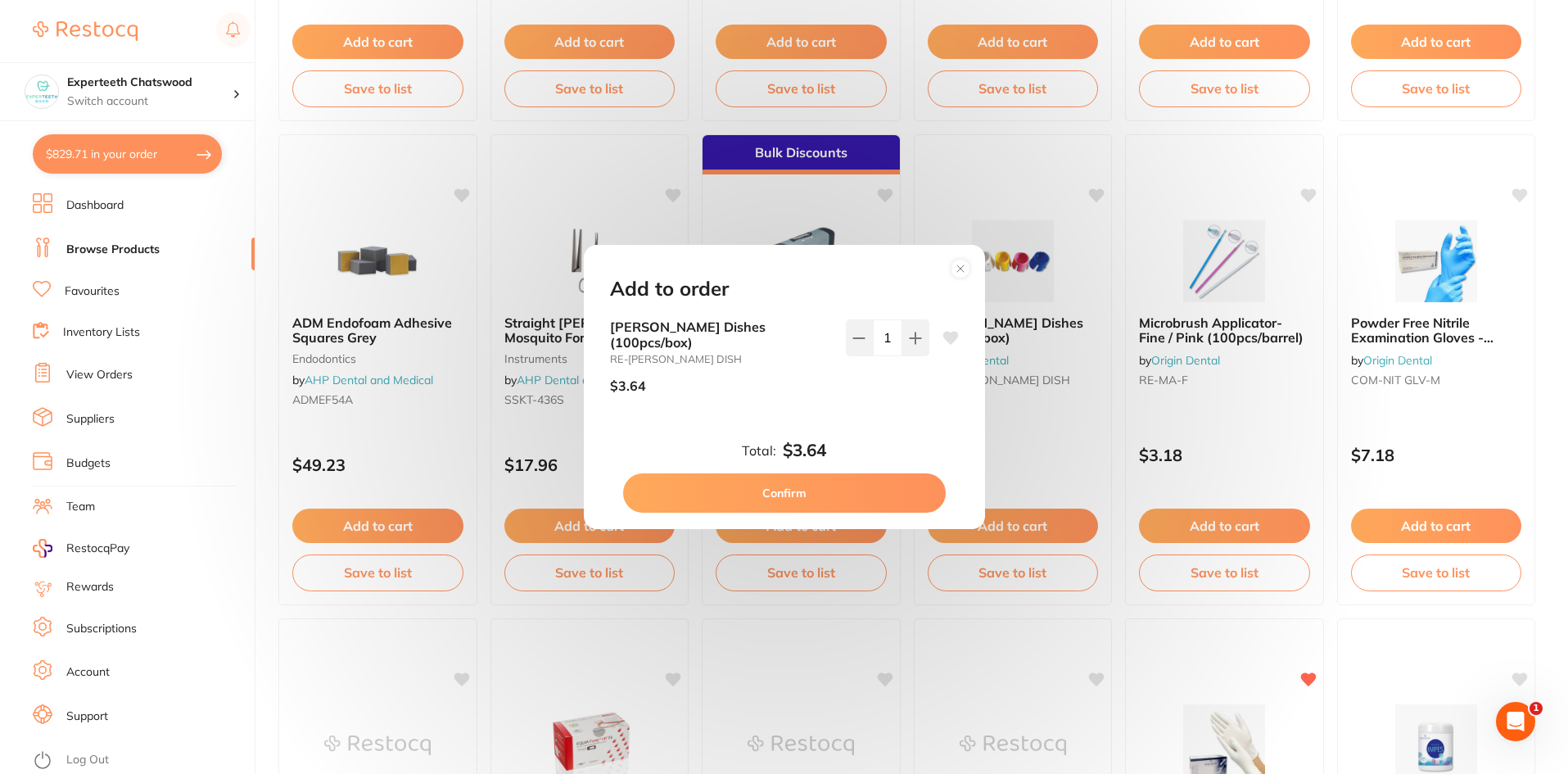
click at [955, 273] on circle at bounding box center [960, 268] width 19 height 19
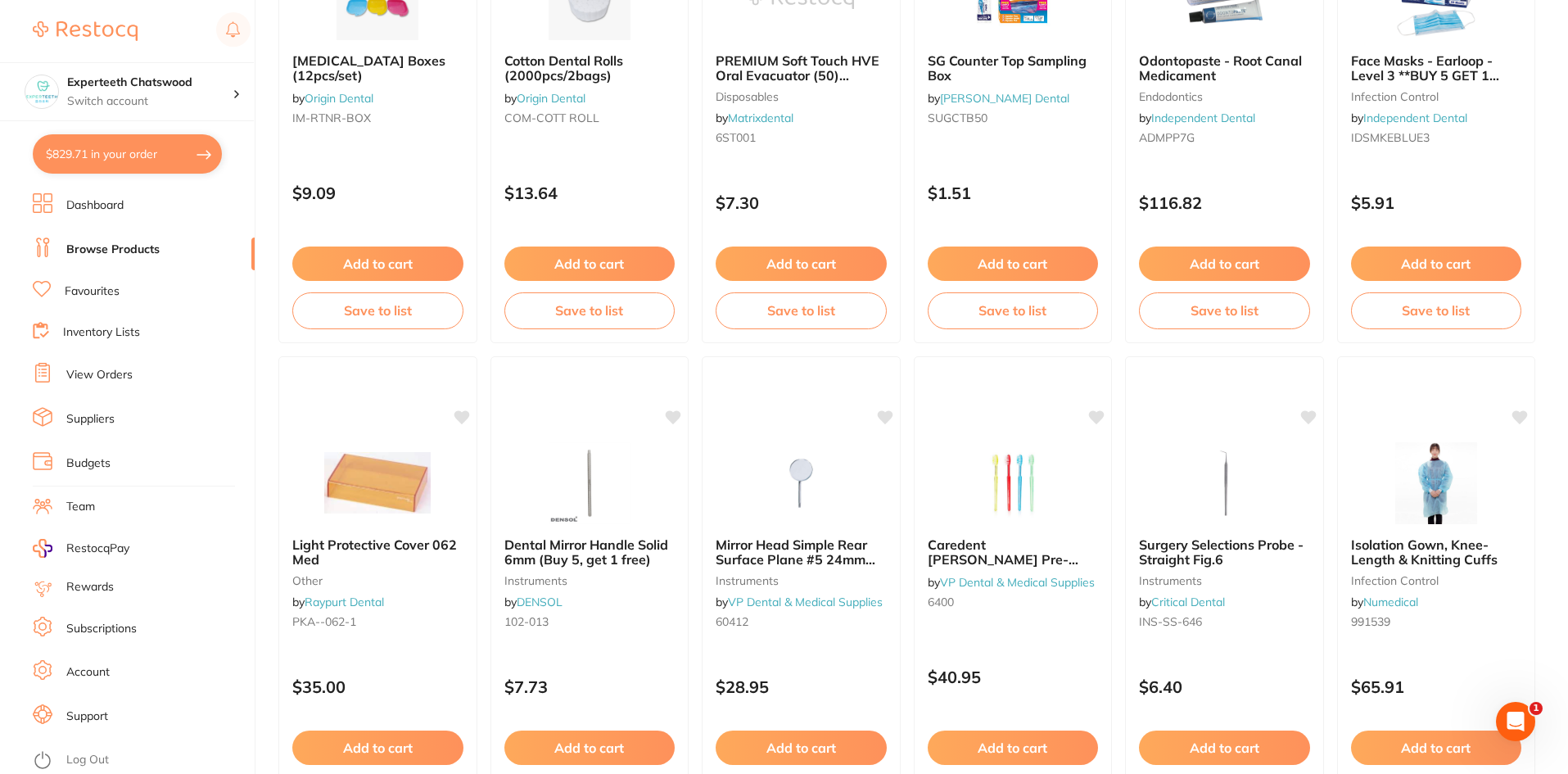
scroll to position [3884, 0]
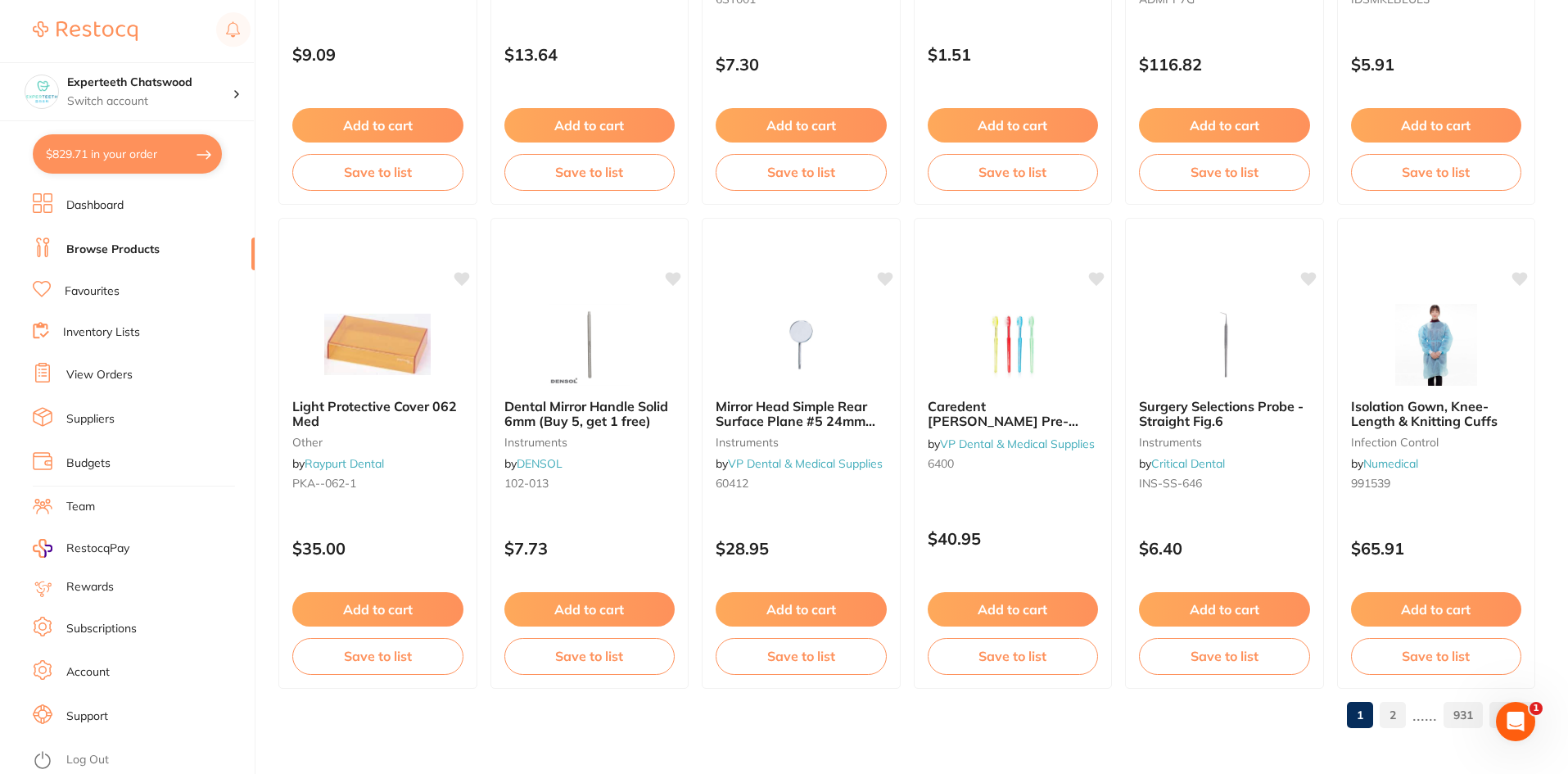
click at [1389, 717] on link "2" at bounding box center [1392, 715] width 26 height 33
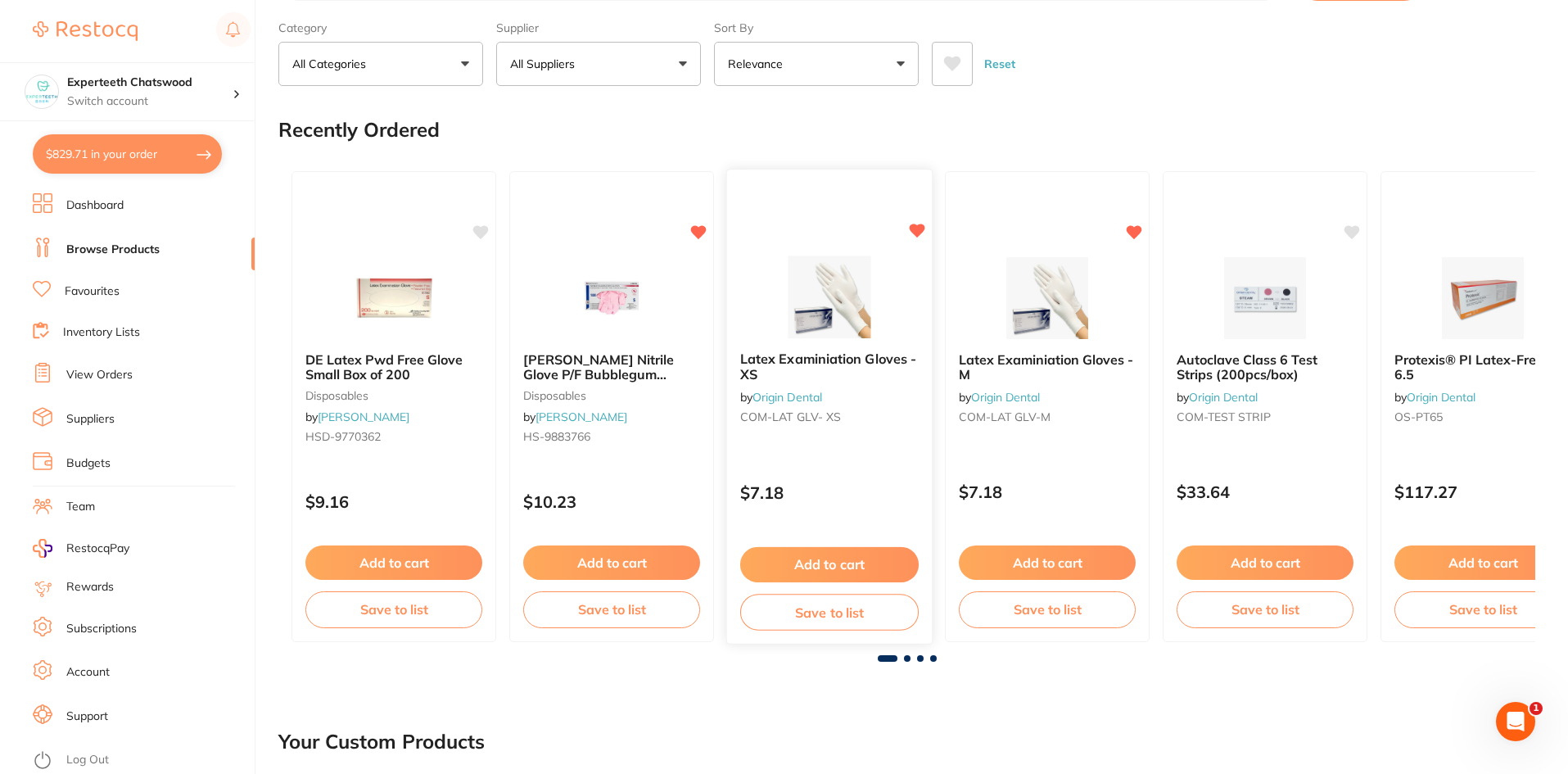
scroll to position [0, 0]
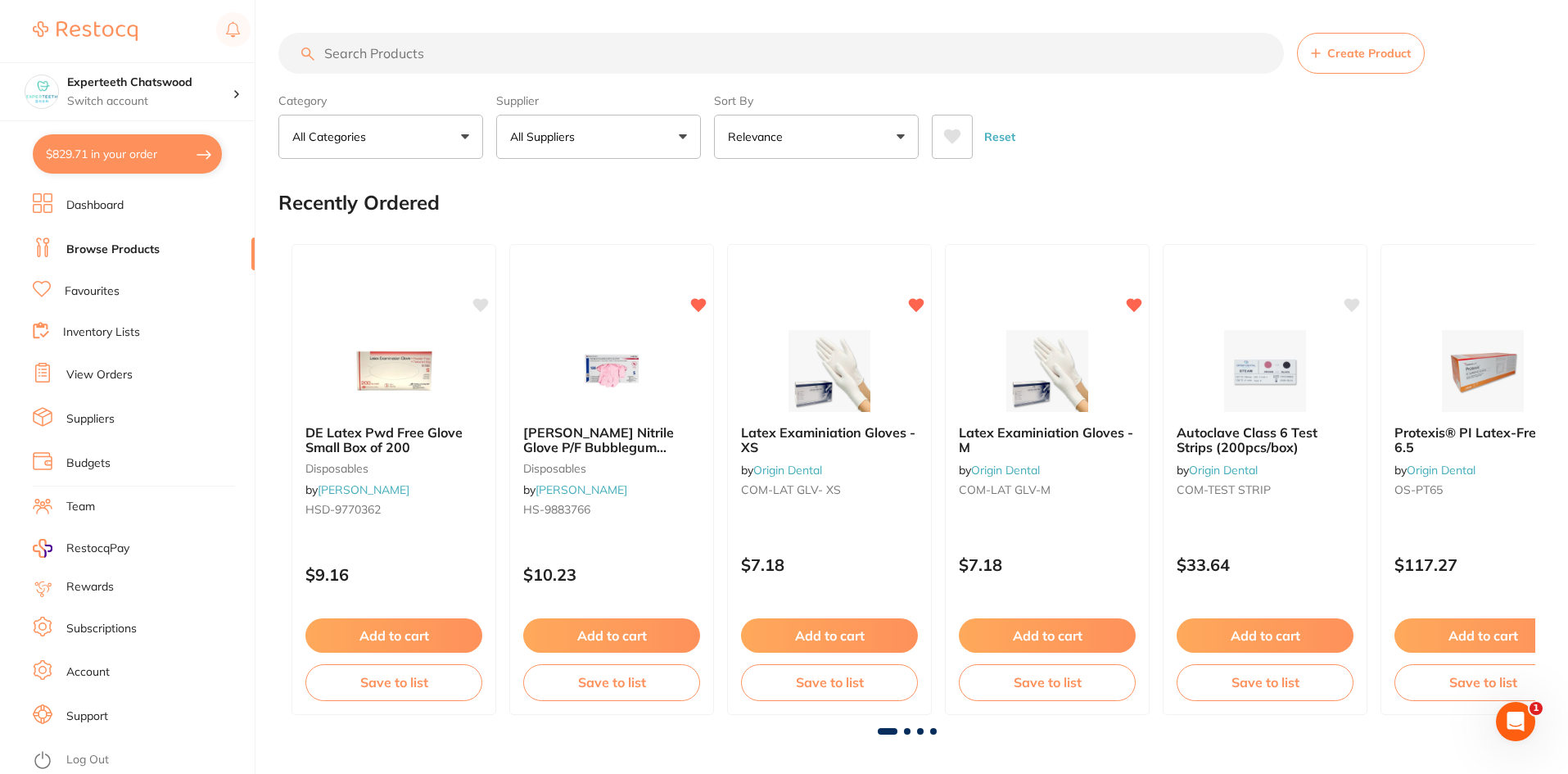
click at [471, 43] on input "search" at bounding box center [782, 53] width 1006 height 41
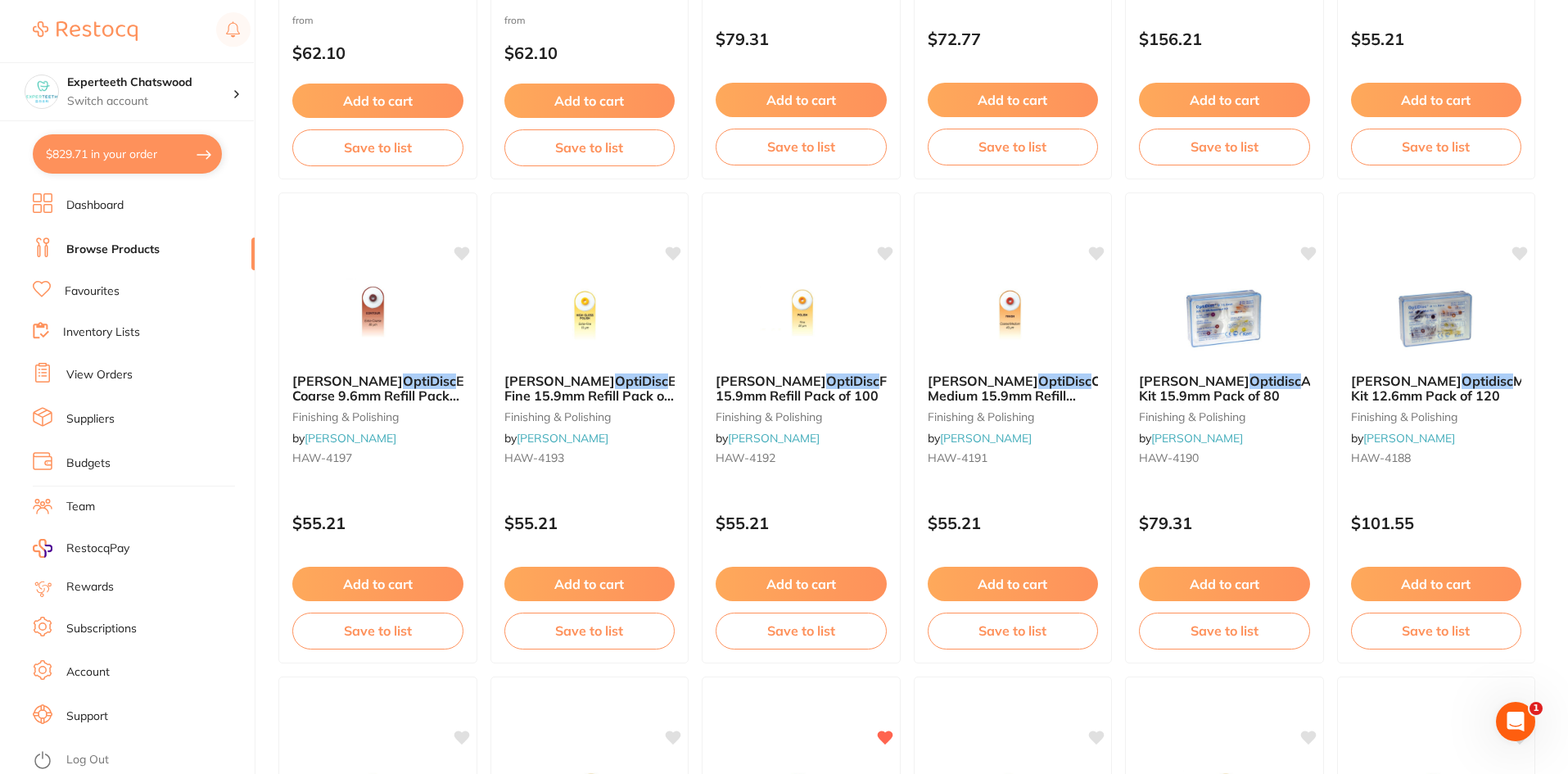
scroll to position [1147, 0]
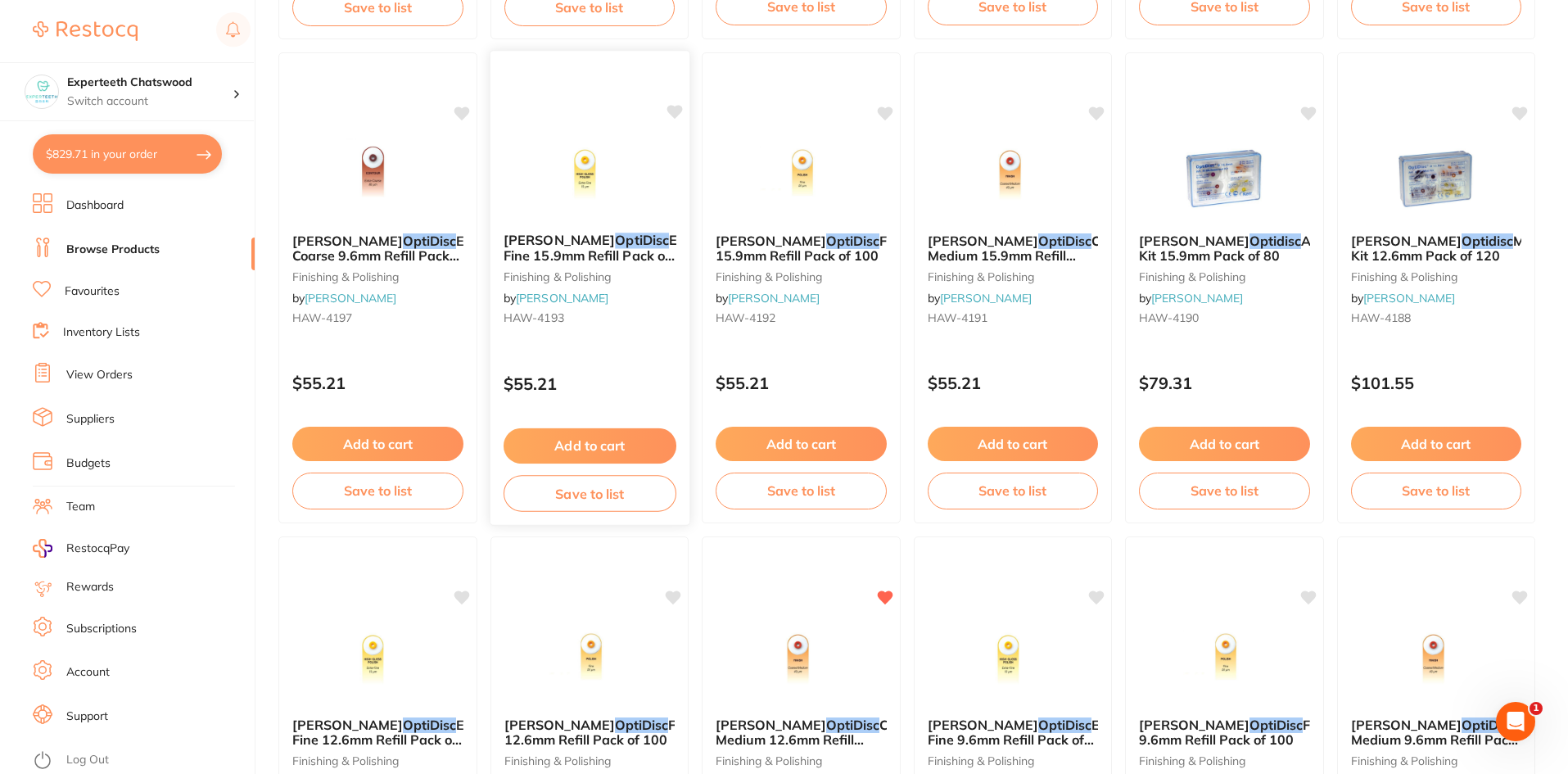
type input "OPTIDISC"
click at [615, 236] on em "OptiDisc" at bounding box center [642, 239] width 54 height 16
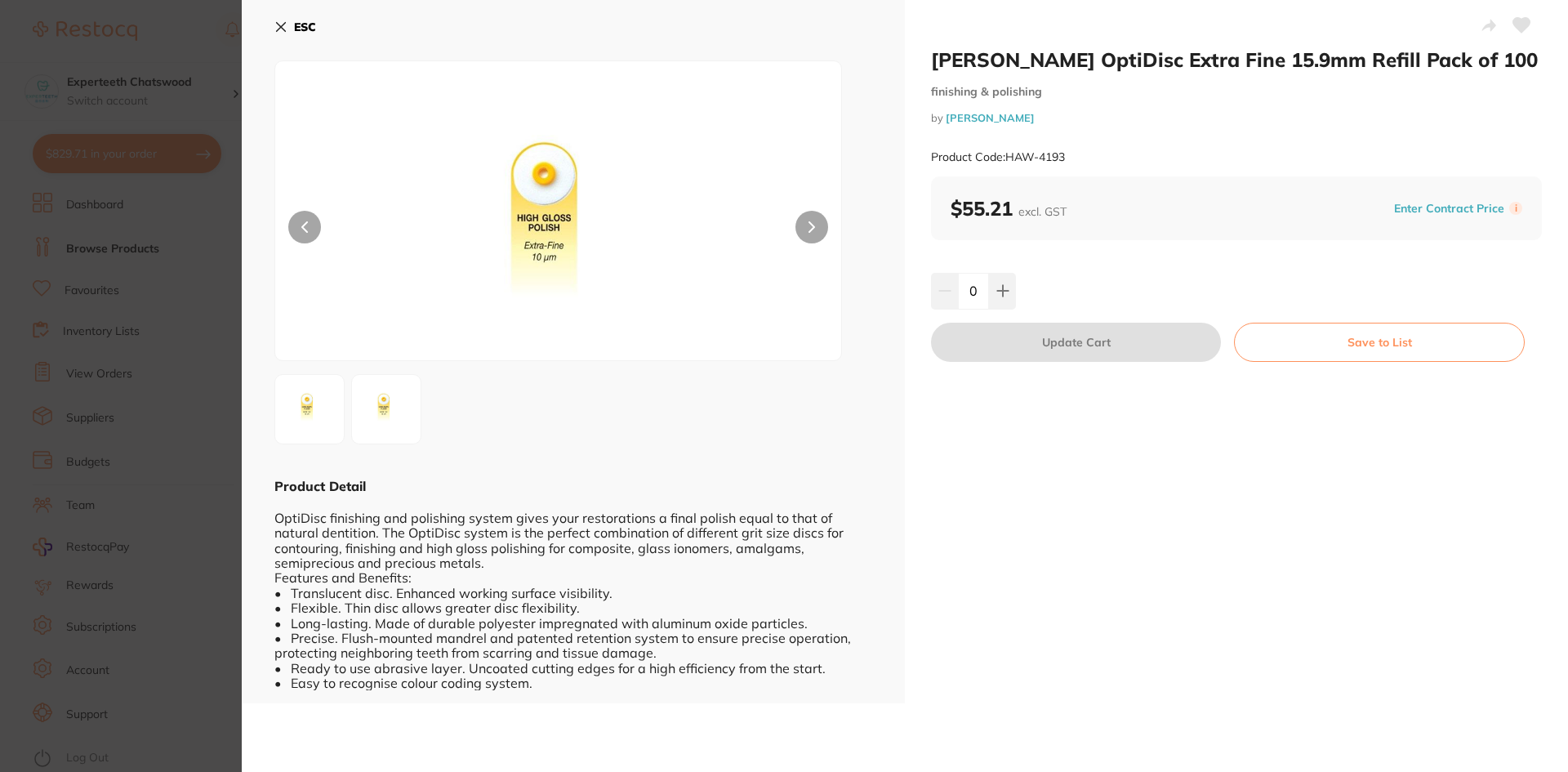
click at [278, 27] on icon at bounding box center [281, 27] width 13 height 13
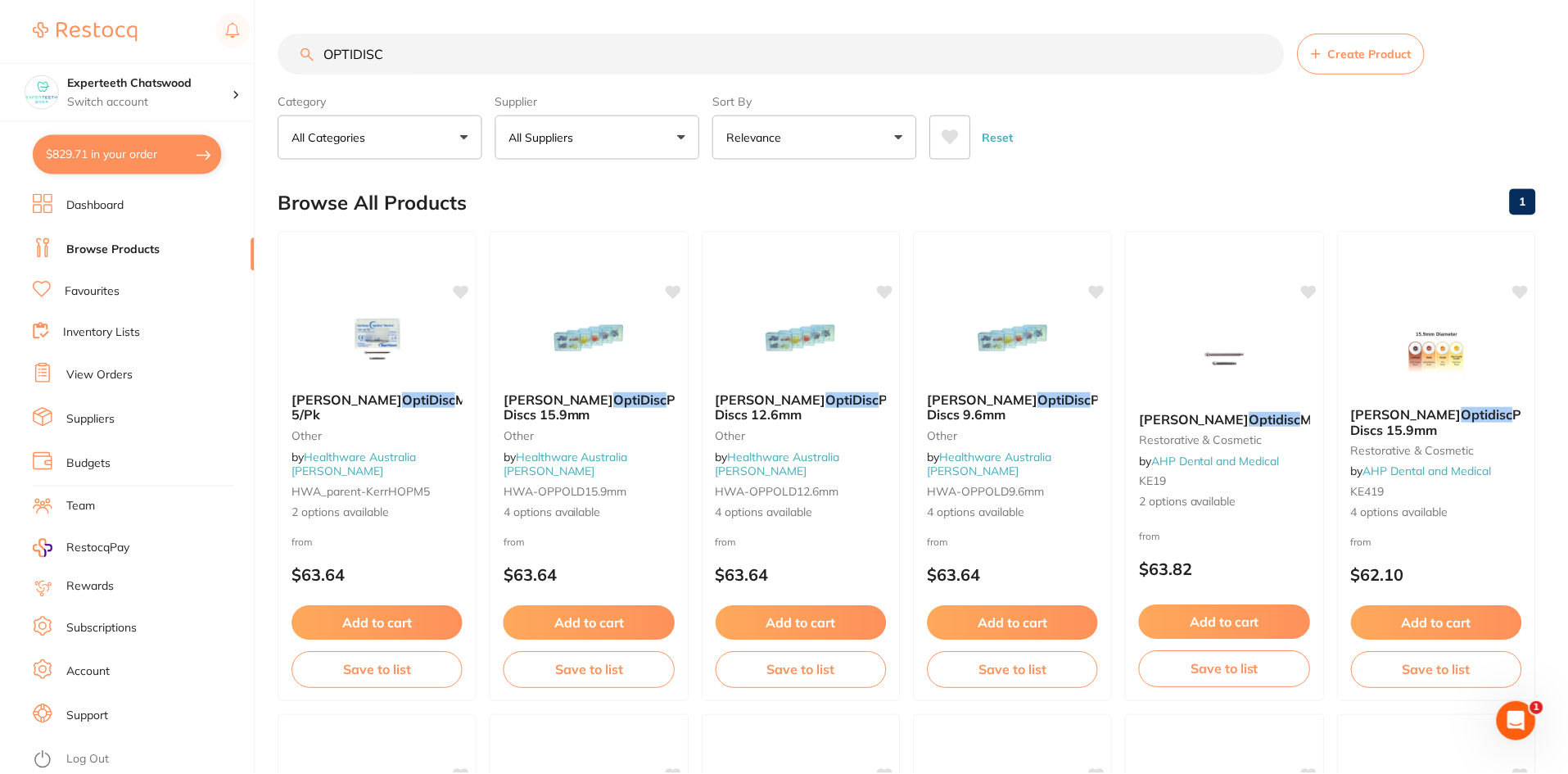
scroll to position [1147, 0]
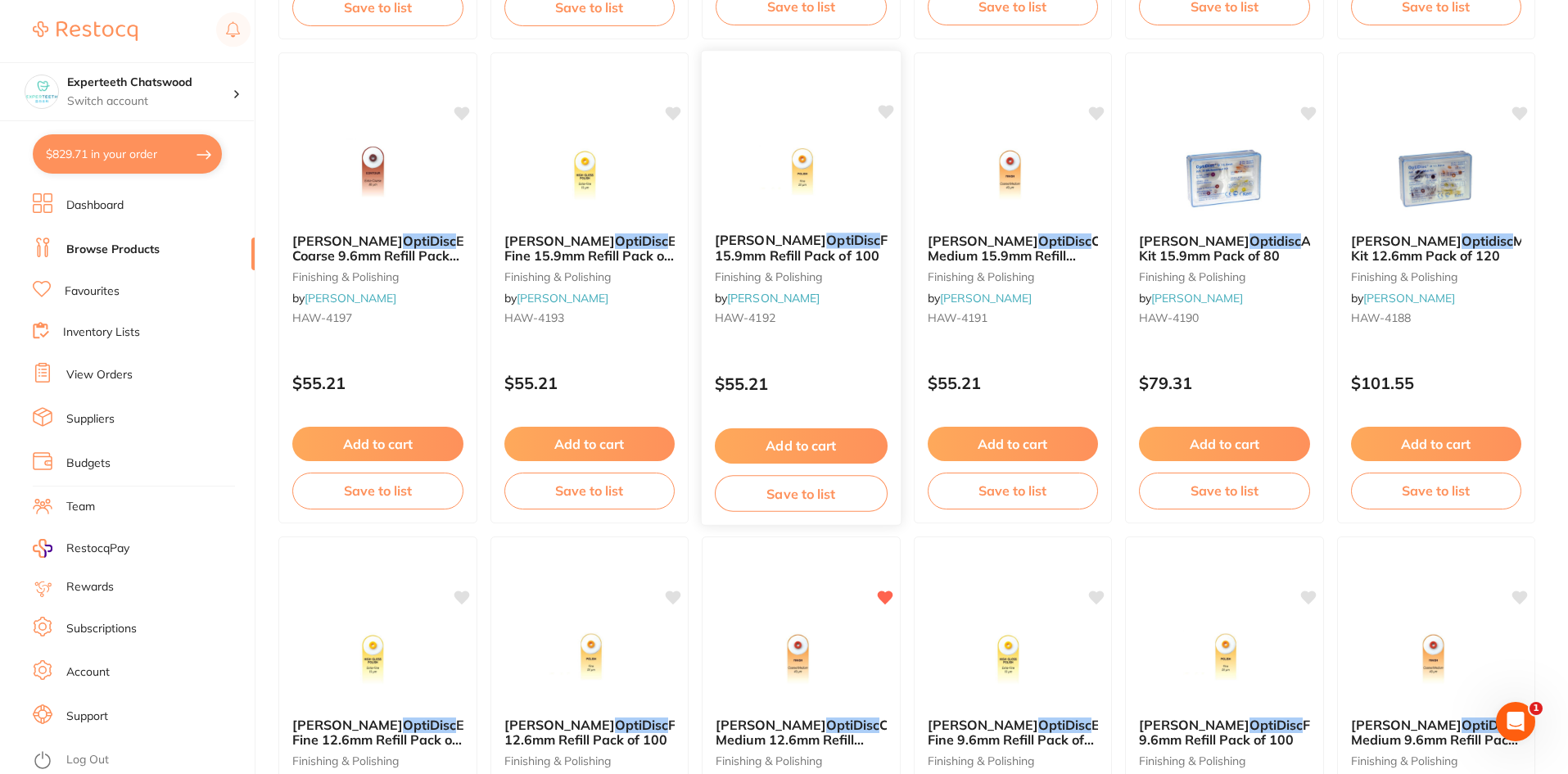
click at [826, 239] on em "OptiDisc" at bounding box center [852, 239] width 54 height 16
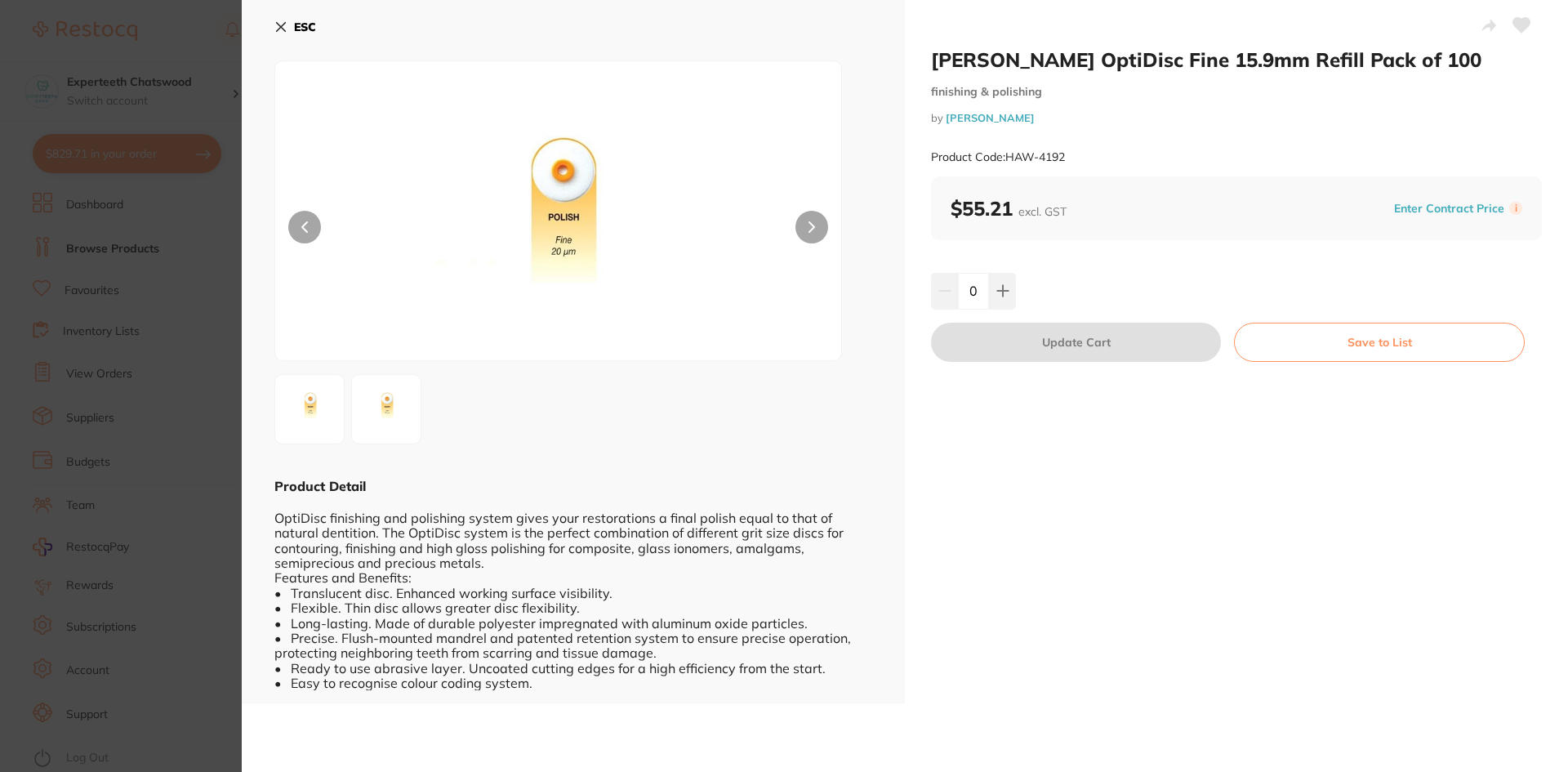
click at [277, 18] on button "ESC" at bounding box center [295, 27] width 42 height 28
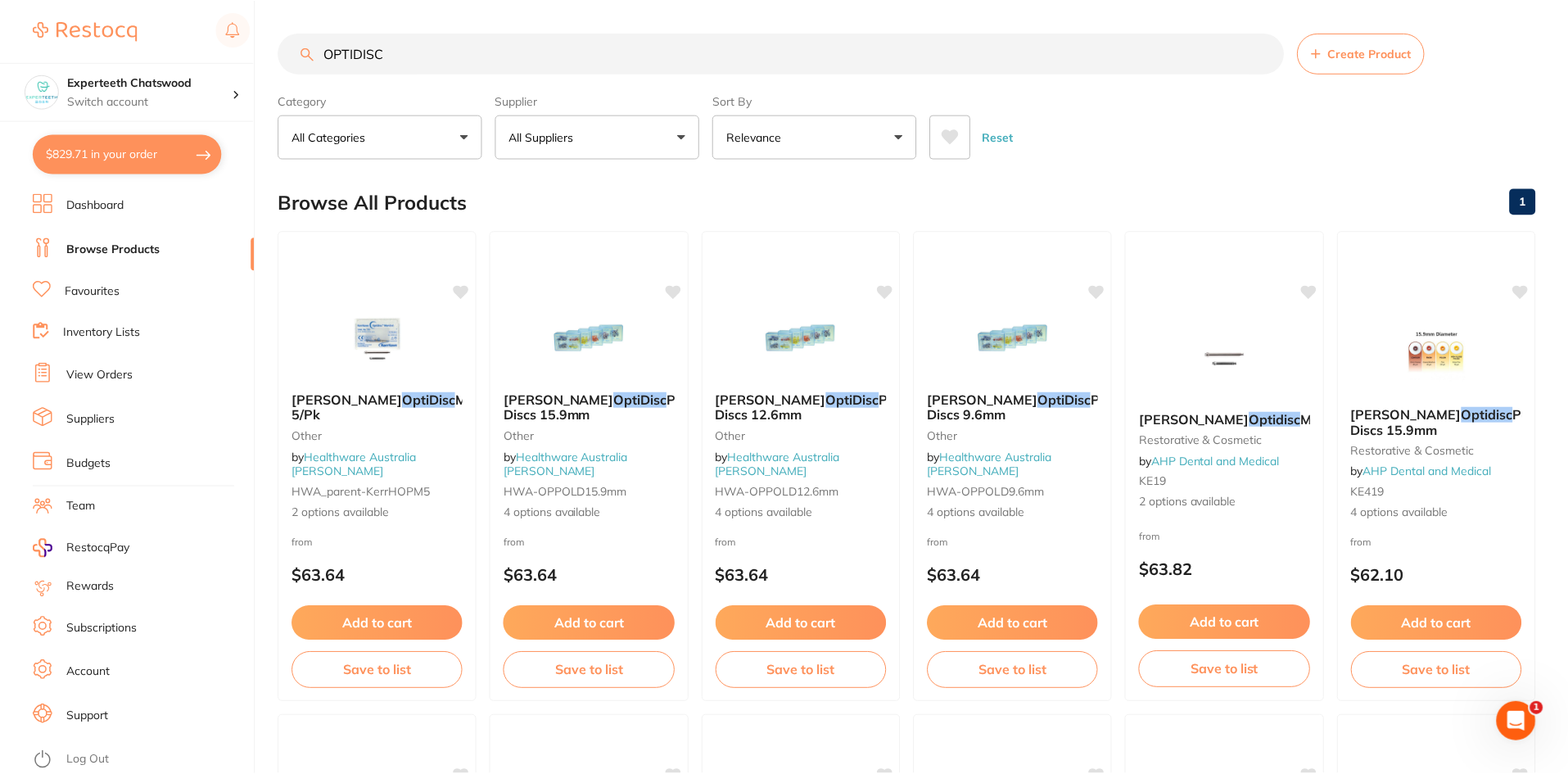
scroll to position [1147, 0]
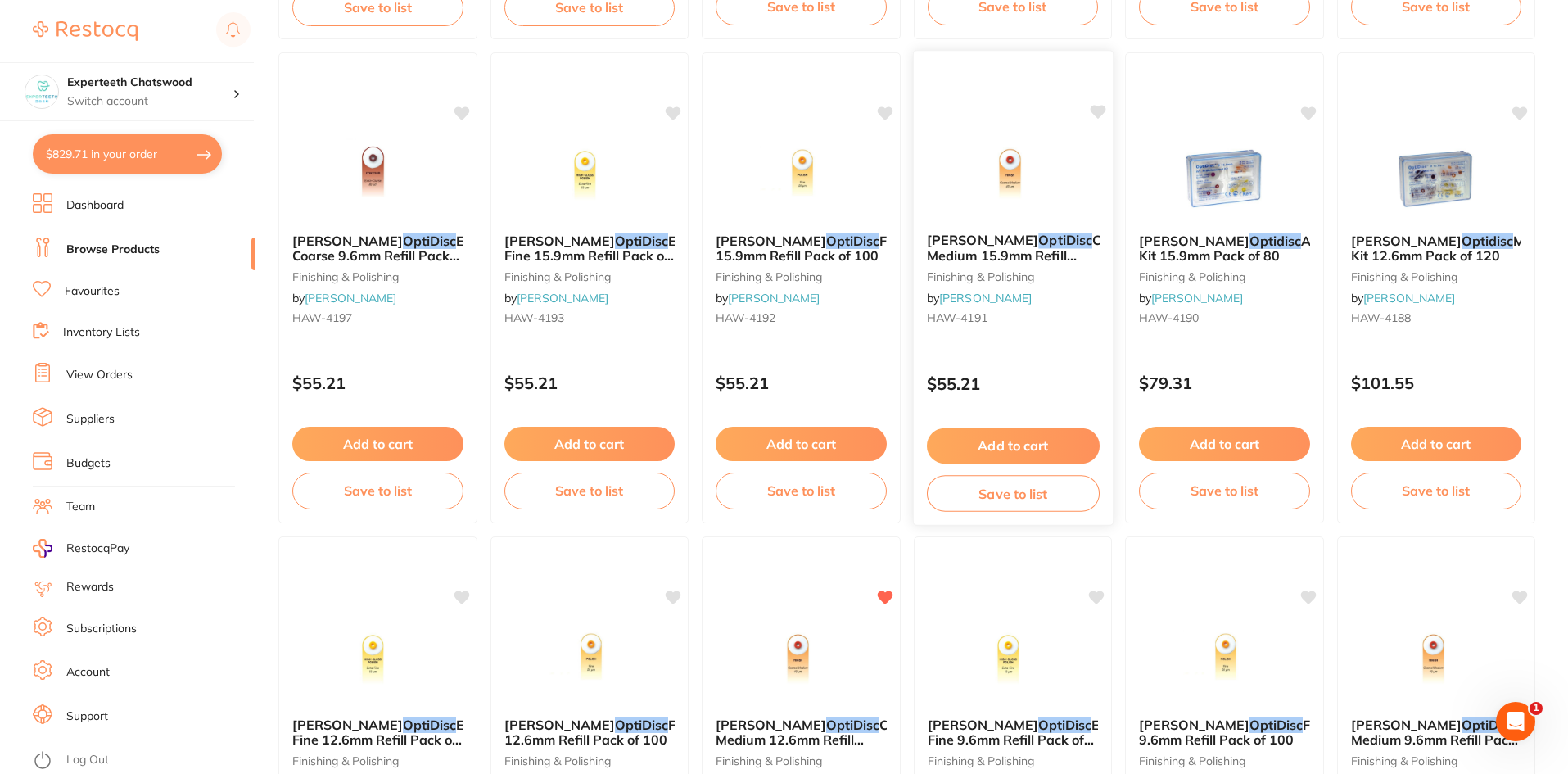
click at [1038, 234] on em "OptiDisc" at bounding box center [1065, 239] width 54 height 16
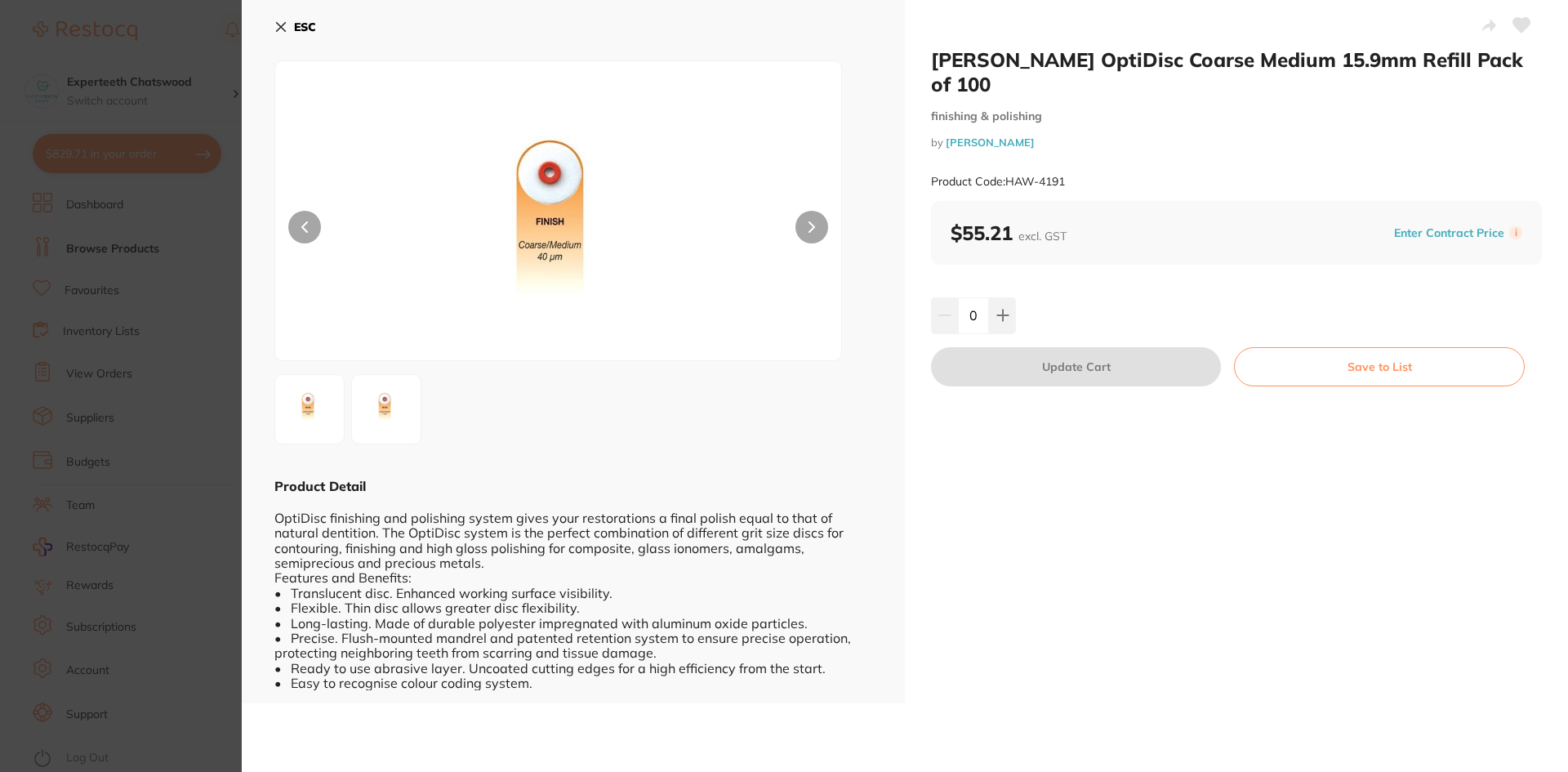
click at [287, 20] on icon at bounding box center [281, 27] width 13 height 13
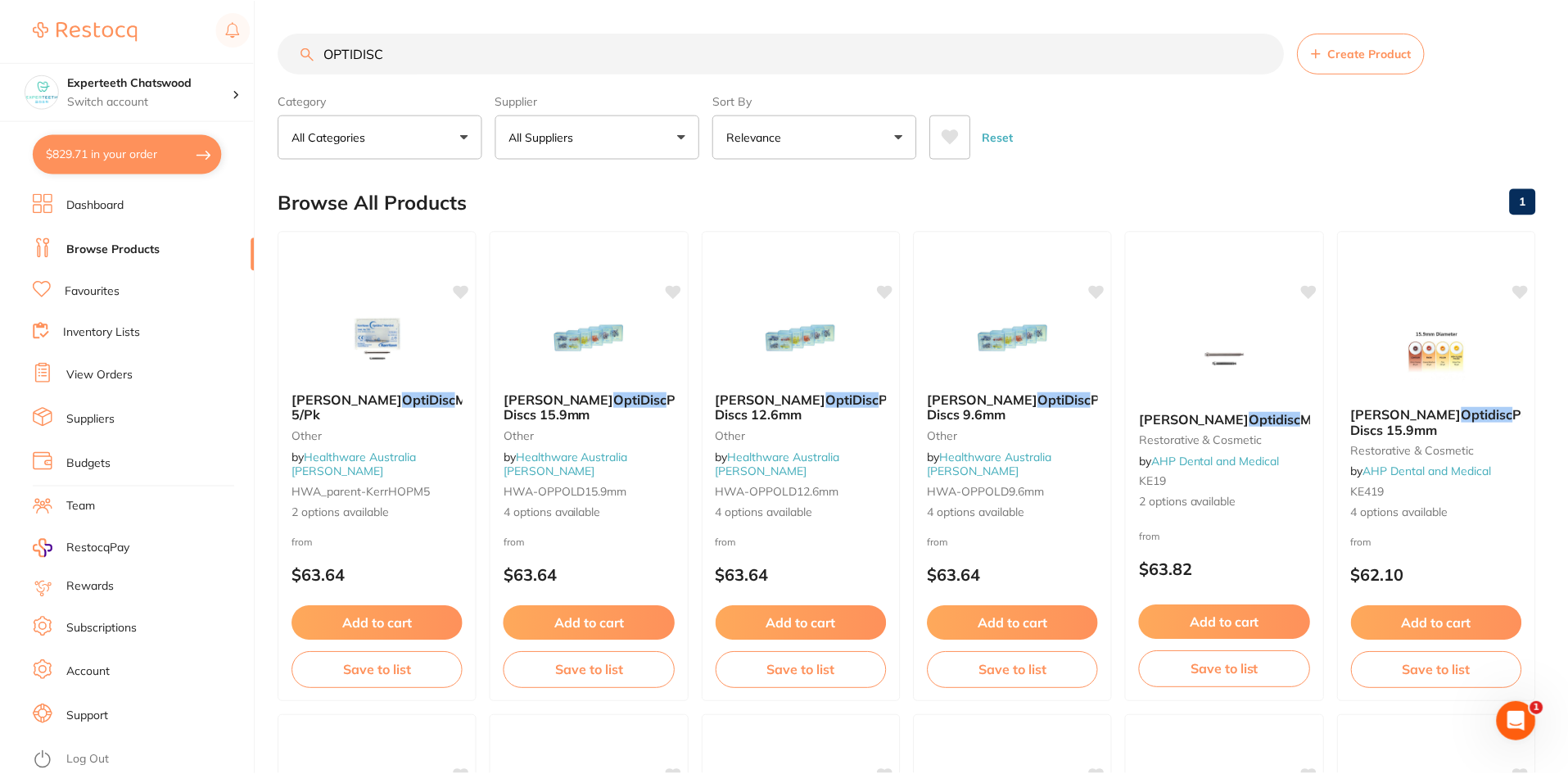
scroll to position [1147, 0]
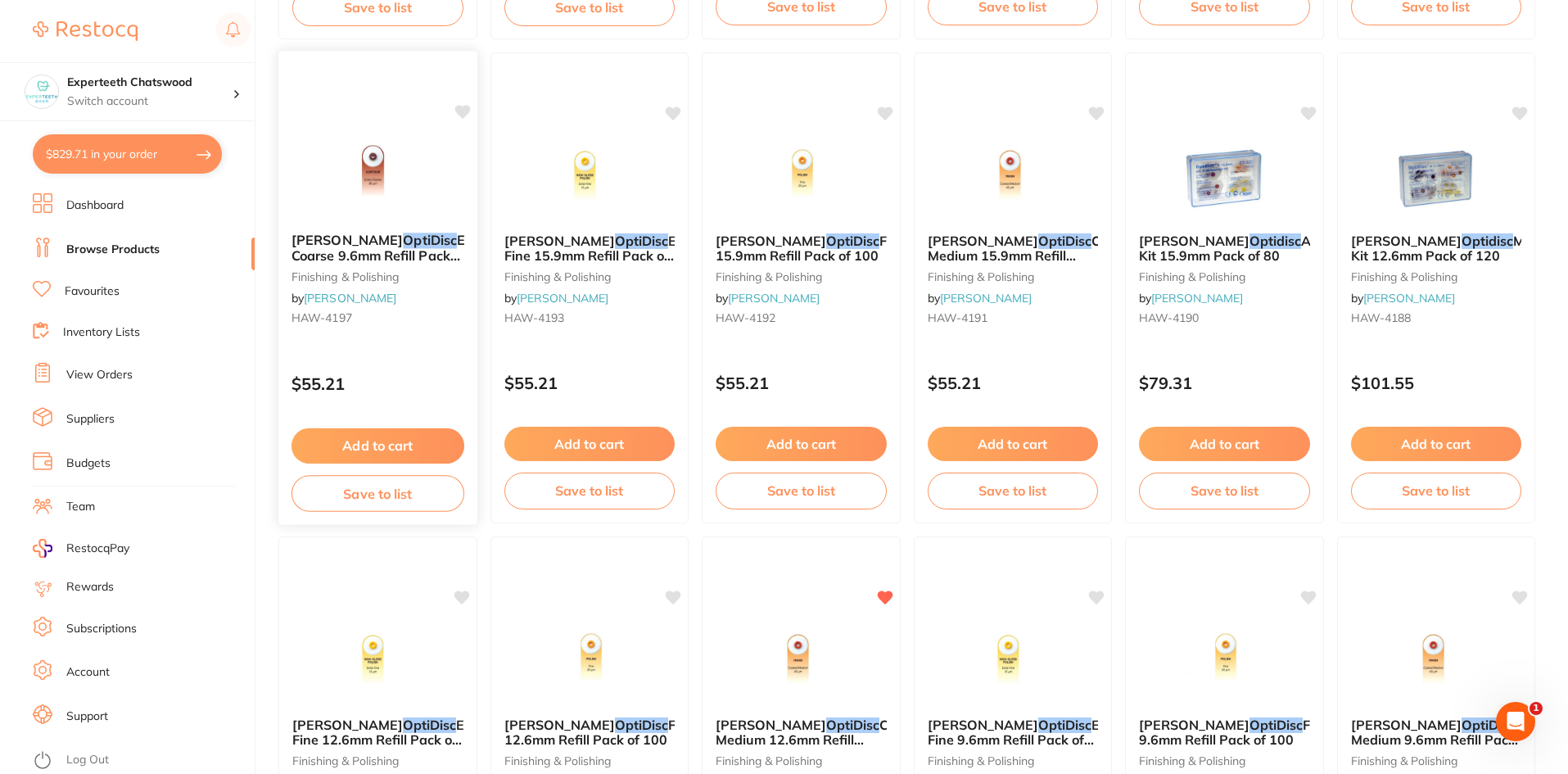
click at [352, 229] on div "HAWE OptiDisc Extra Coarse 9.6mm Refill Pack of 80 finishing & polishing by Hen…" at bounding box center [378, 282] width 199 height 125
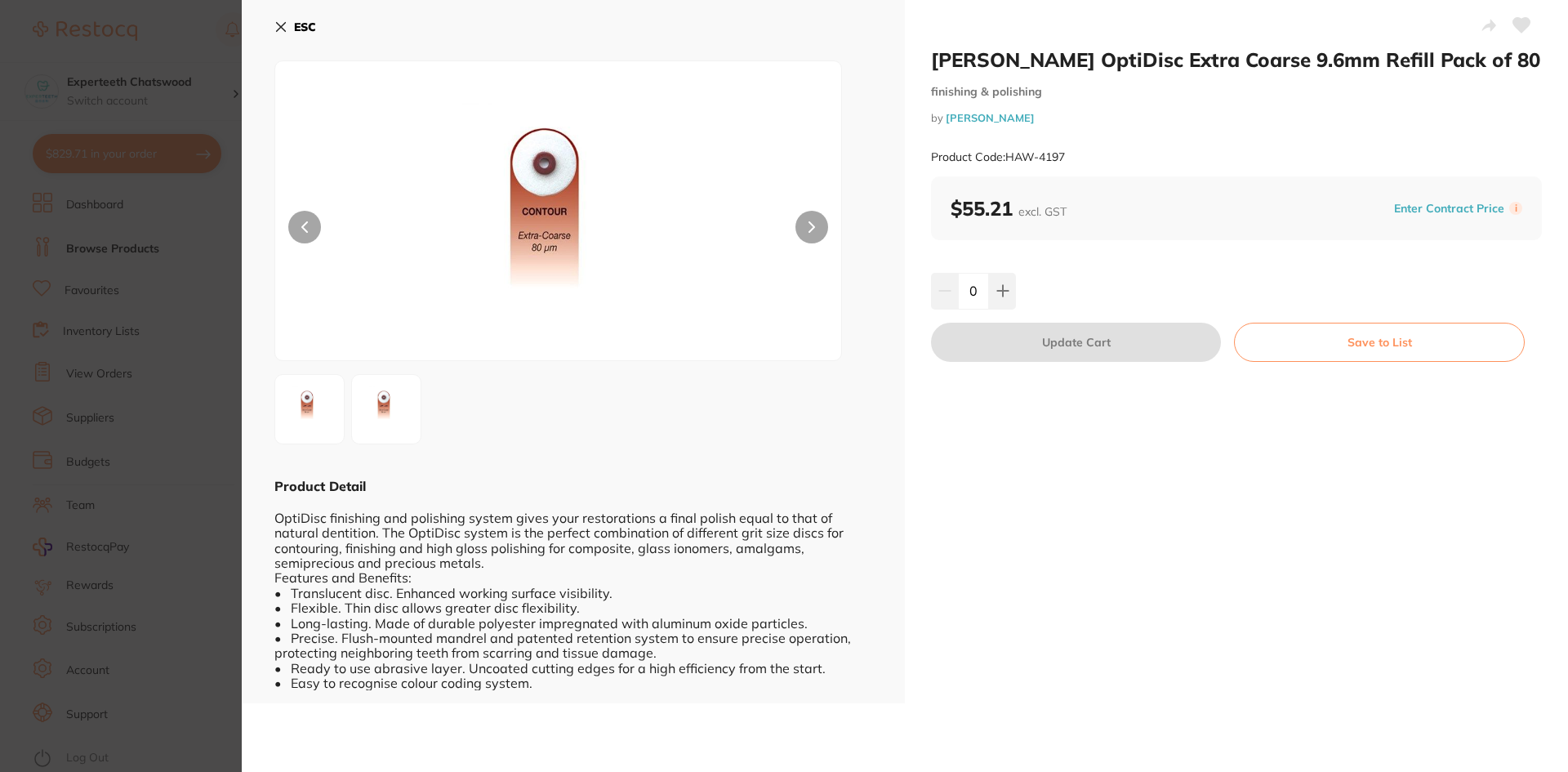
click at [279, 22] on icon at bounding box center [281, 27] width 13 height 13
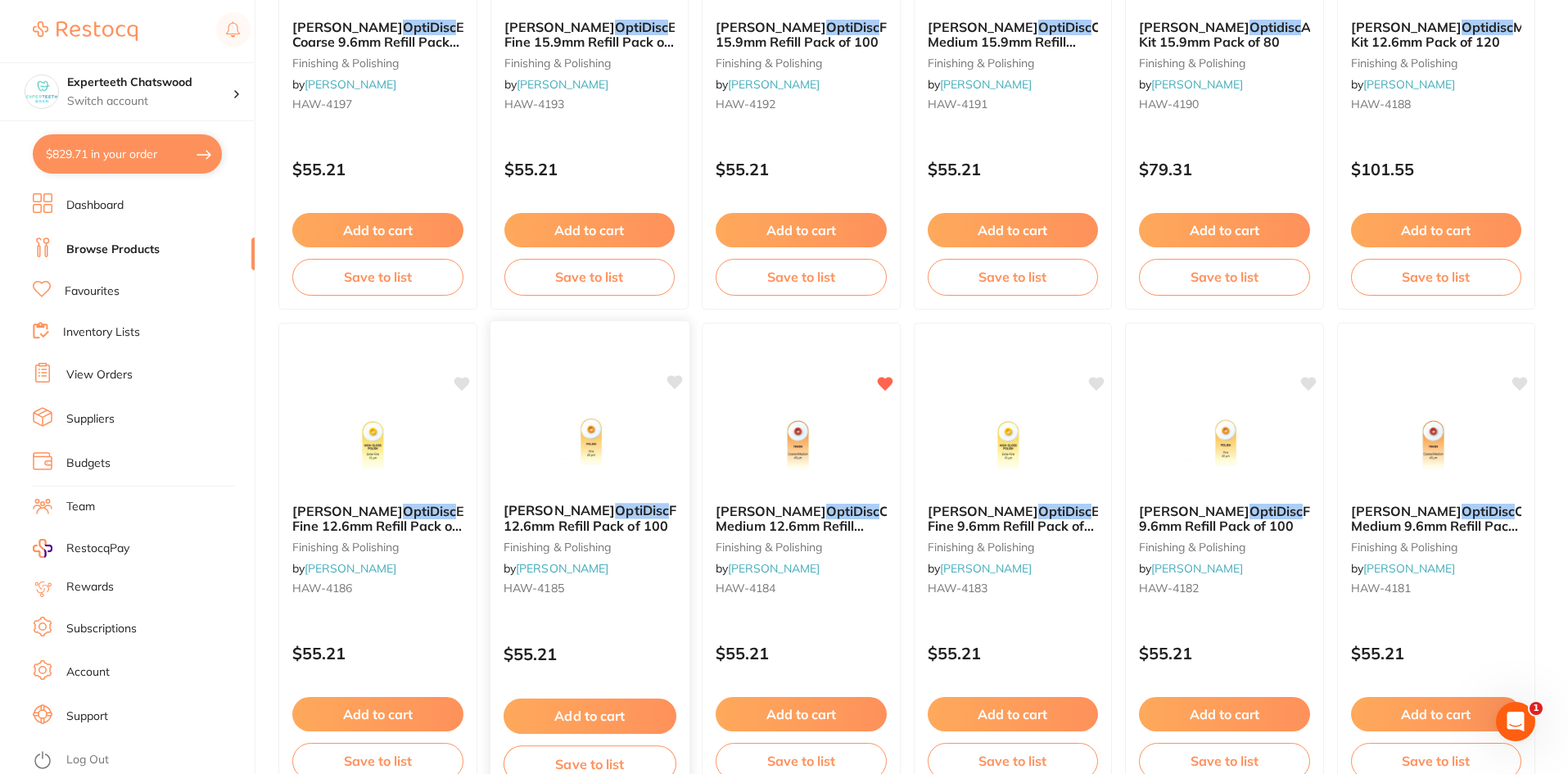
scroll to position [1392, 0]
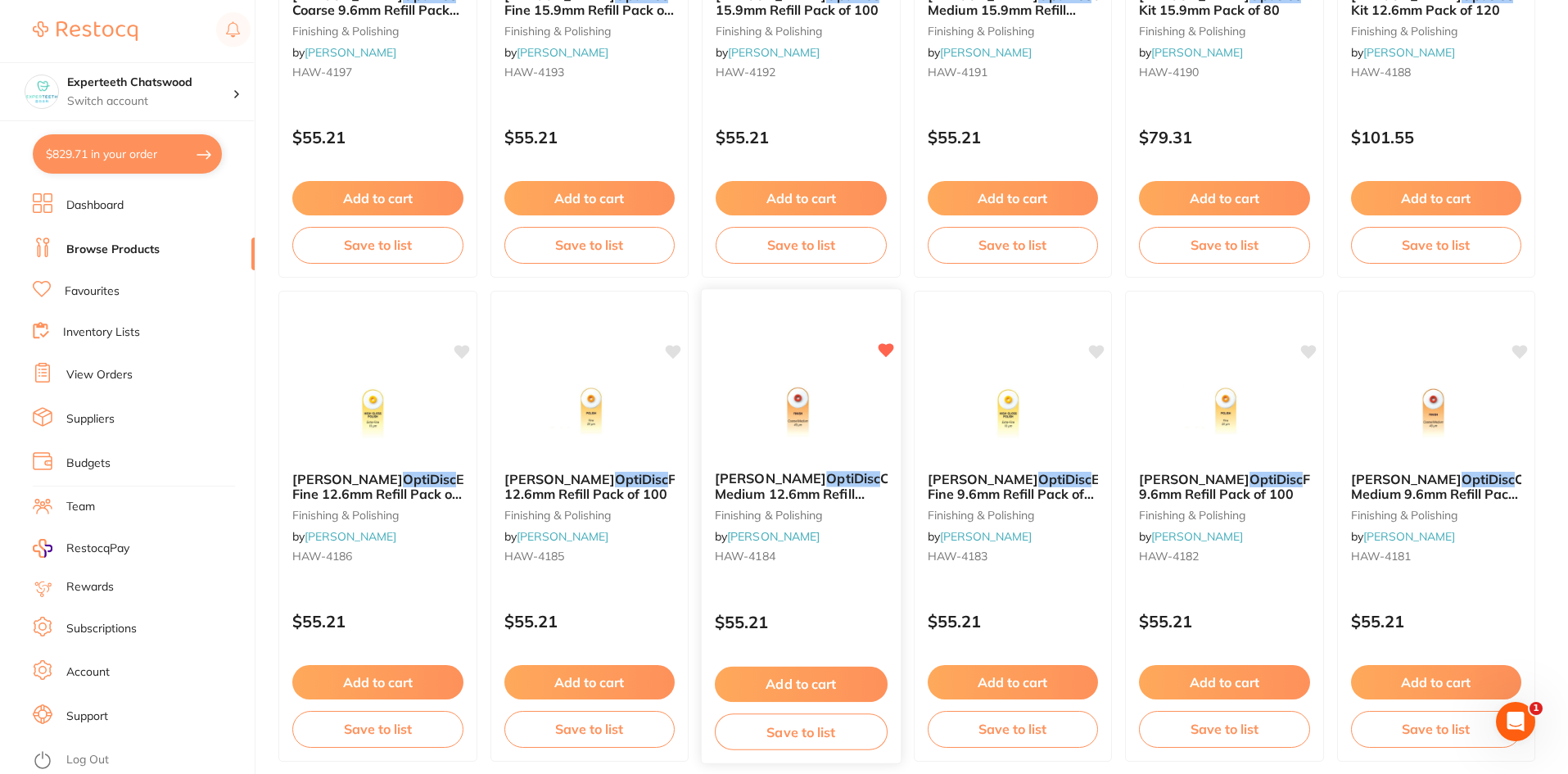
click at [838, 468] on div "HAWE OptiDisc Coarse Medium 12.6mm Refill Pack of 100 finishing & polishing by …" at bounding box center [801, 520] width 199 height 125
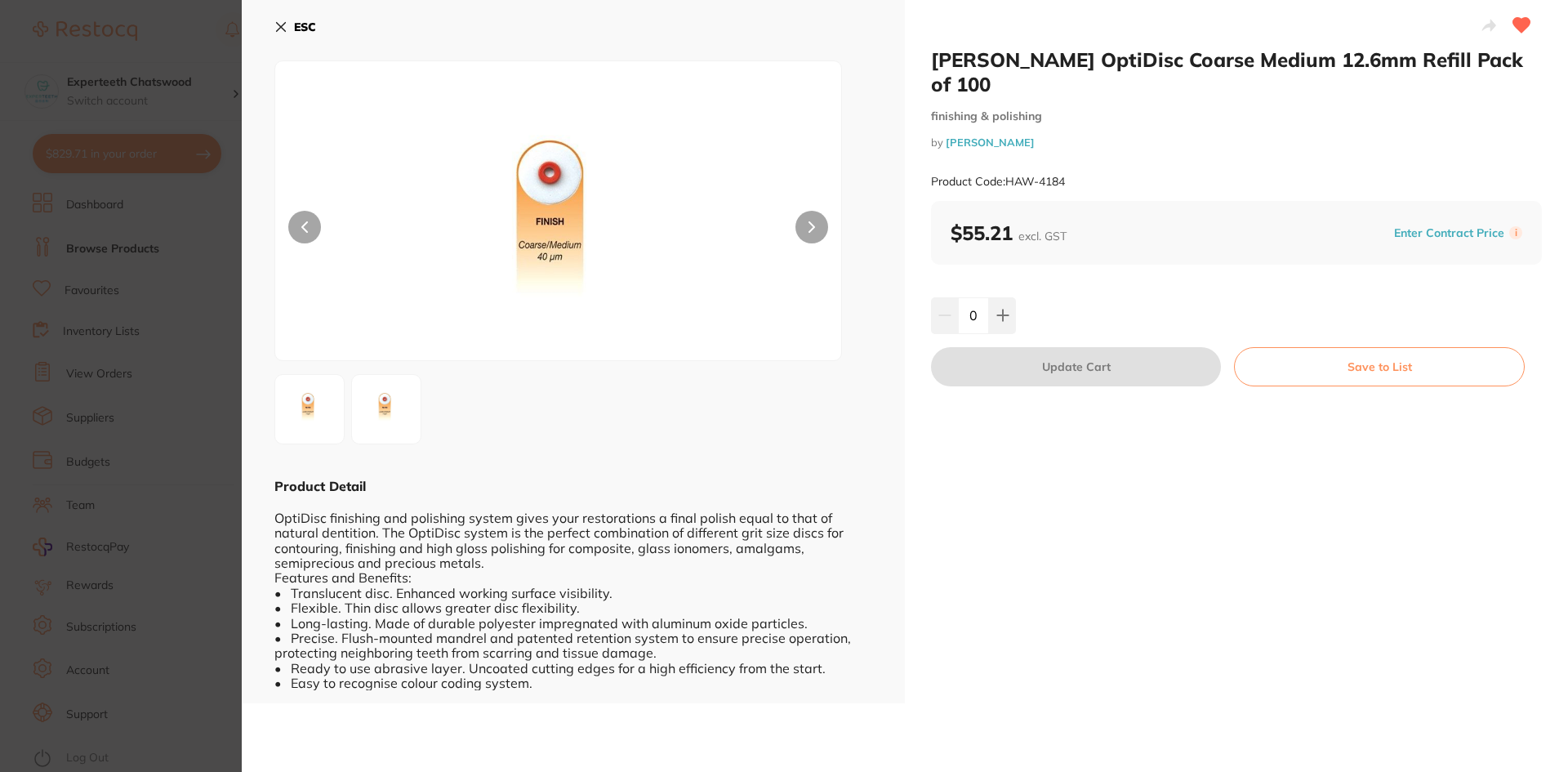
click at [281, 25] on icon at bounding box center [281, 27] width 13 height 13
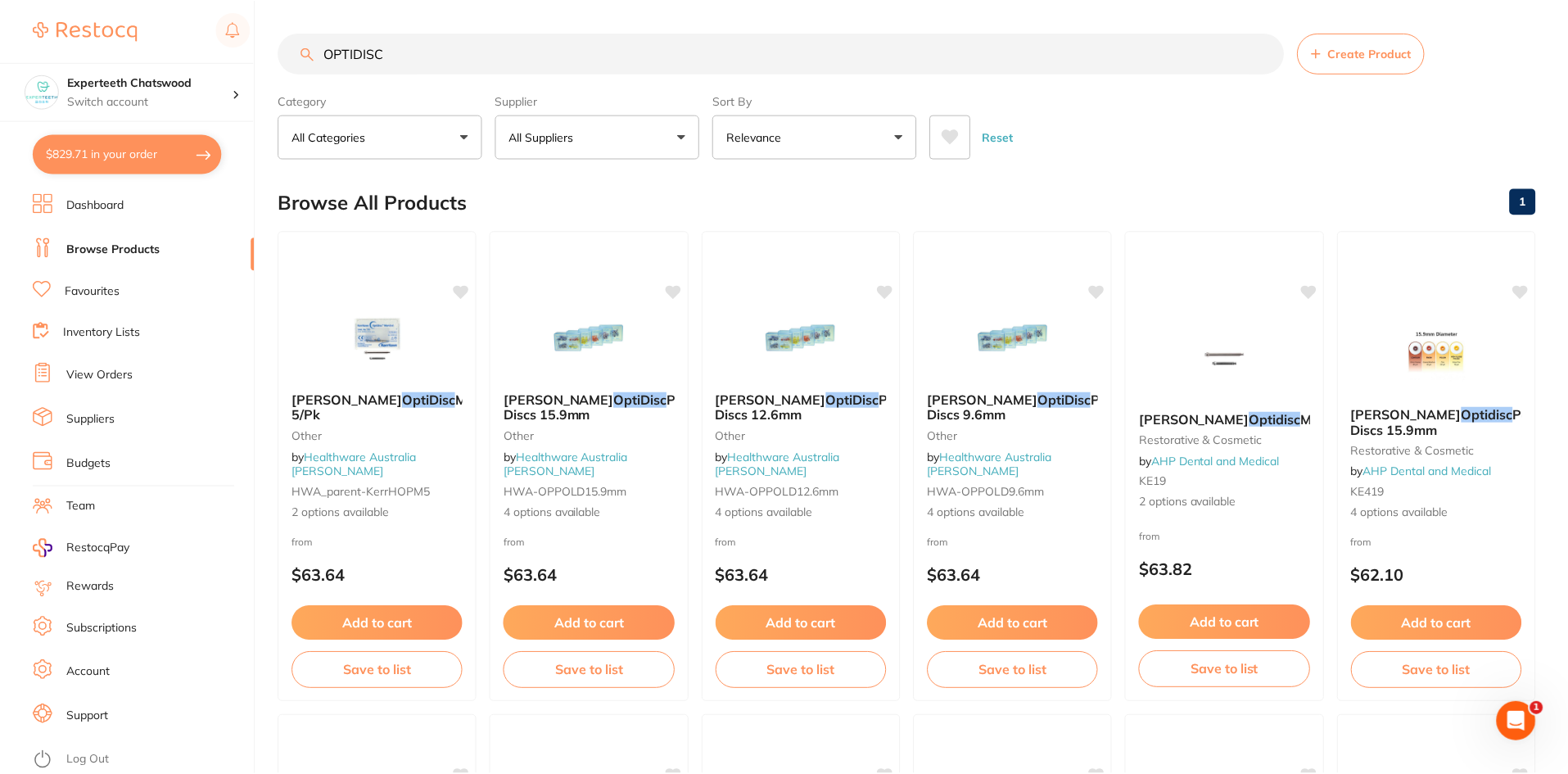
scroll to position [1392, 0]
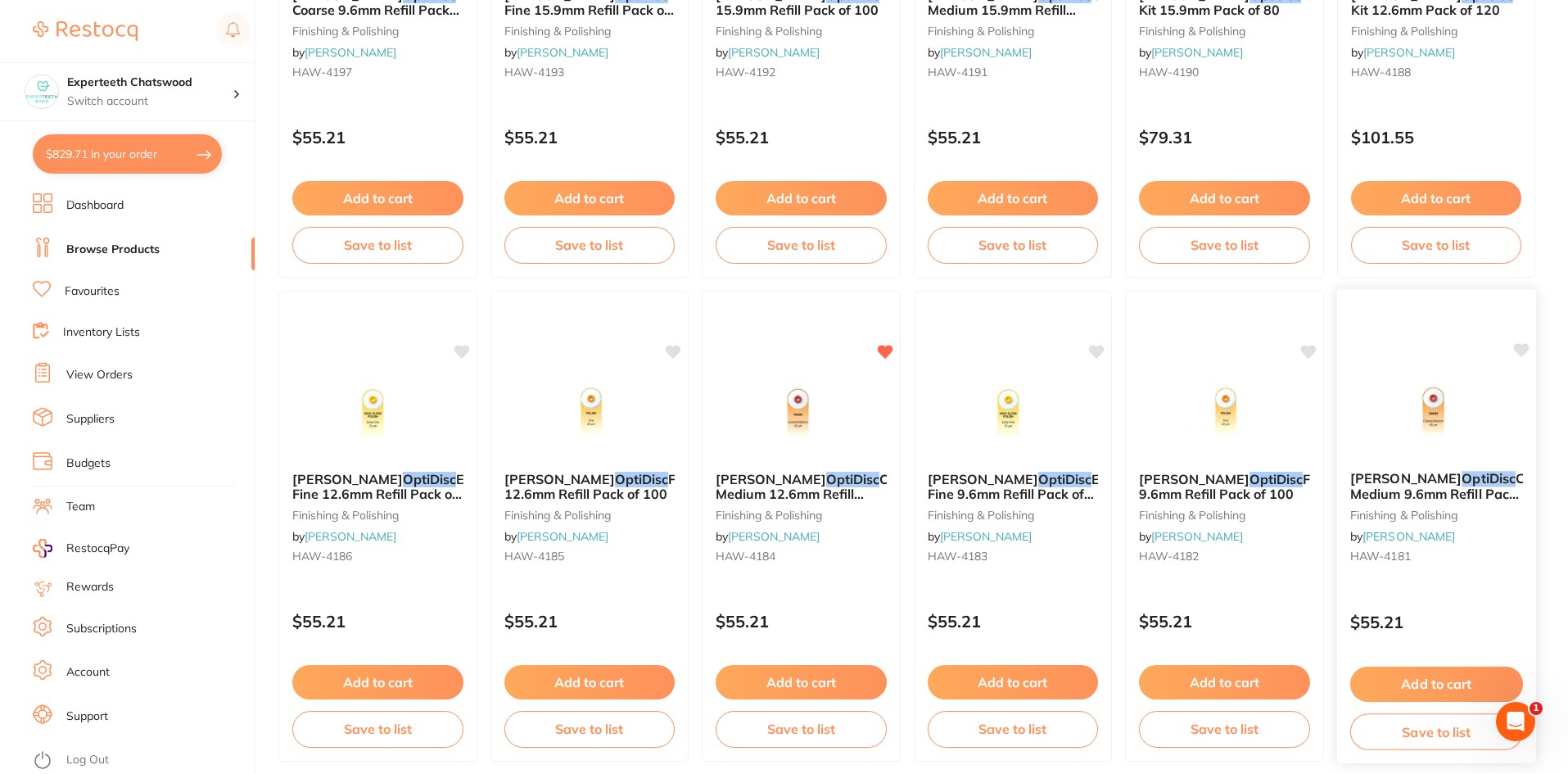
click at [1462, 482] on span "Coarse Medium 9.6mm Refill Pack of 100" at bounding box center [1454, 493] width 209 height 47
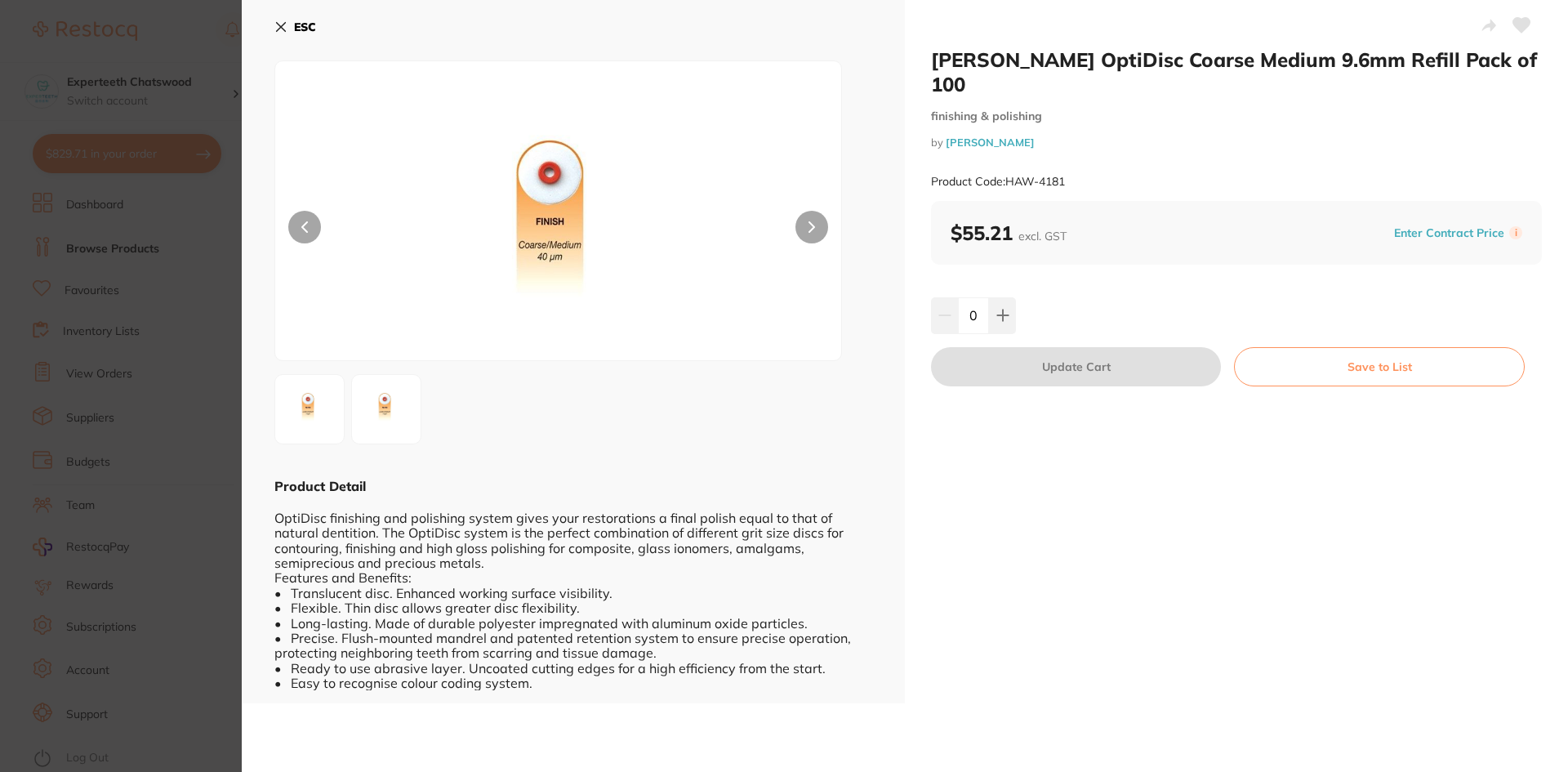
drag, startPoint x: 998, startPoint y: 289, endPoint x: 1031, endPoint y: 323, distance: 47.4
click at [999, 309] on icon at bounding box center [1003, 315] width 13 height 13
type input "1"
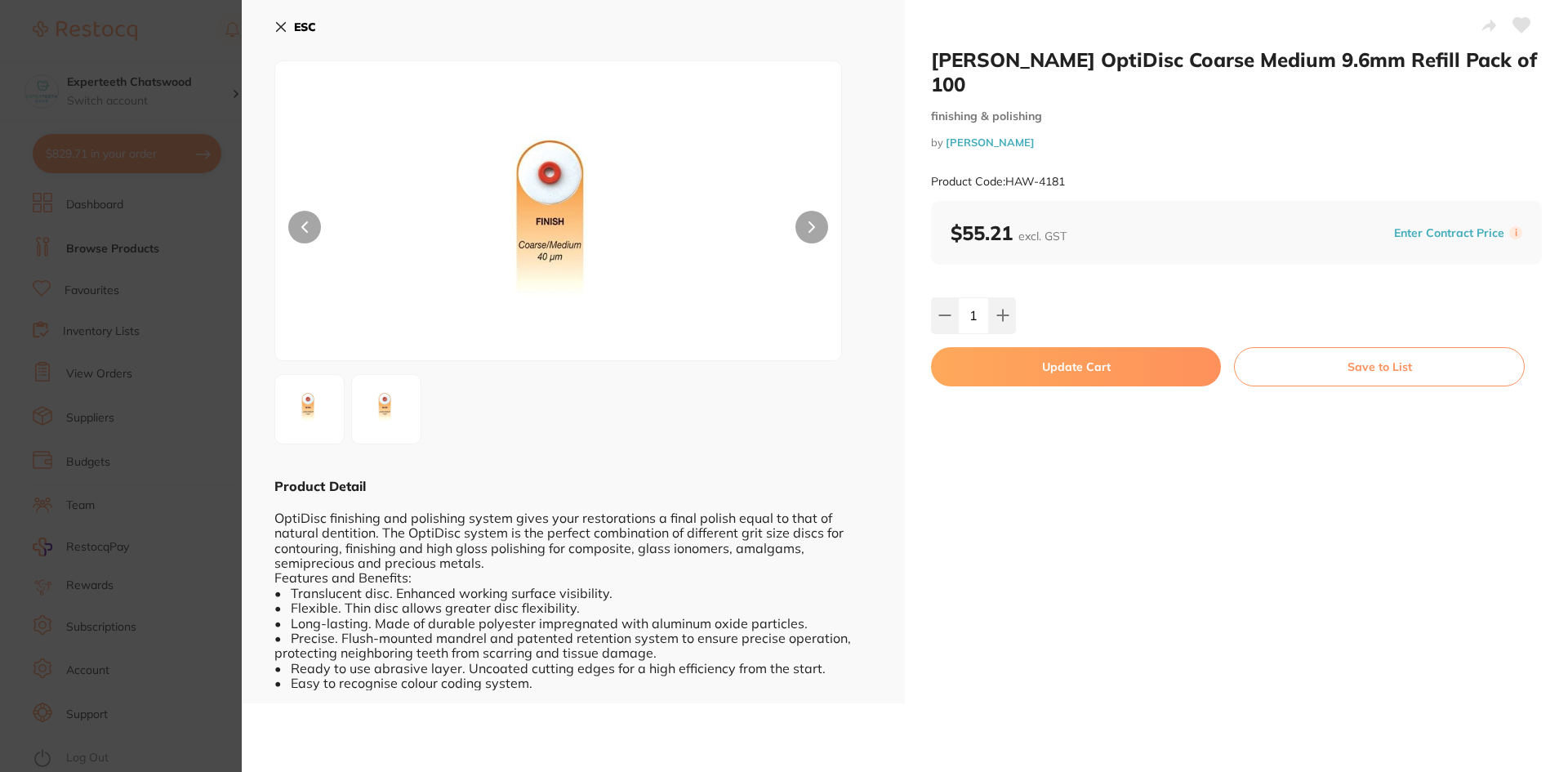
click at [1052, 352] on button "Update Cart" at bounding box center [1075, 366] width 290 height 39
checkbox input "false"
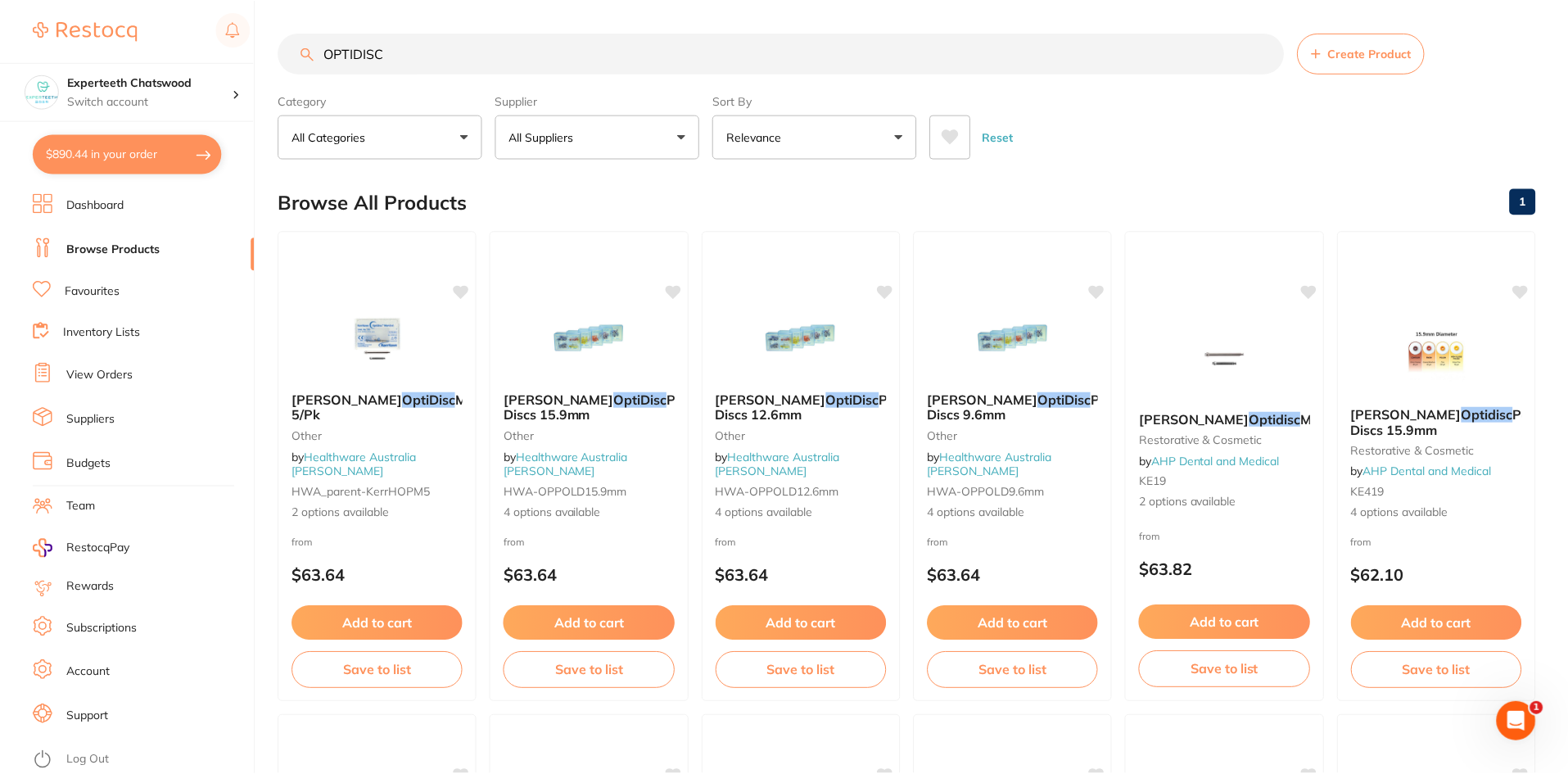
scroll to position [1392, 0]
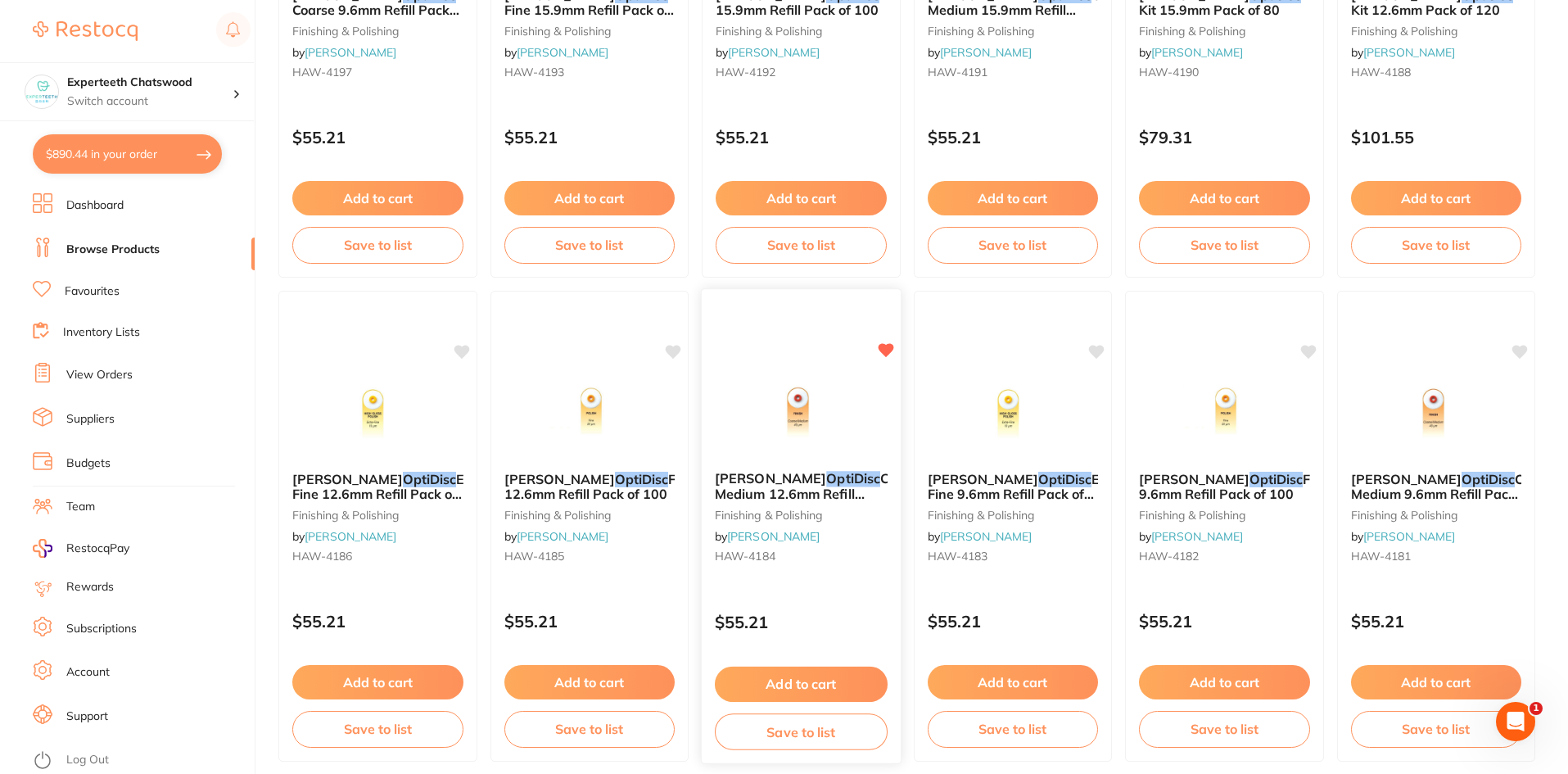
click at [808, 488] on span "Coarse Medium 12.6mm Refill Pack of 100" at bounding box center [819, 493] width 209 height 47
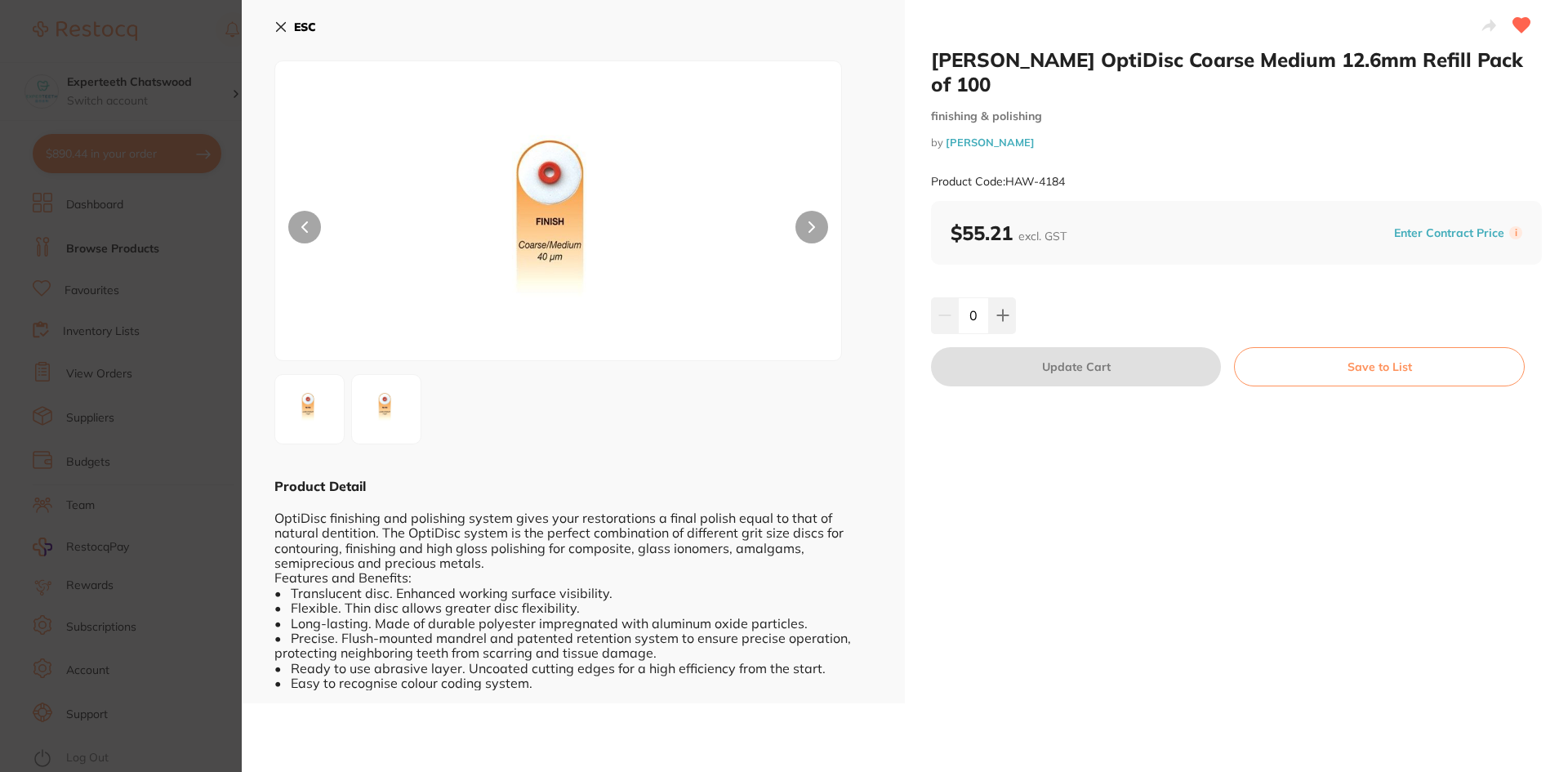
click at [278, 21] on icon at bounding box center [281, 27] width 13 height 13
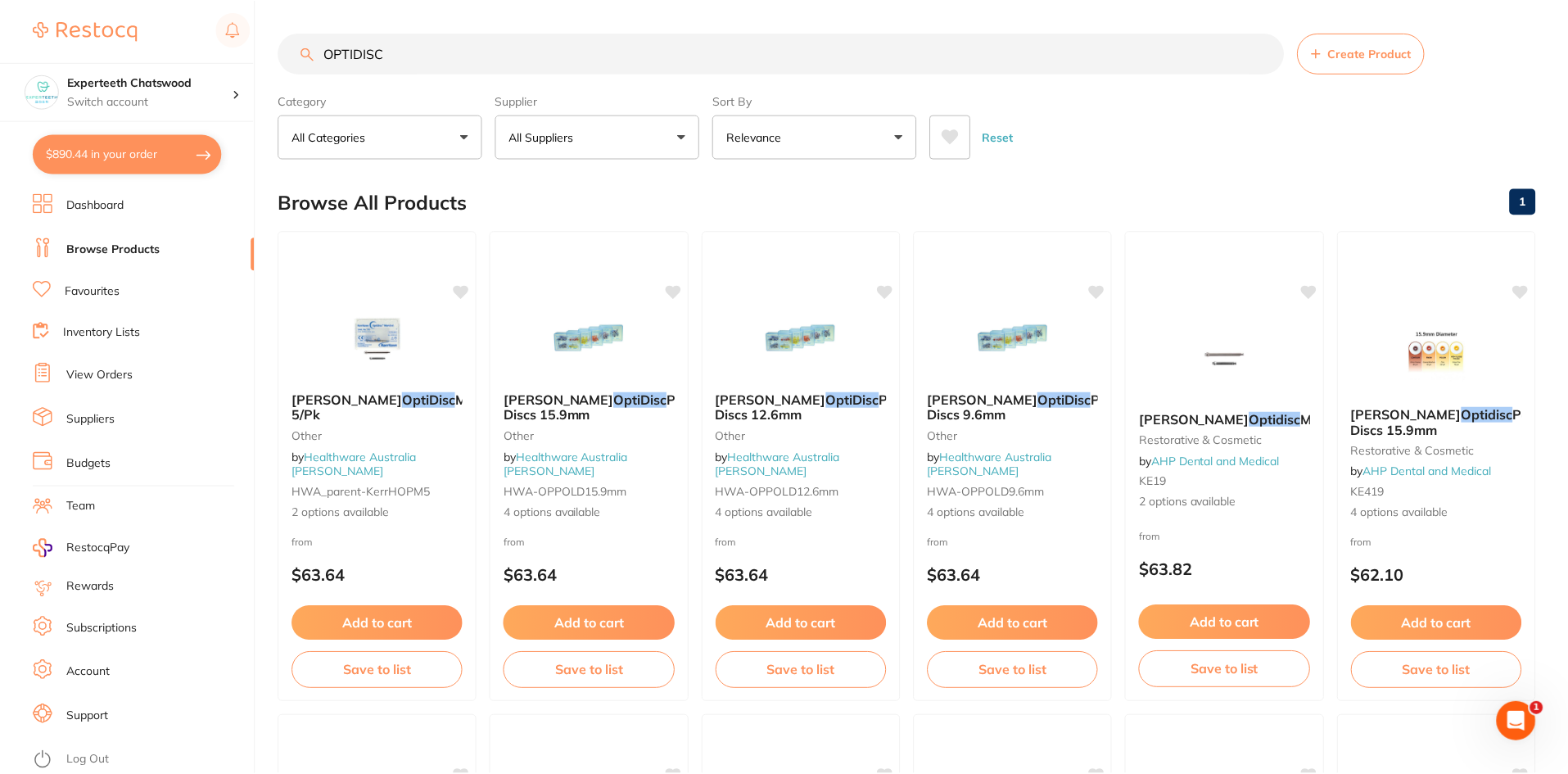
scroll to position [1392, 0]
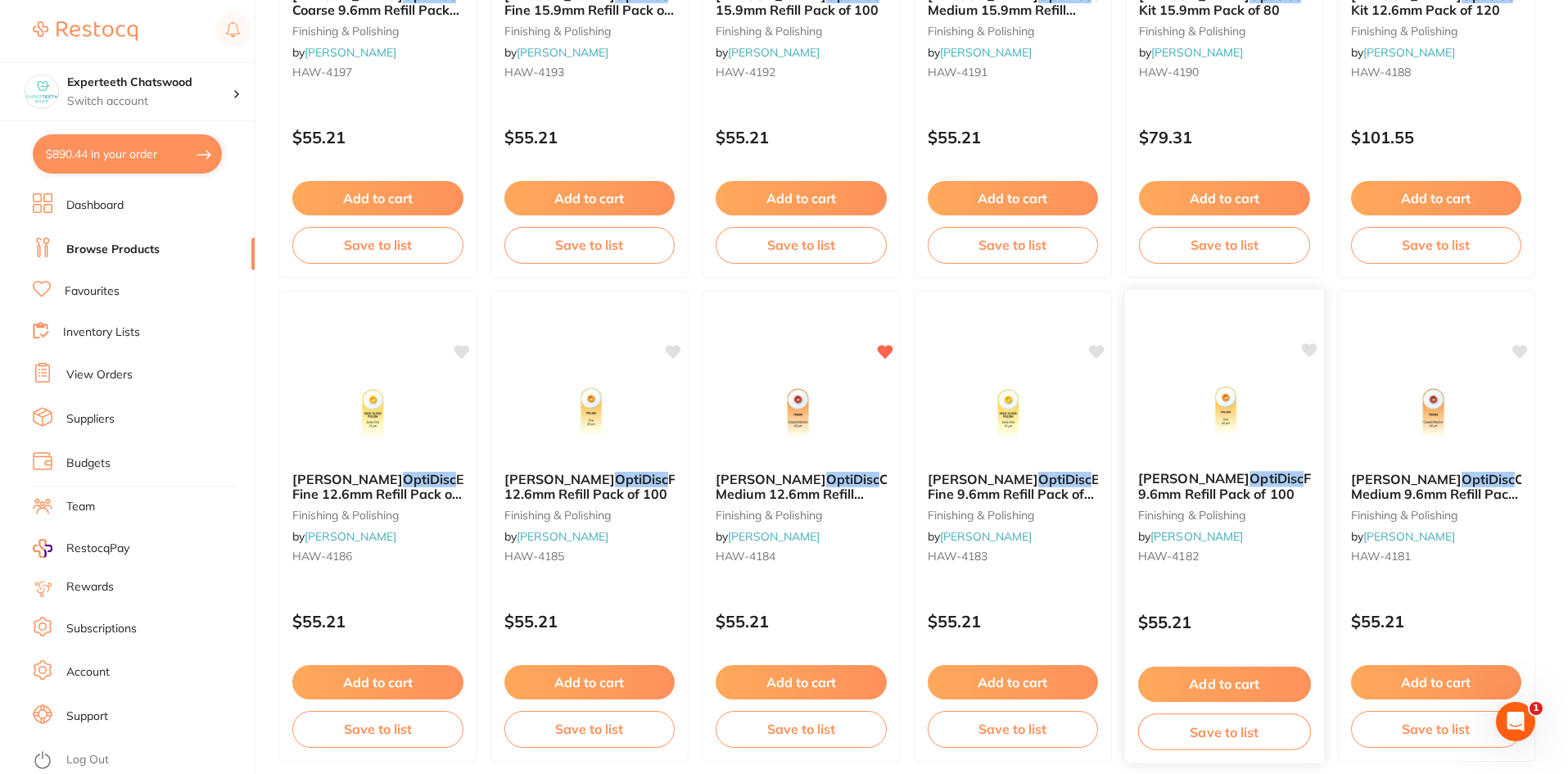
click at [1221, 497] on span "Fine 9.6mm Refill Pack of 100" at bounding box center [1234, 486] width 192 height 32
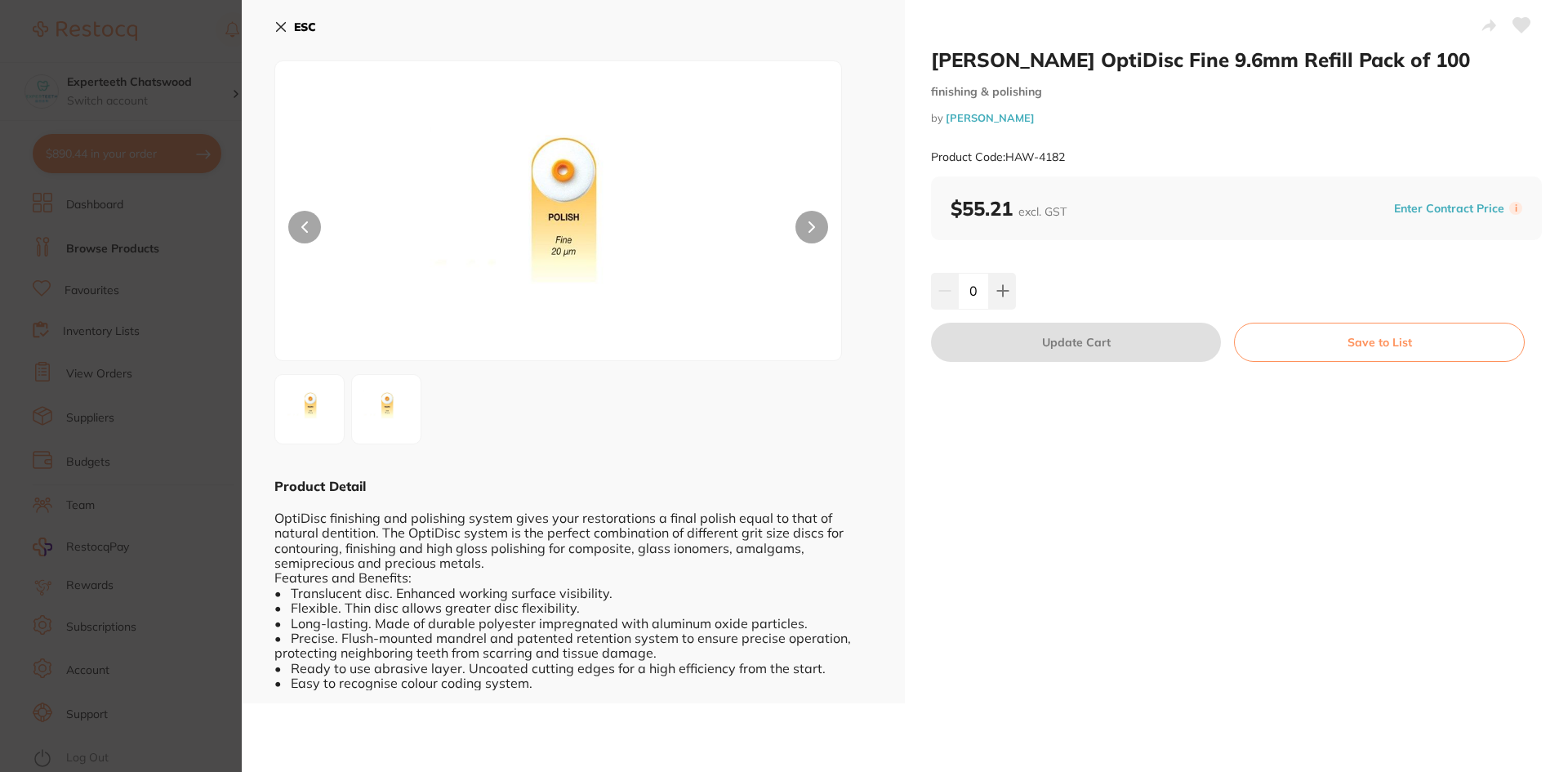
click at [1016, 299] on div "0" at bounding box center [1235, 290] width 611 height 36
click at [276, 25] on icon at bounding box center [281, 27] width 13 height 13
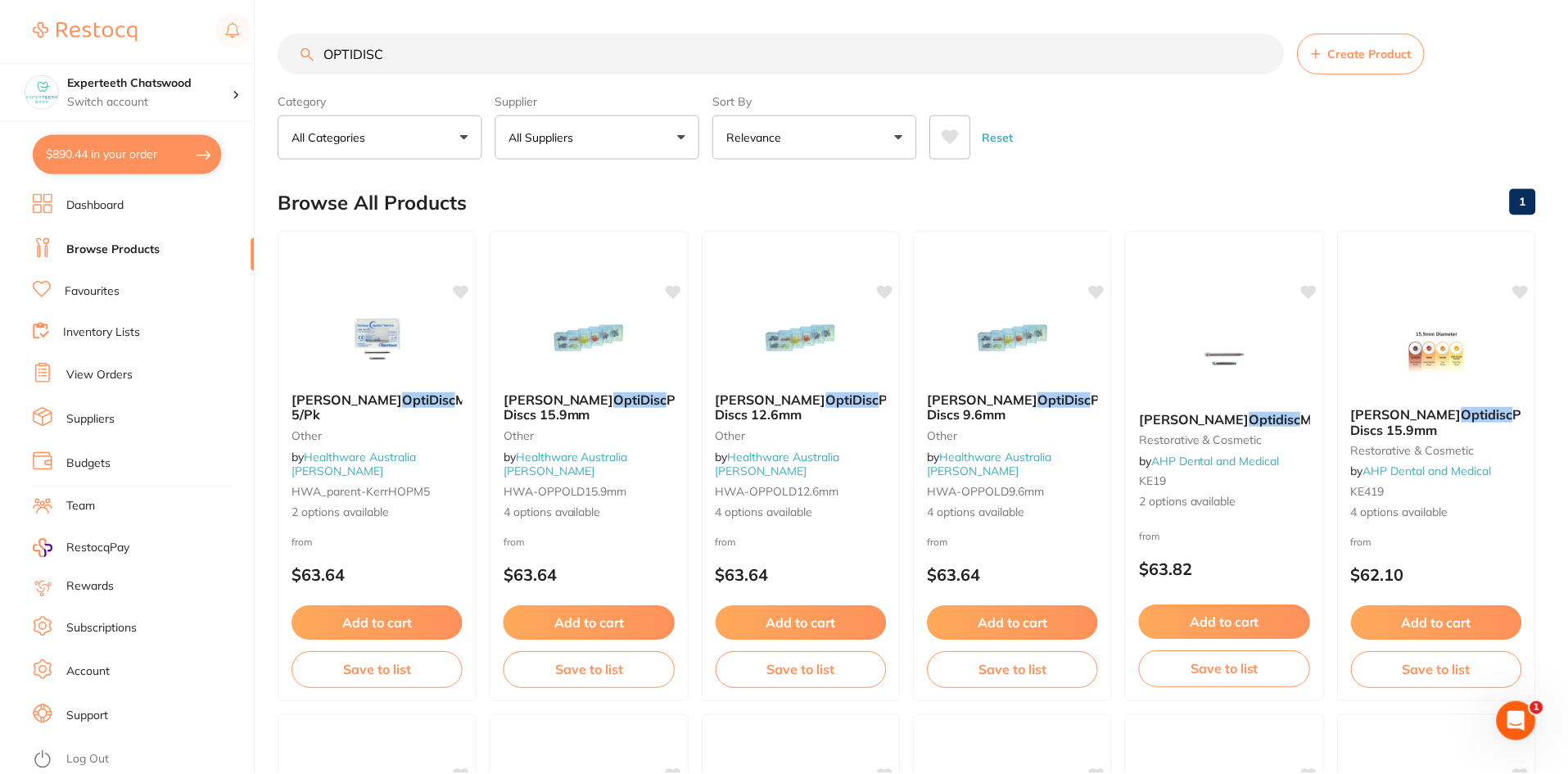
scroll to position [1392, 0]
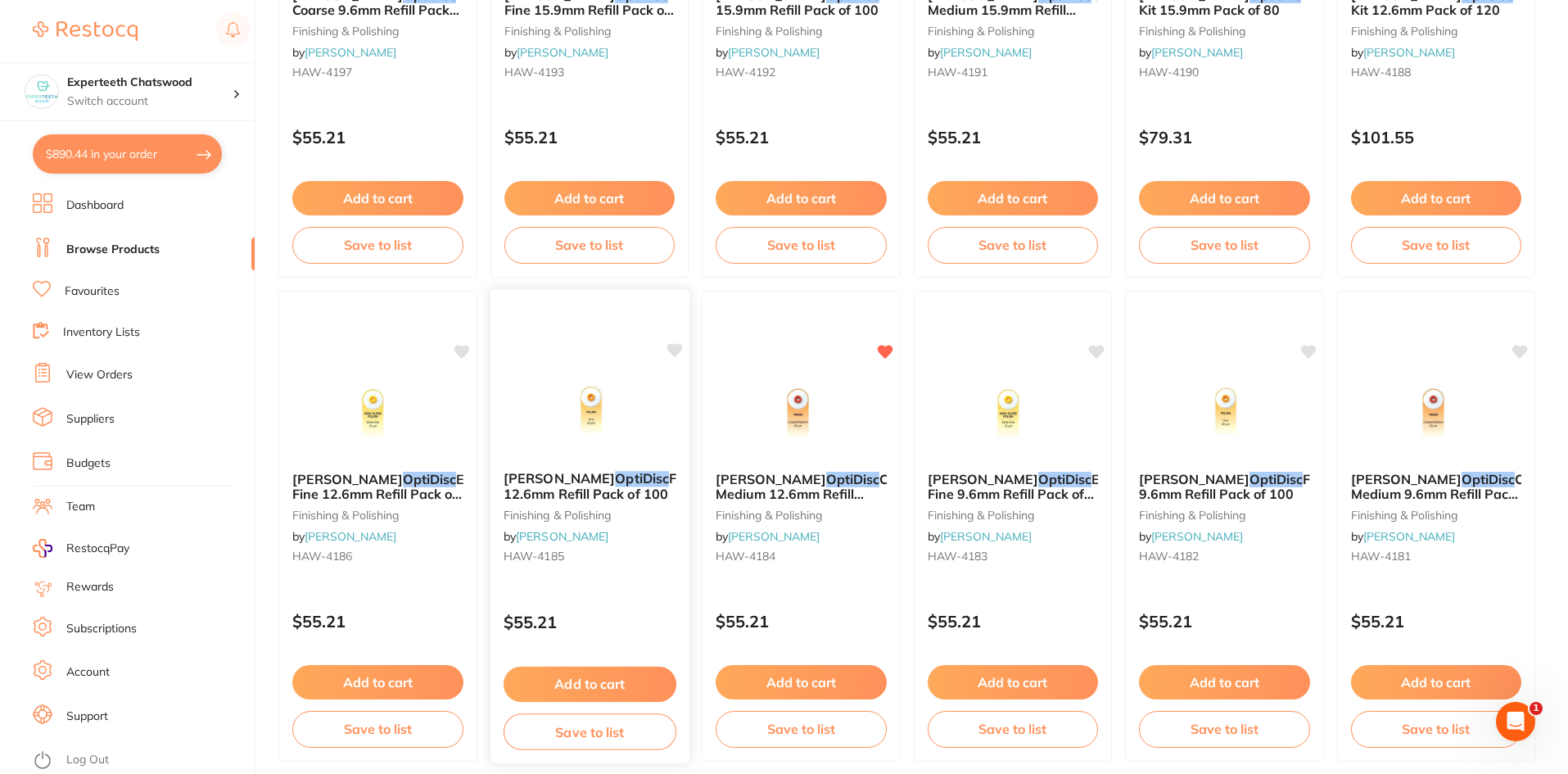
click at [614, 481] on span "Fine 12.6mm Refill Pack of 100" at bounding box center [599, 486] width 192 height 32
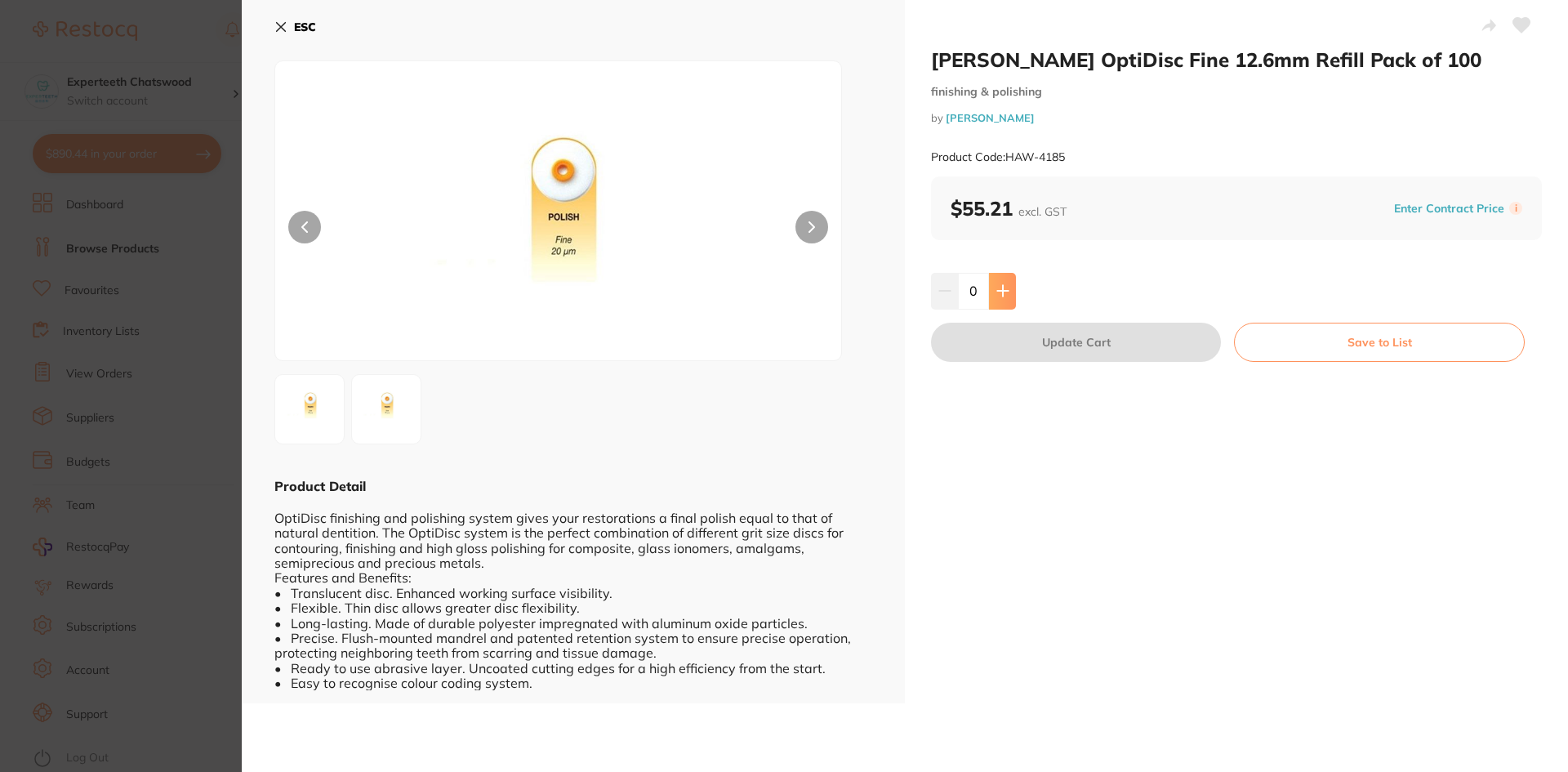
click at [1009, 300] on button at bounding box center [1002, 290] width 27 height 36
type input "1"
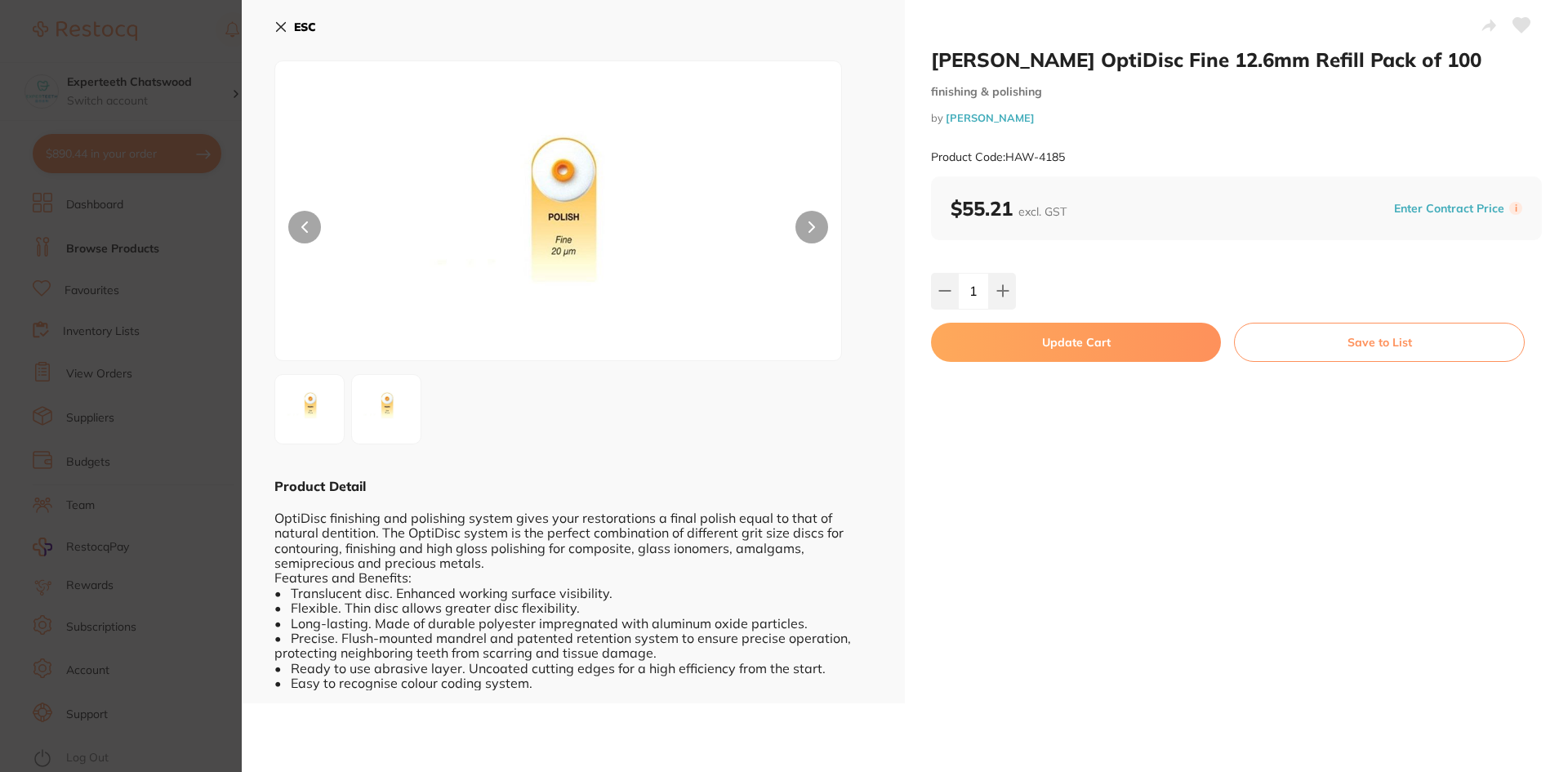
click at [1033, 335] on button "Update Cart" at bounding box center [1075, 342] width 290 height 39
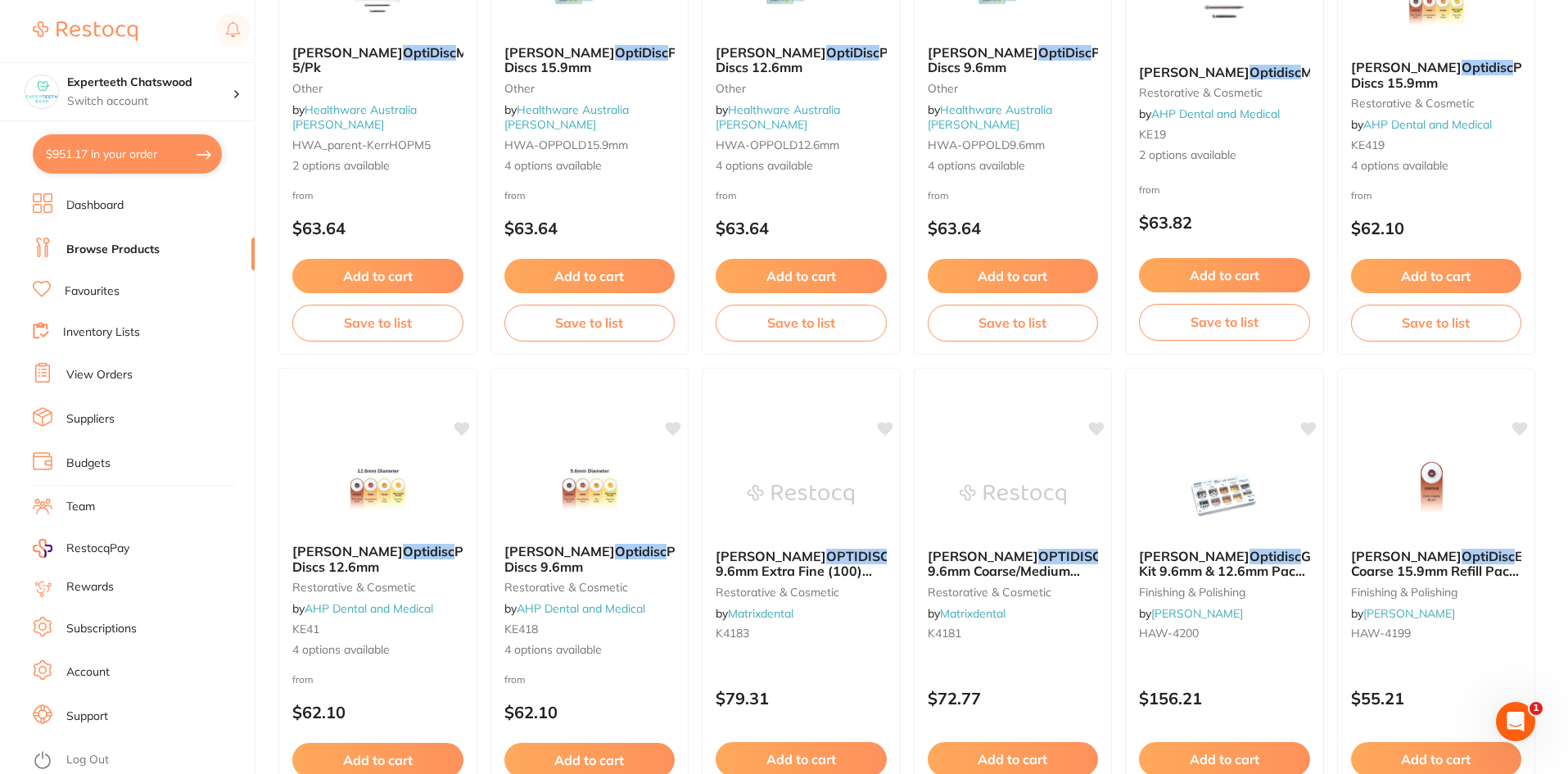
scroll to position [164, 0]
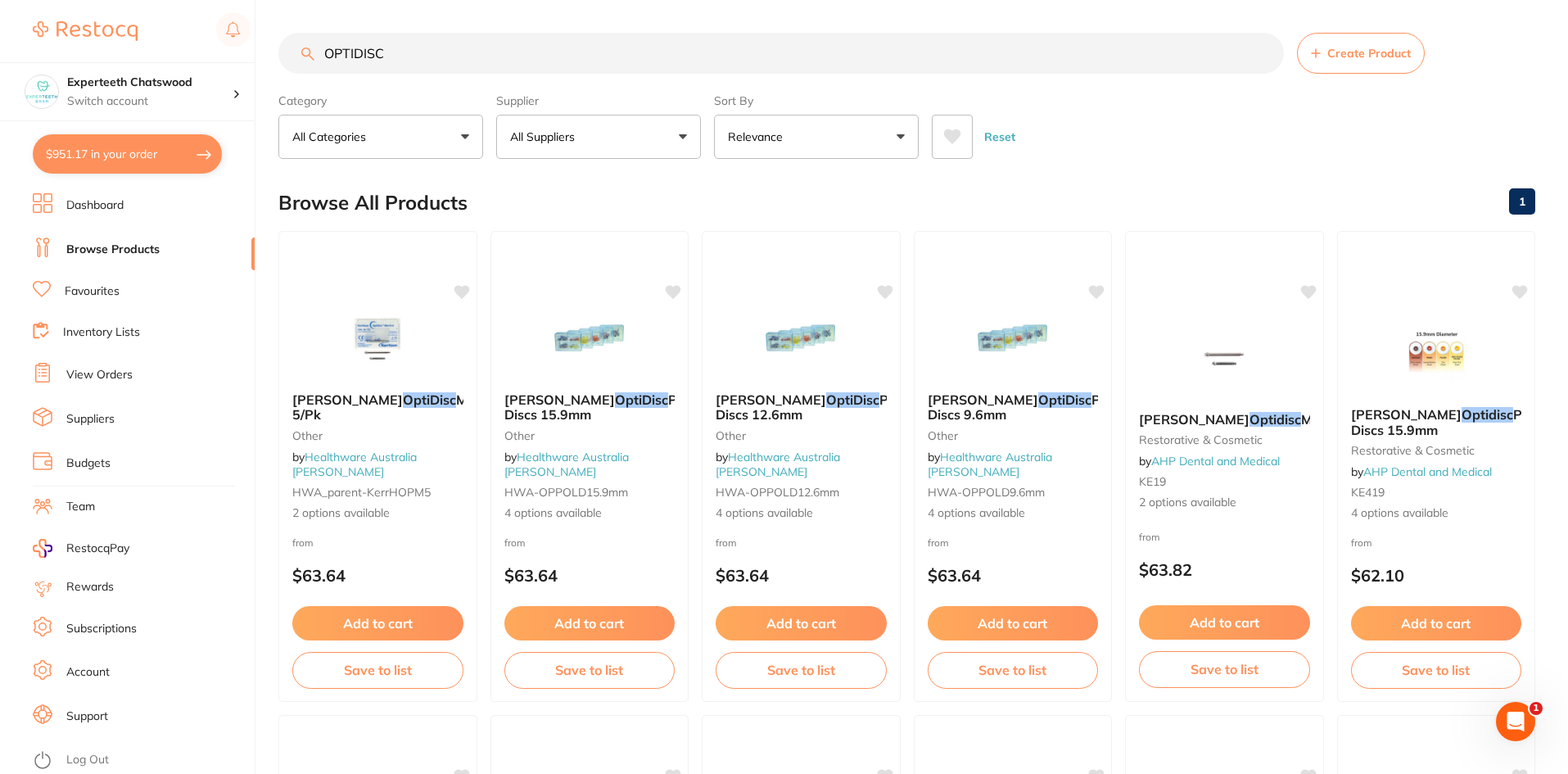
click at [412, 66] on input "OPTIDISC" at bounding box center [782, 53] width 1006 height 41
drag, startPoint x: 425, startPoint y: 61, endPoint x: 303, endPoint y: 59, distance: 122.0
click at [303, 59] on div "OPTIDISC Create Product" at bounding box center [907, 53] width 1257 height 41
paste input "NaviTip™ Tips"
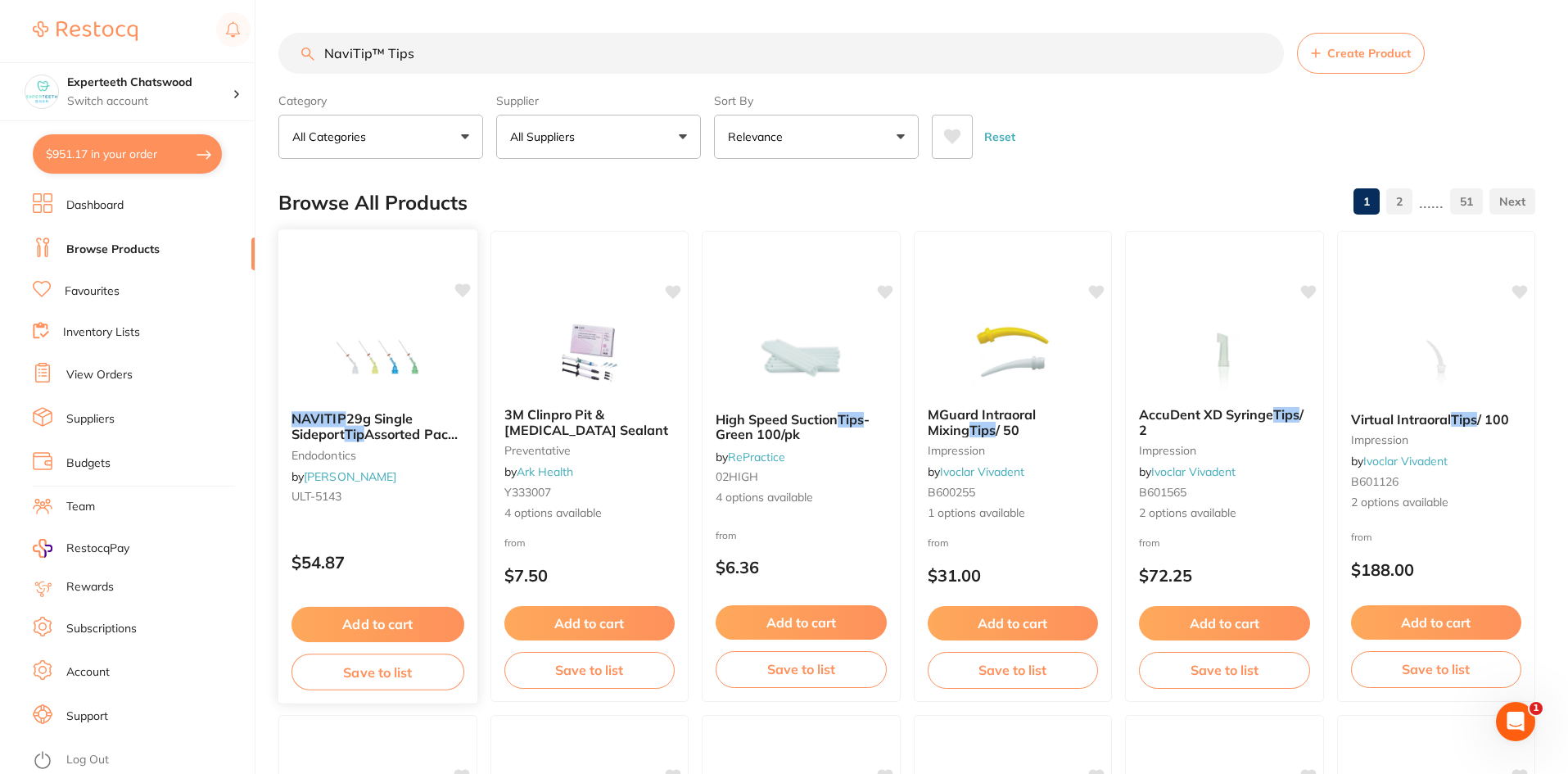
click at [369, 379] on img at bounding box center [377, 356] width 107 height 82
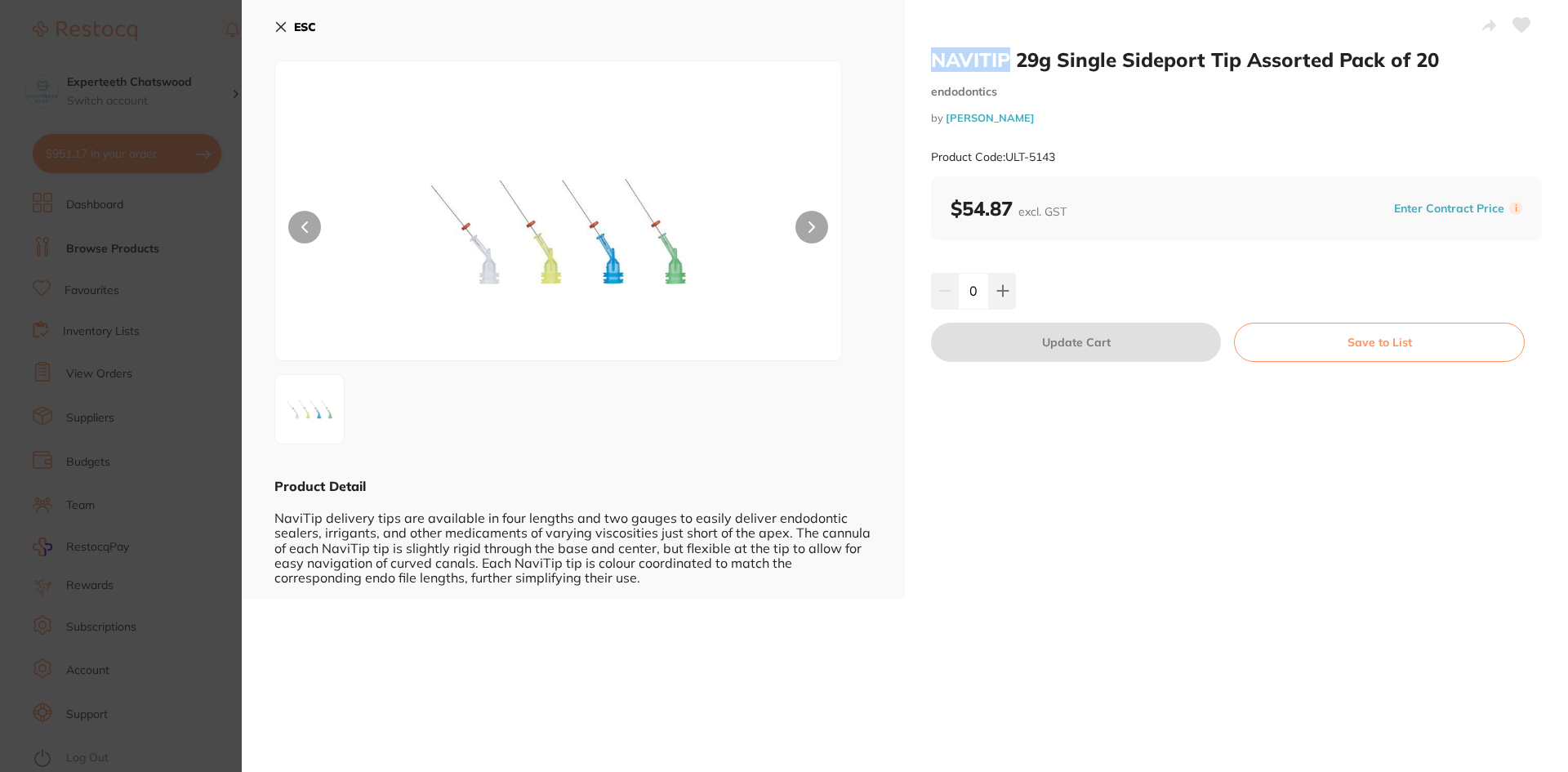
drag, startPoint x: 928, startPoint y: 57, endPoint x: 999, endPoint y: 61, distance: 71.1
click at [1004, 58] on div "NAVITIP 29g Single Sideport Tip Assorted Pack of 20 endodontics by [PERSON_NAME…" at bounding box center [1236, 299] width 663 height 598
copy h2 "NAVITIP"
click at [287, 23] on icon at bounding box center [281, 27] width 13 height 13
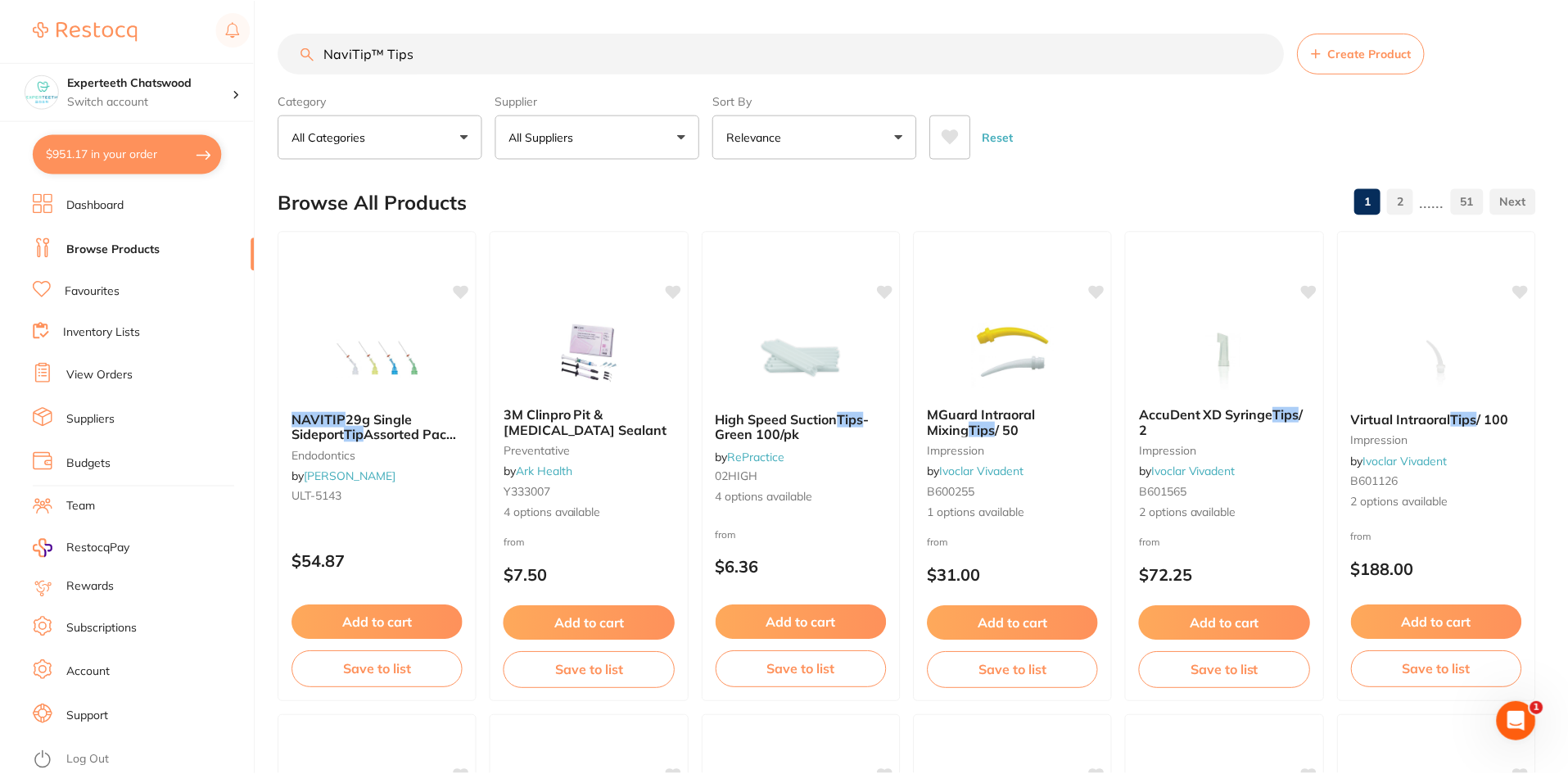
scroll to position [4, 0]
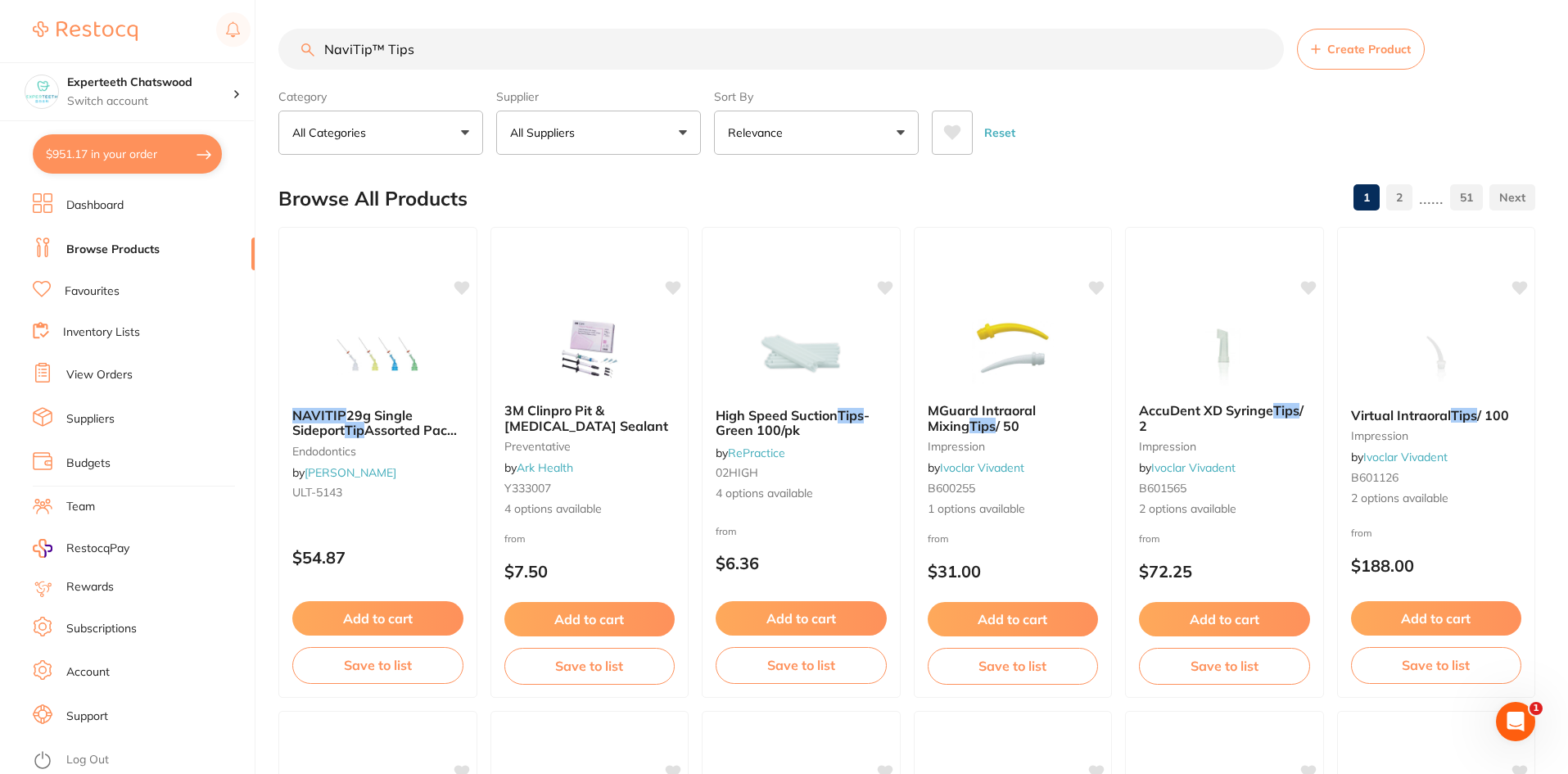
click at [380, 43] on input "NaviTip™ Tips" at bounding box center [782, 49] width 1006 height 41
drag, startPoint x: 461, startPoint y: 51, endPoint x: 301, endPoint y: 48, distance: 160.0
click at [305, 42] on input "NaviTip™ Tips" at bounding box center [782, 49] width 1006 height 41
paste input "AVITIP"
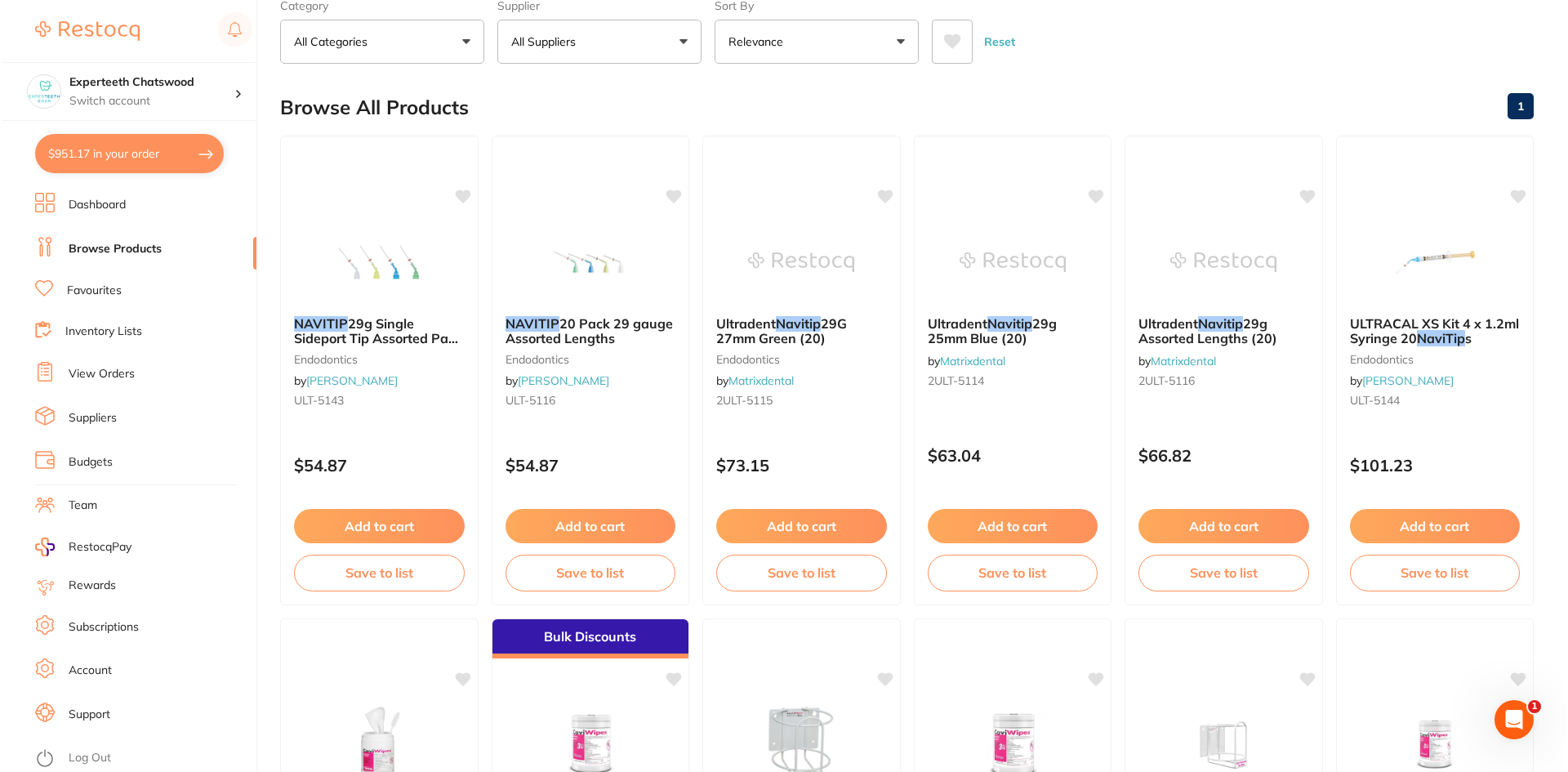
scroll to position [0, 0]
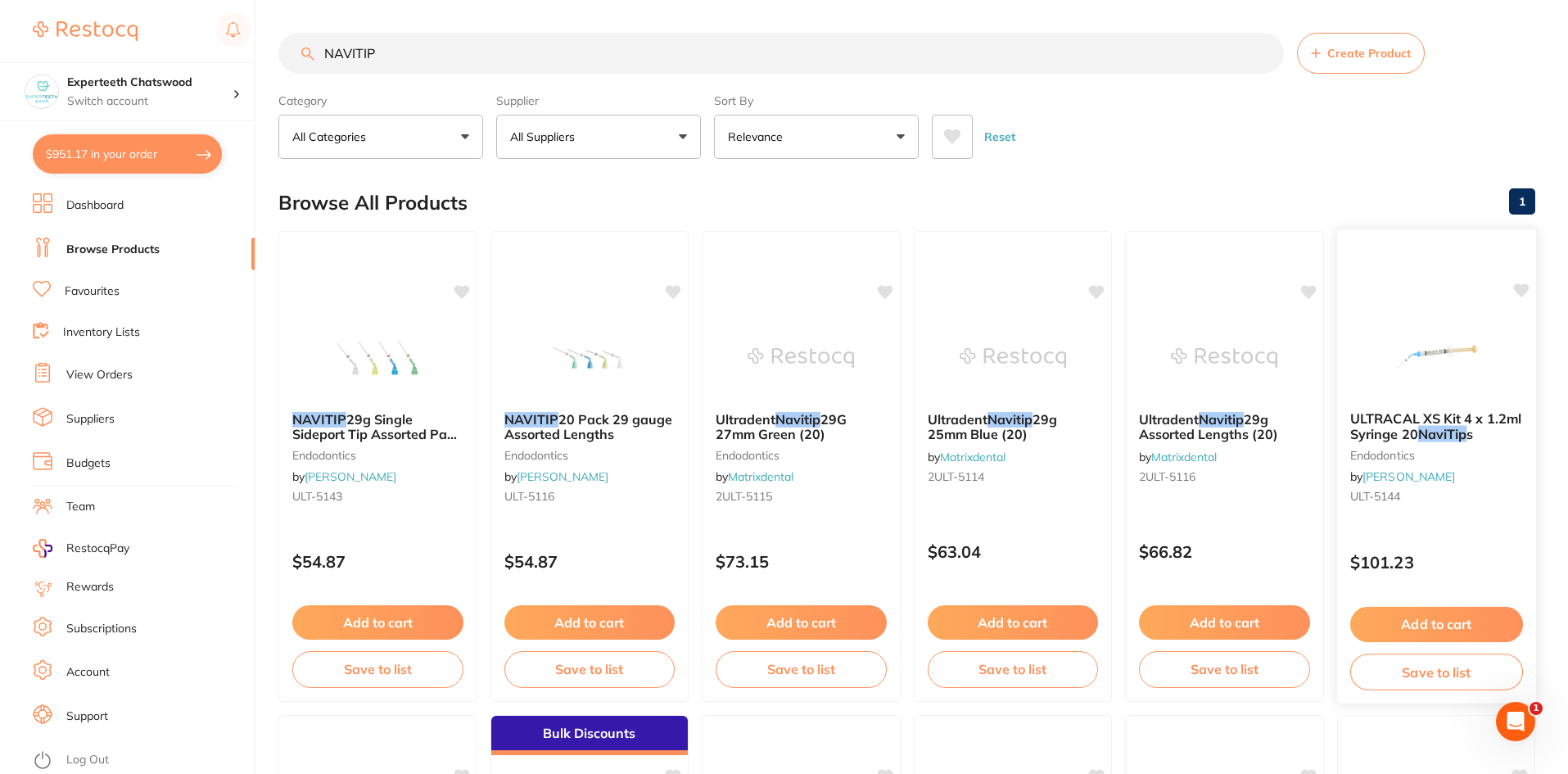
type input "NAVITIP"
click at [1406, 421] on span "ULTRACAL XS Kit 4 x 1.2ml Syringe 20" at bounding box center [1435, 425] width 171 height 32
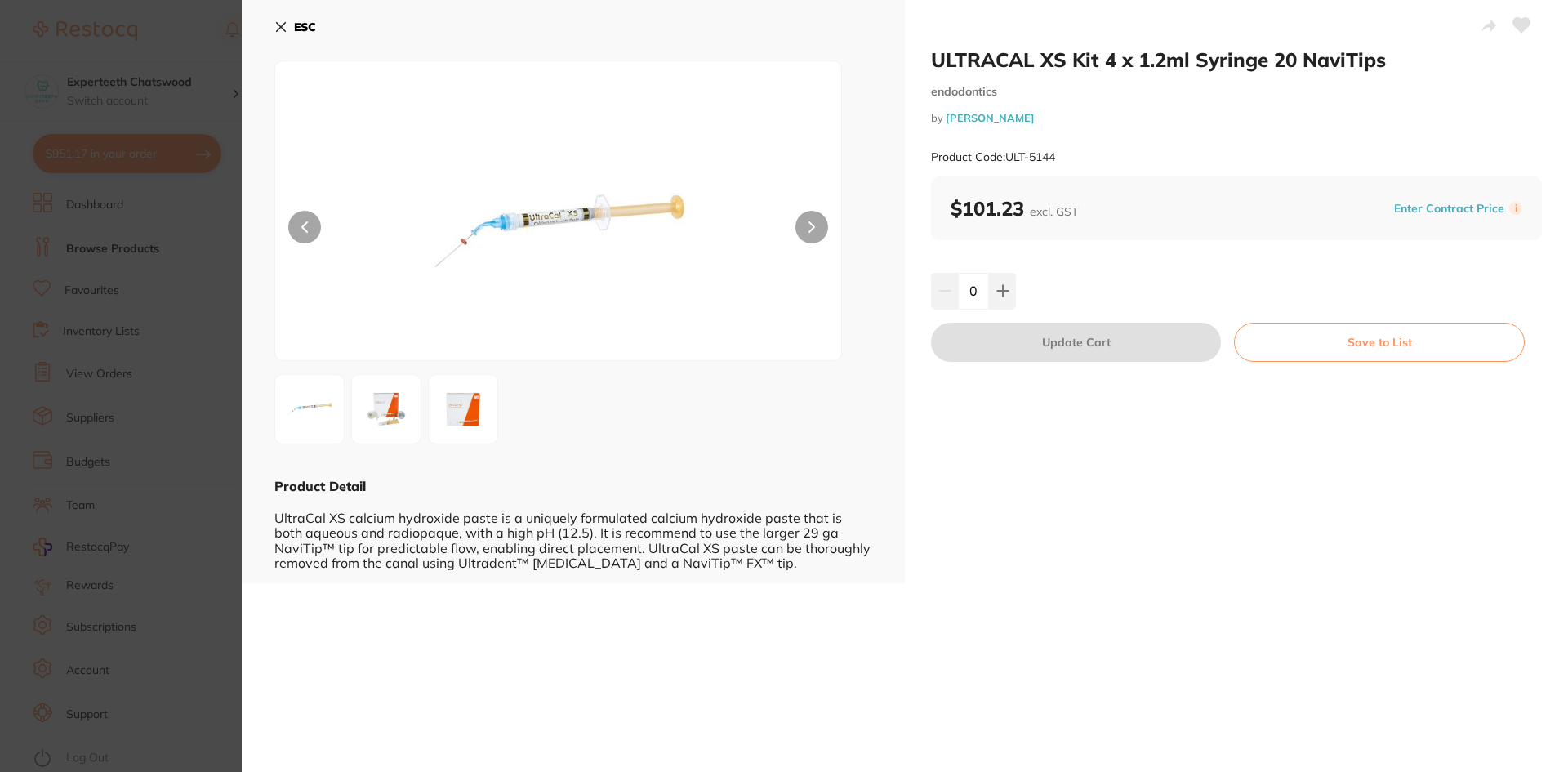
click at [272, 22] on div "ESC Product Detail UltraCal XS calcium hydroxide paste is a uniquely formulated…" at bounding box center [573, 291] width 663 height 583
click at [280, 25] on icon at bounding box center [281, 27] width 9 height 9
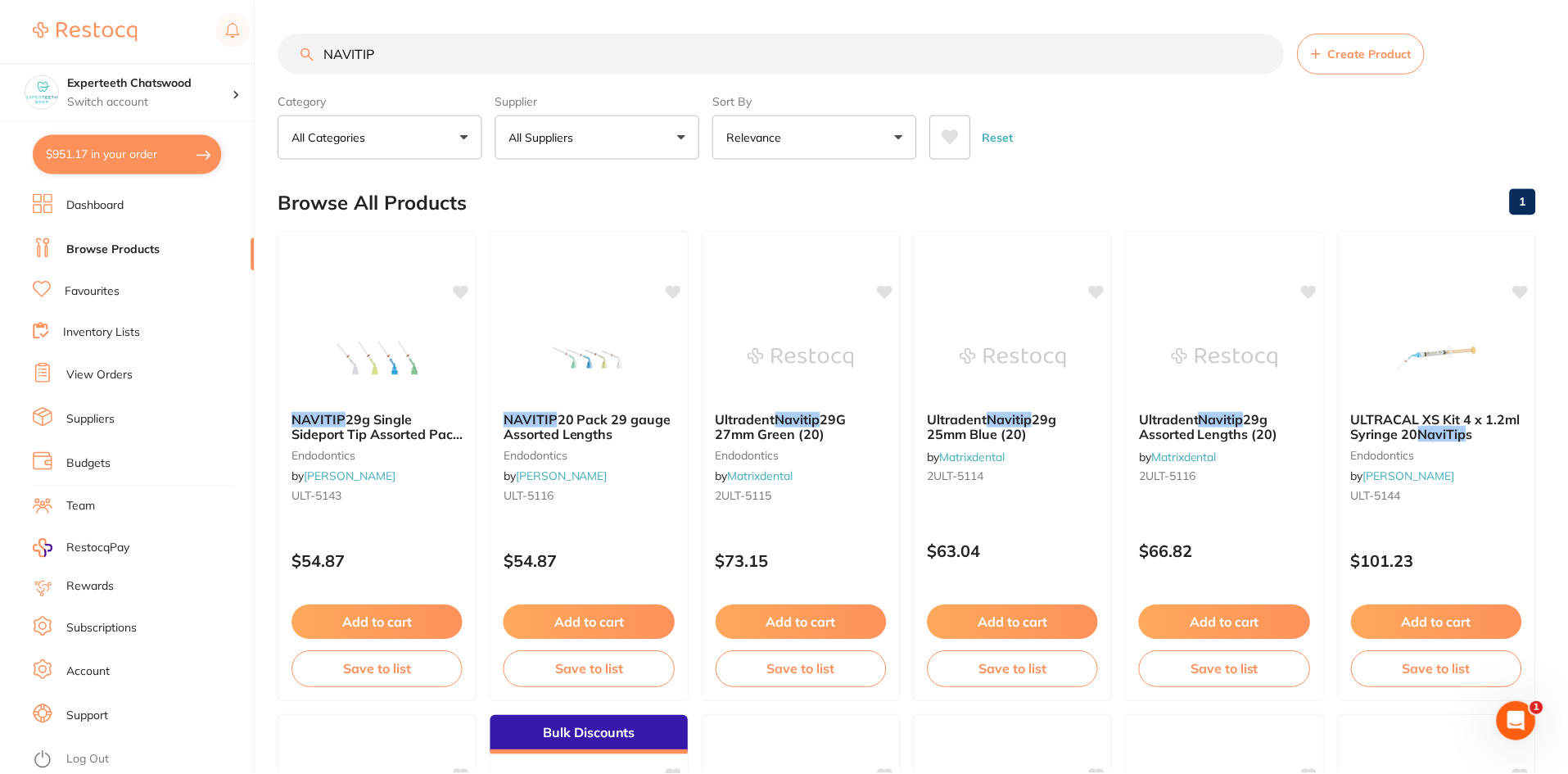
scroll to position [6, 0]
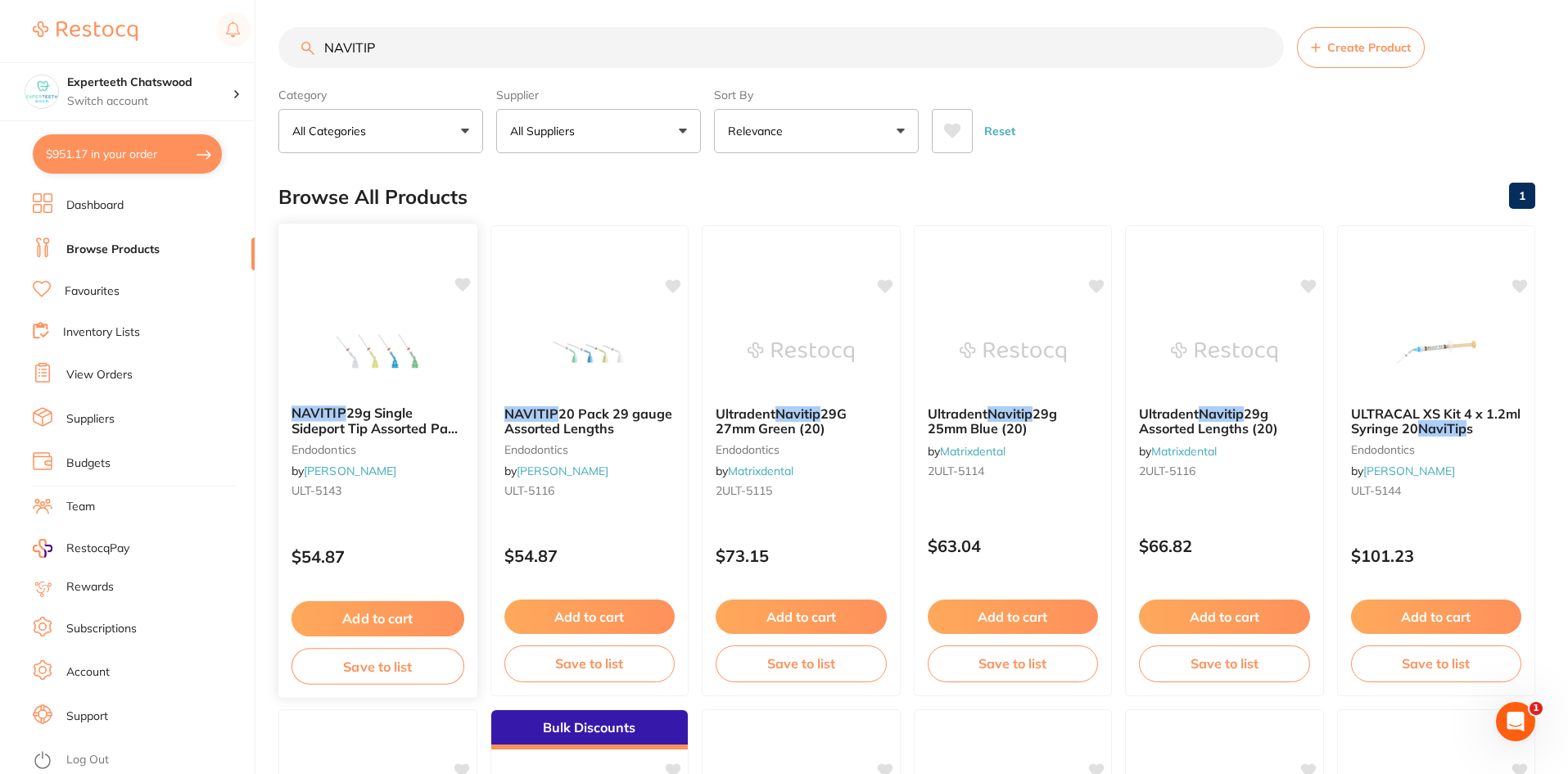
click at [391, 389] on img at bounding box center [377, 351] width 107 height 82
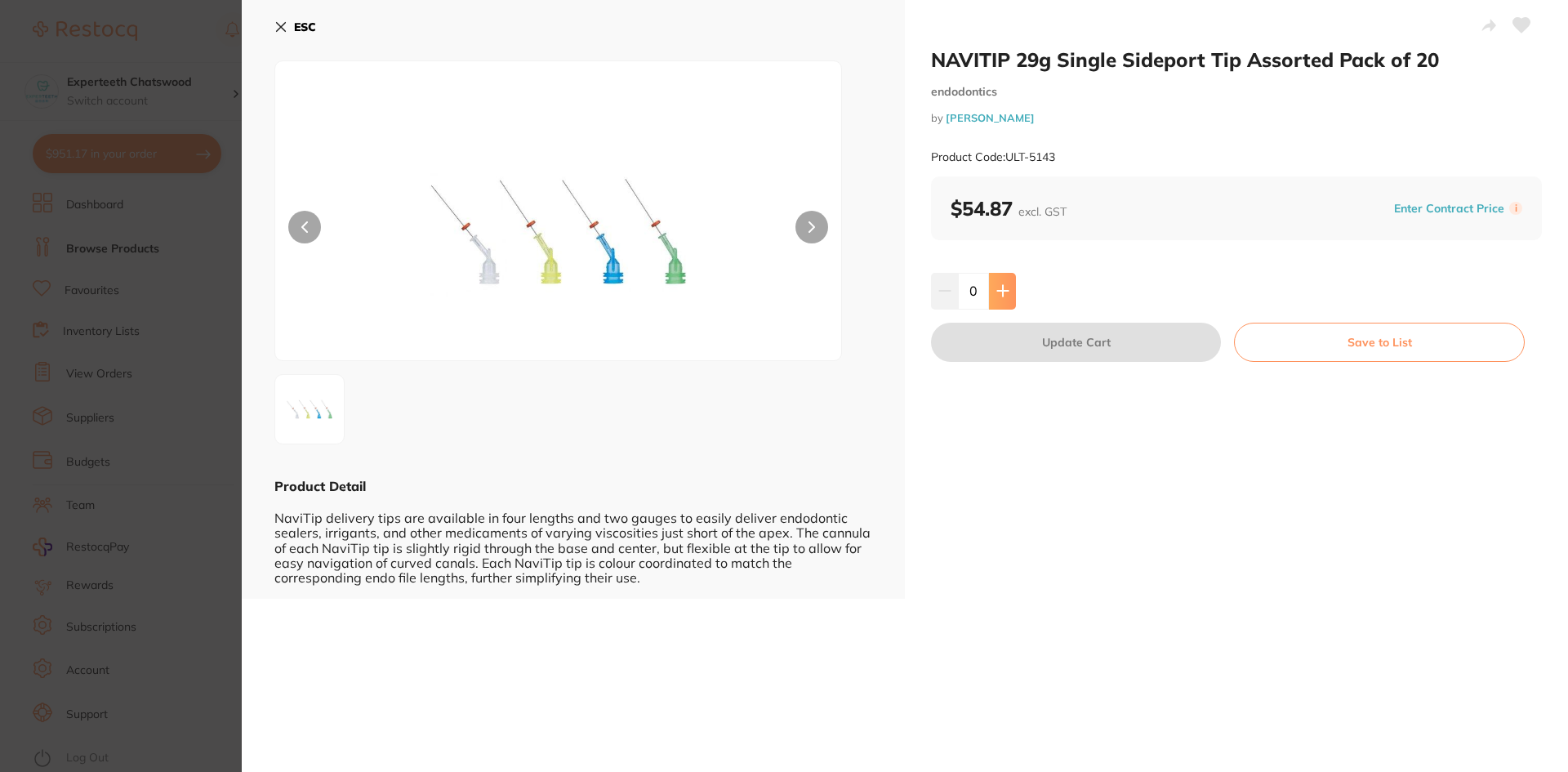
drag, startPoint x: 1004, startPoint y: 290, endPoint x: 1018, endPoint y: 335, distance: 47.1
click at [1004, 291] on icon at bounding box center [1002, 290] width 11 height 11
type input "1"
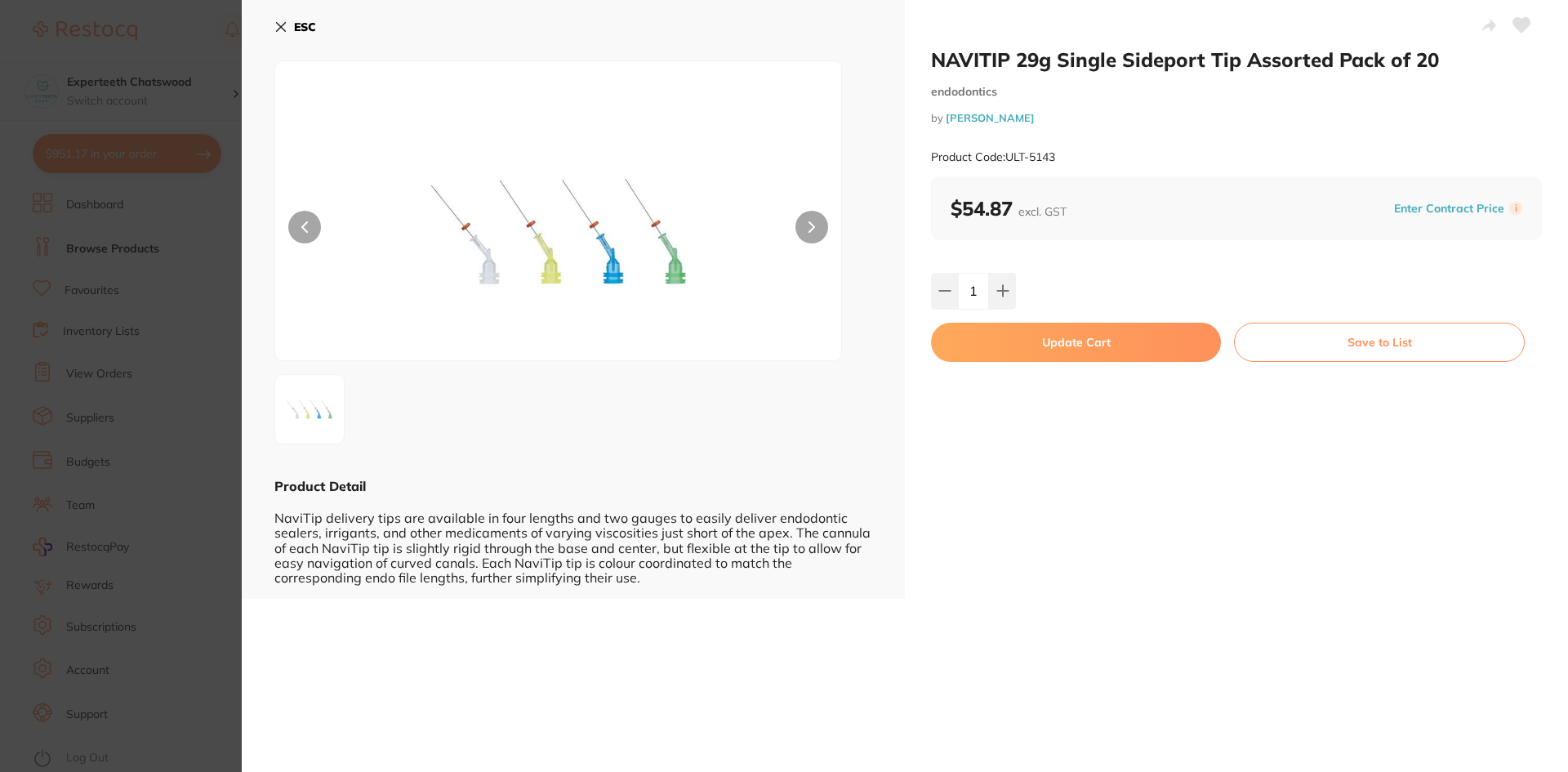
click at [1025, 354] on button "Update Cart" at bounding box center [1075, 342] width 290 height 39
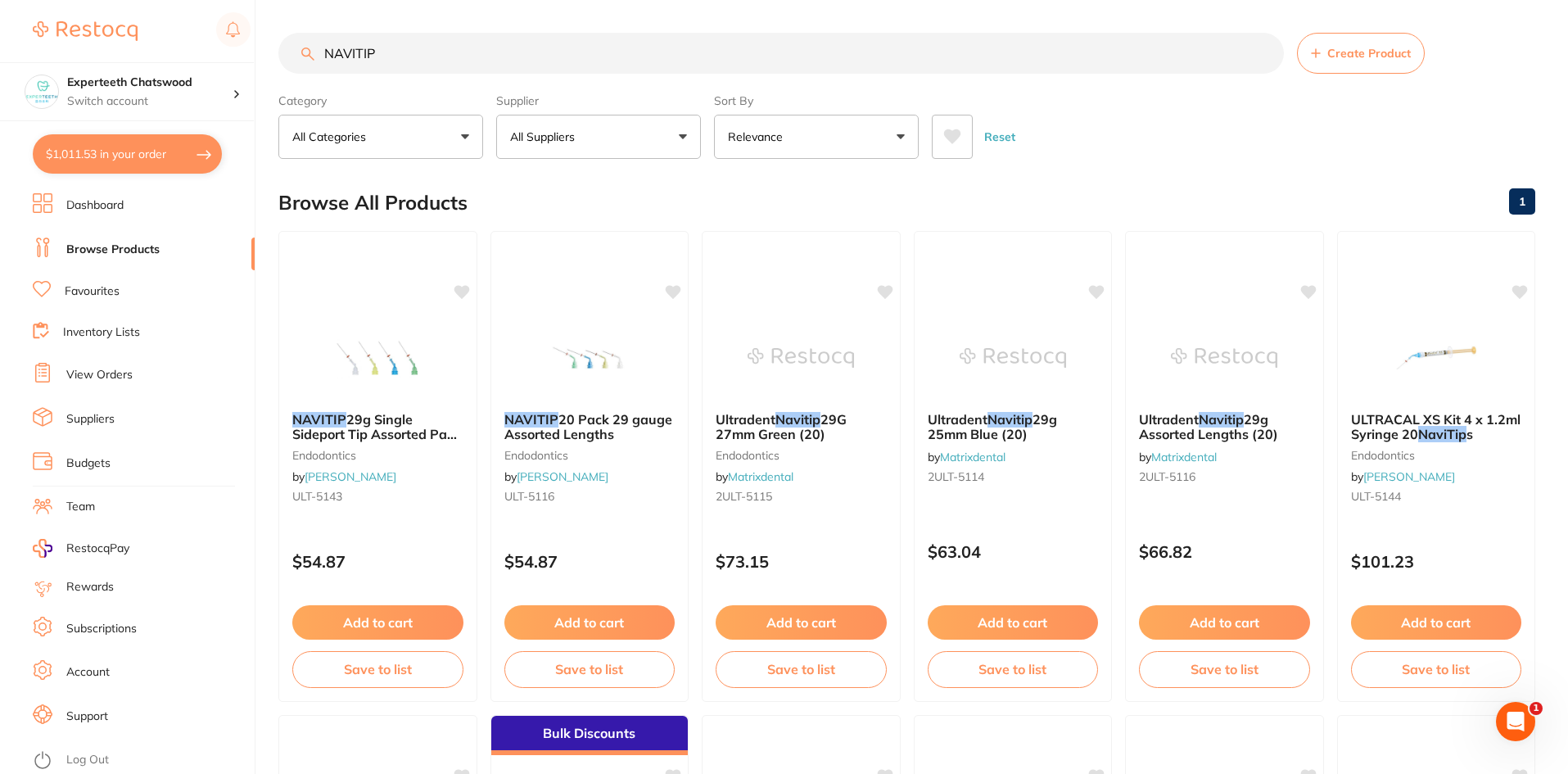
drag, startPoint x: 398, startPoint y: 59, endPoint x: 289, endPoint y: 52, distance: 109.2
click at [289, 52] on input "NAVITIP" at bounding box center [782, 53] width 1006 height 41
paste input "Vitapex Premixed Calcium Hydroxide root canal filling irigation tips"
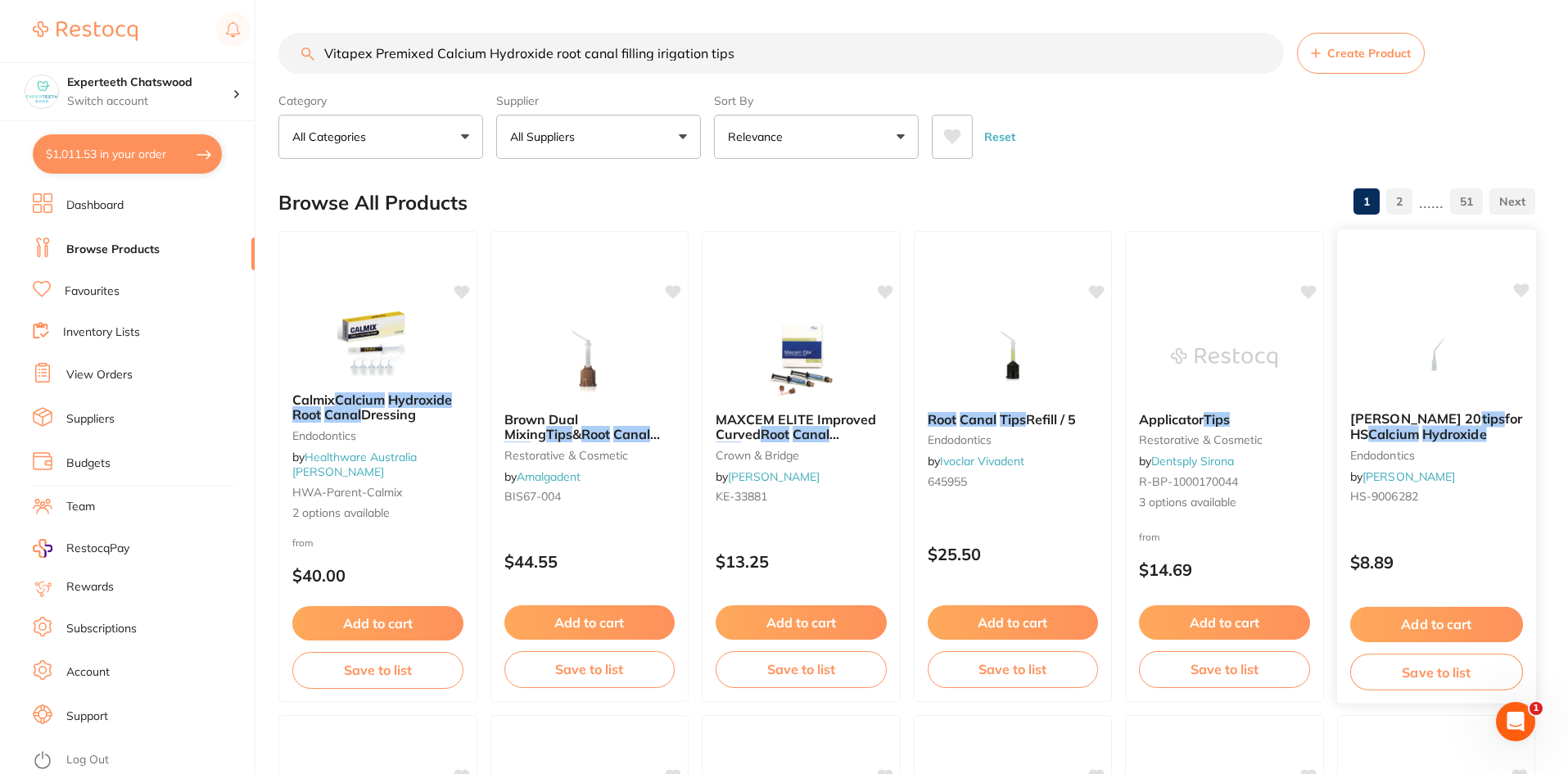
type input "Vitapex Premixed Calcium Hydroxide root canal filling irigation tips"
click at [1430, 335] on img at bounding box center [1436, 356] width 107 height 82
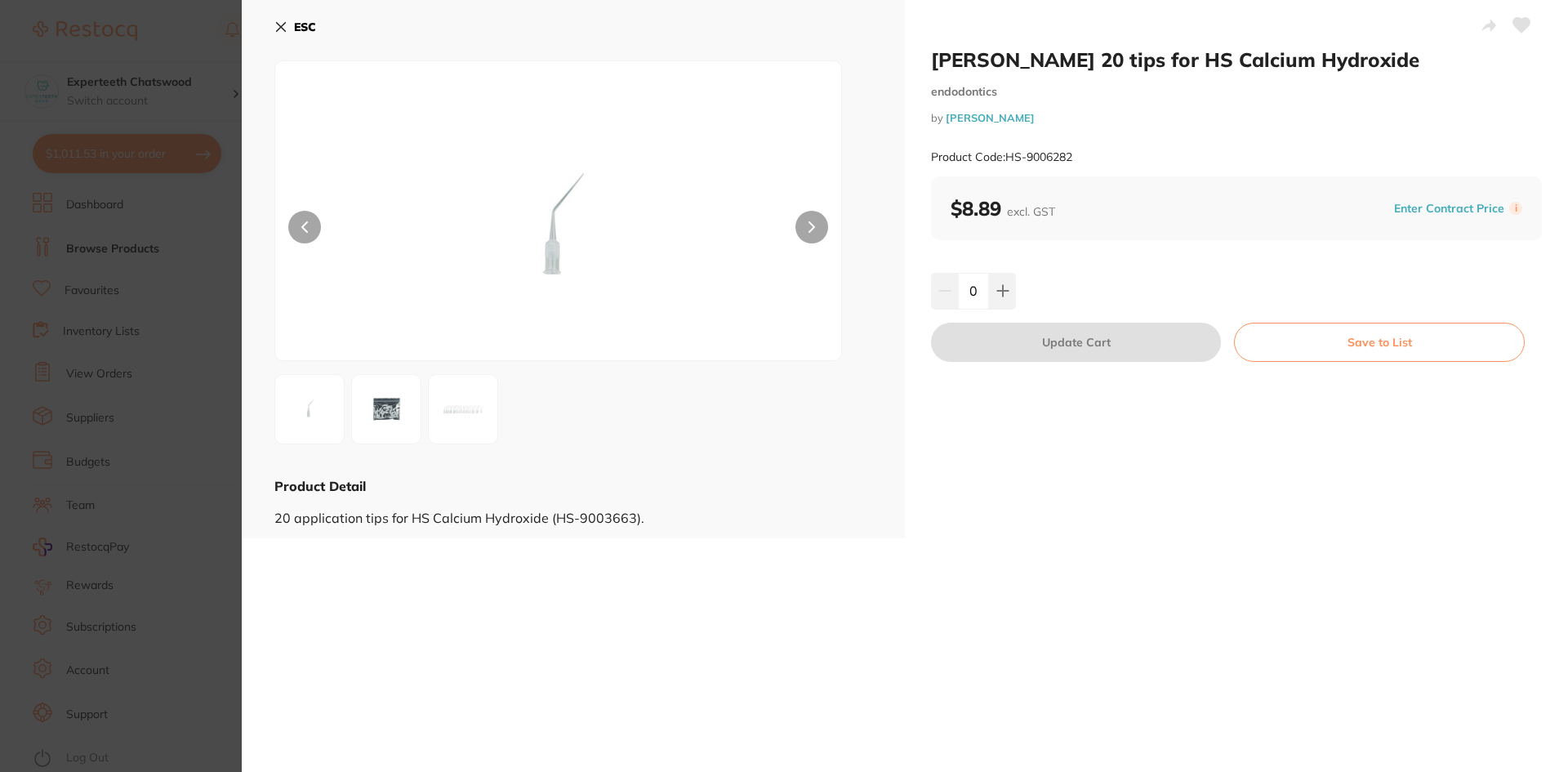
click at [437, 423] on img at bounding box center [463, 409] width 59 height 59
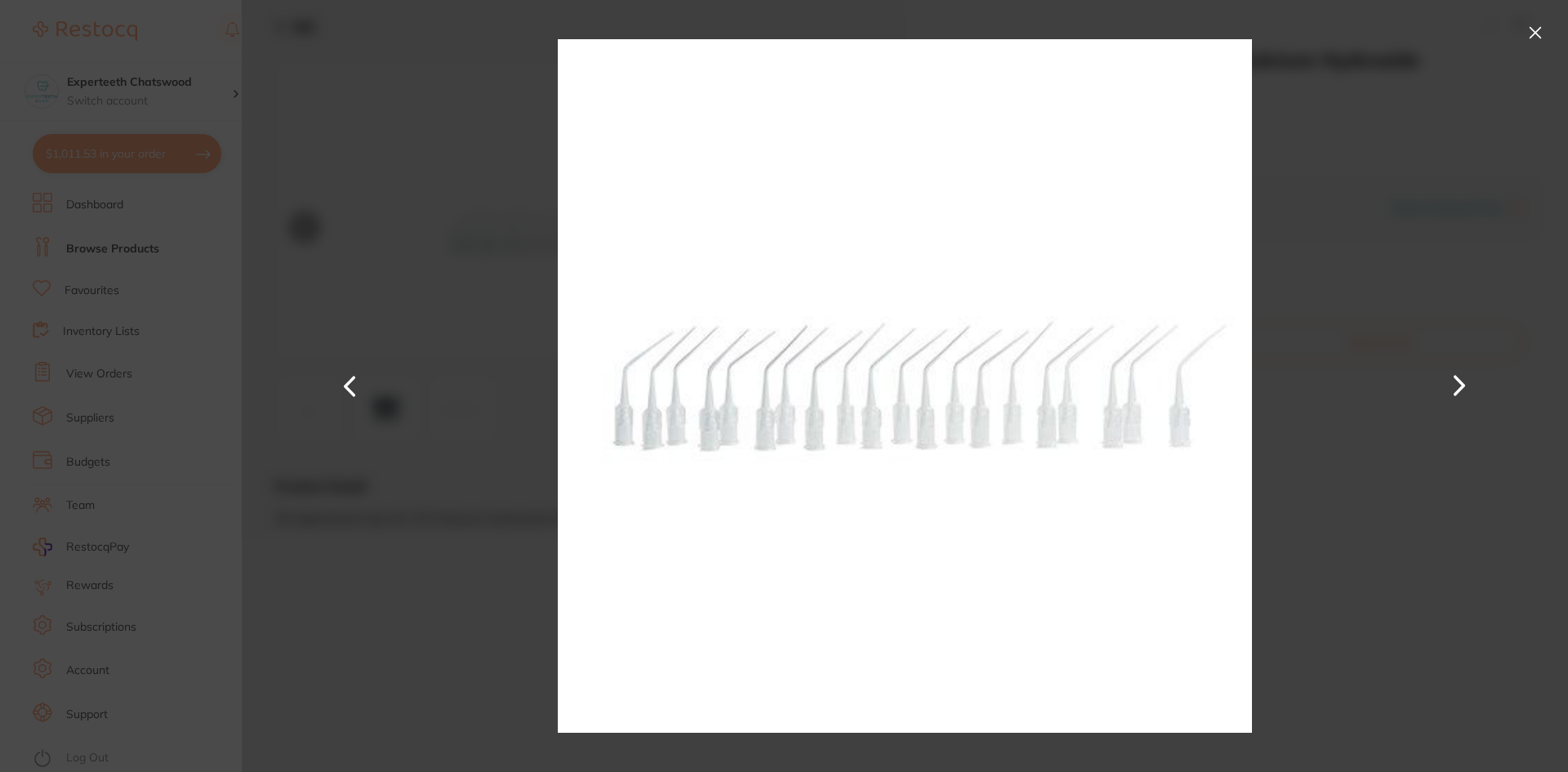
click at [1532, 29] on button at bounding box center [1535, 32] width 26 height 26
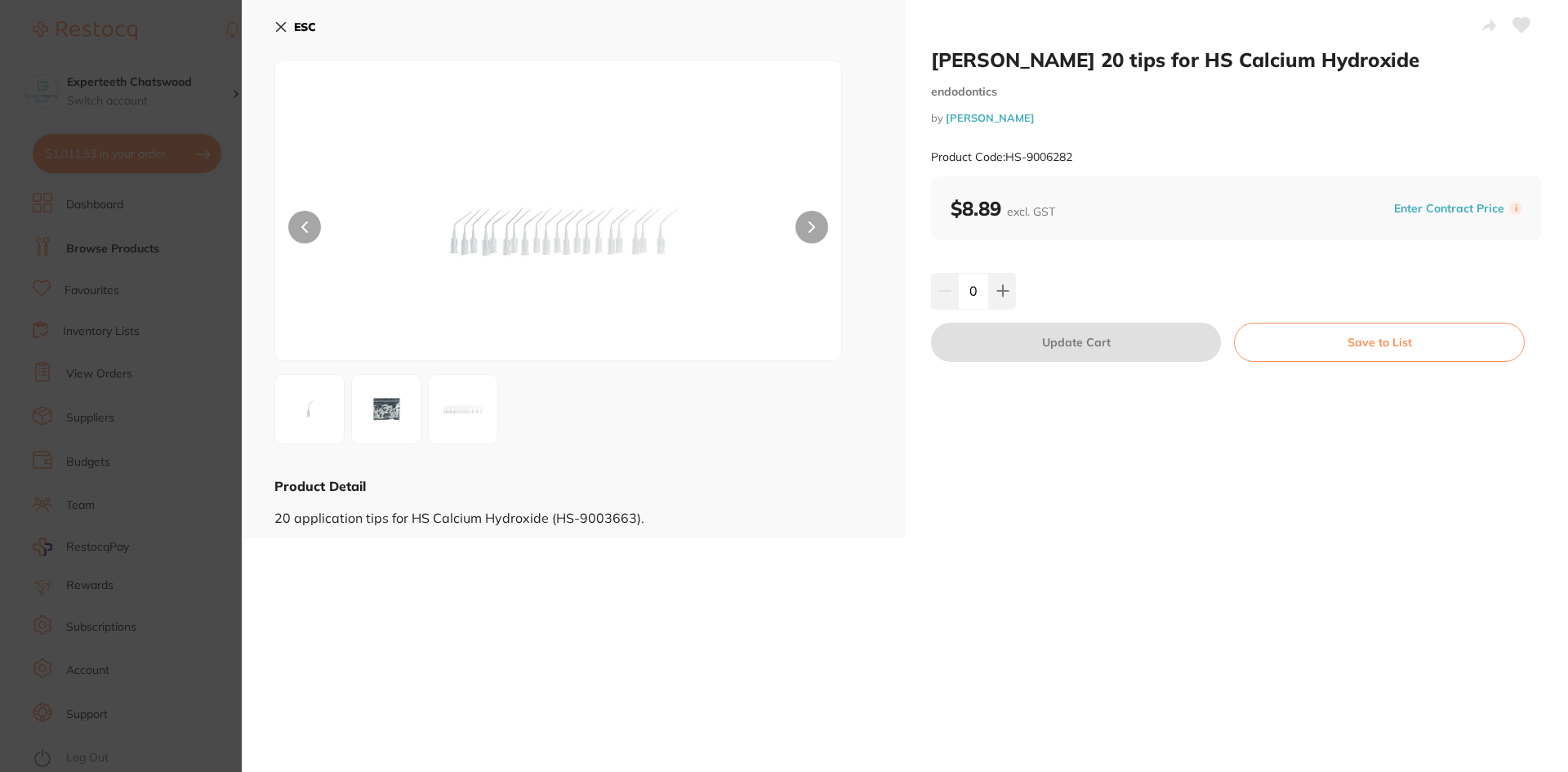
click at [390, 421] on img at bounding box center [387, 409] width 59 height 59
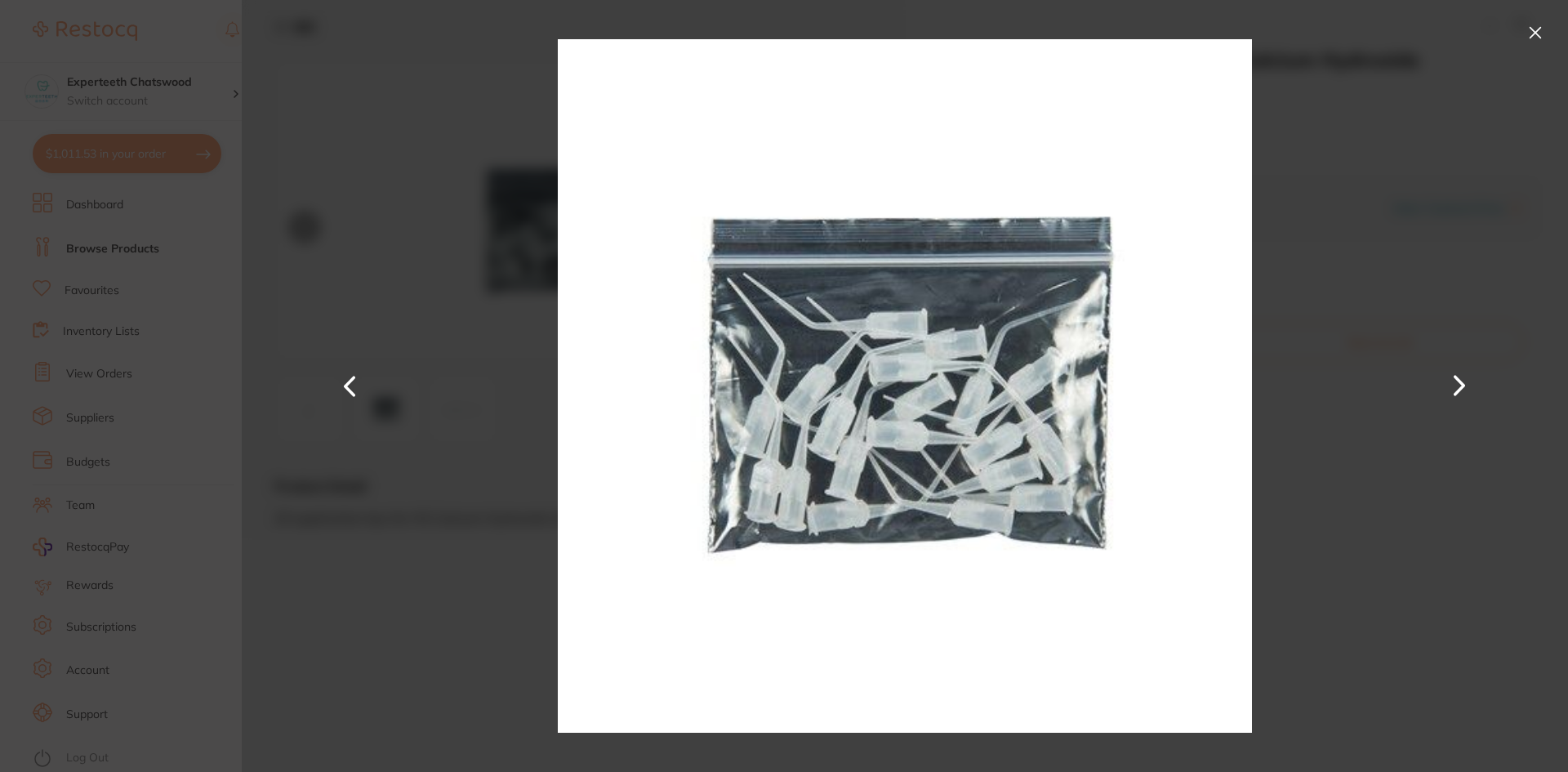
click at [1526, 25] on button at bounding box center [1535, 32] width 26 height 26
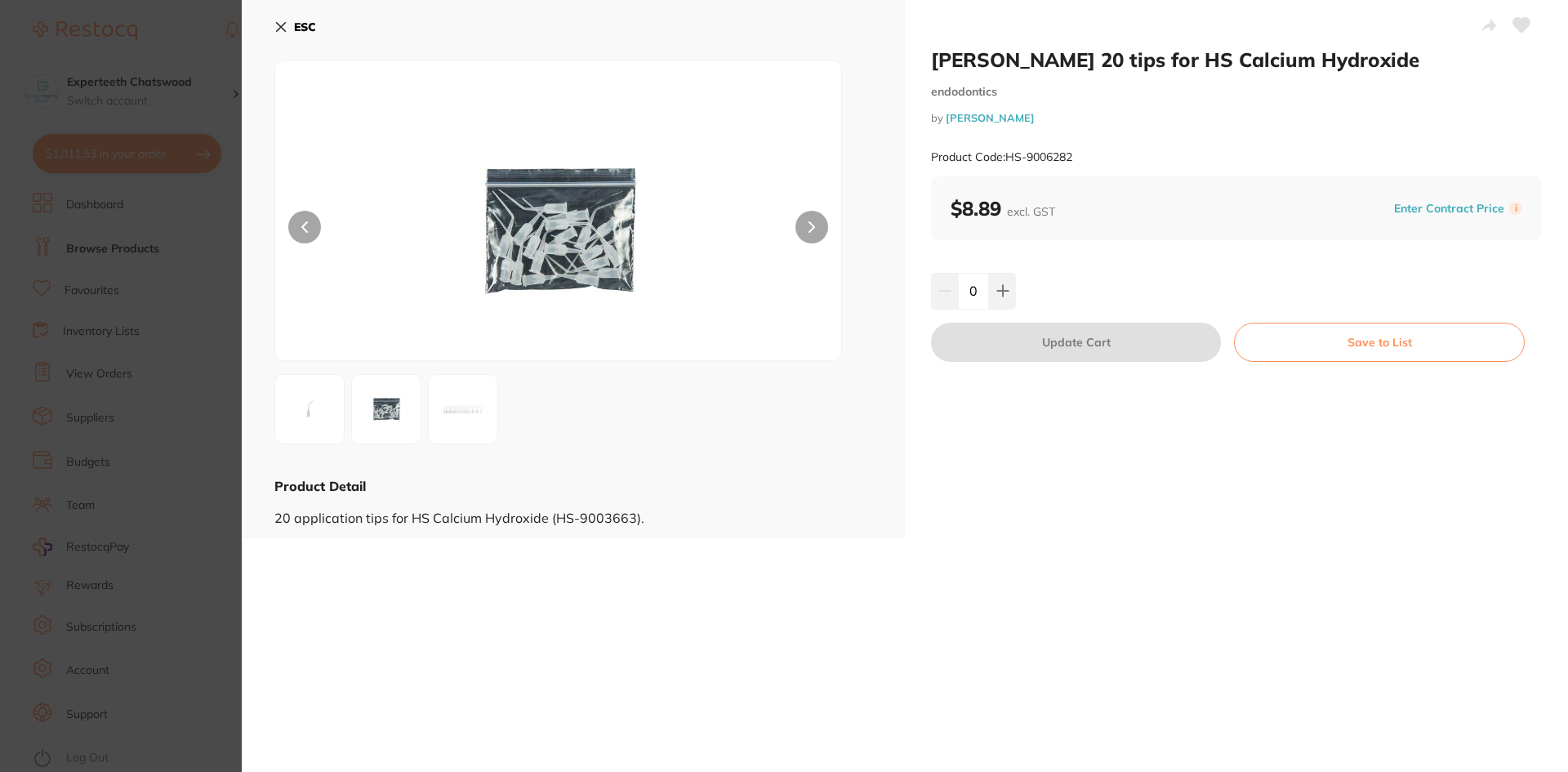
click at [1207, 55] on h2 "Henry Schein 20 tips for HS Calcium Hydroxide" at bounding box center [1235, 60] width 611 height 25
click at [1188, 59] on h2 "Henry Schein 20 tips for HS Calcium Hydroxide" at bounding box center [1235, 60] width 611 height 25
click at [280, 28] on icon at bounding box center [281, 27] width 9 height 9
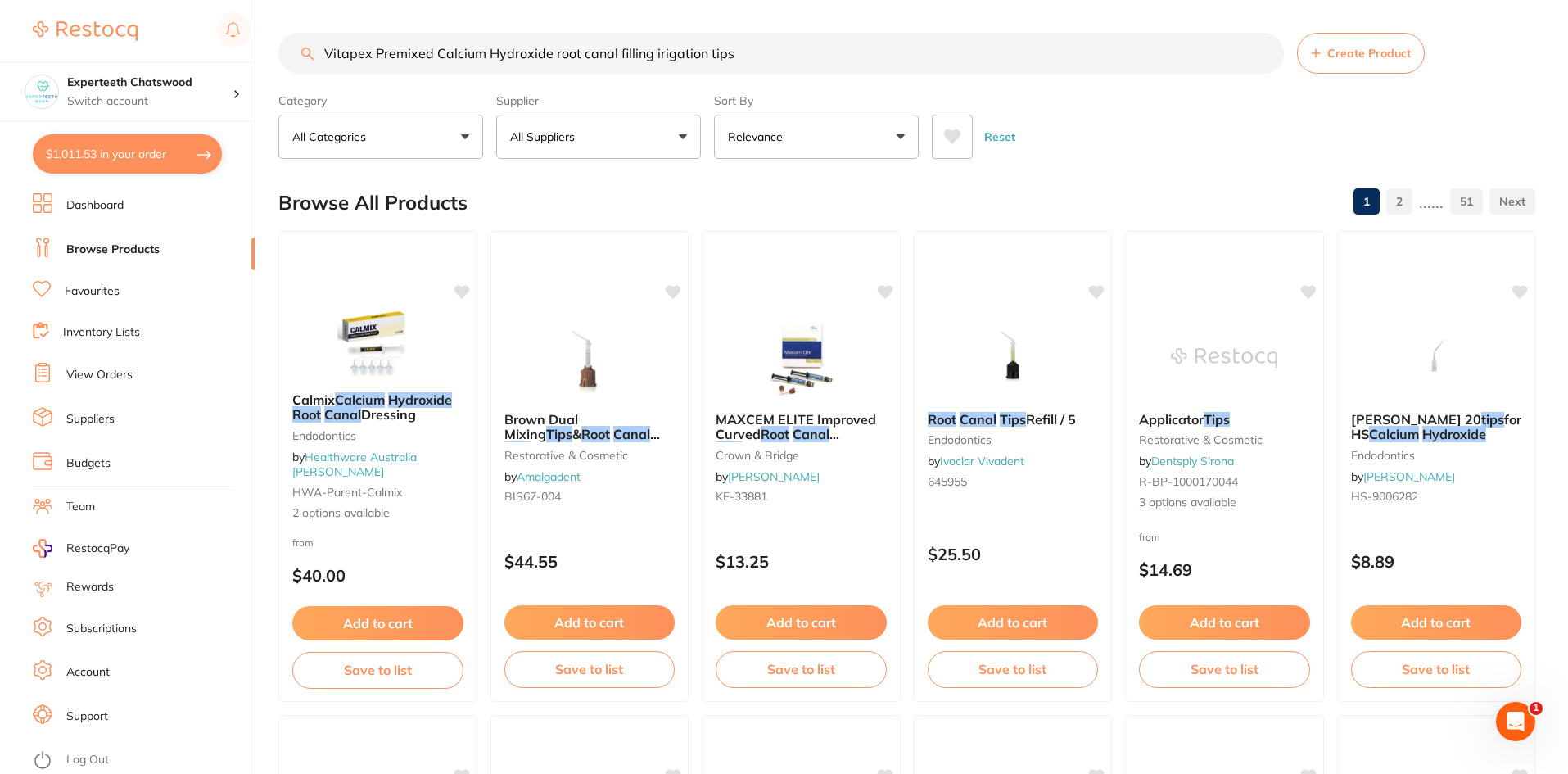
drag, startPoint x: 557, startPoint y: 50, endPoint x: 715, endPoint y: 43, distance: 158.2
click at [560, 48] on input "Vitapex Premixed Calcium Hydroxide root canal filling irigation tips" at bounding box center [782, 53] width 1006 height 41
drag, startPoint x: 741, startPoint y: 55, endPoint x: 306, endPoint y: 91, distance: 436.5
click at [306, 91] on section "Vitapex Premixed Calcium Hydroxide root canal filling irigation tips Create Pro…" at bounding box center [907, 96] width 1257 height 126
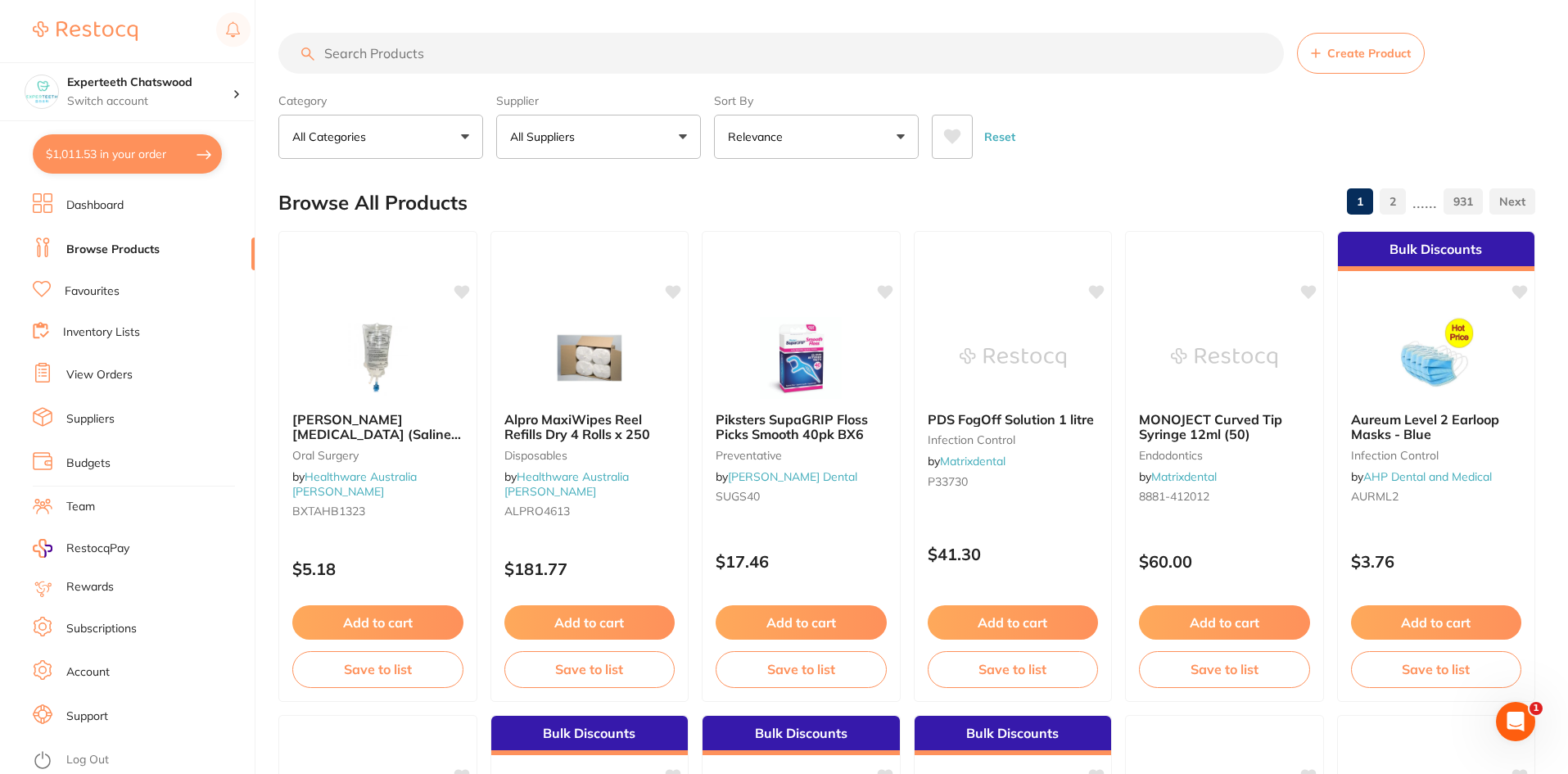
scroll to position [0, 0]
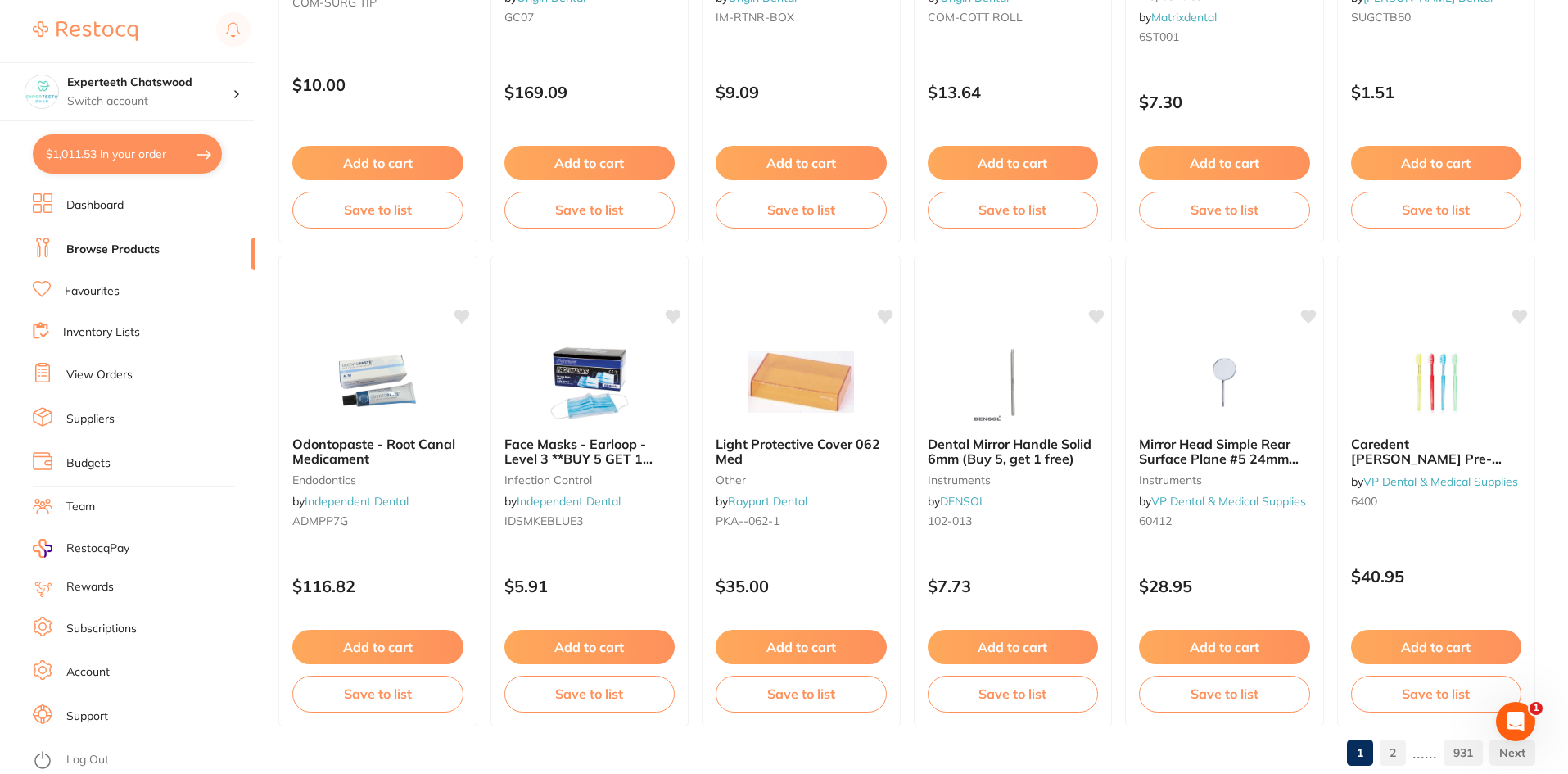
scroll to position [3884, 0]
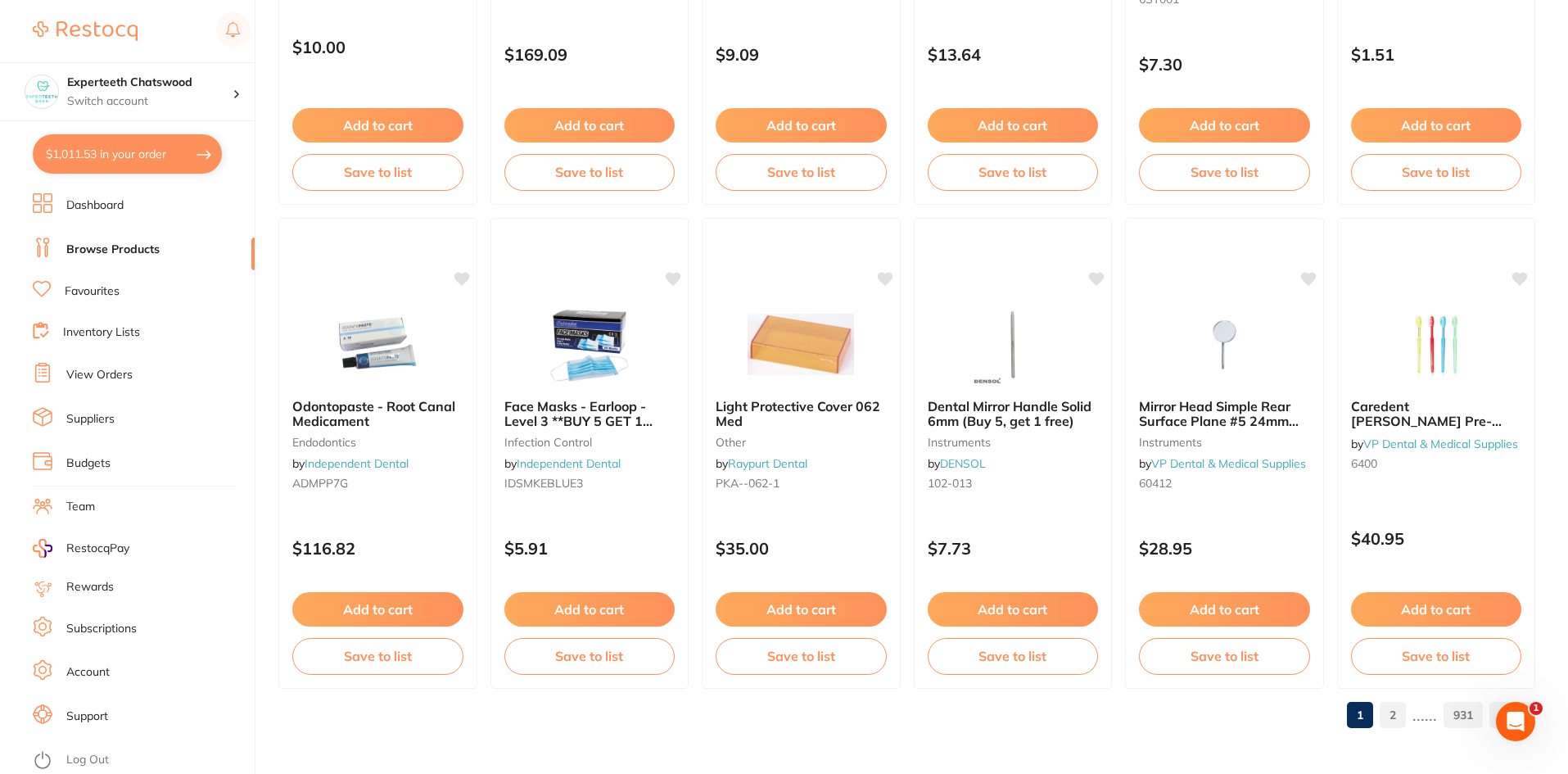
click at [1394, 714] on link "2" at bounding box center [1392, 715] width 26 height 33
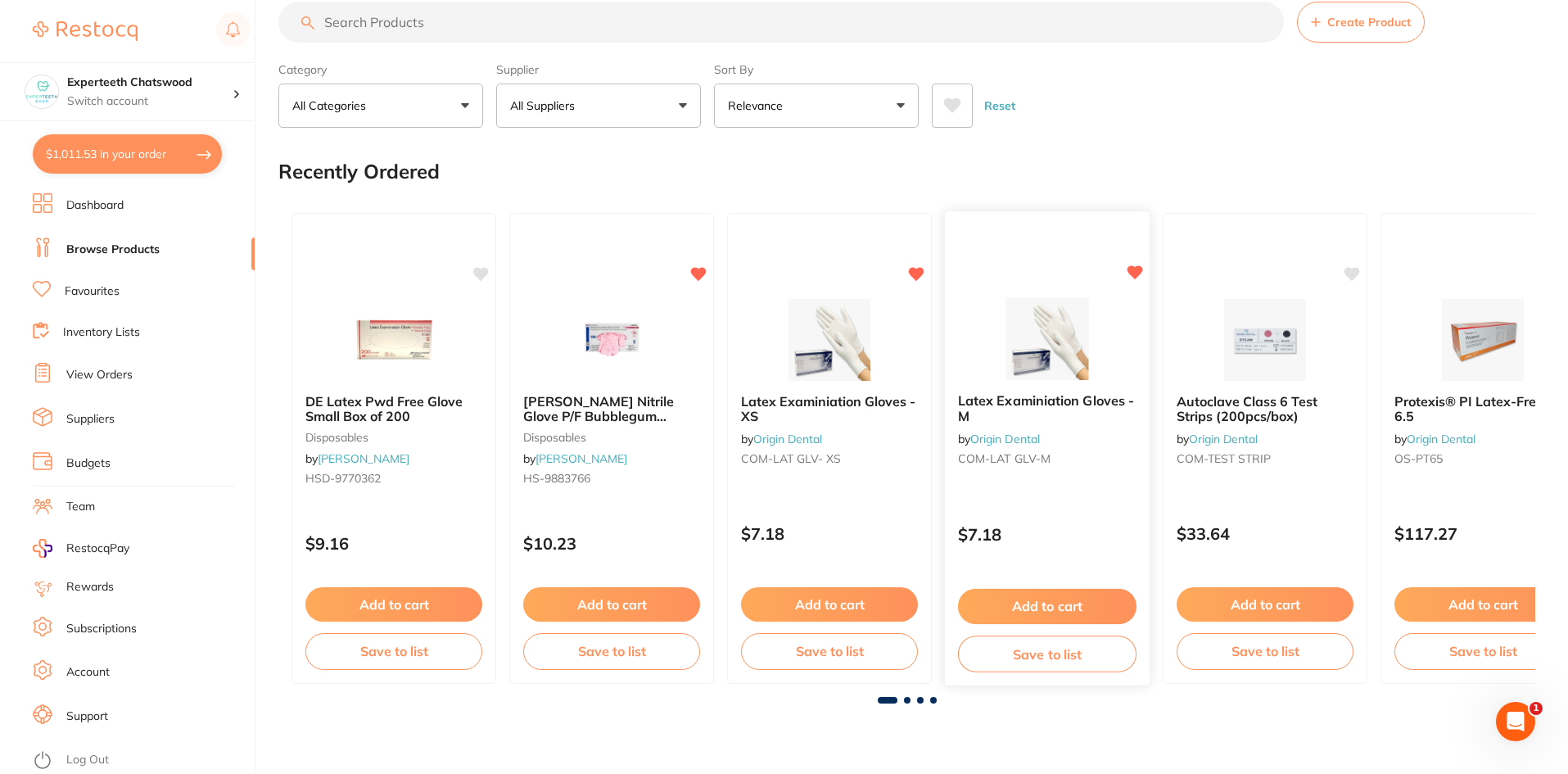
scroll to position [0, 0]
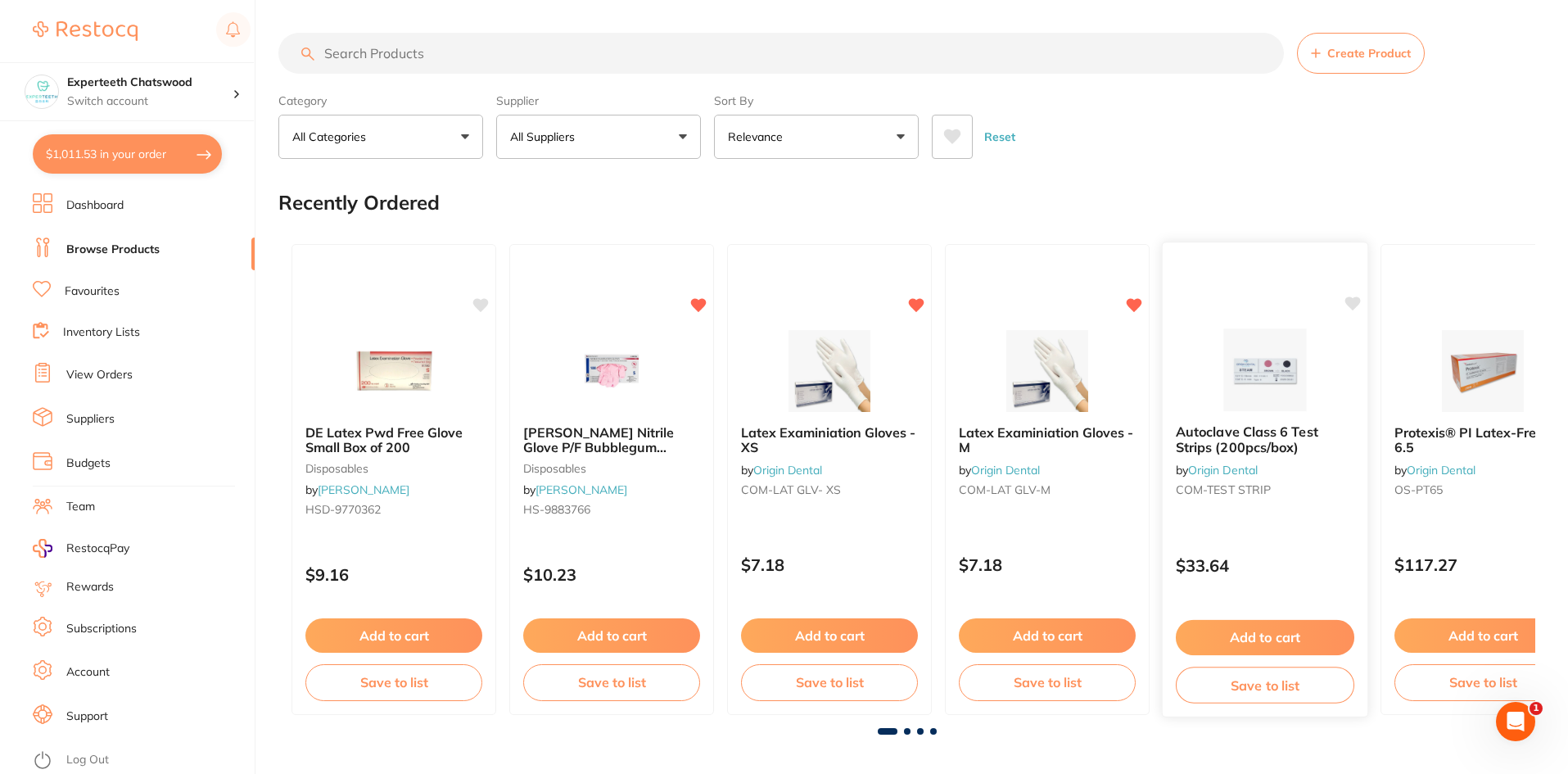
click at [1253, 465] on link "Origin Dental" at bounding box center [1222, 468] width 70 height 14
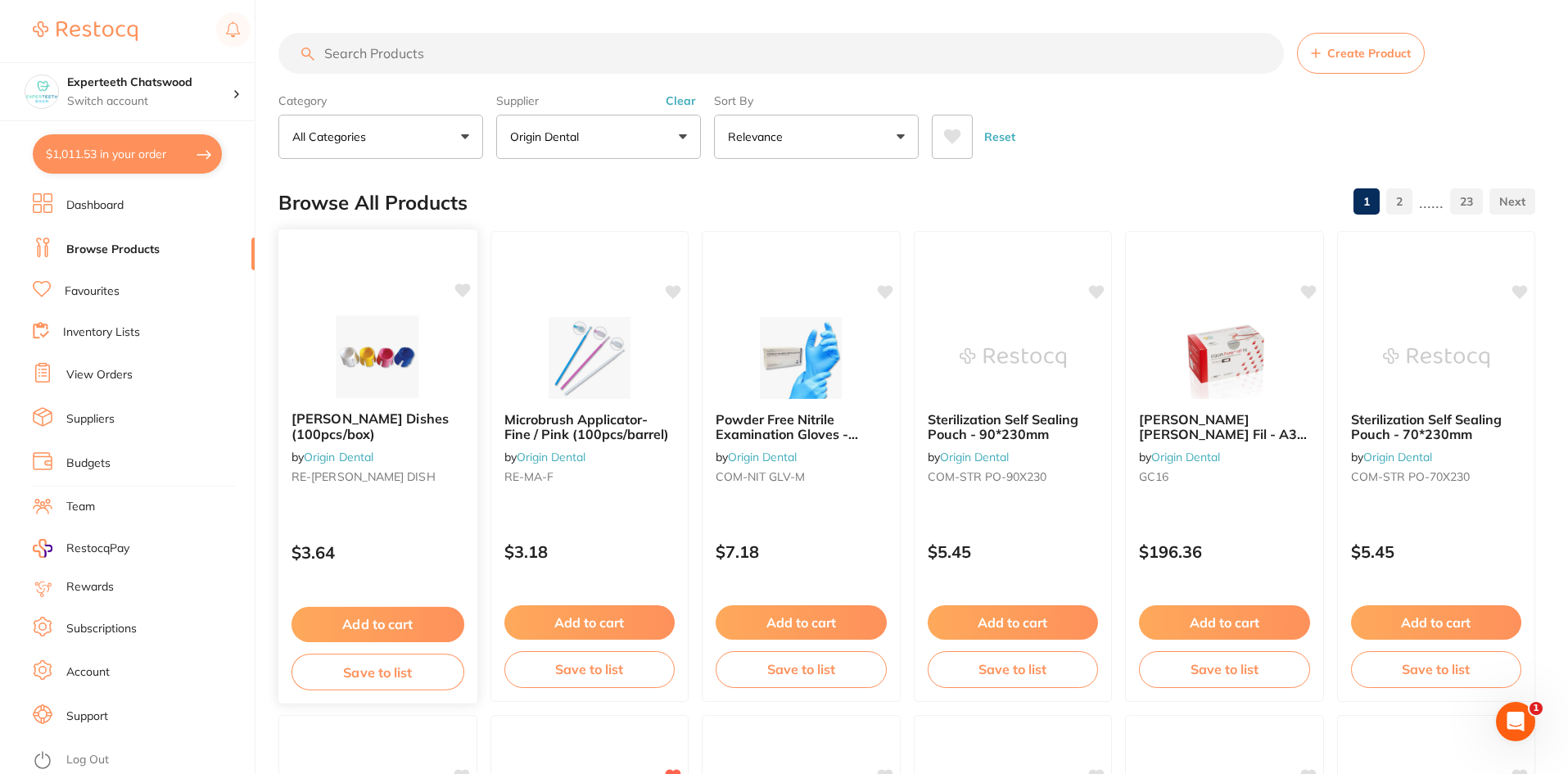
click at [359, 454] on link "Origin Dental" at bounding box center [338, 455] width 70 height 14
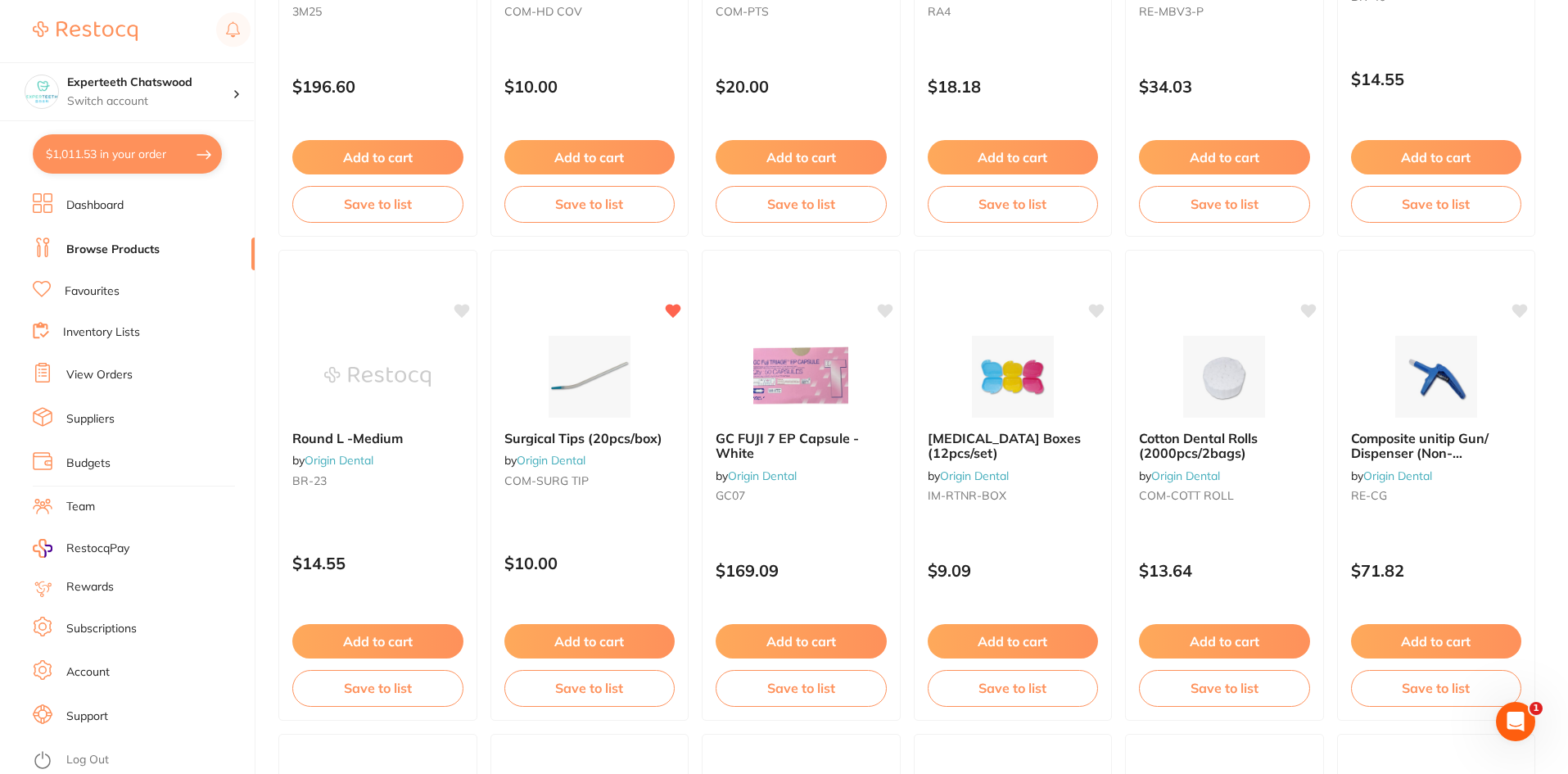
scroll to position [2211, 0]
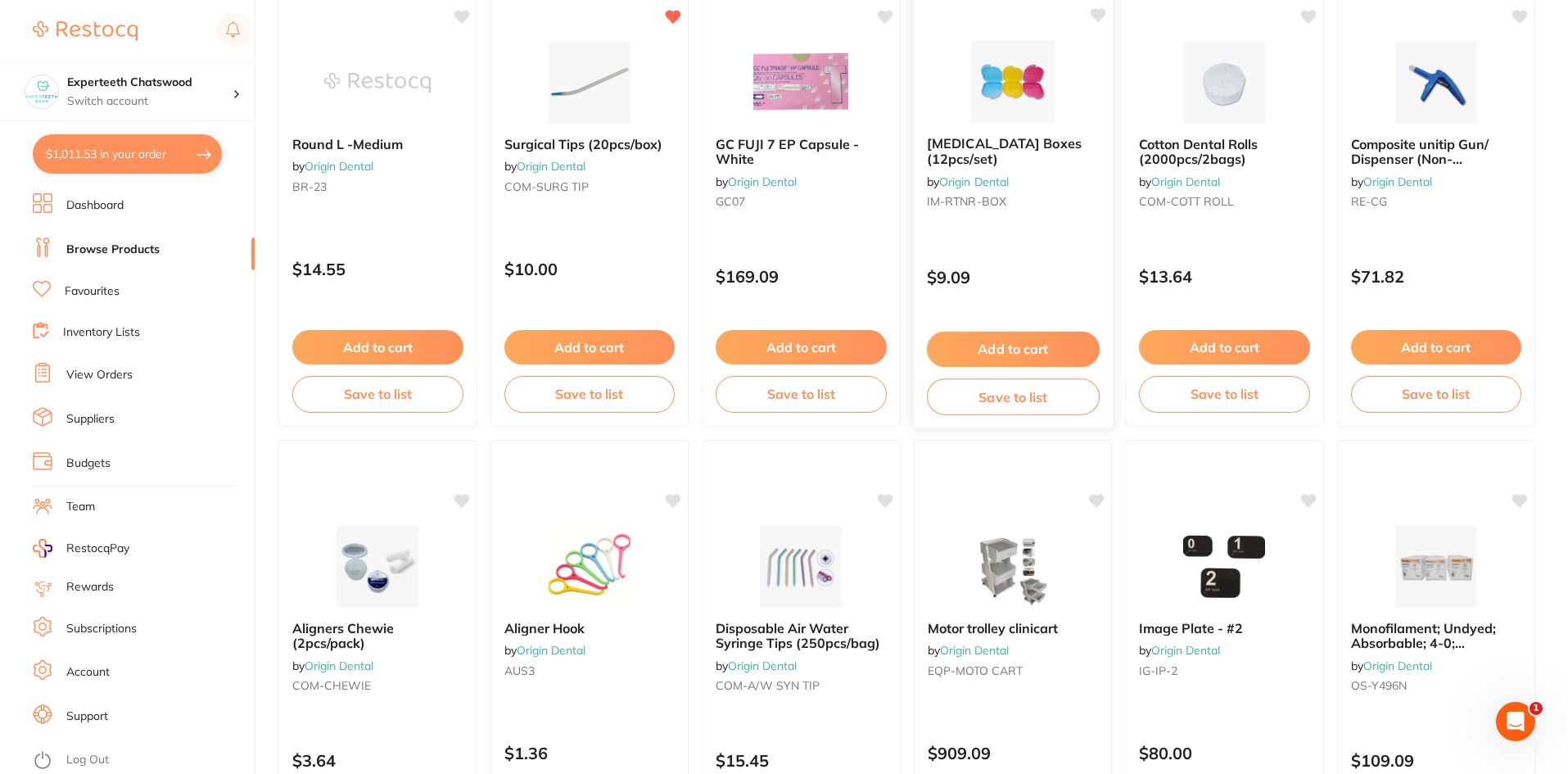
click at [988, 102] on img at bounding box center [1012, 81] width 107 height 82
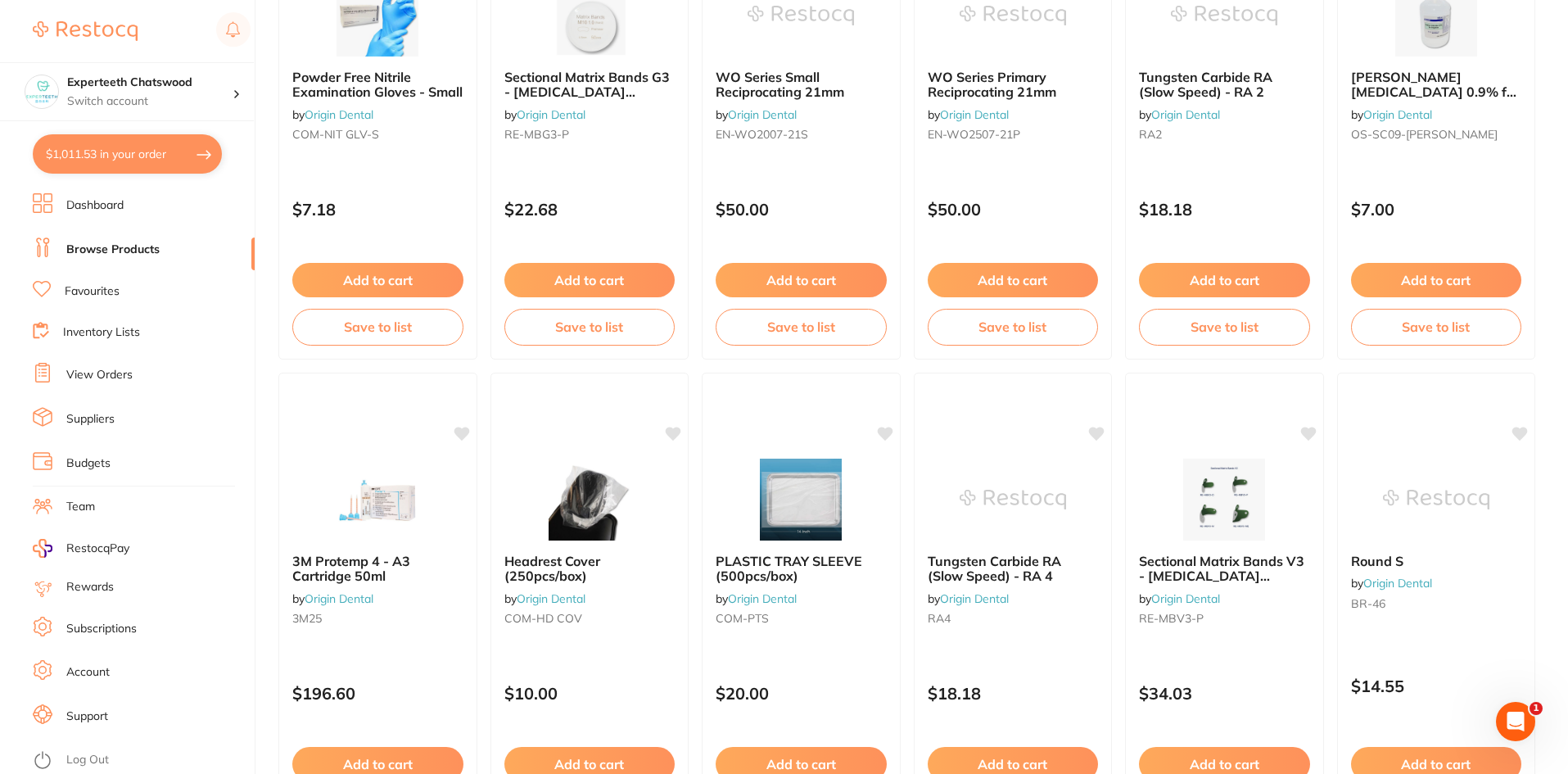
scroll to position [1965, 0]
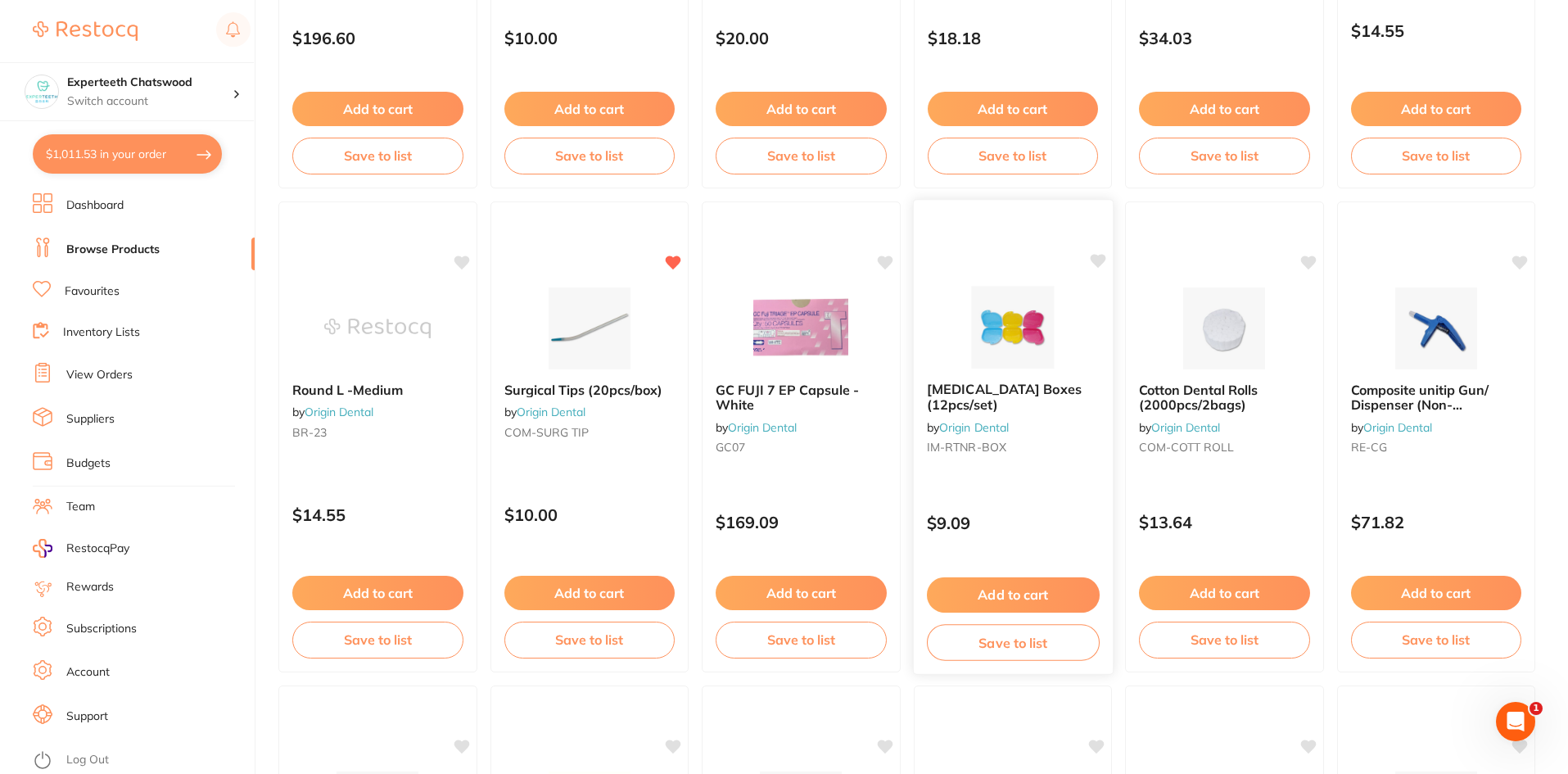
click at [1006, 386] on span "[MEDICAL_DATA] Boxes (12pcs/set)" at bounding box center [1004, 396] width 155 height 32
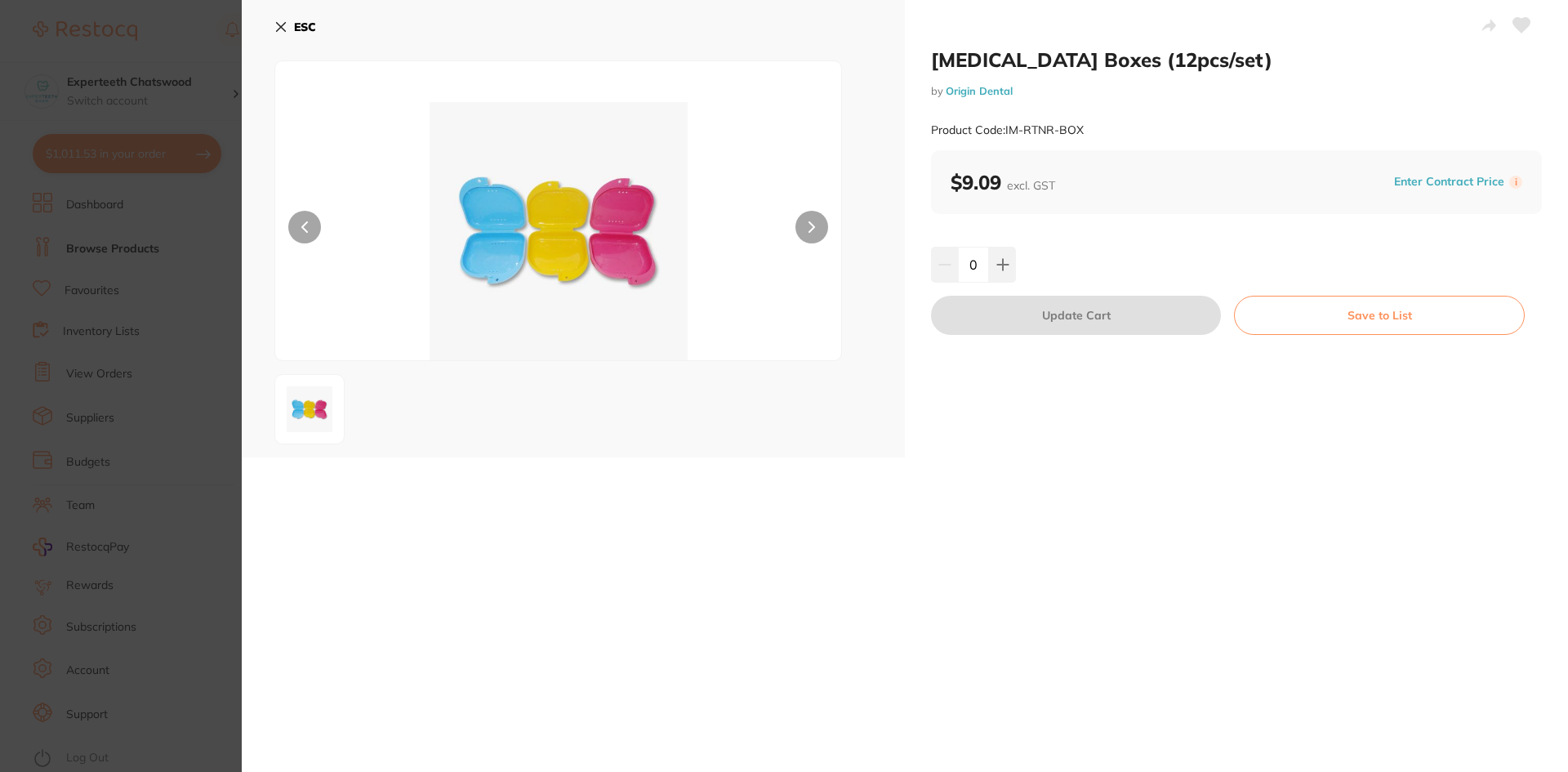
scroll to position [0, 0]
click at [806, 220] on button at bounding box center [811, 227] width 32 height 32
click at [998, 269] on icon at bounding box center [1003, 265] width 13 height 13
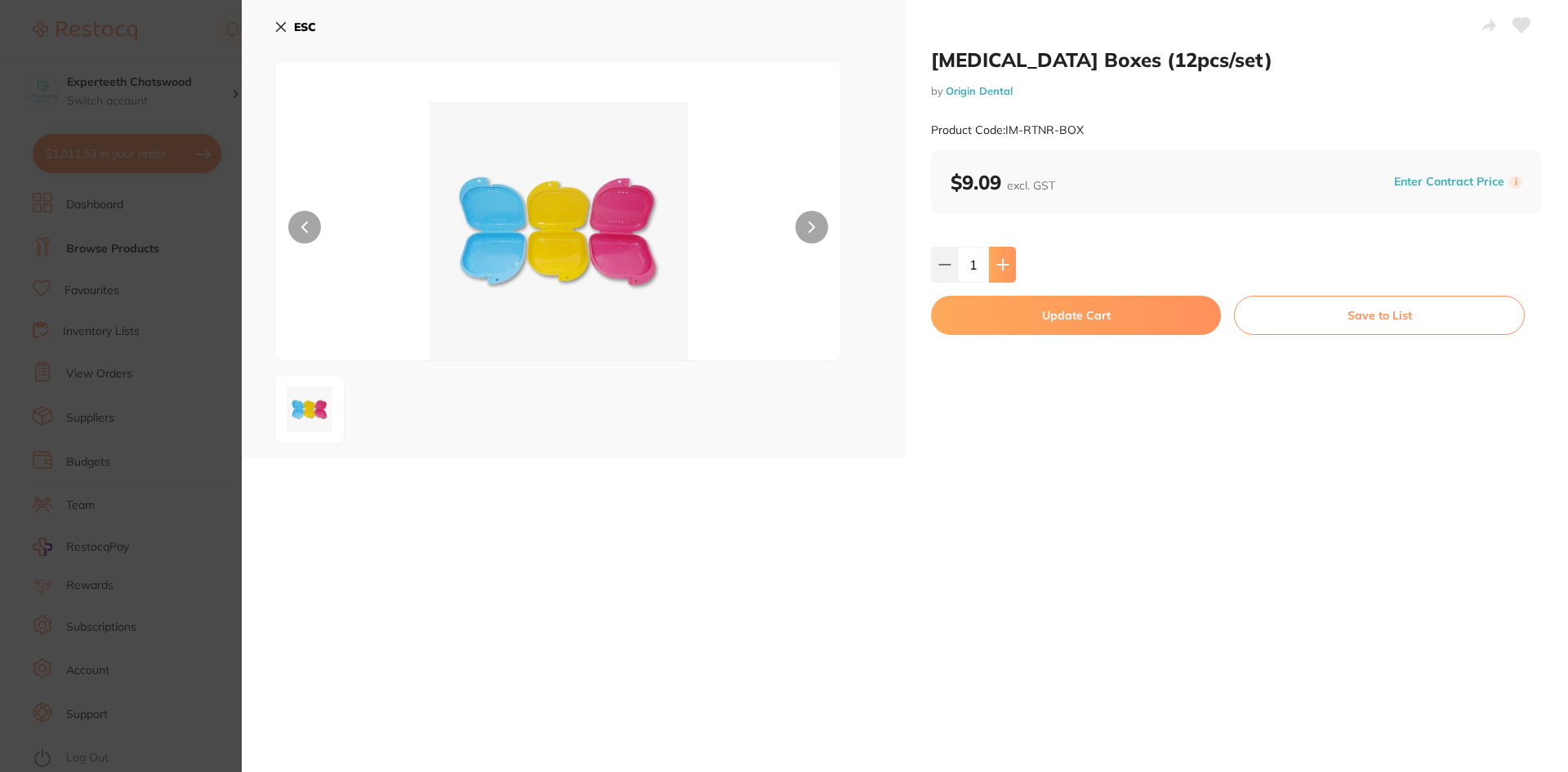
click at [1003, 256] on button at bounding box center [1002, 265] width 27 height 36
type input "2"
drag, startPoint x: 935, startPoint y: 54, endPoint x: 1075, endPoint y: 60, distance: 140.1
click at [1075, 60] on h2 "[MEDICAL_DATA] Boxes (12pcs/set)" at bounding box center [1235, 60] width 611 height 25
copy h2 "Retainer Boxes"
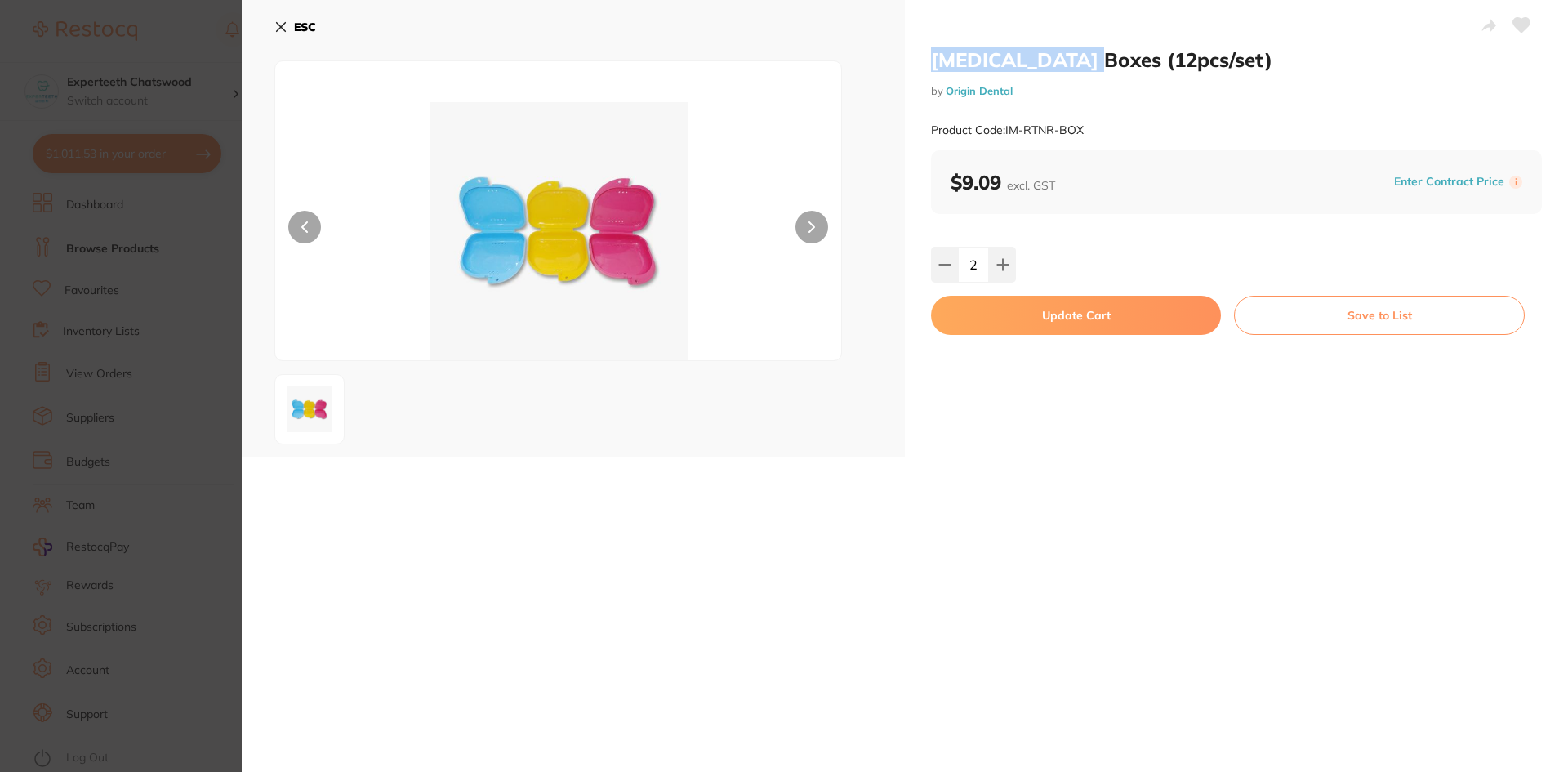
click at [1060, 320] on button "Update Cart" at bounding box center [1075, 314] width 290 height 39
checkbox input "false"
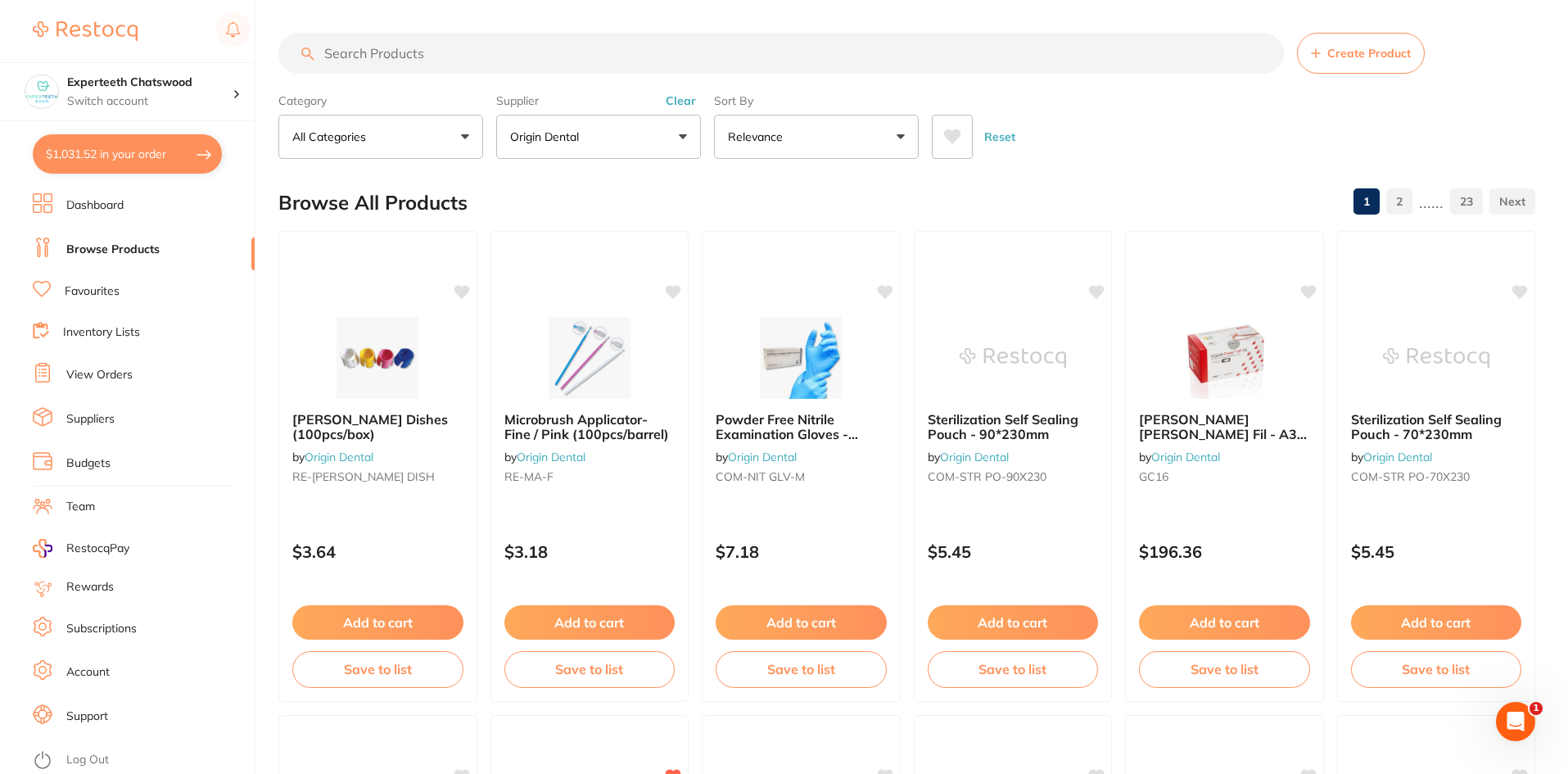
click at [416, 59] on input "search" at bounding box center [782, 53] width 1006 height 41
type input "D"
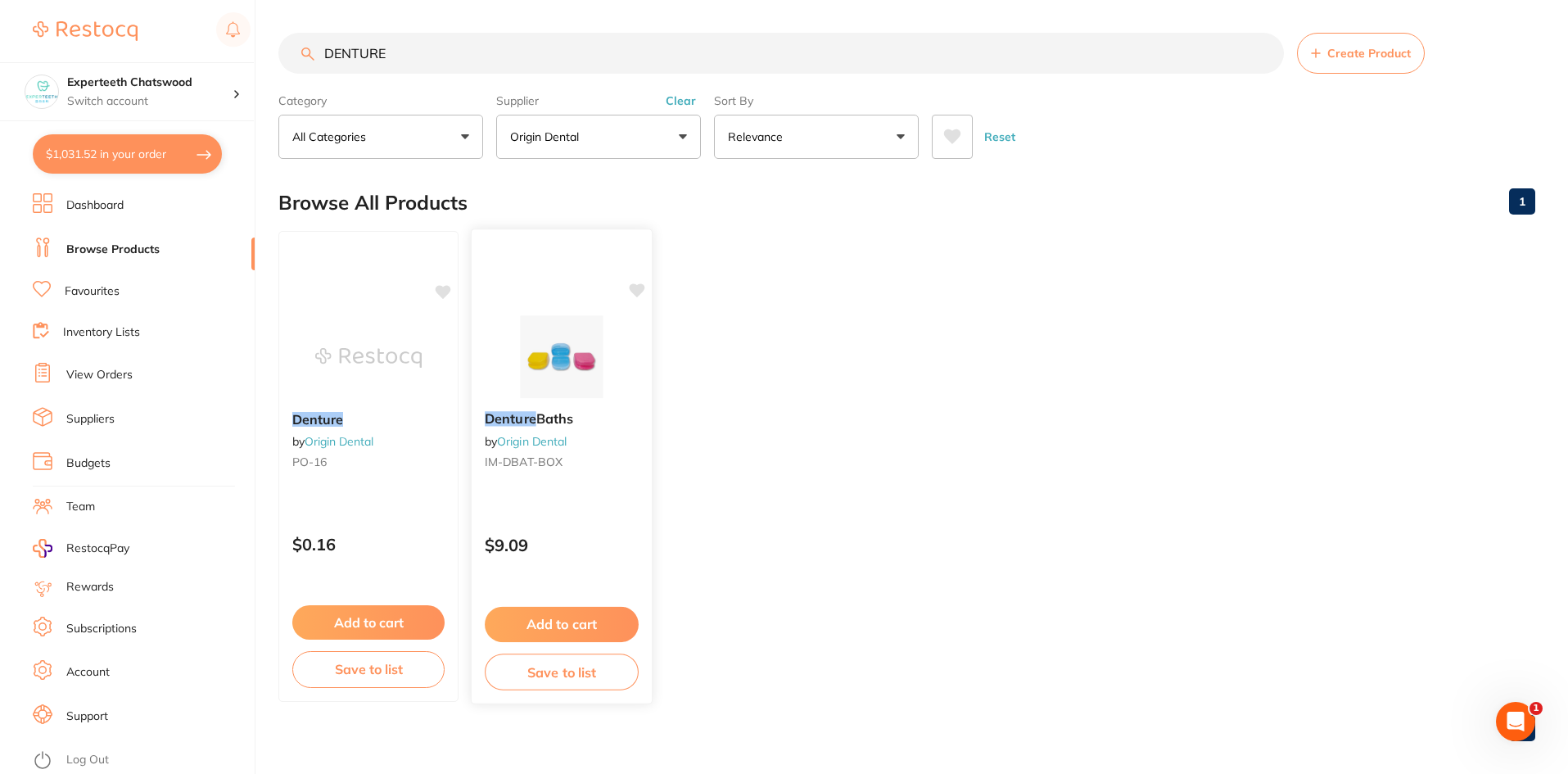
type input "DENTURE"
click at [537, 358] on img at bounding box center [561, 356] width 107 height 82
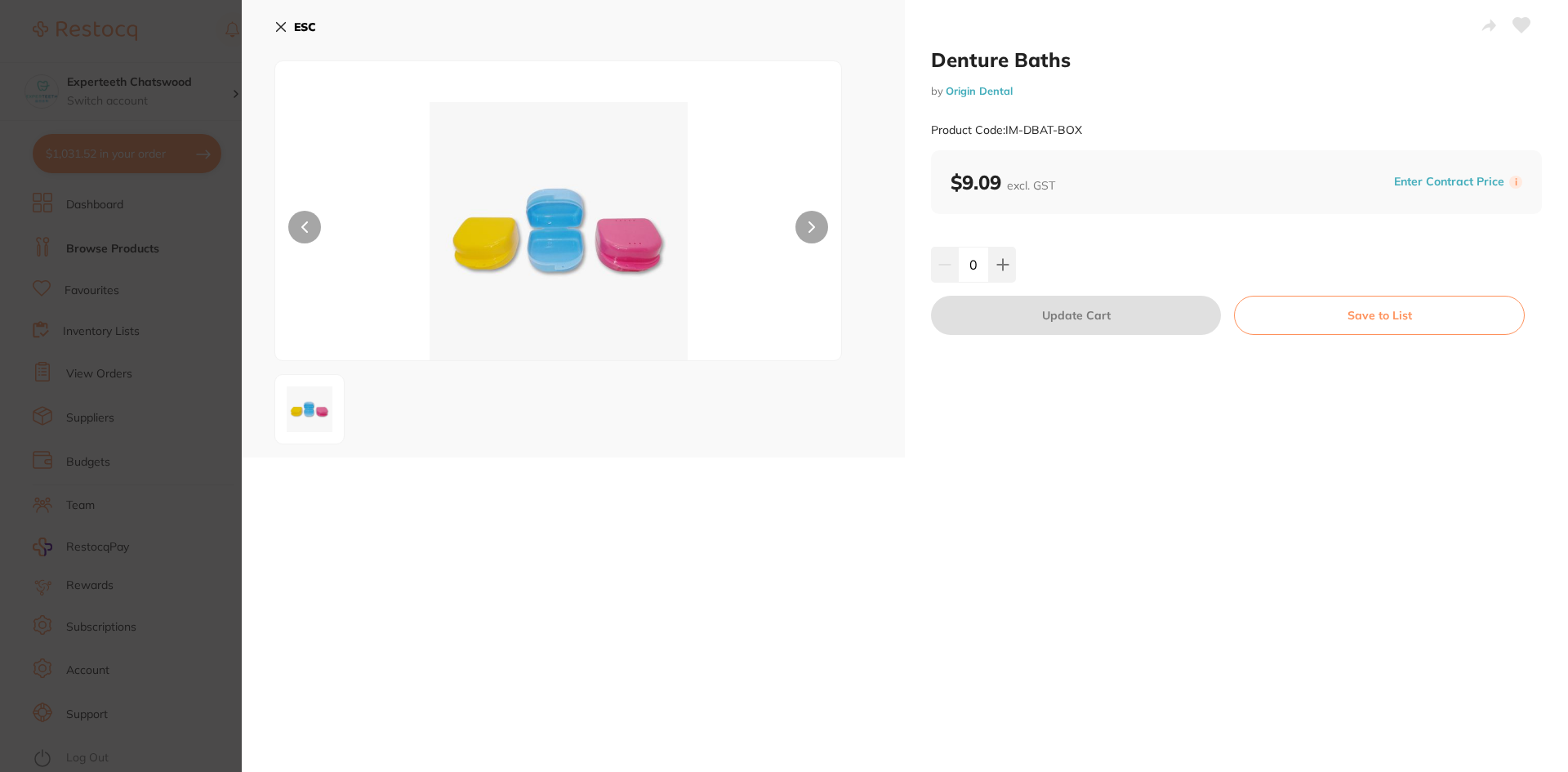
click at [277, 23] on icon at bounding box center [281, 27] width 9 height 9
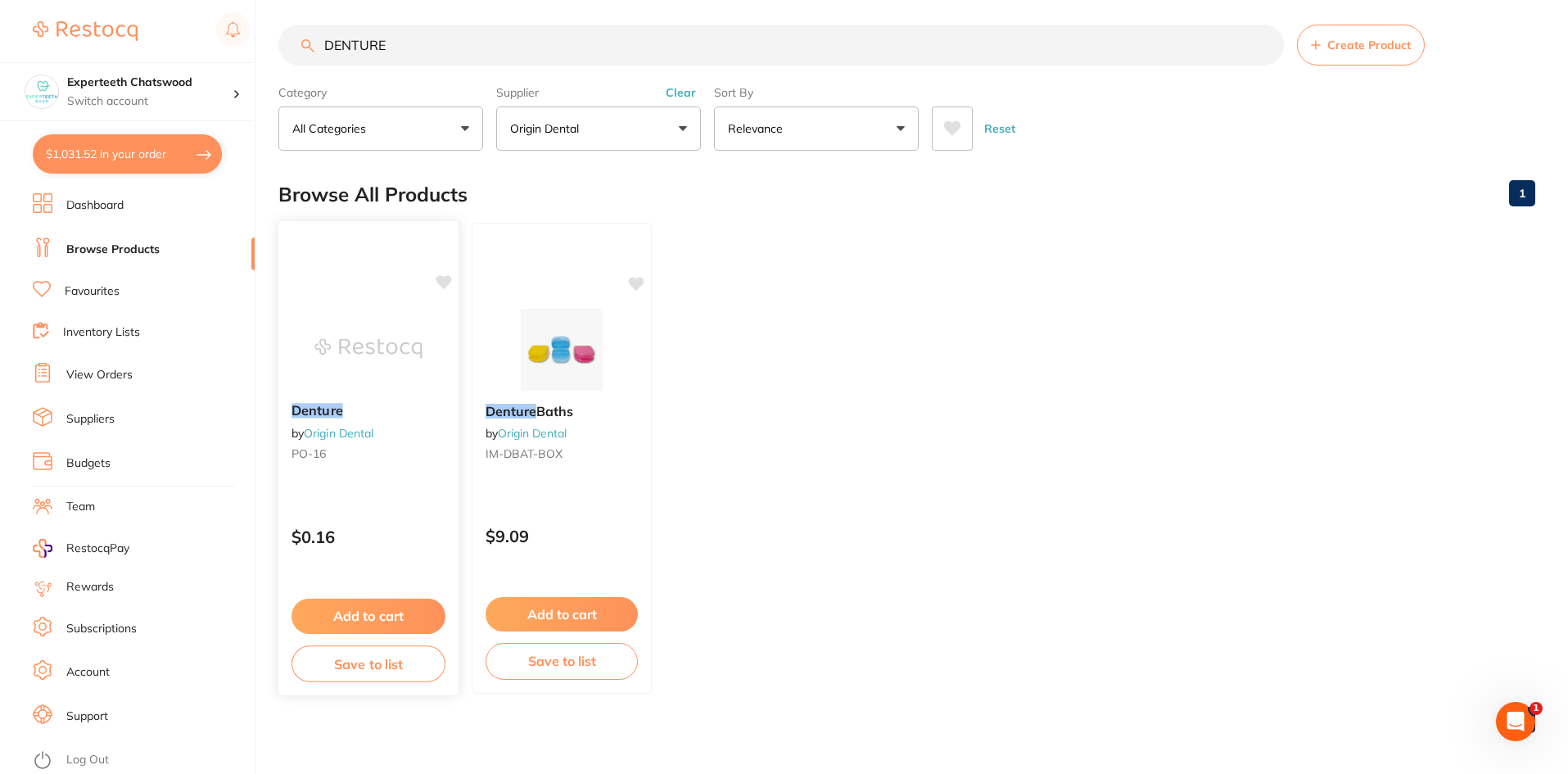
click at [326, 324] on img at bounding box center [368, 349] width 107 height 82
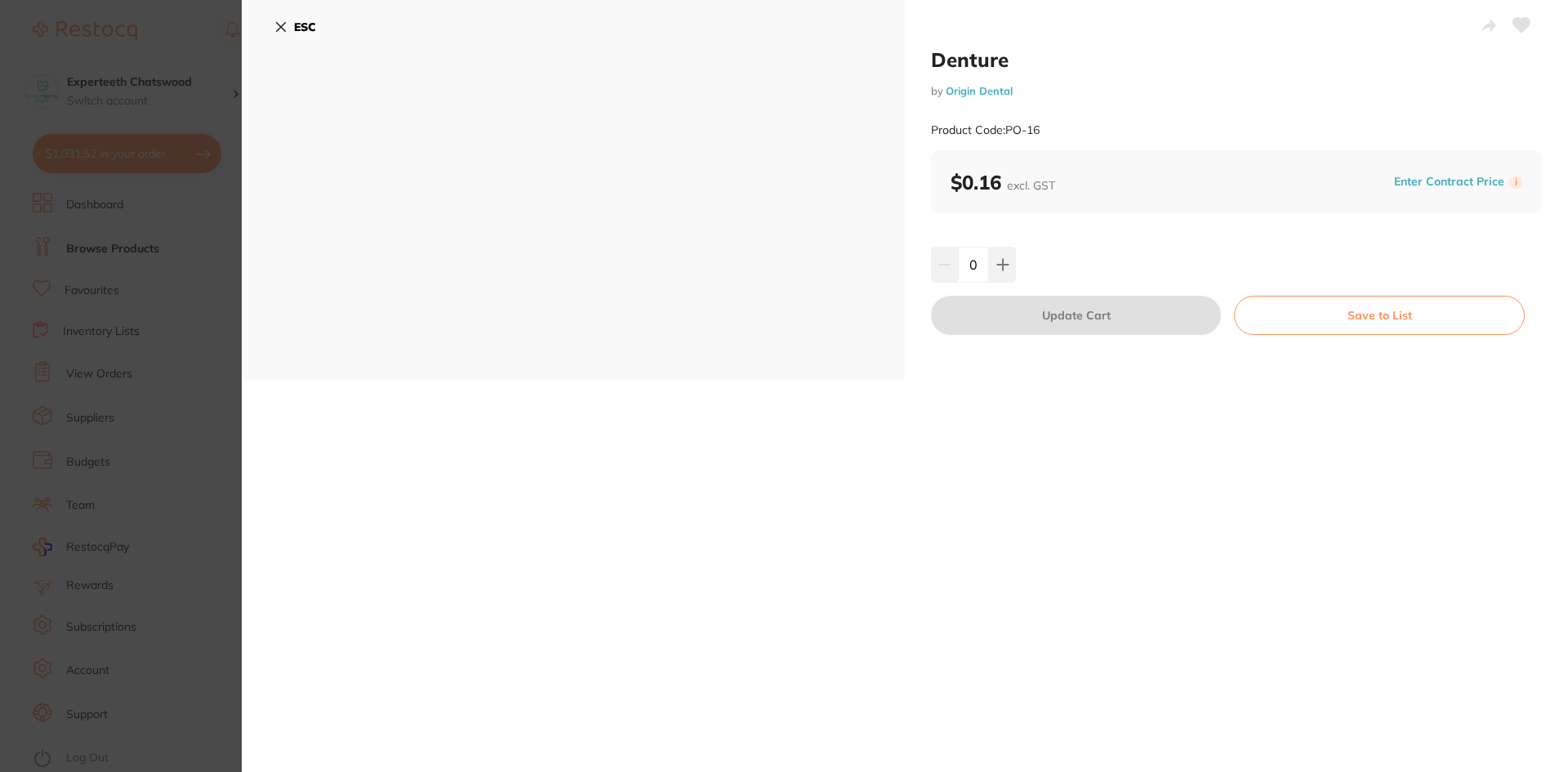
click at [287, 20] on icon at bounding box center [281, 27] width 13 height 13
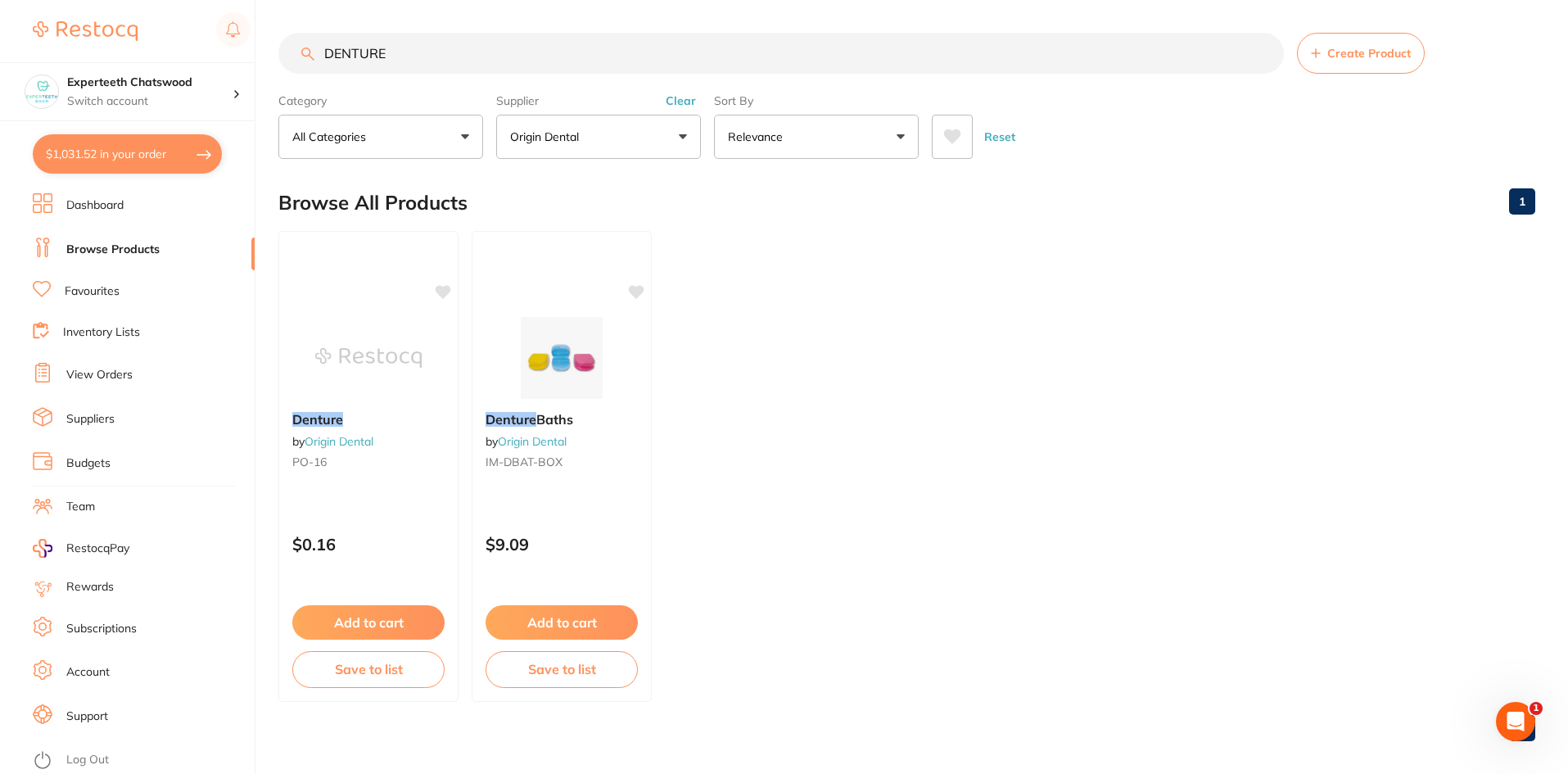
click at [124, 154] on button "$1,031.52 in your order" at bounding box center [126, 153] width 189 height 39
checkbox input "true"
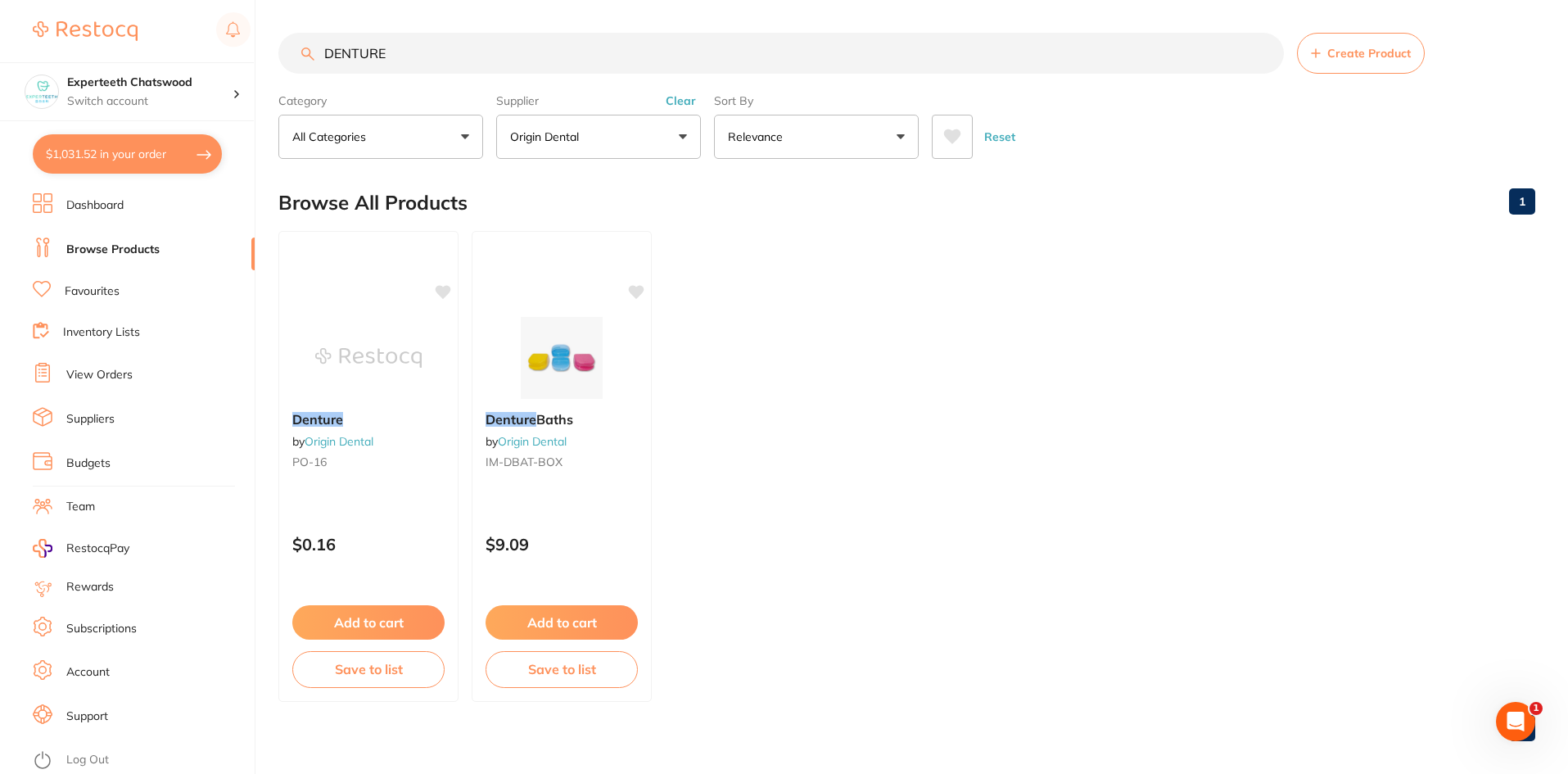
checkbox input "true"
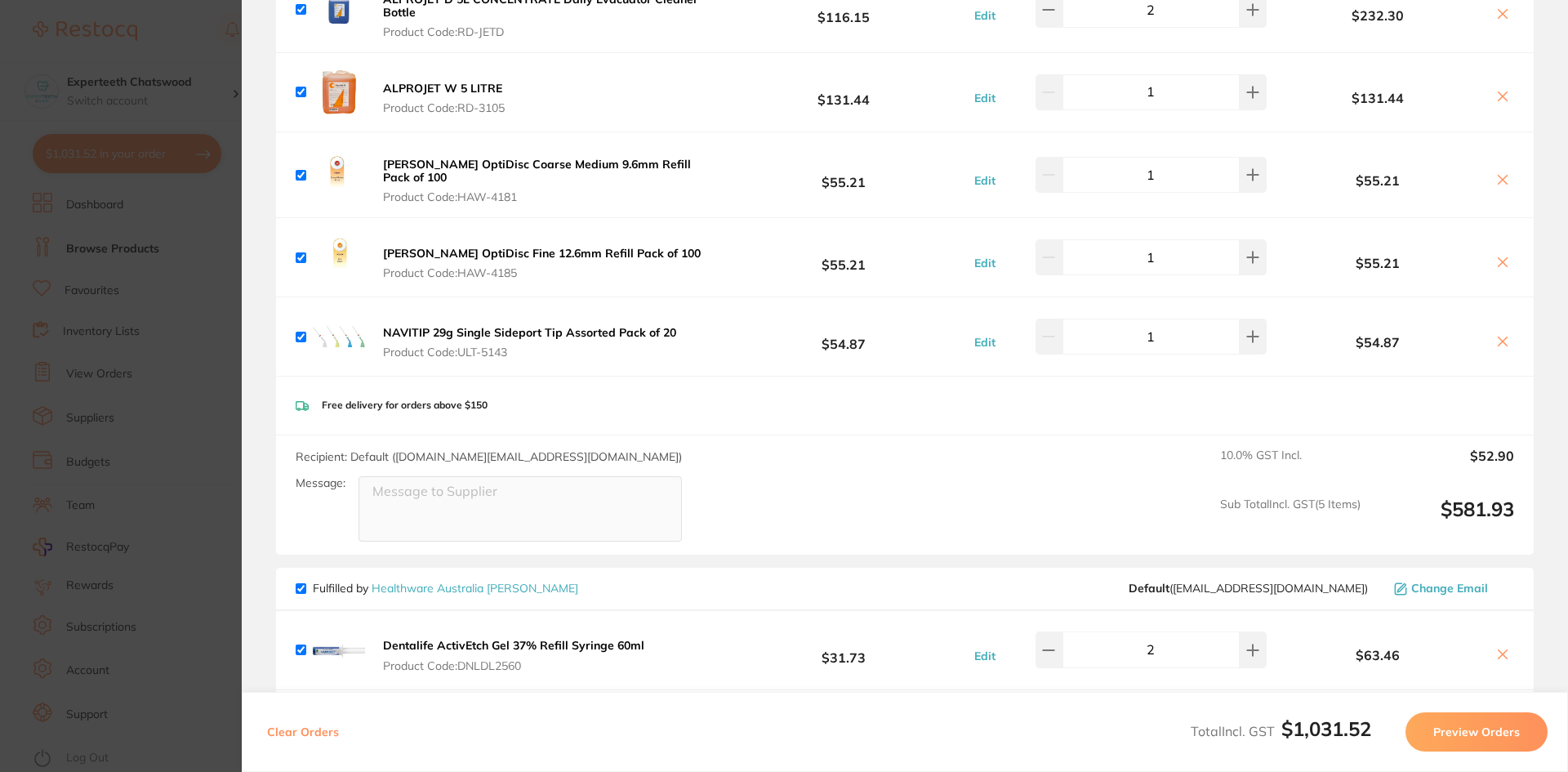
scroll to position [327, 0]
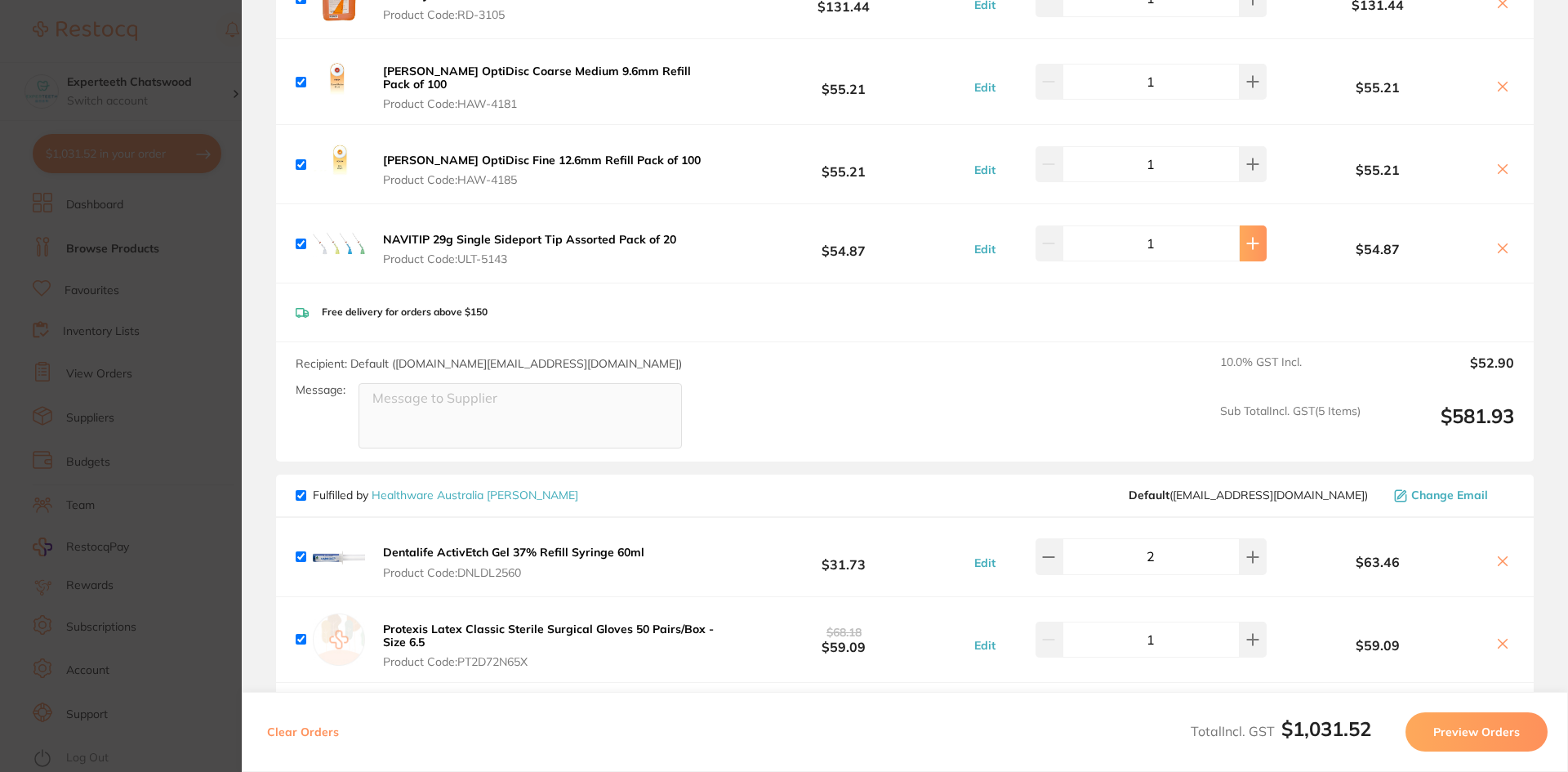
type input "2"
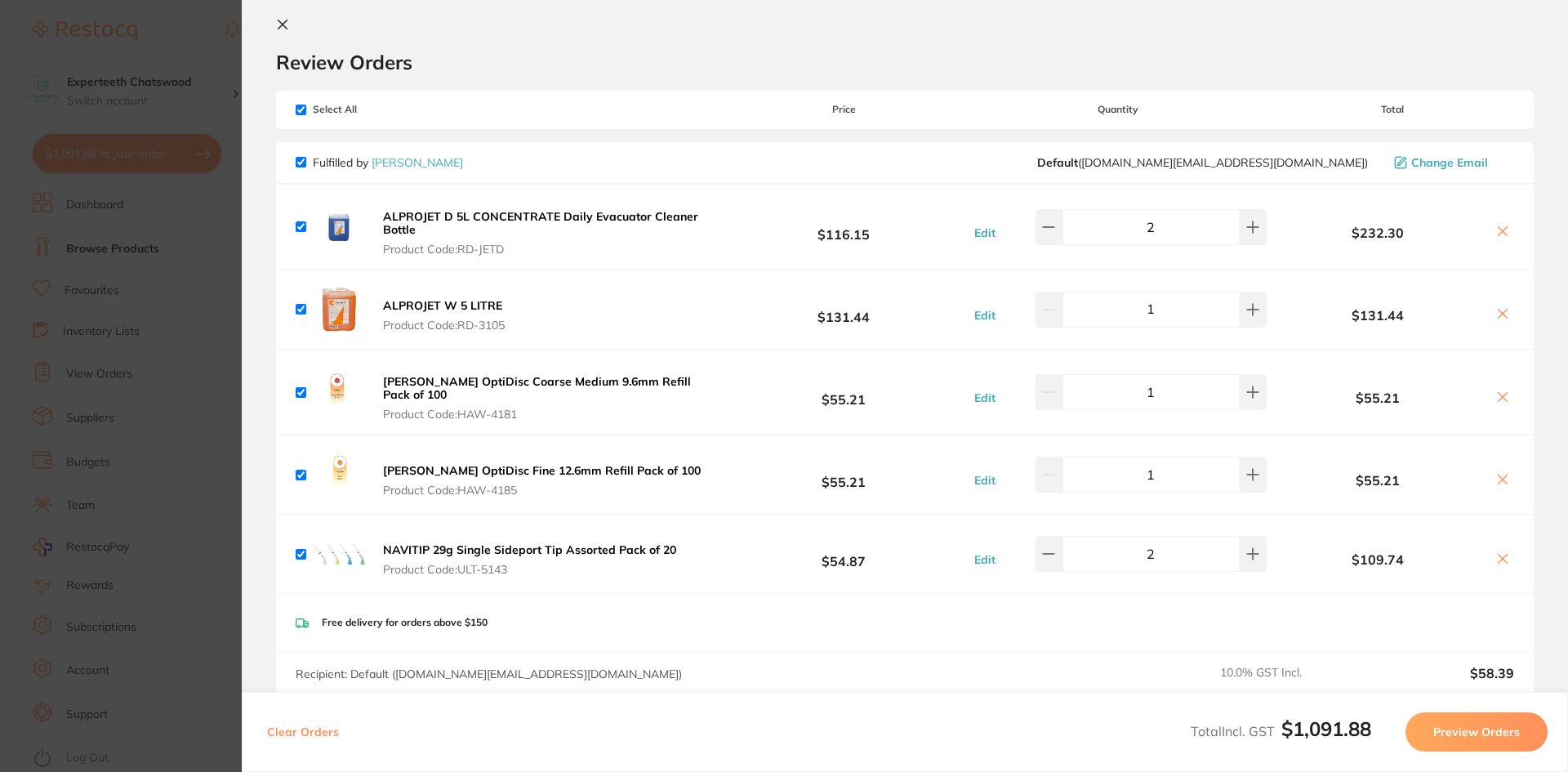
scroll to position [11, 0]
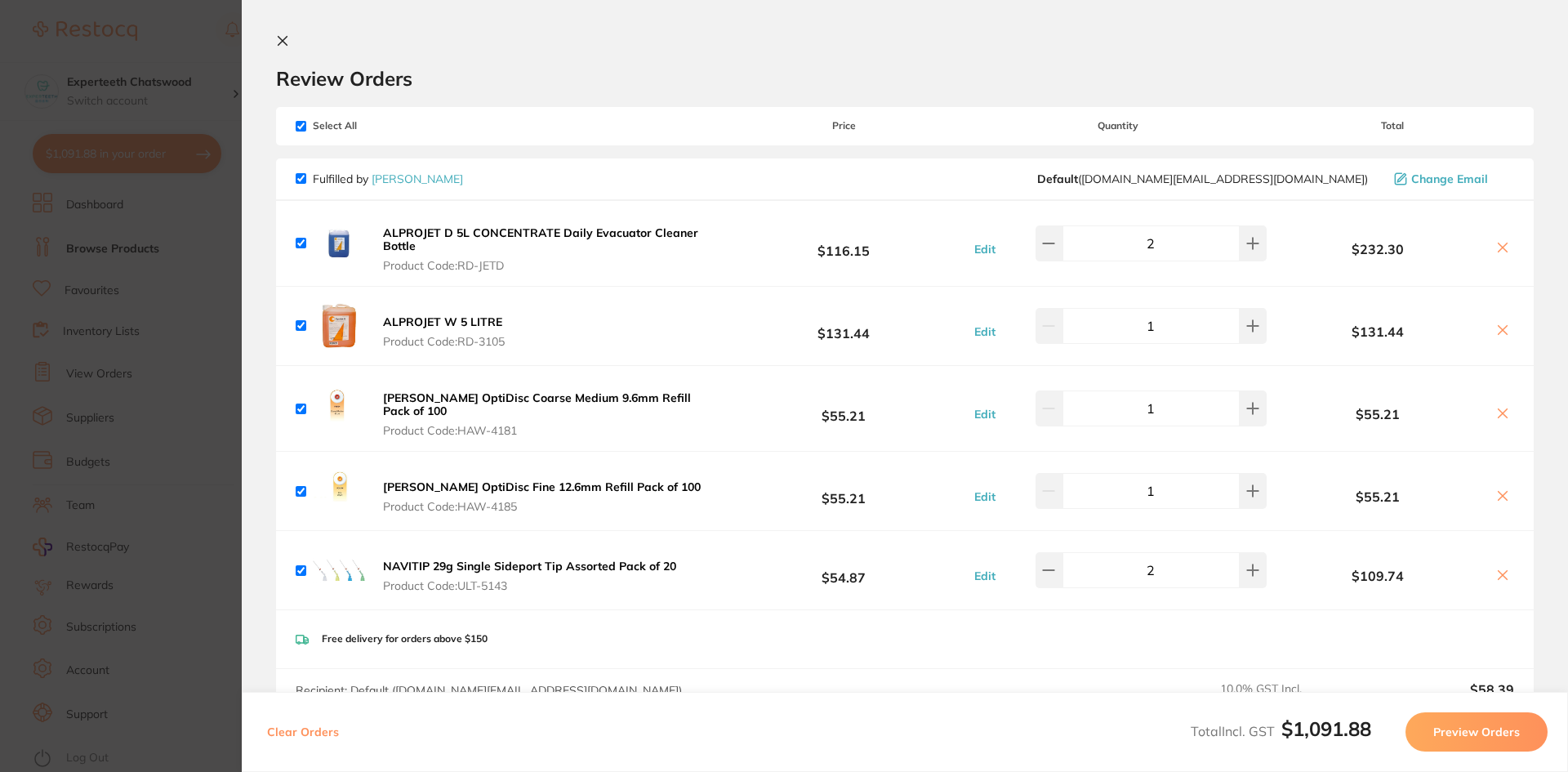
scroll to position [1, 0]
click at [281, 38] on icon at bounding box center [283, 41] width 13 height 13
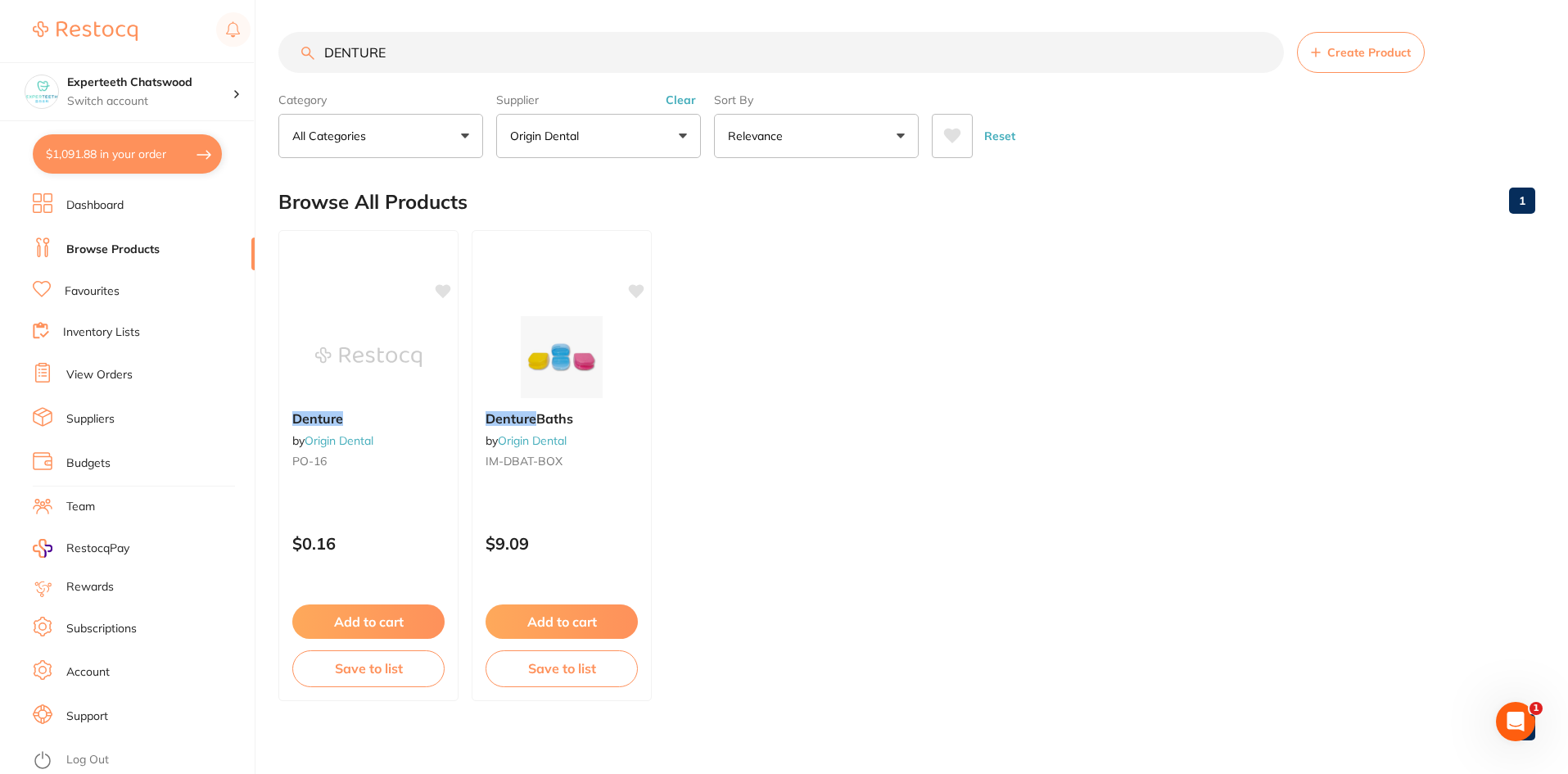
click at [386, 36] on input "DENTURE" at bounding box center [782, 52] width 1006 height 41
drag, startPoint x: 416, startPoint y: 44, endPoint x: 279, endPoint y: 38, distance: 137.1
click at [279, 38] on div "DENTURE Create Product" at bounding box center [907, 52] width 1257 height 41
click at [621, 144] on button "Origin Dental" at bounding box center [599, 136] width 205 height 44
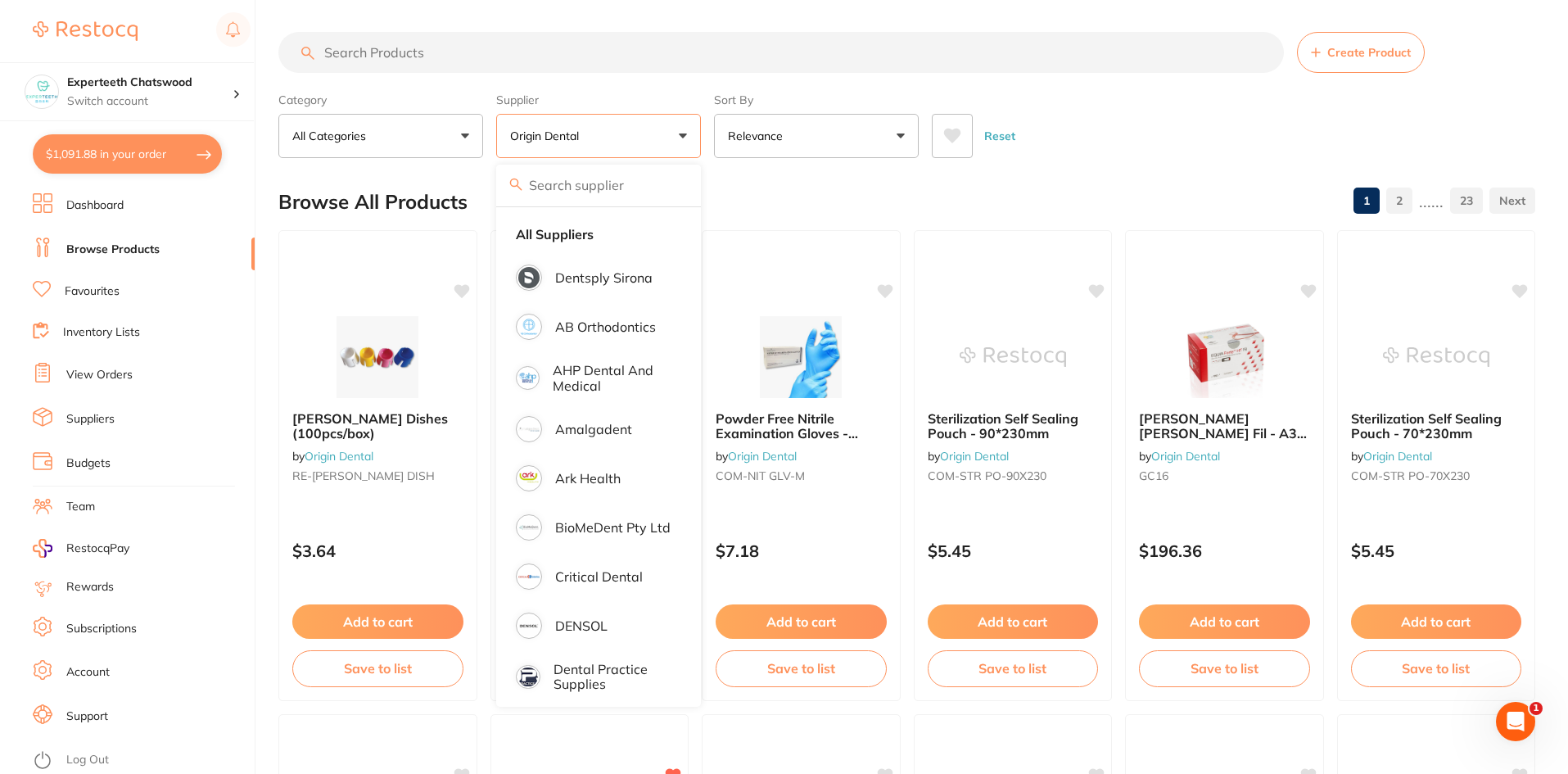
scroll to position [0, 0]
click at [564, 243] on li "All Suppliers" at bounding box center [599, 235] width 192 height 34
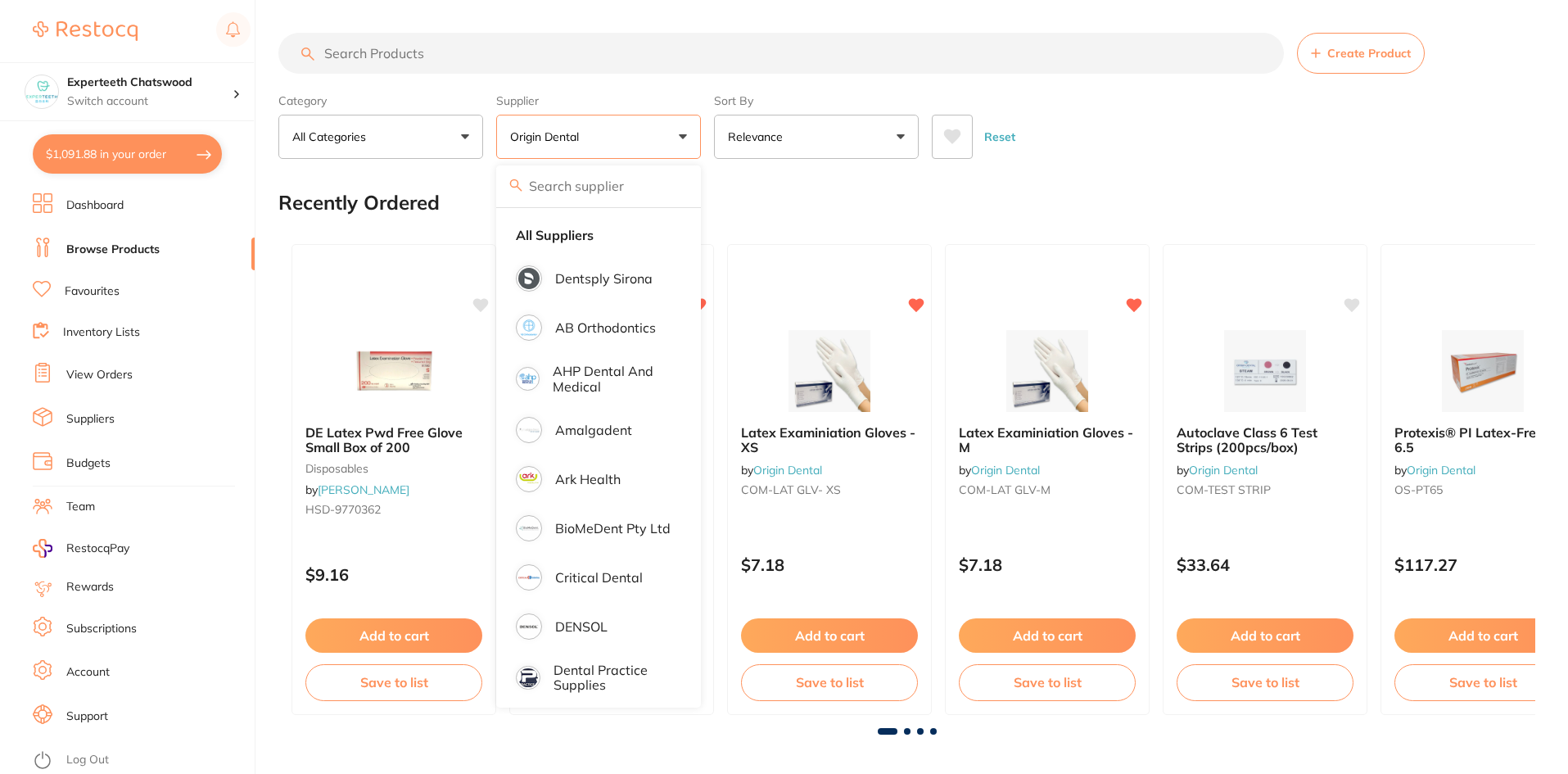
click at [380, 45] on input "search" at bounding box center [782, 53] width 1006 height 41
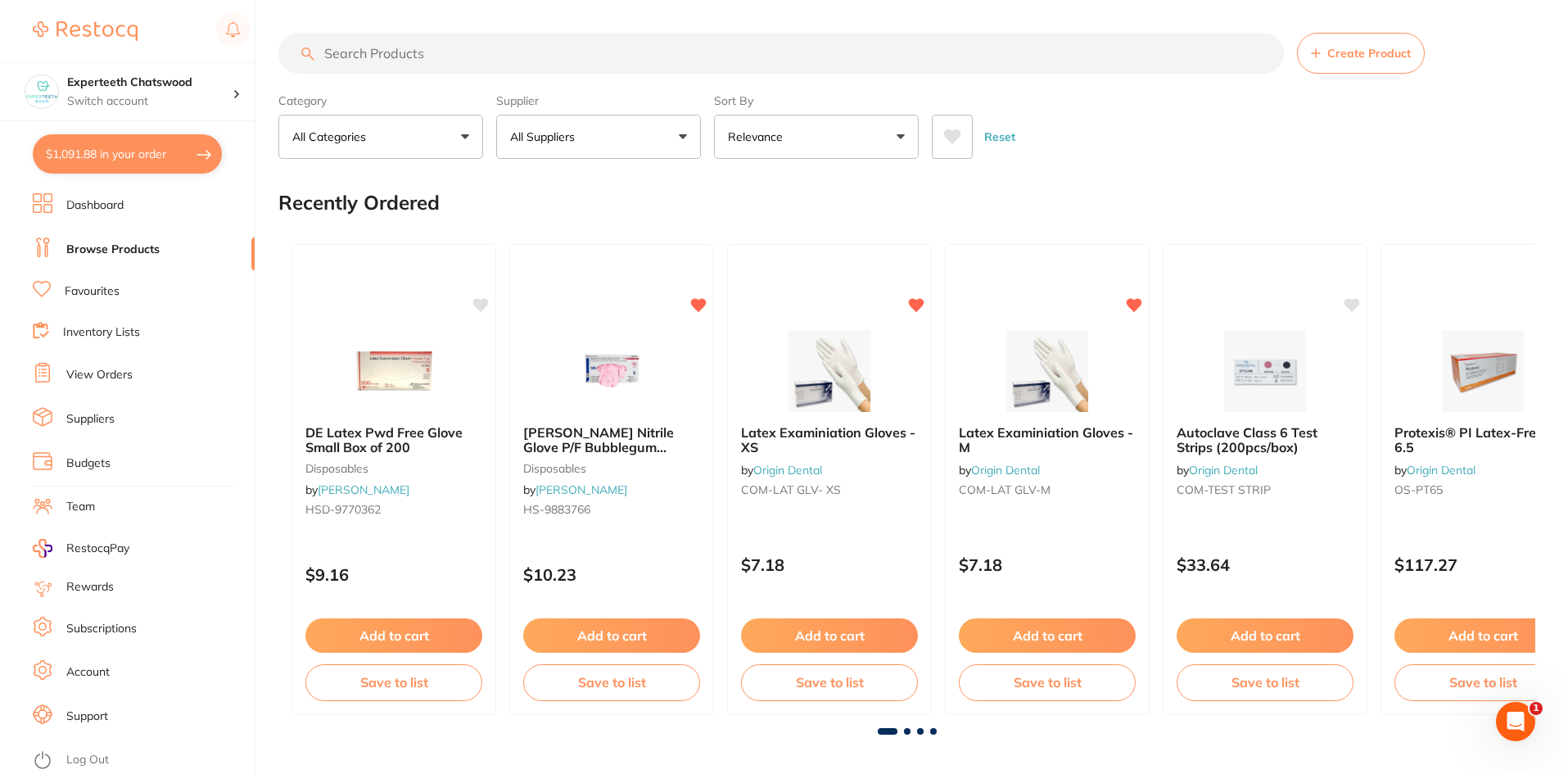
click at [381, 48] on input "search" at bounding box center [782, 53] width 1006 height 41
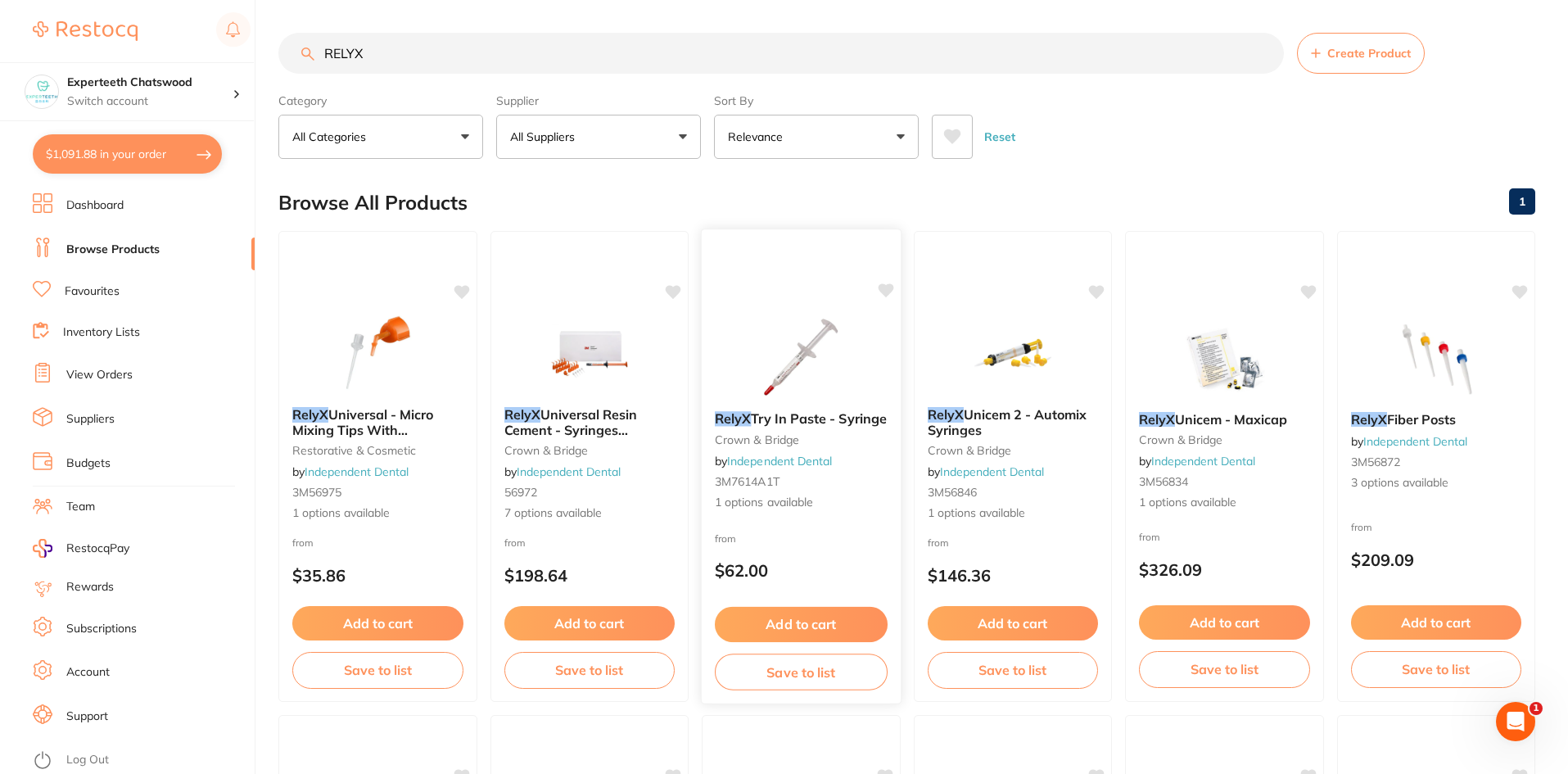
click at [780, 346] on img at bounding box center [801, 356] width 107 height 82
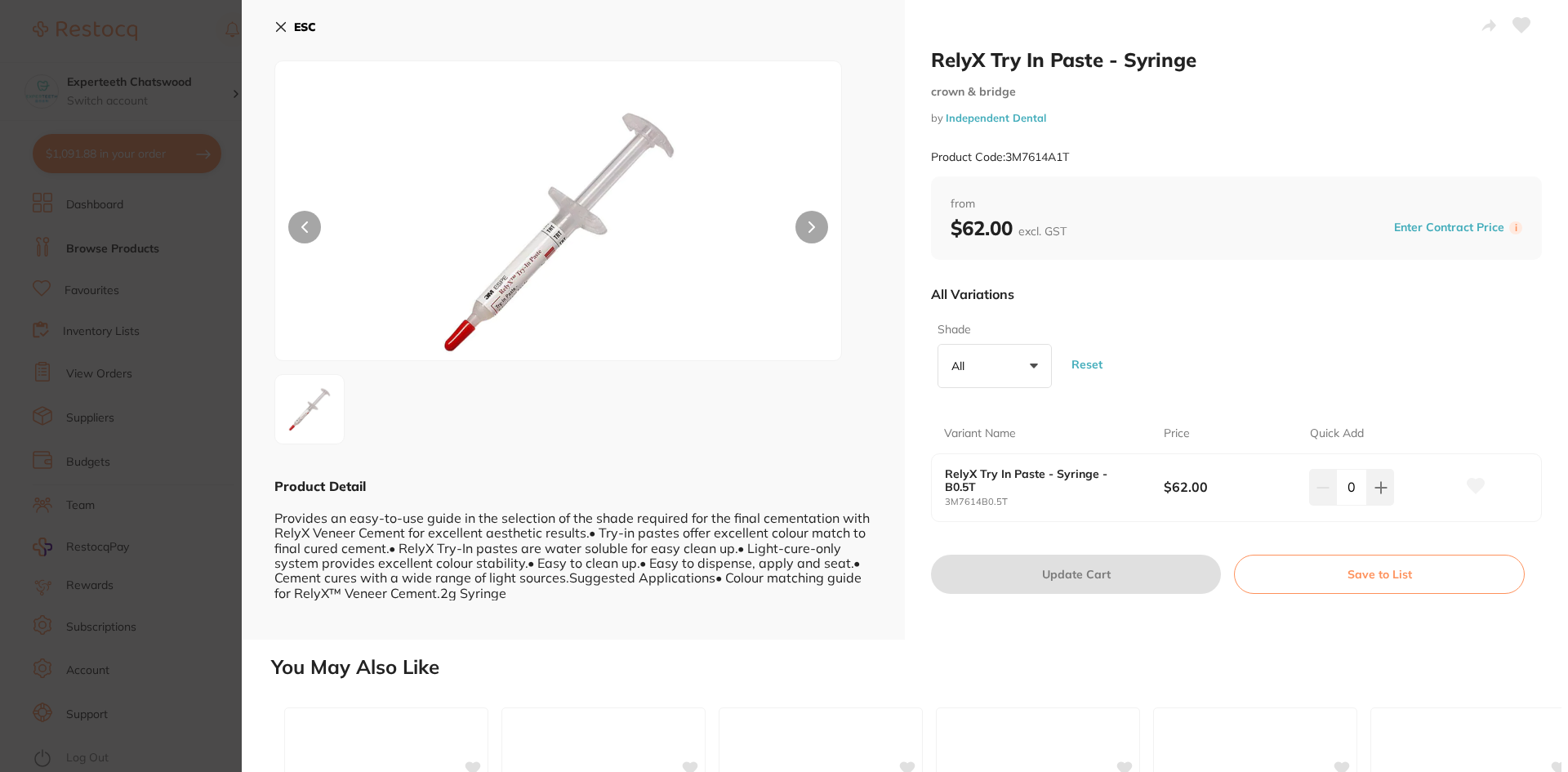
click at [290, 27] on button "ESC" at bounding box center [295, 27] width 42 height 28
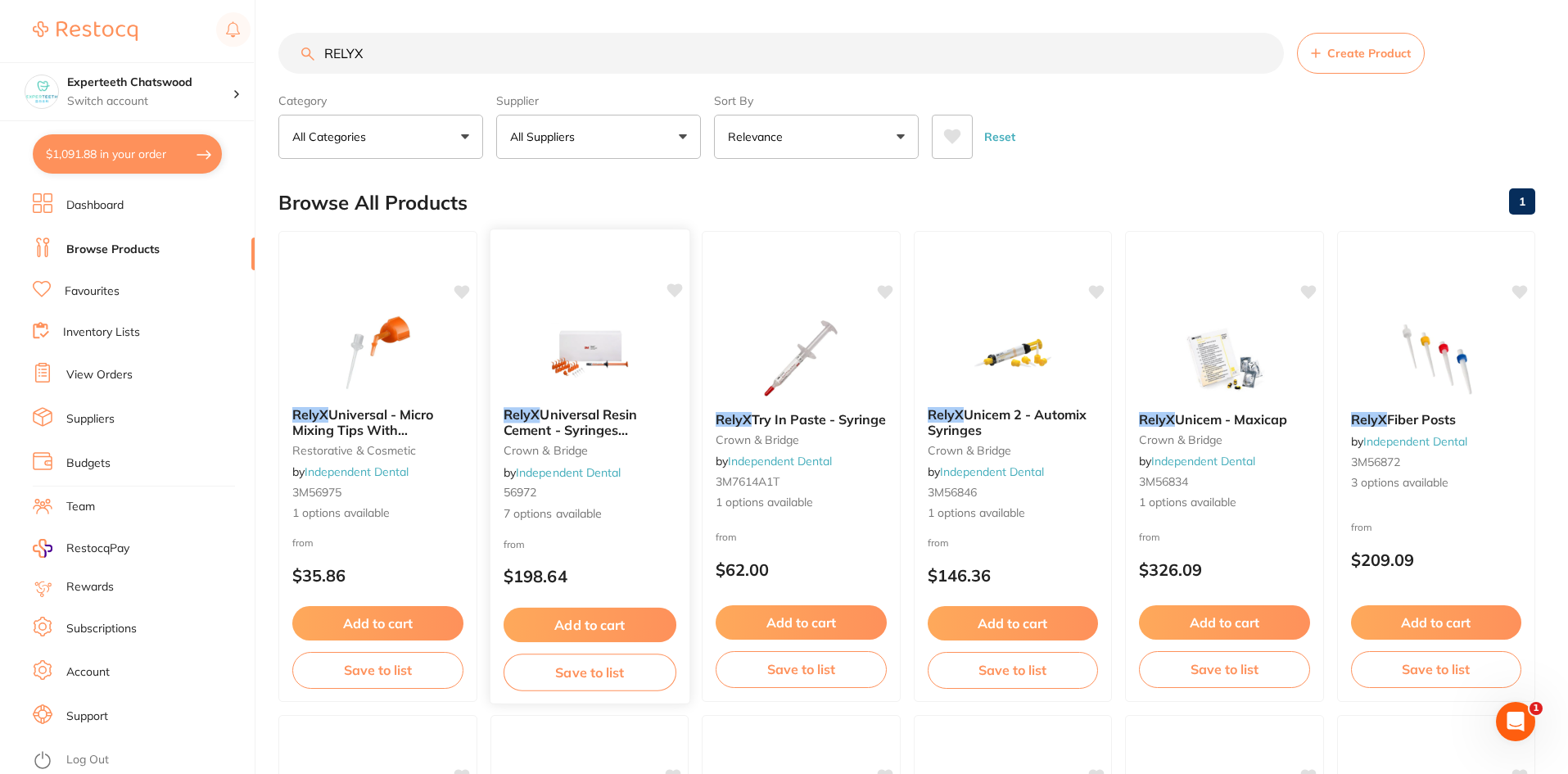
click at [597, 347] on img at bounding box center [589, 353] width 107 height 82
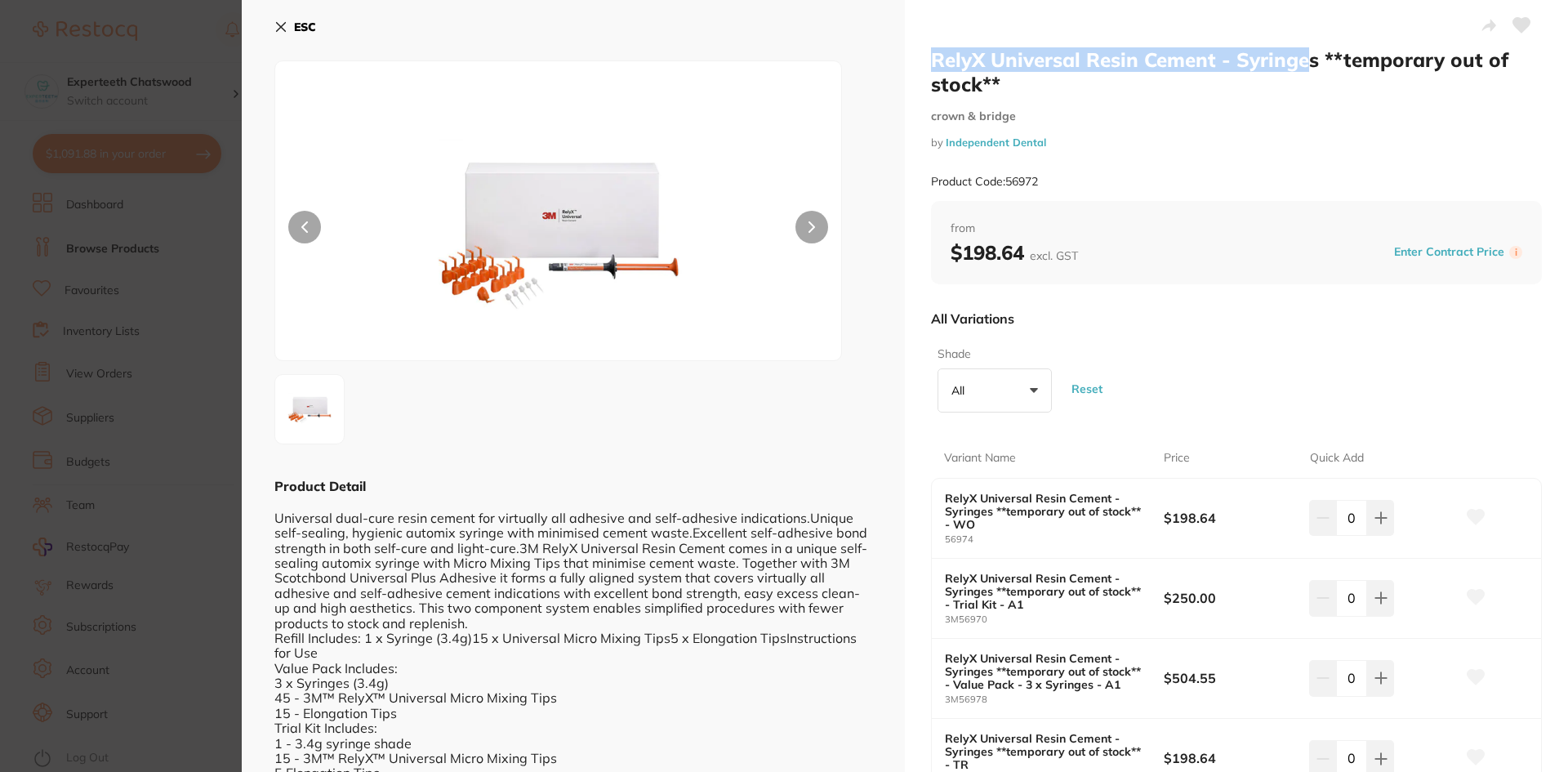
drag, startPoint x: 929, startPoint y: 57, endPoint x: 1301, endPoint y: 57, distance: 372.0
click at [1301, 57] on div "RelyX Universal Resin Cement - Syringes **temporary out of stock** crown & brid…" at bounding box center [1236, 578] width 663 height 1157
click at [1049, 65] on h2 "RelyX Universal Resin Cement - Syringes **temporary out of stock**" at bounding box center [1235, 72] width 611 height 49
click at [275, 22] on icon at bounding box center [281, 27] width 13 height 13
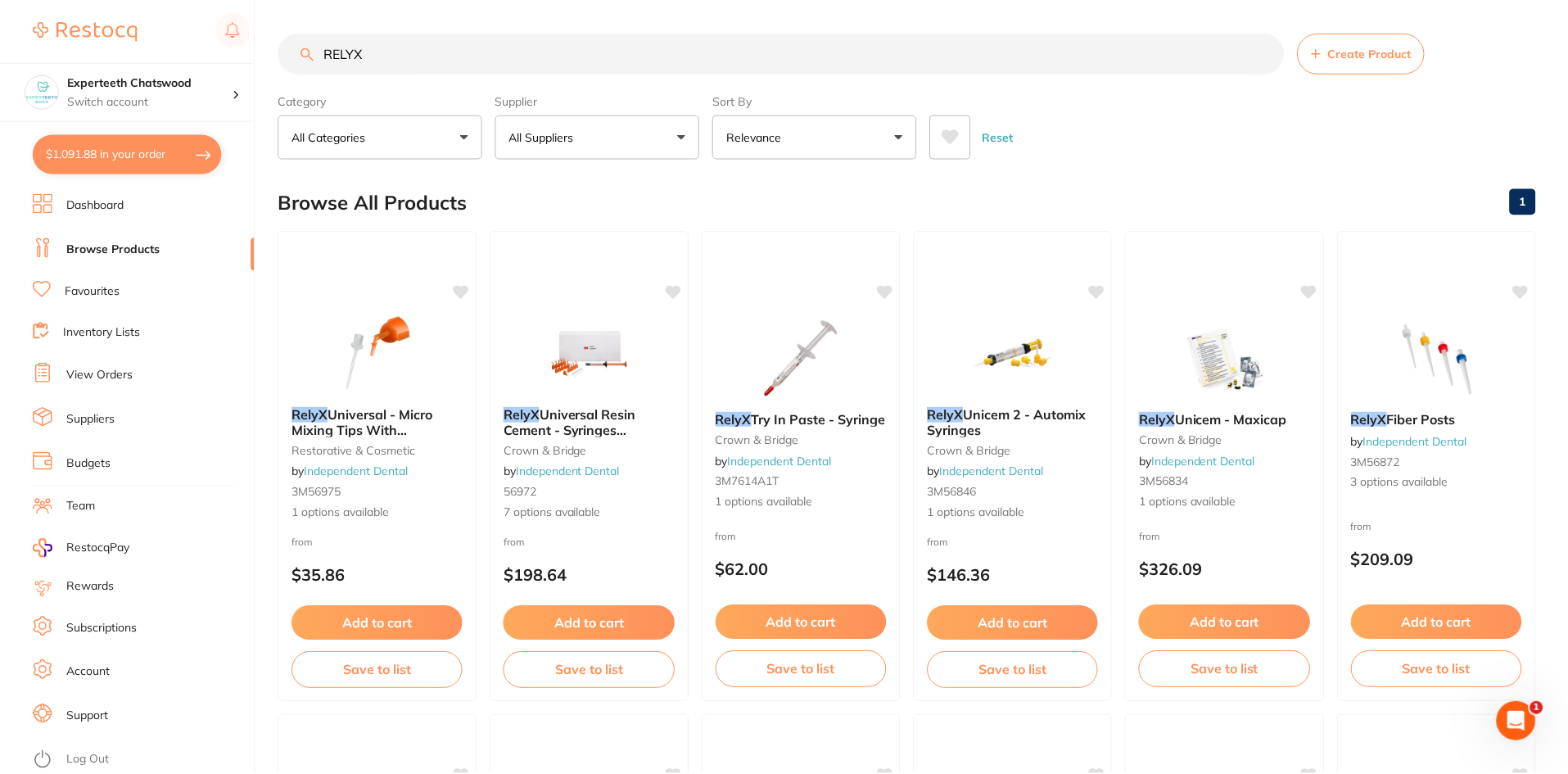
scroll to position [7, 0]
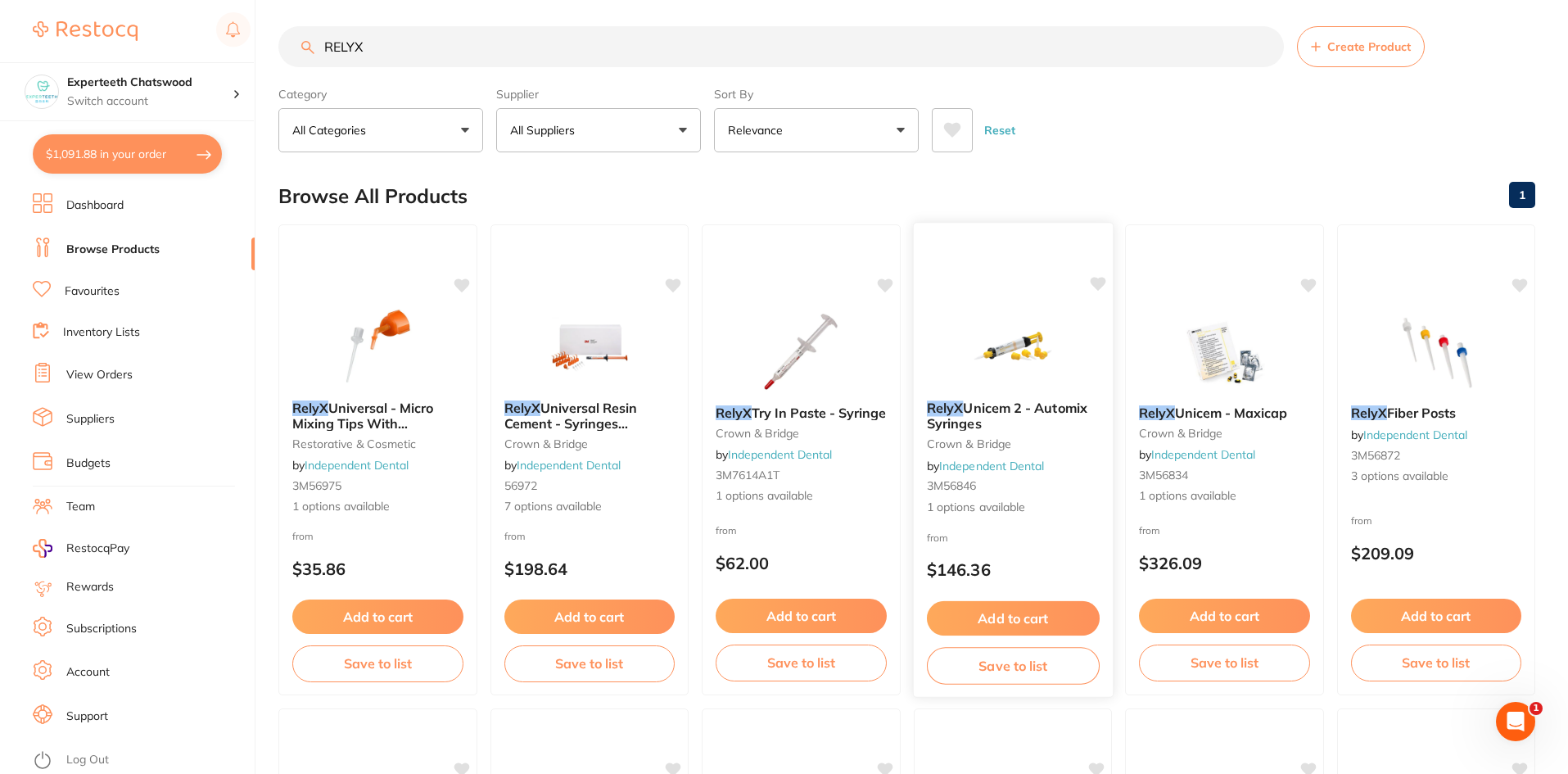
click at [1012, 341] on img at bounding box center [1012, 346] width 107 height 82
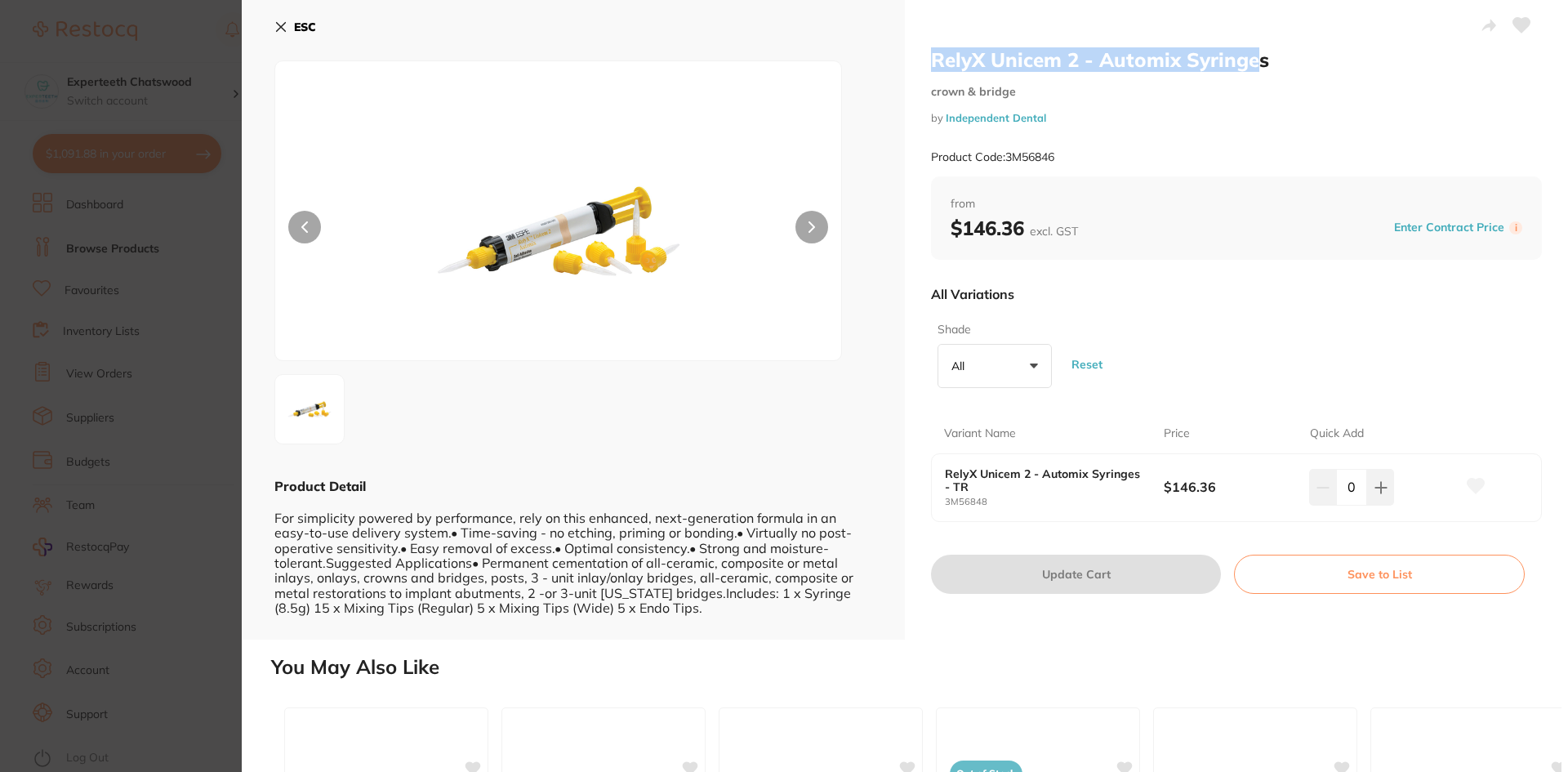
drag, startPoint x: 919, startPoint y: 55, endPoint x: 1164, endPoint y: 50, distance: 245.1
click at [1252, 48] on div "RelyX Unicem 2 - Automix Syringes crown & bridge by Independent Dental Product …" at bounding box center [1236, 319] width 663 height 639
click at [1164, 50] on h2 "RelyX Unicem 2 - Automix Syringes" at bounding box center [1235, 60] width 611 height 25
click at [284, 32] on icon at bounding box center [281, 27] width 13 height 13
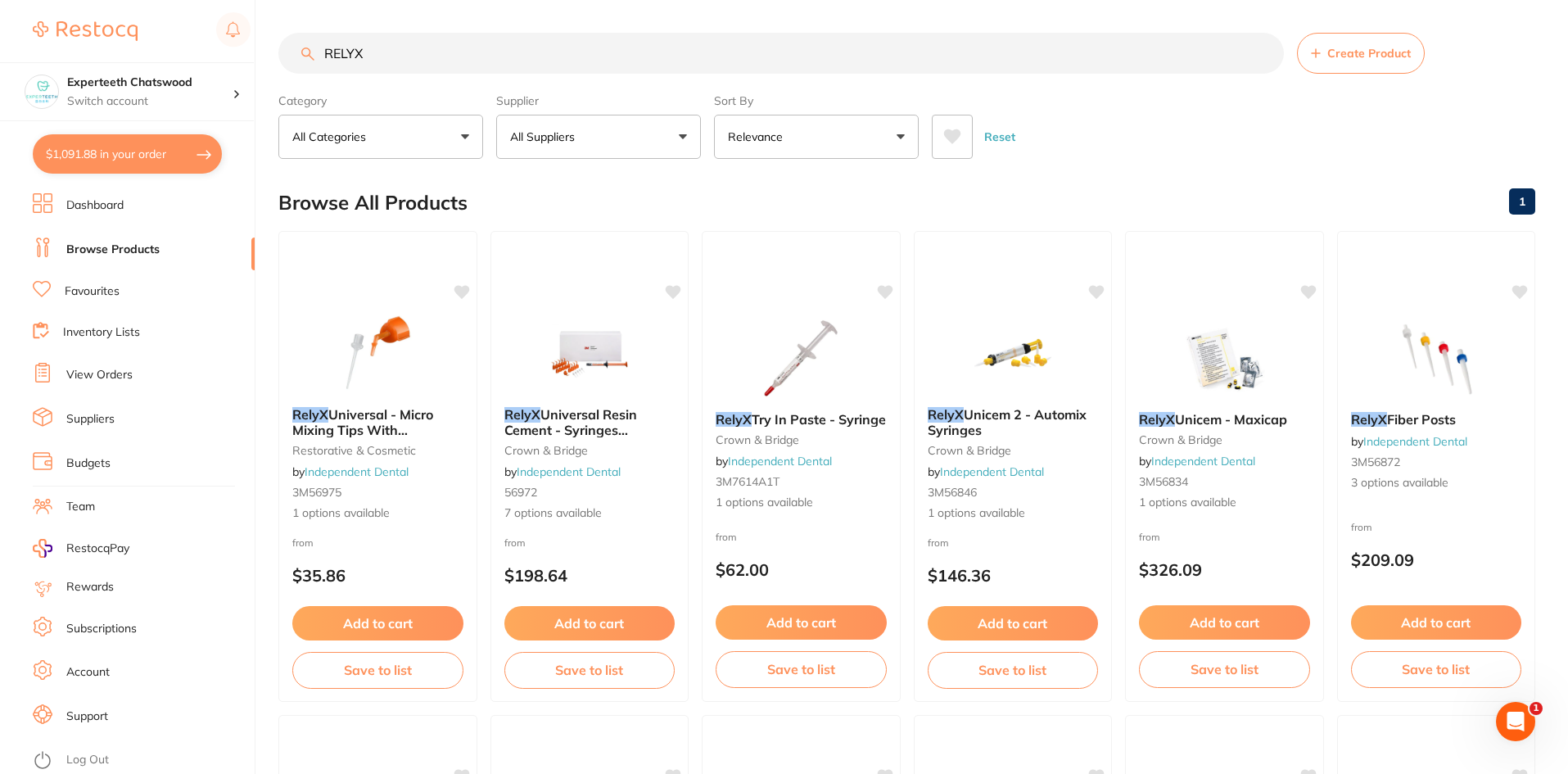
click at [623, 138] on button "All Suppliers" at bounding box center [599, 137] width 205 height 44
drag, startPoint x: 622, startPoint y: 181, endPoint x: 616, endPoint y: 172, distance: 10.8
click at [622, 181] on input "search" at bounding box center [599, 186] width 205 height 41
drag, startPoint x: 443, startPoint y: 65, endPoint x: 412, endPoint y: 66, distance: 31.0
click at [443, 65] on input "RELYX" at bounding box center [782, 53] width 1006 height 41
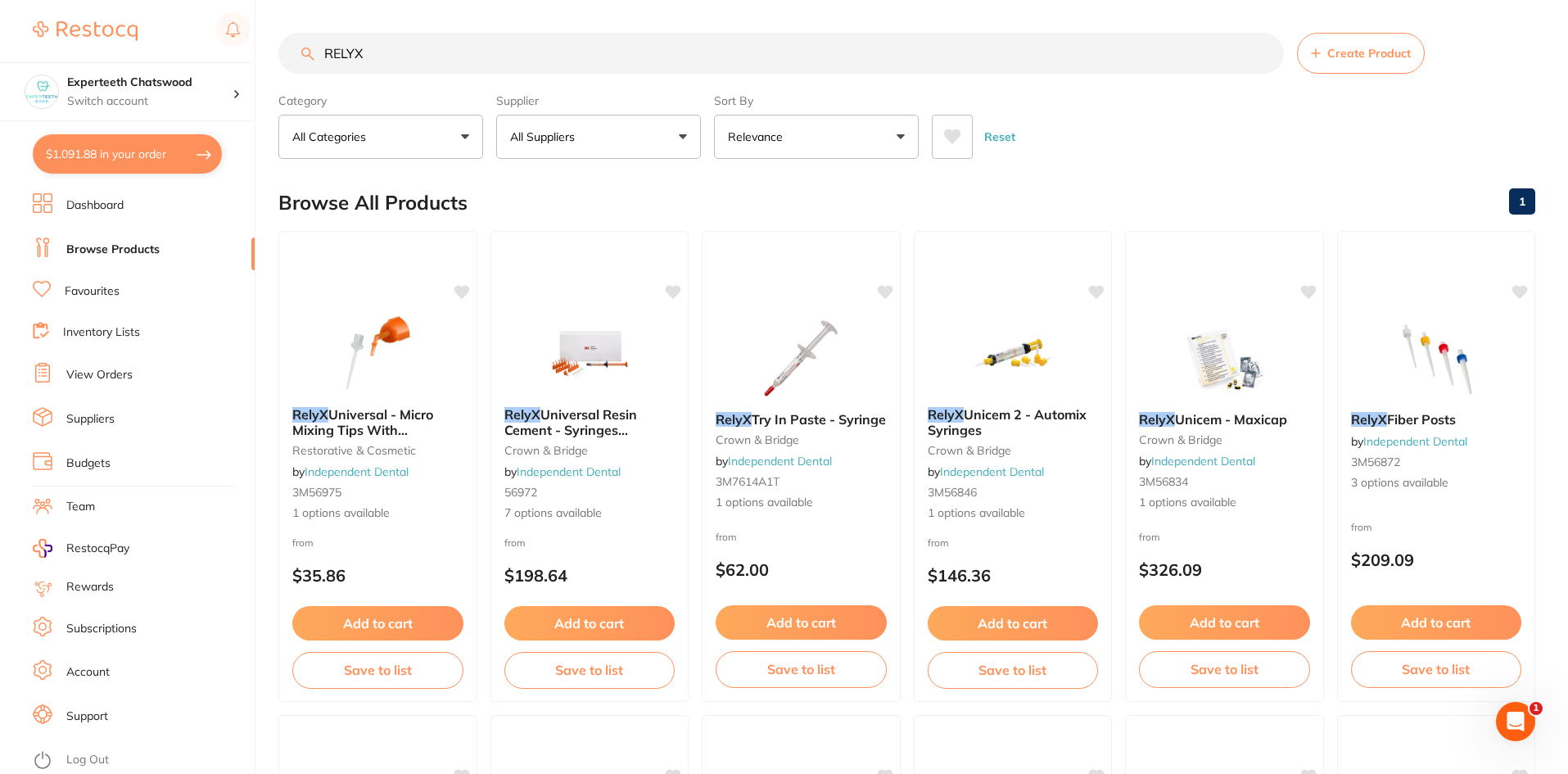
drag, startPoint x: 380, startPoint y: 56, endPoint x: 313, endPoint y: 45, distance: 67.9
click at [313, 45] on input "RELYX" at bounding box center [782, 53] width 1006 height 41
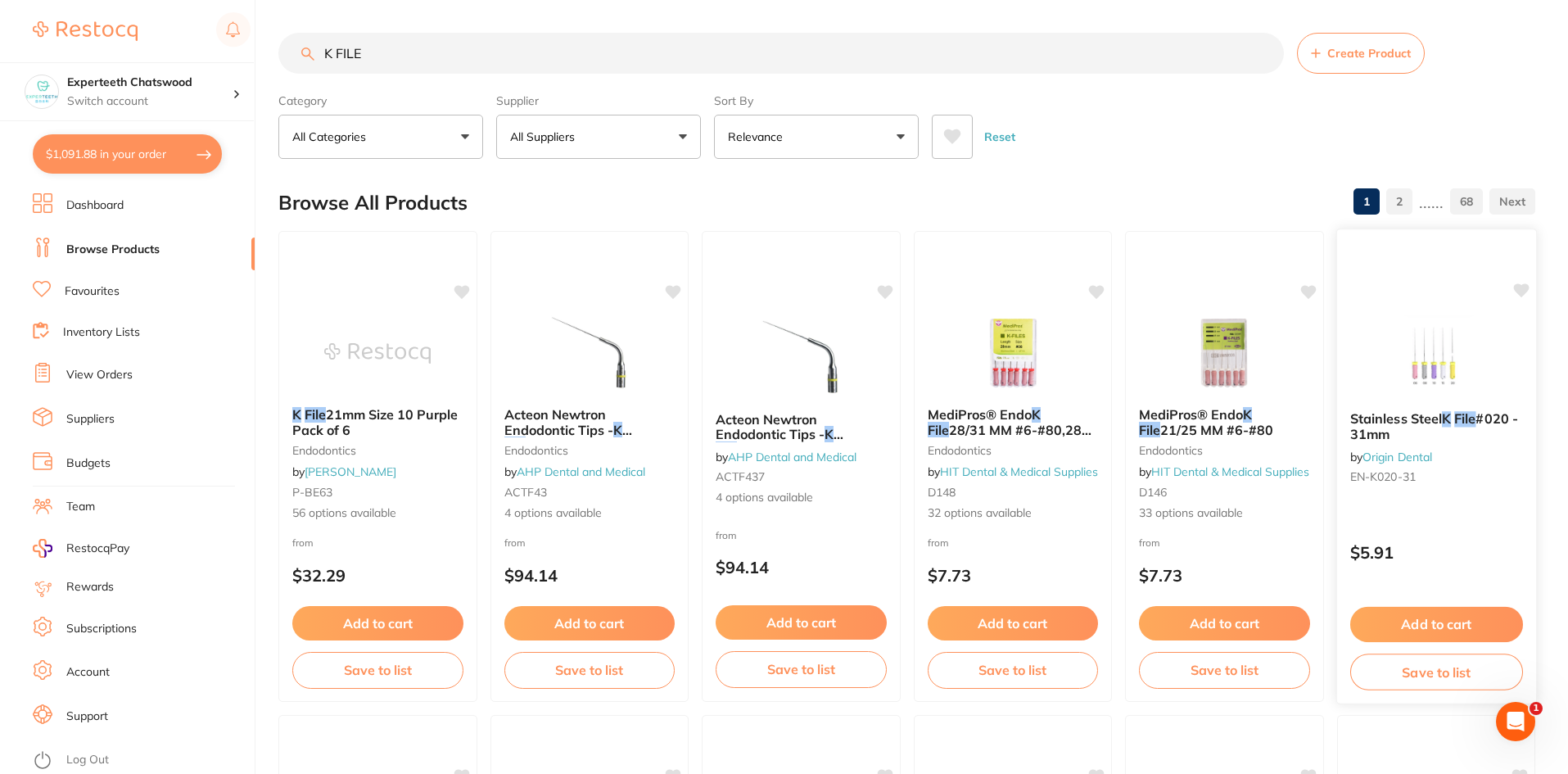
type input "K FILE"
click at [1421, 373] on img at bounding box center [1436, 356] width 107 height 82
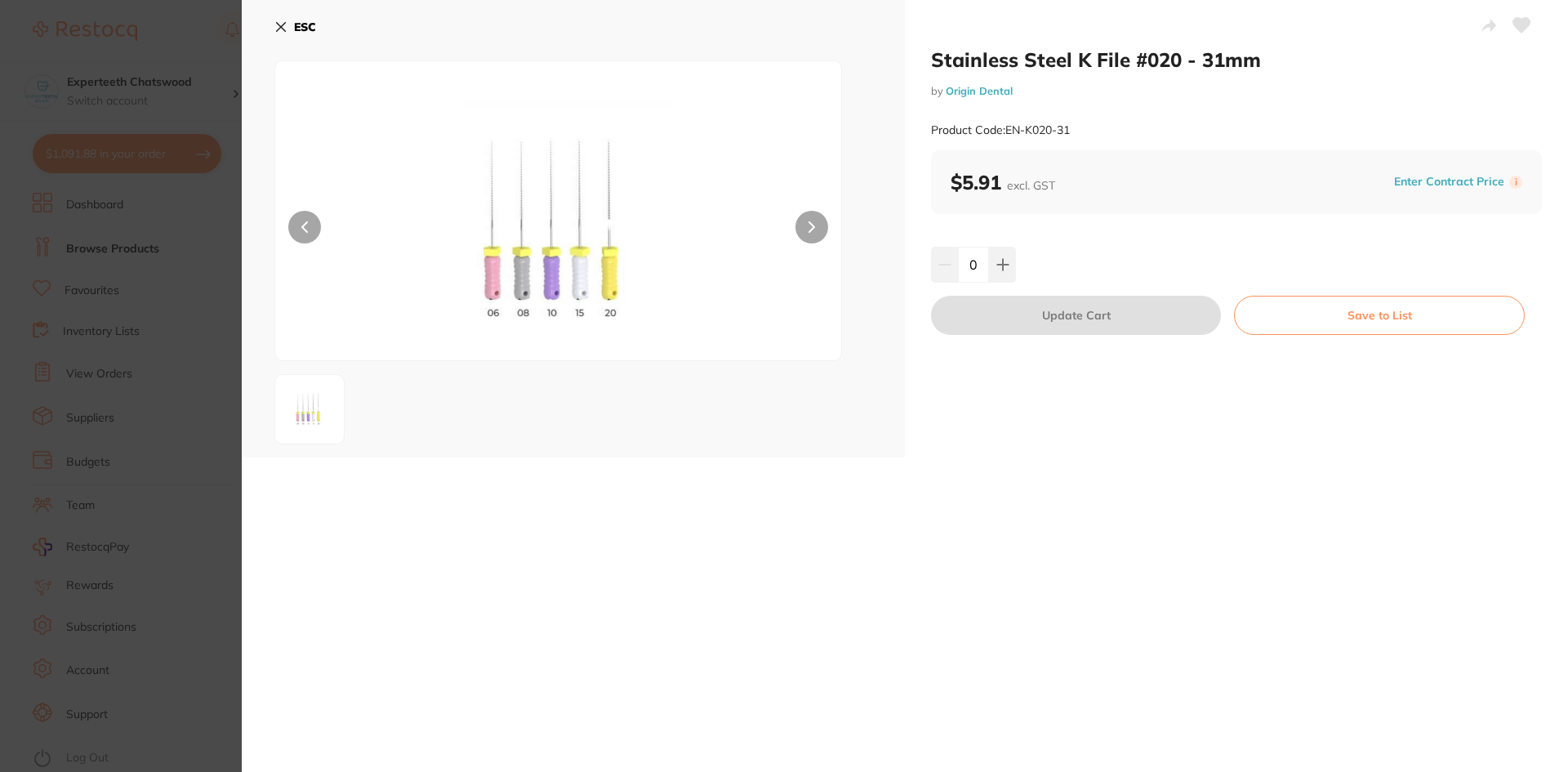
click at [277, 20] on button "ESC" at bounding box center [295, 27] width 42 height 28
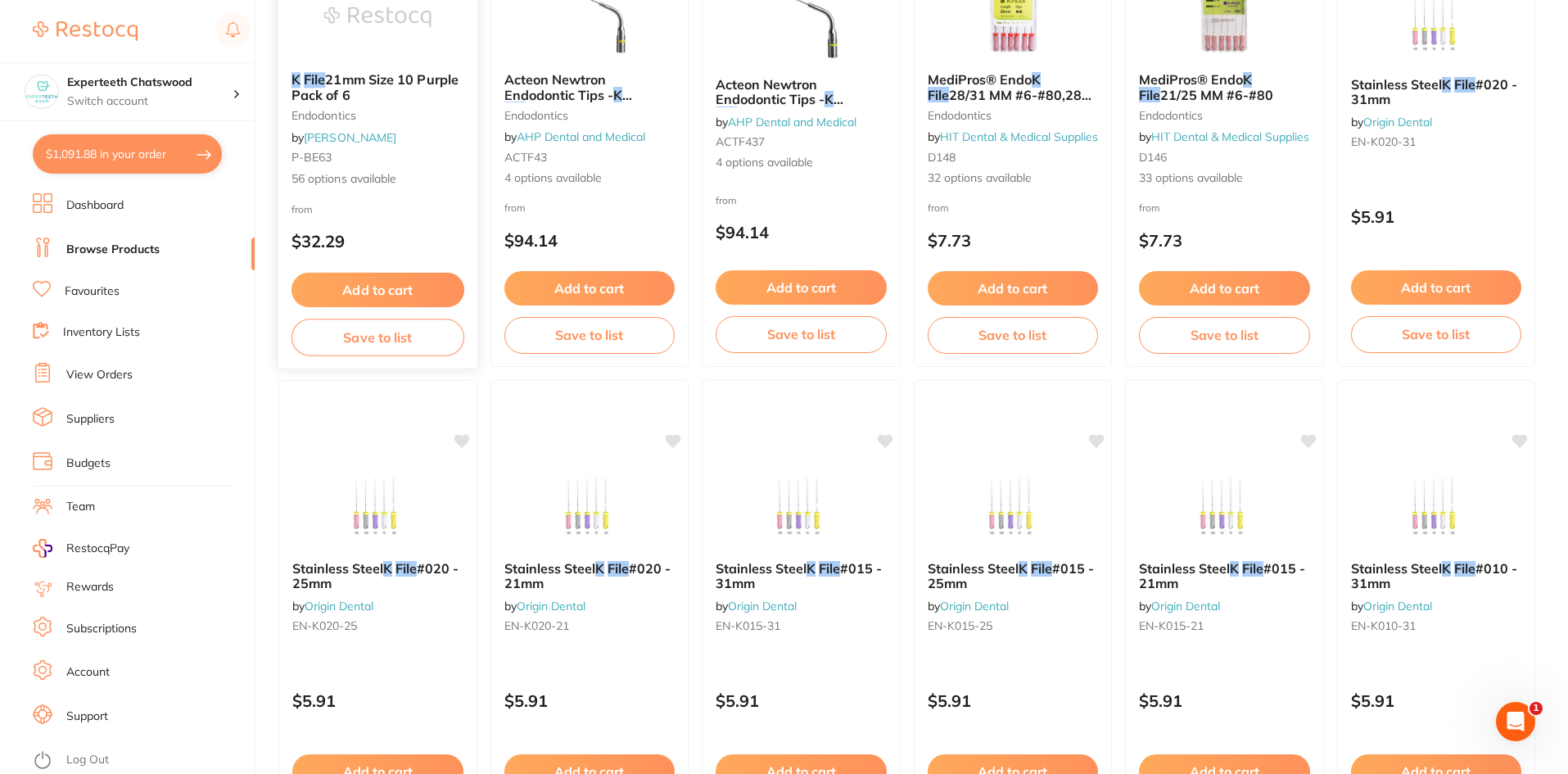
scroll to position [410, 0]
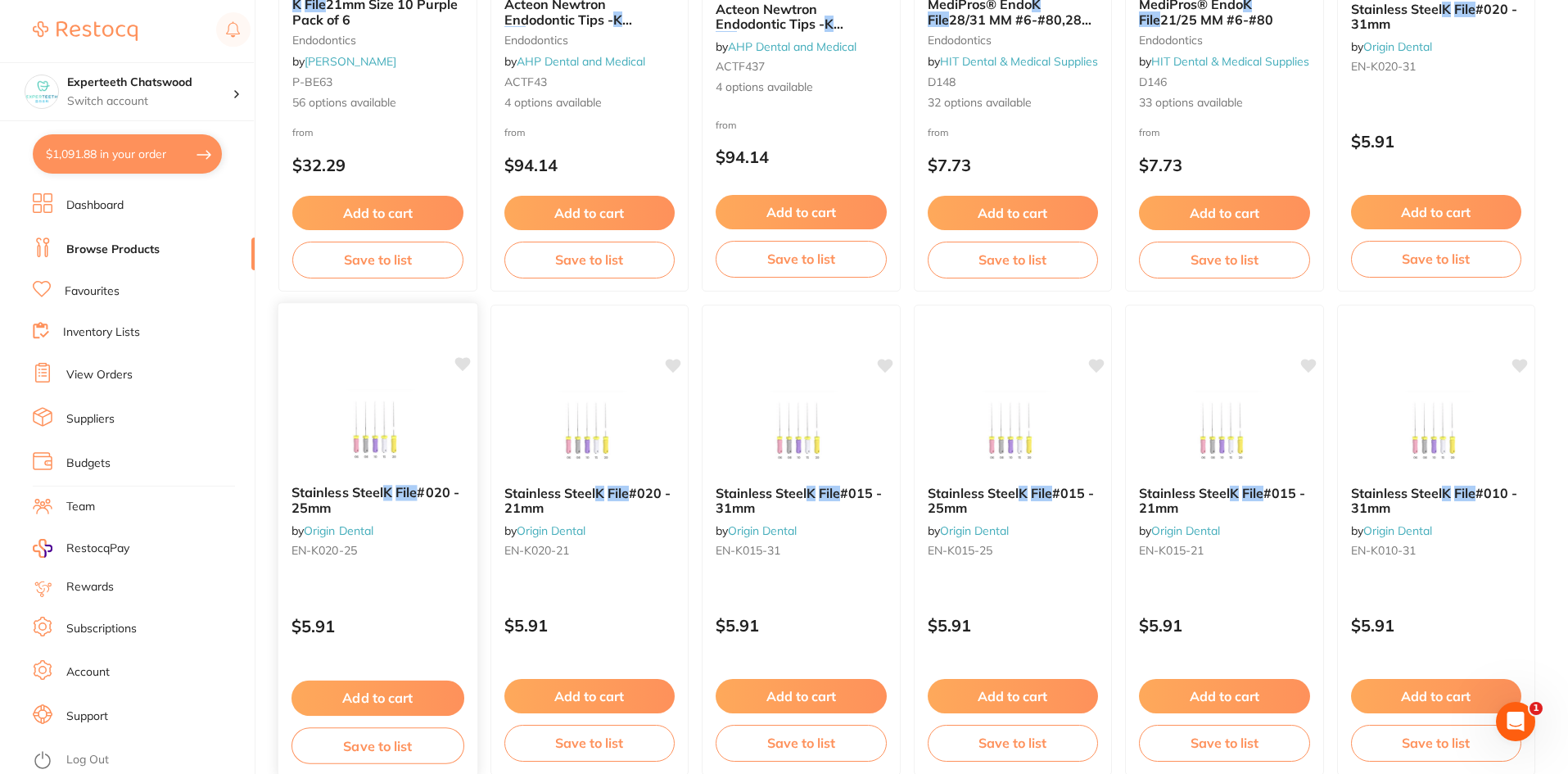
click at [376, 709] on button "Add to cart" at bounding box center [377, 697] width 172 height 35
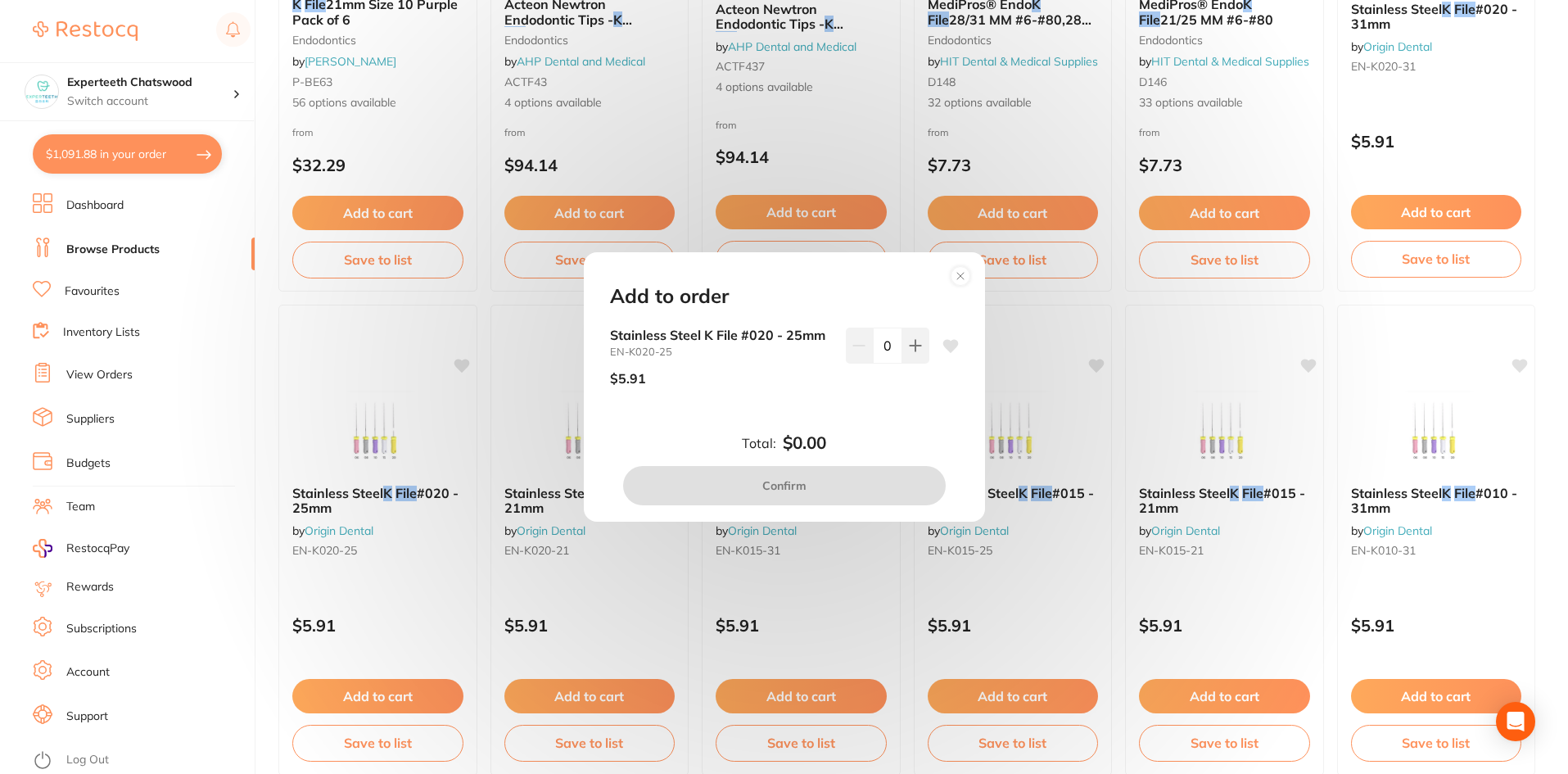
drag, startPoint x: 911, startPoint y: 347, endPoint x: 856, endPoint y: 440, distance: 108.0
click at [909, 352] on icon at bounding box center [916, 346] width 13 height 13
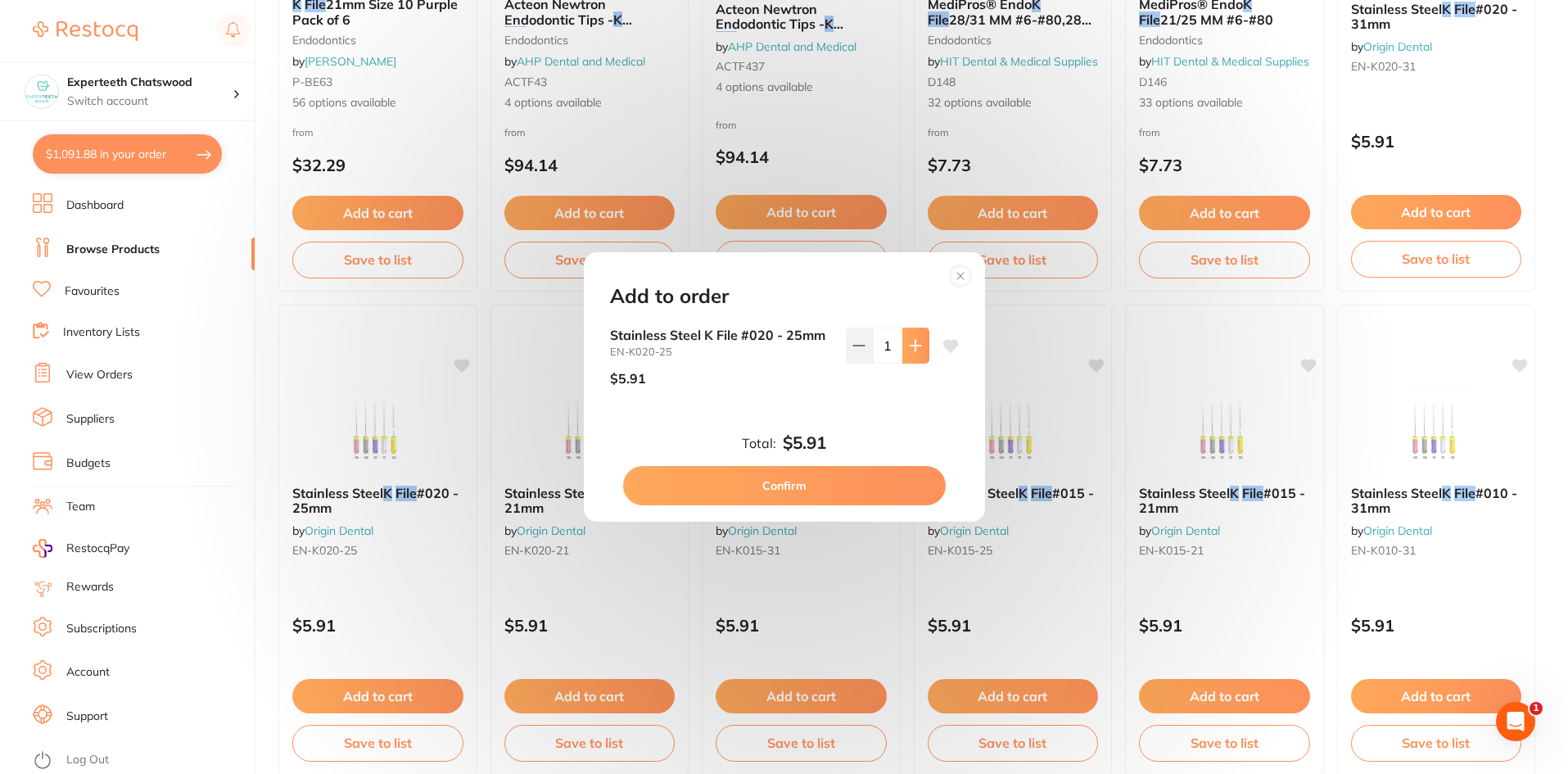
click at [909, 341] on icon at bounding box center [916, 346] width 13 height 13
type input "3"
click at [845, 482] on button "Confirm" at bounding box center [784, 485] width 323 height 39
checkbox input "false"
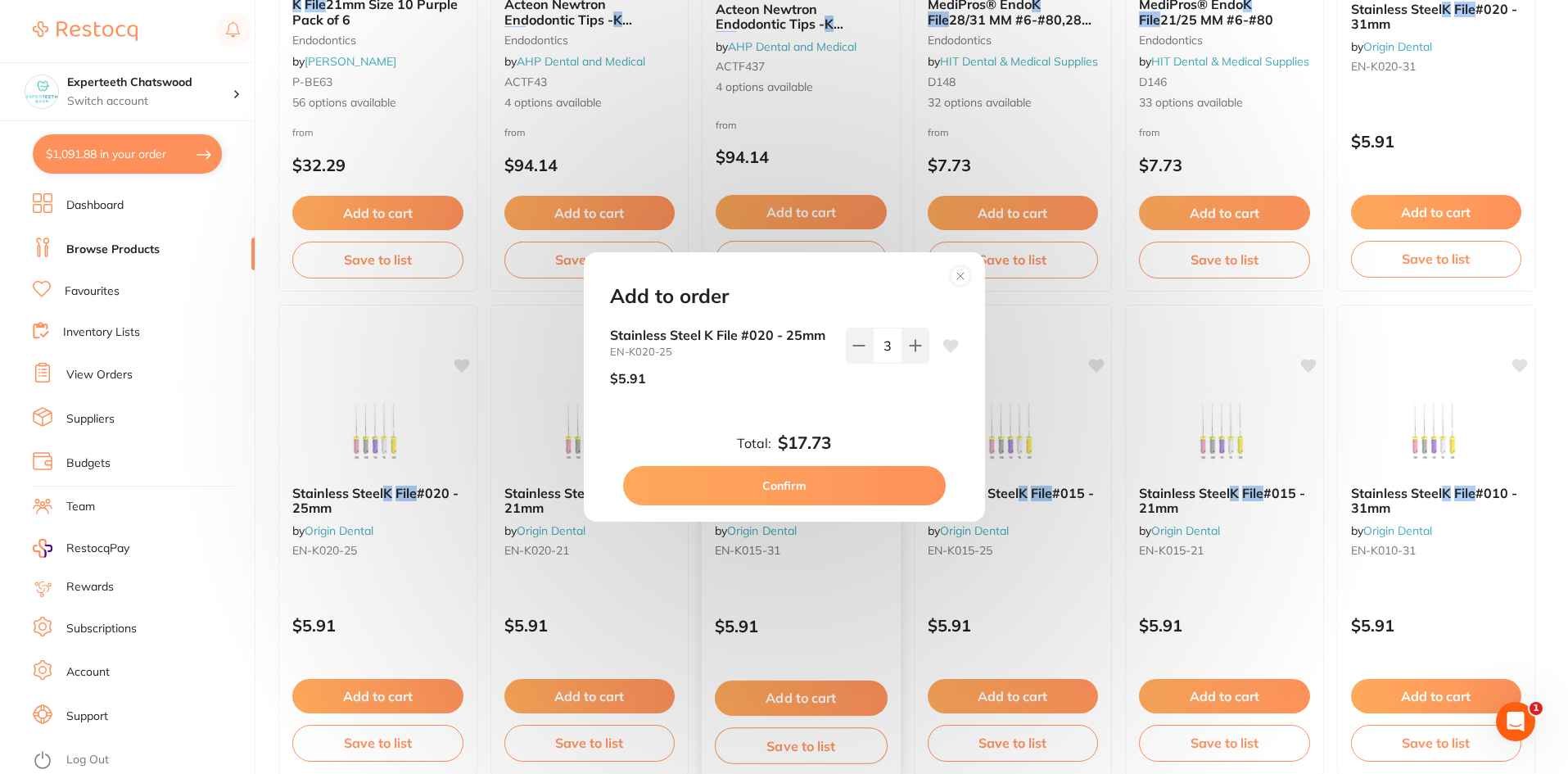
checkbox input "false"
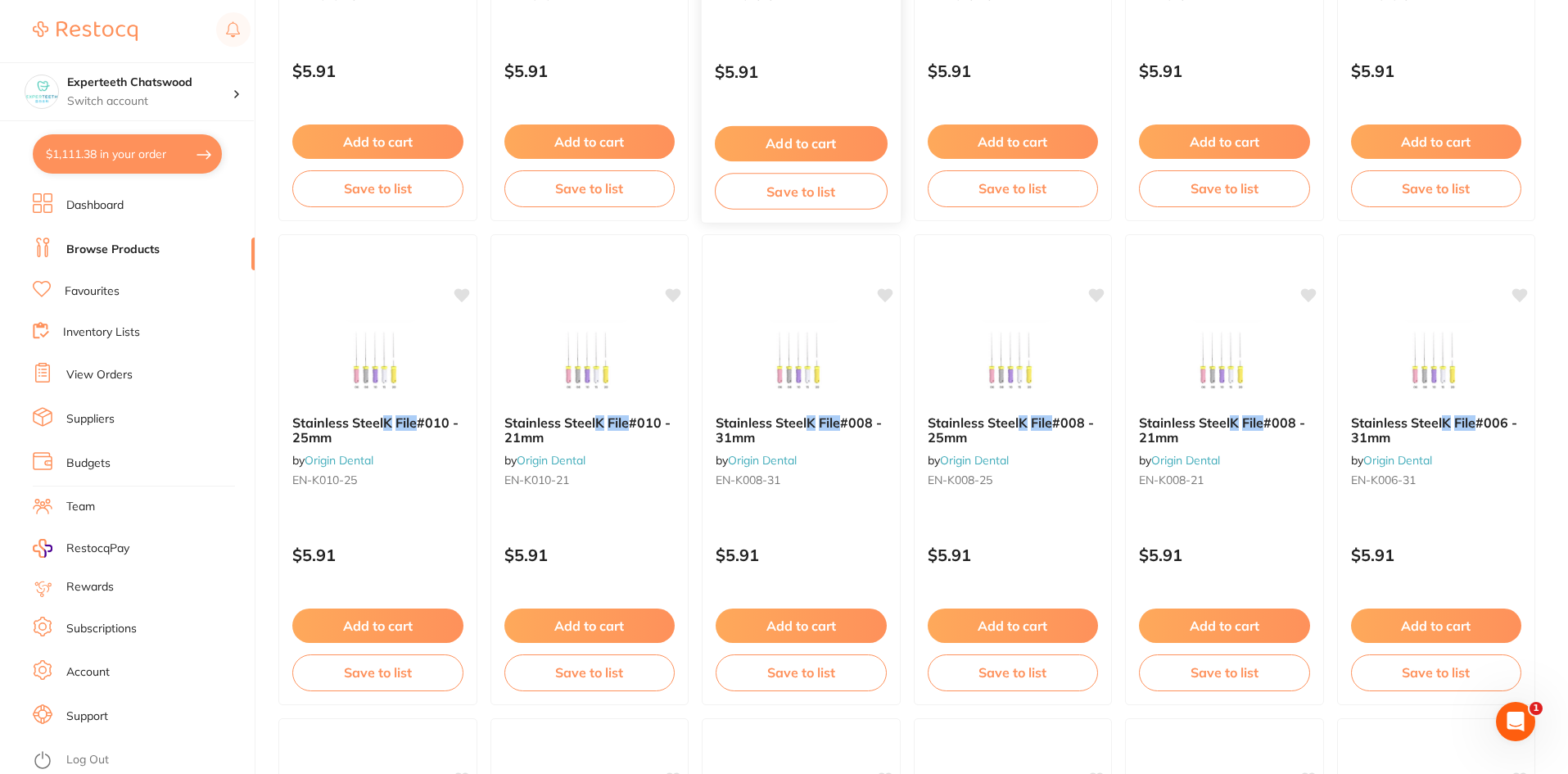
scroll to position [983, 0]
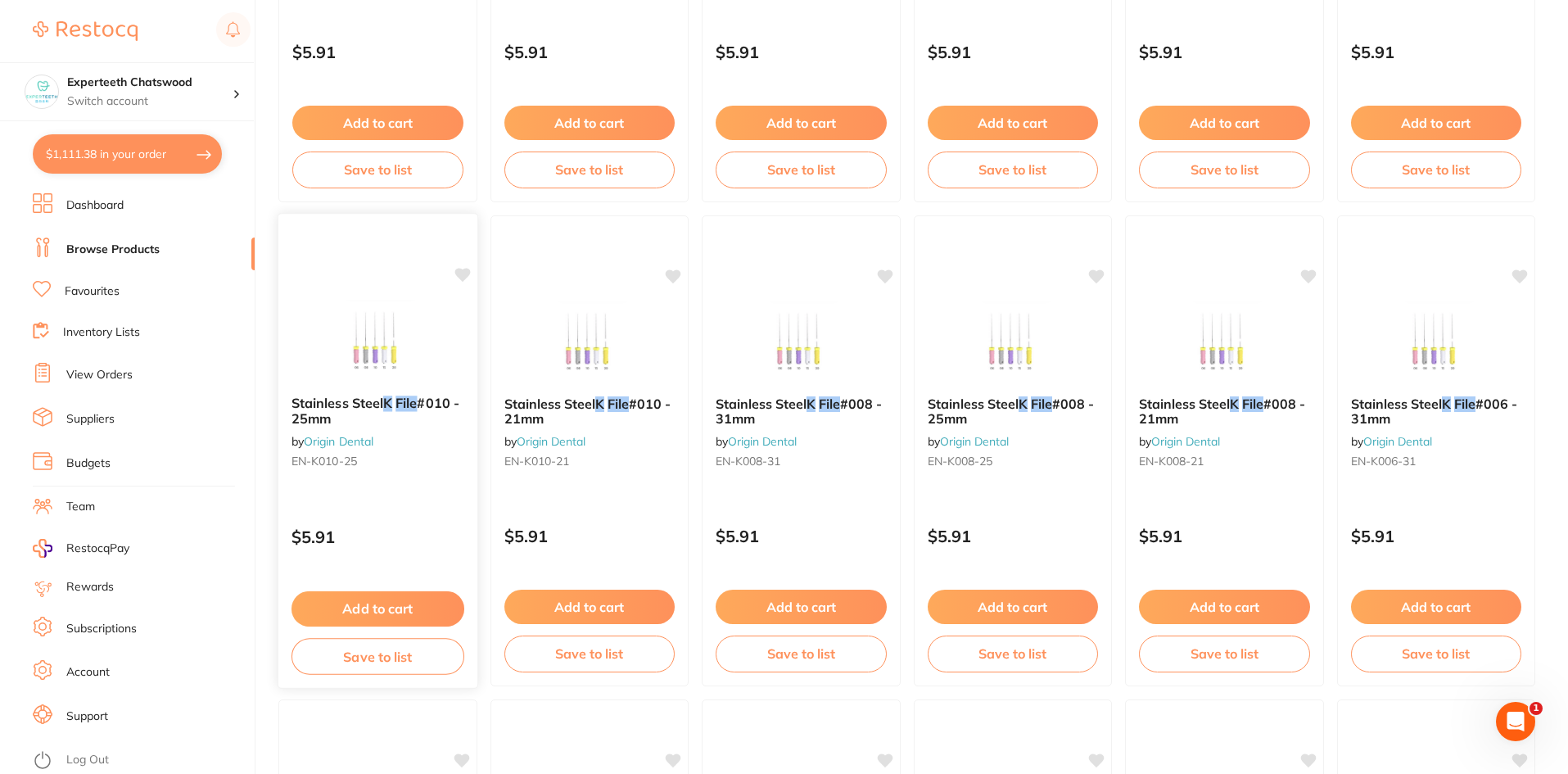
click at [412, 603] on button "Add to cart" at bounding box center [377, 608] width 172 height 35
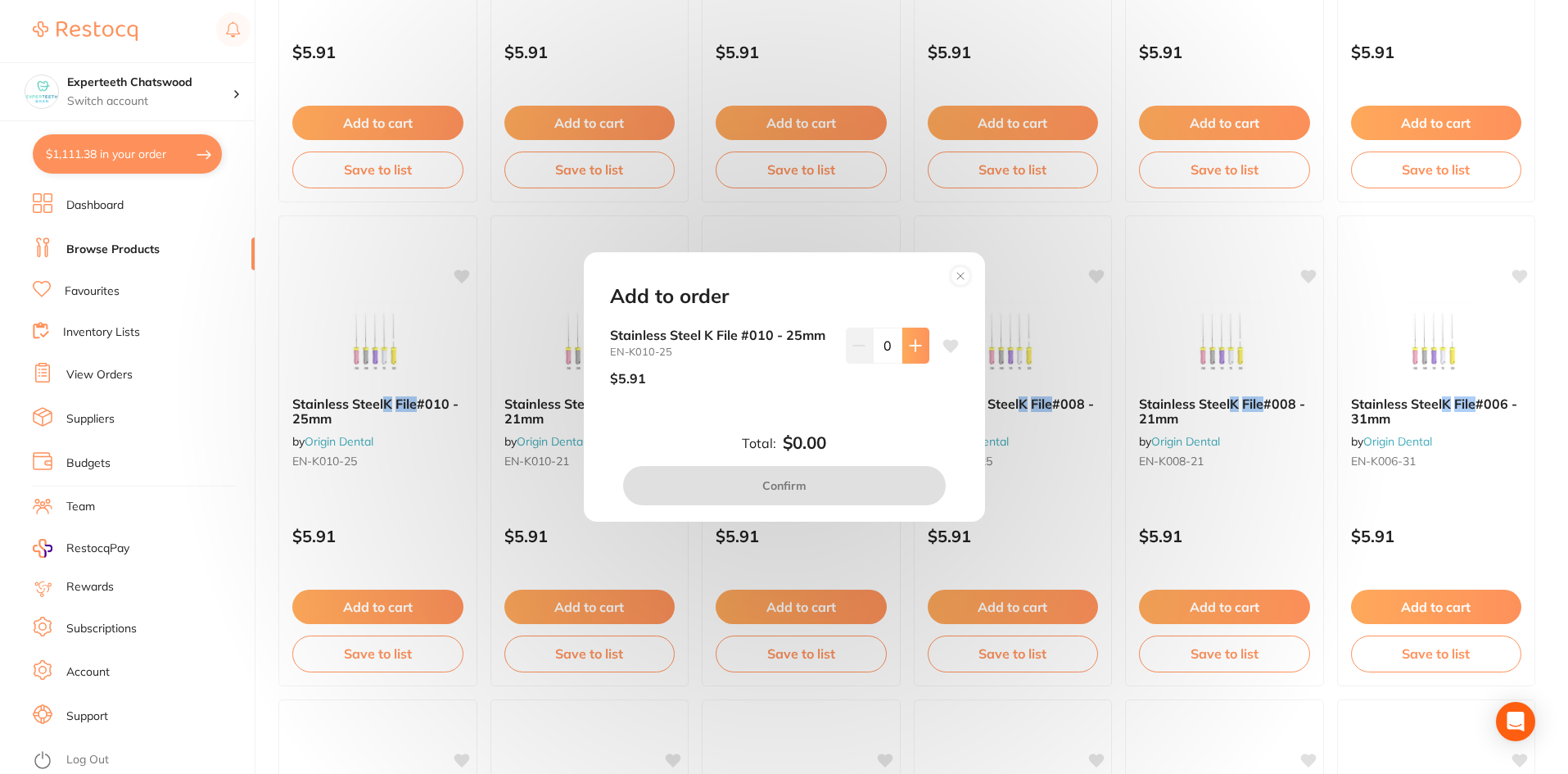
click at [916, 330] on button at bounding box center [916, 346] width 27 height 36
click at [915, 330] on button at bounding box center [916, 346] width 27 height 36
click at [915, 331] on button at bounding box center [916, 346] width 27 height 36
click at [914, 334] on button at bounding box center [916, 346] width 27 height 36
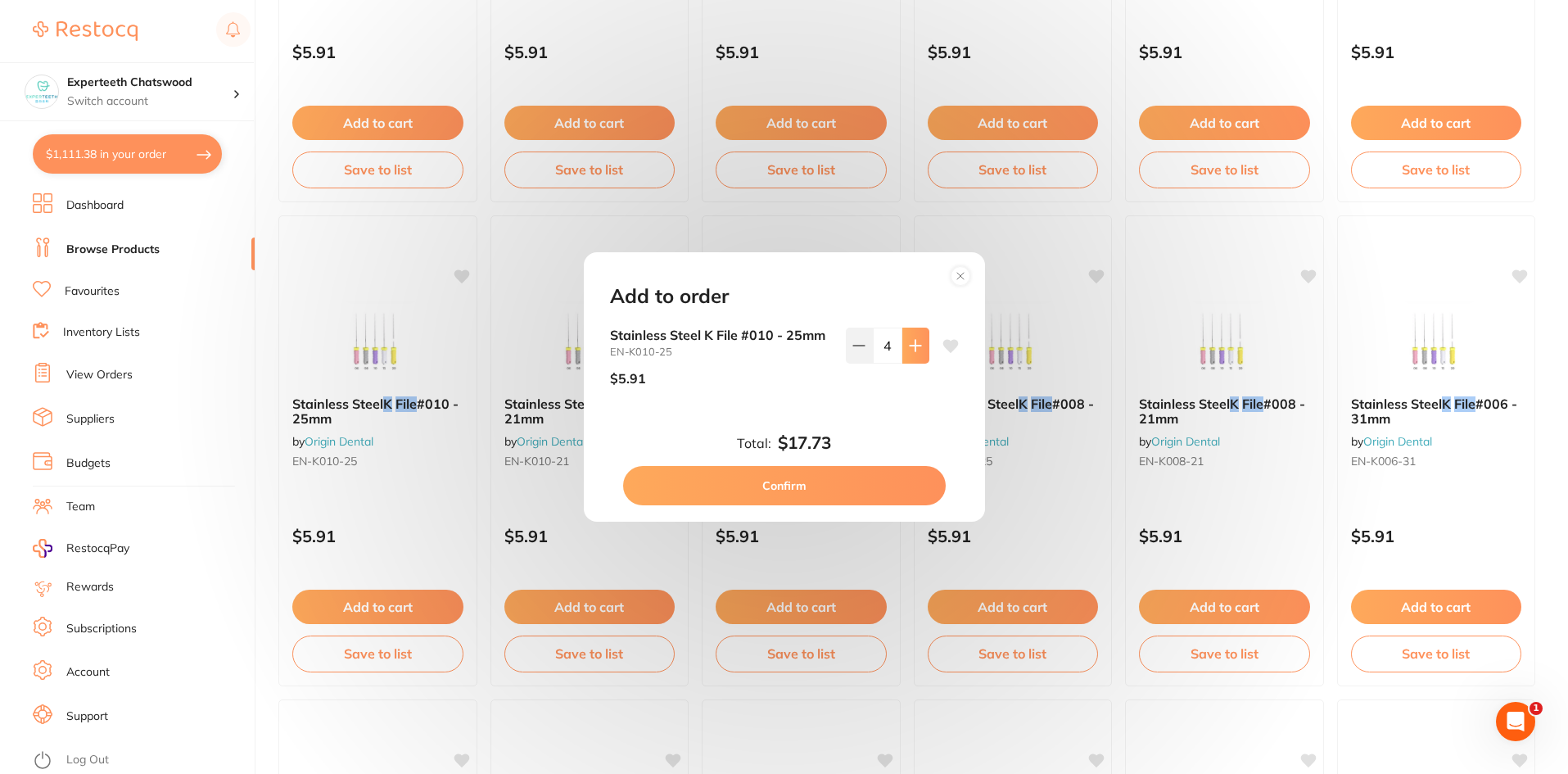
click at [914, 335] on button at bounding box center [916, 346] width 27 height 36
type input "5"
click at [821, 491] on button "Confirm" at bounding box center [784, 485] width 323 height 39
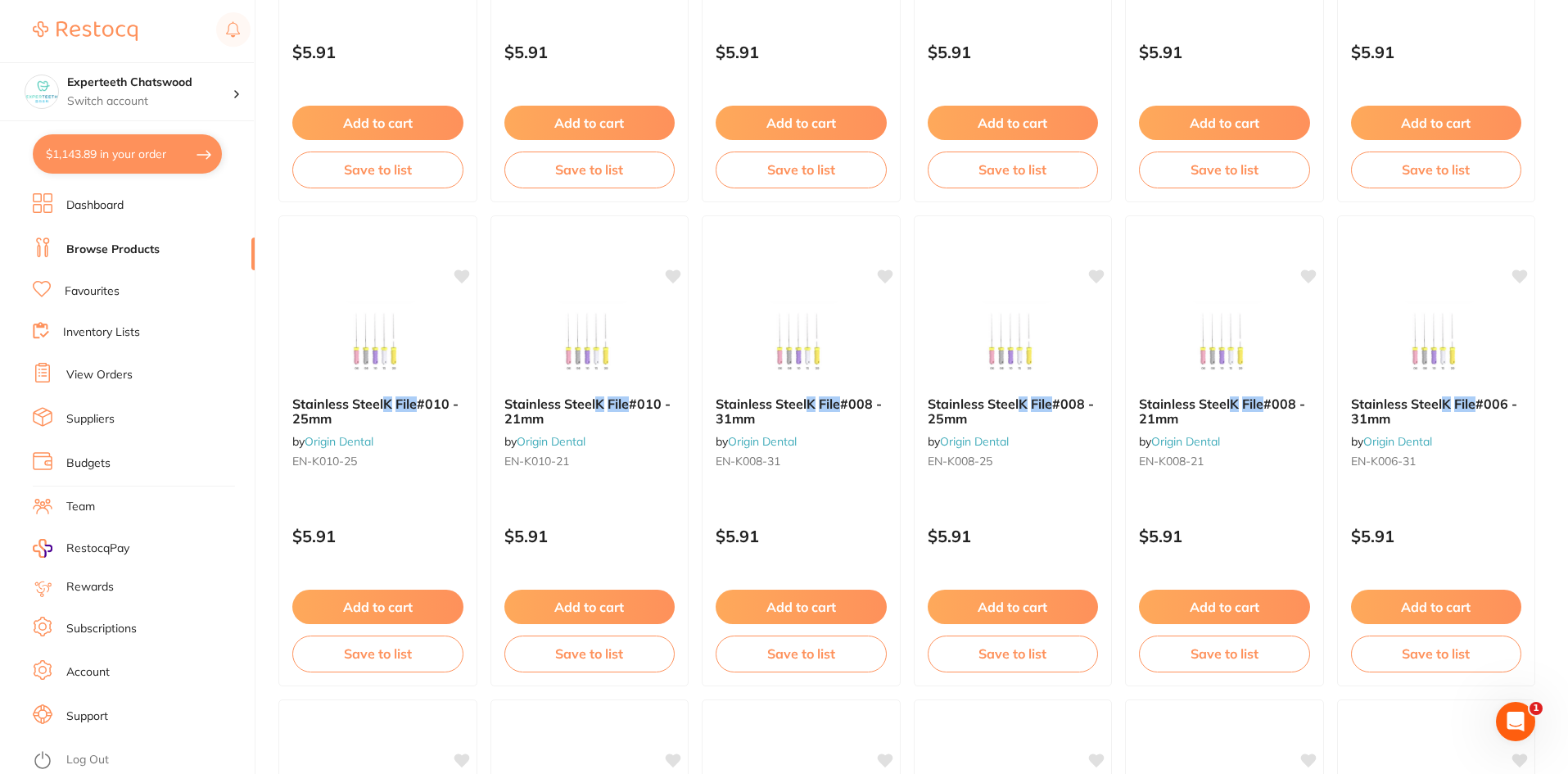
click at [121, 151] on button "$1,143.89 in your order" at bounding box center [126, 153] width 189 height 39
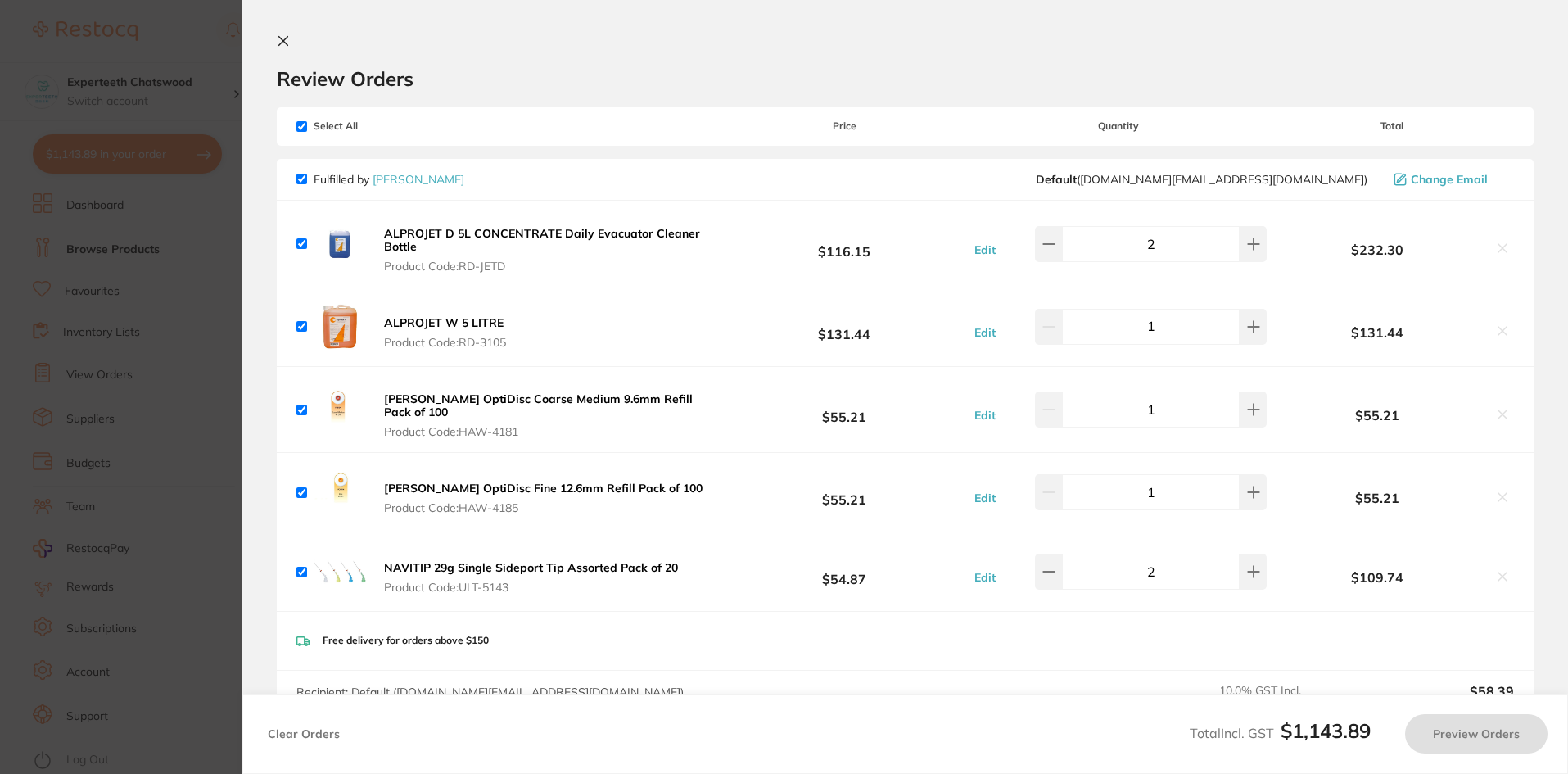
checkbox input "true"
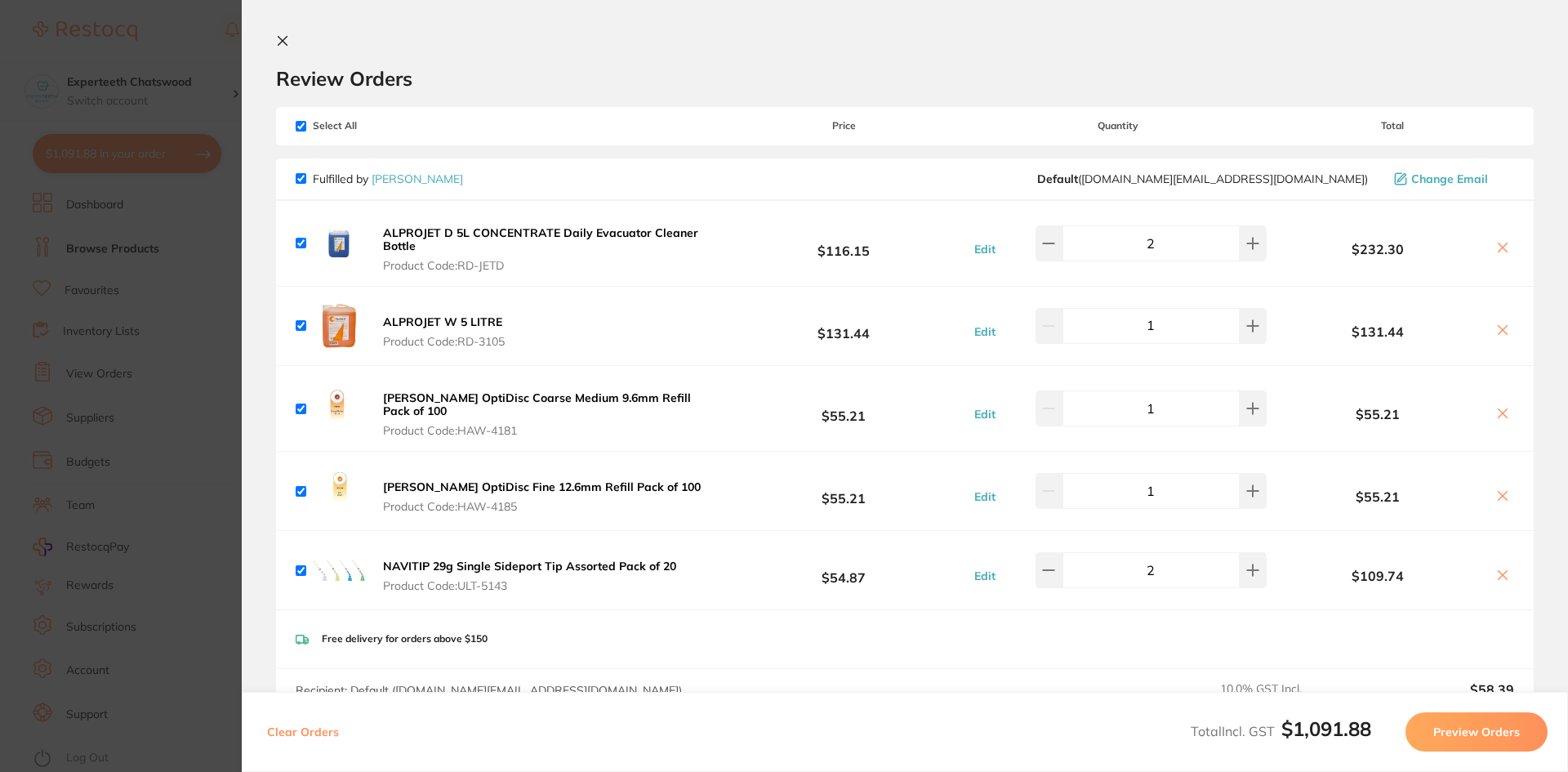
click at [281, 41] on icon at bounding box center [283, 41] width 13 height 13
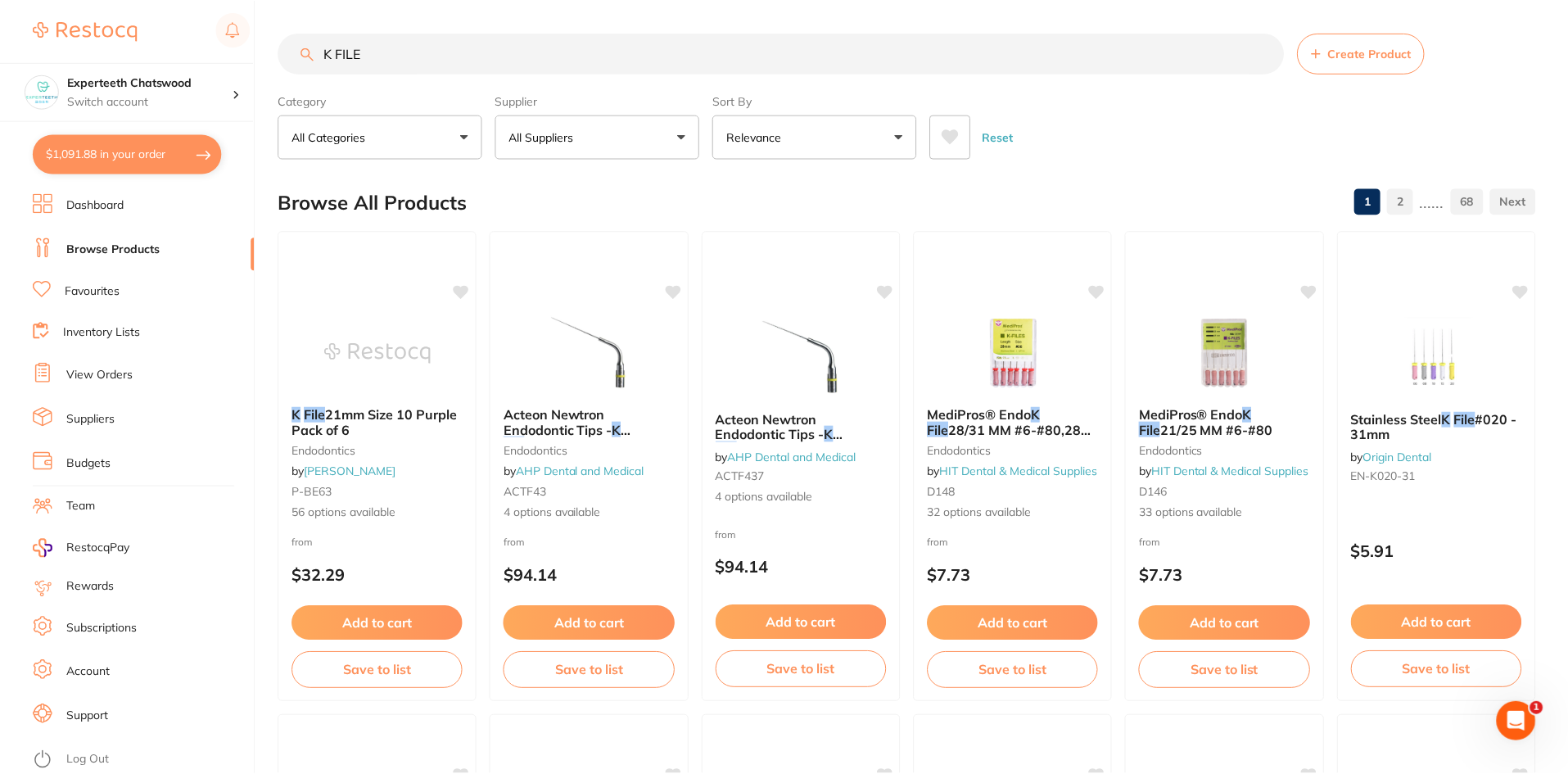
scroll to position [983, 0]
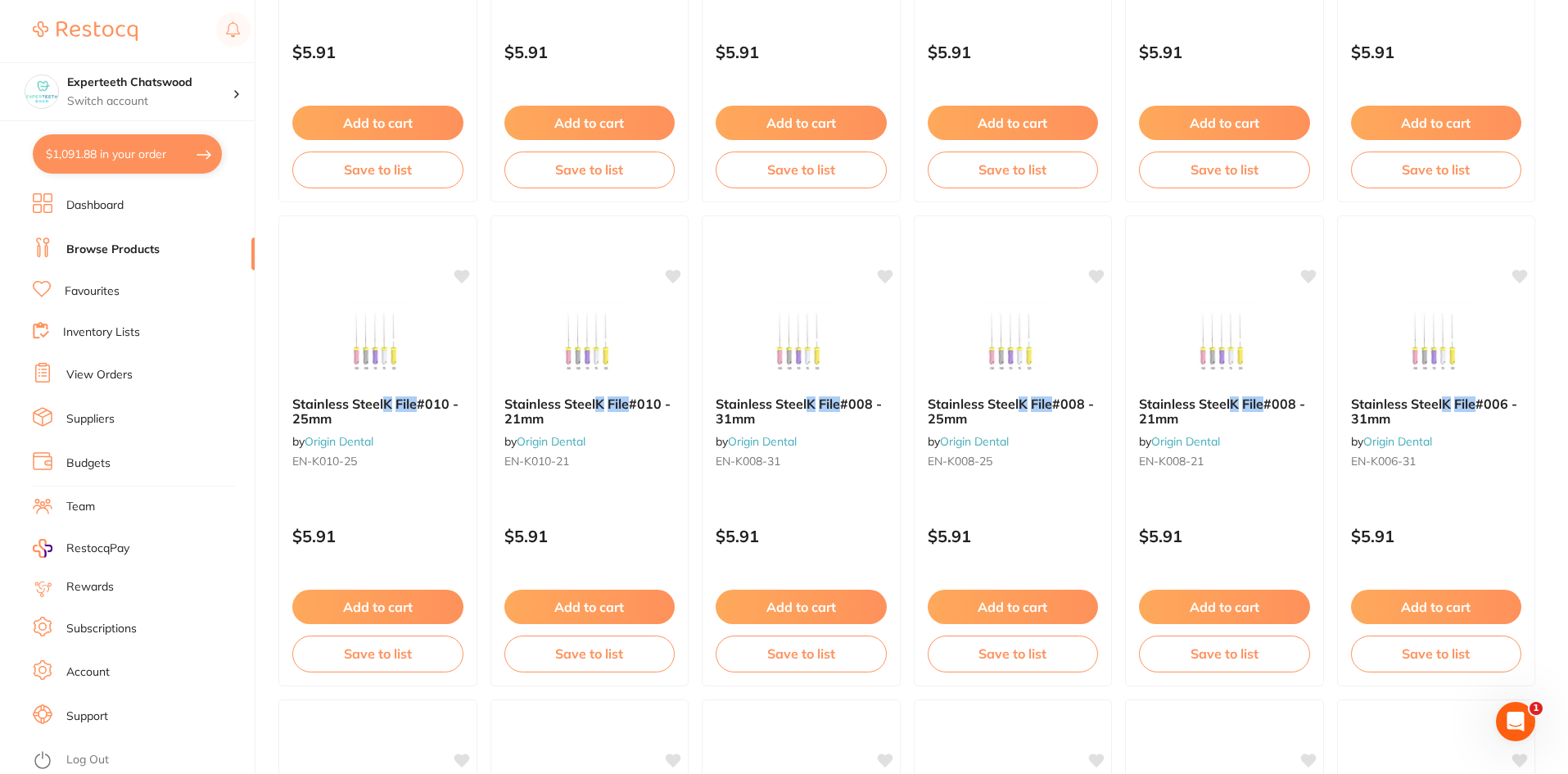
drag, startPoint x: 85, startPoint y: 201, endPoint x: 117, endPoint y: 159, distance: 52.8
click at [85, 202] on link "Dashboard" at bounding box center [95, 205] width 57 height 16
click at [117, 159] on button "$1,091.88 in your order" at bounding box center [126, 153] width 189 height 39
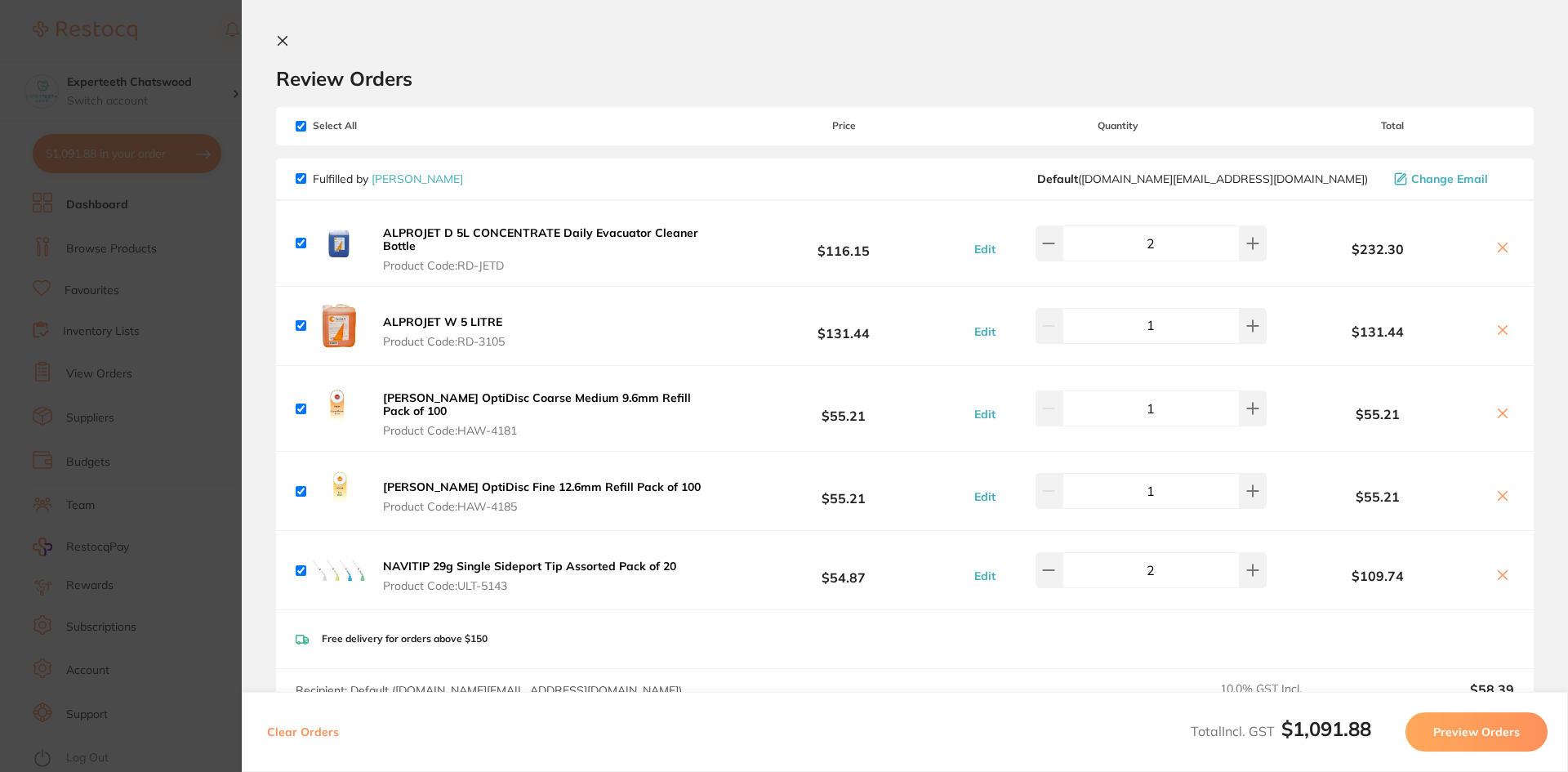
click at [280, 34] on icon at bounding box center [283, 41] width 13 height 13
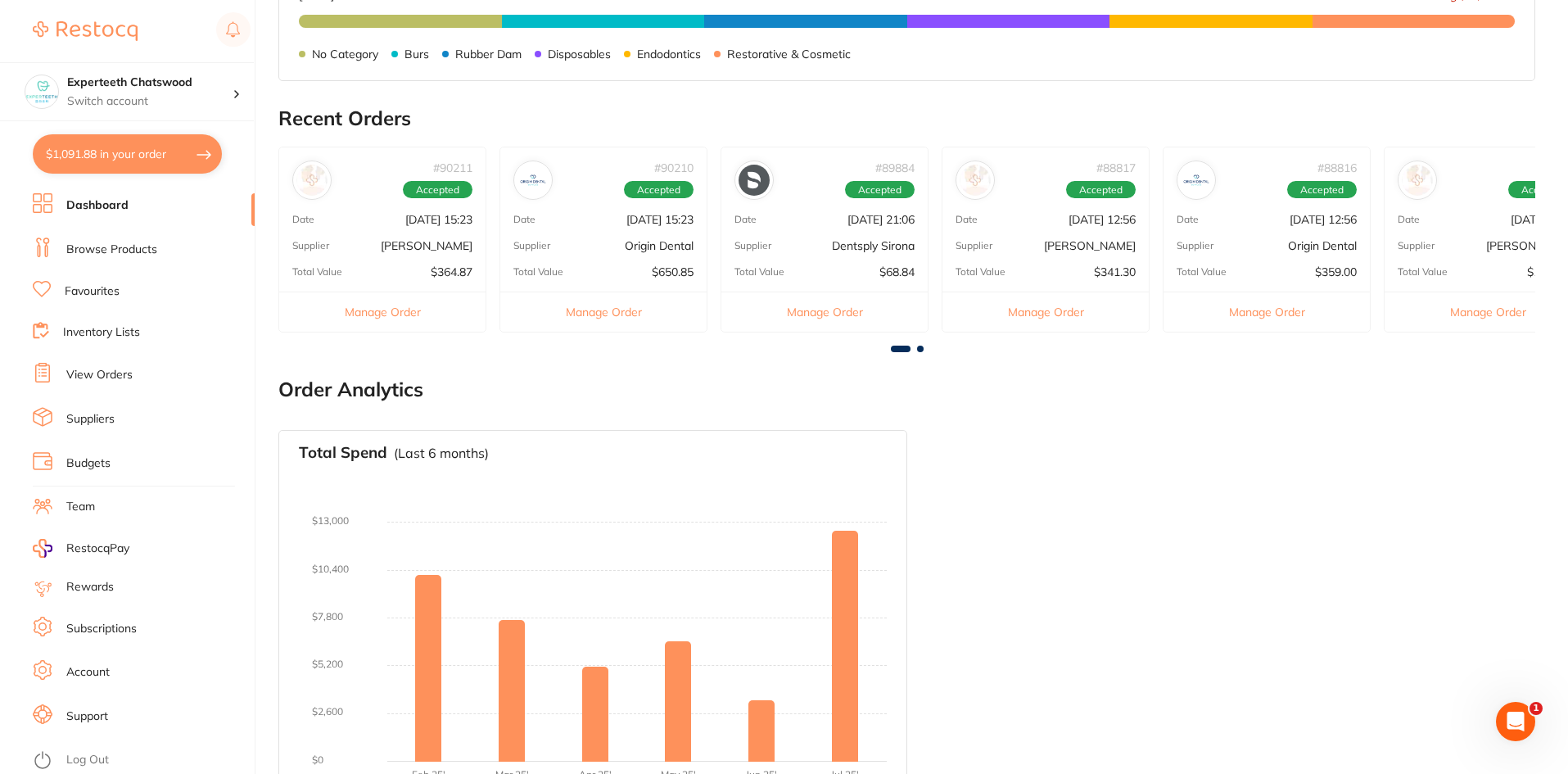
scroll to position [442, 0]
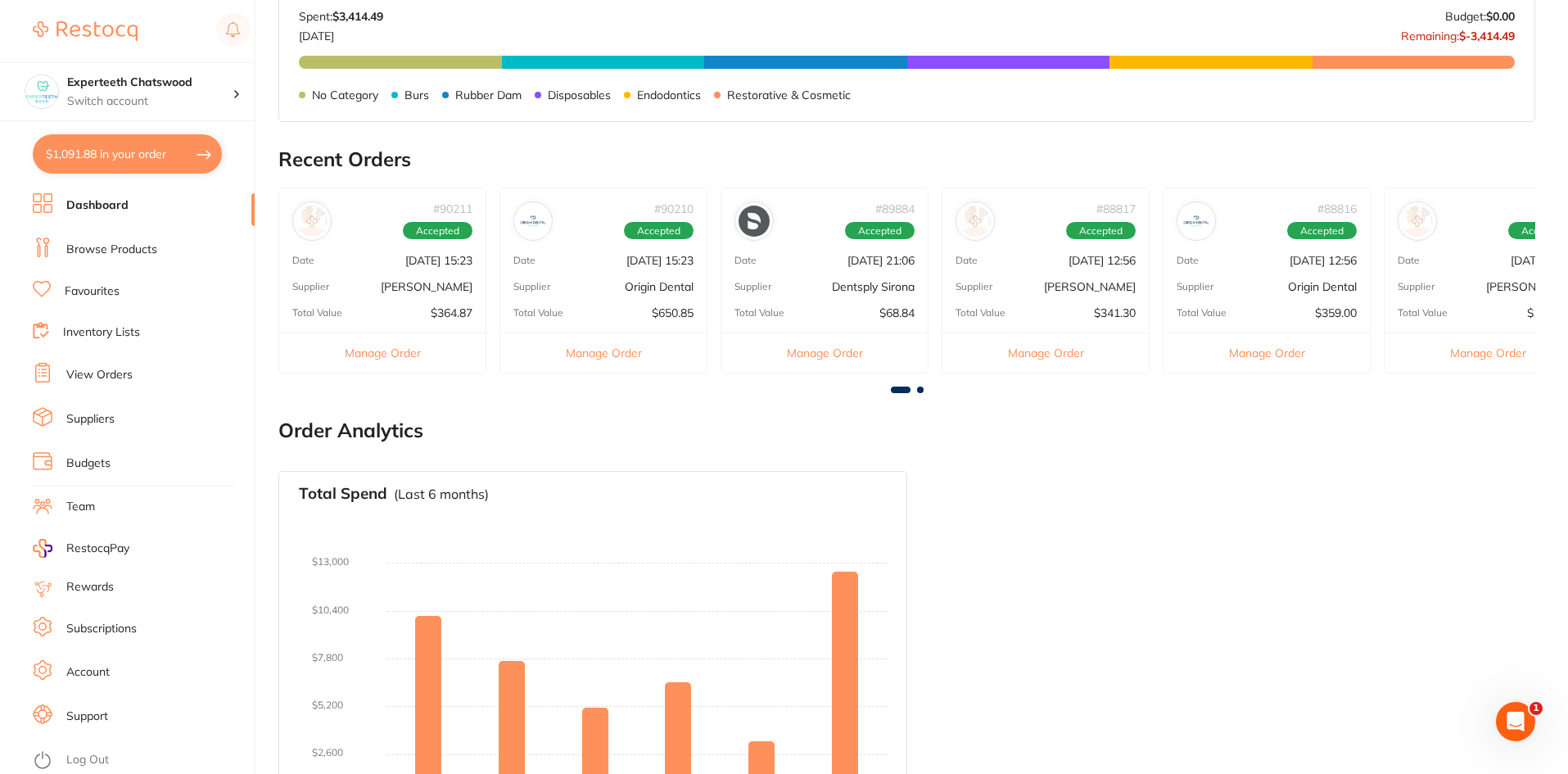
click at [103, 202] on link "Dashboard" at bounding box center [97, 205] width 62 height 16
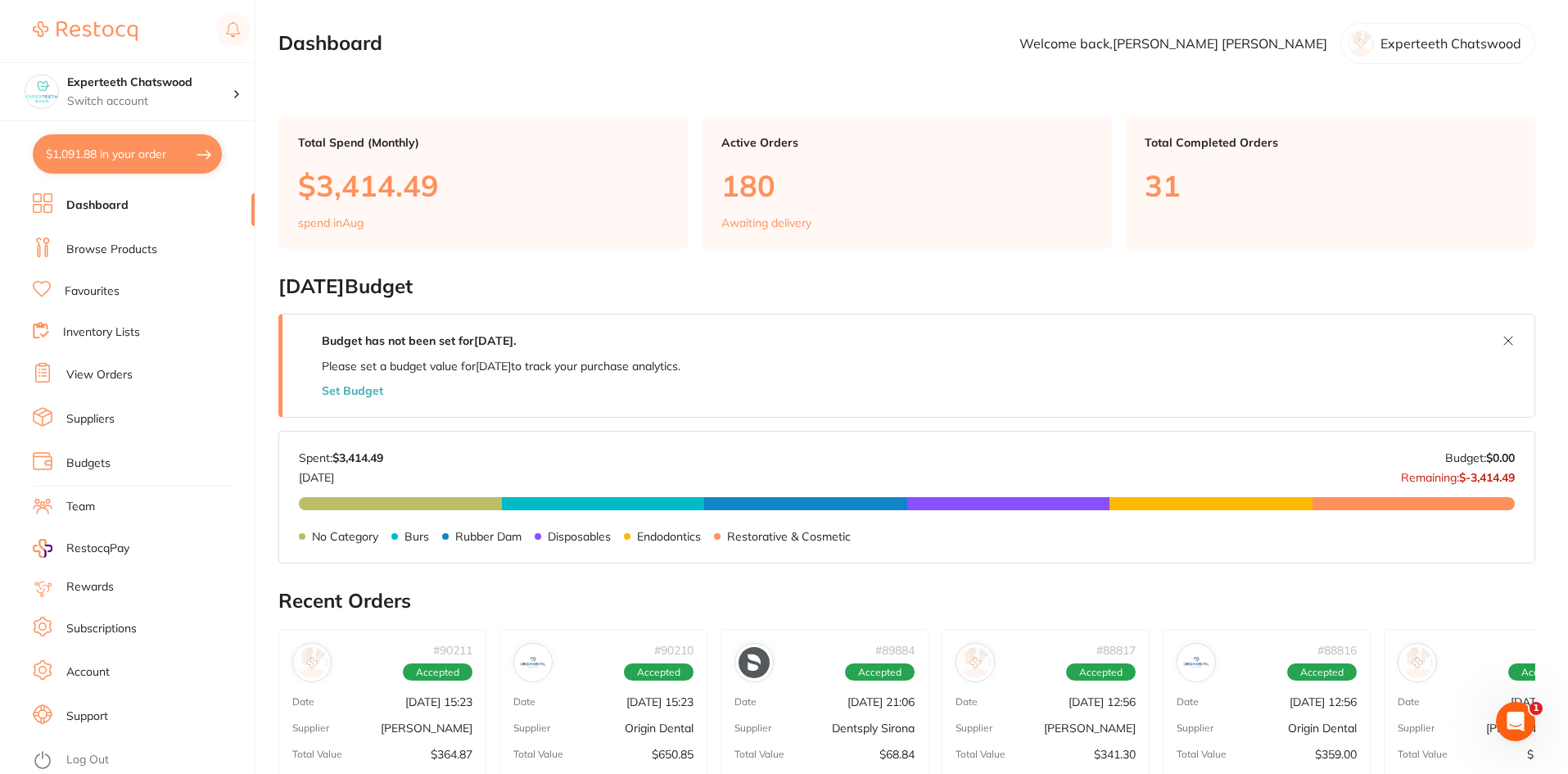
click at [138, 253] on link "Browse Products" at bounding box center [111, 249] width 91 height 16
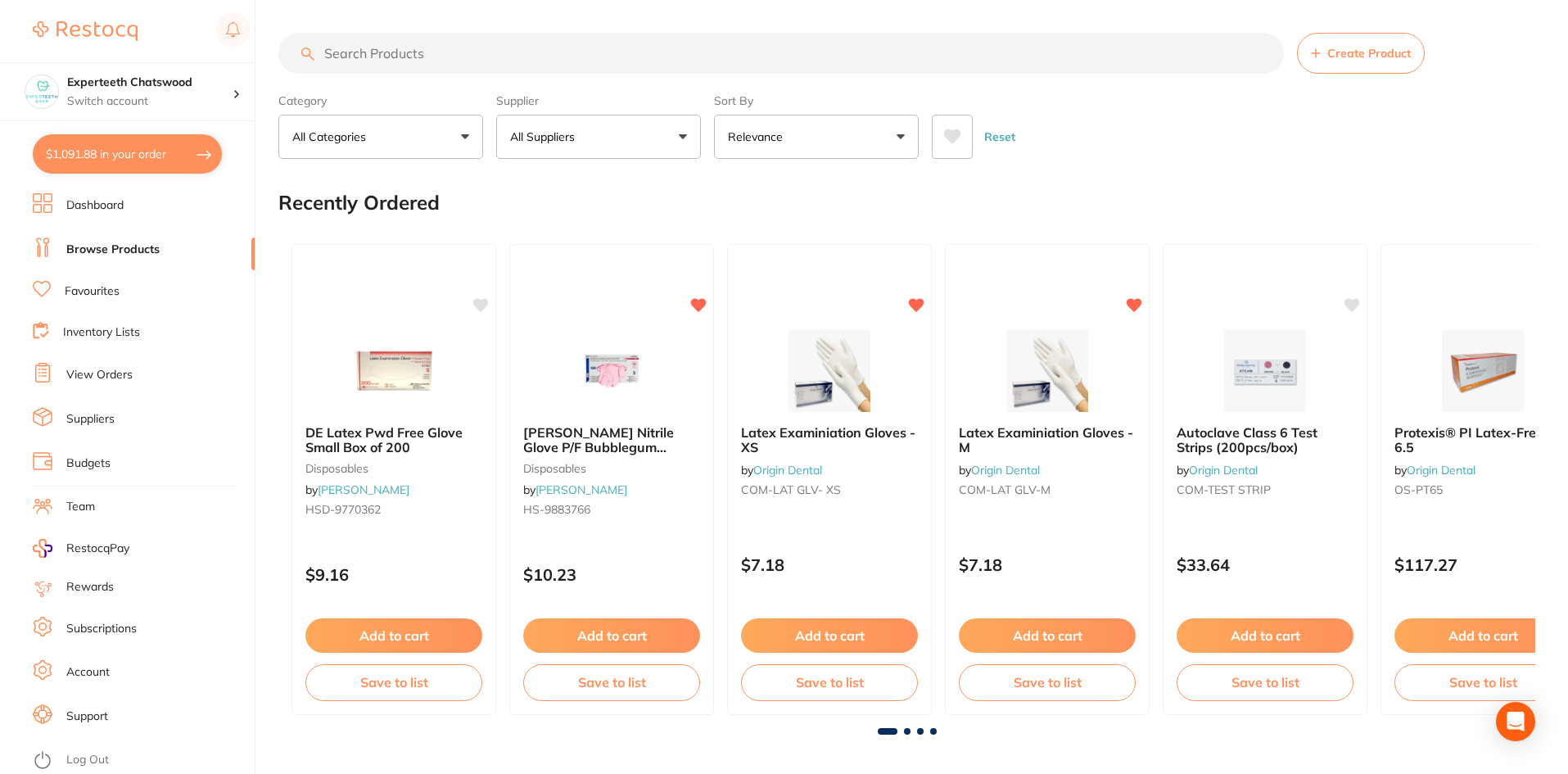
click at [437, 51] on input "search" at bounding box center [782, 53] width 1006 height 41
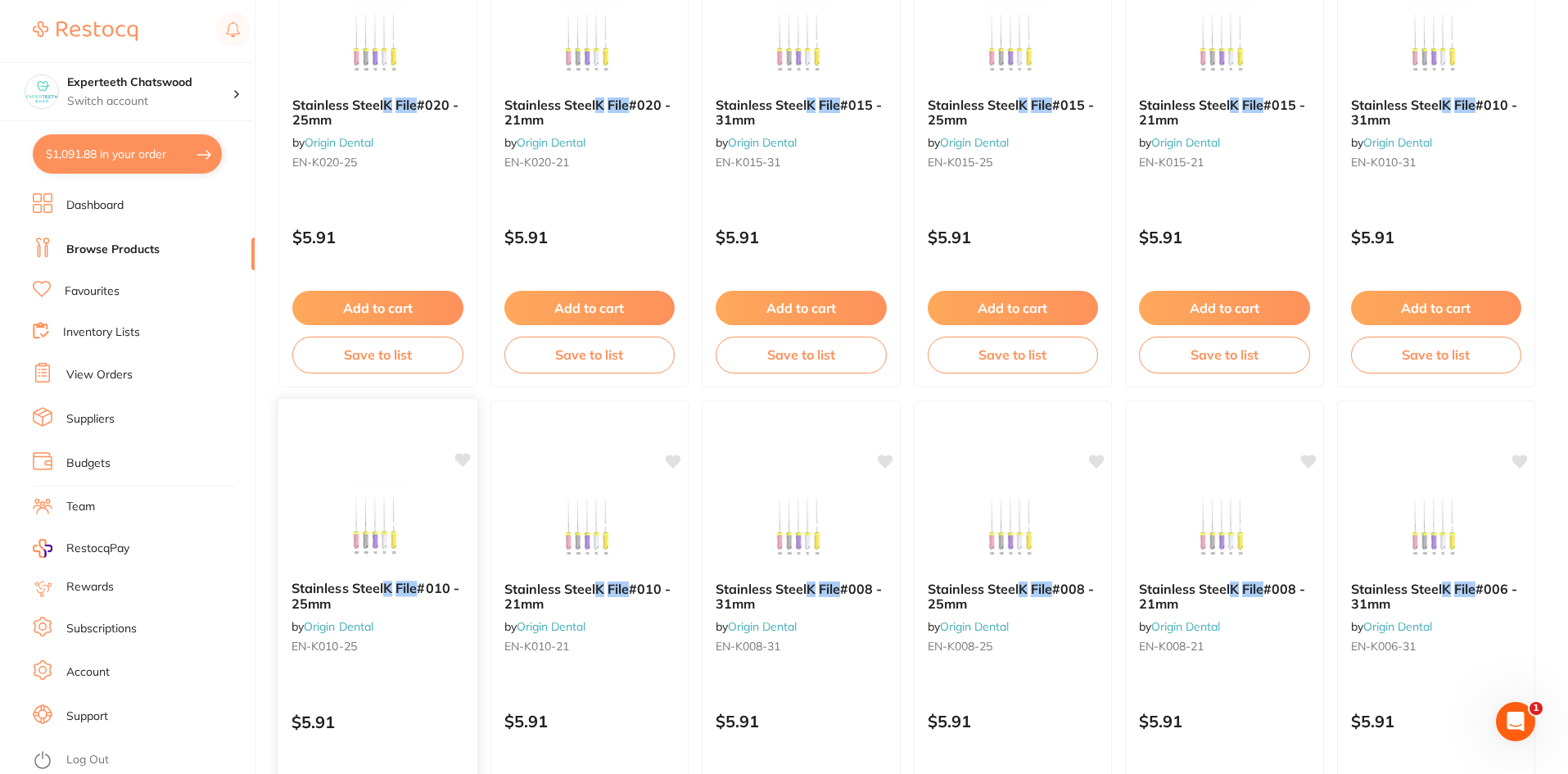
scroll to position [819, 0]
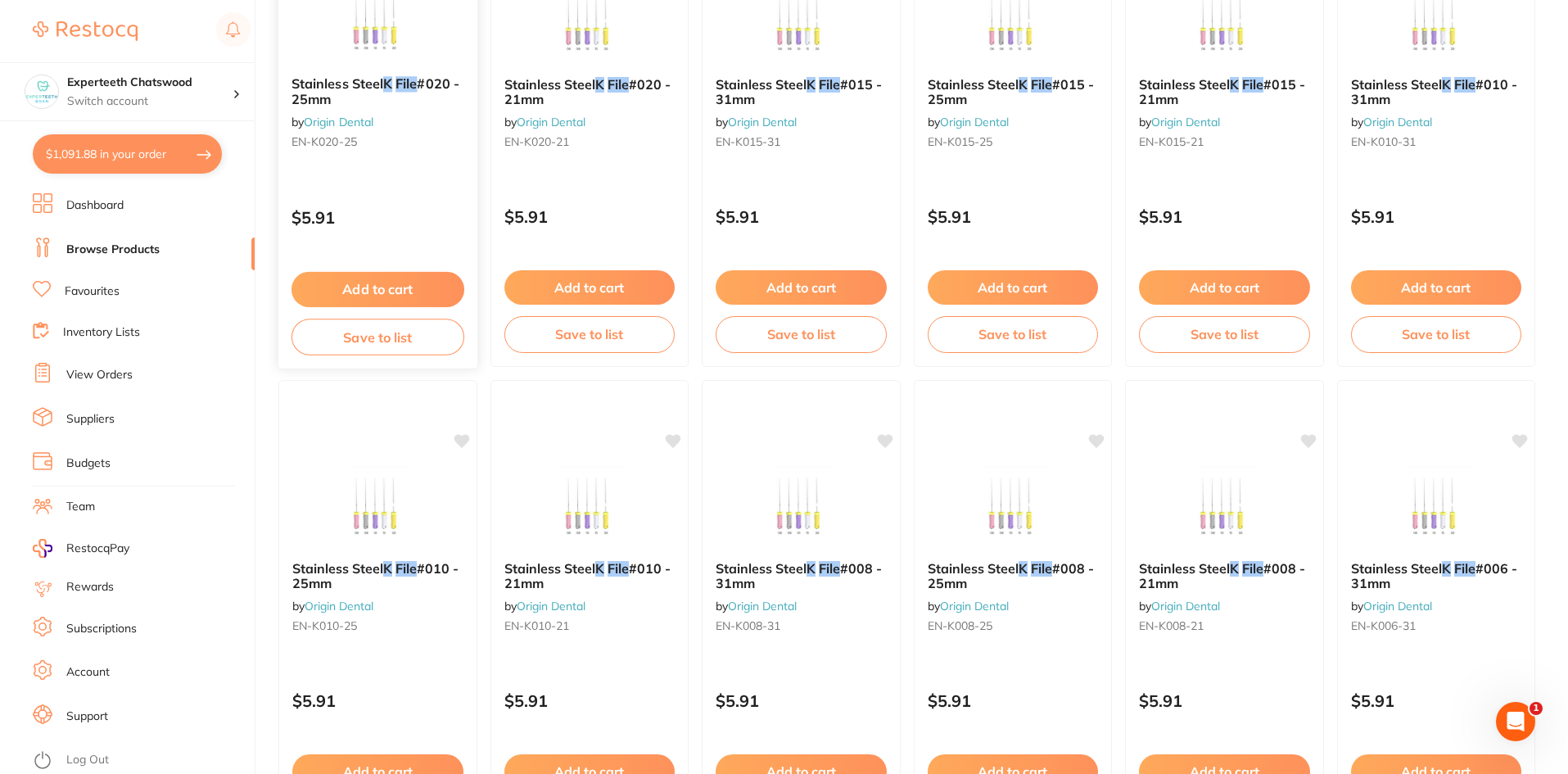
type input "K FILE"
click at [370, 276] on button "Add to cart" at bounding box center [377, 289] width 172 height 35
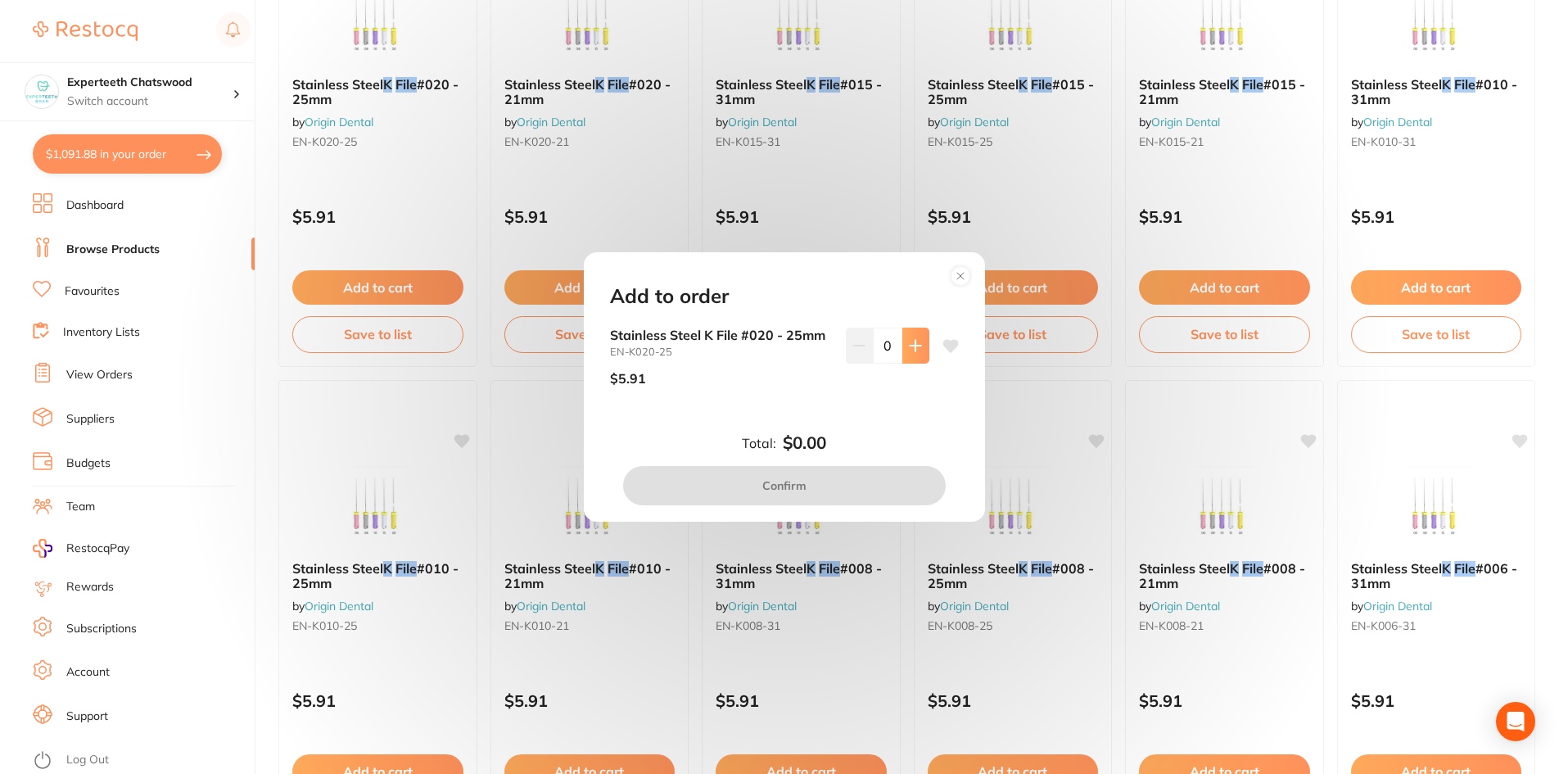
click at [909, 351] on icon at bounding box center [916, 346] width 13 height 13
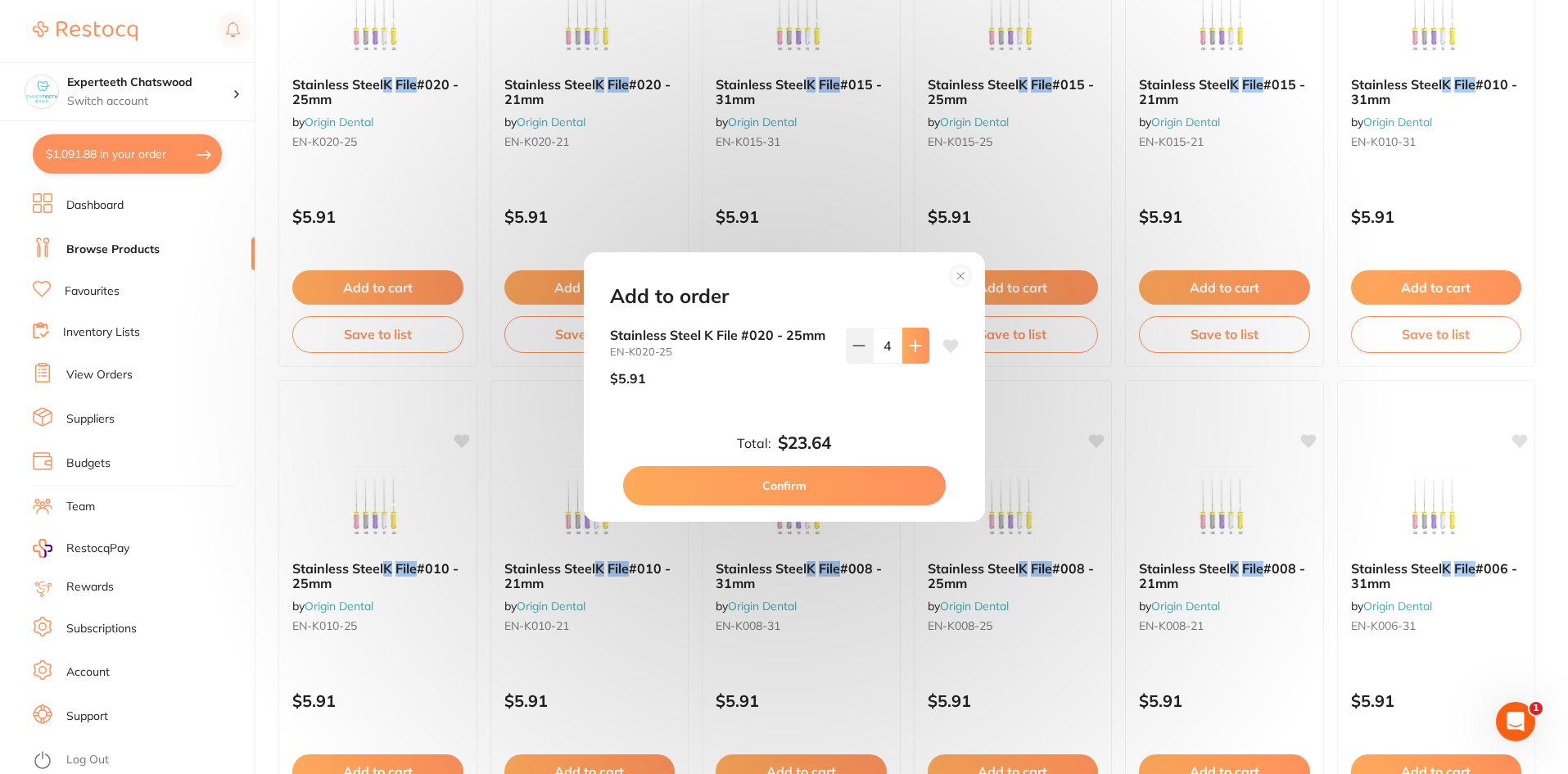
click at [909, 351] on icon at bounding box center [916, 346] width 13 height 13
type input "5"
click at [836, 470] on button "Confirm" at bounding box center [784, 485] width 323 height 39
checkbox input "false"
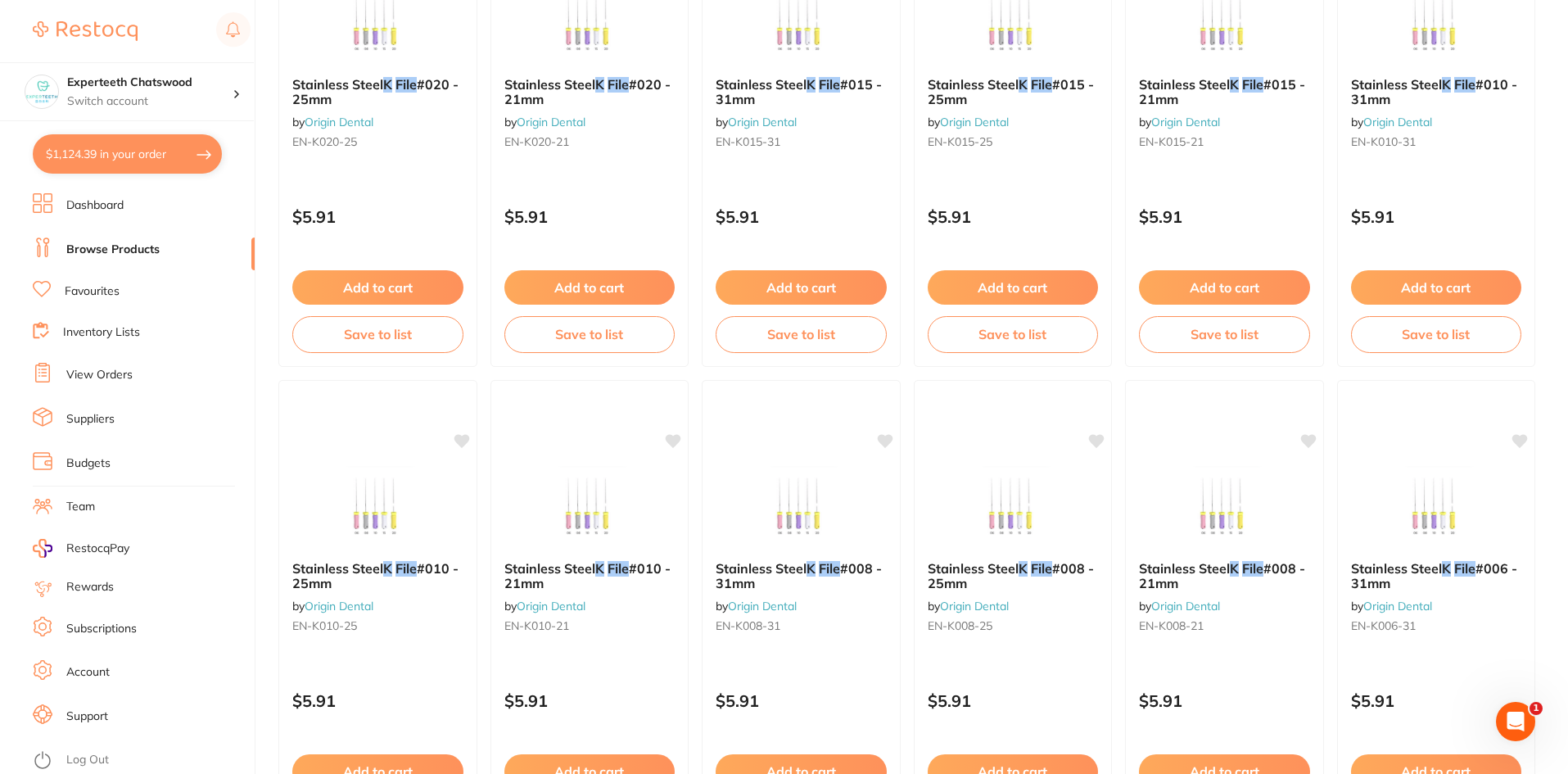
click at [347, 96] on b "Stainless Steel K File #020 - 25mm" at bounding box center [377, 92] width 171 height 31
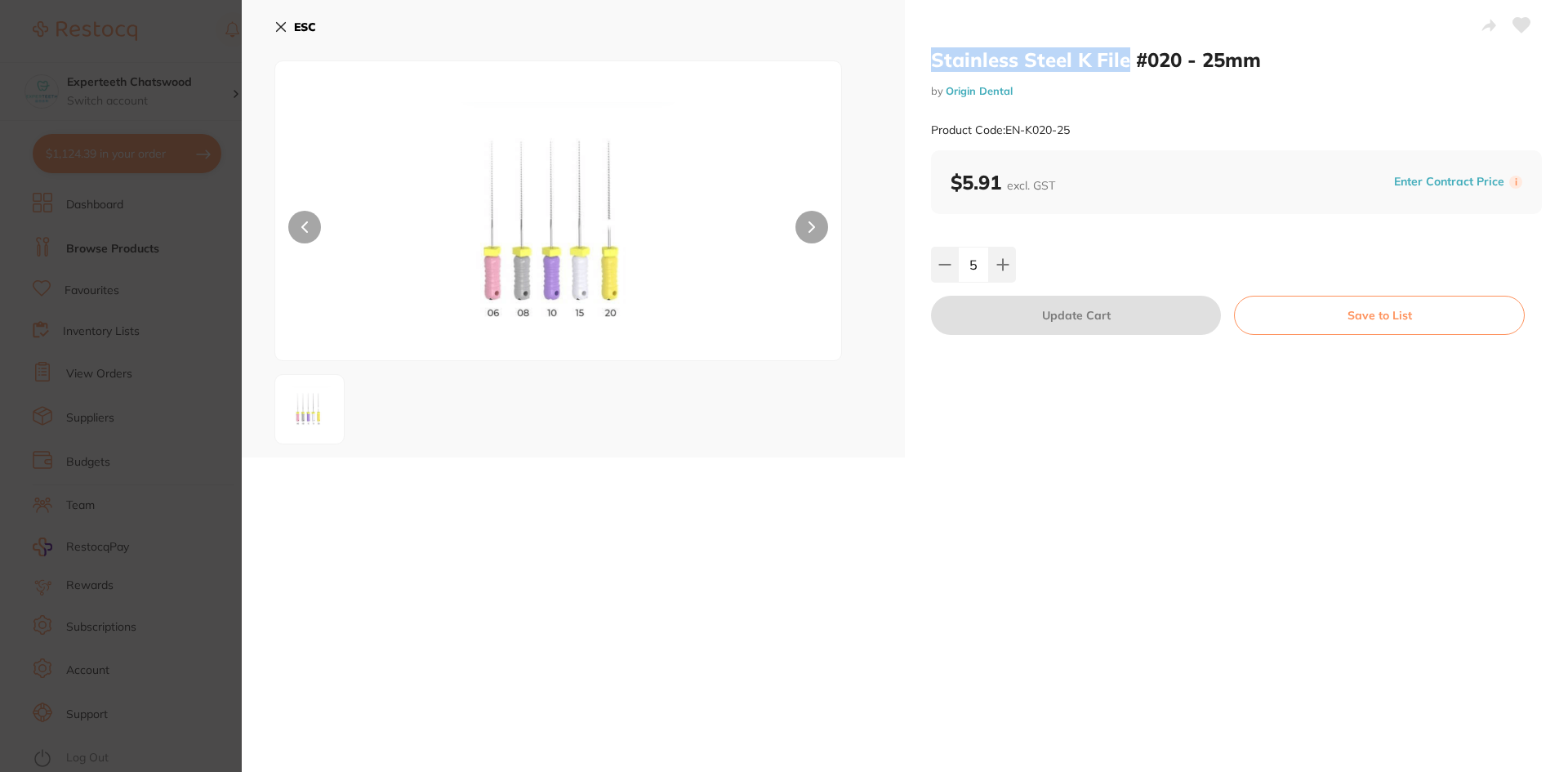
drag, startPoint x: 926, startPoint y: 55, endPoint x: 1124, endPoint y: 58, distance: 198.0
click at [1124, 58] on div "Stainless Steel K File #020 - 25mm by Origin Dental Product Code: EN-K020-25 $5…" at bounding box center [1236, 228] width 663 height 458
copy h2 "Stainless Steel K File"
click at [284, 25] on icon at bounding box center [281, 27] width 13 height 13
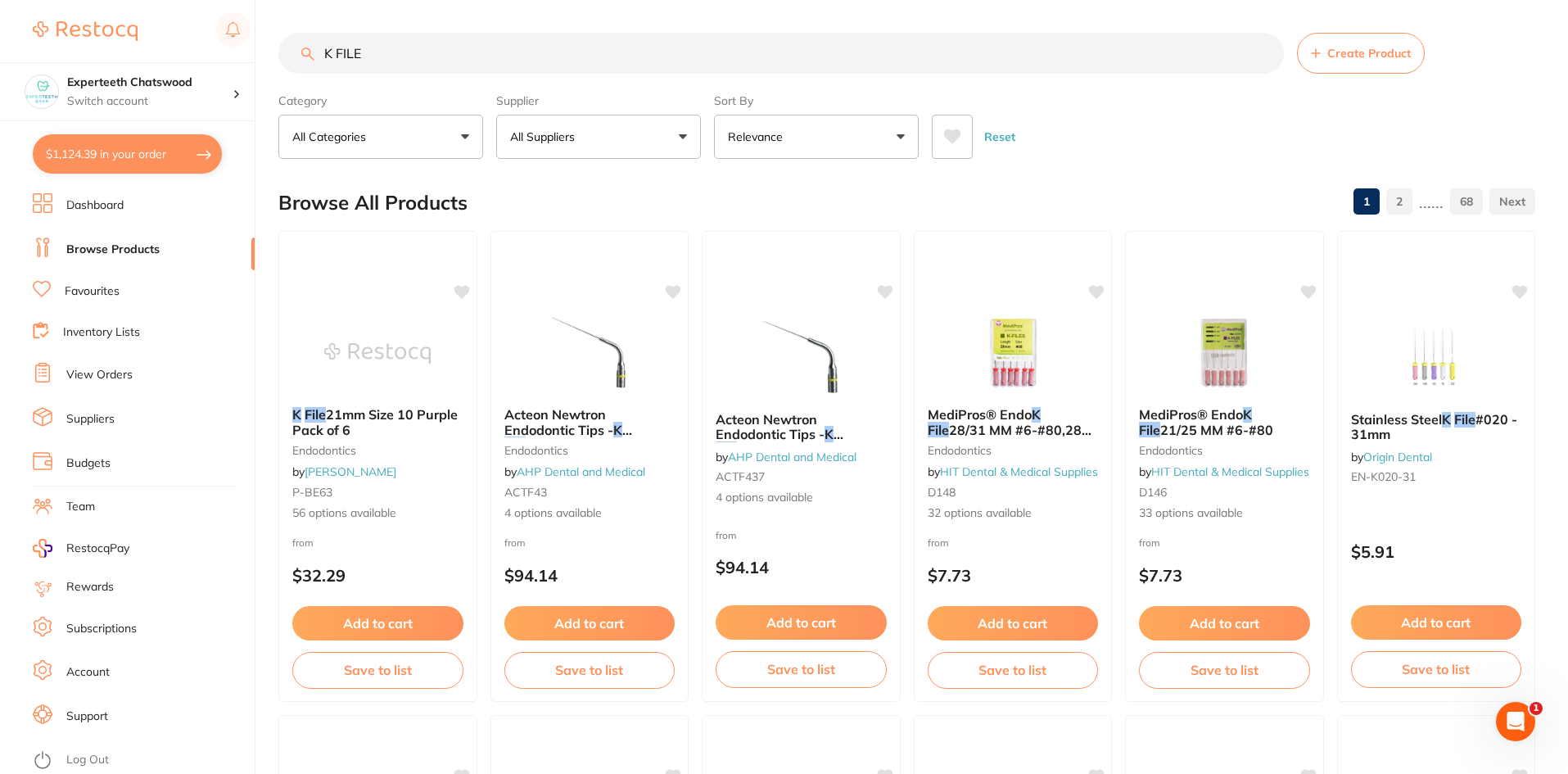
click at [398, 48] on input "K FILE" at bounding box center [782, 53] width 1006 height 41
click at [404, 51] on input "K FILE" at bounding box center [782, 53] width 1006 height 41
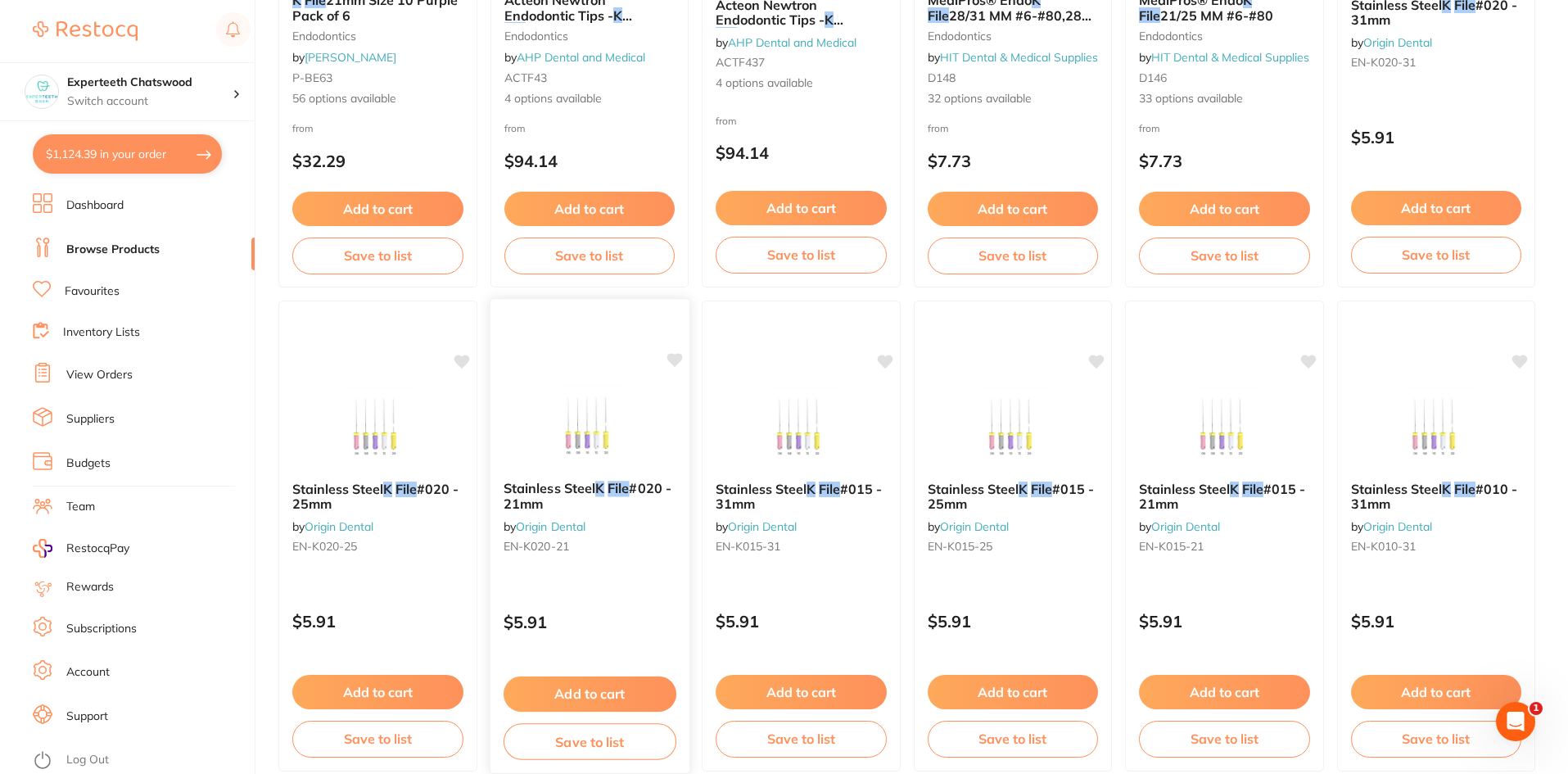
scroll to position [573, 0]
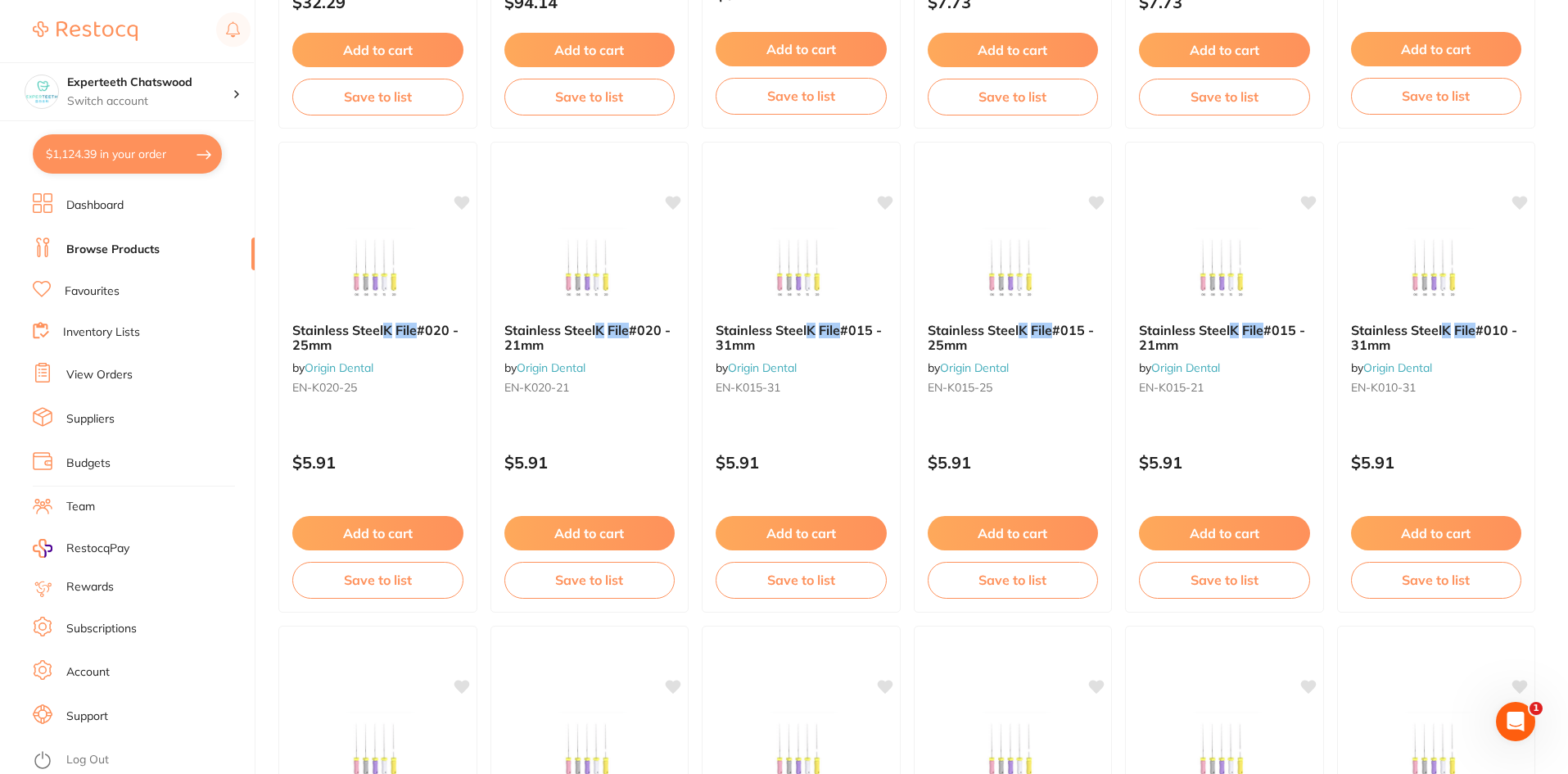
drag, startPoint x: 139, startPoint y: 161, endPoint x: 307, endPoint y: 239, distance: 185.2
click at [139, 162] on button "$1,124.39 in your order" at bounding box center [126, 153] width 189 height 39
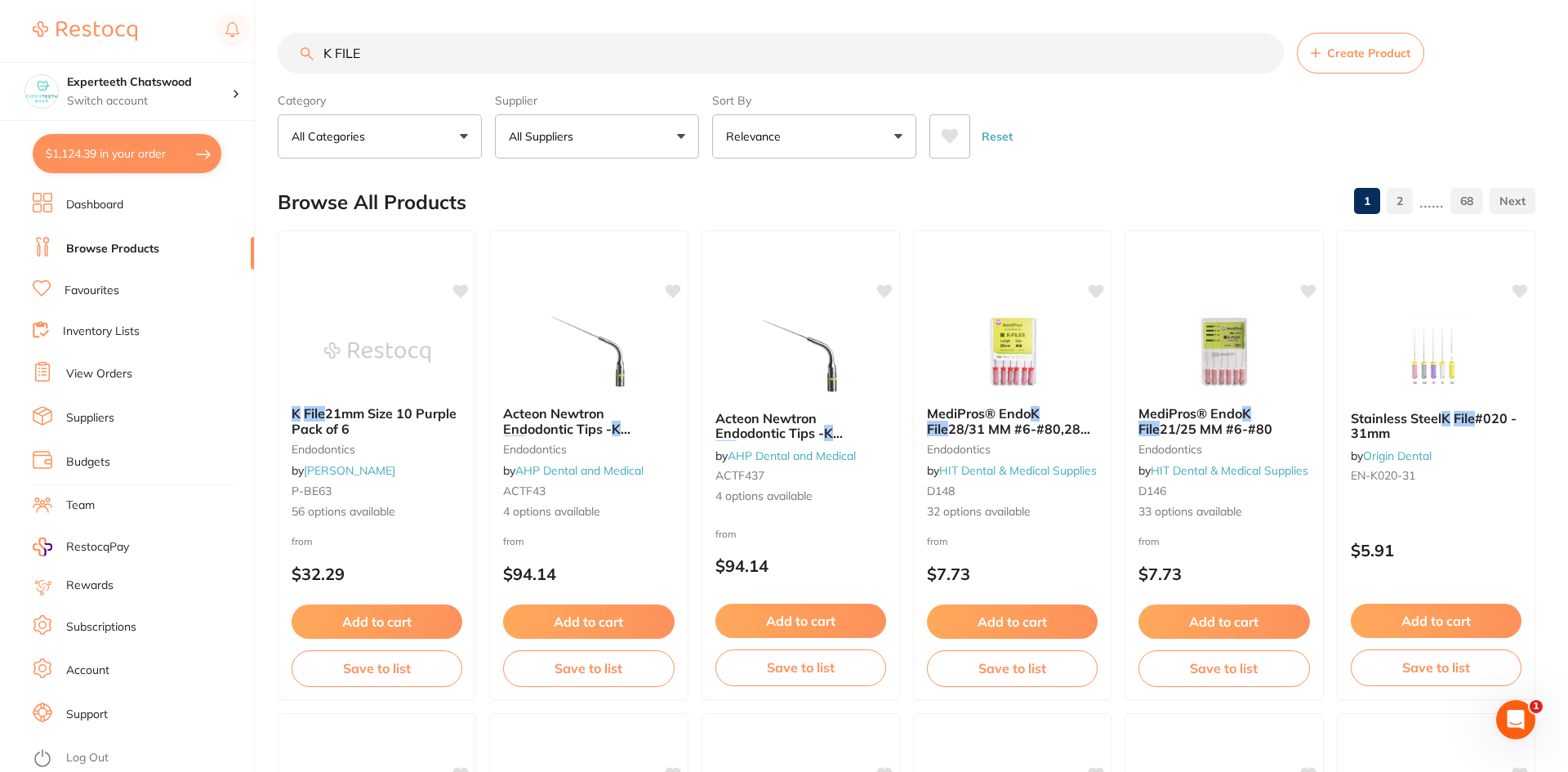
checkbox input "true"
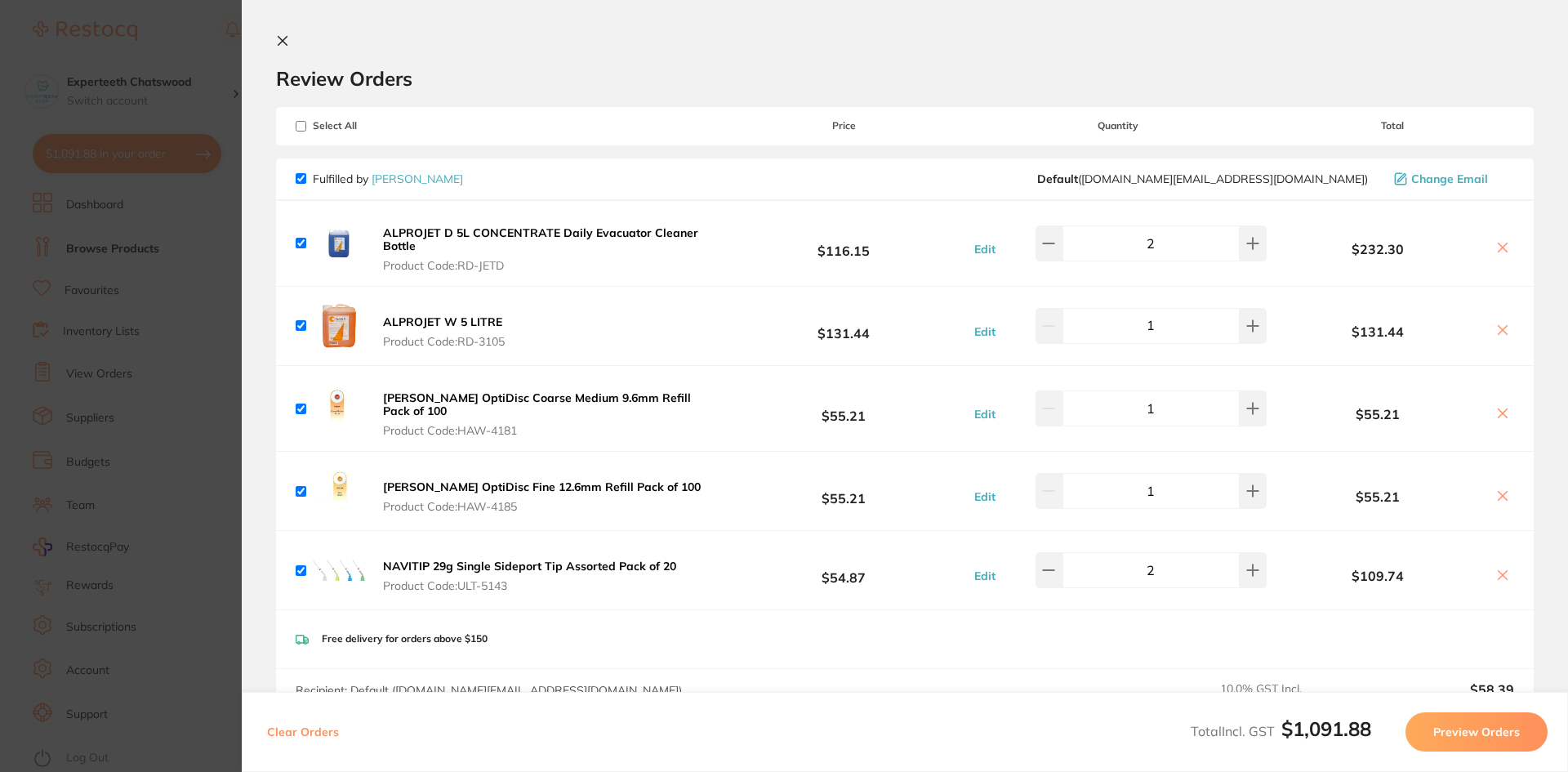
checkbox input "true"
click at [282, 42] on icon at bounding box center [282, 40] width 9 height 9
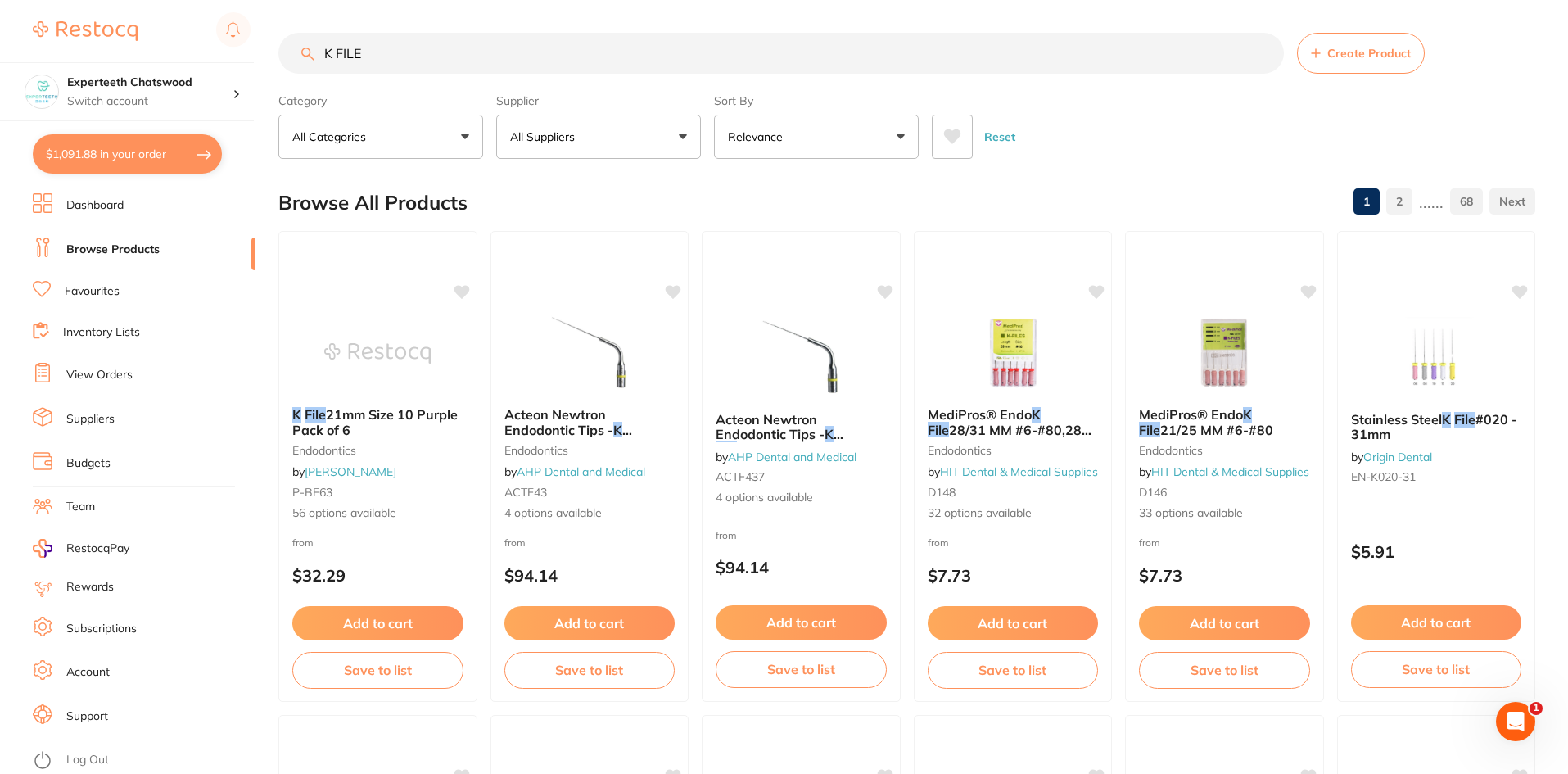
click at [428, 40] on input "K FILE" at bounding box center [782, 53] width 1006 height 41
drag, startPoint x: 421, startPoint y: 42, endPoint x: 273, endPoint y: 42, distance: 148.0
click at [273, 42] on div "$1,091.88 Experteeth Chatswood Switch account Experteeth Chatswood $1,091.88 in…" at bounding box center [784, 387] width 1568 height 774
paste input "Stainless Steel K File"
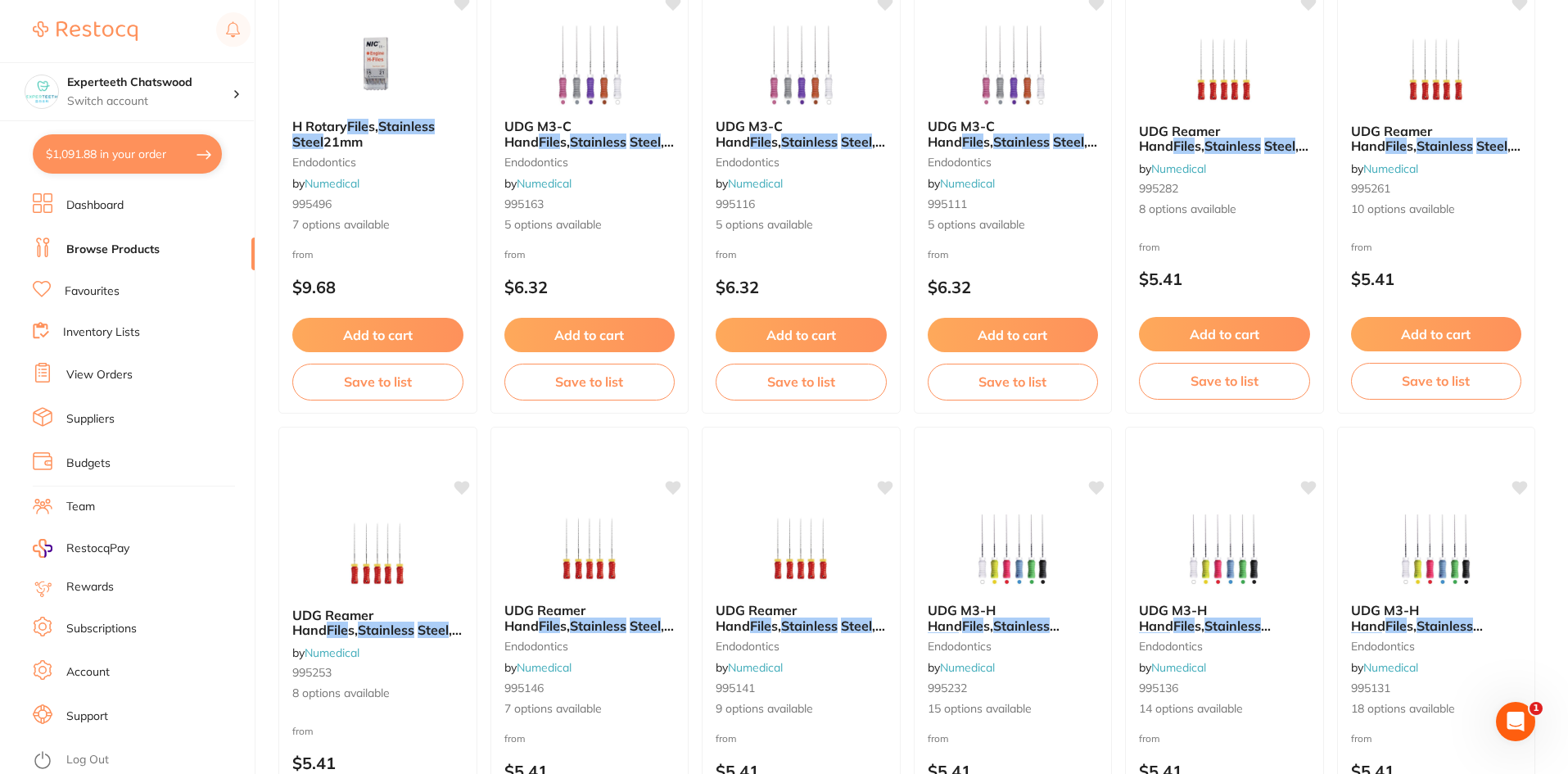
scroll to position [3884, 0]
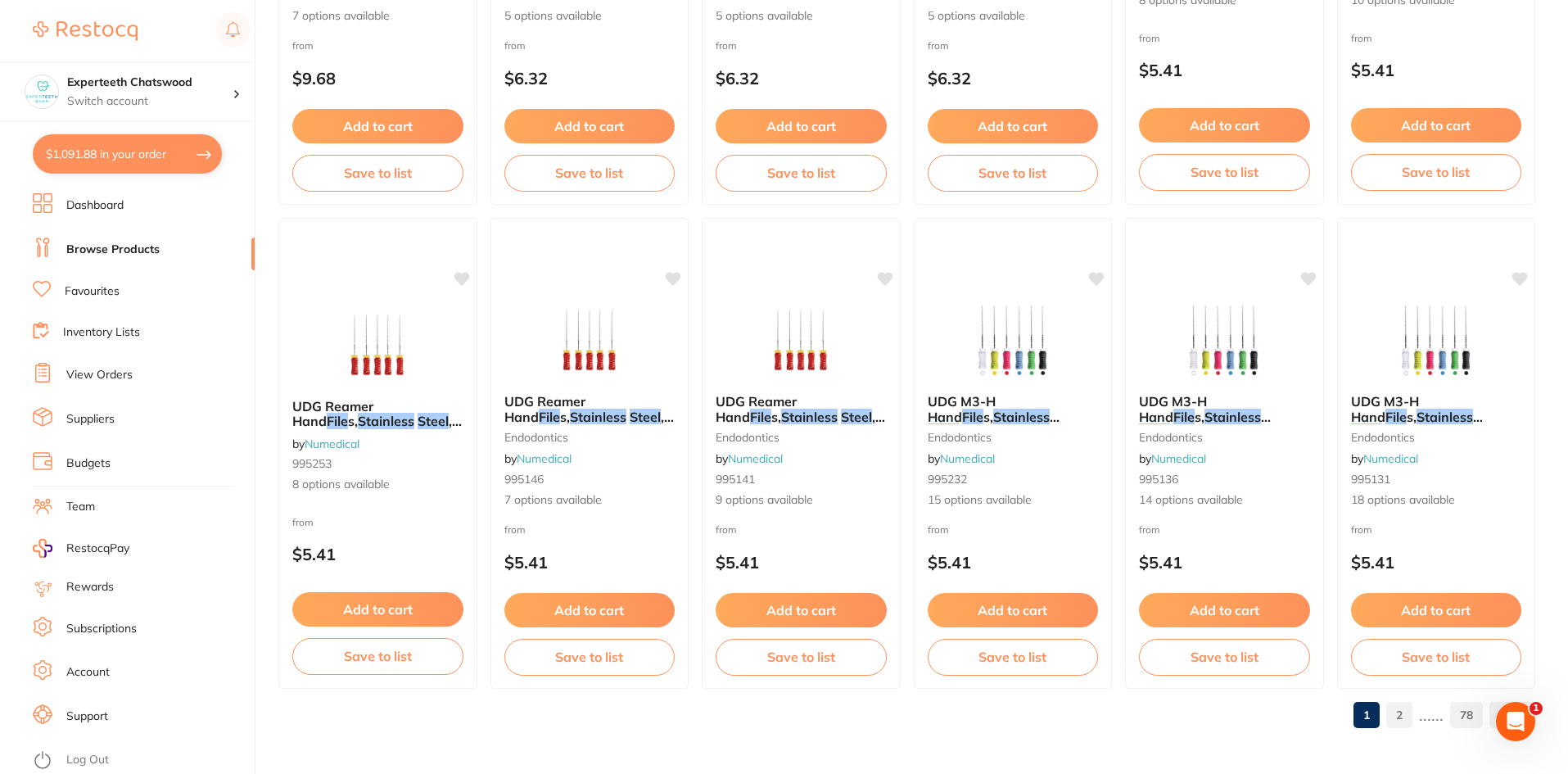
type input "Stainless Steel K File"
click at [1409, 727] on link "2" at bounding box center [1398, 715] width 26 height 33
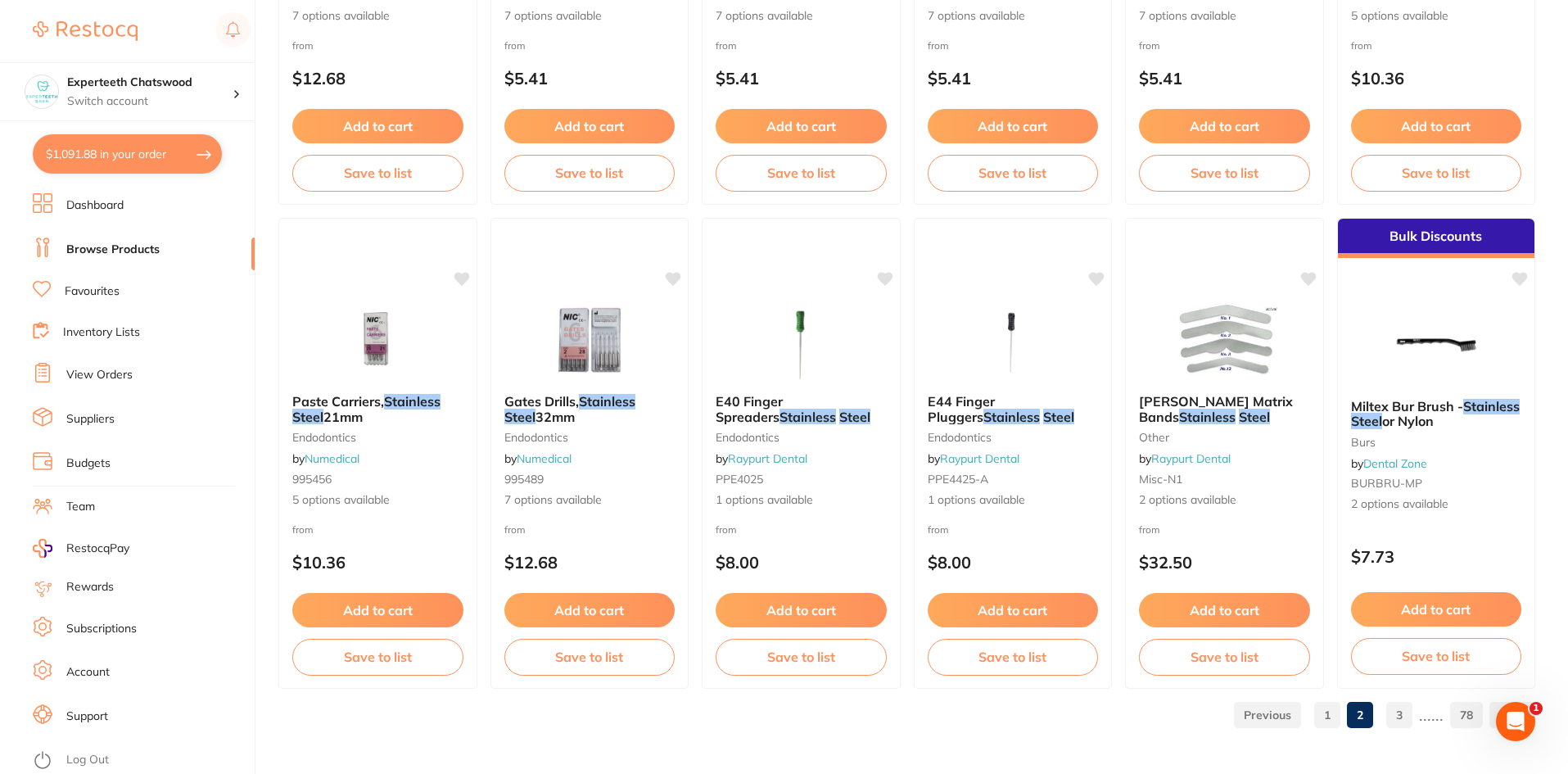
click at [1395, 708] on link "3" at bounding box center [1398, 715] width 26 height 33
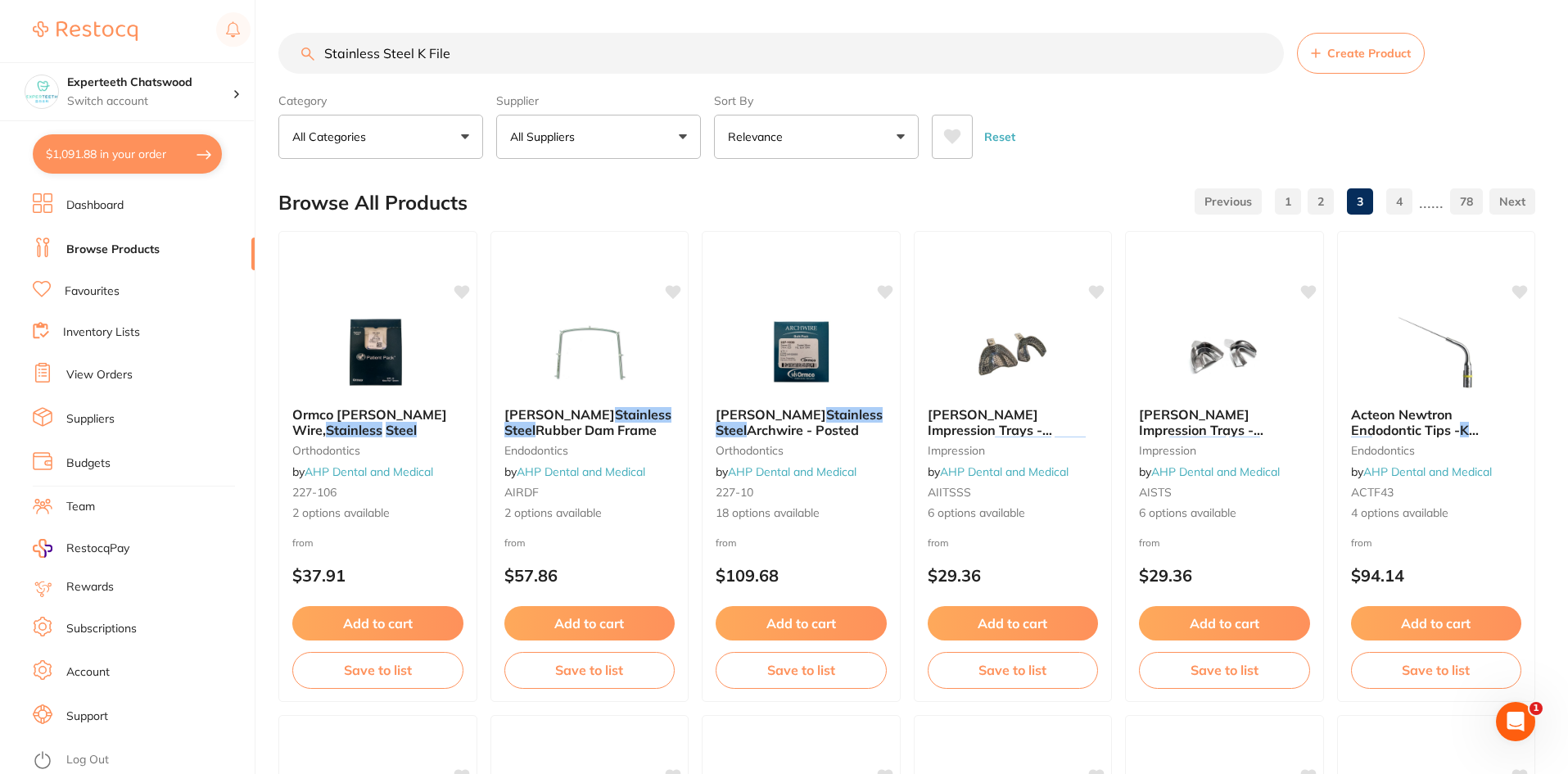
scroll to position [0, 0]
